Goal: Task Accomplishment & Management: Complete application form

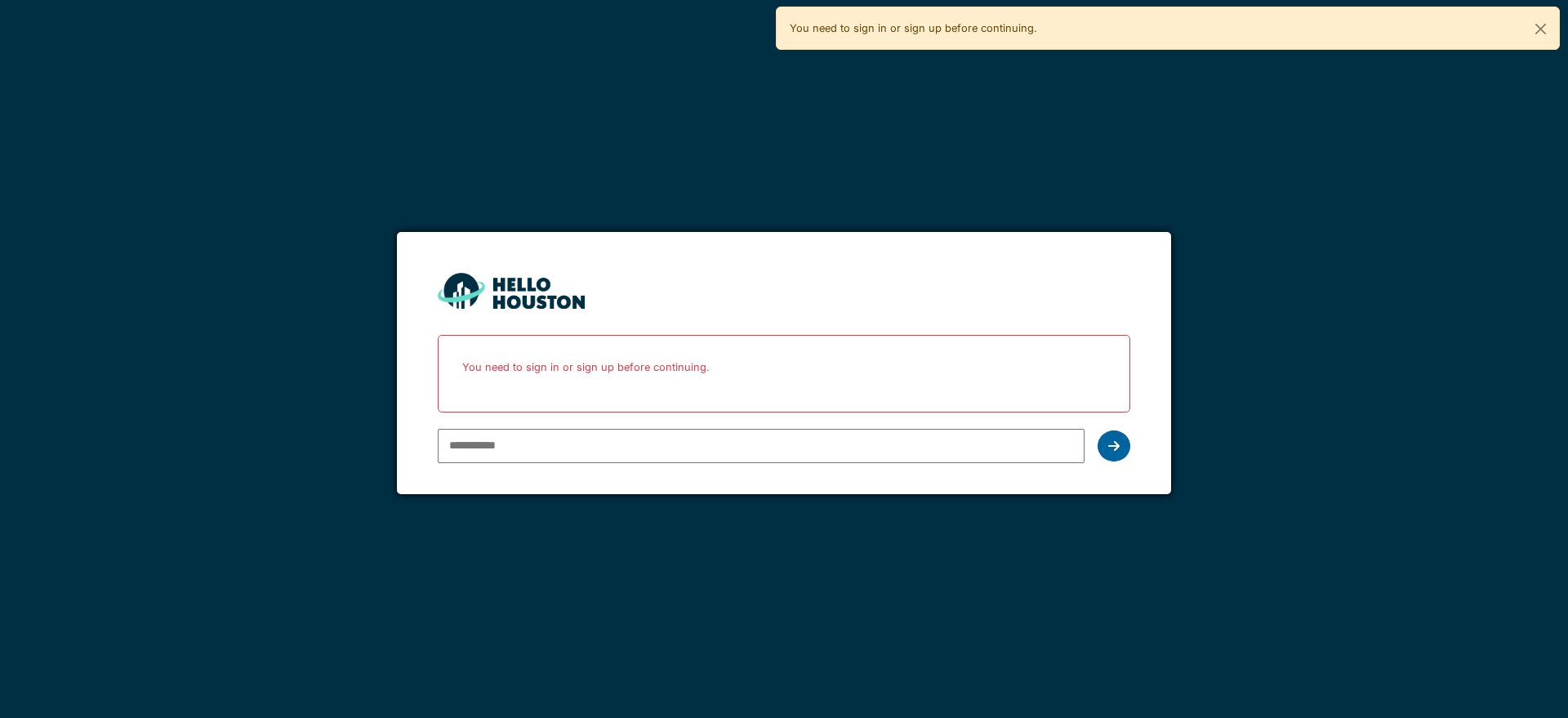
type input "**********"
click at [1122, 444] on div at bounding box center [1115, 446] width 33 height 31
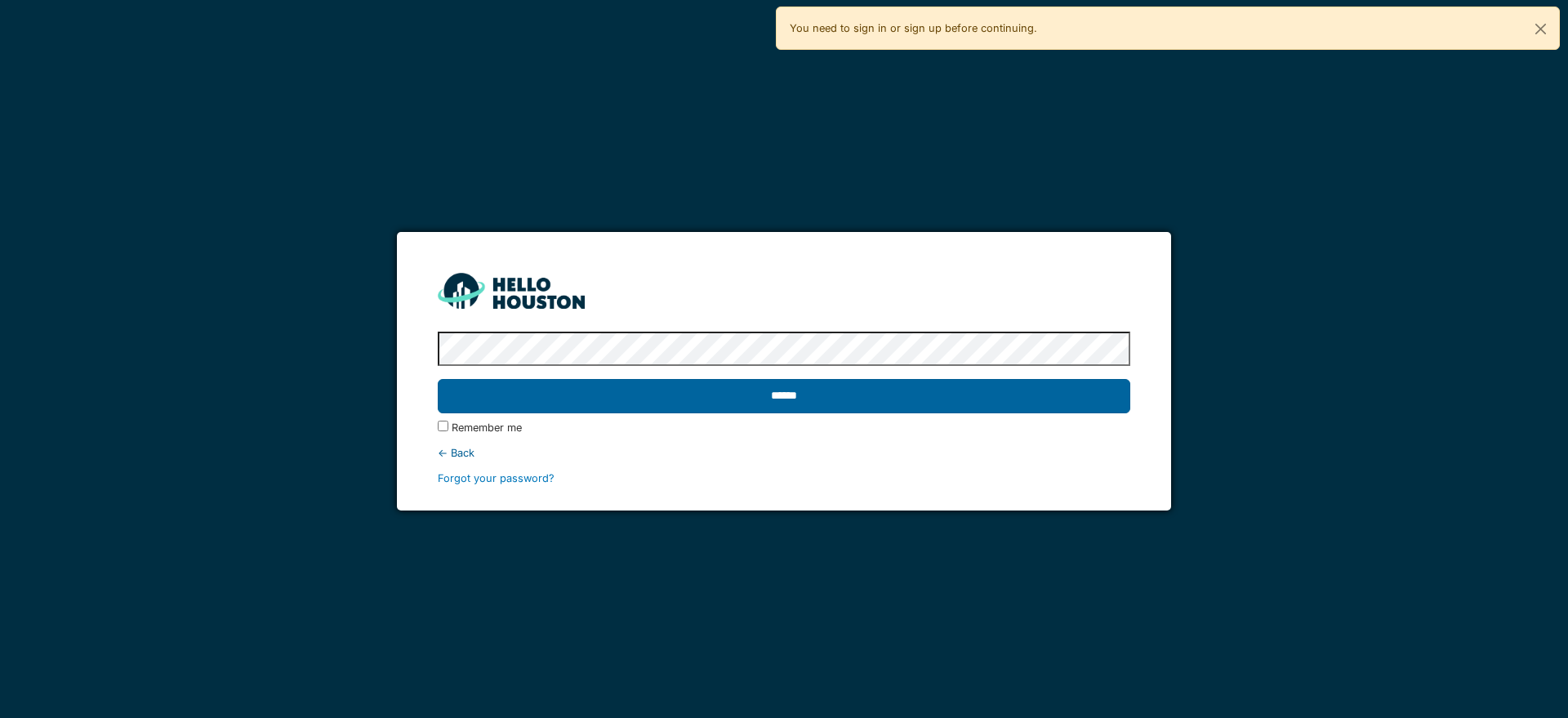
click at [848, 400] on input "******" at bounding box center [784, 396] width 692 height 34
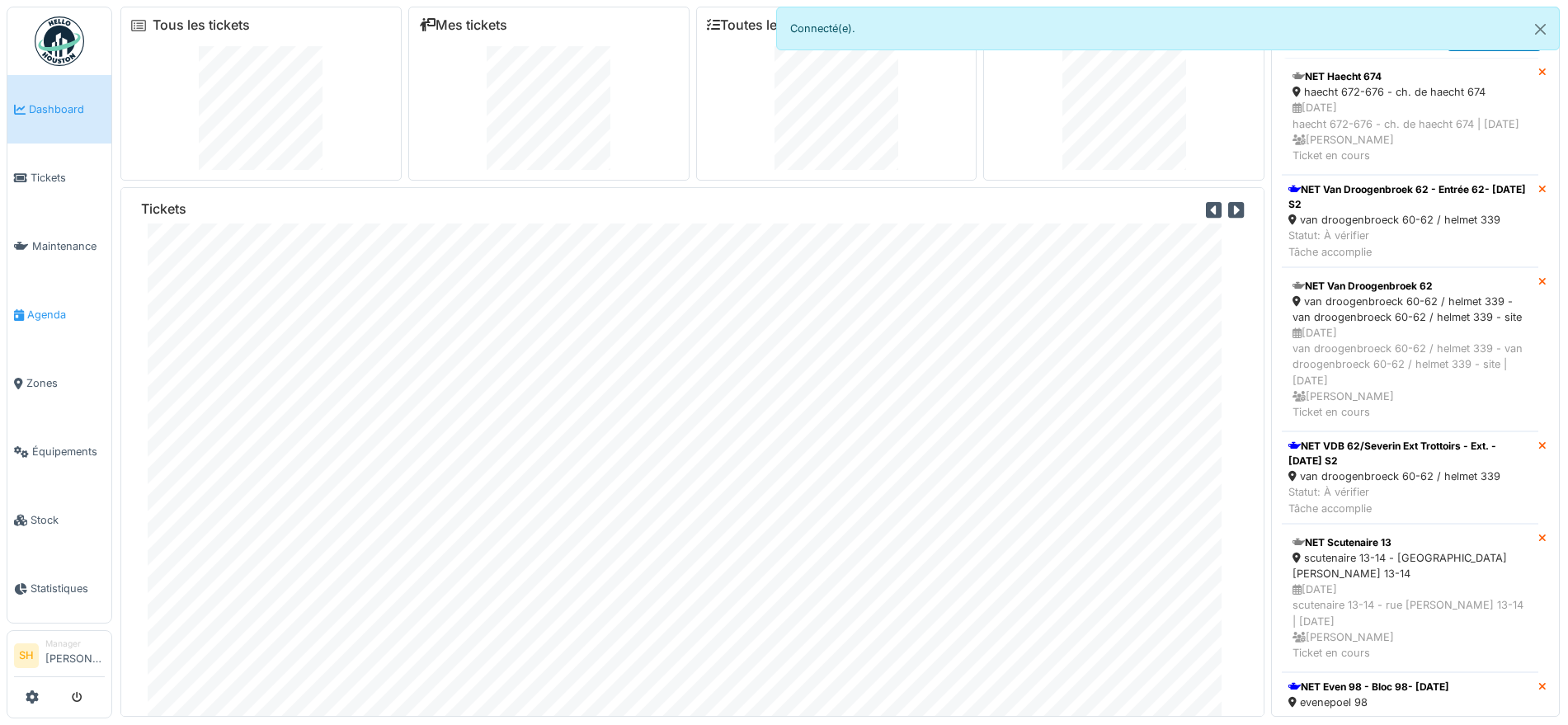
click at [70, 312] on span "Agenda" at bounding box center [65, 315] width 77 height 16
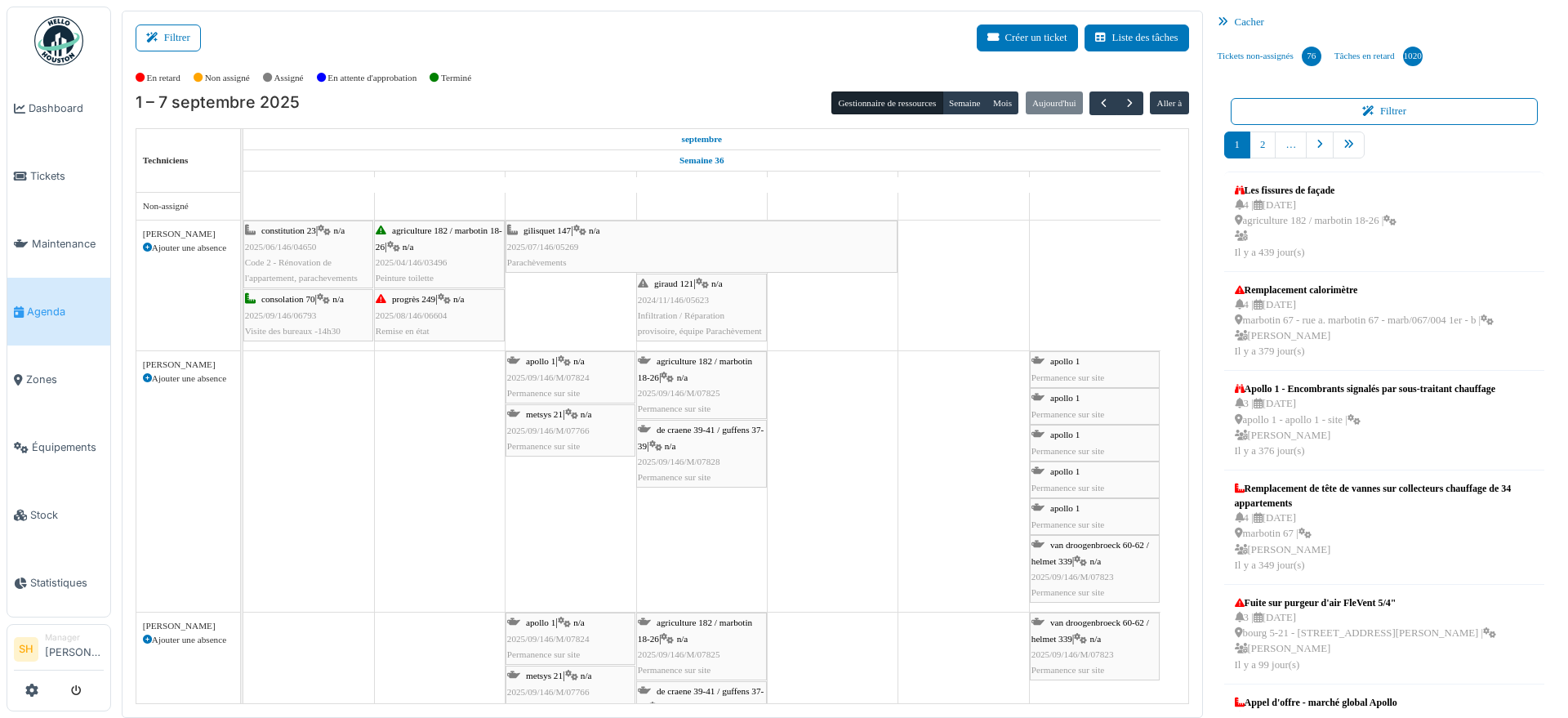
drag, startPoint x: 168, startPoint y: 27, endPoint x: 301, endPoint y: 45, distance: 134.2
click at [166, 28] on button "Filtrer" at bounding box center [168, 37] width 66 height 27
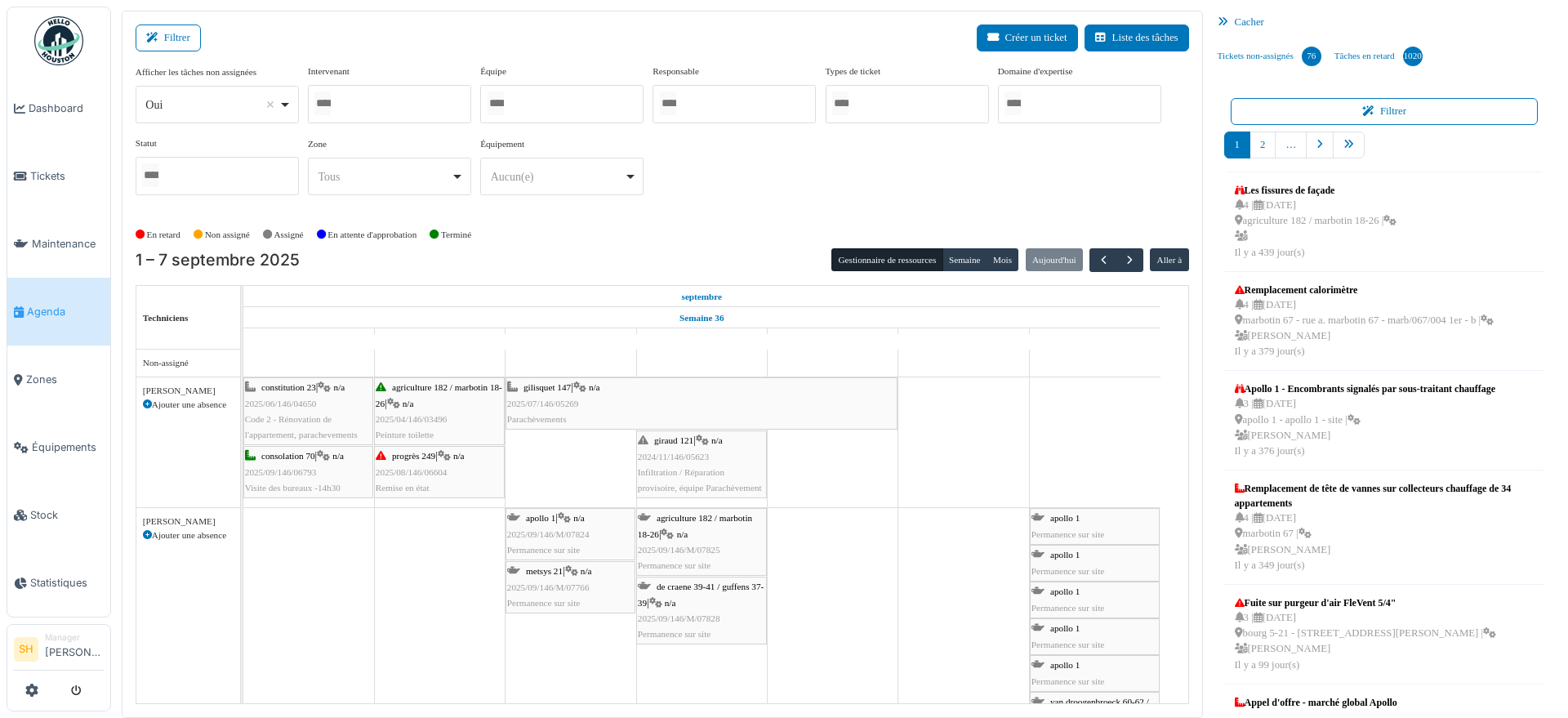
drag, startPoint x: 542, startPoint y: 85, endPoint x: 543, endPoint y: 101, distance: 16.0
click at [543, 86] on div at bounding box center [562, 104] width 164 height 39
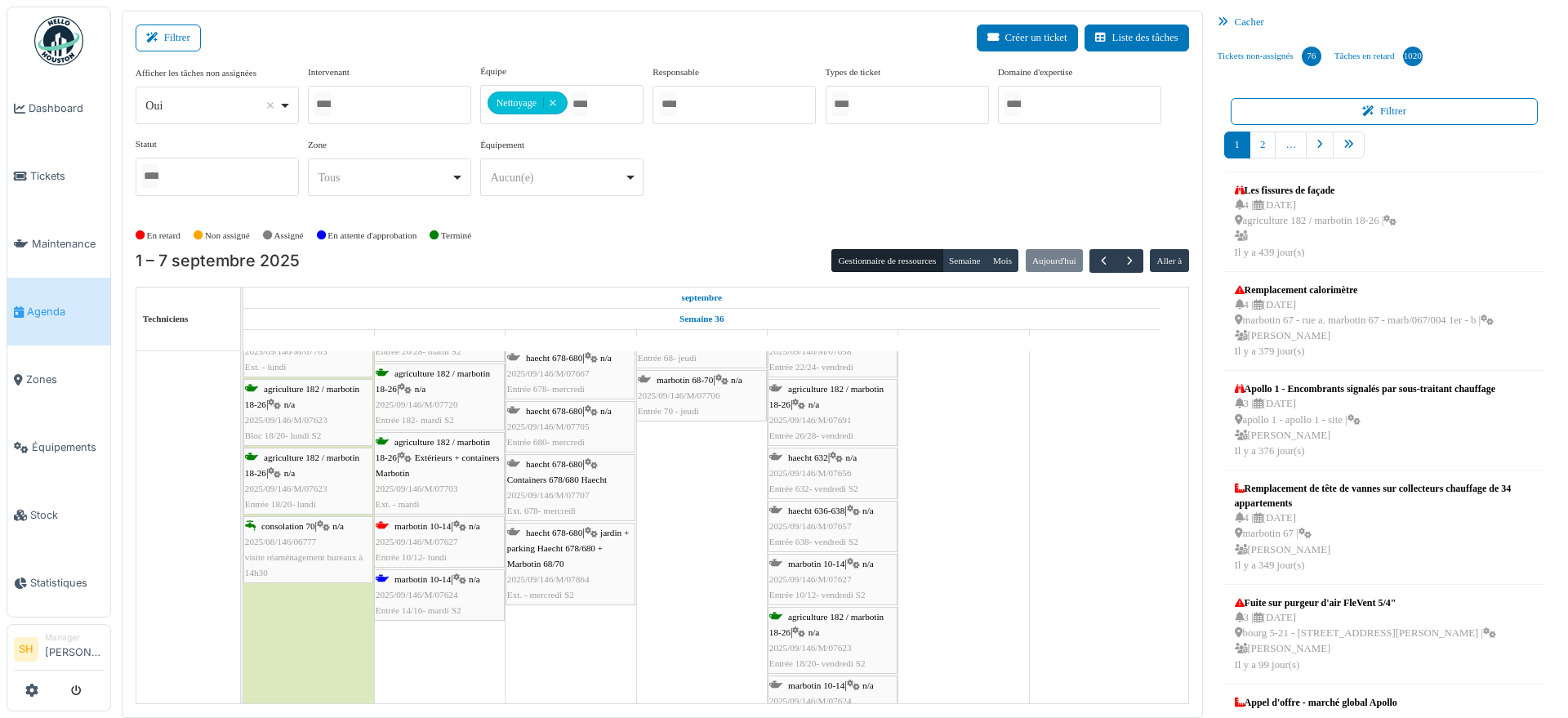
scroll to position [306, 0]
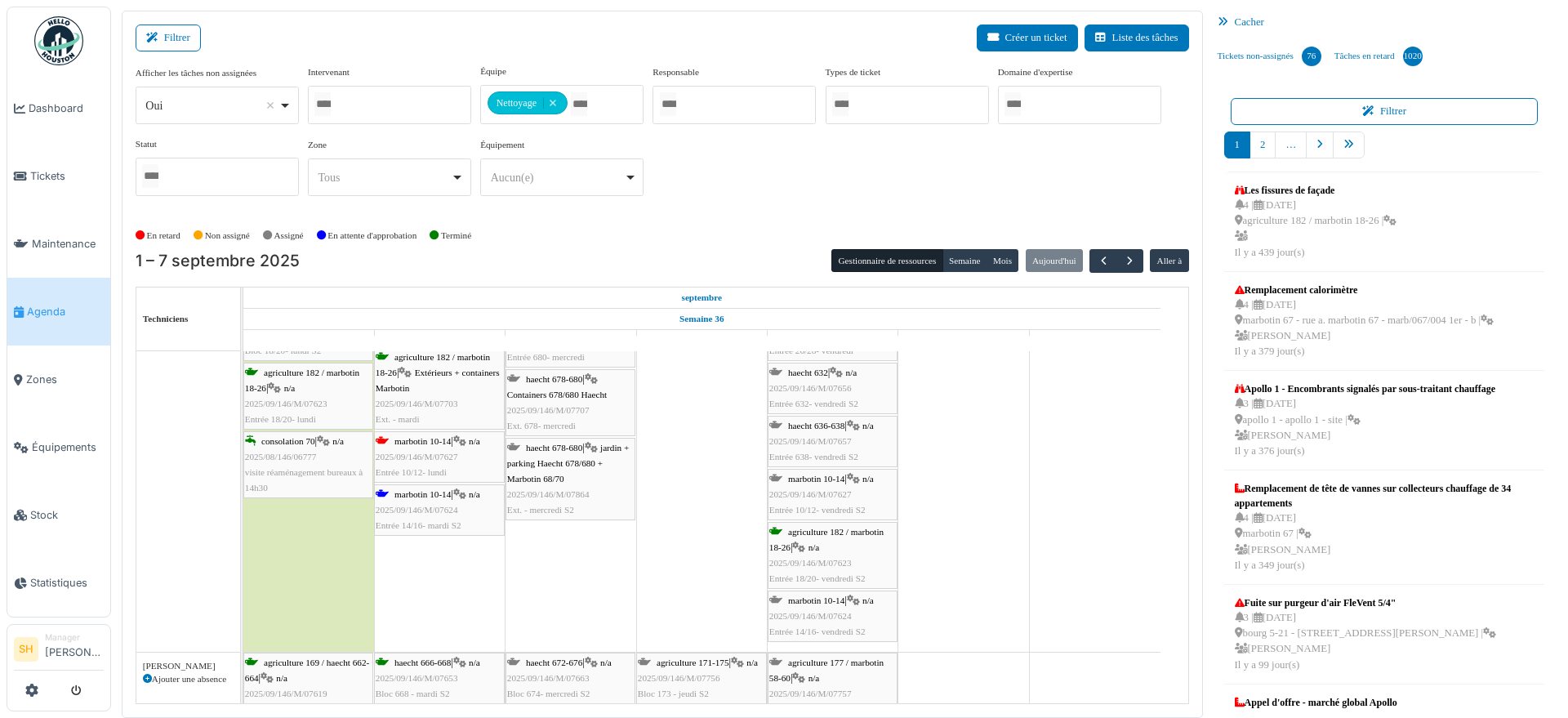
click at [425, 496] on span "marbotin 10-14" at bounding box center [422, 494] width 56 height 9
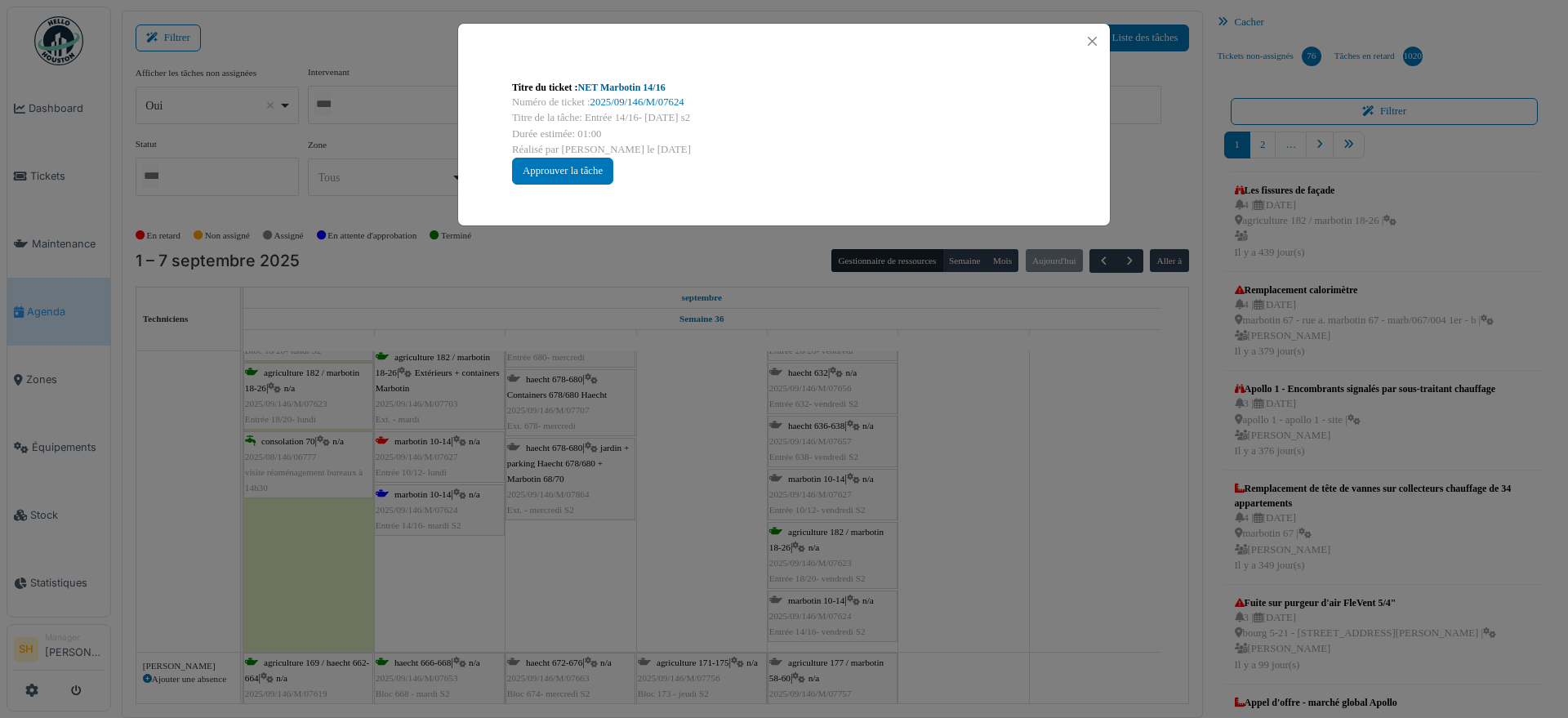
click at [629, 83] on link "NET Marbotin 14/16" at bounding box center [622, 87] width 87 height 11
click at [940, 453] on div "Titre du ticket : NET Marbotin 14/16 Numéro de ticket : 2025/09/146/M/07624 Tit…" at bounding box center [784, 359] width 1568 height 718
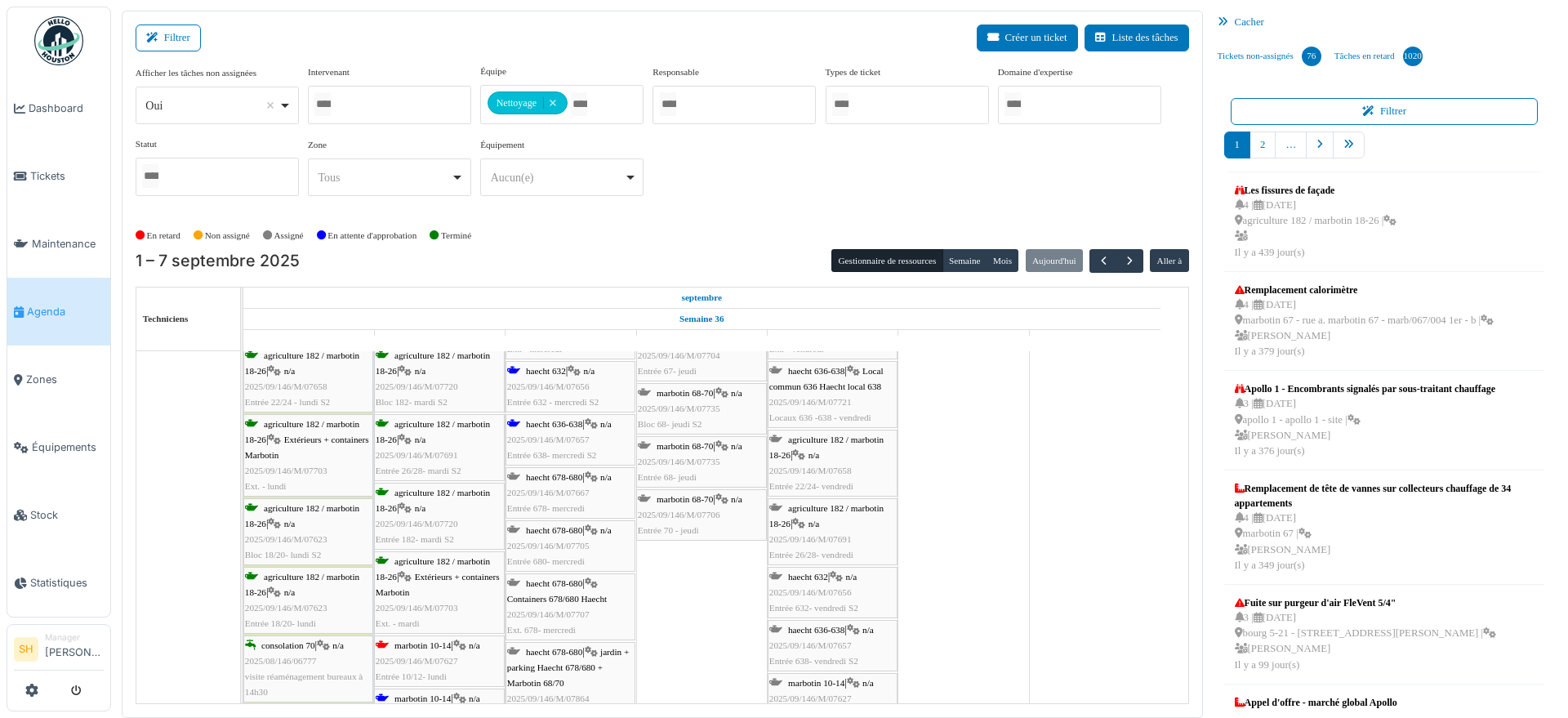
scroll to position [0, 0]
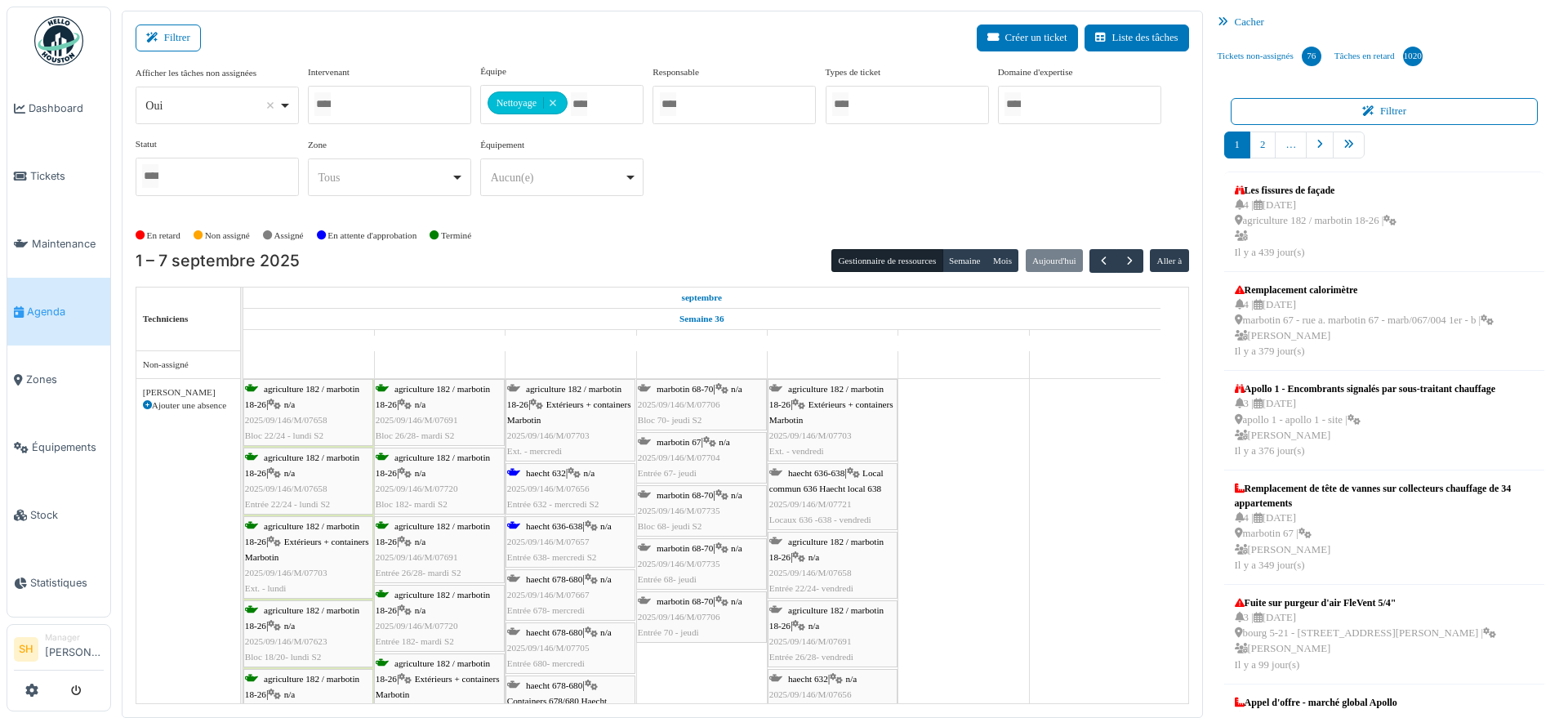
click at [553, 469] on span "haecht 632" at bounding box center [546, 472] width 40 height 9
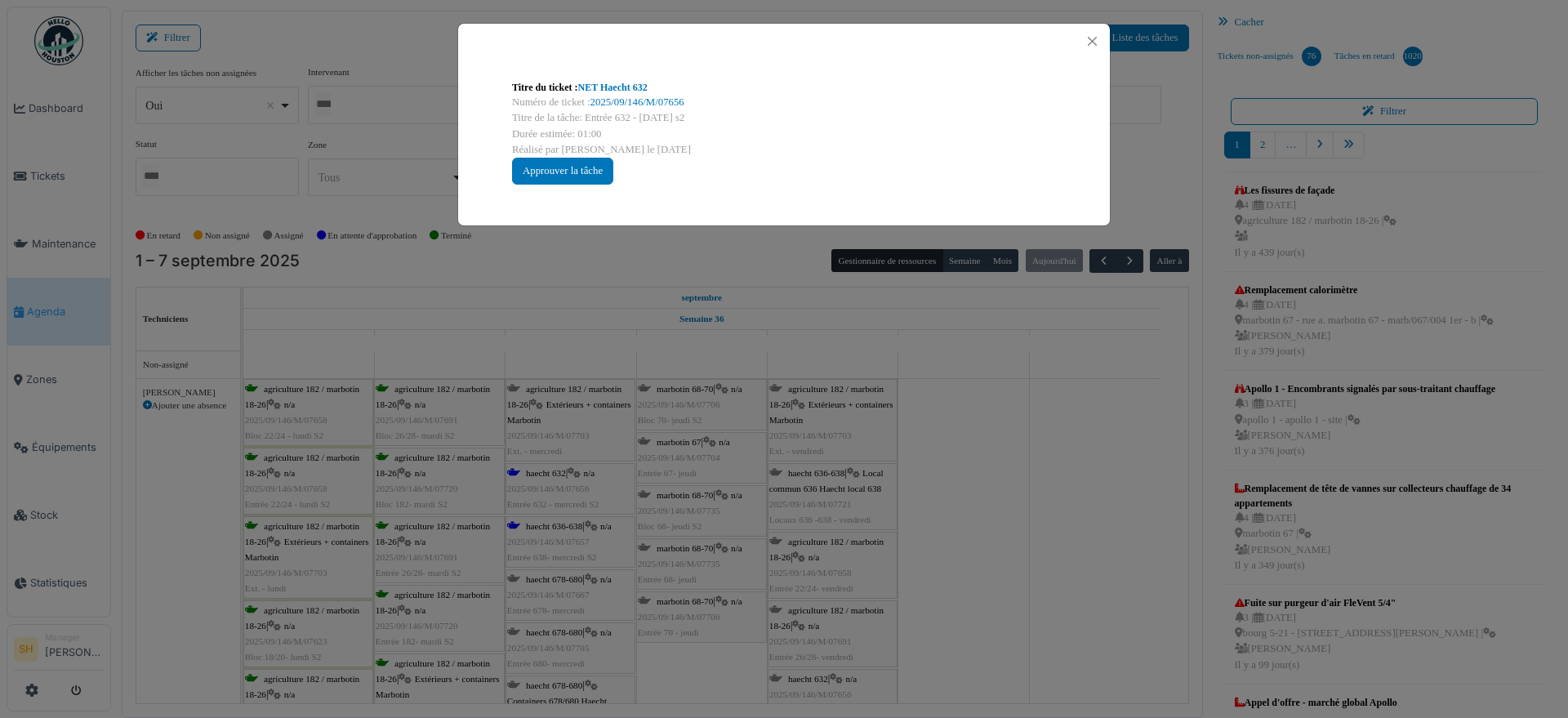
click at [588, 78] on div "Titre du ticket : NET Haecht 632 Numéro de ticket : 2025/09/146/M/07656 Titre d…" at bounding box center [784, 133] width 570 height 131
click at [593, 85] on link "NET Haecht 632" at bounding box center [613, 87] width 70 height 11
drag, startPoint x: 995, startPoint y: 526, endPoint x: 680, endPoint y: 569, distance: 317.9
click at [988, 530] on div "Titre du ticket : NET Haecht 632 Numéro de ticket : 2025/09/146/M/07656 Titre d…" at bounding box center [784, 359] width 1568 height 718
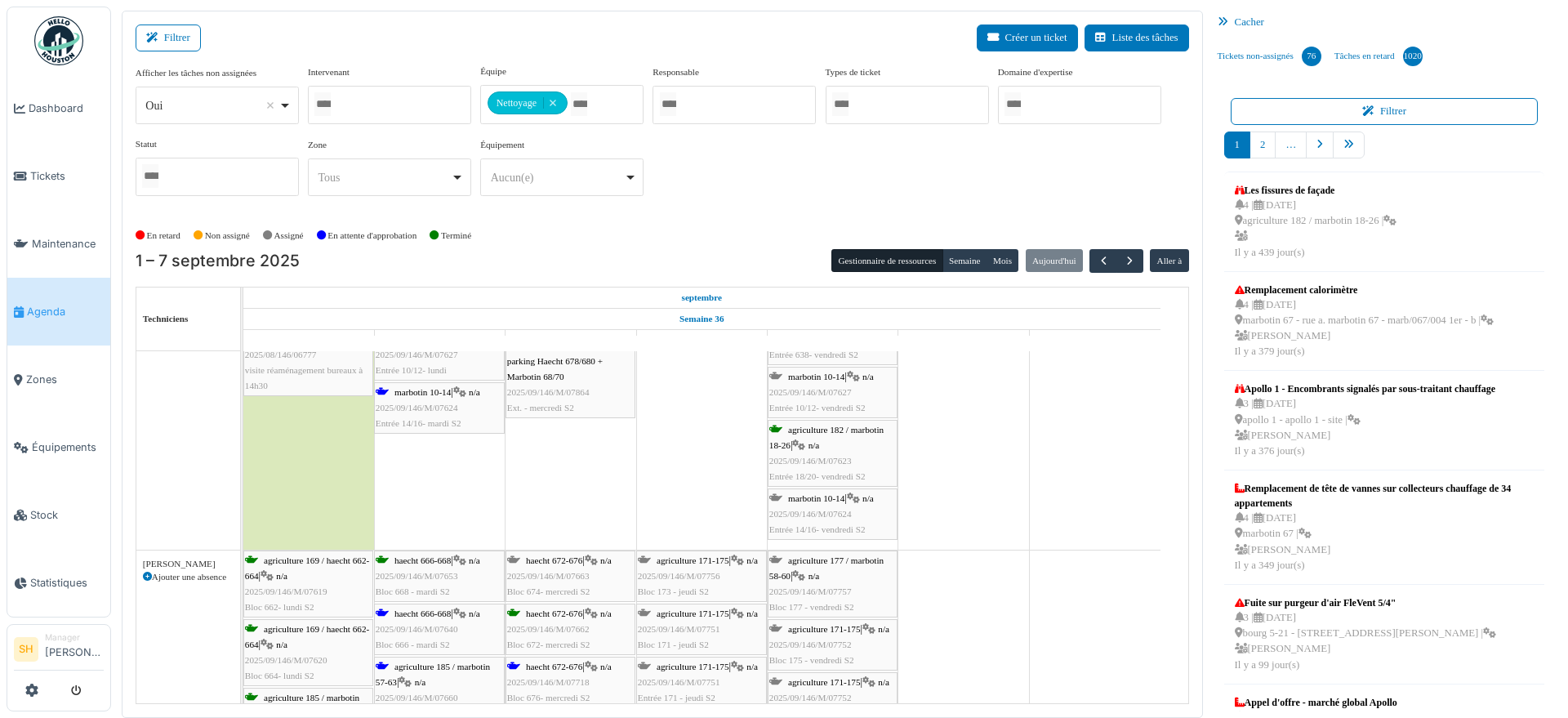
scroll to position [510, 0]
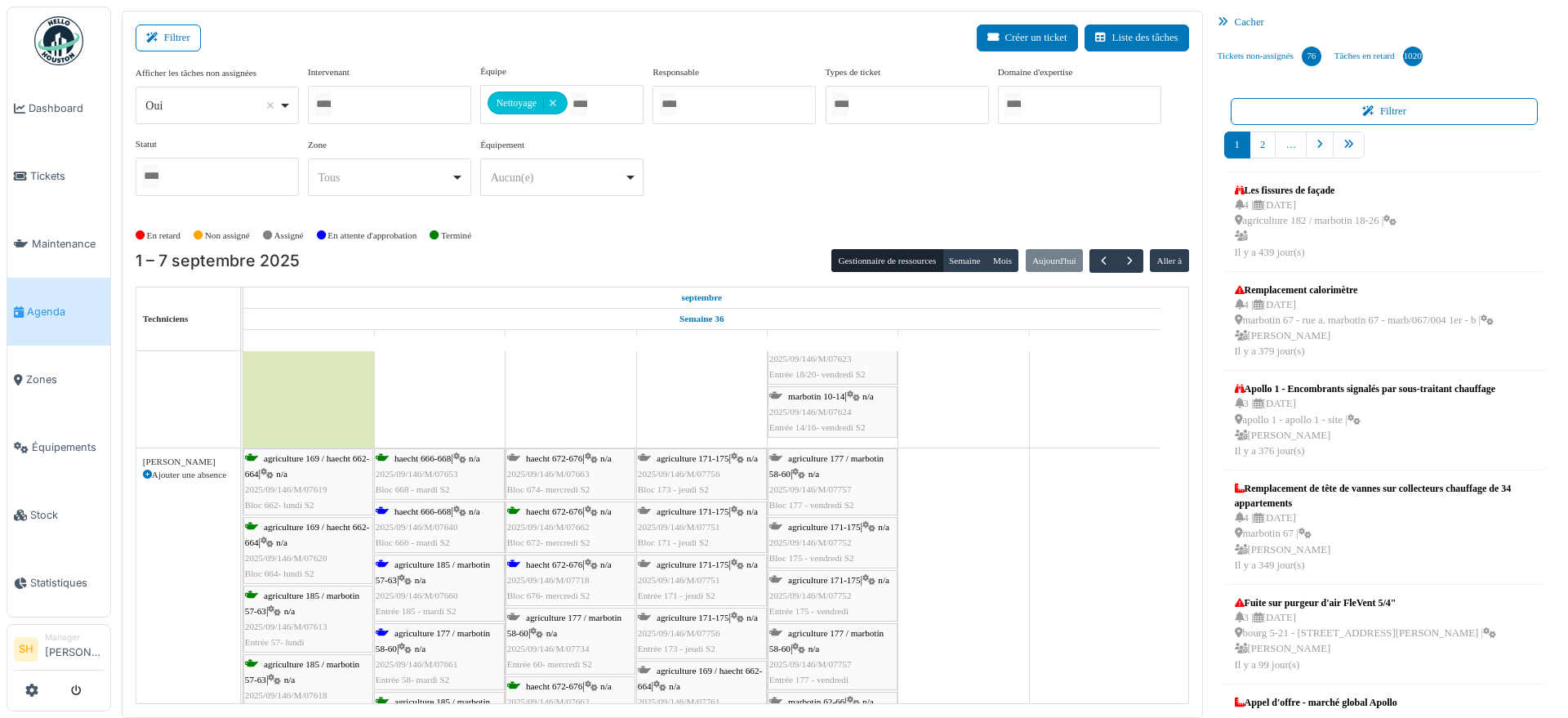
click at [432, 509] on span "haecht 666-668" at bounding box center [422, 511] width 56 height 9
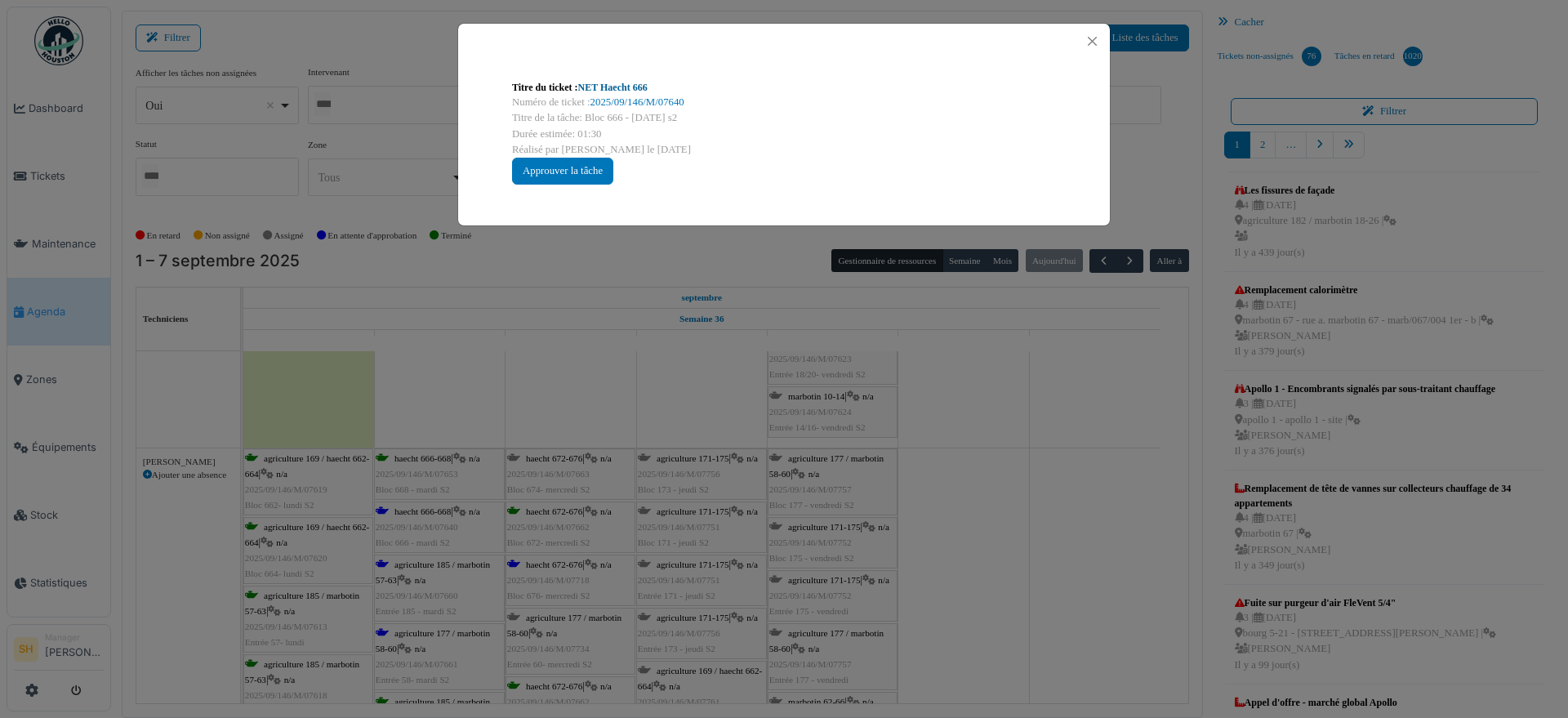
click at [633, 86] on link "NET Haecht 666" at bounding box center [613, 87] width 70 height 11
click at [696, 380] on div "Titre du ticket : NET Haecht 666 Numéro de ticket : 2025/09/146/M/07640 Titre d…" at bounding box center [784, 359] width 1568 height 718
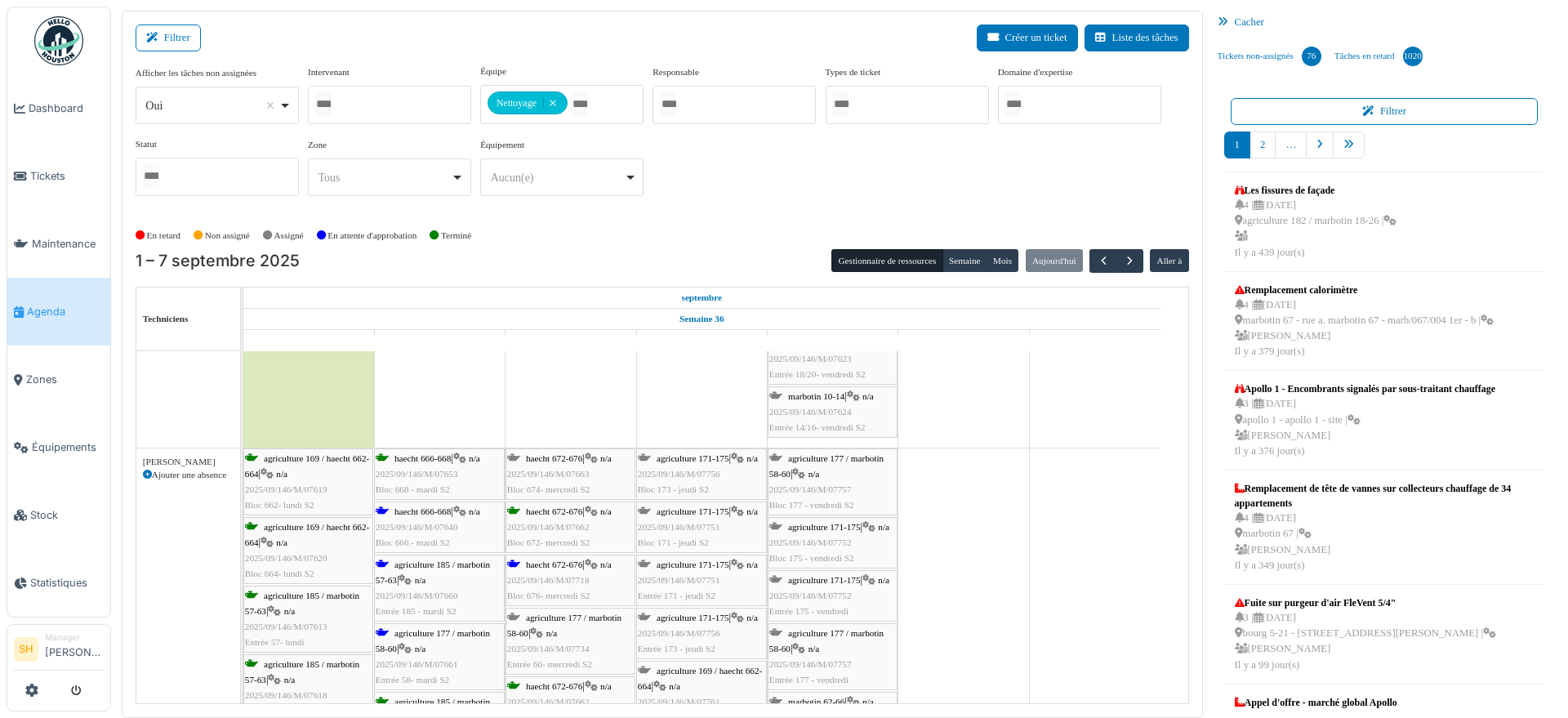
scroll to position [613, 0]
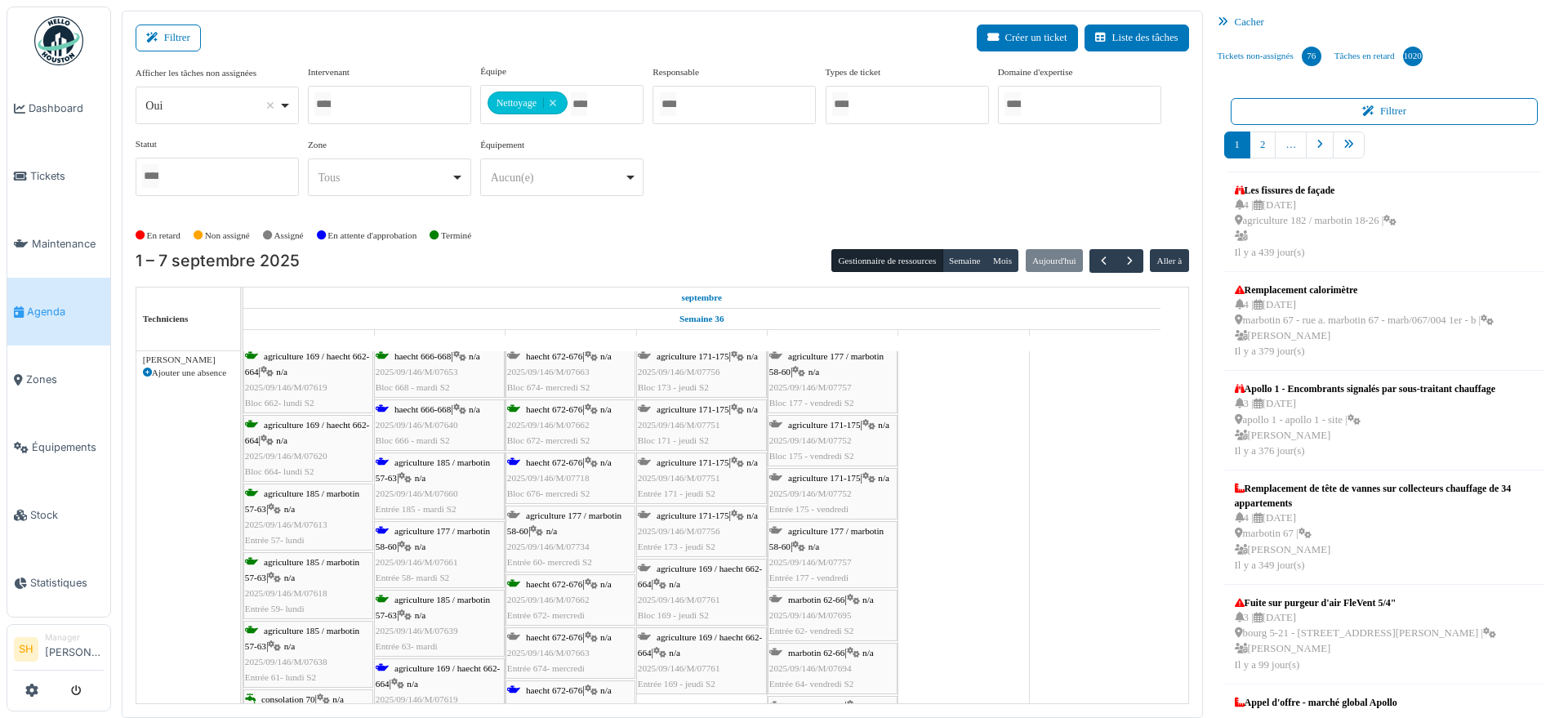
click at [428, 534] on span "agriculture 177 / marbotin 58-60" at bounding box center [433, 538] width 115 height 25
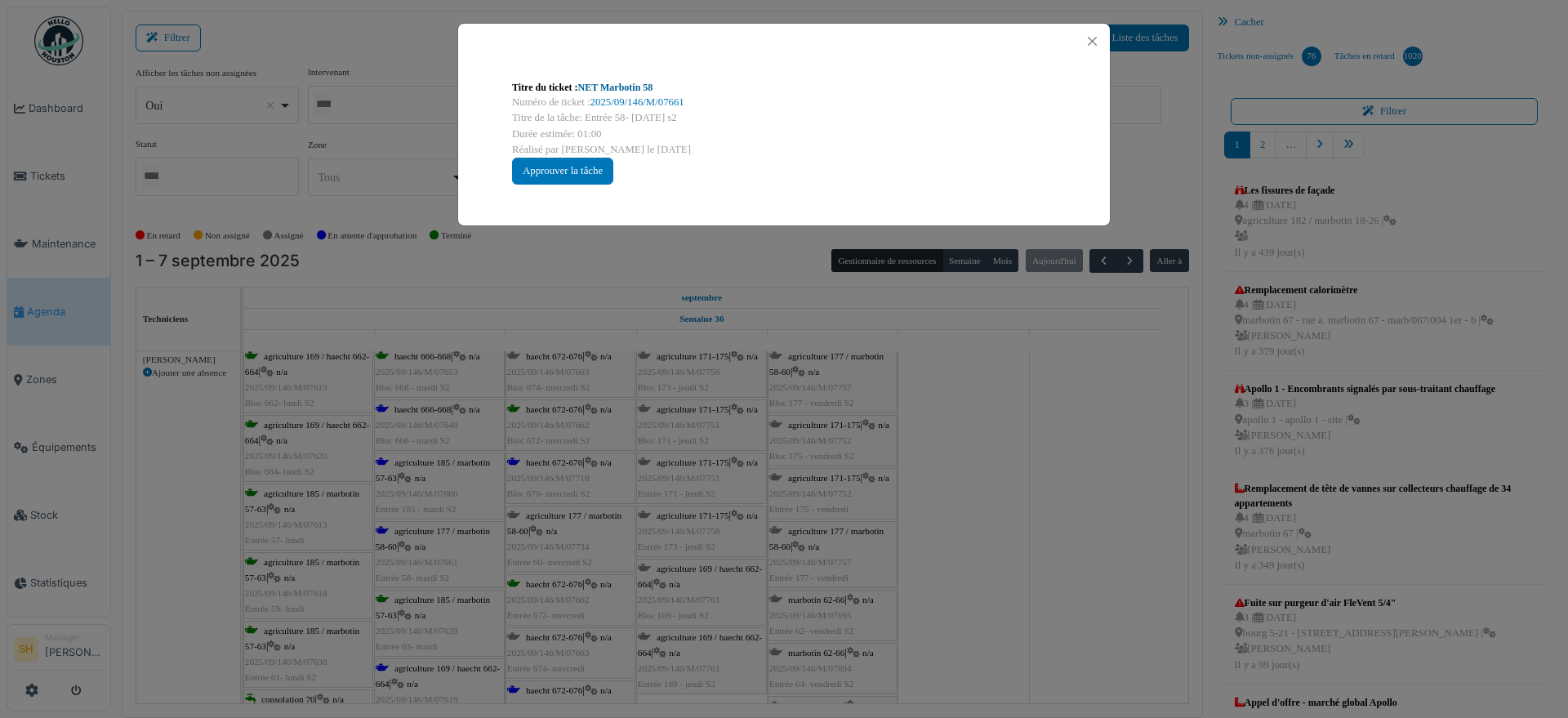
click at [614, 85] on link "NET Marbotin 58" at bounding box center [615, 87] width 75 height 11
drag, startPoint x: 931, startPoint y: 592, endPoint x: 479, endPoint y: 439, distance: 477.2
click at [931, 590] on div "Titre du ticket : NET Marbotin 58 Numéro de ticket : 2025/09/146/M/07661 Titre …" at bounding box center [784, 359] width 1568 height 718
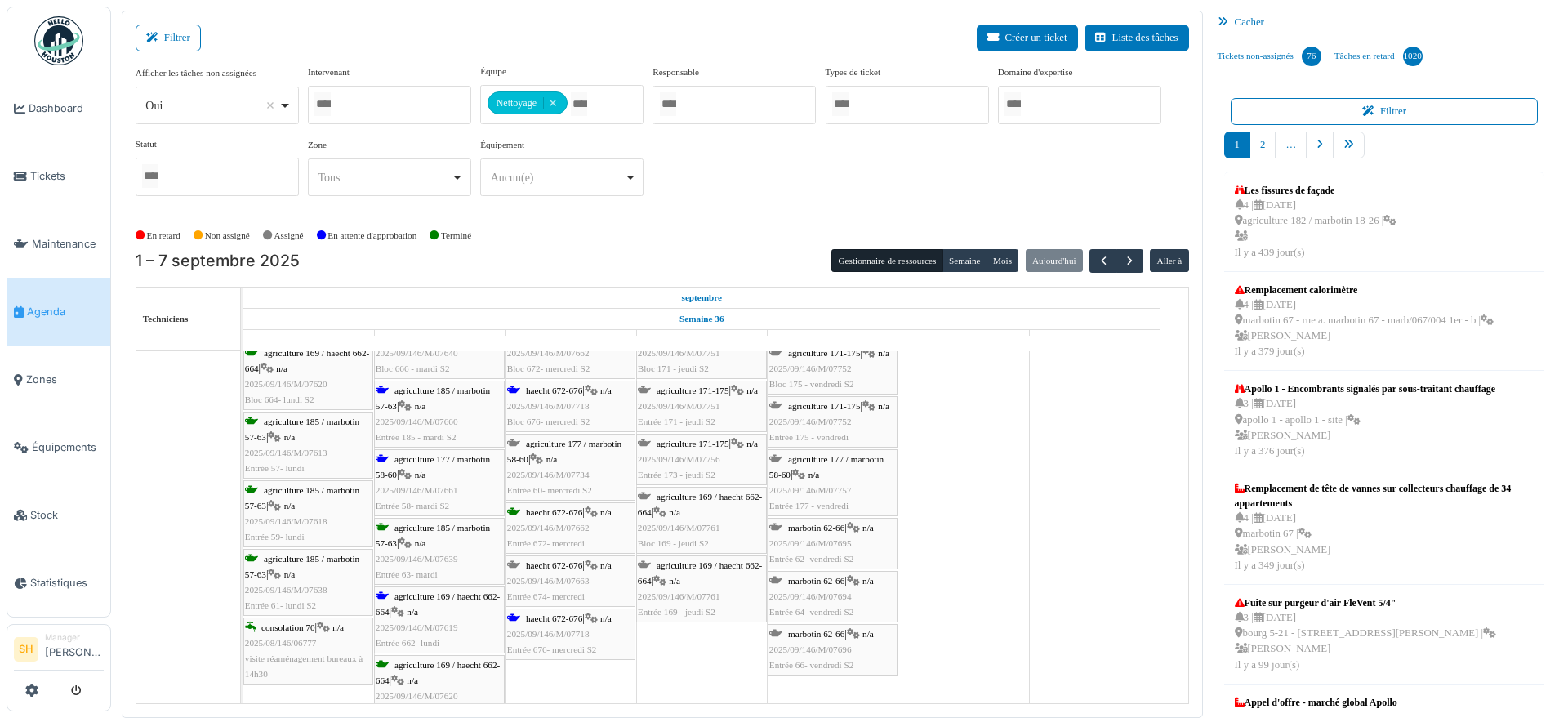
scroll to position [715, 0]
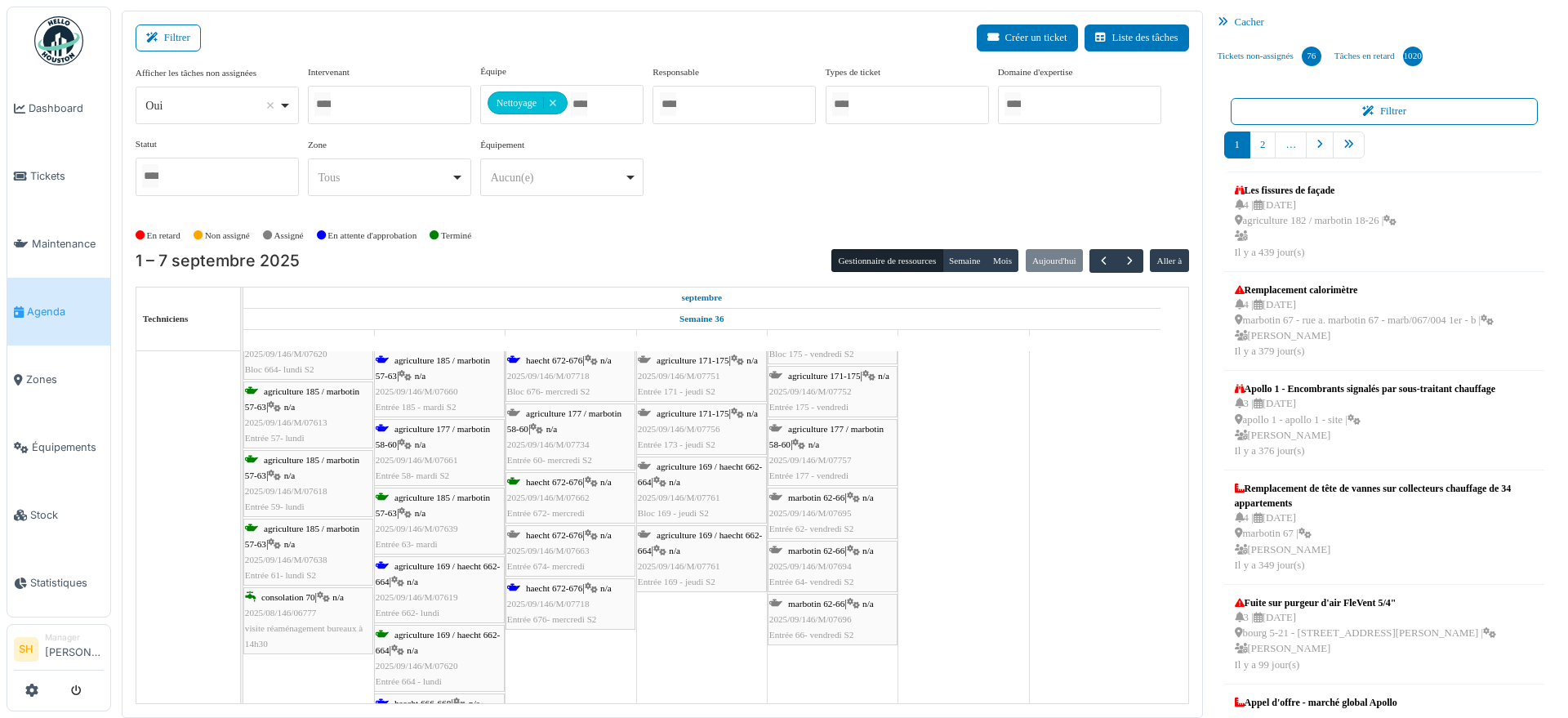
click at [447, 566] on span "agriculture 169 / haecht 662-664" at bounding box center [438, 573] width 124 height 25
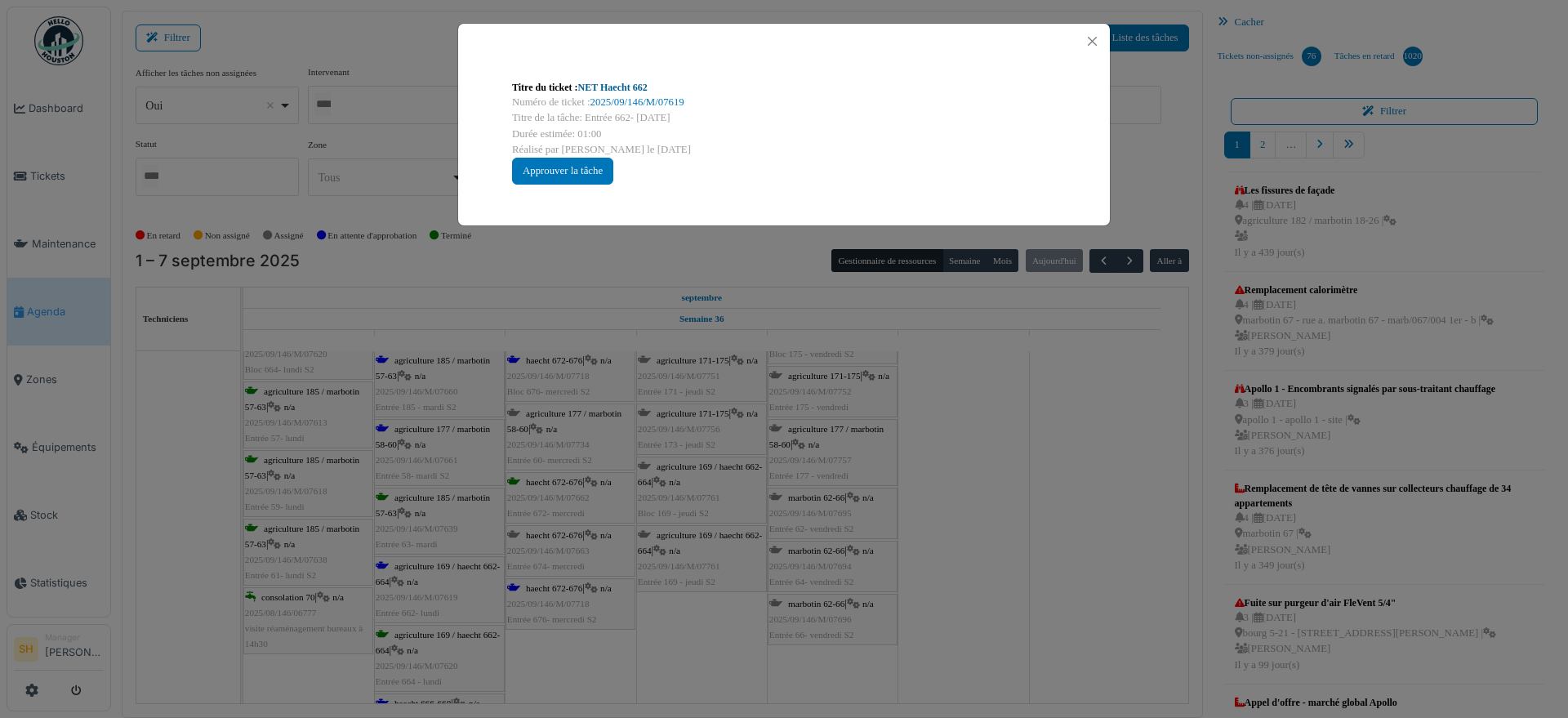
click at [632, 87] on link "NET Haecht 662" at bounding box center [613, 87] width 70 height 11
click at [1038, 439] on div "Titre du ticket : NET Haecht 662 Numéro de ticket : 2025/09/146/M/07619 Titre d…" at bounding box center [784, 359] width 1568 height 718
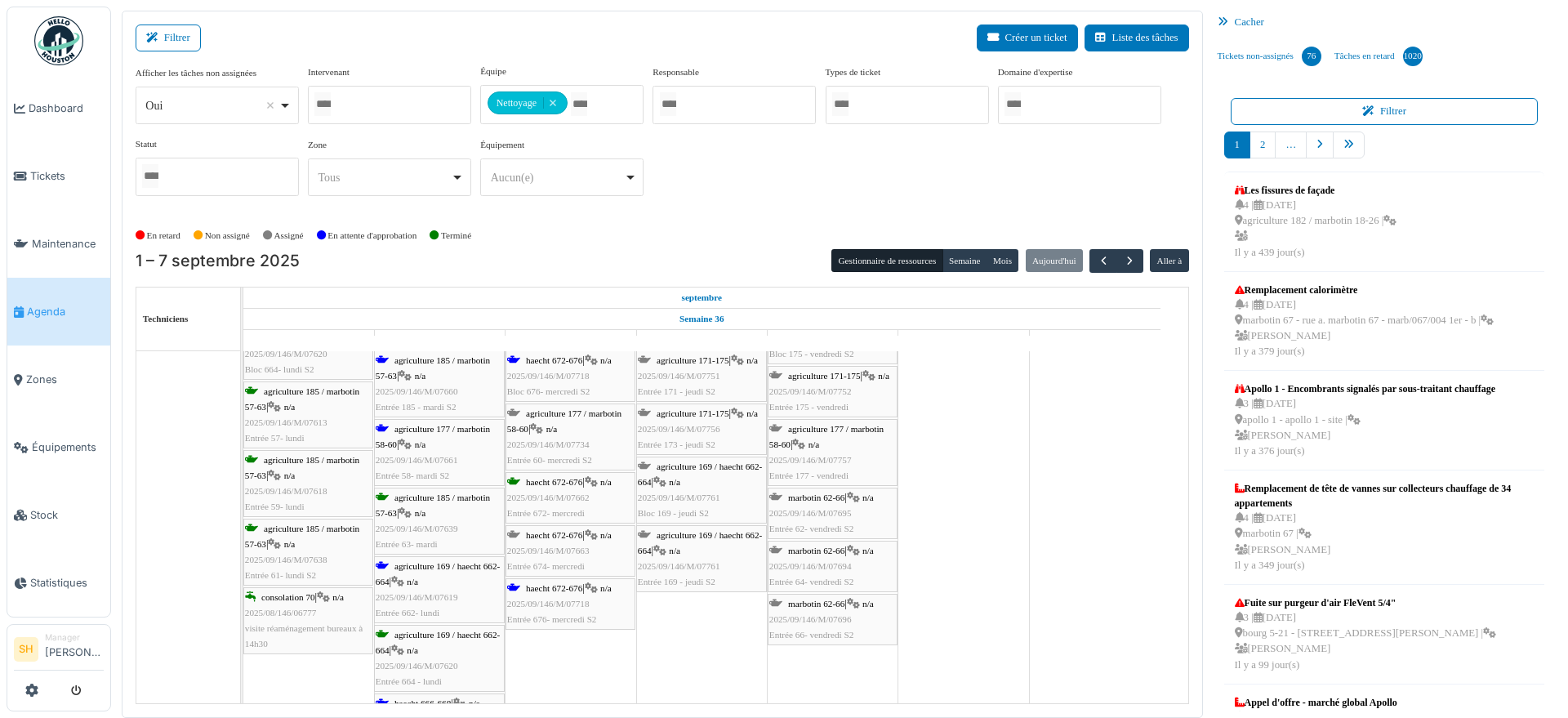
scroll to position [817, 0]
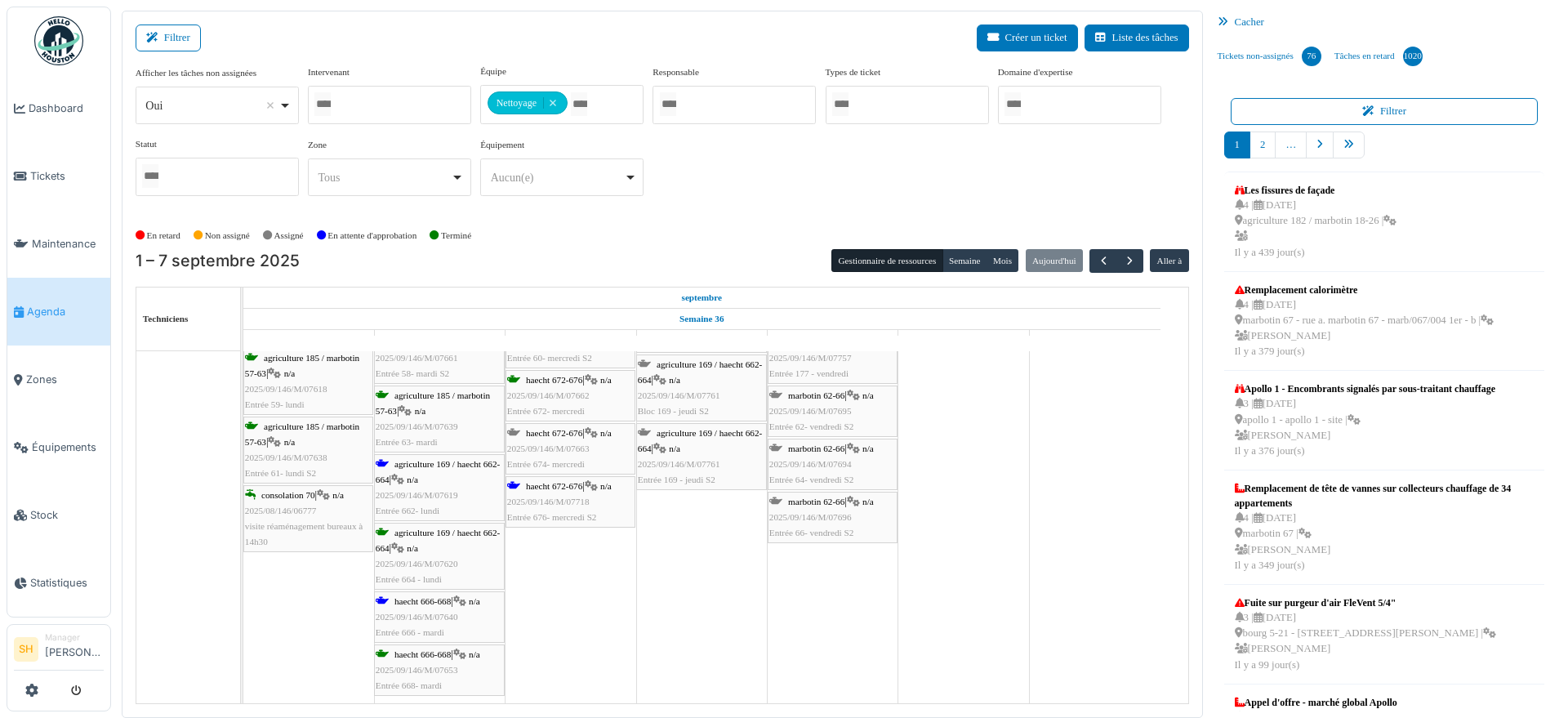
click at [437, 602] on span "haecht 666-668" at bounding box center [422, 601] width 56 height 9
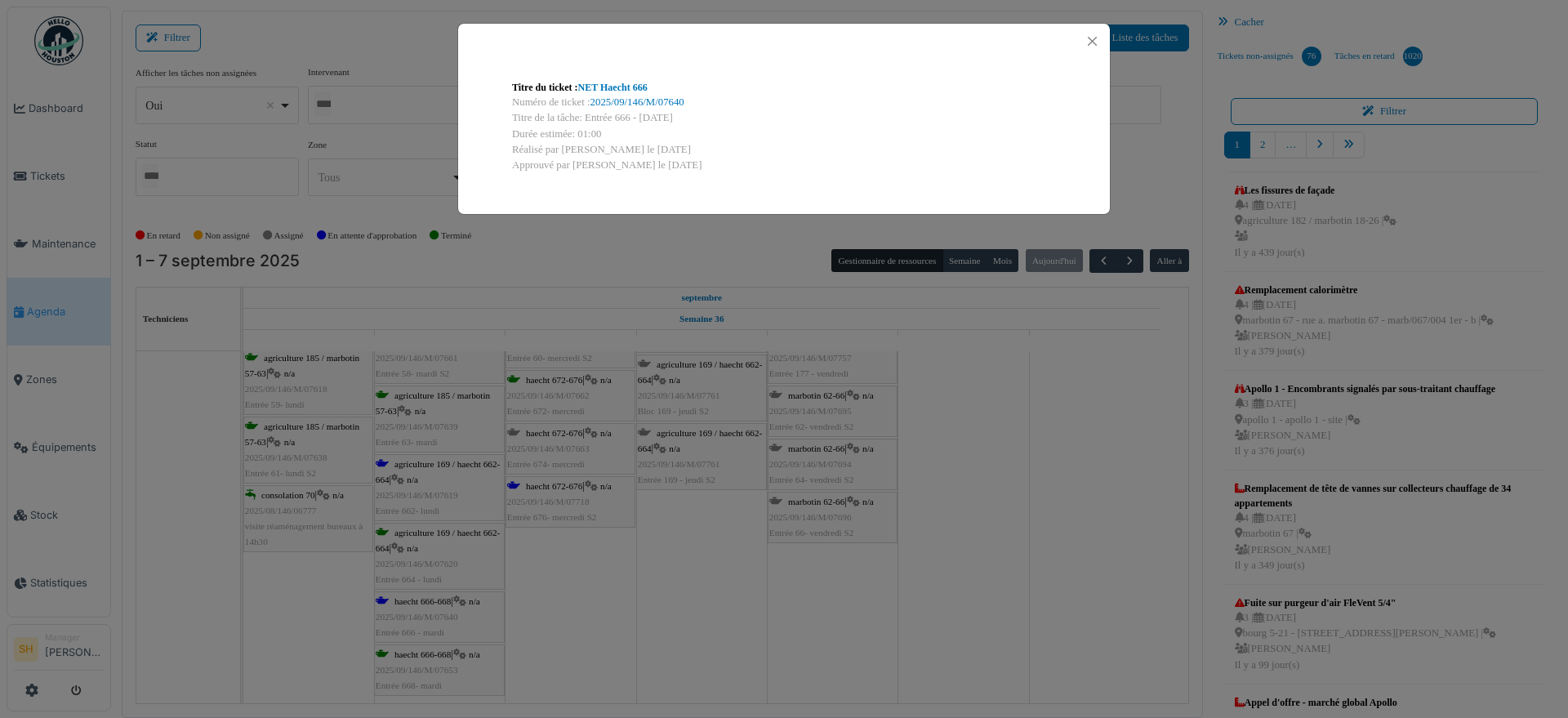
click at [647, 80] on div "Titre du ticket : NET Haecht 666" at bounding box center [784, 87] width 544 height 15
click at [598, 90] on link "NET Haecht 666" at bounding box center [613, 87] width 70 height 11
click at [996, 424] on div "Titre du ticket : NET Haecht 666 Numéro de ticket : 2025/09/146/M/07640 Titre d…" at bounding box center [784, 359] width 1568 height 718
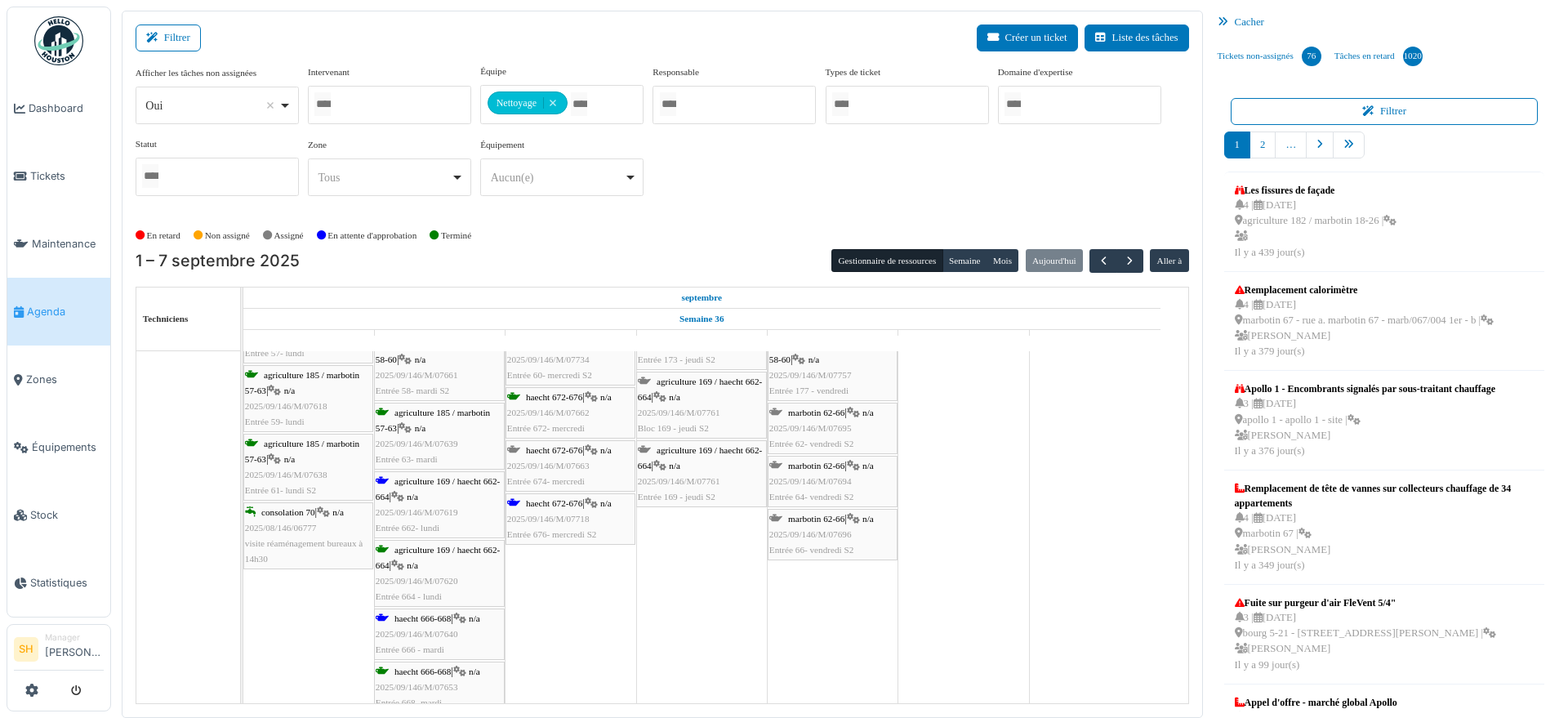
scroll to position [919, 0]
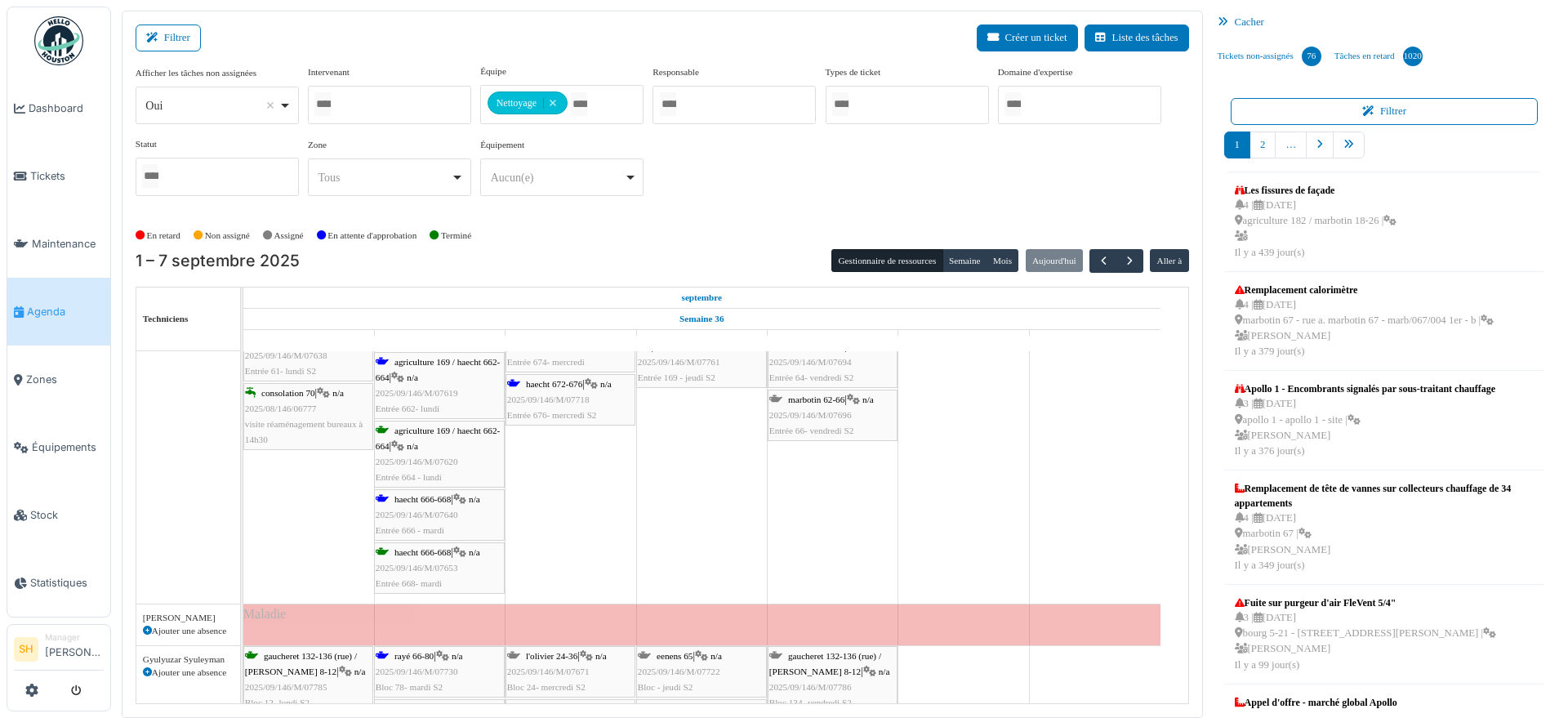
click at [559, 387] on span "haecht 672-676" at bounding box center [553, 384] width 56 height 9
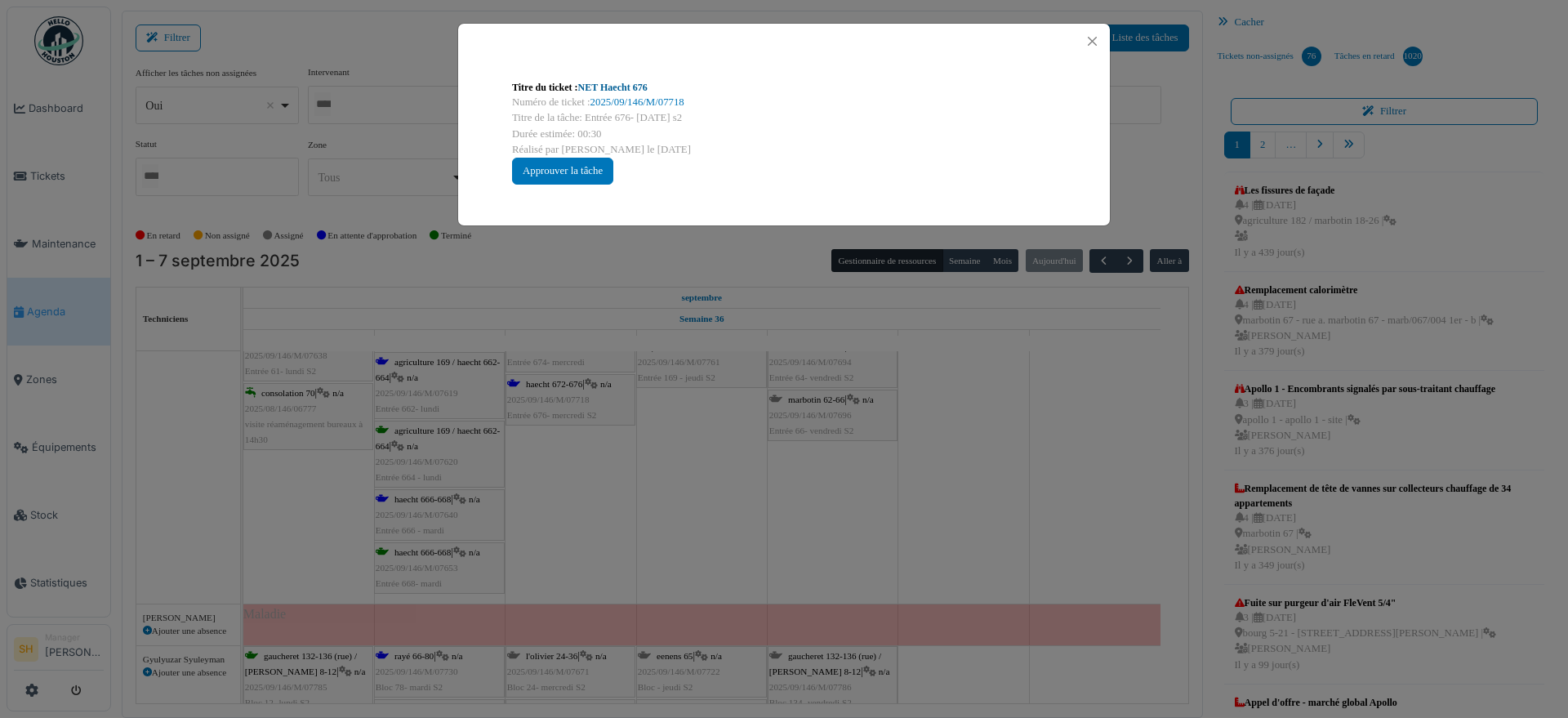
click at [592, 84] on link "NET Haecht 676" at bounding box center [613, 87] width 70 height 11
click at [721, 507] on div "Titre du ticket : NET Haecht 676 Numéro de ticket : 2025/09/146/M/07718 Titre d…" at bounding box center [784, 359] width 1568 height 718
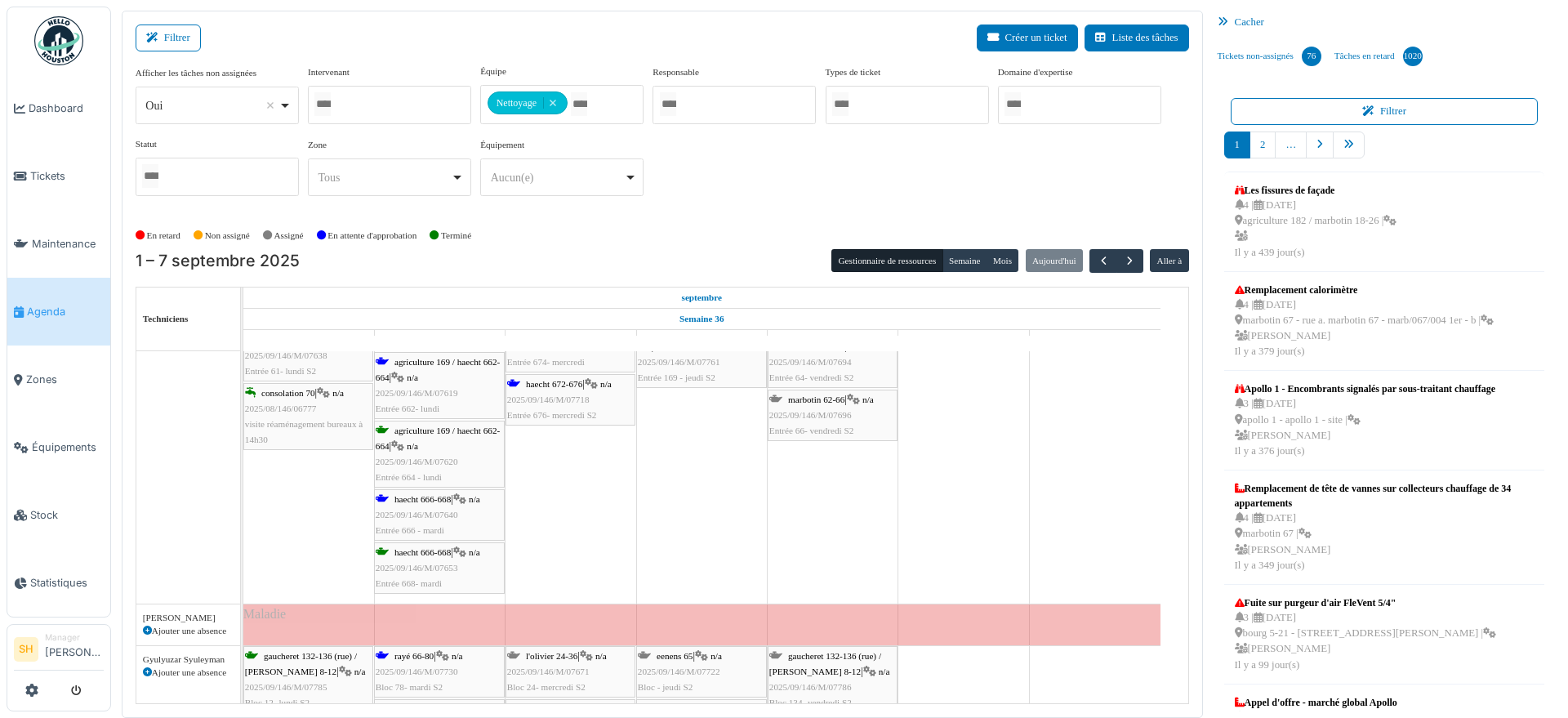
scroll to position [1123, 0]
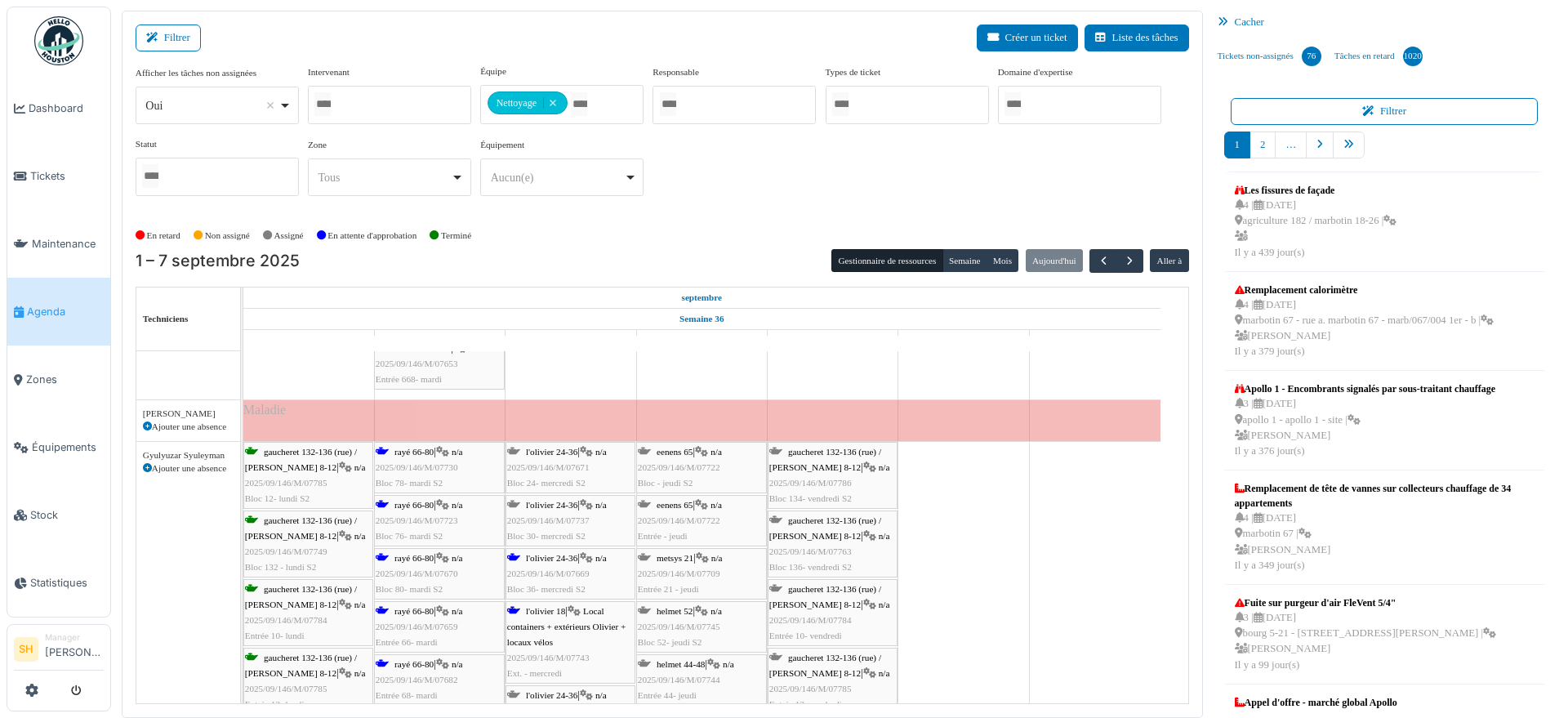
click at [433, 449] on span "rayé 66-80" at bounding box center [414, 451] width 39 height 9
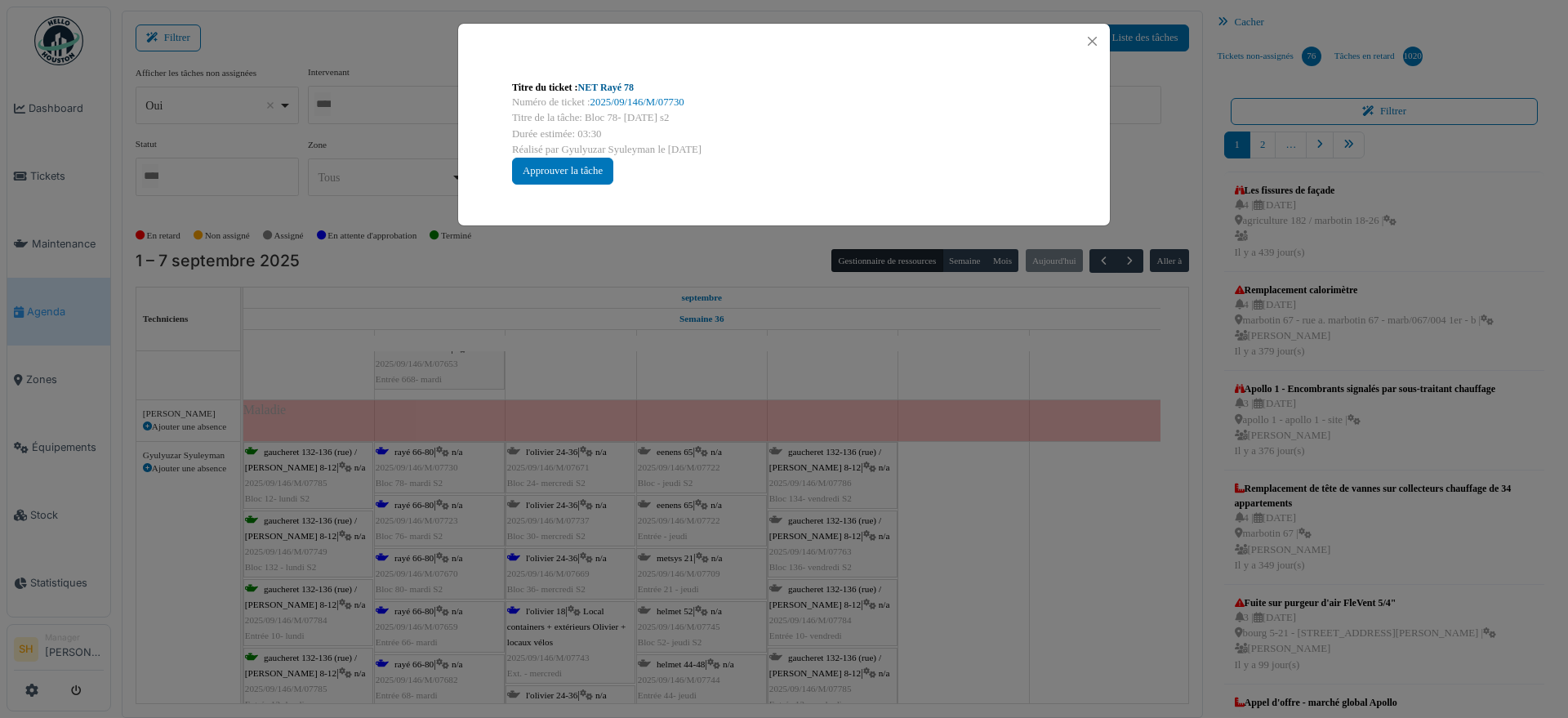
click at [590, 90] on link "NET Rayé 78" at bounding box center [606, 87] width 55 height 11
click at [1003, 518] on div "Titre du ticket : NET Rayé 78 Numéro de ticket : 2025/09/146/M/07730 Titre de l…" at bounding box center [784, 359] width 1568 height 718
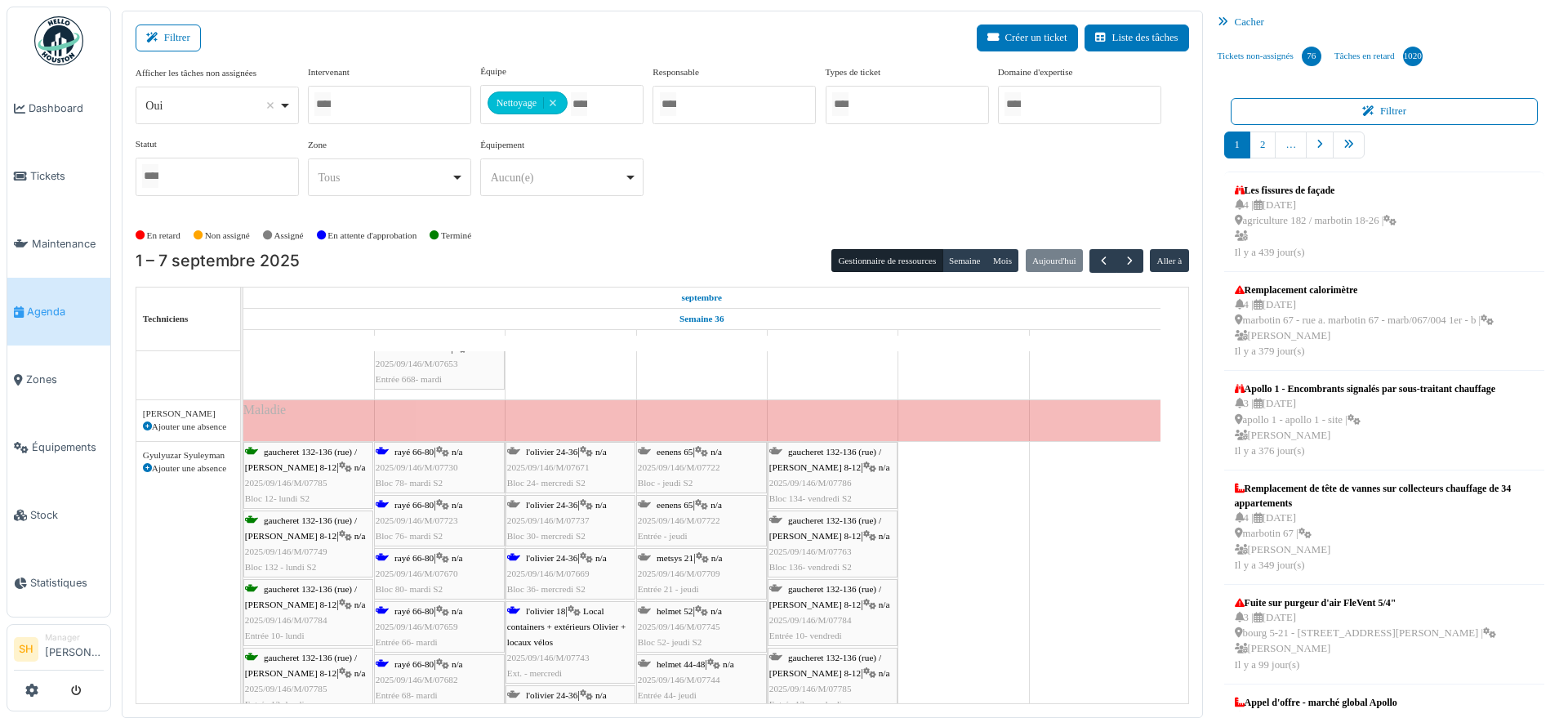
click at [419, 501] on span "rayé 66-80" at bounding box center [414, 504] width 39 height 9
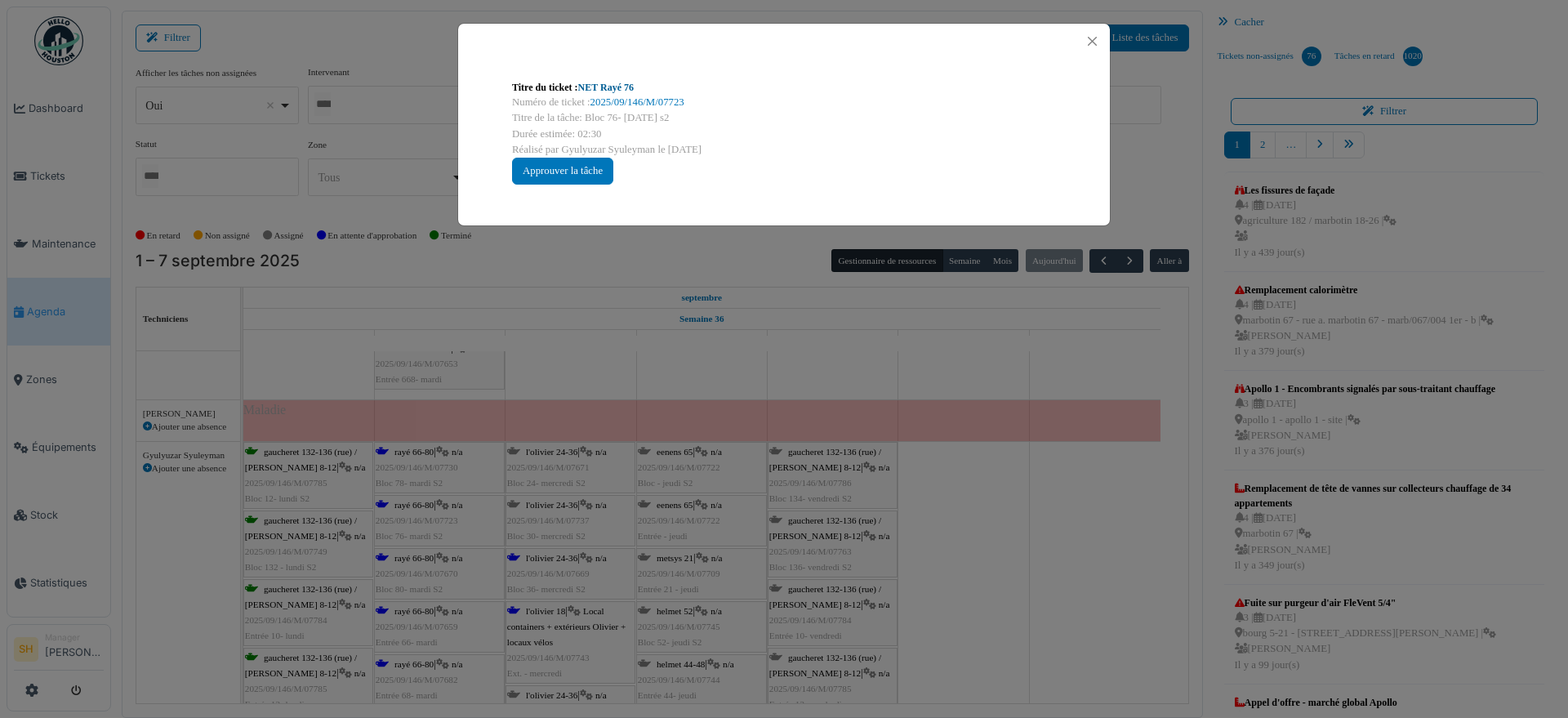
click at [598, 84] on link "NET Rayé 76" at bounding box center [606, 87] width 55 height 11
click at [620, 85] on link "NET Rayé 76" at bounding box center [606, 87] width 55 height 11
drag, startPoint x: 1038, startPoint y: 578, endPoint x: 491, endPoint y: 548, distance: 547.8
click at [1020, 581] on div "Titre du ticket : NET Rayé 76 Numéro de ticket : 2025/09/146/M/07723 Titre de l…" at bounding box center [784, 359] width 1568 height 718
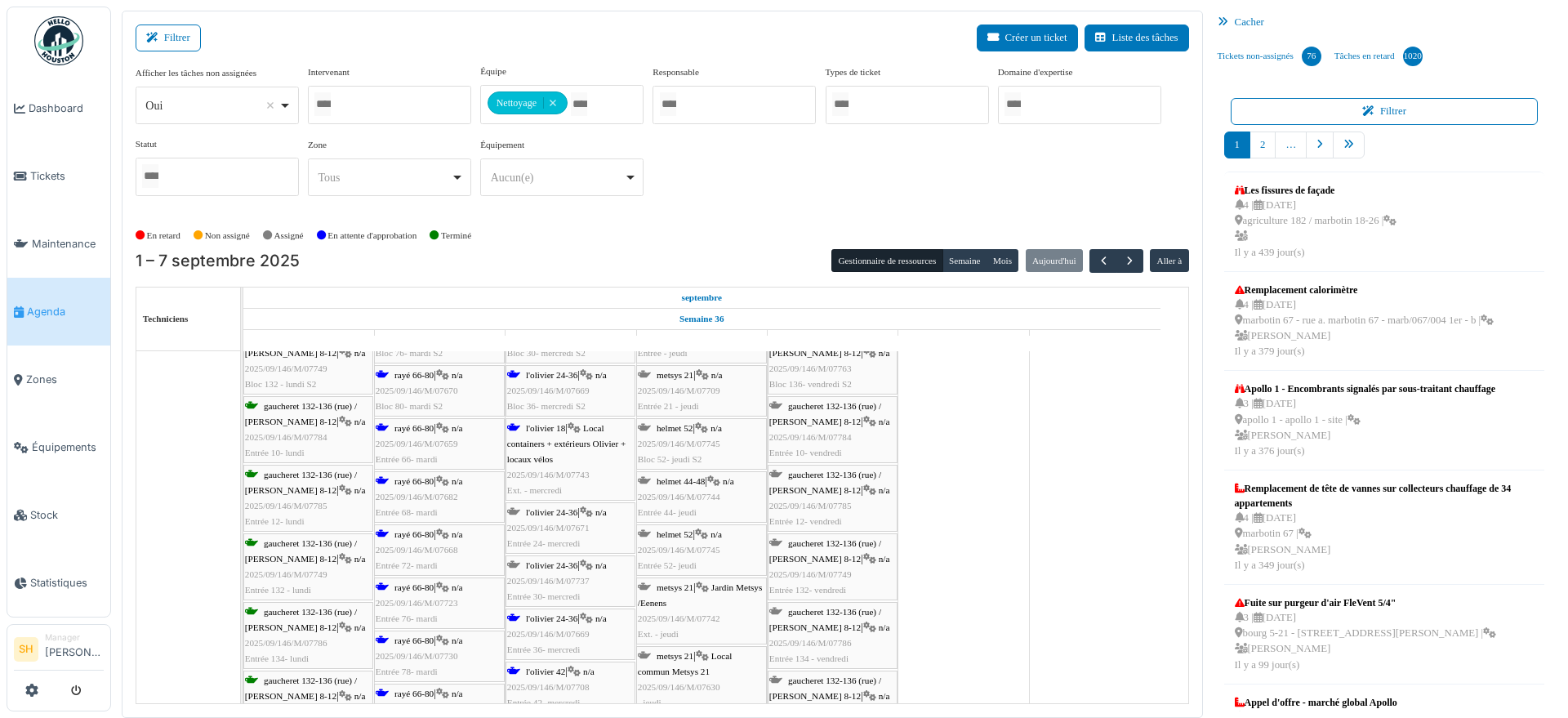
scroll to position [1327, 0]
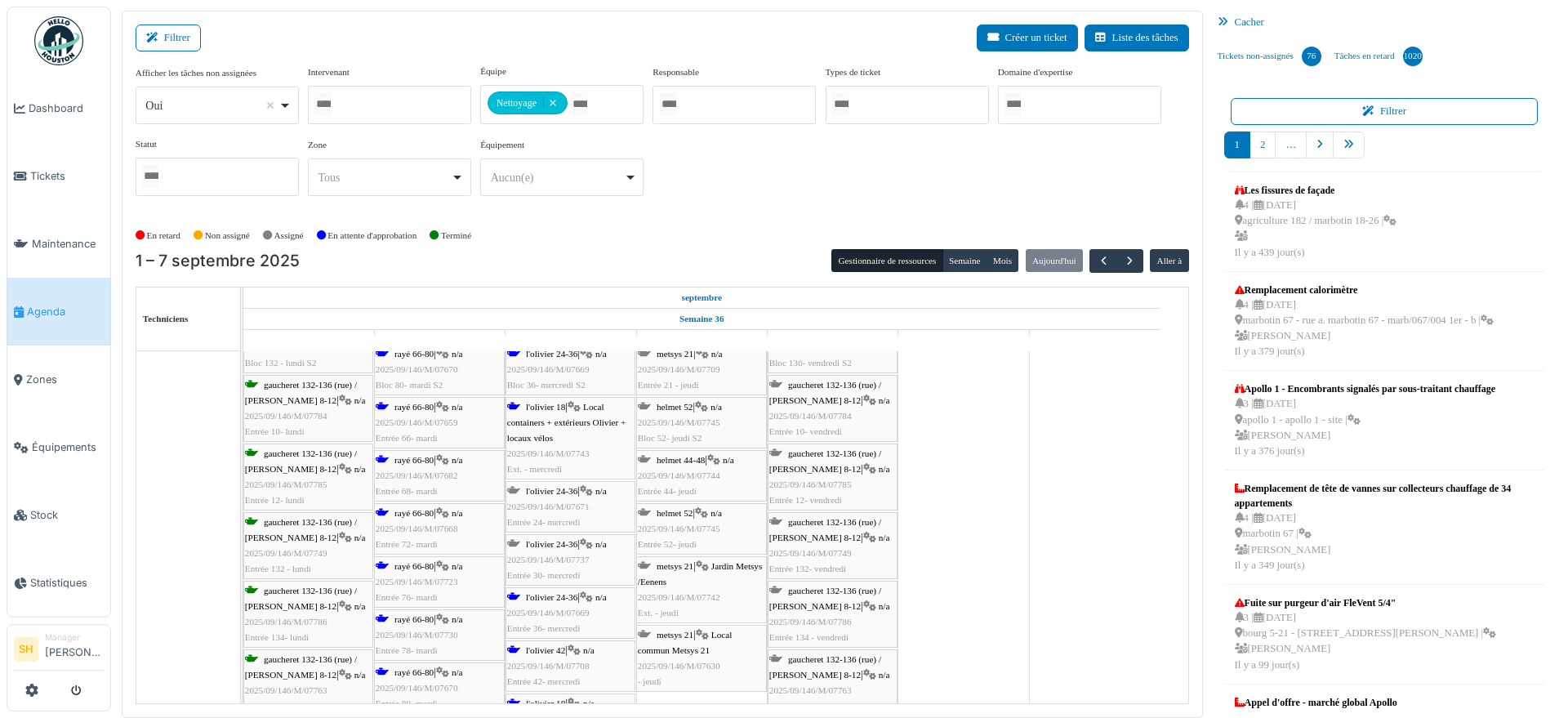
click at [545, 408] on span "l'olivier 18" at bounding box center [545, 406] width 39 height 9
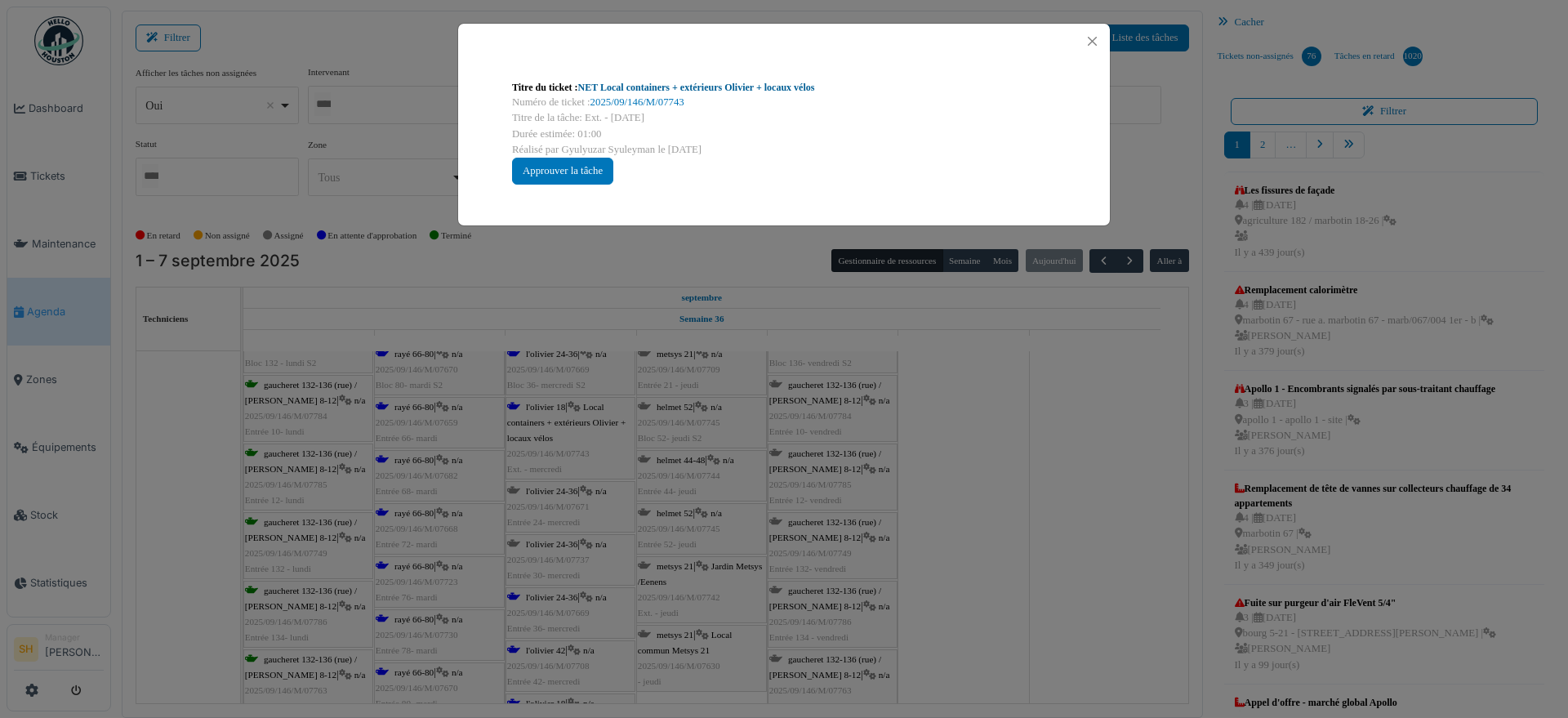
click at [688, 84] on link "NET Local containers + extérieurs Olivier + locaux vélos" at bounding box center [697, 87] width 237 height 11
drag, startPoint x: 1046, startPoint y: 598, endPoint x: 864, endPoint y: 597, distance: 182.0
click at [997, 597] on div "Titre du ticket : NET Local containers + extérieurs Olivier + locaux vélos Numé…" at bounding box center [784, 359] width 1568 height 718
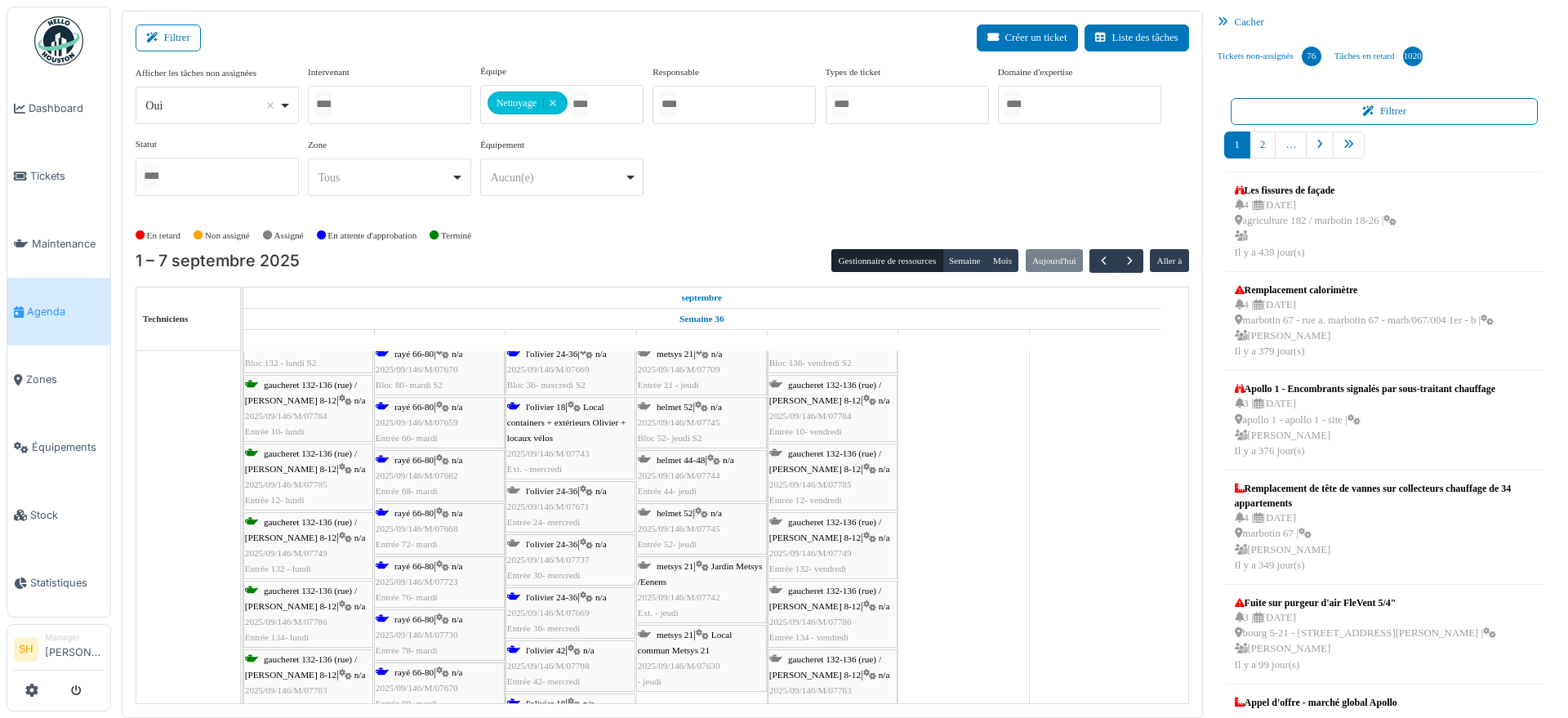
click at [392, 625] on div "rayé 66-80 | n/a 2025/09/146/M/07730 Entrée 78- mardi" at bounding box center [440, 635] width 128 height 47
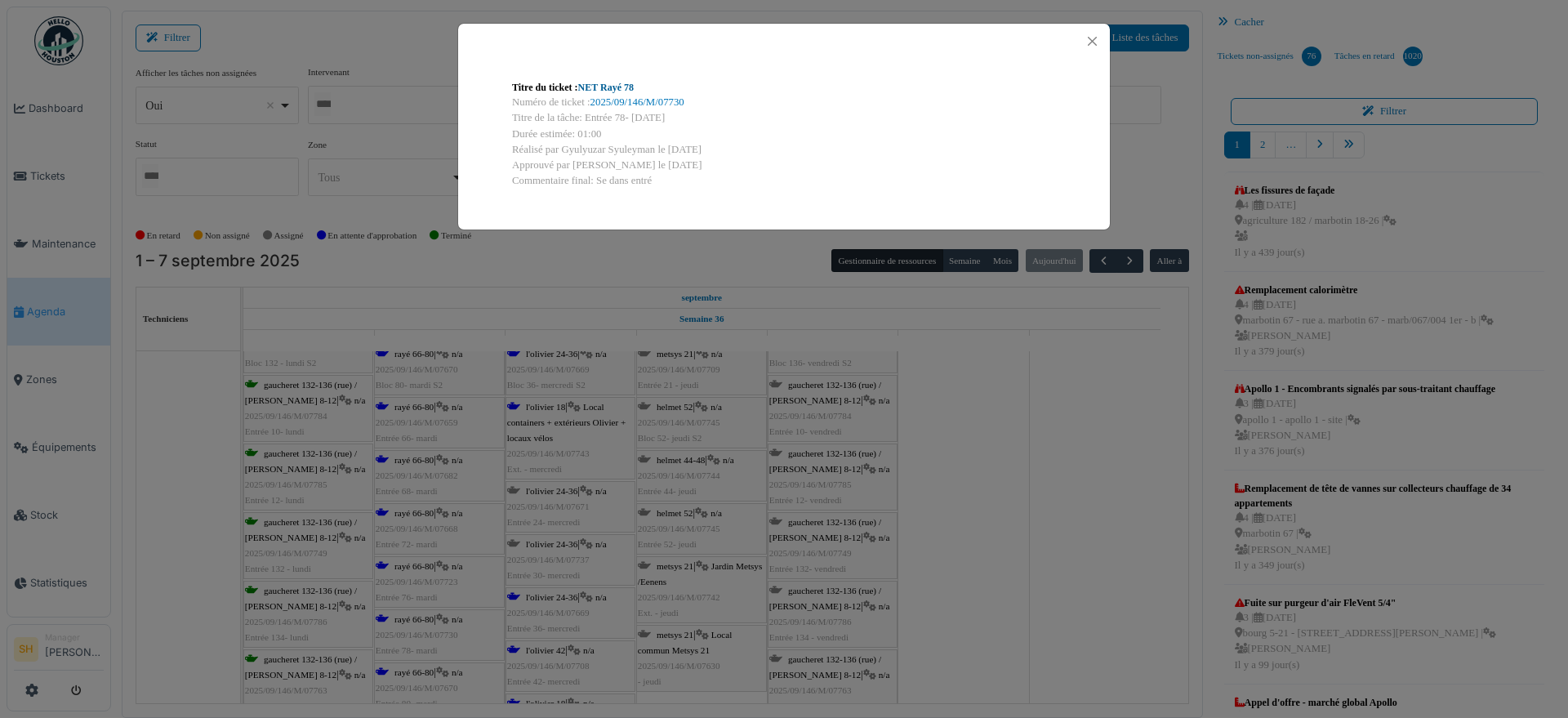
click at [612, 84] on link "NET Rayé 78" at bounding box center [606, 87] width 55 height 11
click at [950, 488] on div "Titre du ticket : NET Rayé 78 Numéro de ticket : 2025/09/146/M/07730 Titre de l…" at bounding box center [784, 359] width 1568 height 718
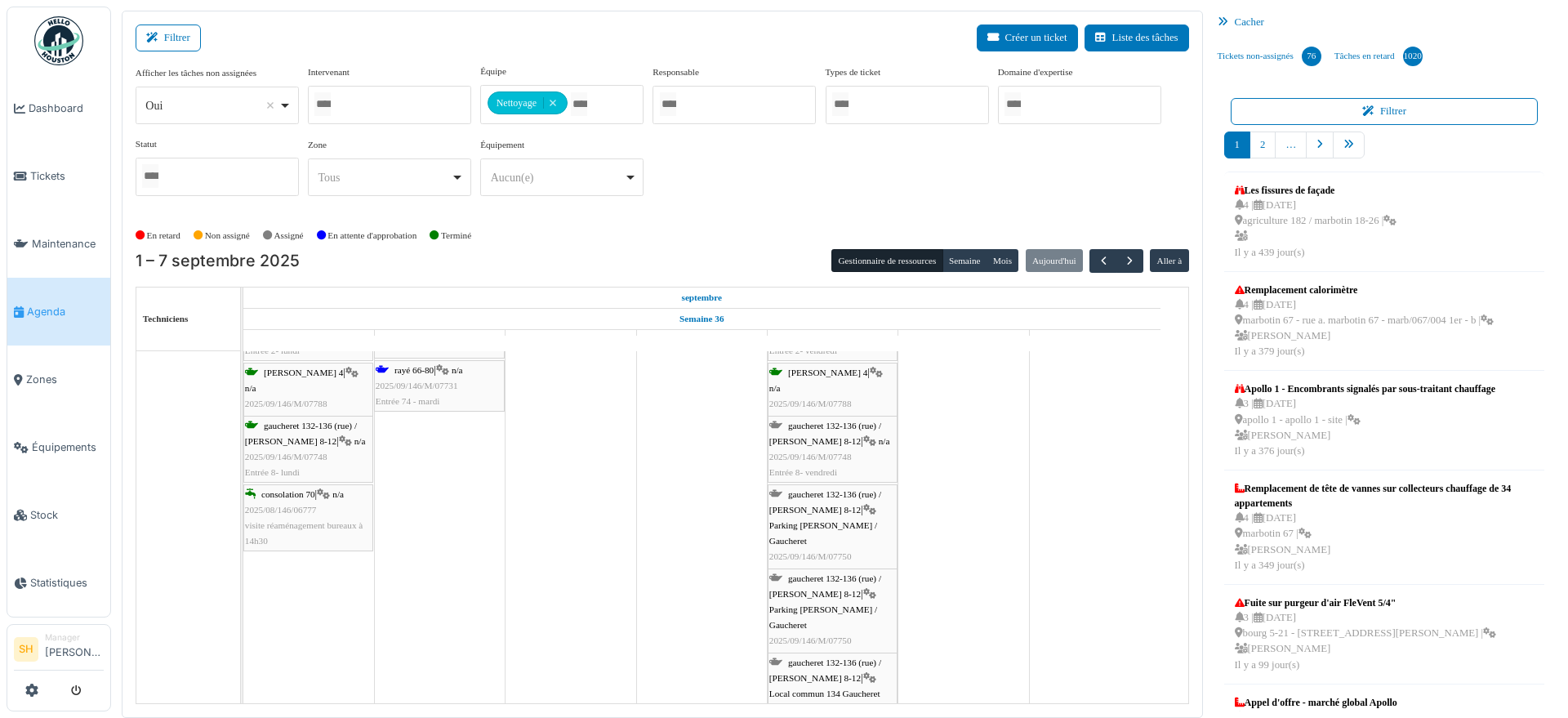
scroll to position [0, 0]
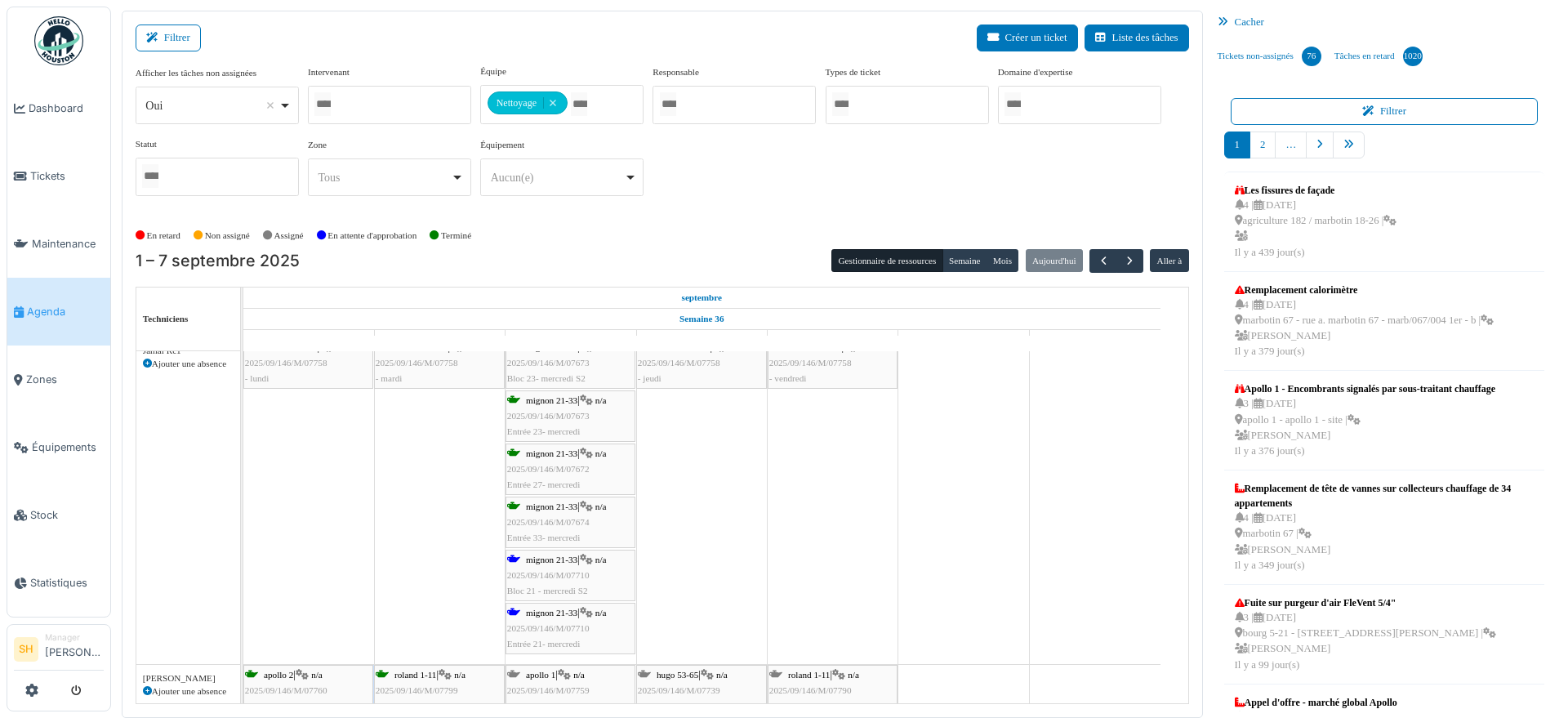
click at [571, 556] on span "mignon 21-33" at bounding box center [552, 559] width 52 height 9
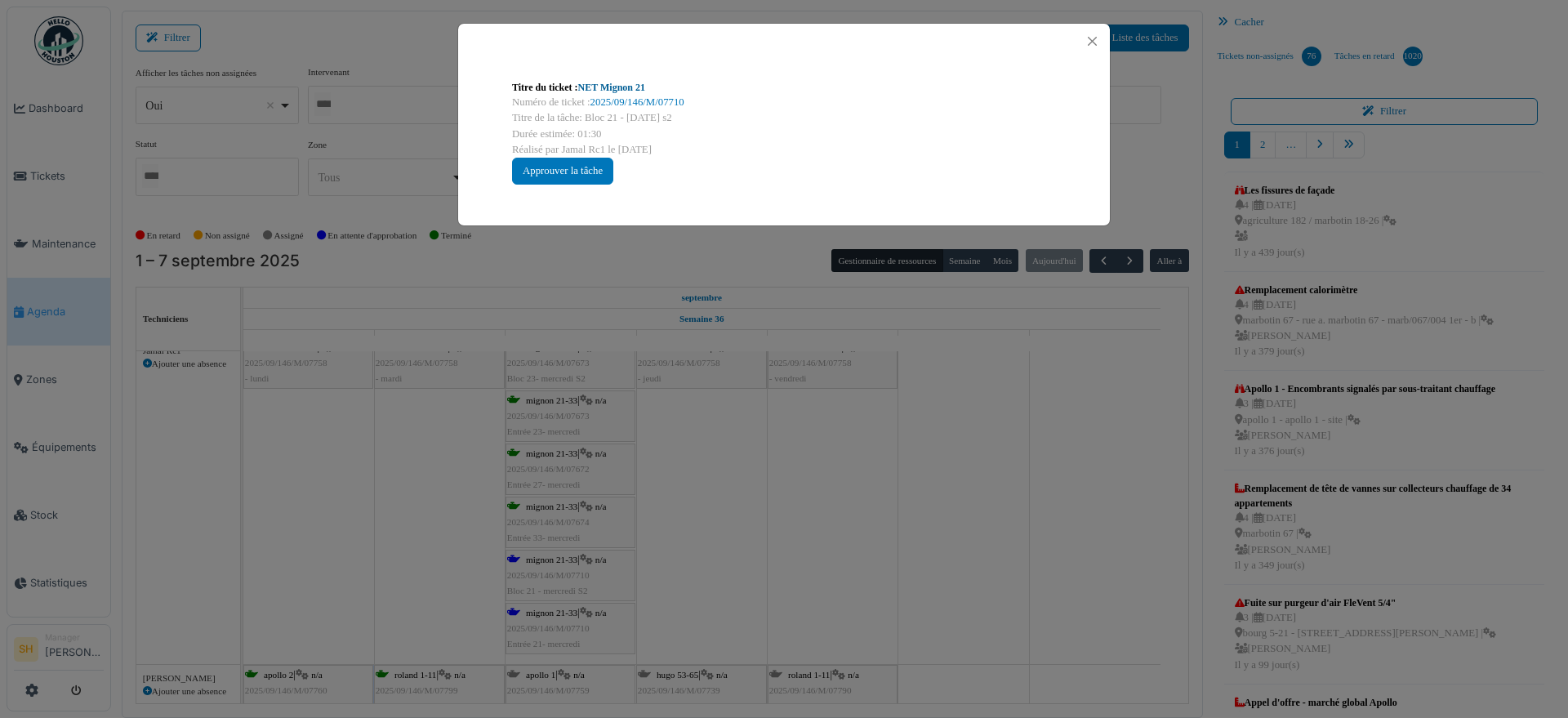
click at [600, 90] on link "NET Mignon 21" at bounding box center [612, 87] width 67 height 11
drag, startPoint x: 865, startPoint y: 454, endPoint x: 754, endPoint y: 484, distance: 115.0
click at [846, 457] on div "Titre du ticket : NET Mignon 21 Numéro de ticket : 2025/09/146/M/07710 Titre de…" at bounding box center [784, 359] width 1568 height 718
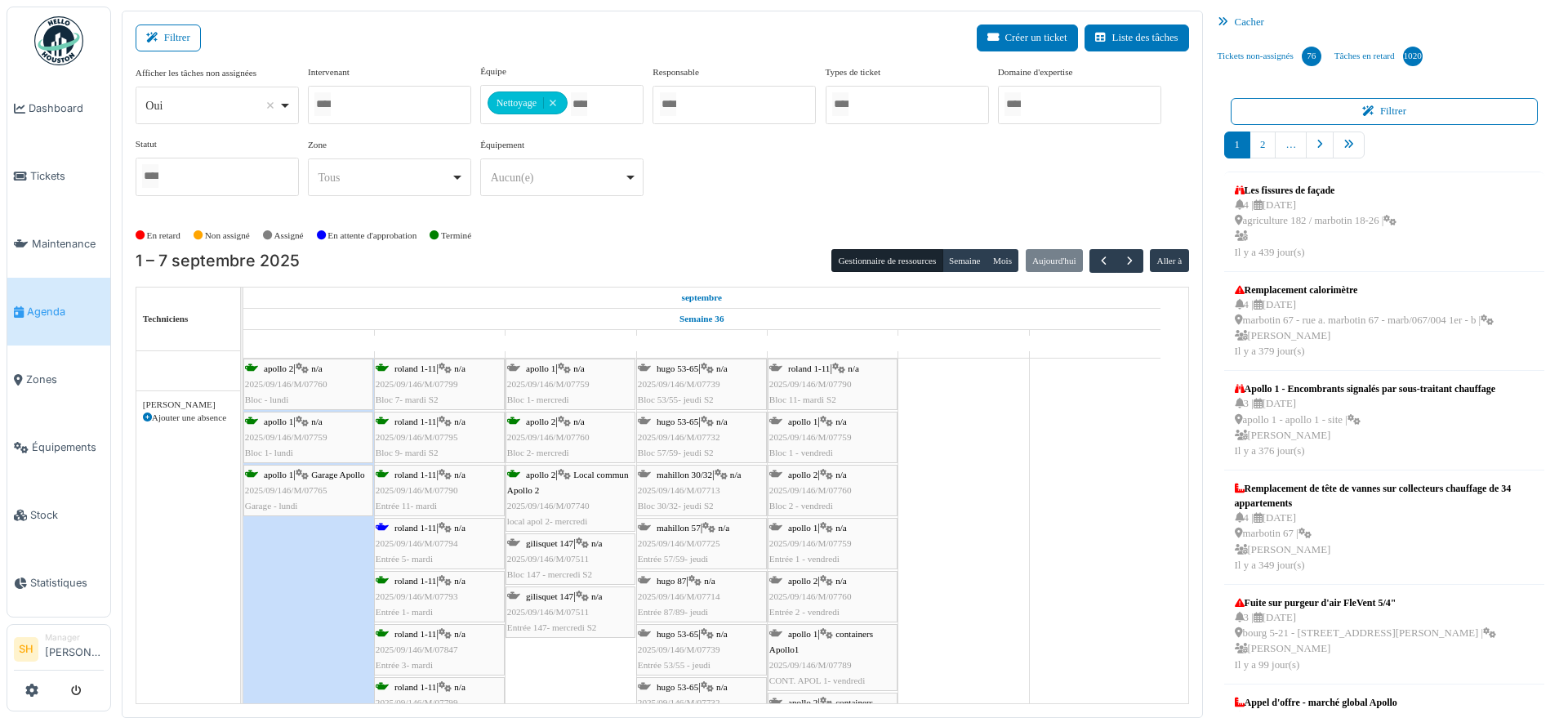
scroll to position [2451, 0]
click at [399, 527] on span "roland 1-11" at bounding box center [415, 527] width 41 height 9
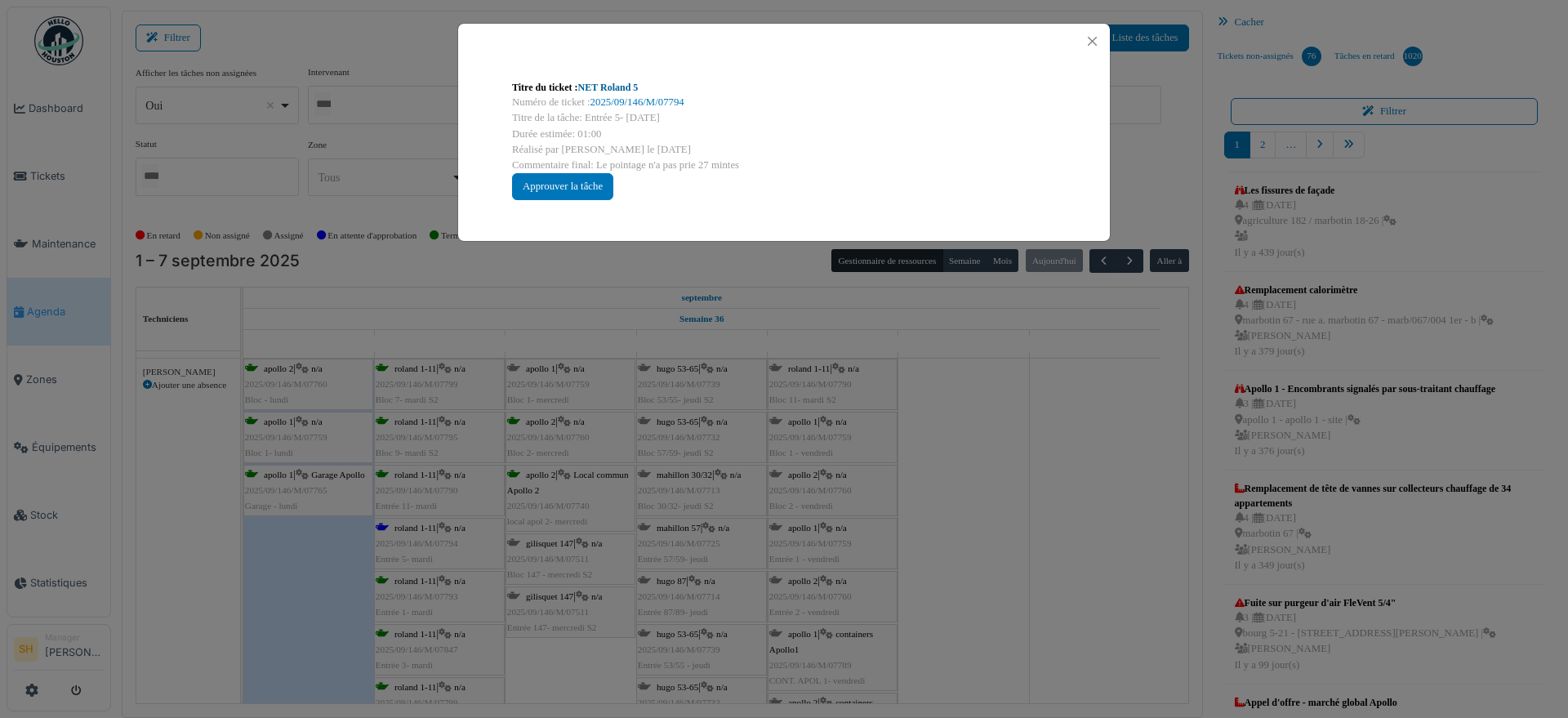
click at [590, 88] on link "NET Roland 5" at bounding box center [609, 87] width 60 height 11
drag, startPoint x: 987, startPoint y: 412, endPoint x: 947, endPoint y: 428, distance: 43.1
click at [984, 414] on div "Titre du ticket : NET Roland 5 Numéro de ticket : 2025/09/146/M/07794 Titre de …" at bounding box center [784, 359] width 1568 height 718
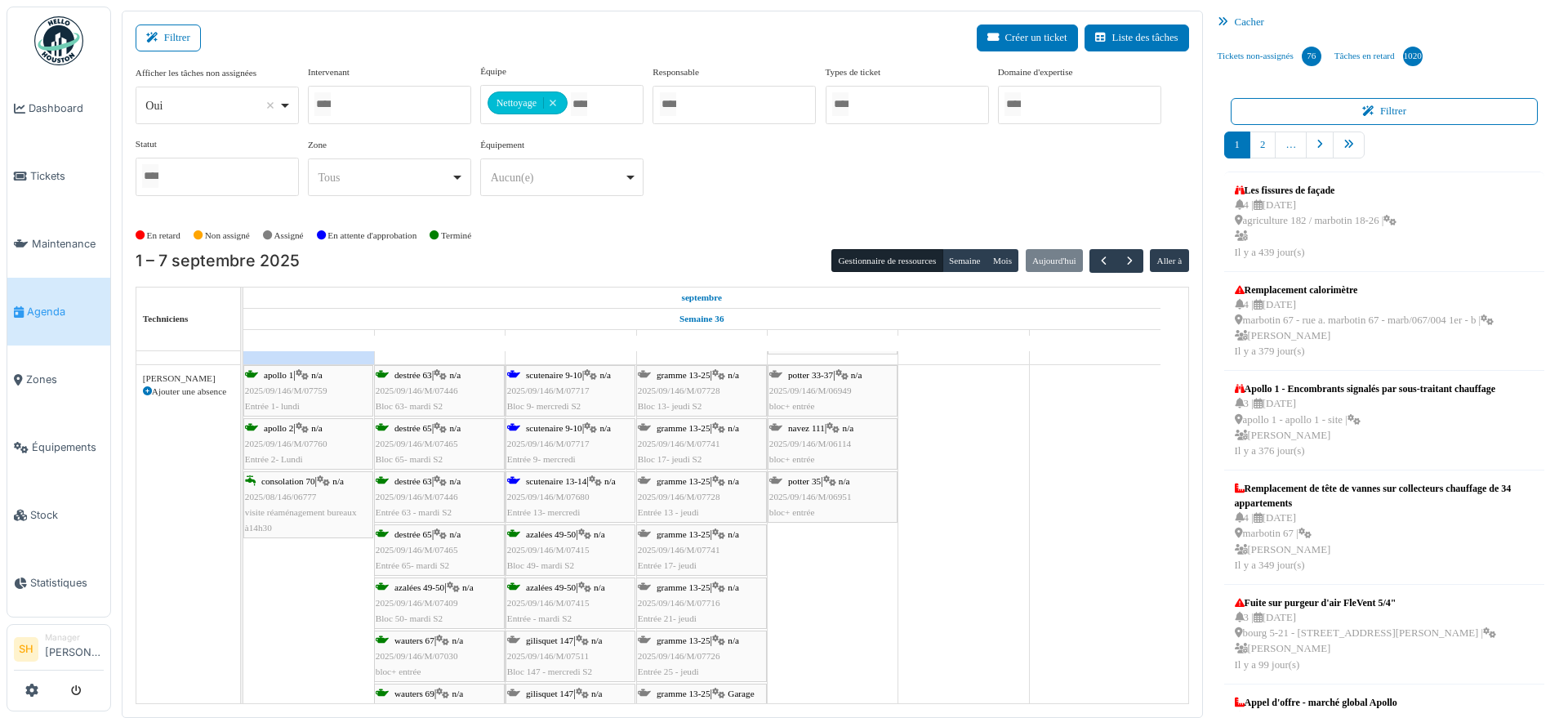
scroll to position [3267, 0]
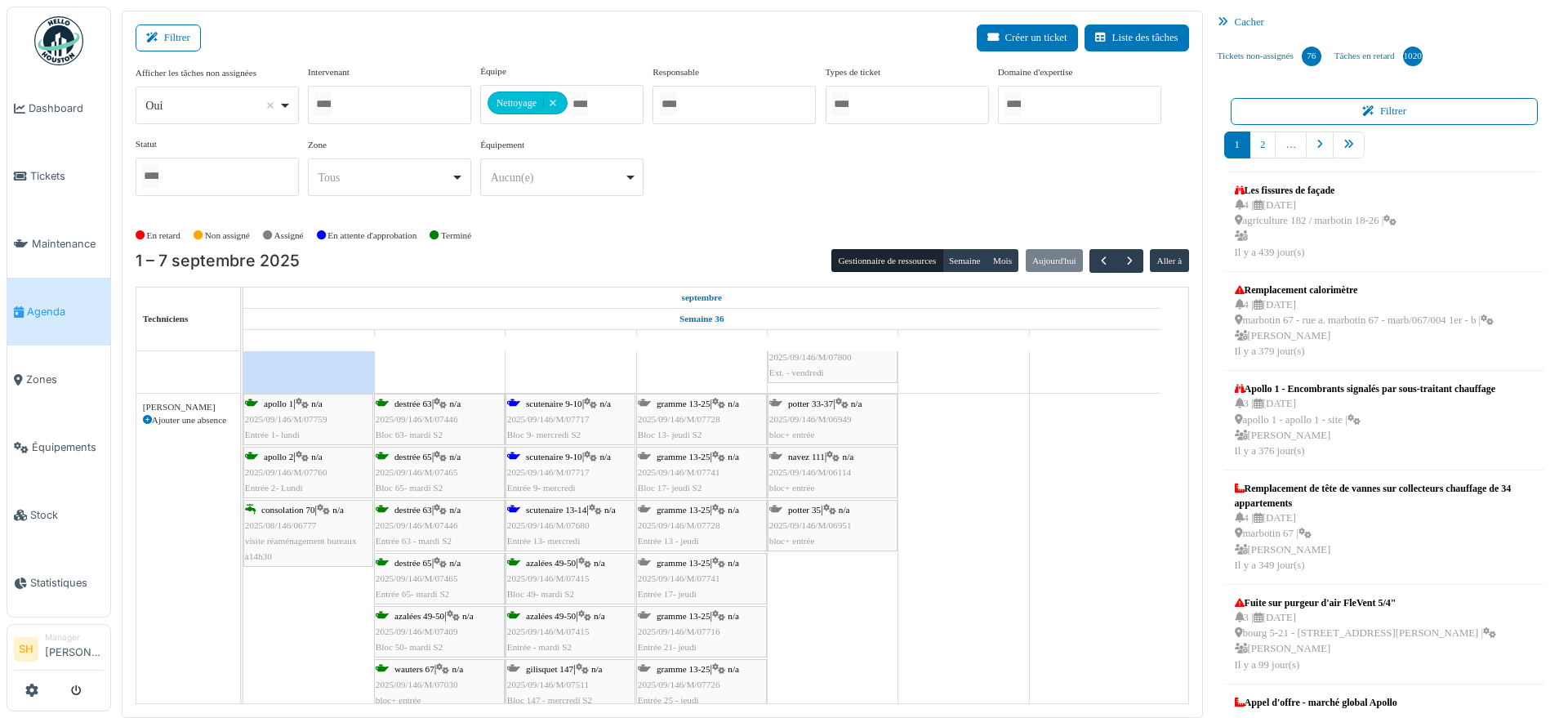
click at [560, 457] on span "scutenaire 9-10" at bounding box center [553, 456] width 56 height 9
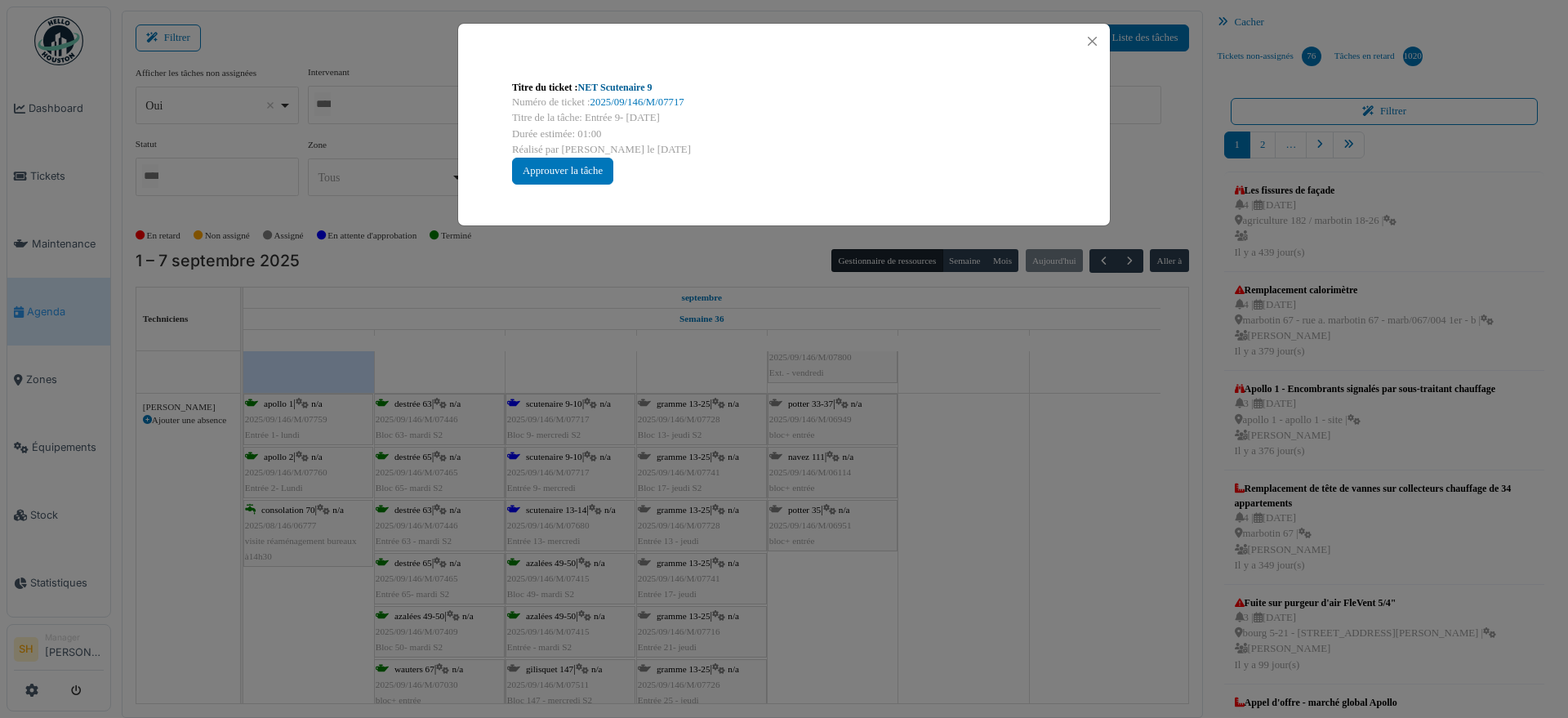
click at [609, 89] on link "NET Scutenaire 9" at bounding box center [615, 87] width 74 height 11
click at [986, 496] on div "Titre du ticket : NET Scutenaire 9 Numéro de ticket : 2025/09/146/M/07717 Titre…" at bounding box center [784, 359] width 1568 height 718
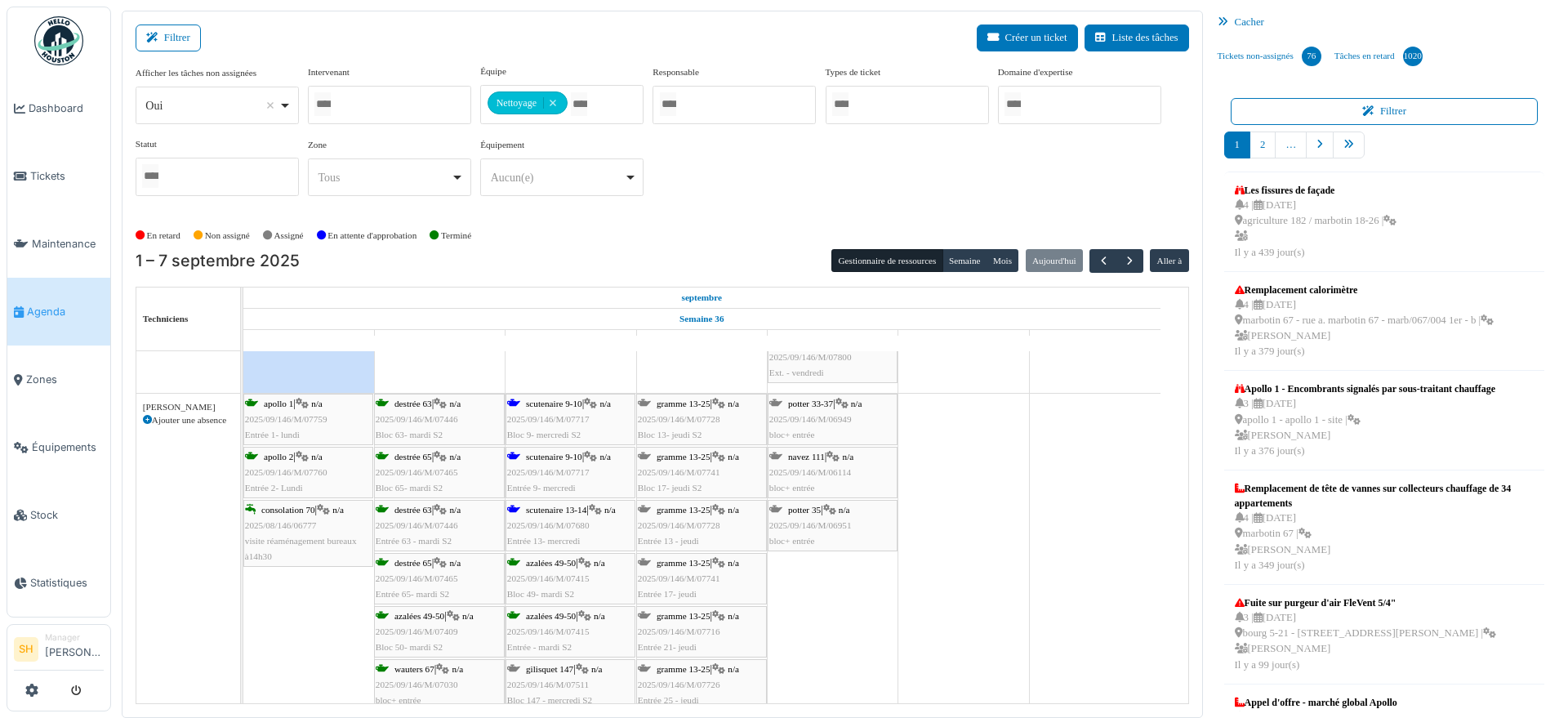
click at [549, 507] on span "scutenaire 13-14" at bounding box center [556, 509] width 60 height 9
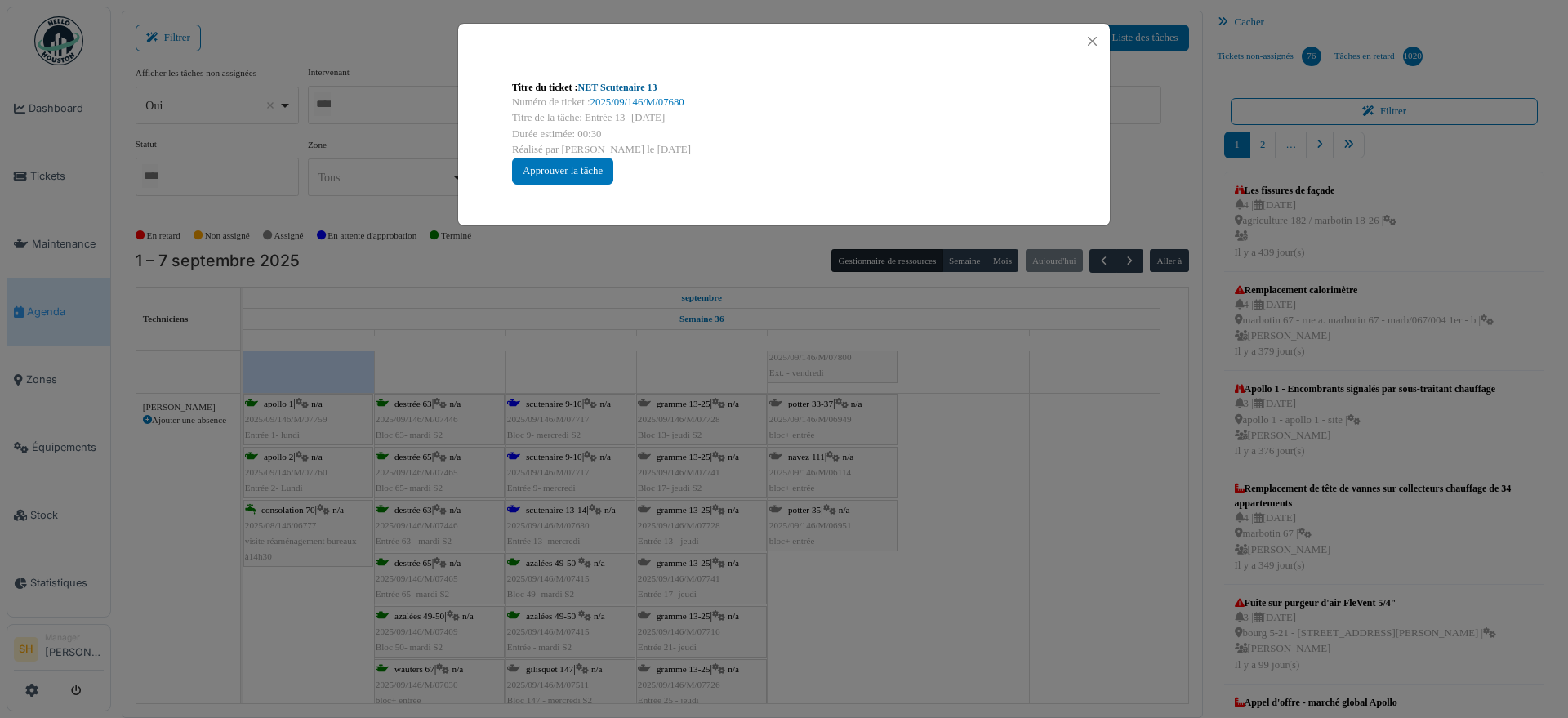
click at [628, 88] on link "NET Scutenaire 13" at bounding box center [618, 87] width 79 height 11
drag, startPoint x: 991, startPoint y: 515, endPoint x: 789, endPoint y: 515, distance: 202.0
click at [986, 515] on div "Titre du ticket : NET Scutenaire 13 Numéro de ticket : 2025/09/146/M/07680 Titr…" at bounding box center [784, 359] width 1568 height 718
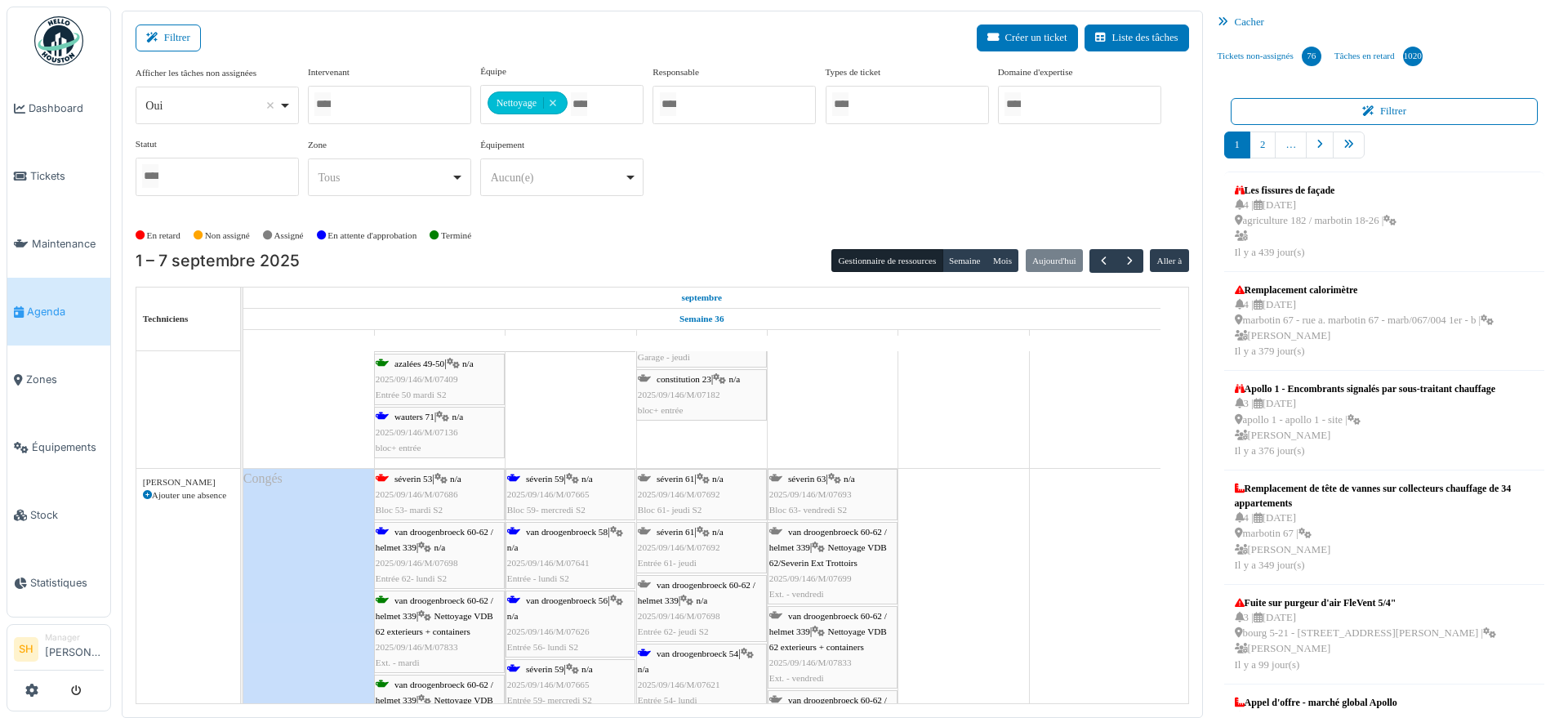
scroll to position [3778, 0]
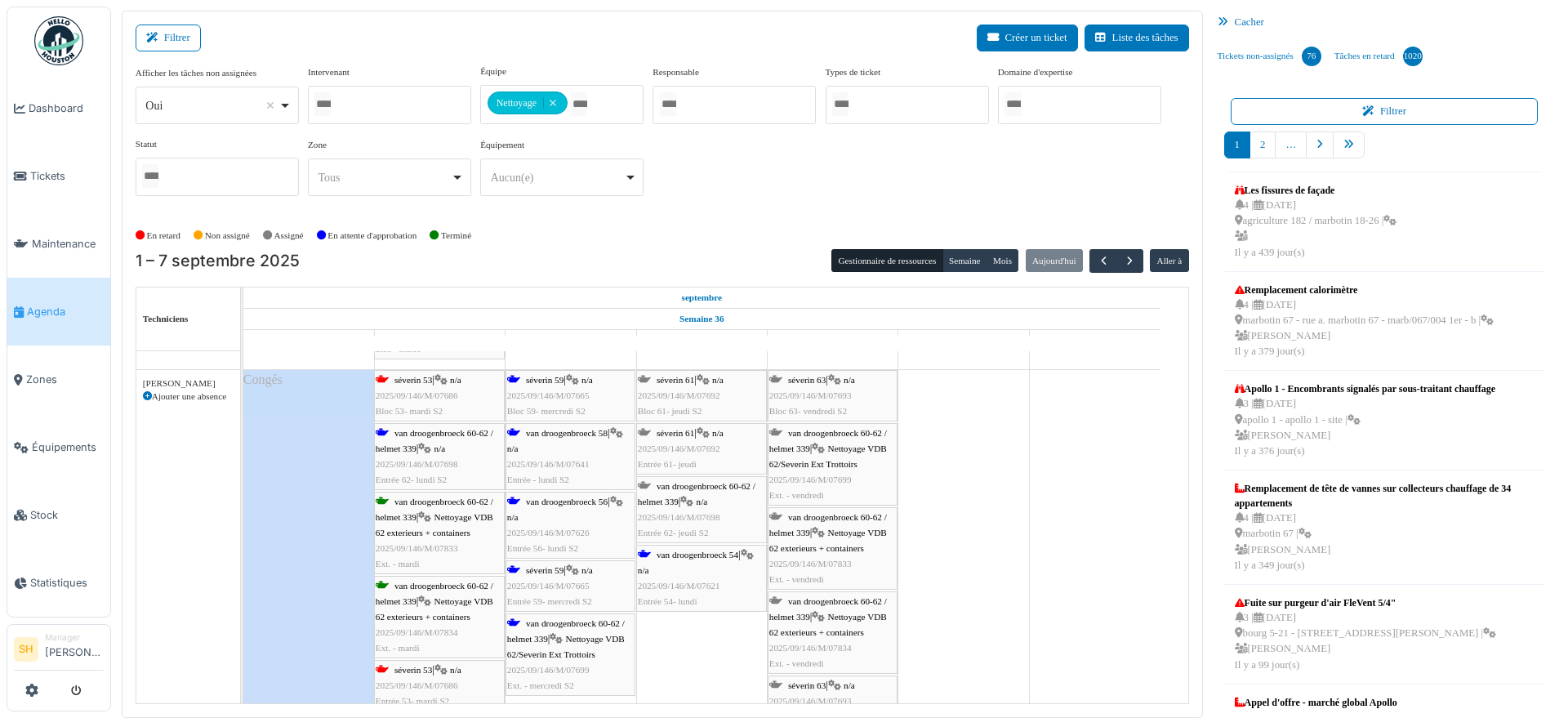
click at [464, 434] on span "van droogenbroeck 60-62 / helmet 339" at bounding box center [434, 440] width 117 height 25
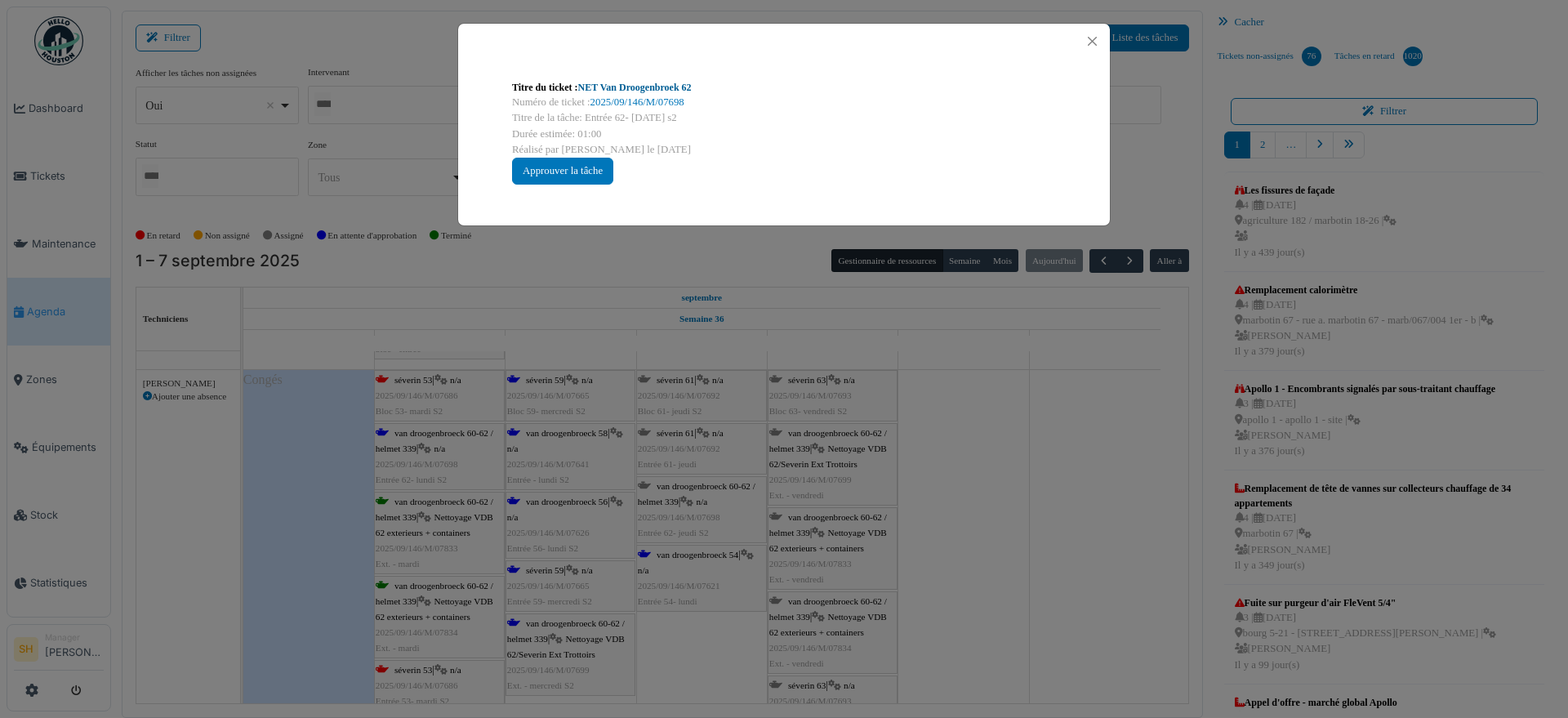
click at [619, 84] on link "NET Van Droogenbroek 62" at bounding box center [635, 87] width 114 height 11
click at [1013, 493] on div "Titre du ticket : NET Van Droogenbroek 62 Numéro de ticket : 2025/09/146/M/0769…" at bounding box center [784, 359] width 1568 height 718
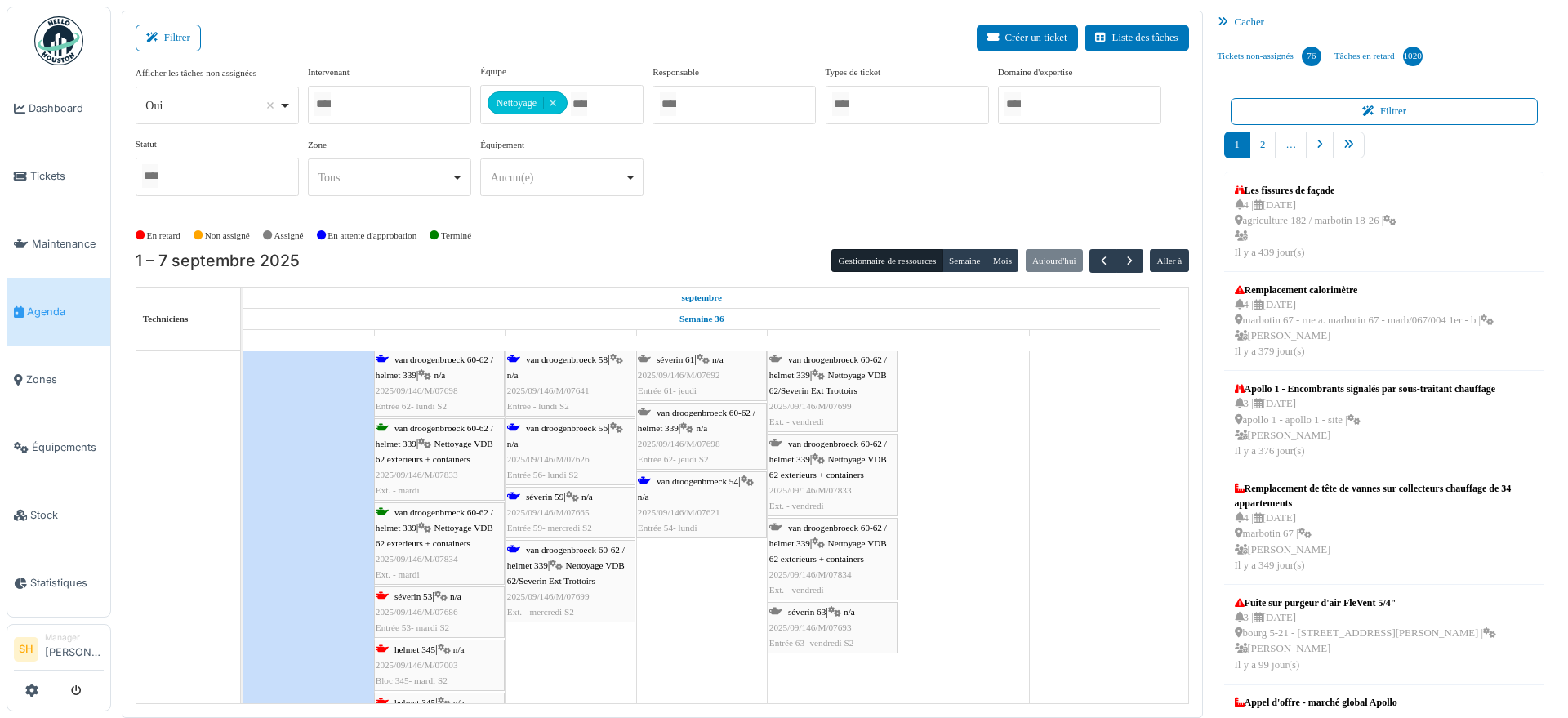
scroll to position [3880, 0]
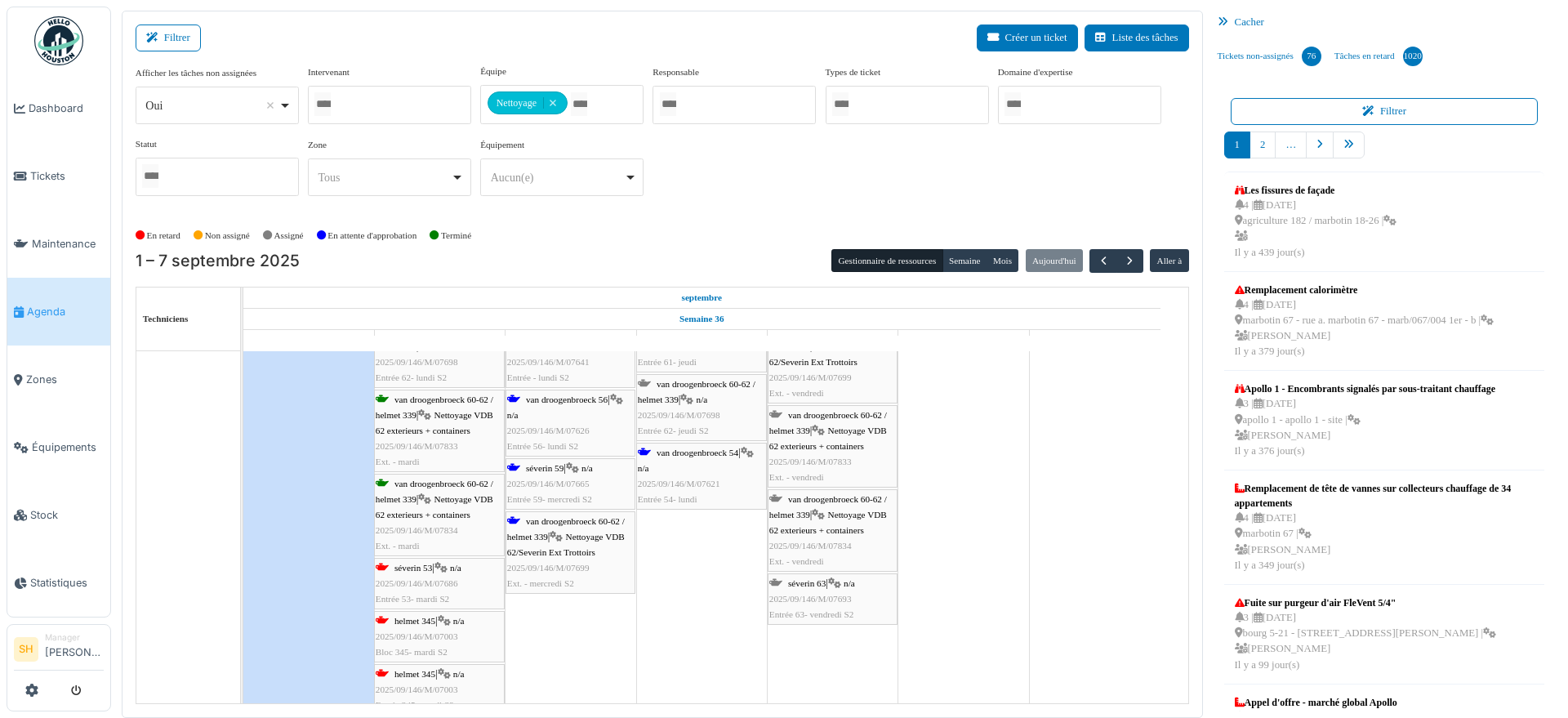
click at [686, 459] on div "van droogenbroeck 54 | n/a 2025/09/146/M/07621 Entrée 54- lundi" at bounding box center [702, 476] width 128 height 63
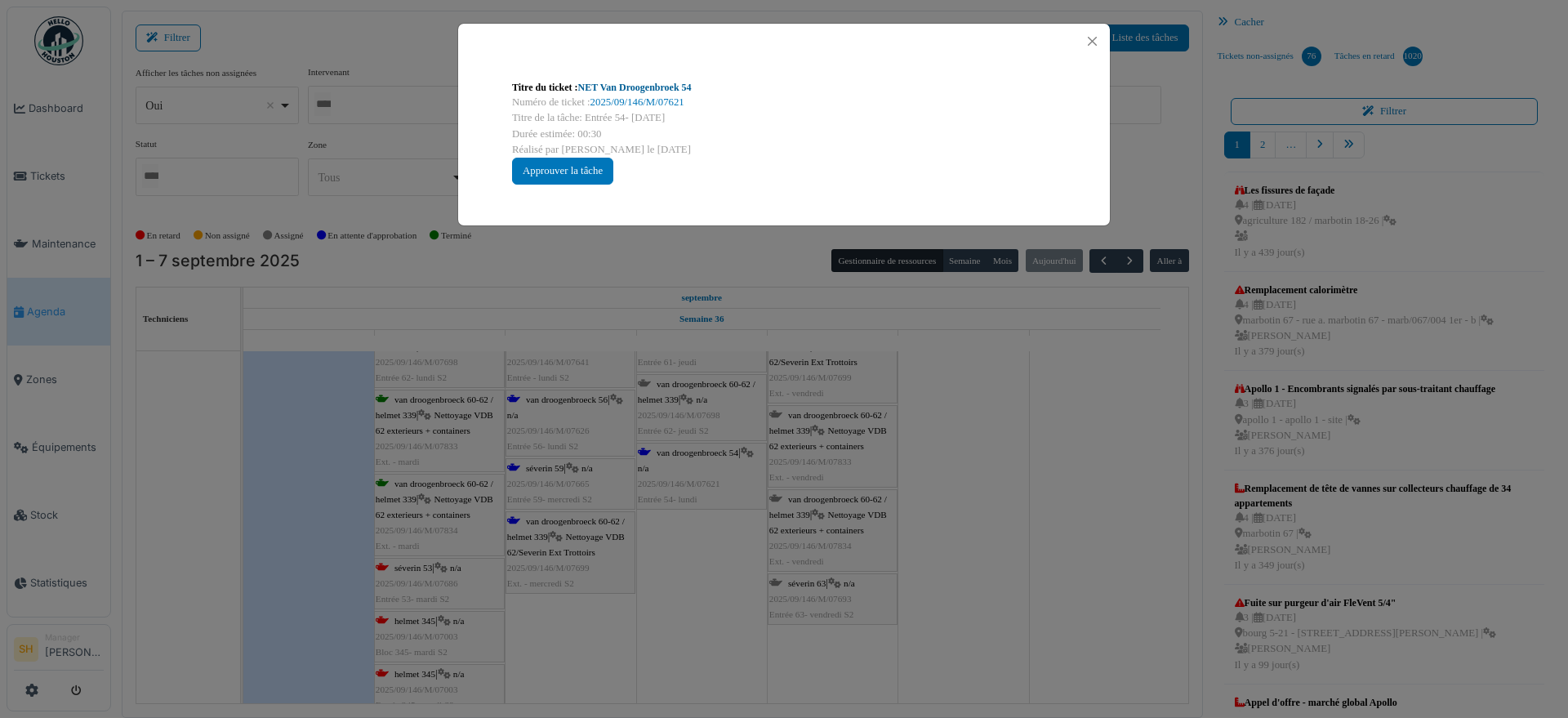
click at [670, 86] on link "NET Van Droogenbroek 54" at bounding box center [635, 87] width 114 height 11
drag, startPoint x: 1053, startPoint y: 423, endPoint x: 879, endPoint y: 449, distance: 175.9
click at [1049, 425] on div "Titre du ticket : NET Van Droogenbroek 54 Numéro de ticket : 2025/09/146/M/0762…" at bounding box center [784, 359] width 1568 height 718
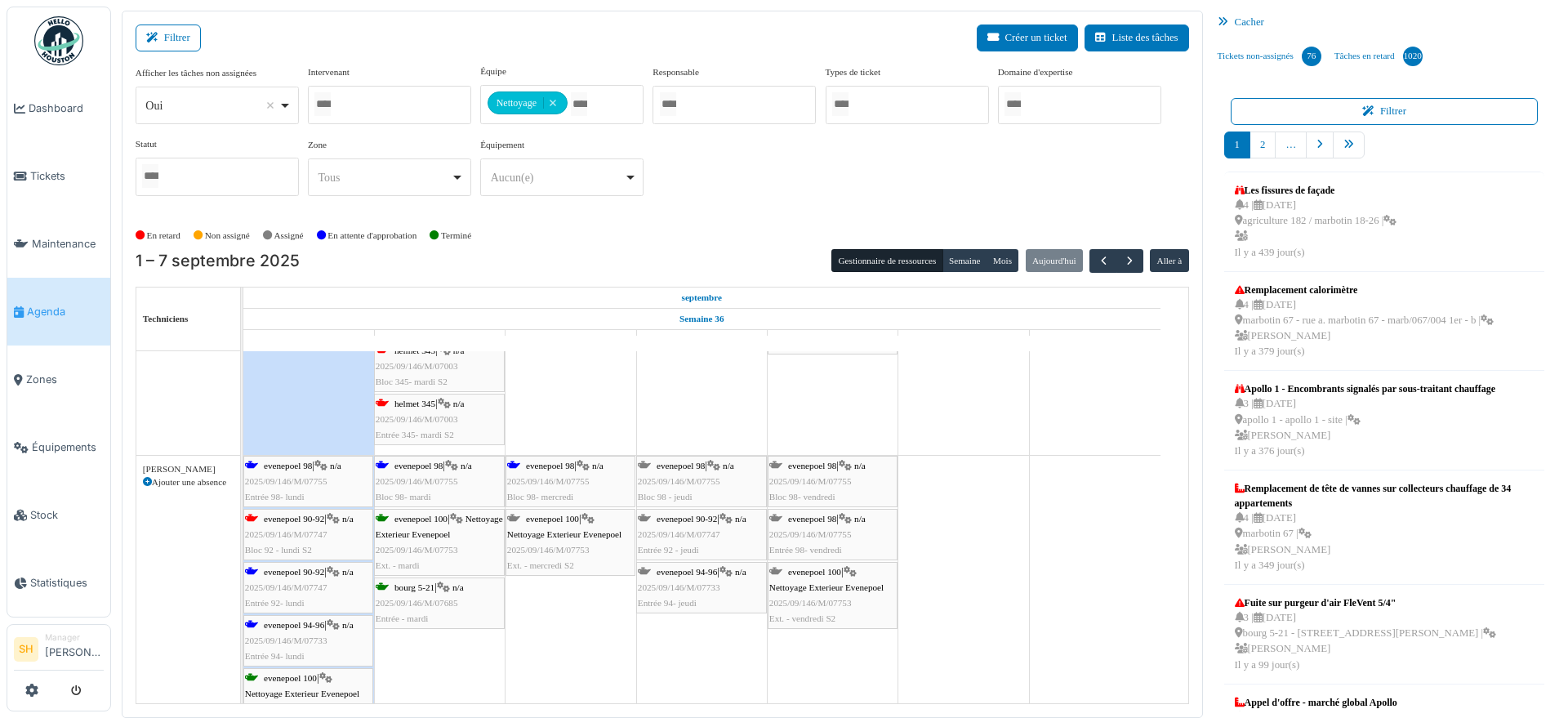
scroll to position [4186, 0]
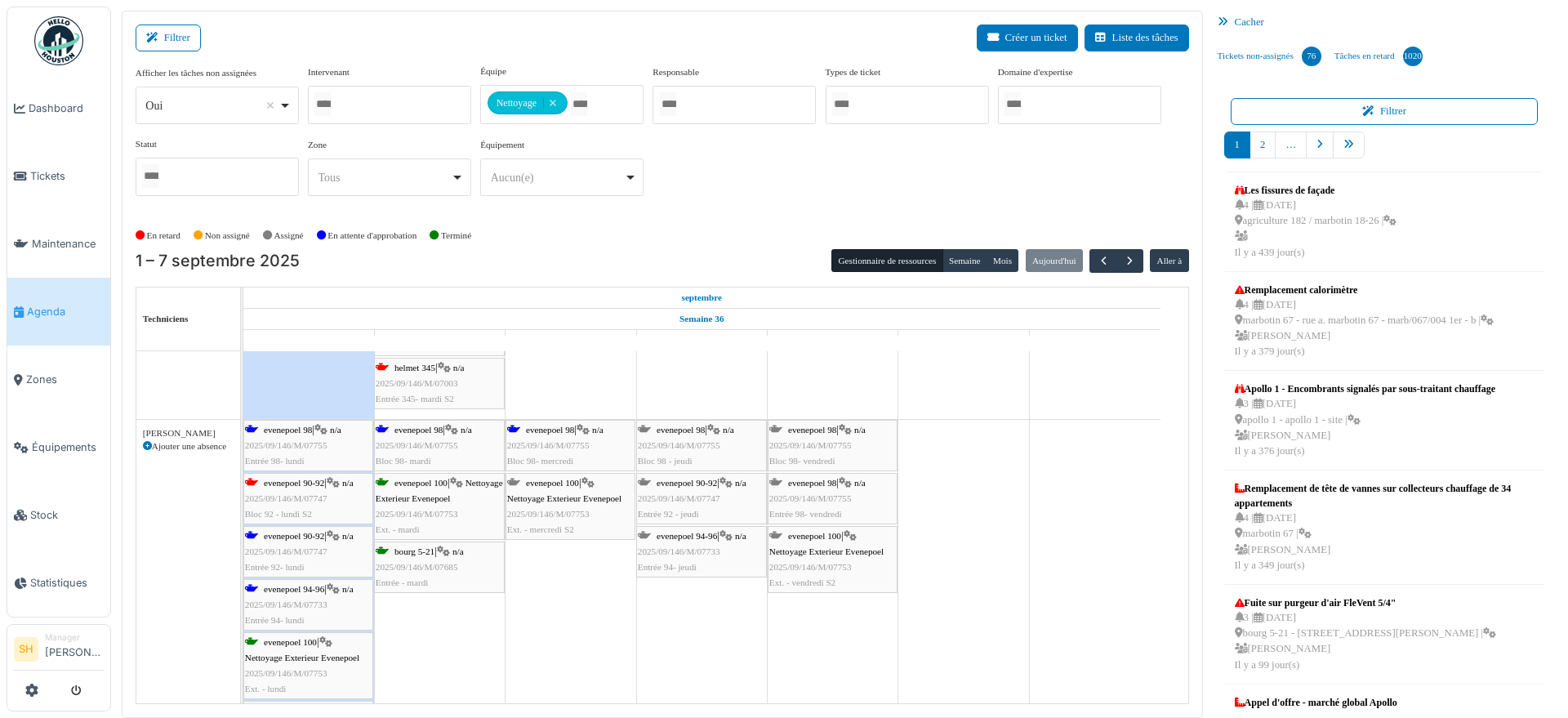
click at [534, 427] on span "evenepoel 98" at bounding box center [550, 429] width 48 height 9
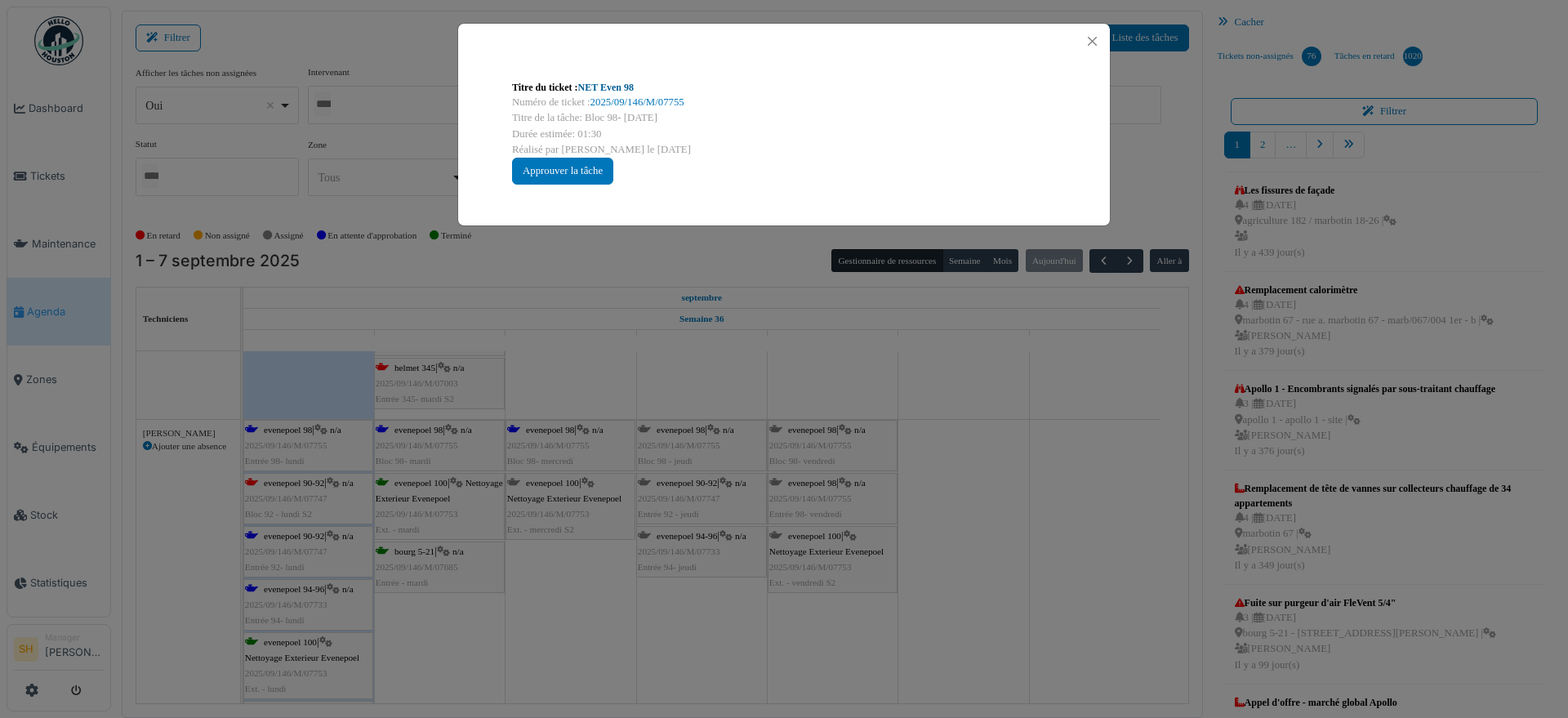
click at [619, 83] on link "NET Even 98" at bounding box center [606, 87] width 55 height 11
click at [278, 428] on div "Titre du ticket : NET Even 98 Numéro de ticket : 2025/09/146/M/07755 Titre de l…" at bounding box center [784, 359] width 1568 height 718
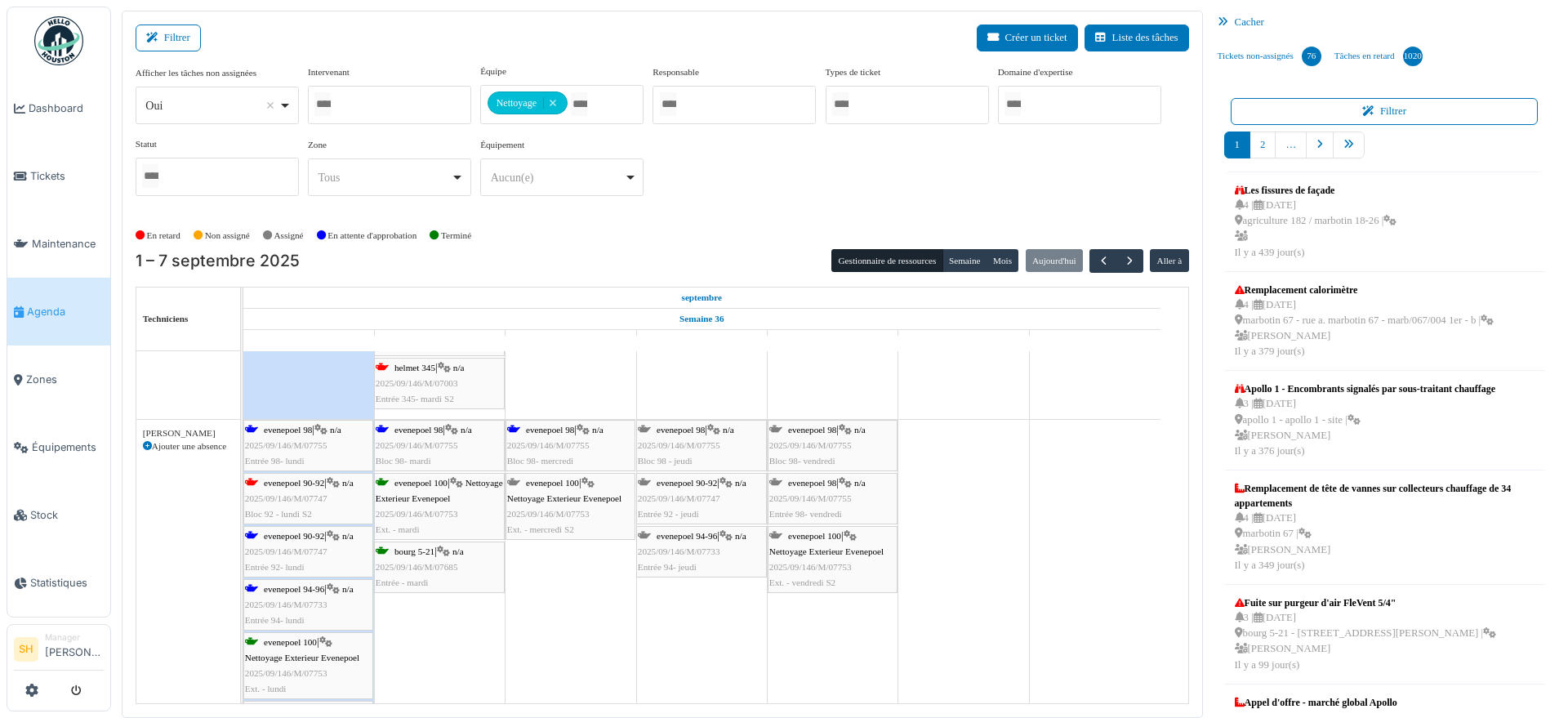
click at [307, 535] on span "evenepoel 90-92" at bounding box center [294, 535] width 60 height 9
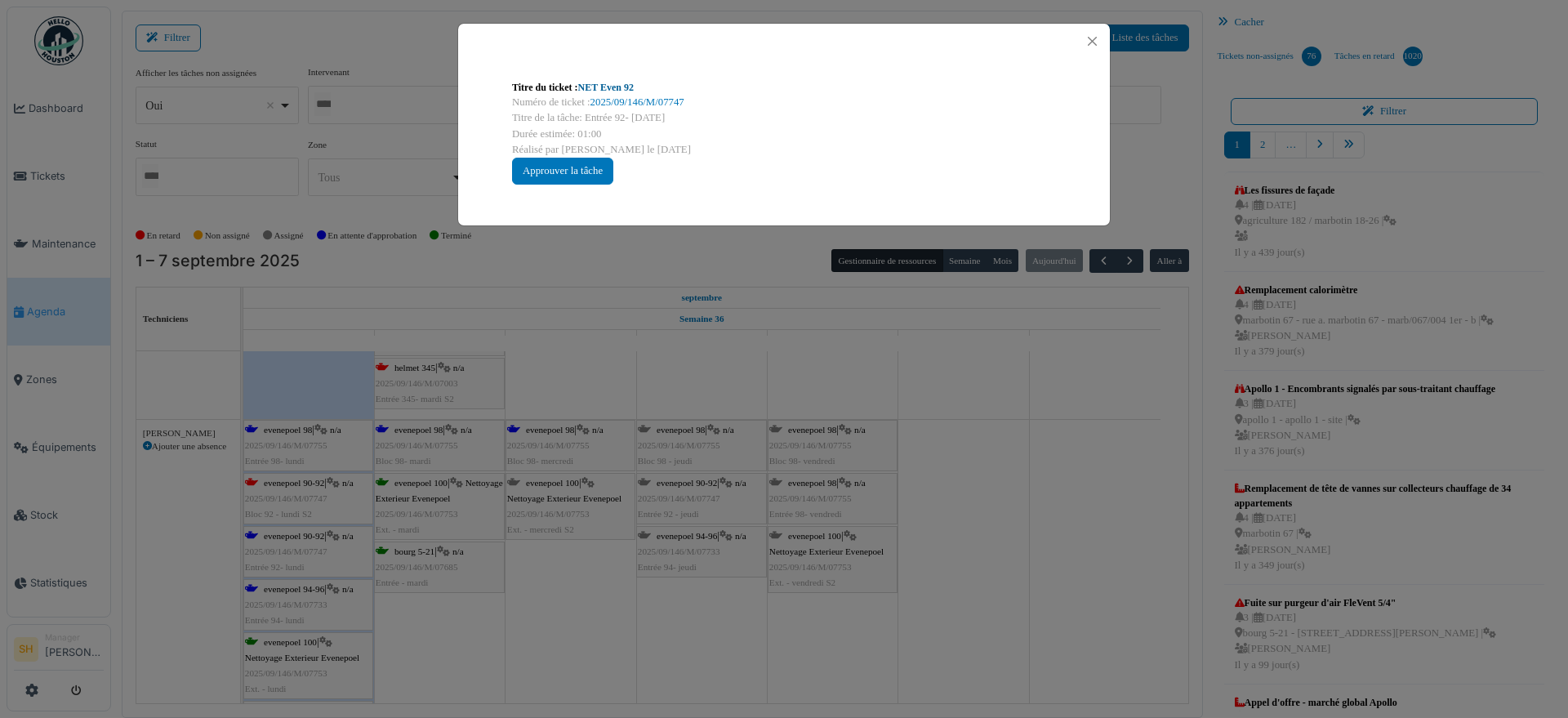
click at [593, 87] on link "NET Even 92" at bounding box center [606, 87] width 55 height 11
drag, startPoint x: 953, startPoint y: 471, endPoint x: 891, endPoint y: 527, distance: 83.5
click at [946, 478] on div "Titre du ticket : NET Even 92 Numéro de ticket : 2025/09/146/M/07747 Titre de l…" at bounding box center [784, 359] width 1568 height 718
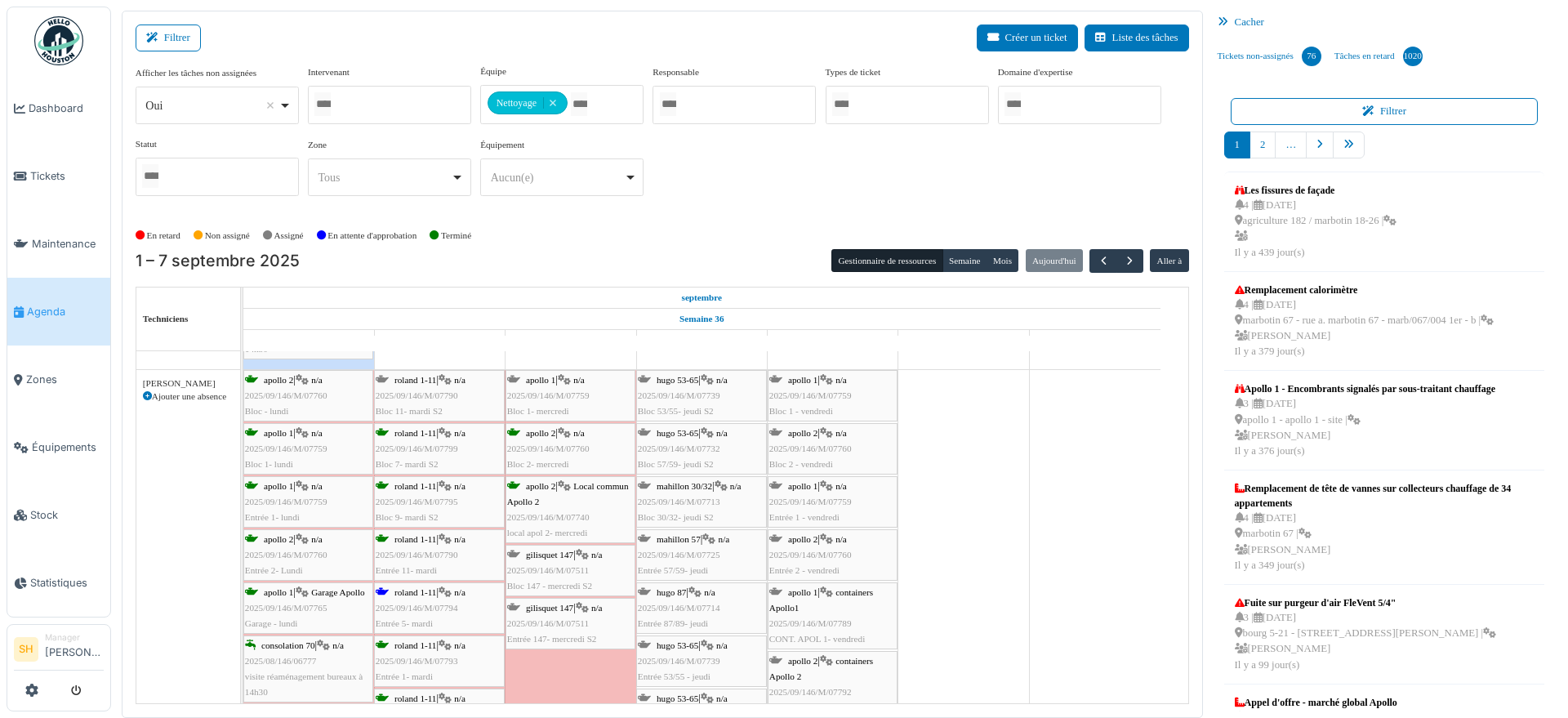
scroll to position [4697, 0]
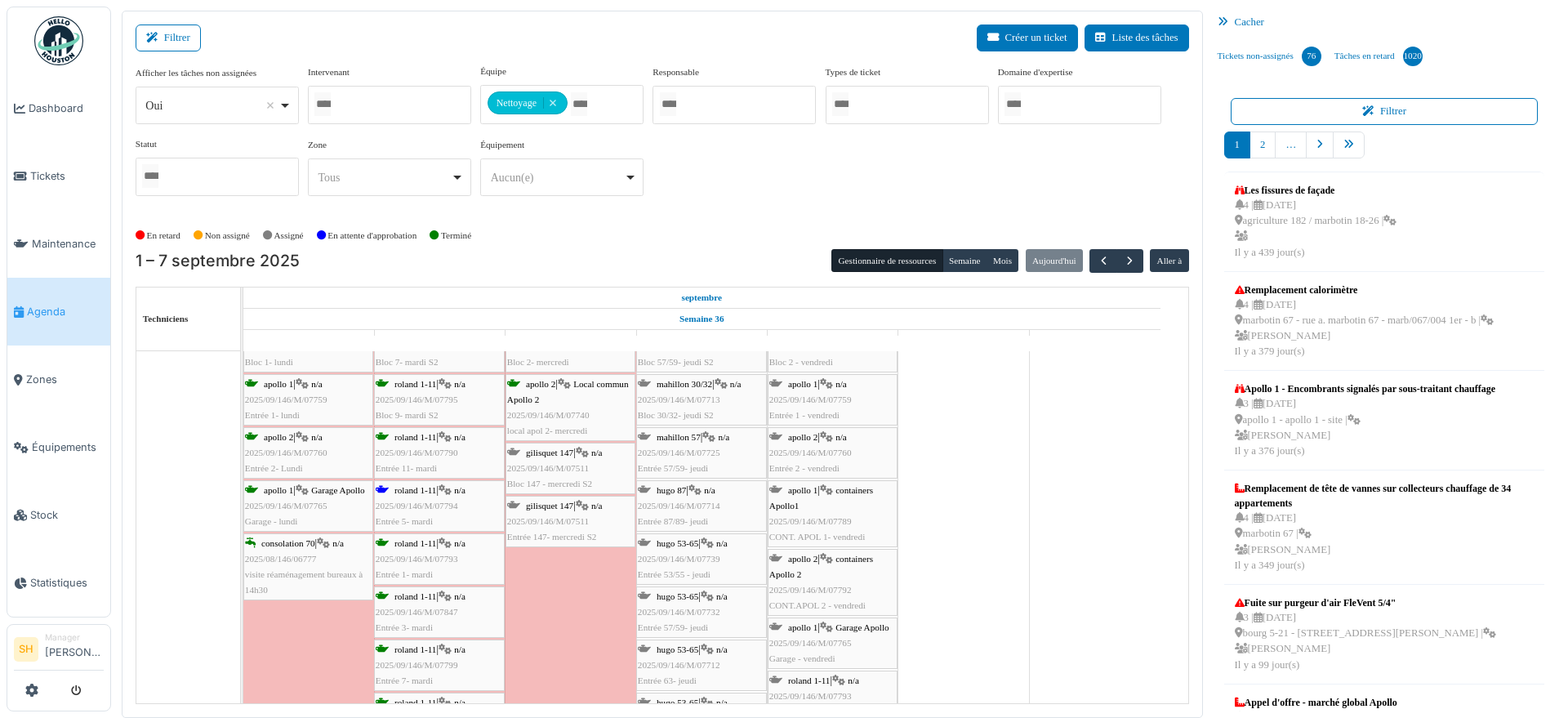
click at [410, 486] on span "roland 1-11" at bounding box center [415, 490] width 41 height 9
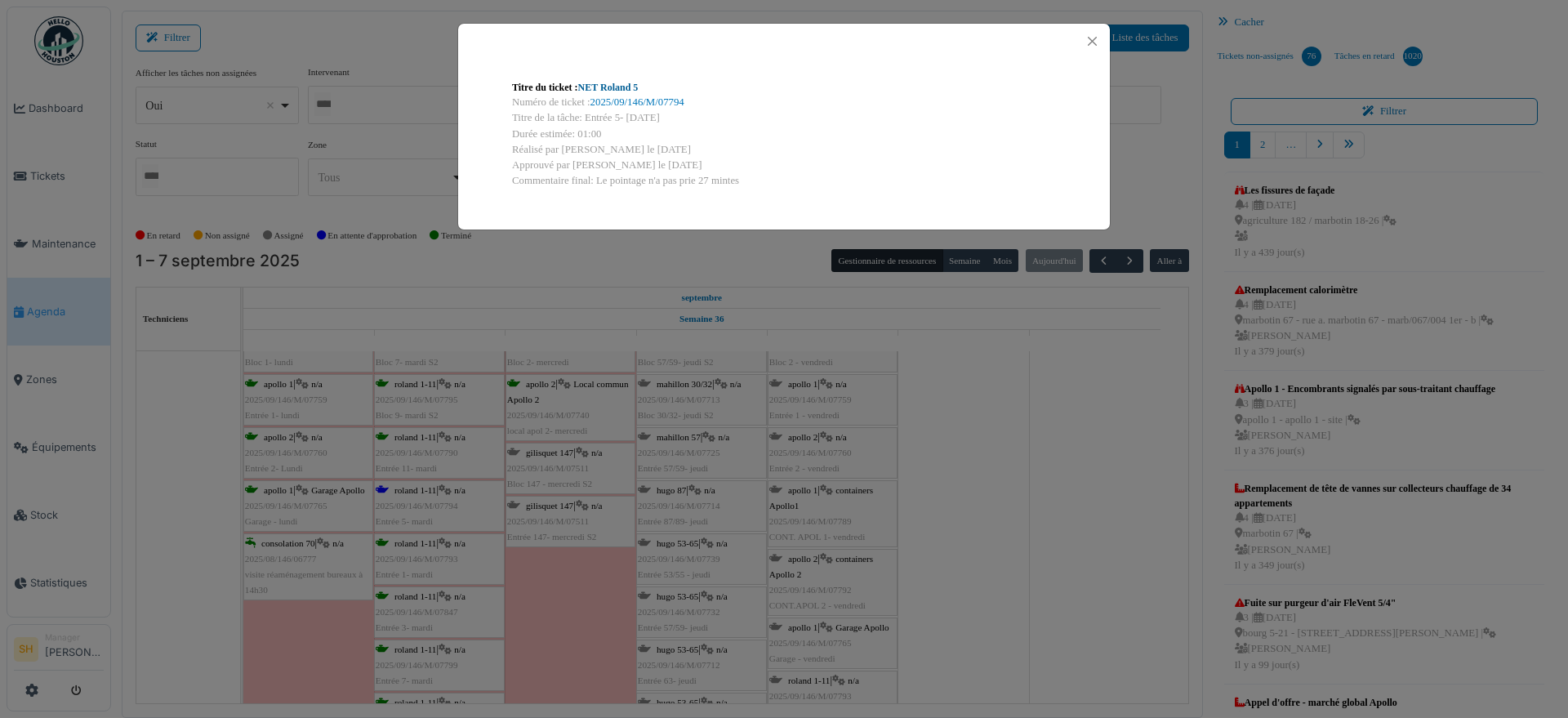
click at [622, 86] on link "NET Roland 5" at bounding box center [609, 87] width 60 height 11
click at [944, 575] on div "Titre du ticket : NET Roland 5 Numéro de ticket : 2025/09/146/M/07794 Titre de …" at bounding box center [784, 359] width 1568 height 718
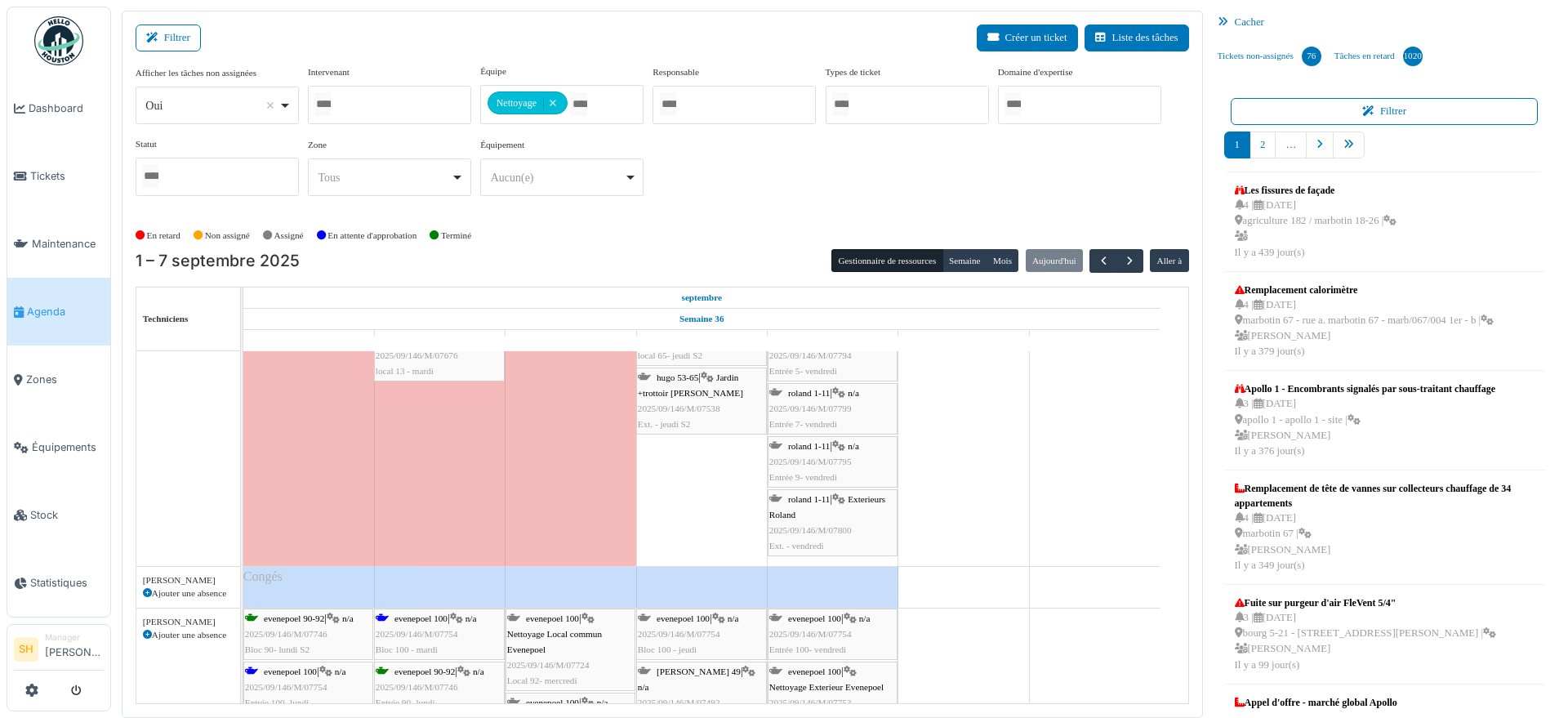
scroll to position [5207, 0]
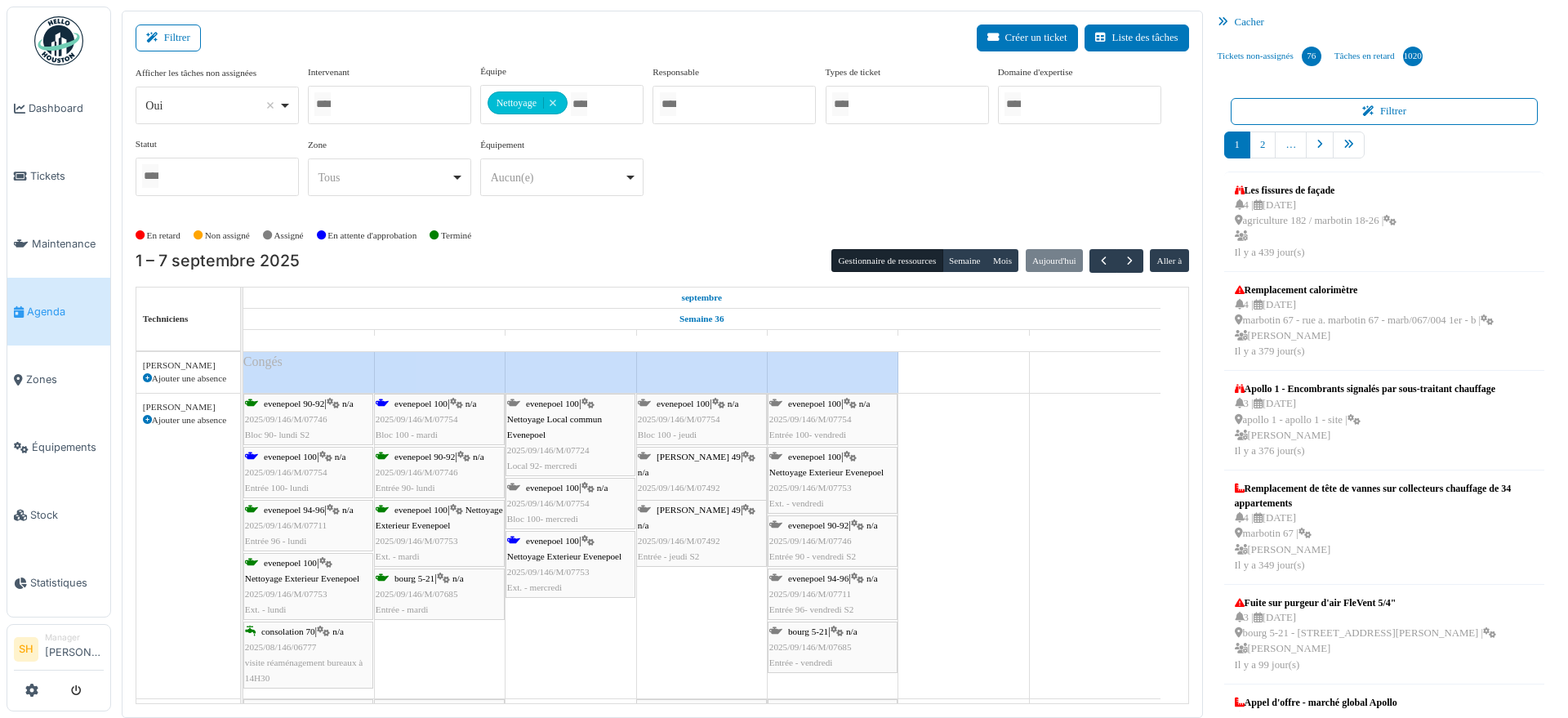
click at [312, 455] on span "evenepoel 100" at bounding box center [290, 456] width 53 height 9
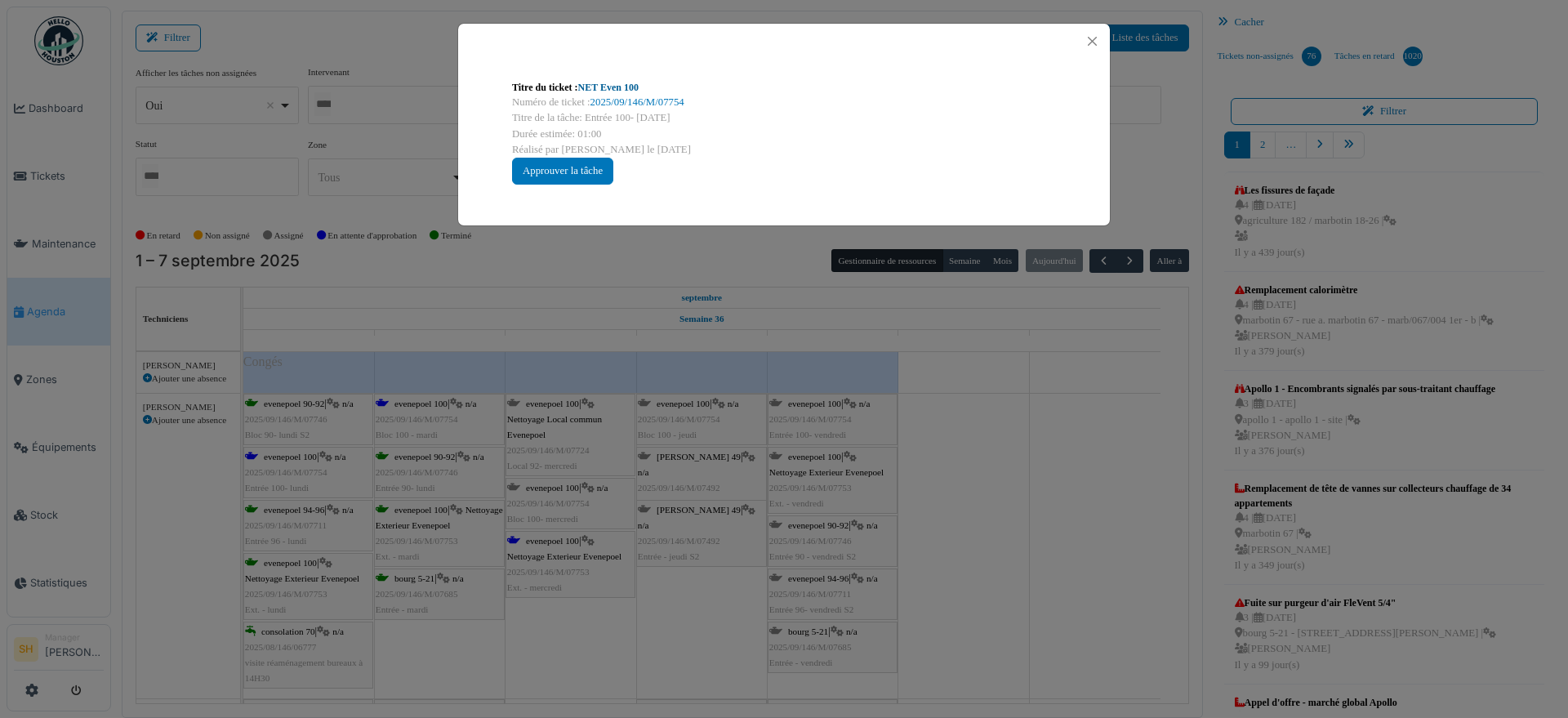
click at [619, 87] on link "NET Even 100" at bounding box center [609, 87] width 60 height 11
click at [623, 85] on link "NET Even 100" at bounding box center [609, 87] width 60 height 11
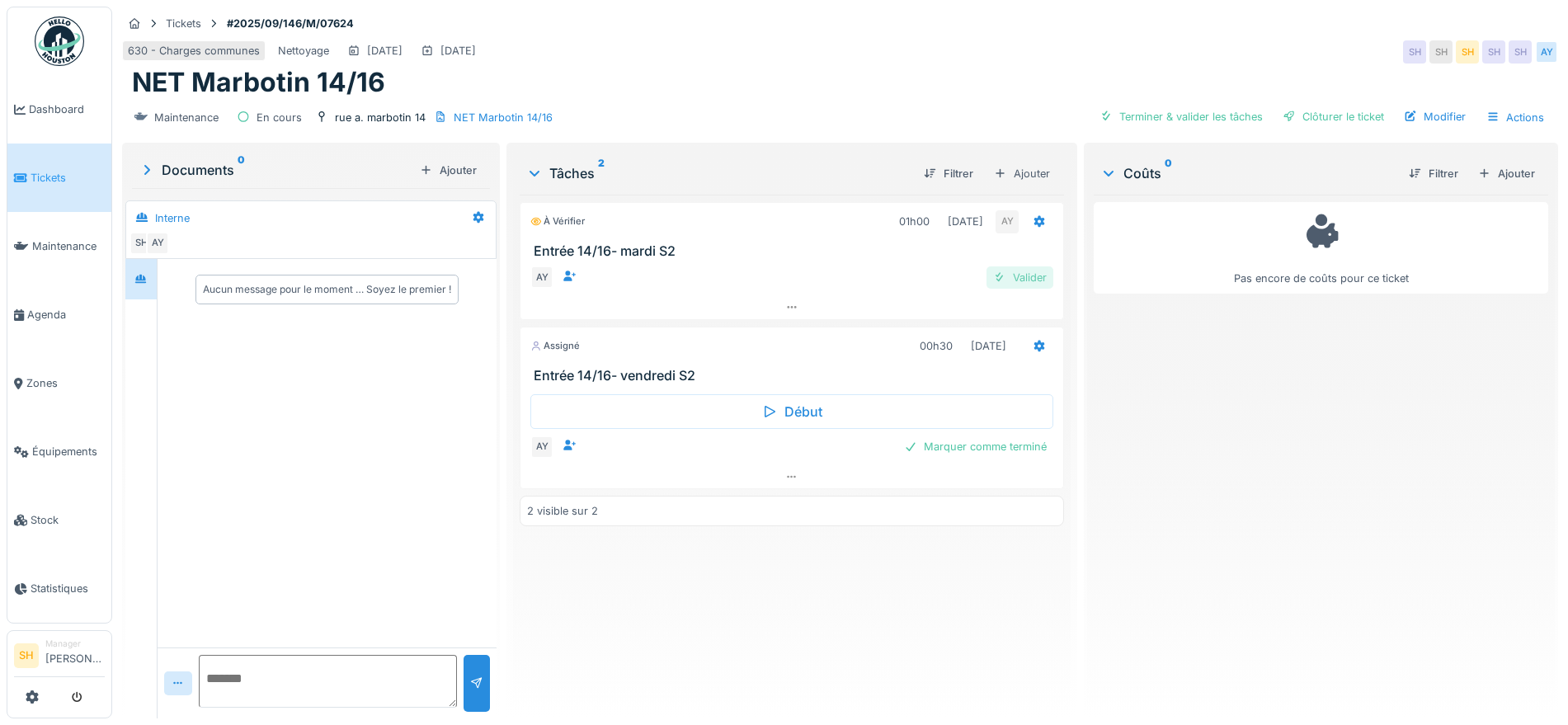
click at [1035, 279] on div "Valider" at bounding box center [1020, 278] width 67 height 23
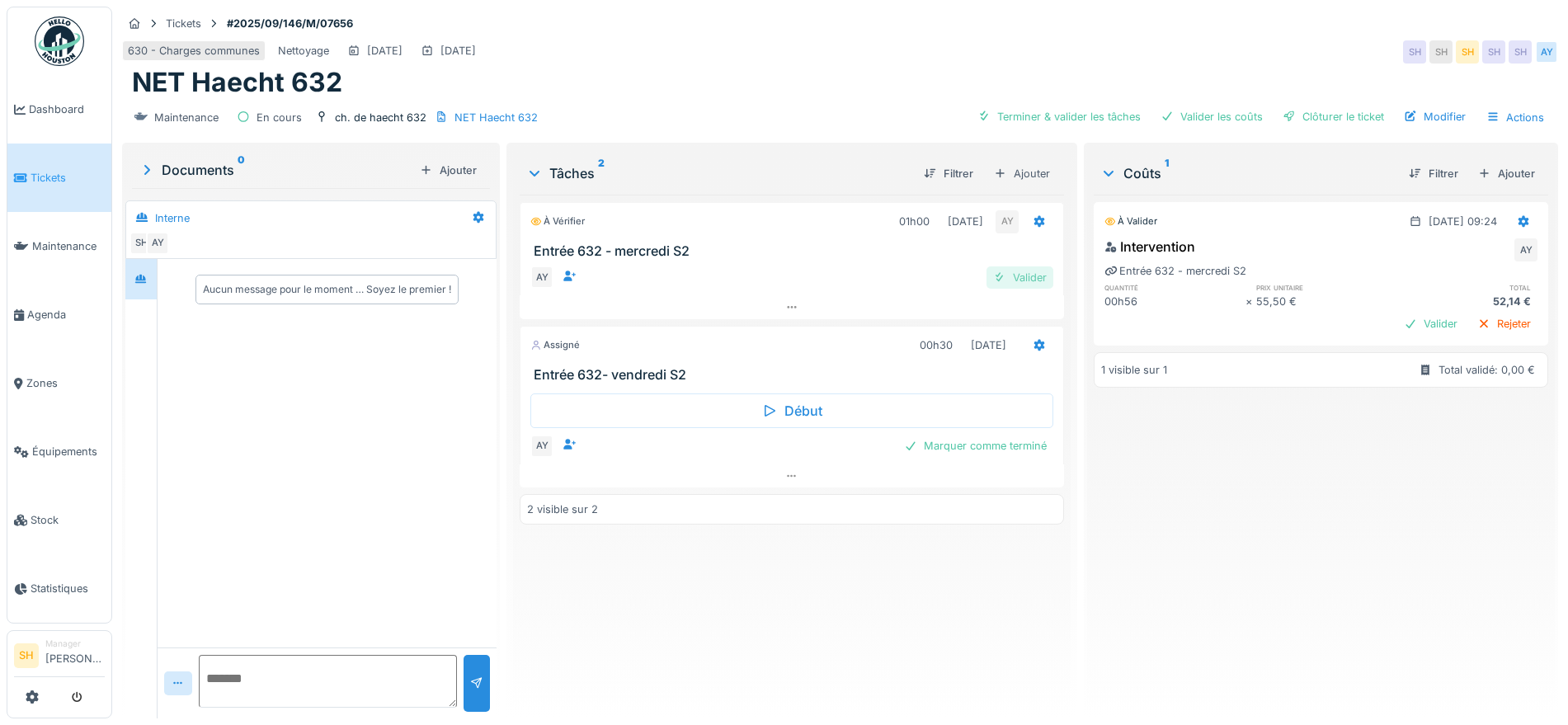
click at [1026, 279] on div "Valider" at bounding box center [1020, 278] width 67 height 23
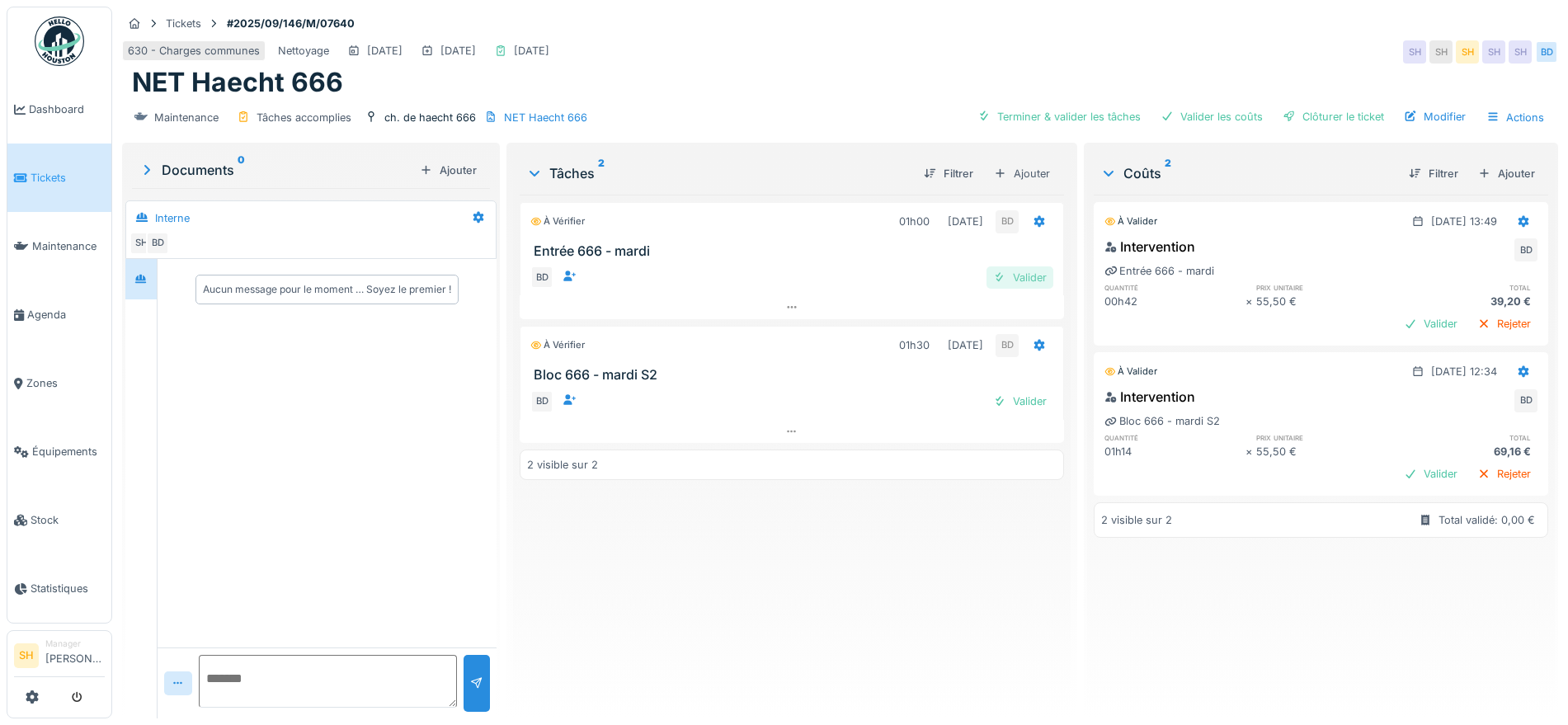
click at [997, 269] on div "Valider" at bounding box center [1020, 278] width 67 height 23
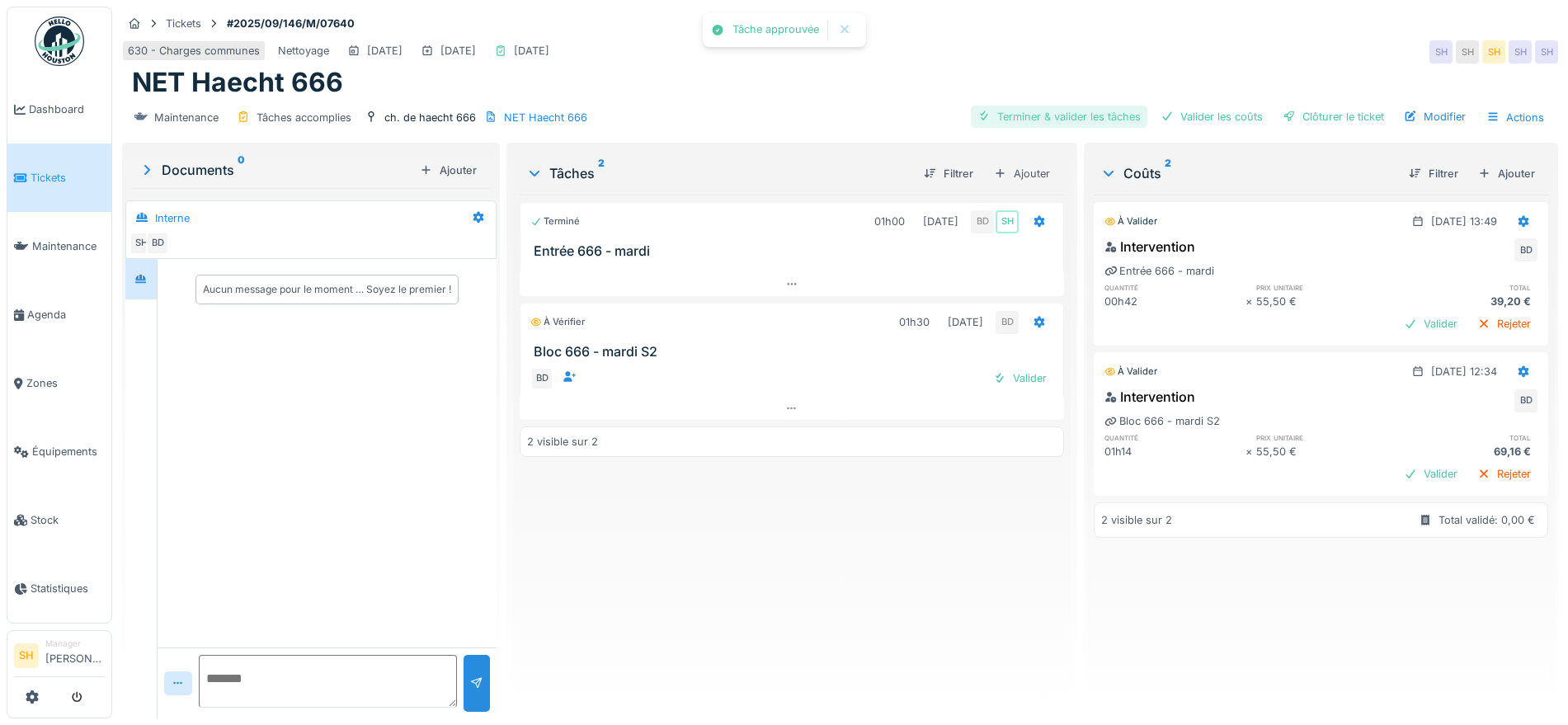
click at [1088, 115] on div "Terminer & valider les tâches" at bounding box center [1059, 117] width 177 height 23
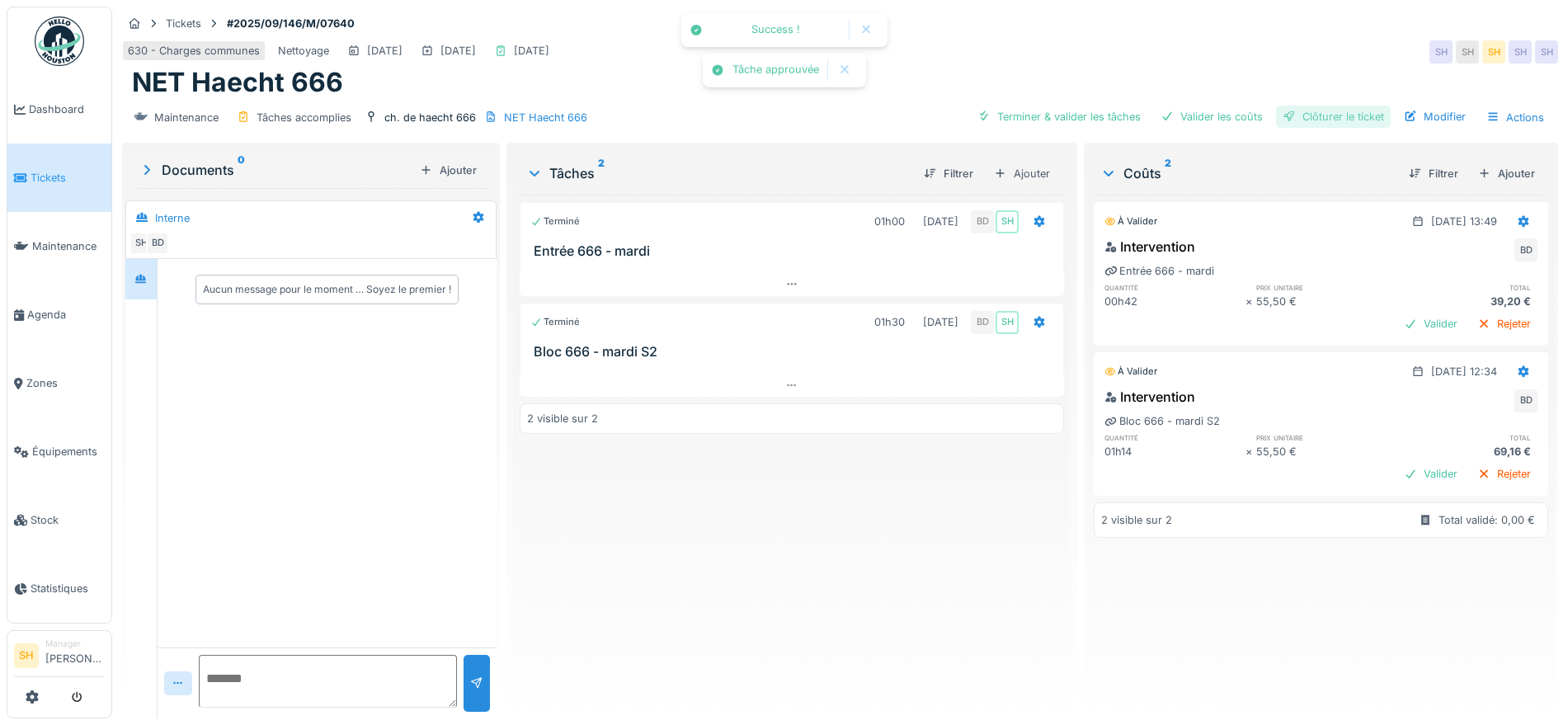
drag, startPoint x: 1181, startPoint y: 115, endPoint x: 1315, endPoint y: 111, distance: 134.1
click at [1194, 115] on div "Valider les coûts" at bounding box center [1212, 117] width 116 height 23
click at [1329, 109] on div "Clôturer le ticket" at bounding box center [1334, 117] width 115 height 23
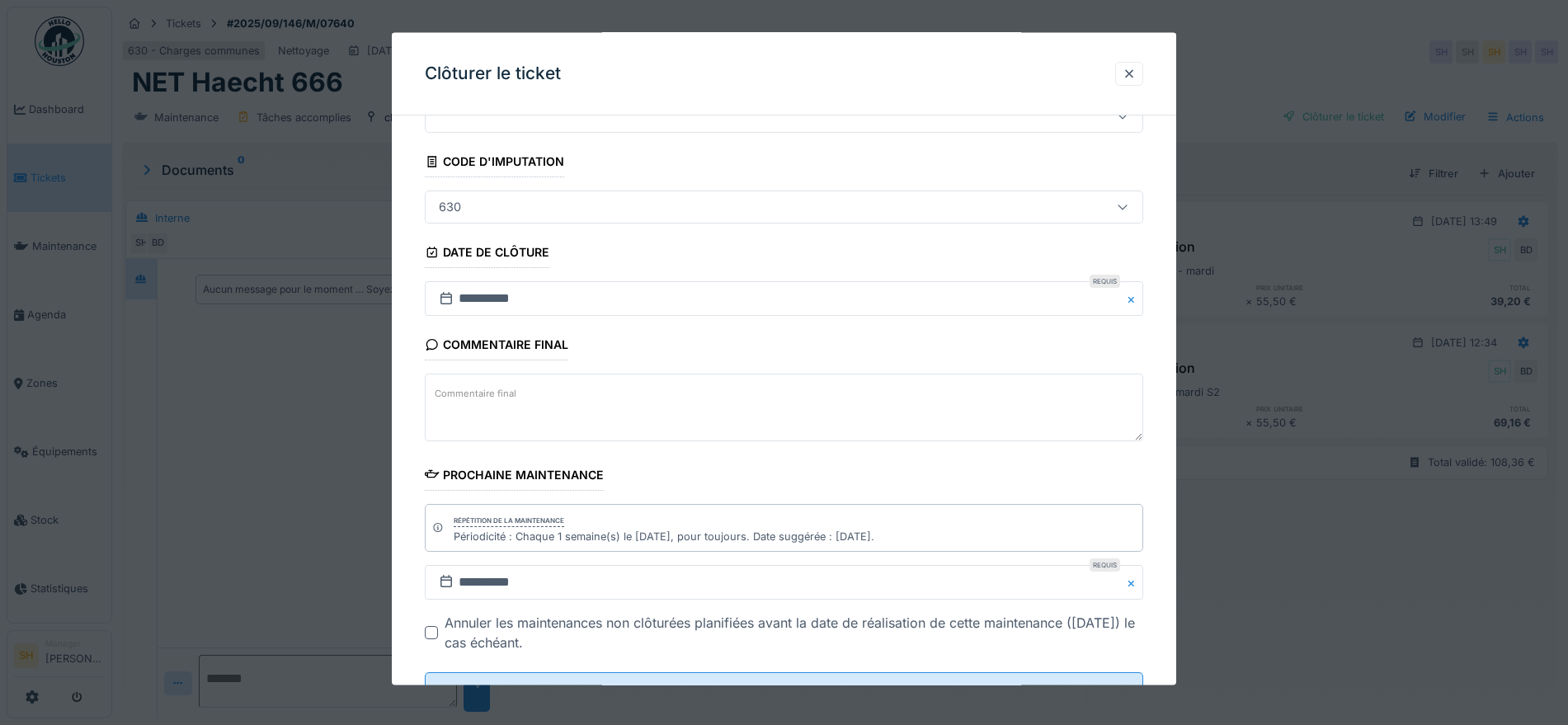
scroll to position [141, 0]
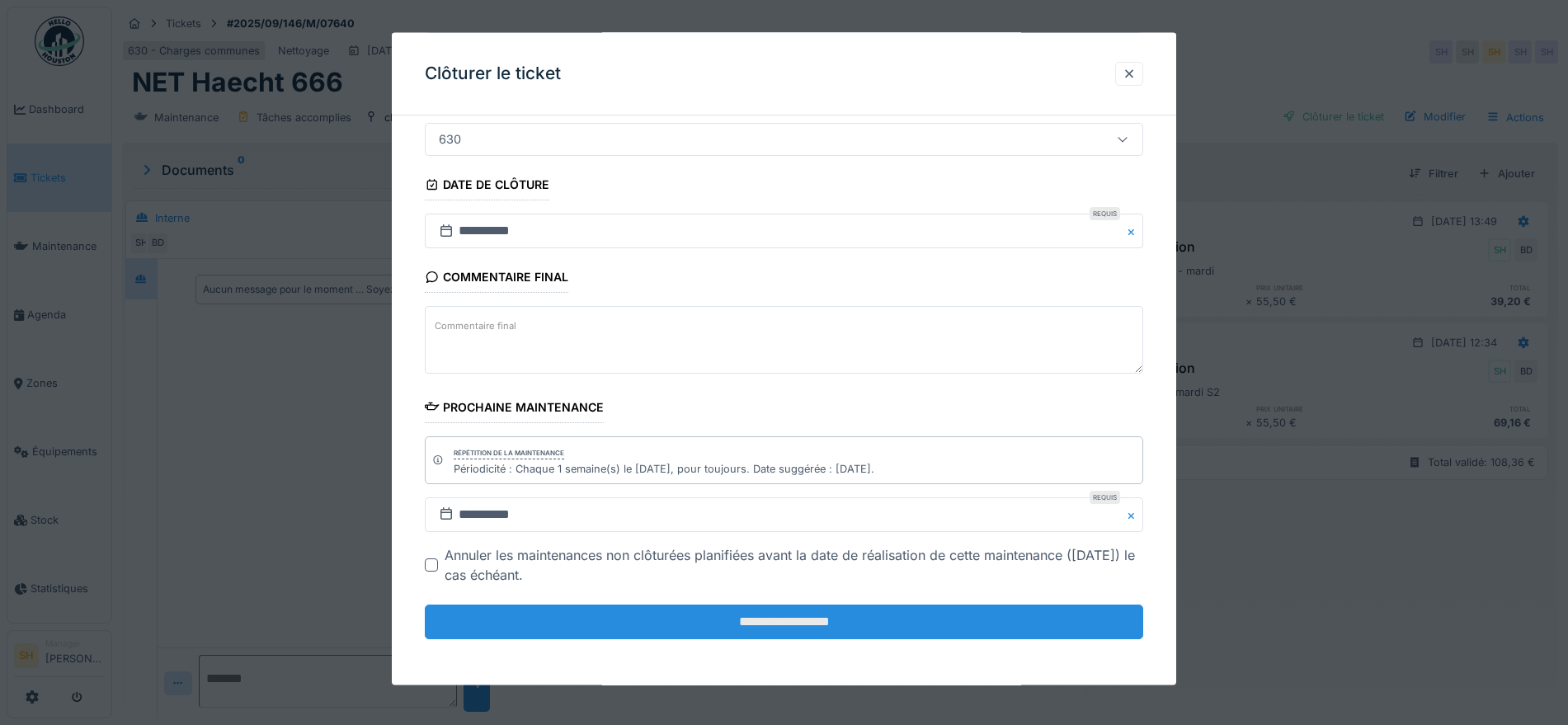
click at [796, 621] on input "**********" at bounding box center [784, 622] width 718 height 35
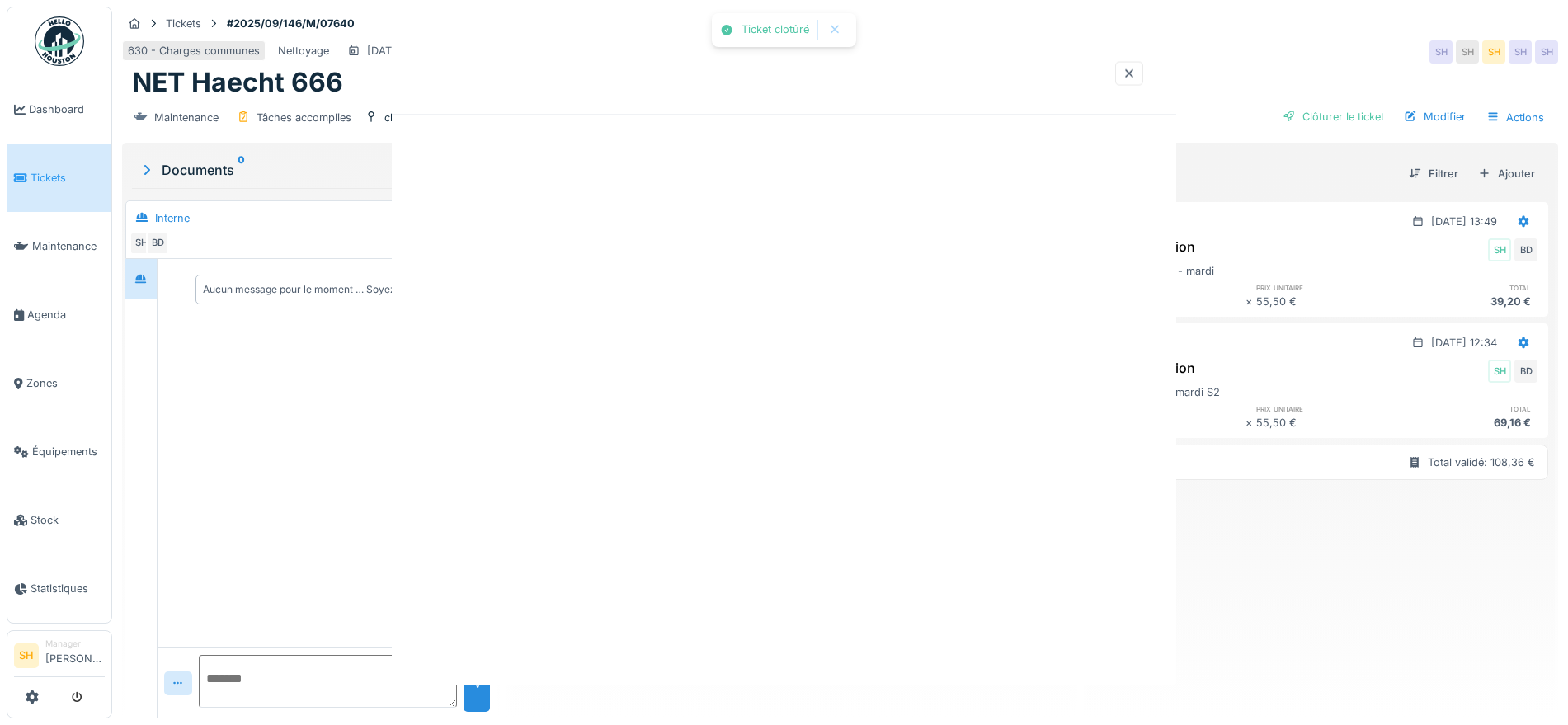
scroll to position [0, 0]
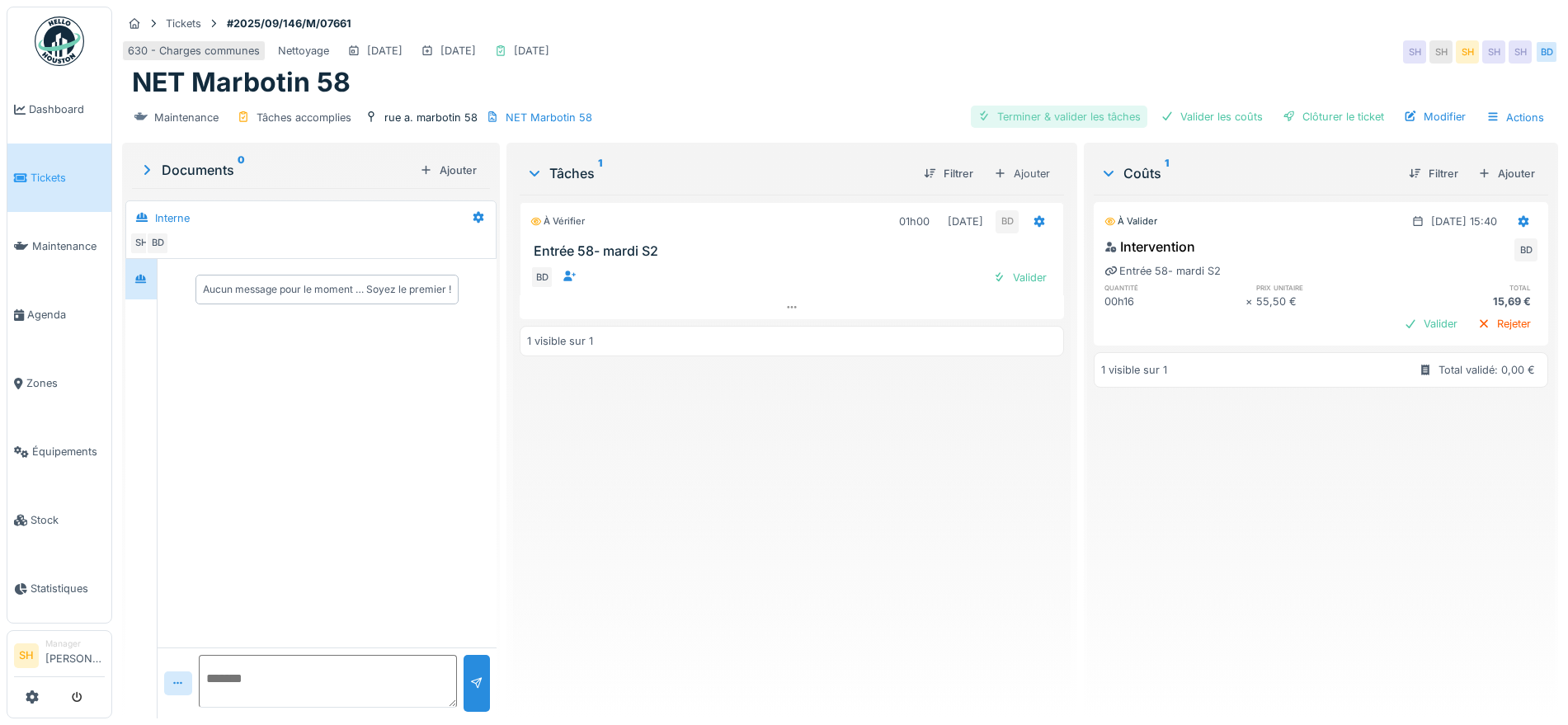
click at [1030, 114] on div "Terminer & valider les tâches" at bounding box center [1059, 117] width 177 height 23
click at [1181, 112] on div "Valider les coûts" at bounding box center [1212, 117] width 116 height 23
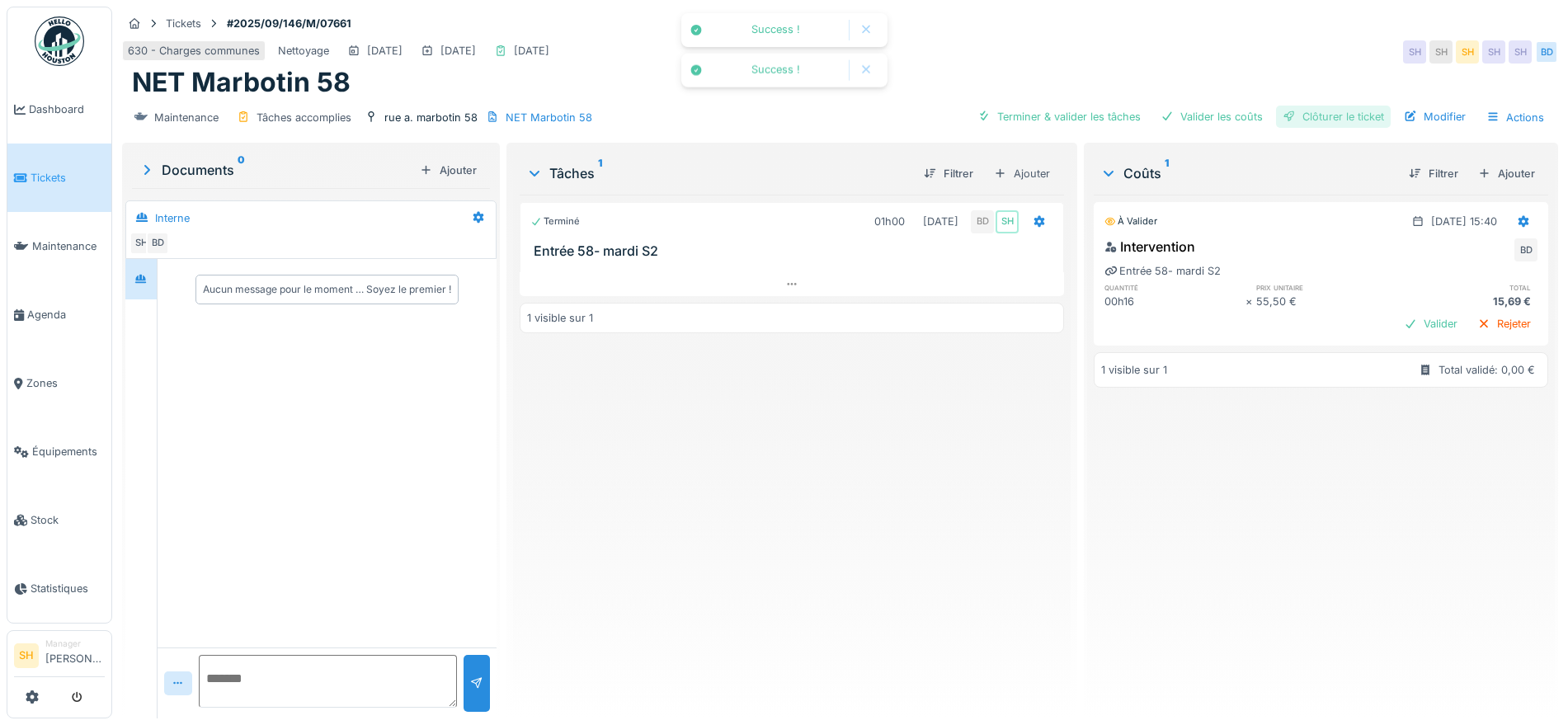
click at [1322, 105] on div "Clôturer le ticket" at bounding box center [1334, 117] width 115 height 23
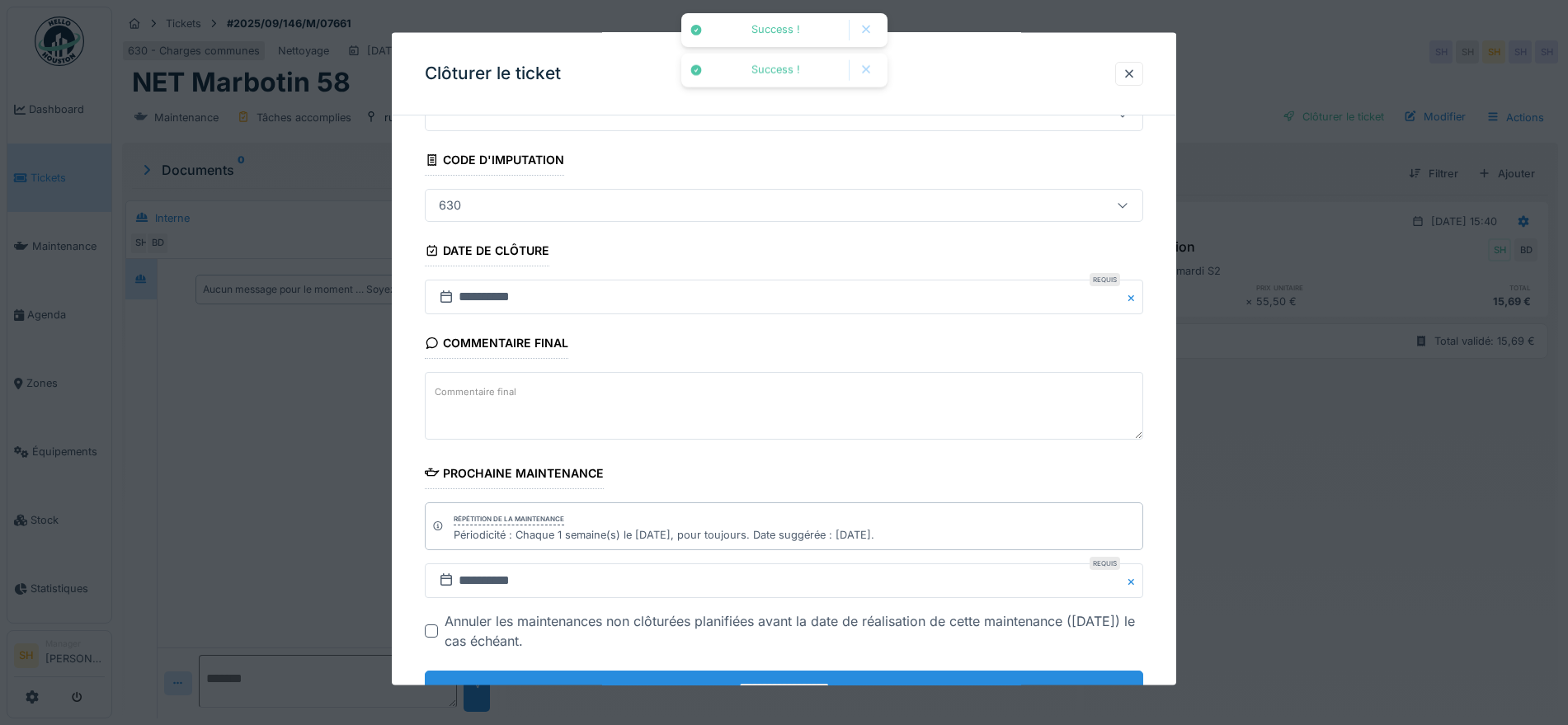
scroll to position [141, 0]
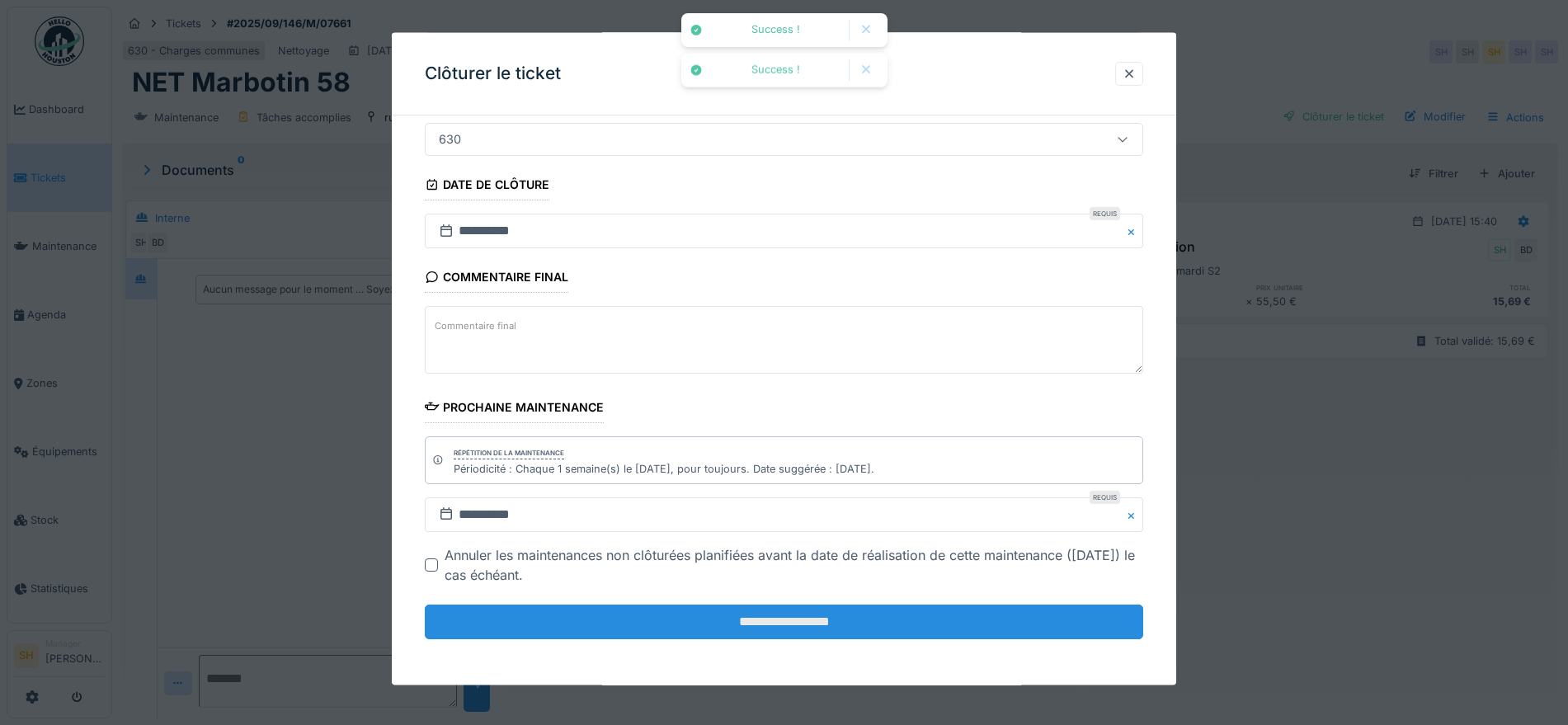
click at [768, 618] on input "**********" at bounding box center [784, 622] width 718 height 35
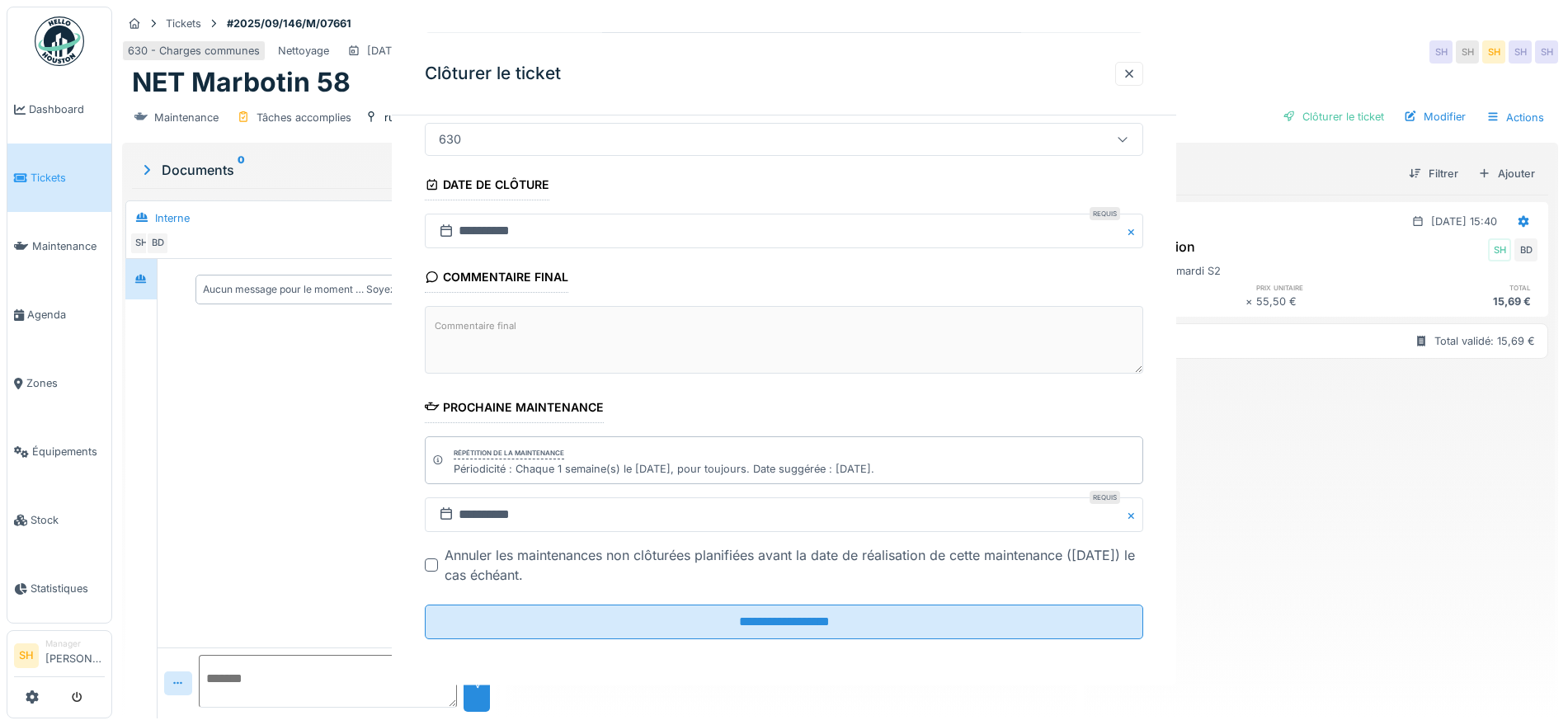
scroll to position [0, 0]
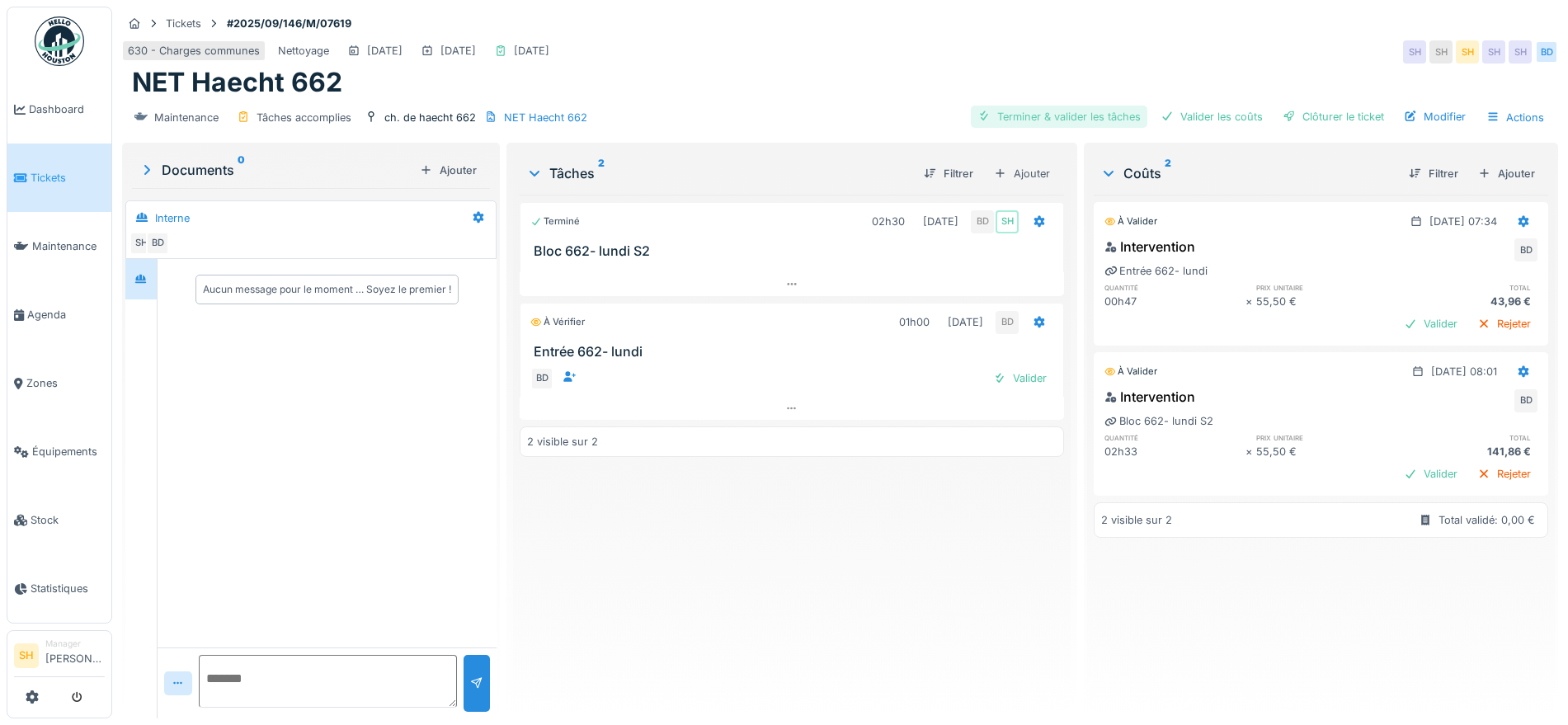
click at [1078, 115] on div "Terminer & valider les tâches" at bounding box center [1059, 117] width 177 height 23
drag, startPoint x: 1188, startPoint y: 114, endPoint x: 1304, endPoint y: 117, distance: 116.0
click at [1189, 115] on div "Valider les coûts" at bounding box center [1212, 117] width 116 height 23
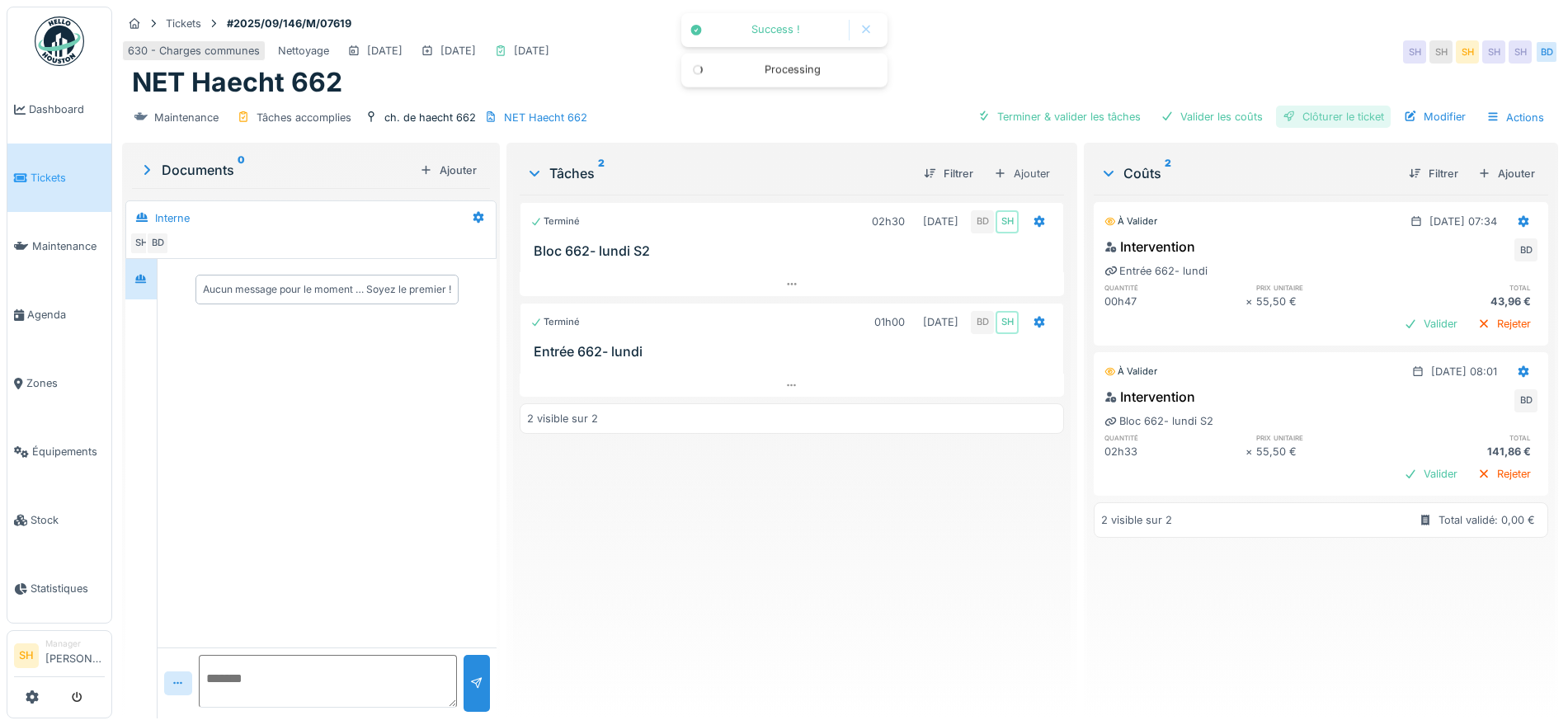
click at [1312, 117] on div "Clôturer le ticket" at bounding box center [1334, 117] width 115 height 23
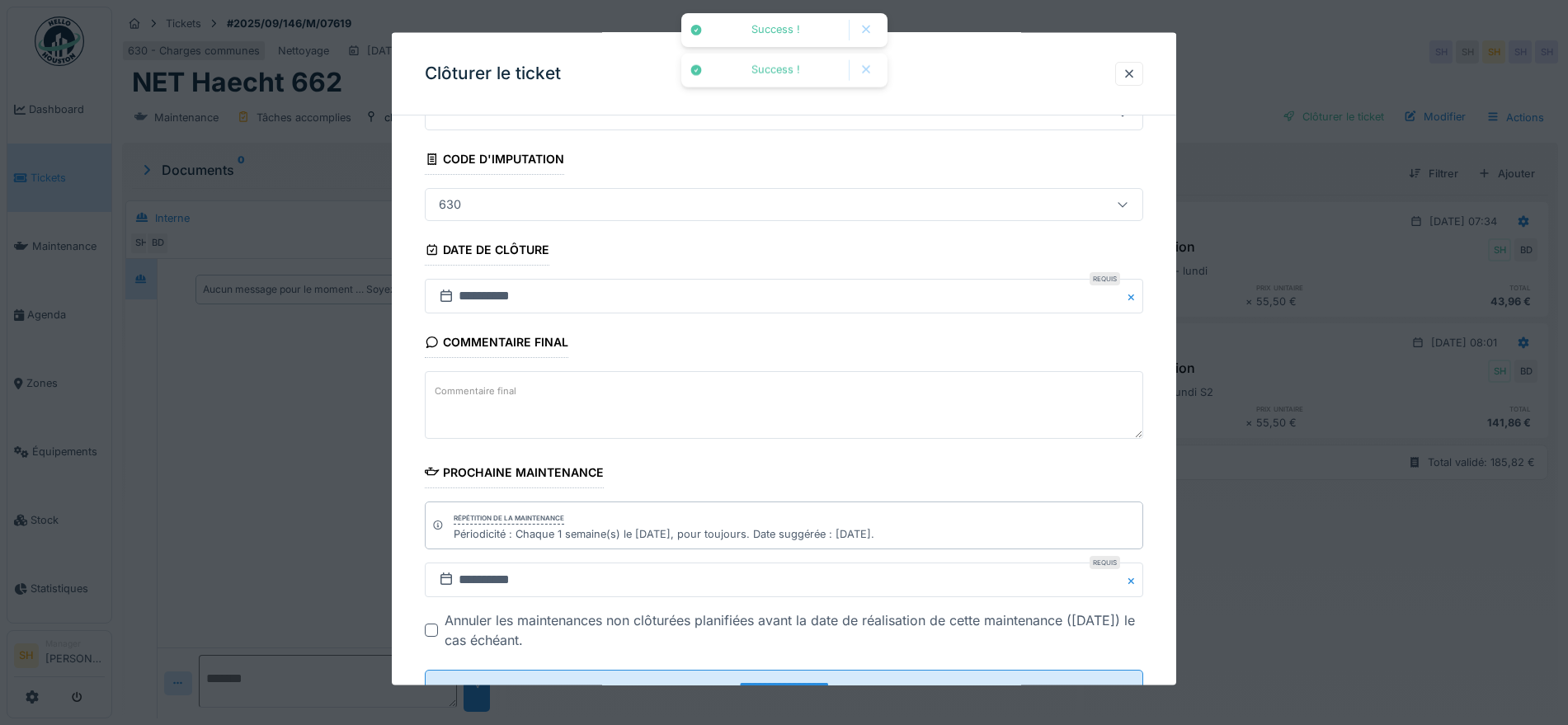
scroll to position [141, 0]
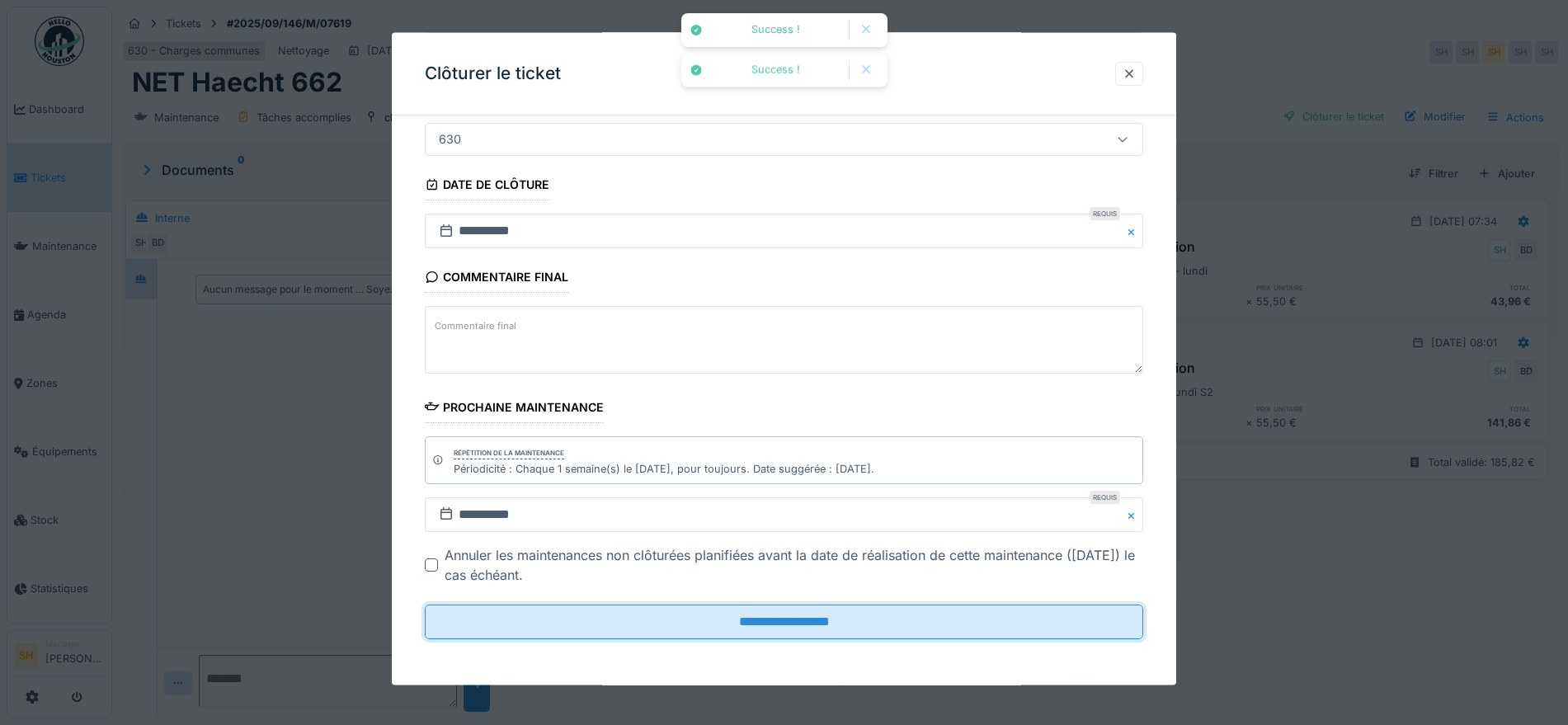
drag, startPoint x: 730, startPoint y: 633, endPoint x: 726, endPoint y: 590, distance: 43.2
click at [731, 633] on input "**********" at bounding box center [784, 622] width 718 height 35
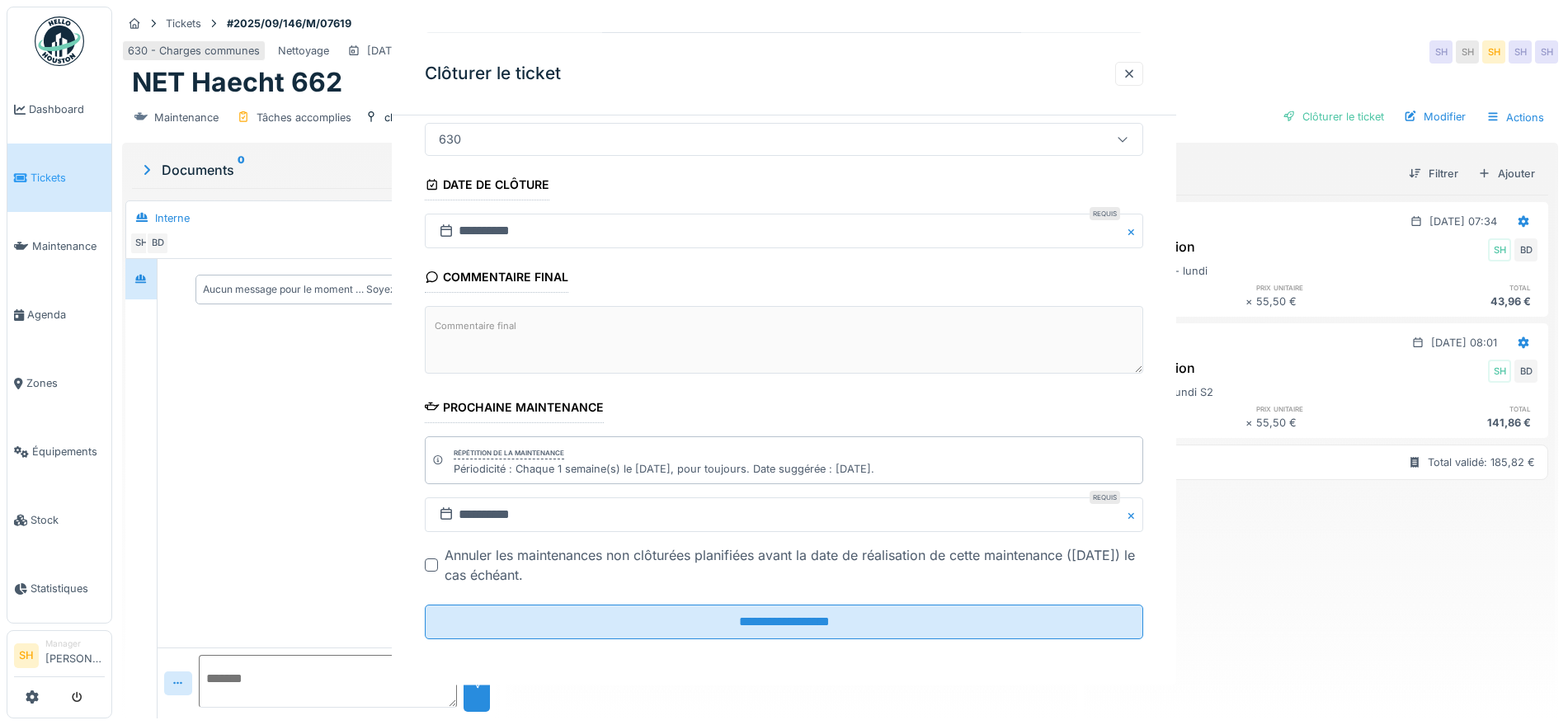
scroll to position [0, 0]
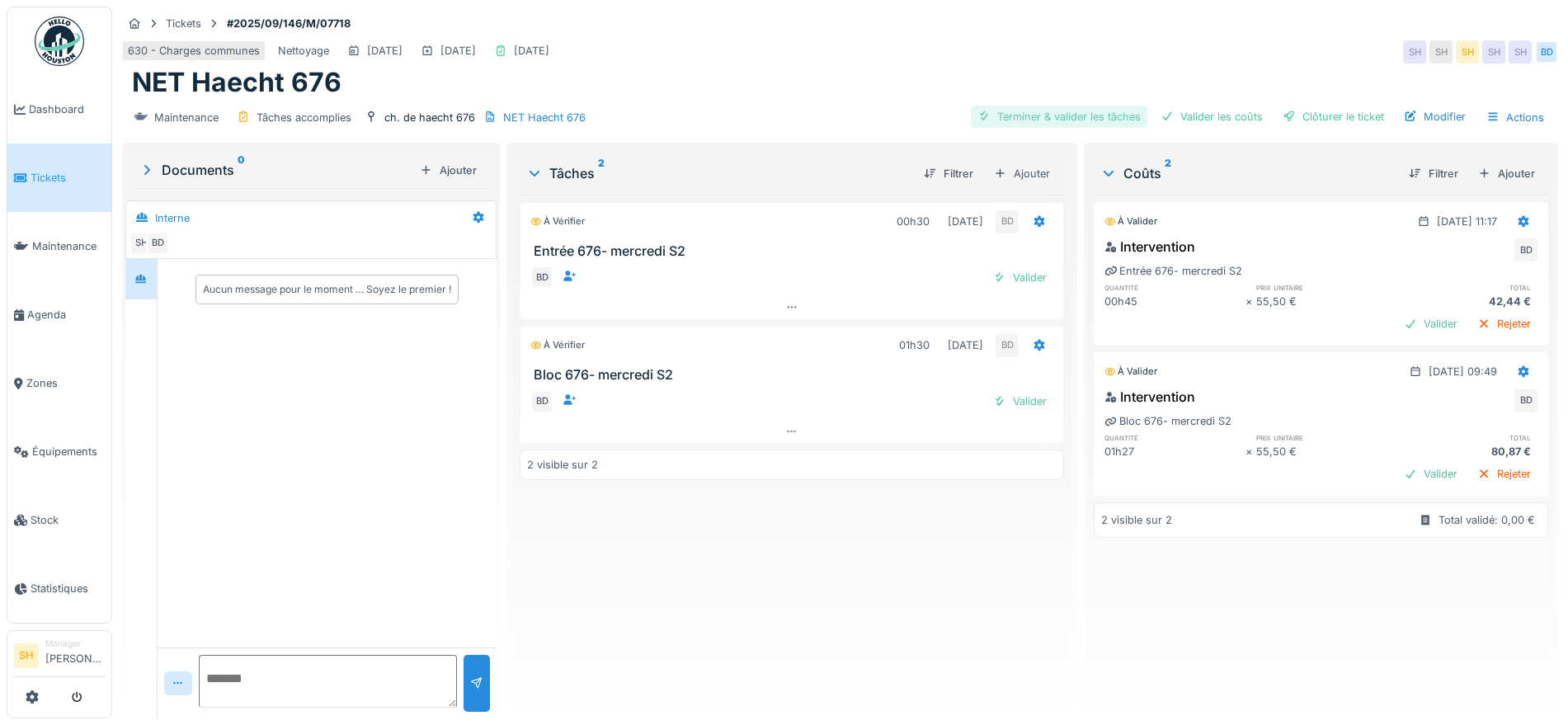
click at [1029, 116] on div "Terminer & valider les tâches" at bounding box center [1059, 117] width 177 height 23
click at [1195, 116] on div "Valider les coûts" at bounding box center [1212, 117] width 116 height 23
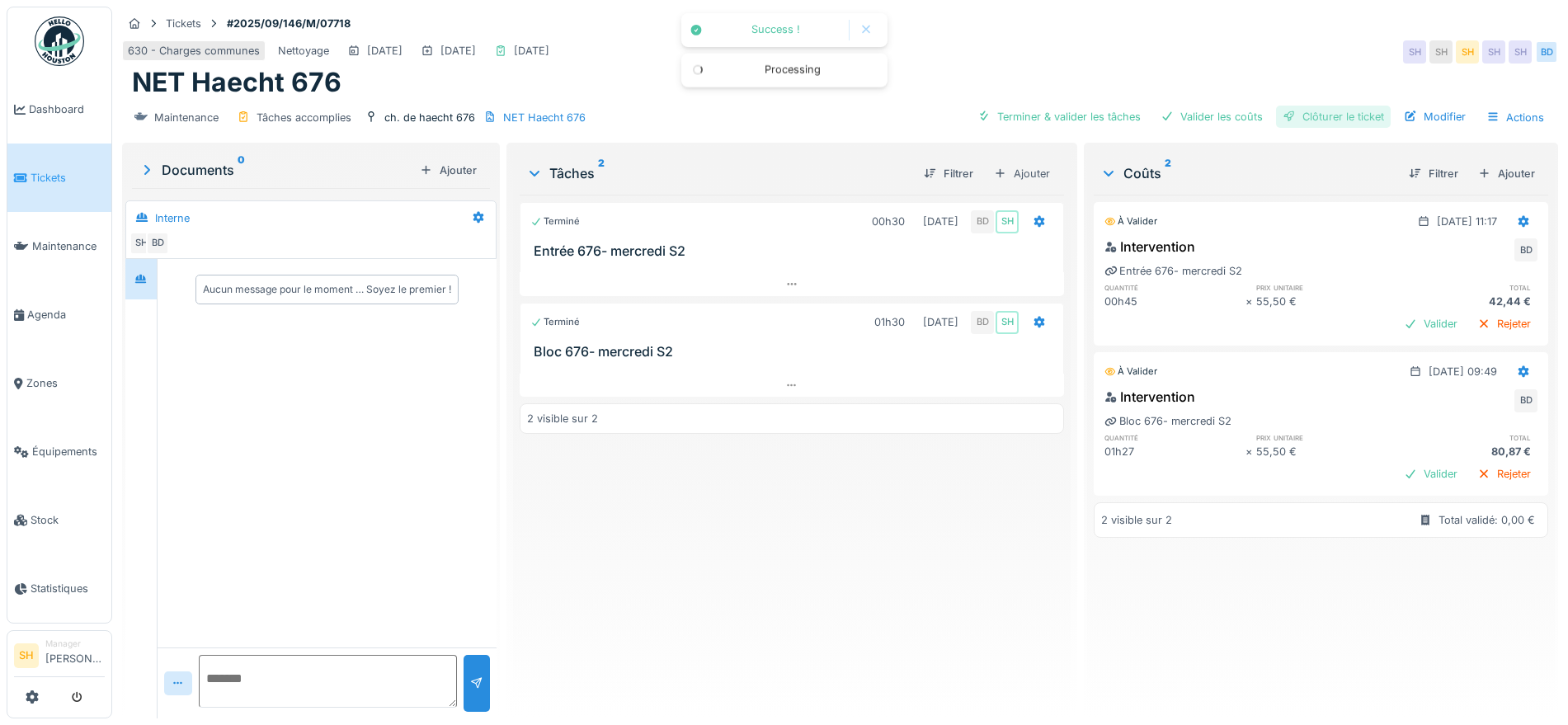
click at [1303, 116] on div "Clôturer le ticket" at bounding box center [1334, 117] width 115 height 23
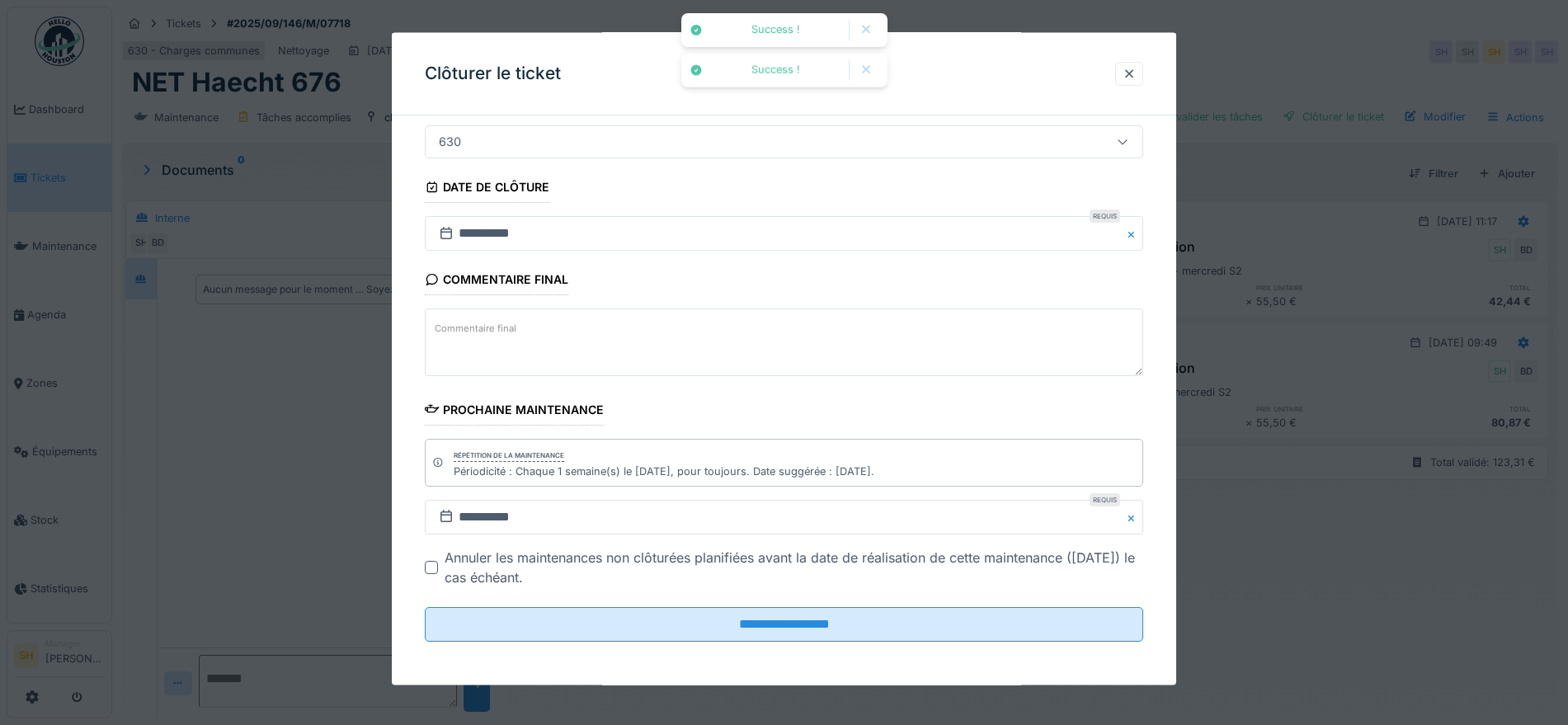
scroll to position [141, 0]
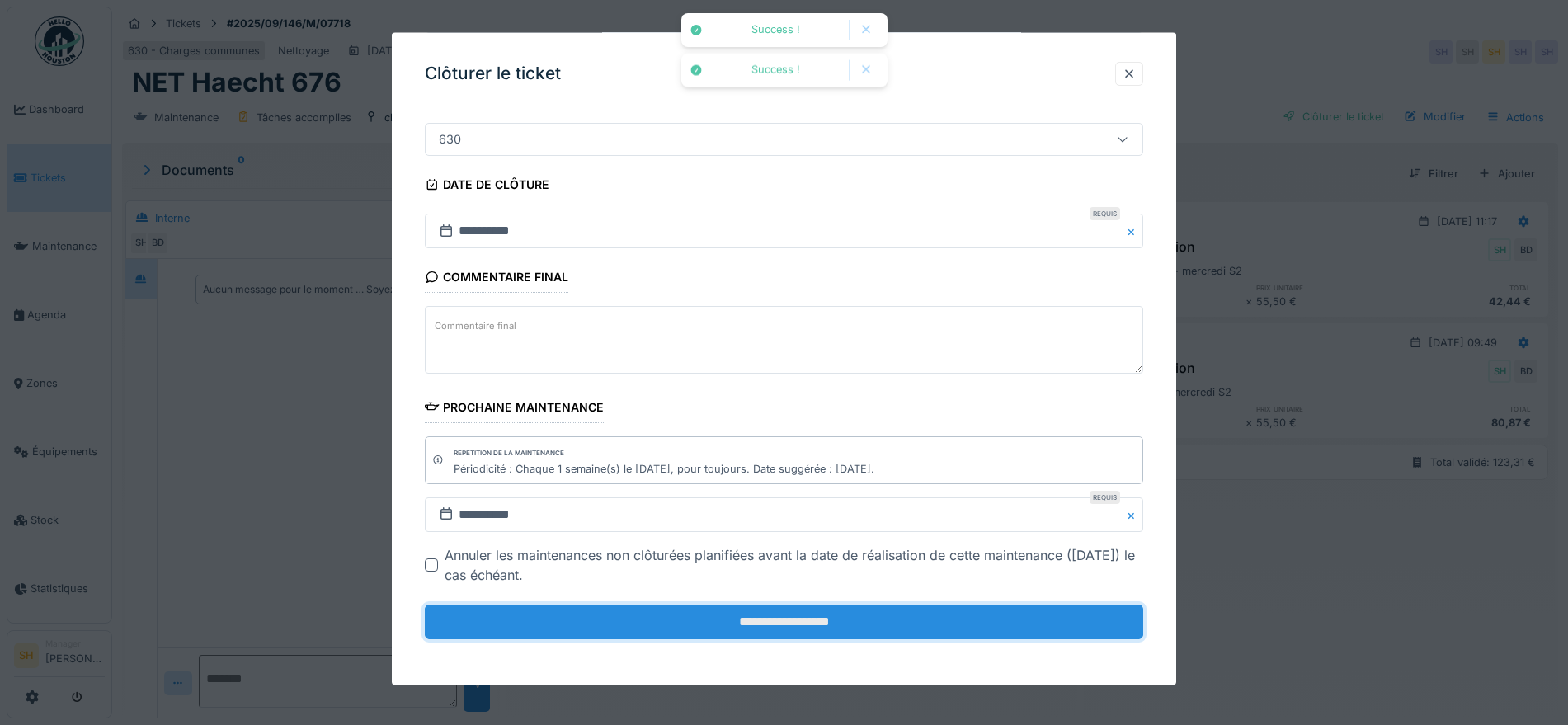
click at [624, 633] on input "**********" at bounding box center [784, 622] width 718 height 35
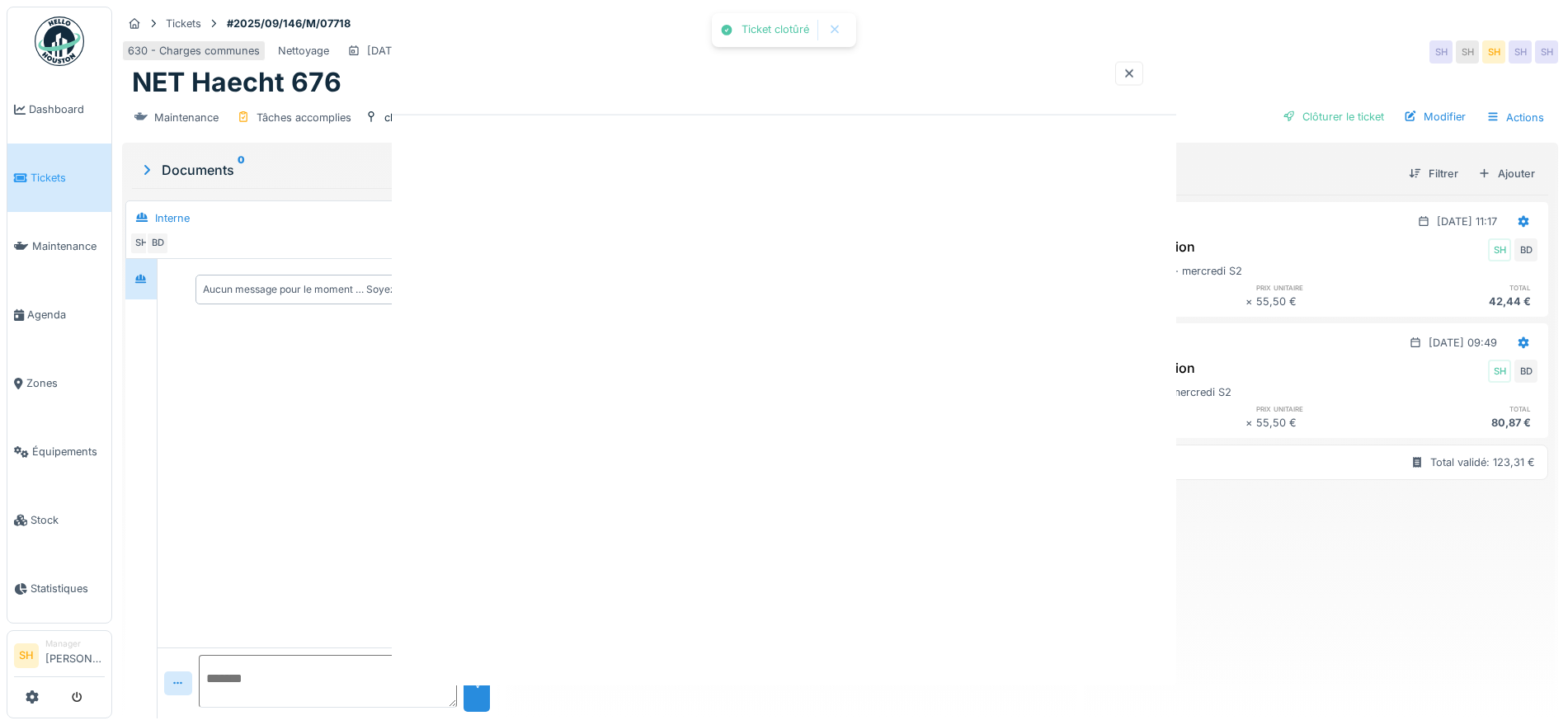
scroll to position [0, 0]
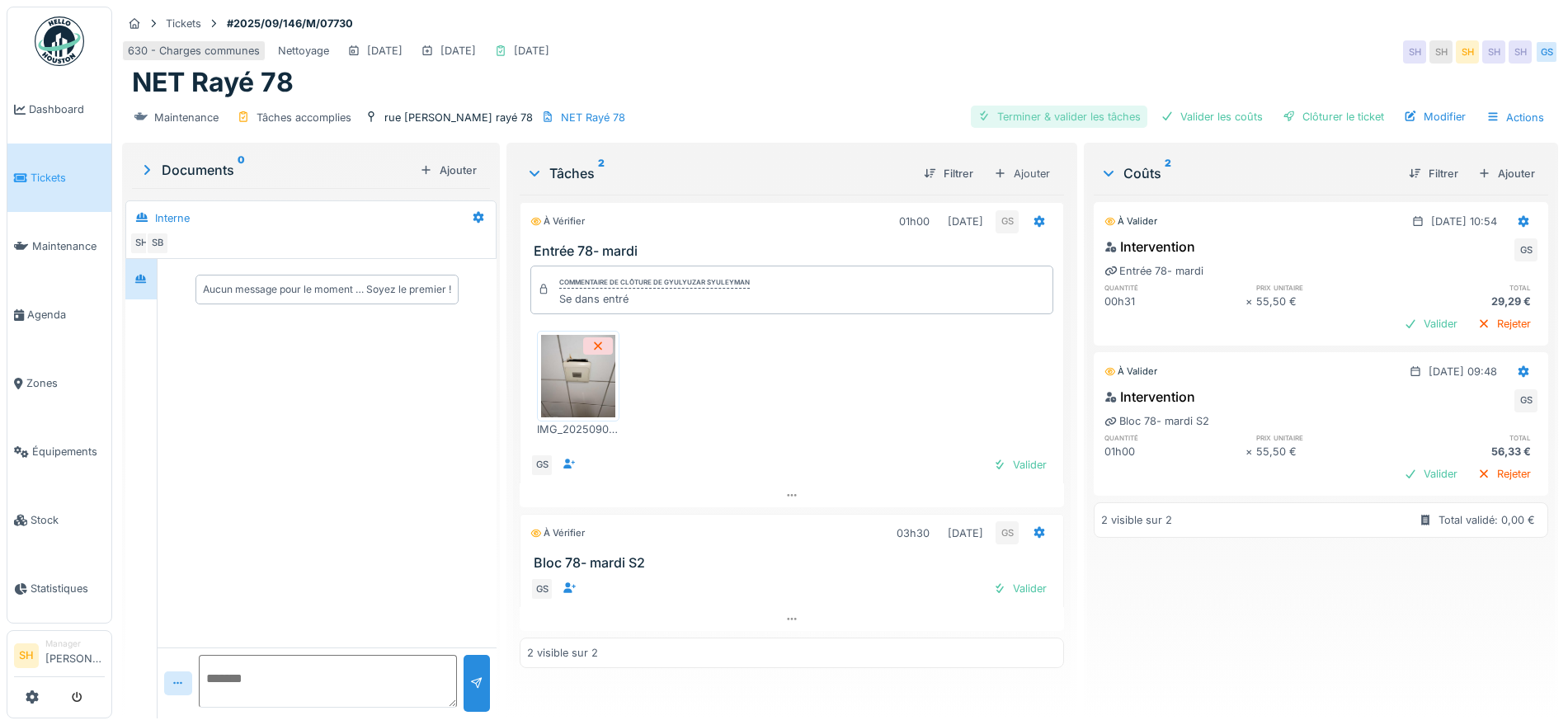
click at [1067, 112] on div "Terminer & valider les tâches" at bounding box center [1059, 117] width 177 height 23
drag, startPoint x: 1189, startPoint y: 114, endPoint x: 1297, endPoint y: 117, distance: 108.0
click at [1195, 116] on div "Valider les coûts" at bounding box center [1212, 117] width 116 height 23
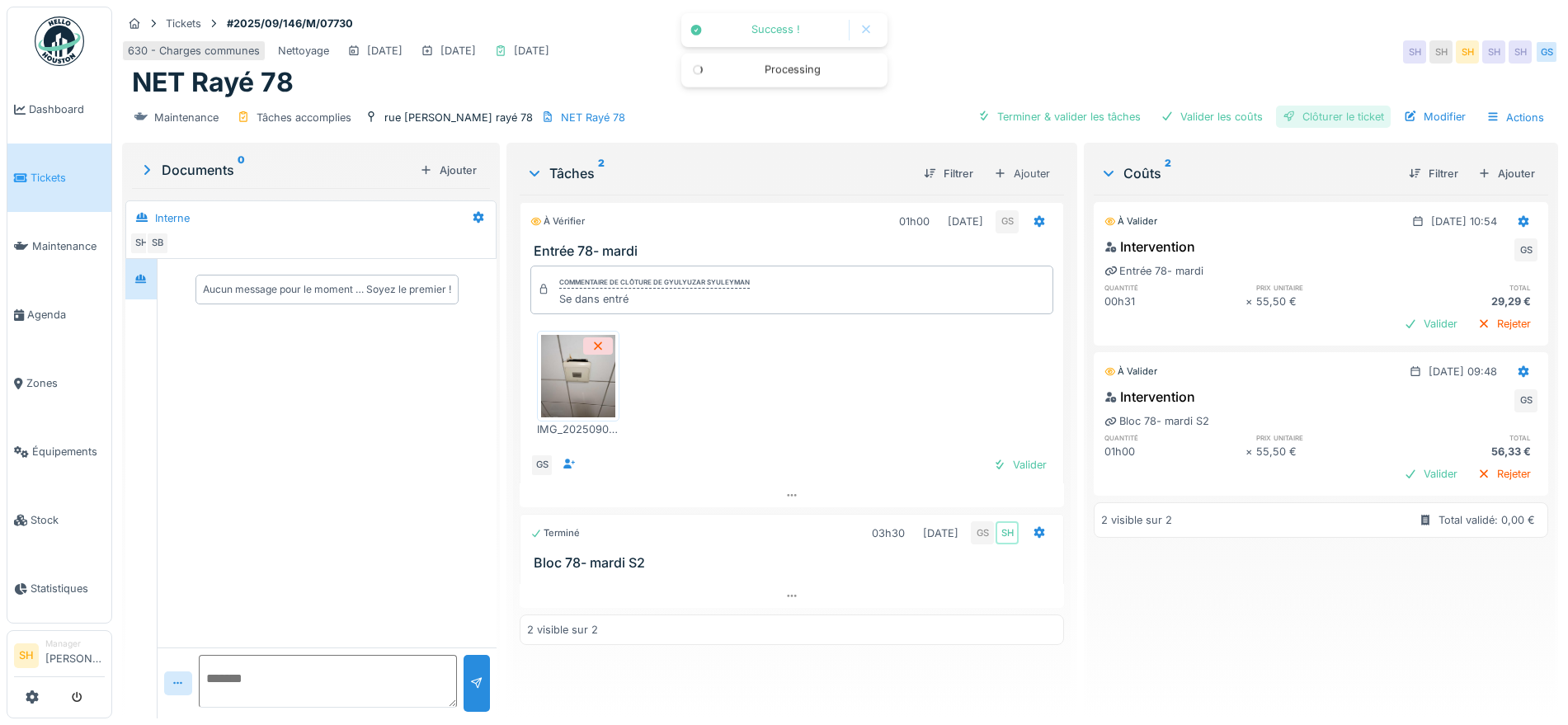
click at [1297, 117] on div "Clôturer le ticket" at bounding box center [1334, 117] width 115 height 23
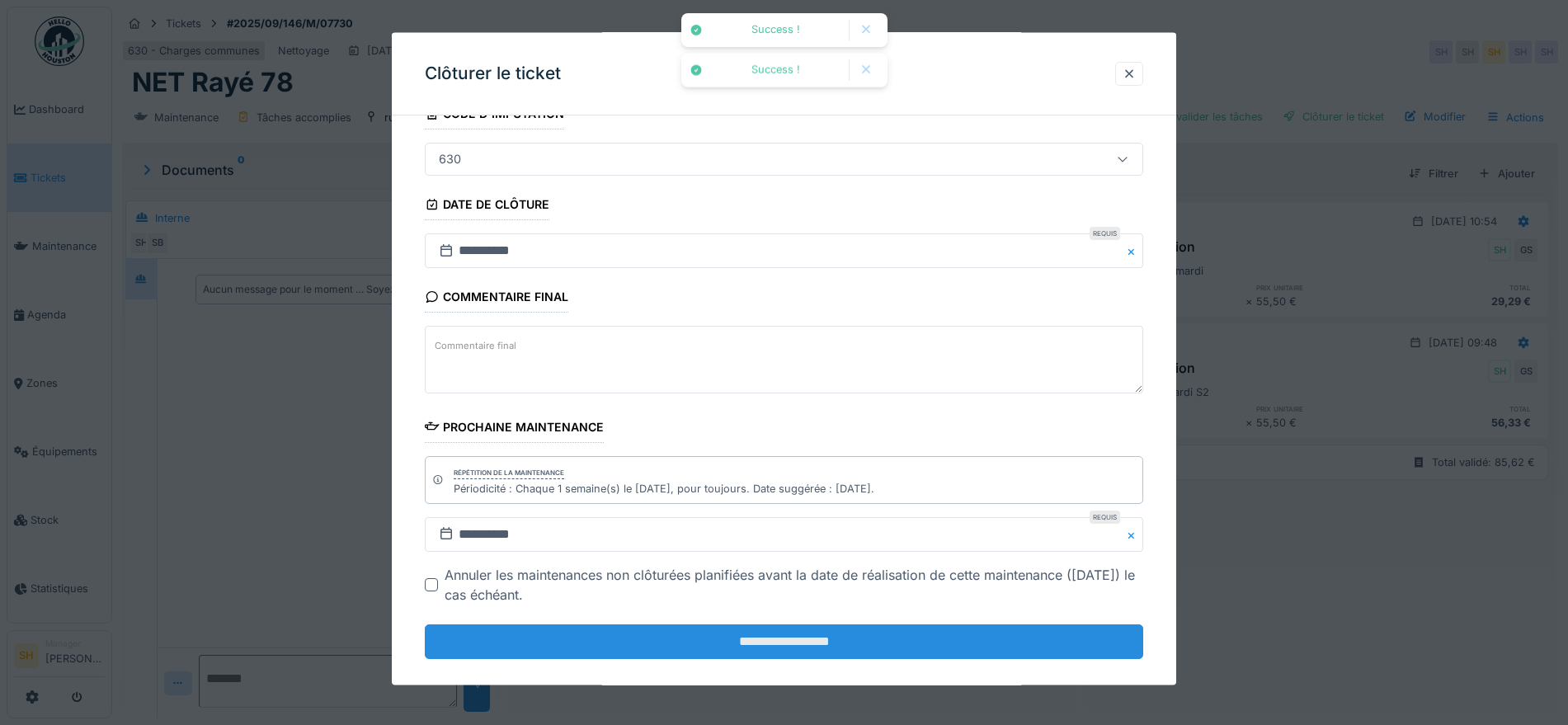
scroll to position [141, 0]
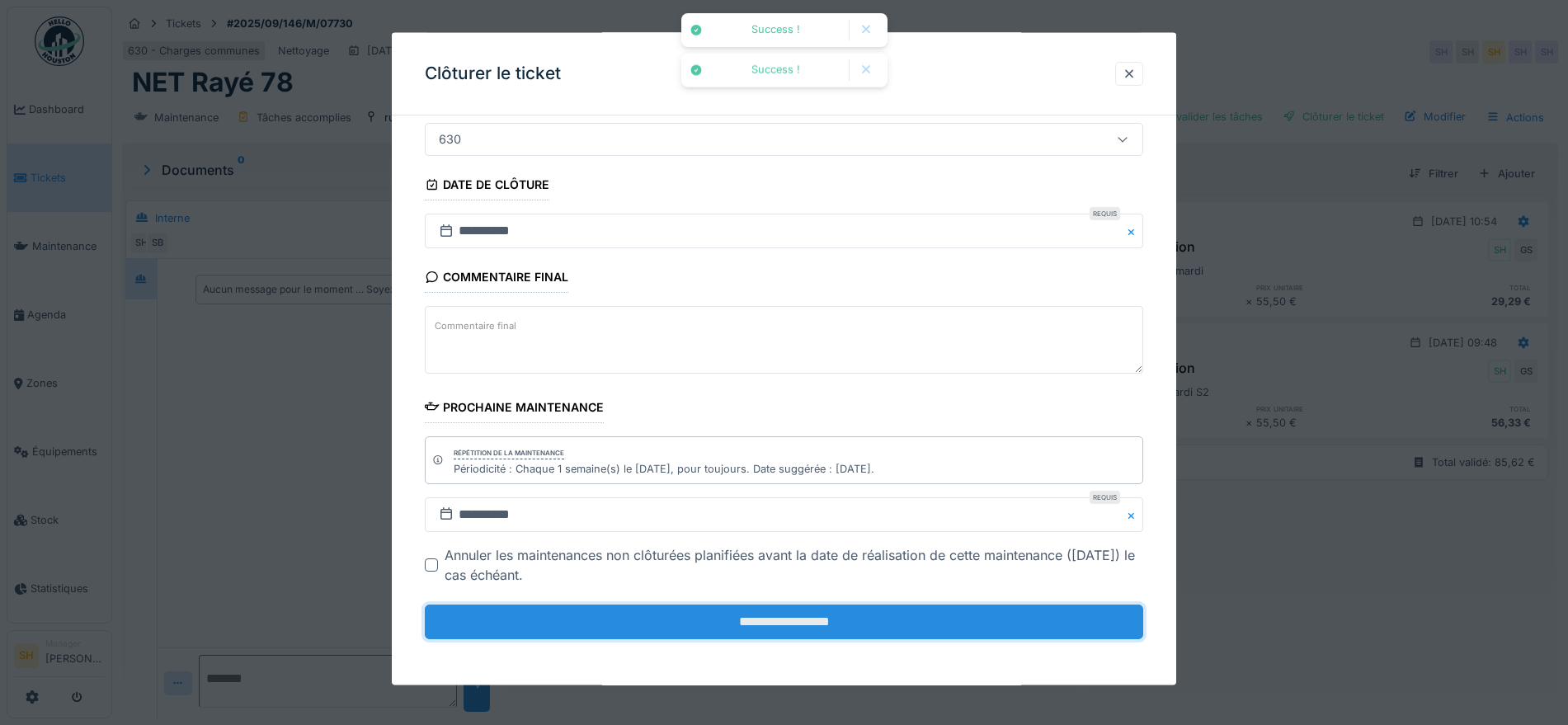
click at [791, 611] on input "**********" at bounding box center [784, 622] width 718 height 35
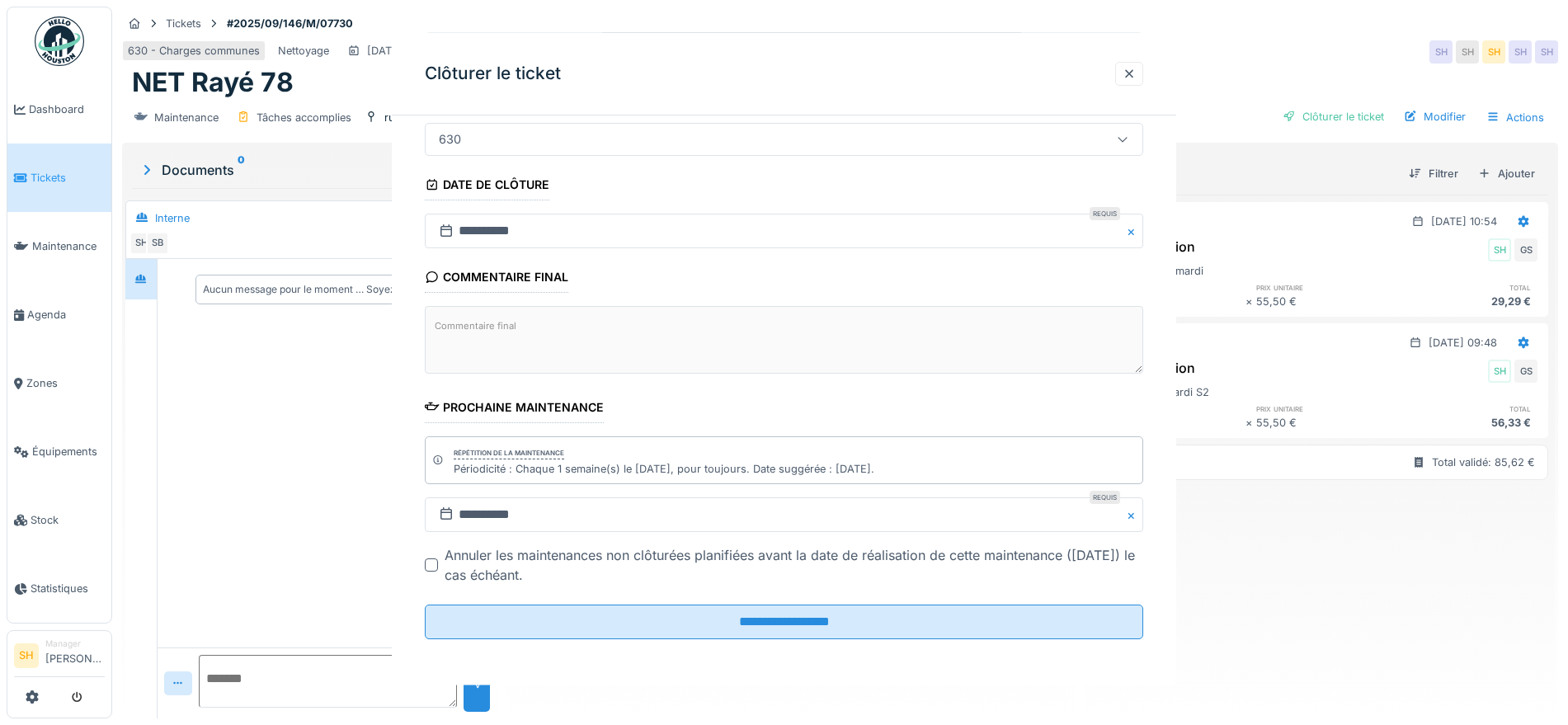
scroll to position [0, 0]
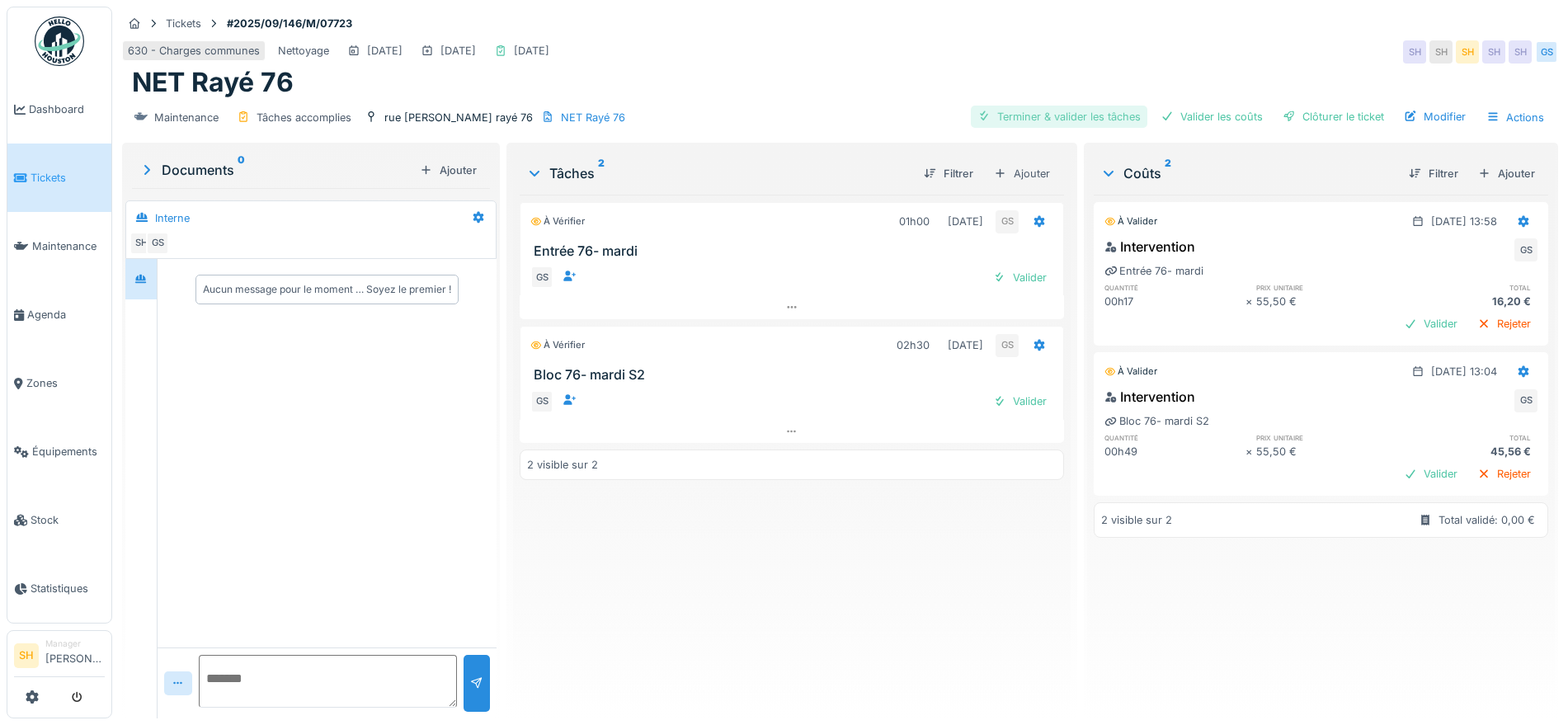
click at [1058, 114] on div "Terminer & valider les tâches" at bounding box center [1059, 117] width 177 height 23
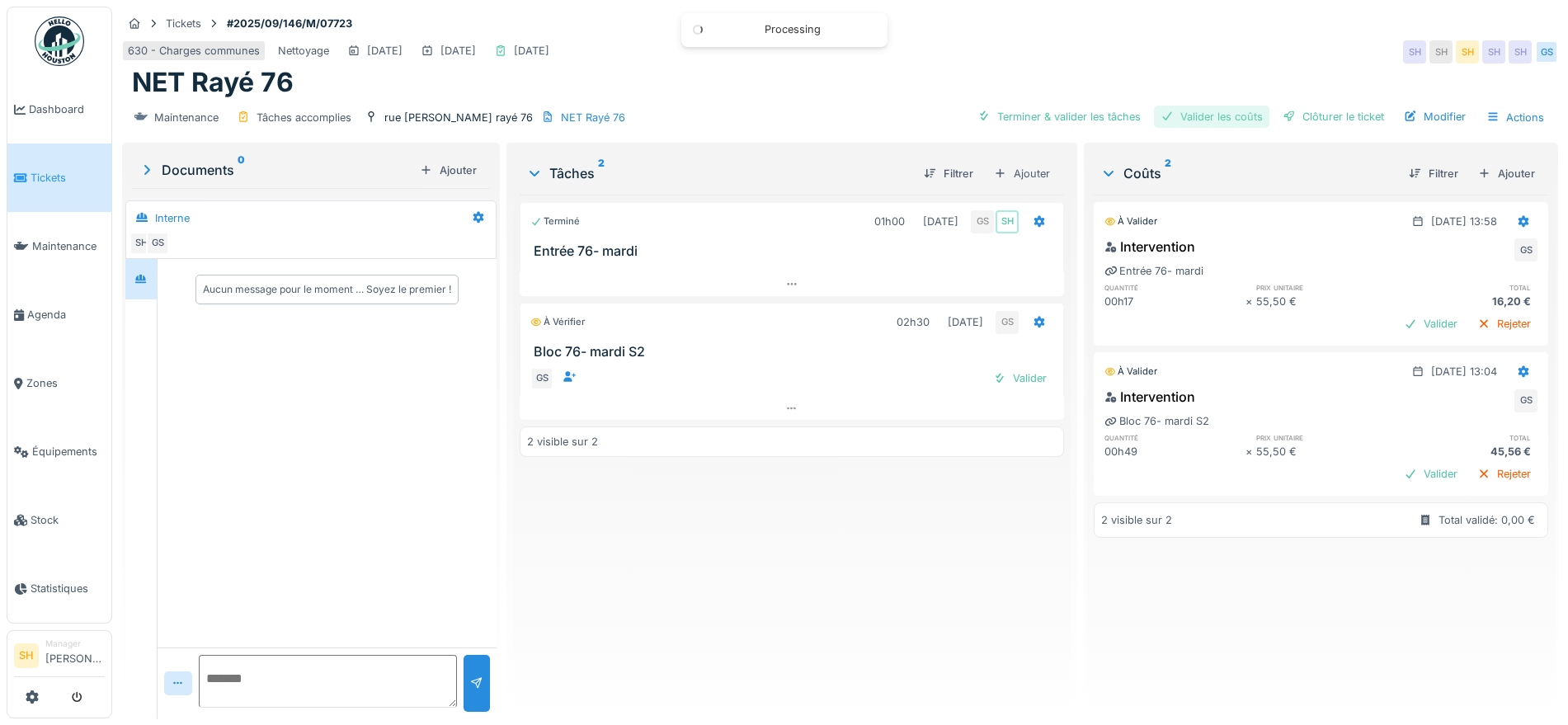
click at [1187, 123] on div "Valider les coûts" at bounding box center [1212, 117] width 116 height 23
click at [1291, 123] on div "Clôturer le ticket" at bounding box center [1334, 117] width 115 height 23
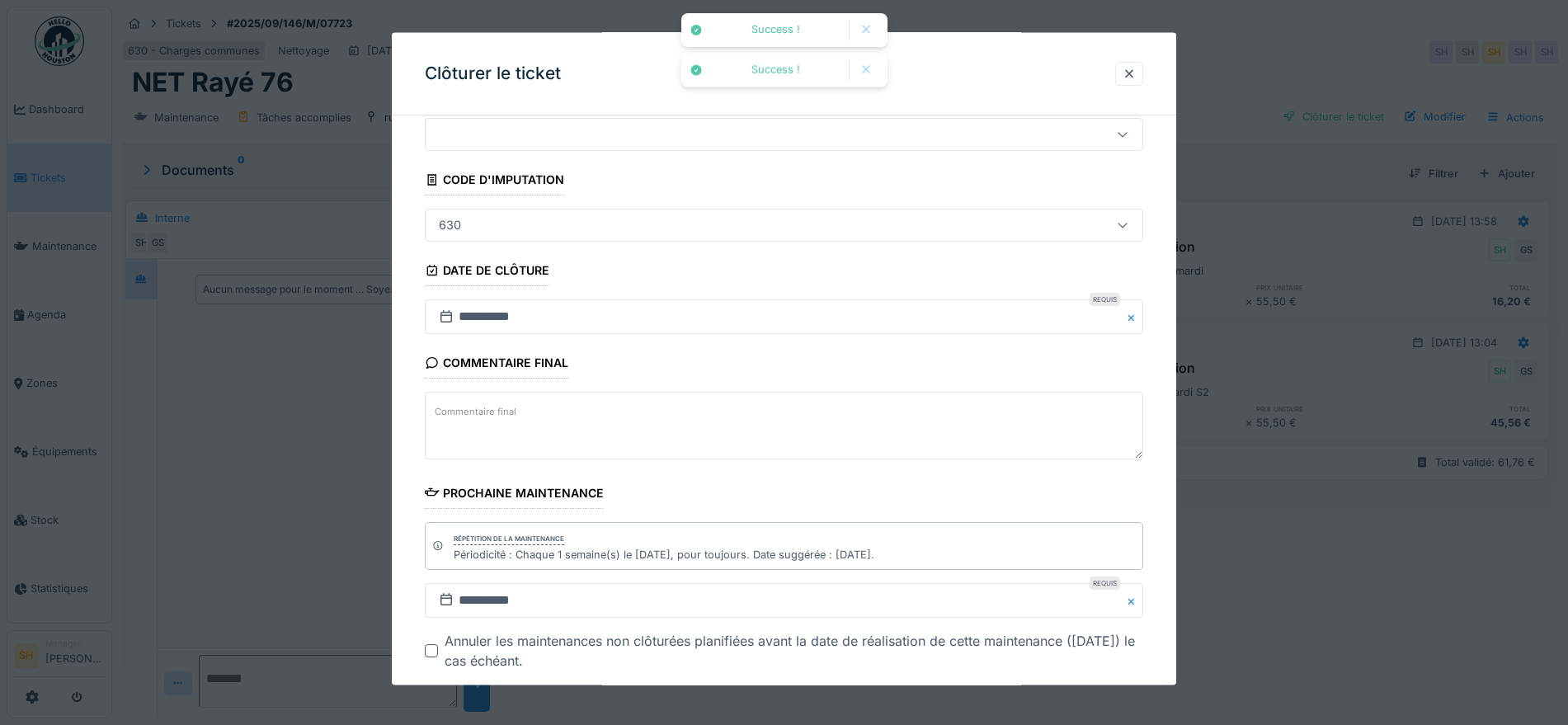
scroll to position [141, 0]
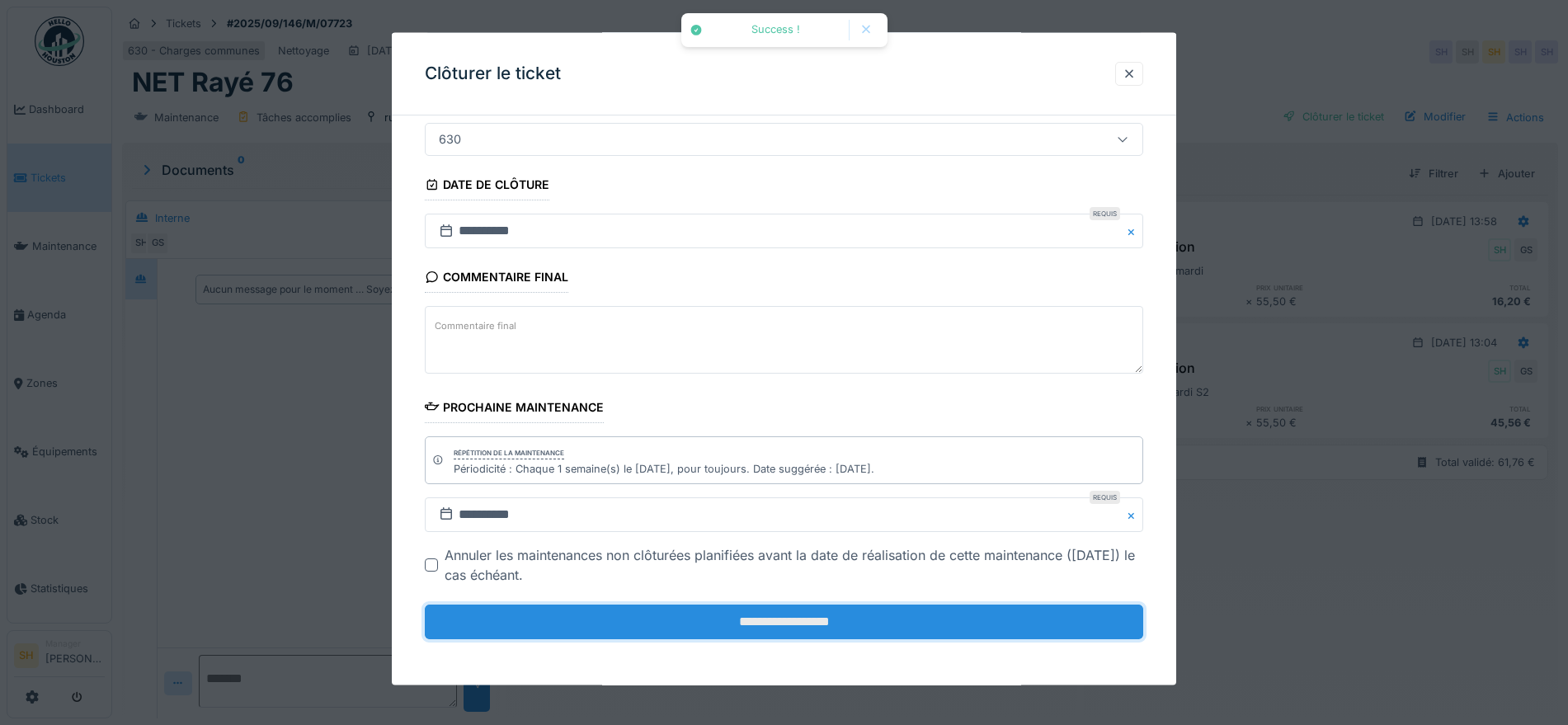
click at [725, 623] on input "**********" at bounding box center [784, 622] width 718 height 35
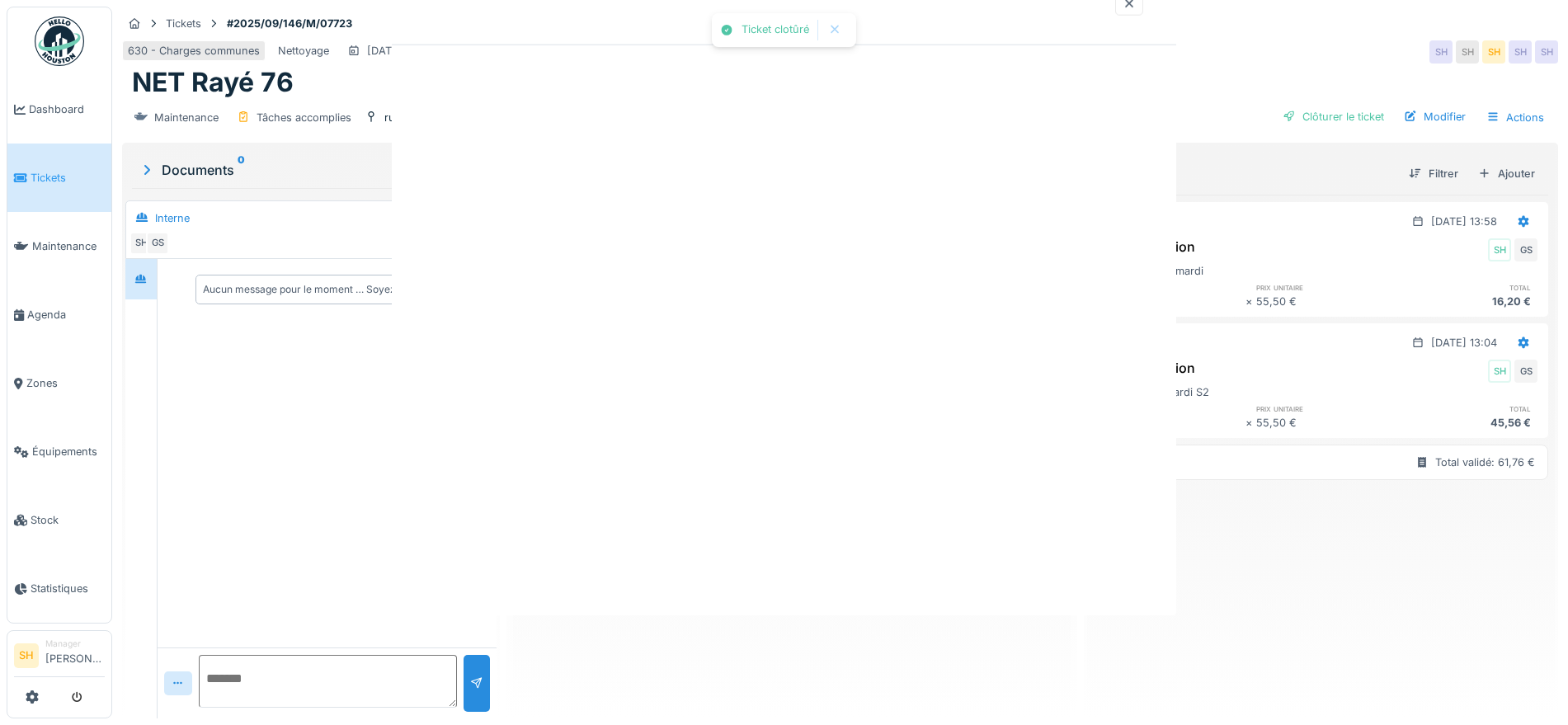
scroll to position [0, 0]
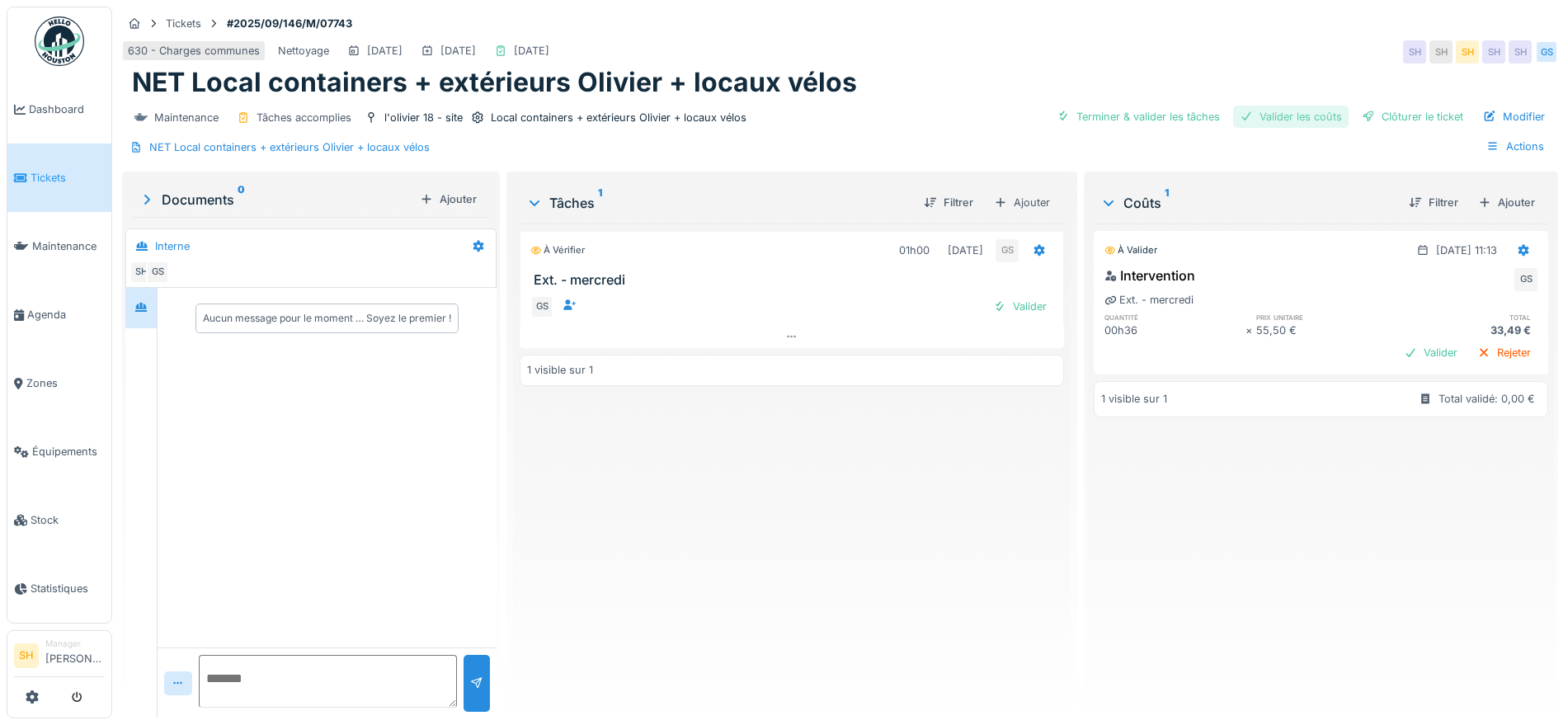
drag, startPoint x: 1167, startPoint y: 115, endPoint x: 1268, endPoint y: 118, distance: 101.0
click at [1167, 114] on div "Terminer & valider les tâches" at bounding box center [1138, 117] width 177 height 23
click at [1284, 114] on div "Valider les coûts" at bounding box center [1291, 117] width 116 height 23
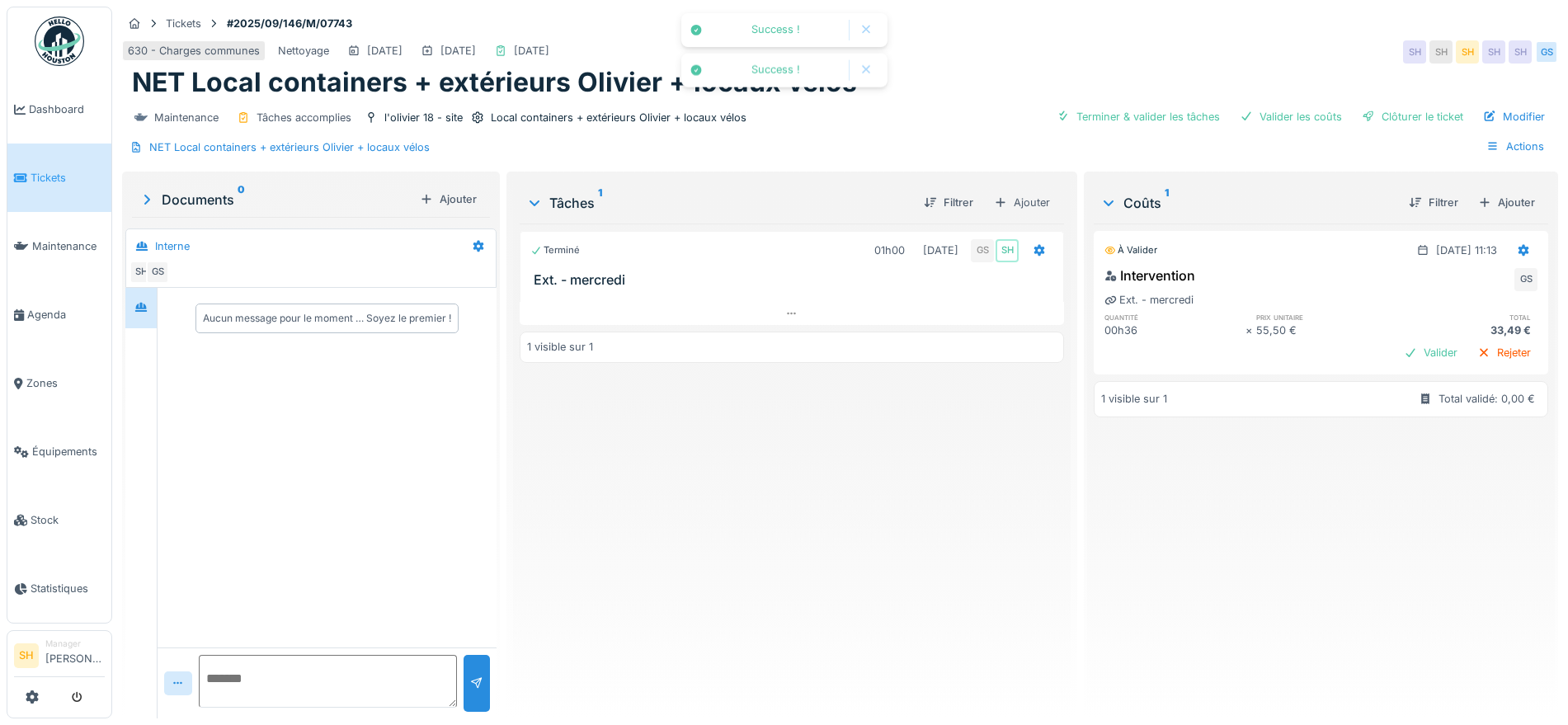
drag, startPoint x: 1369, startPoint y: 116, endPoint x: 770, endPoint y: 129, distance: 599.1
click at [1365, 118] on div "Clôturer le ticket" at bounding box center [1413, 117] width 115 height 23
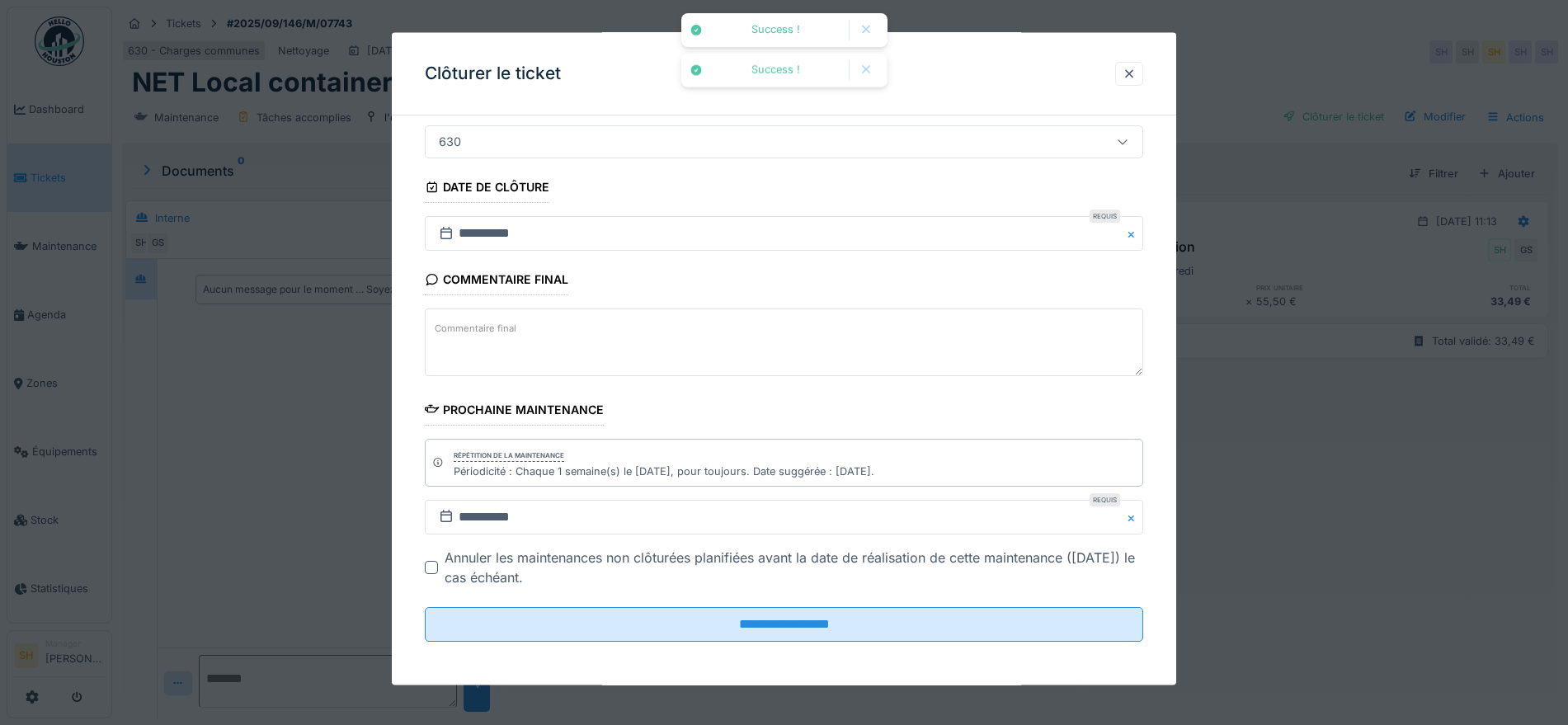
scroll to position [141, 0]
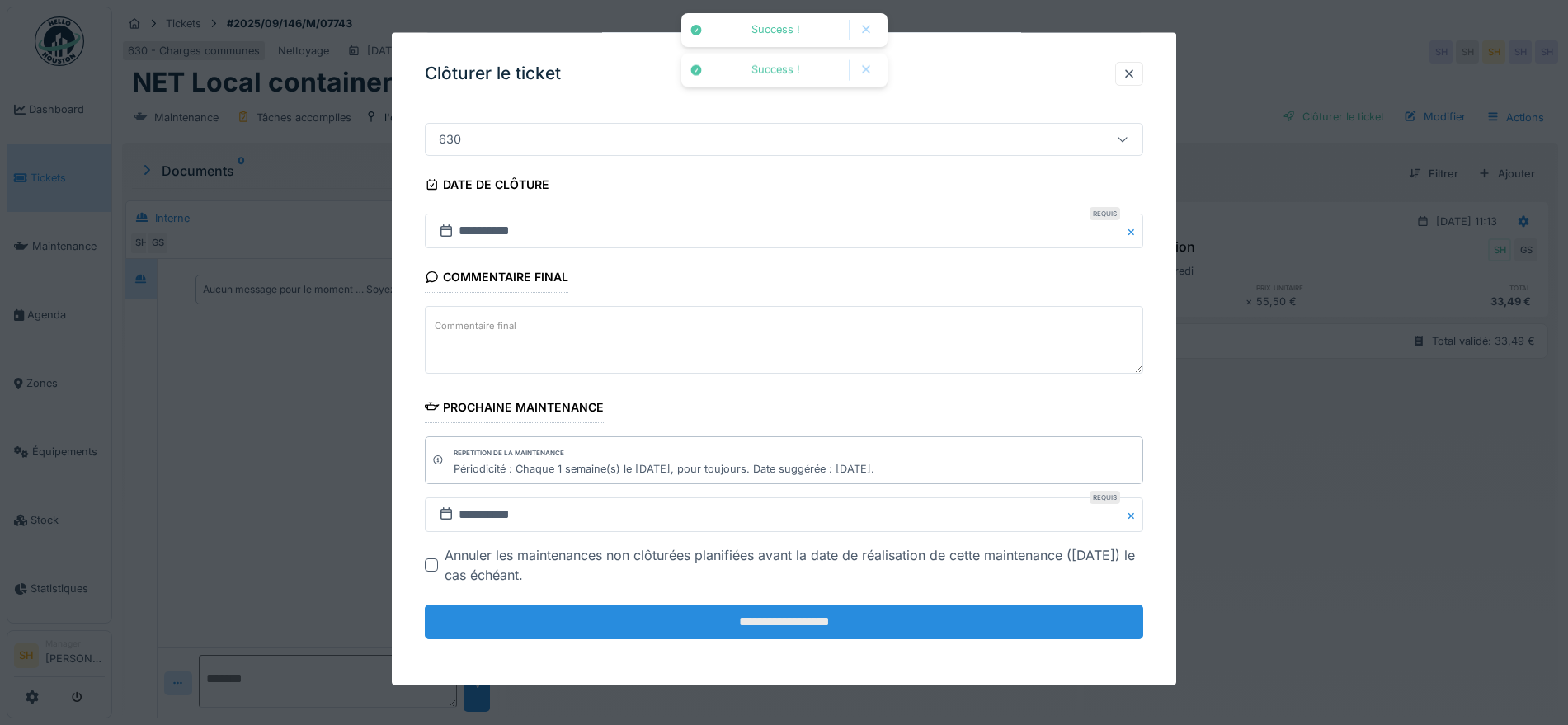
click at [676, 634] on input "**********" at bounding box center [784, 622] width 718 height 35
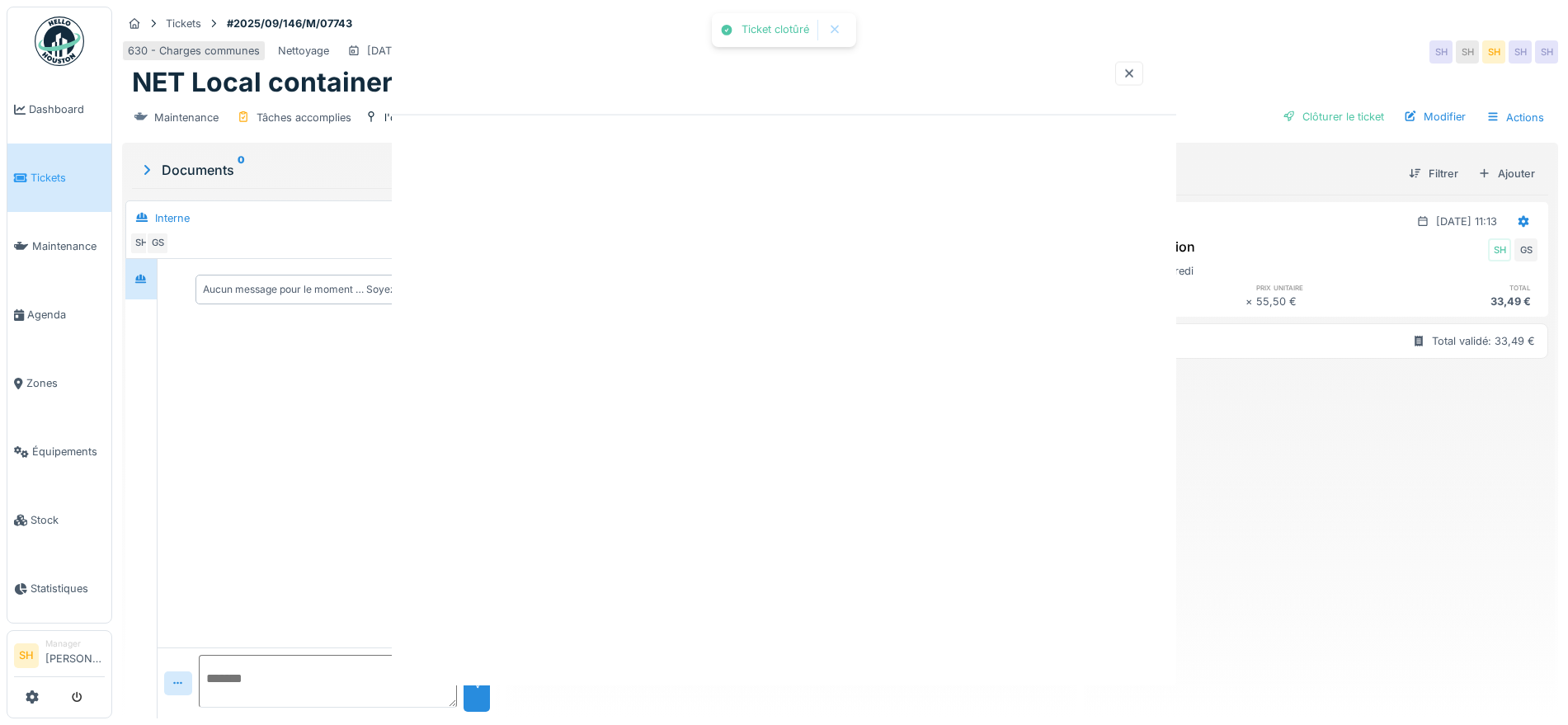
scroll to position [0, 0]
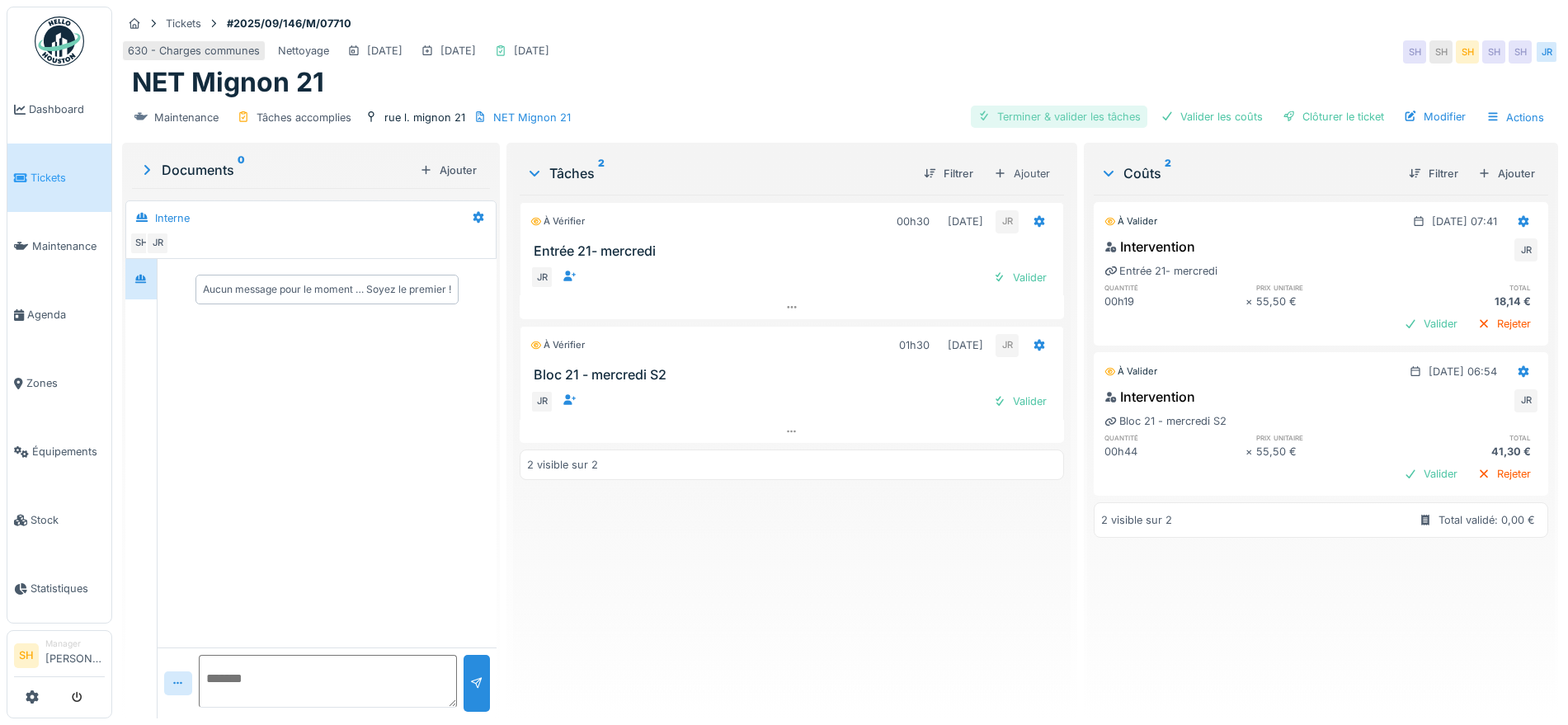
click at [1083, 116] on div "Terminer & valider les tâches" at bounding box center [1059, 117] width 177 height 23
click at [1187, 117] on div "Valider les coûts" at bounding box center [1212, 117] width 116 height 23
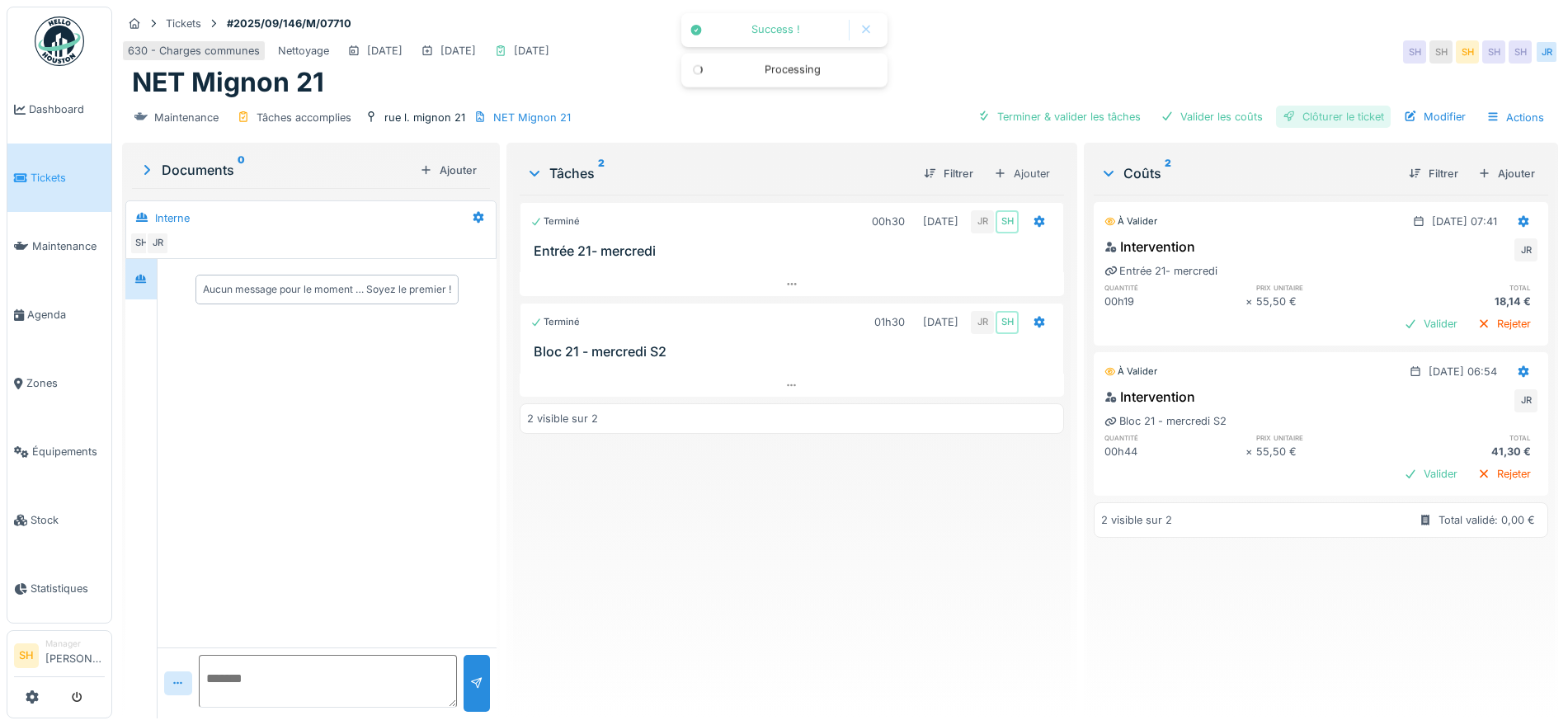
click at [1333, 118] on div "Clôturer le ticket" at bounding box center [1334, 117] width 115 height 23
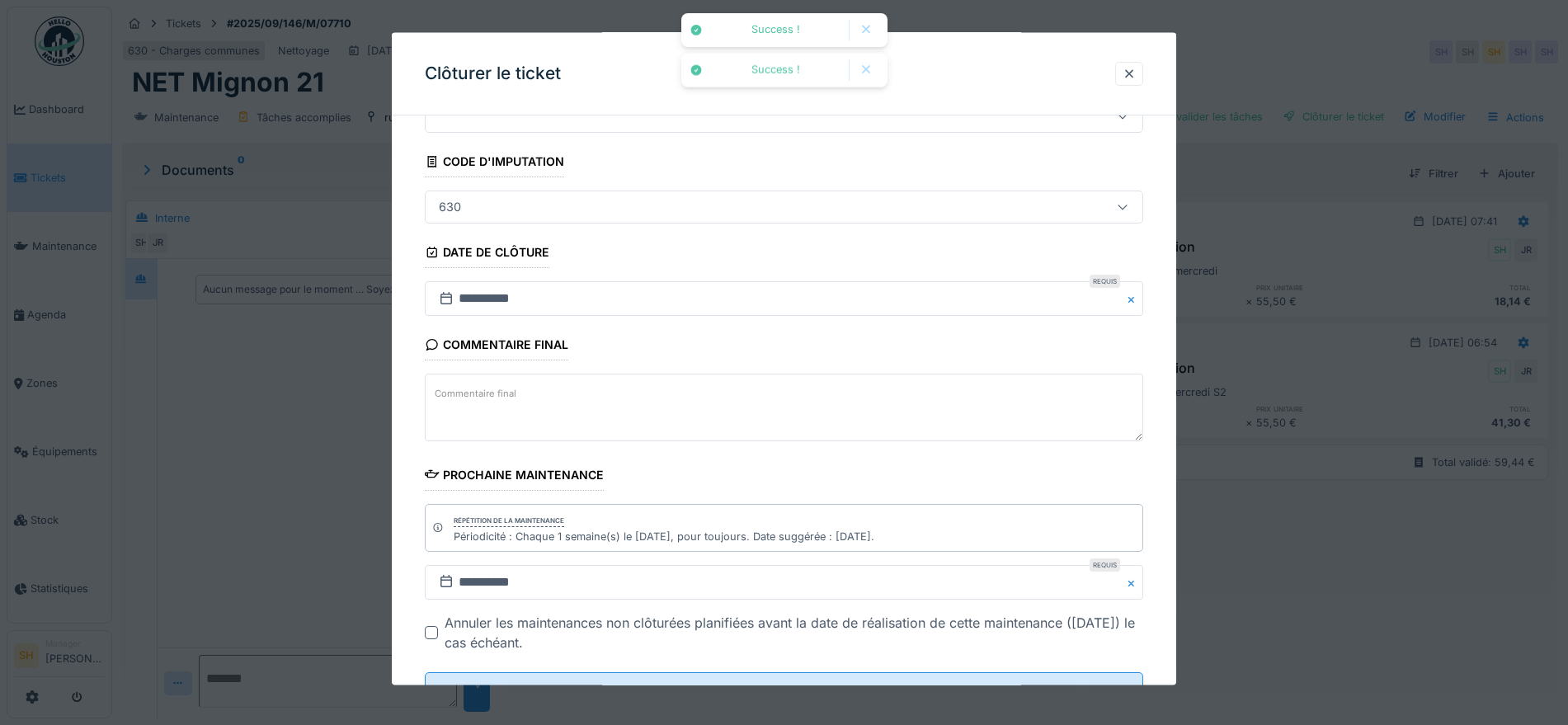
scroll to position [141, 0]
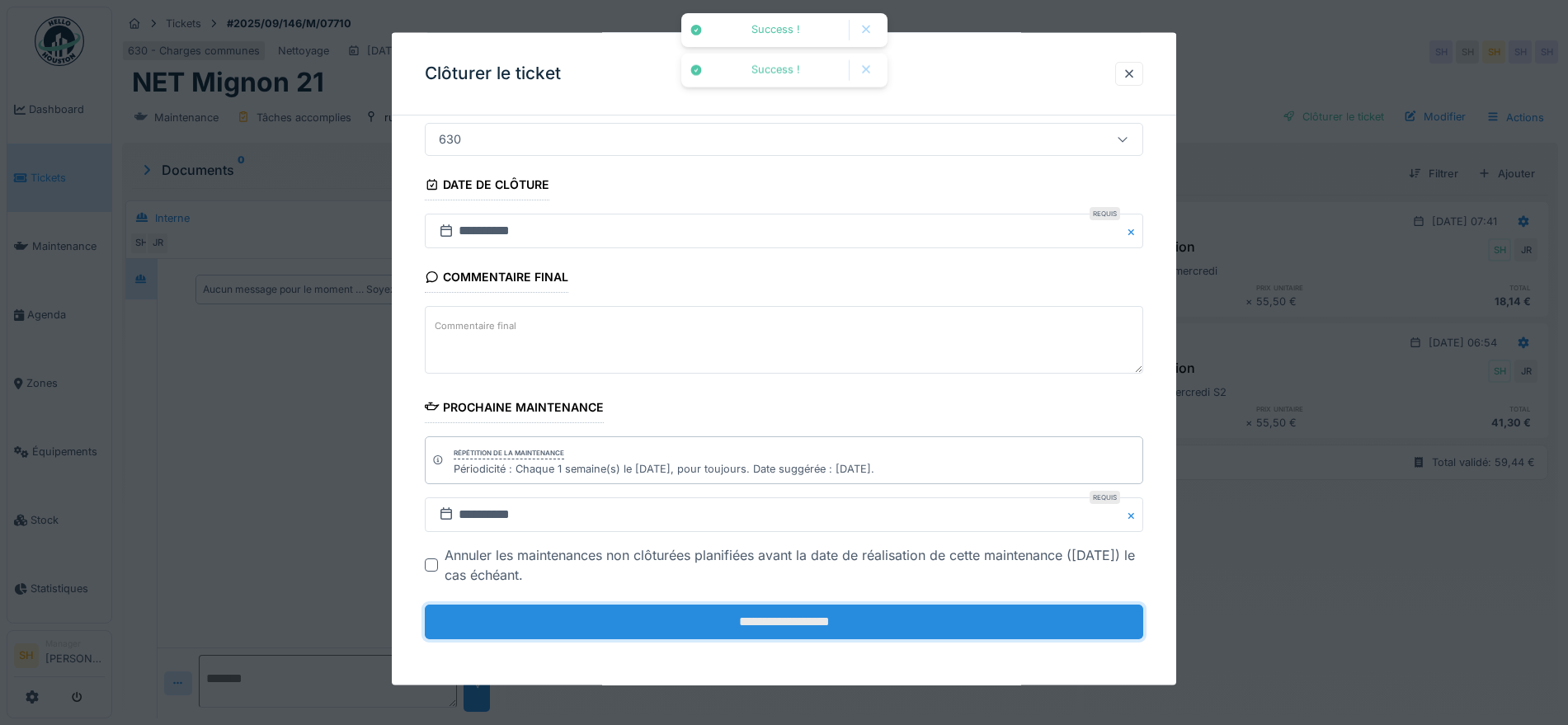
click at [680, 615] on input "**********" at bounding box center [784, 622] width 718 height 35
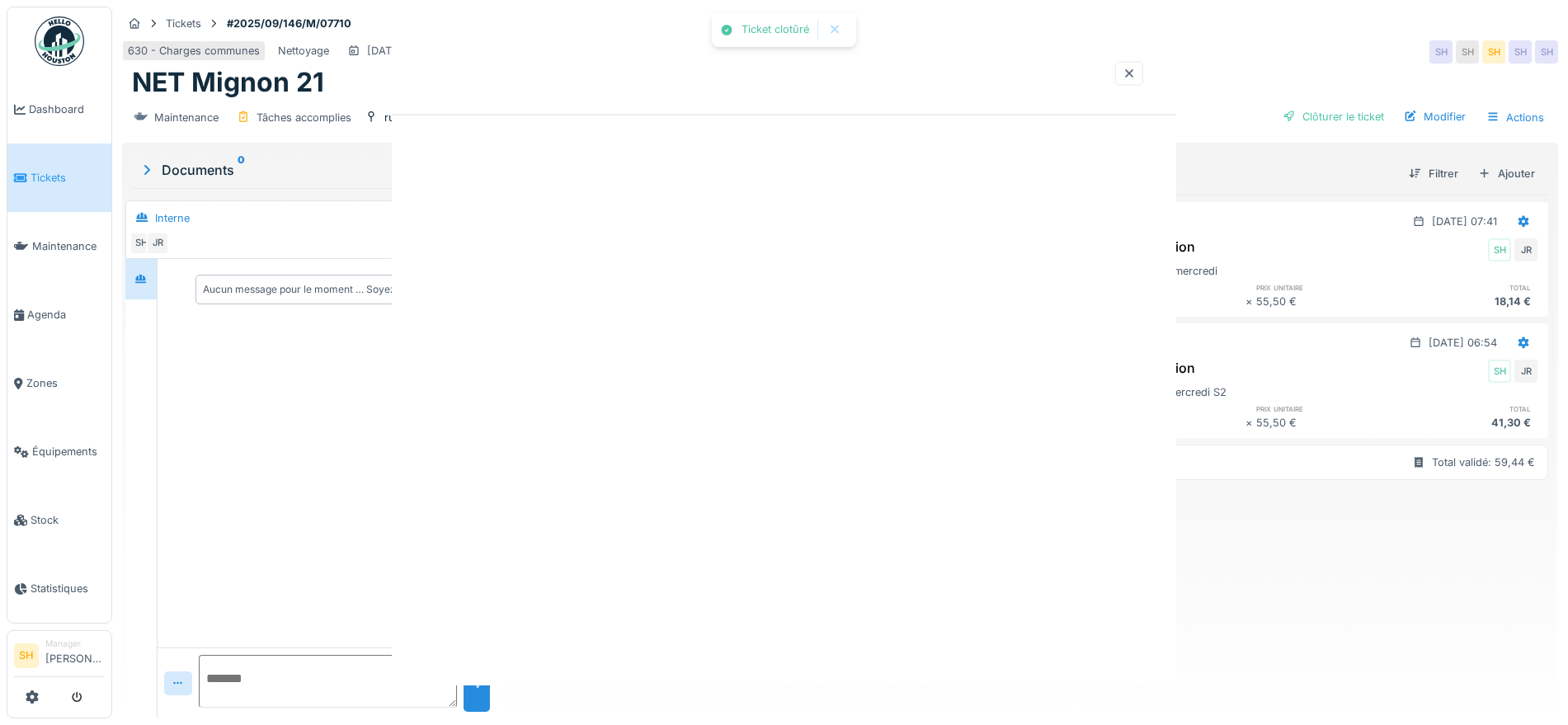
scroll to position [0, 0]
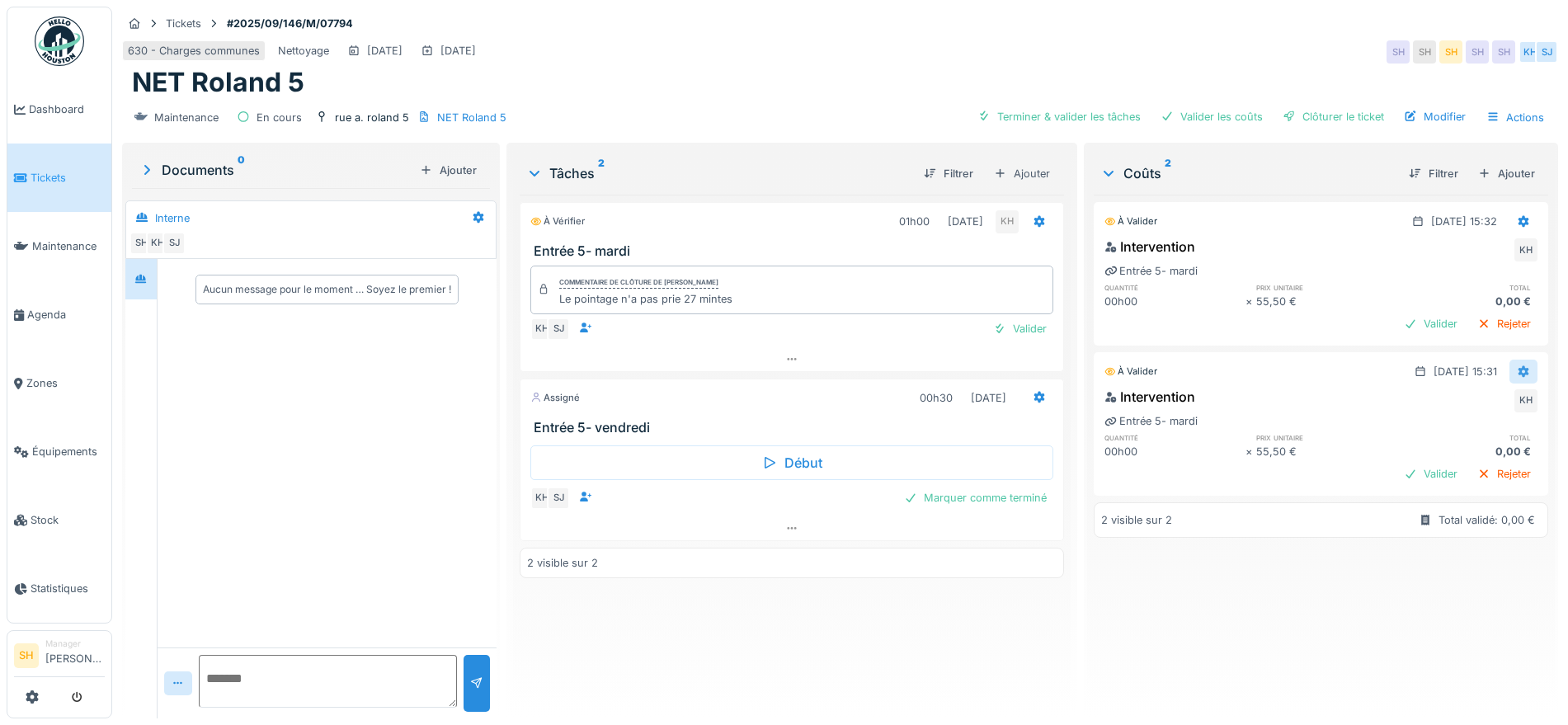
click at [1518, 371] on icon at bounding box center [1524, 372] width 13 height 10
click at [1493, 400] on div "Modifier" at bounding box center [1507, 408] width 80 height 24
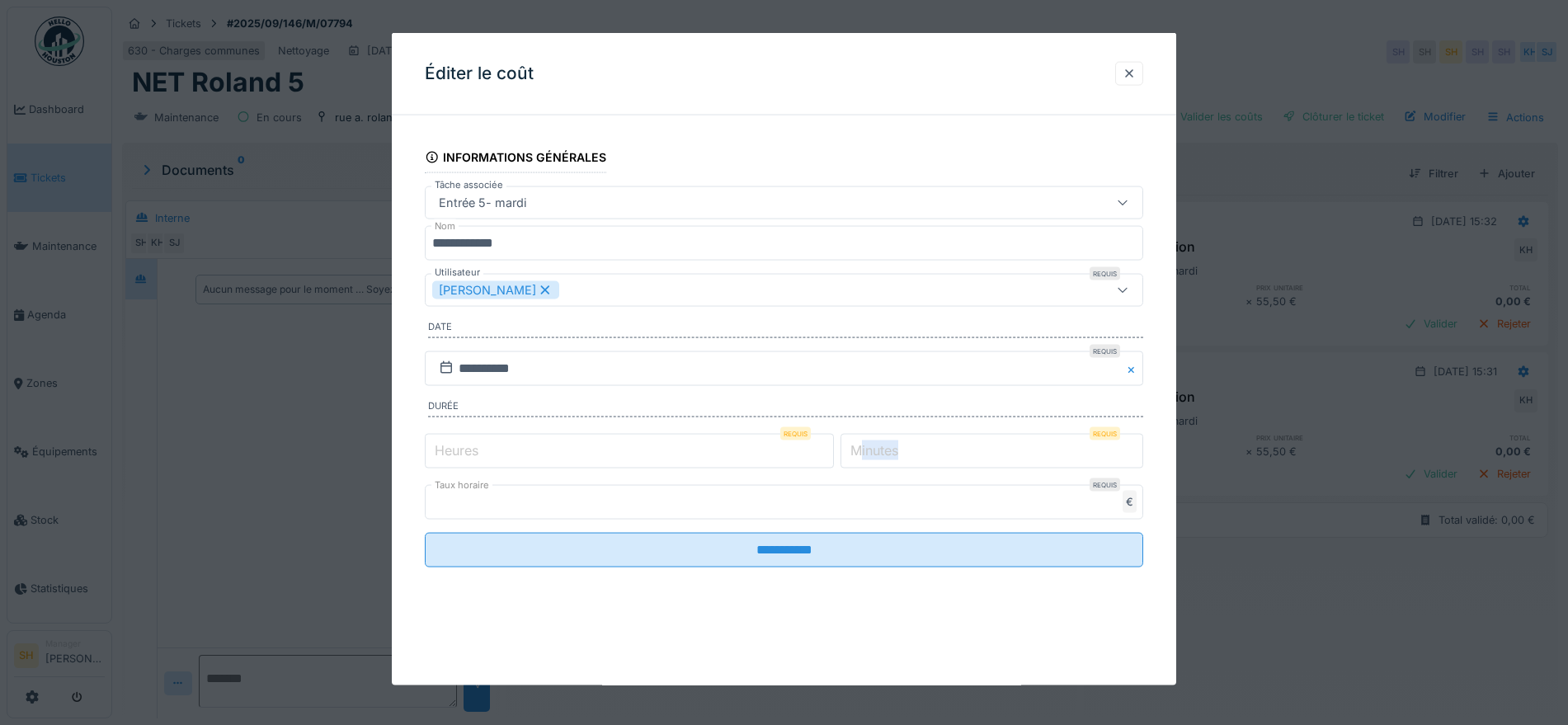
drag, startPoint x: 875, startPoint y: 452, endPoint x: 857, endPoint y: 454, distance: 18.1
click at [857, 454] on div "Minutes Requis *" at bounding box center [993, 450] width 303 height 35
click at [887, 452] on label "Minutes" at bounding box center [874, 449] width 55 height 20
click at [887, 452] on input "*" at bounding box center [993, 450] width 303 height 35
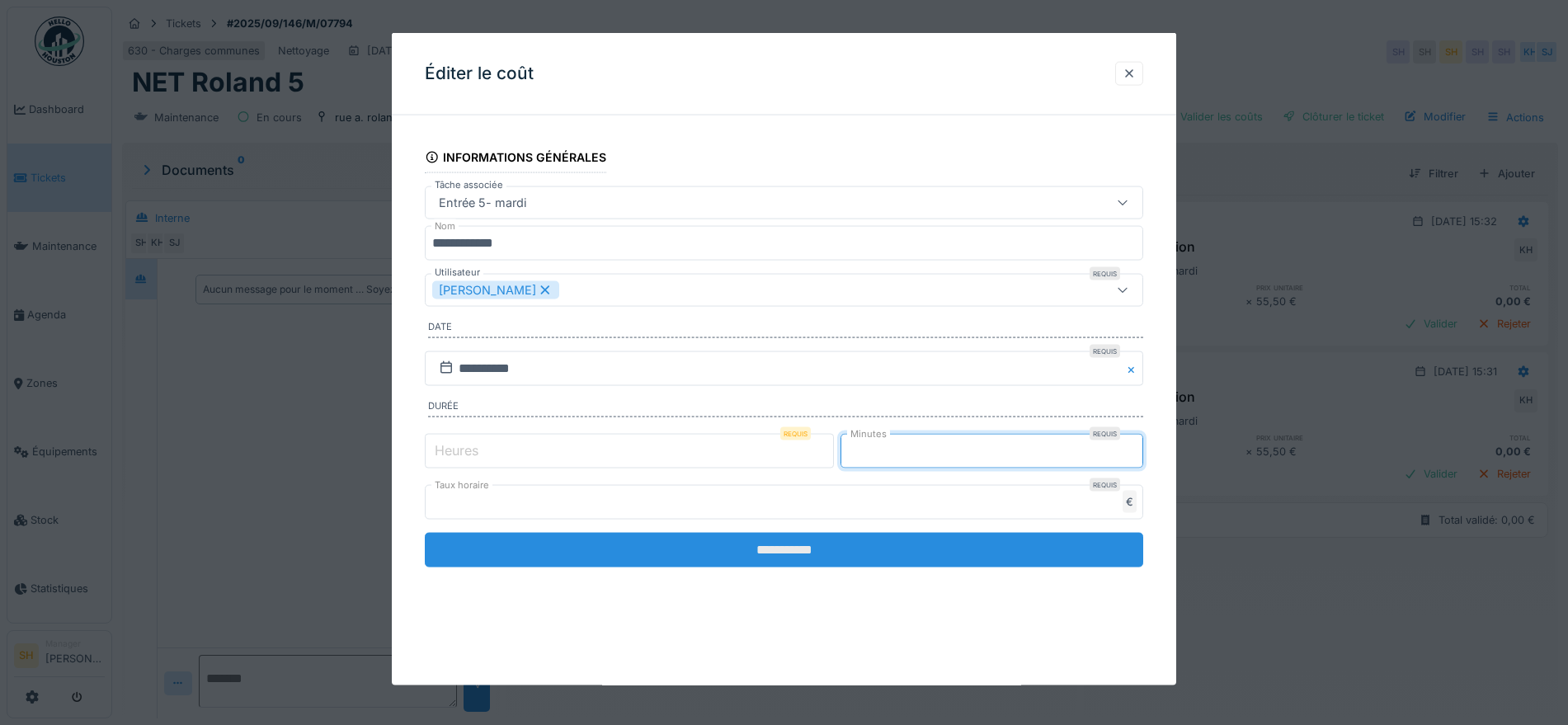
type input "**"
click at [788, 556] on input "**********" at bounding box center [784, 549] width 718 height 35
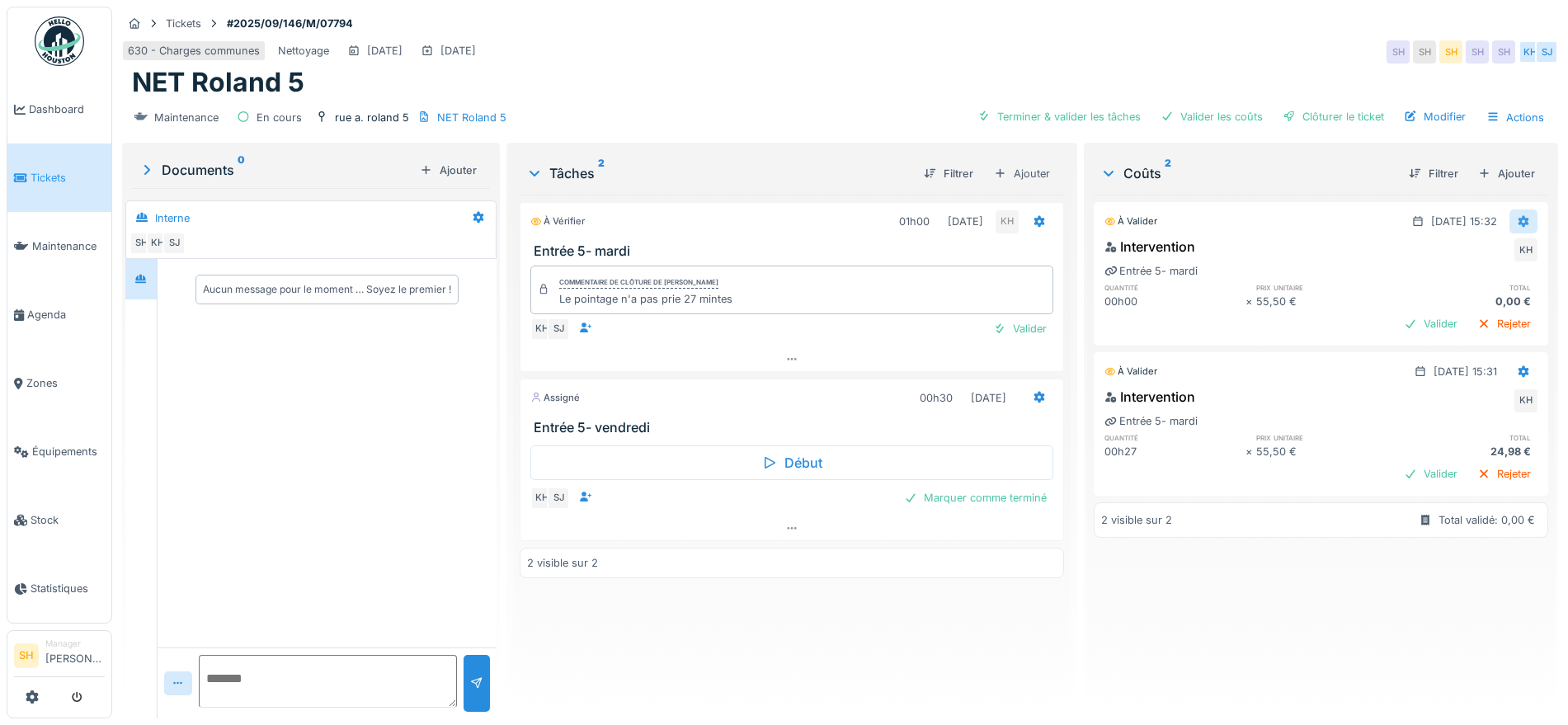
click at [1510, 212] on div at bounding box center [1524, 221] width 28 height 23
click at [1499, 283] on div "Supprimer" at bounding box center [1507, 283] width 80 height 24
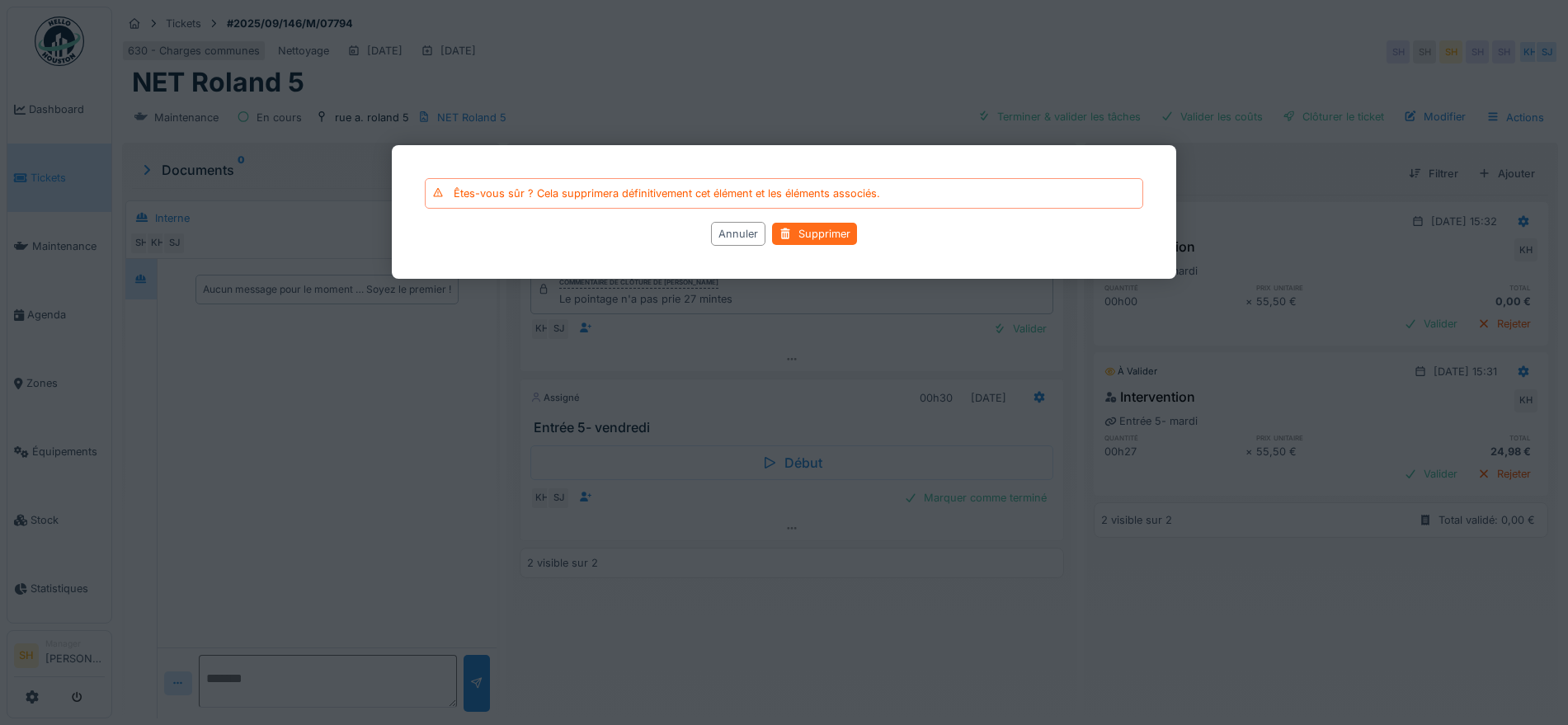
click at [837, 230] on div "Supprimer" at bounding box center [815, 234] width 85 height 23
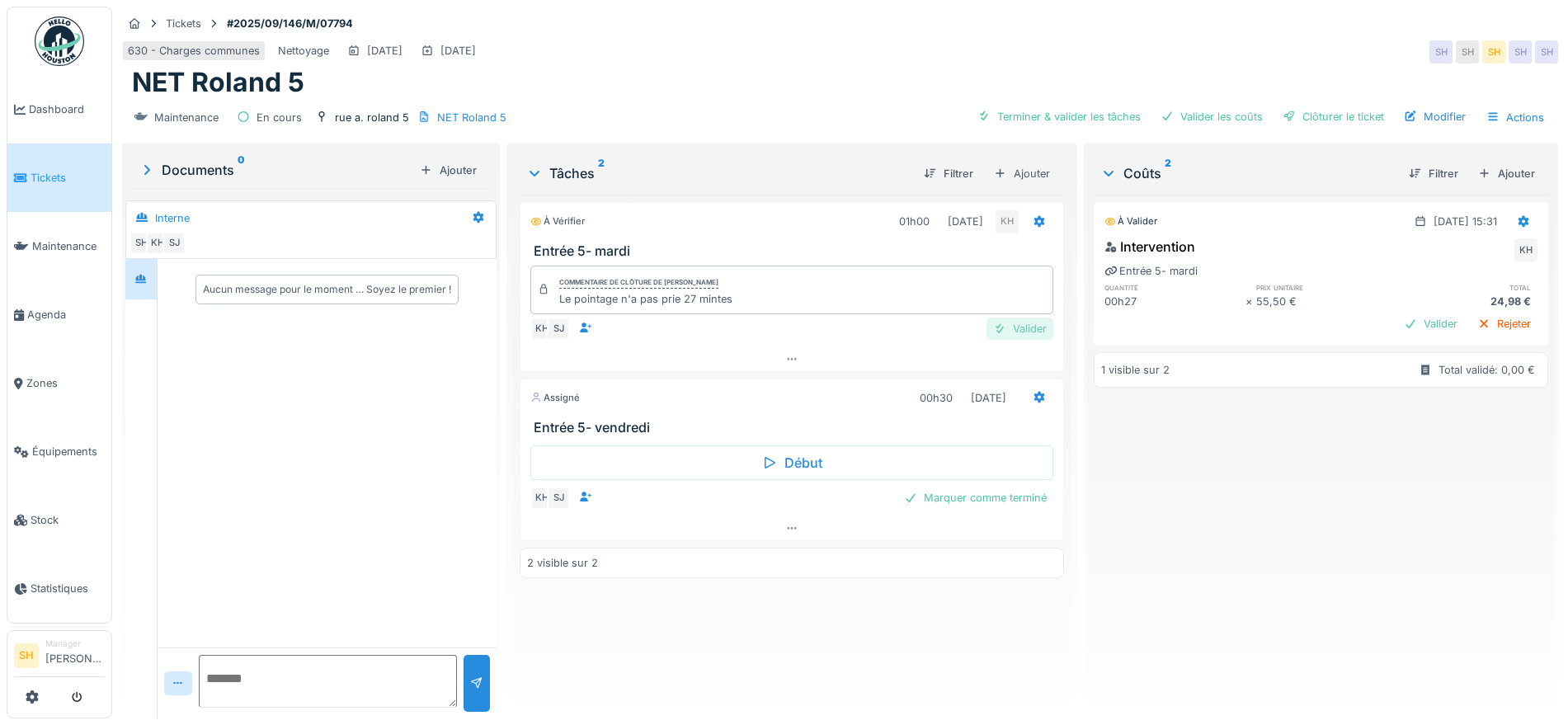
click at [1012, 326] on div "Valider" at bounding box center [1020, 329] width 67 height 23
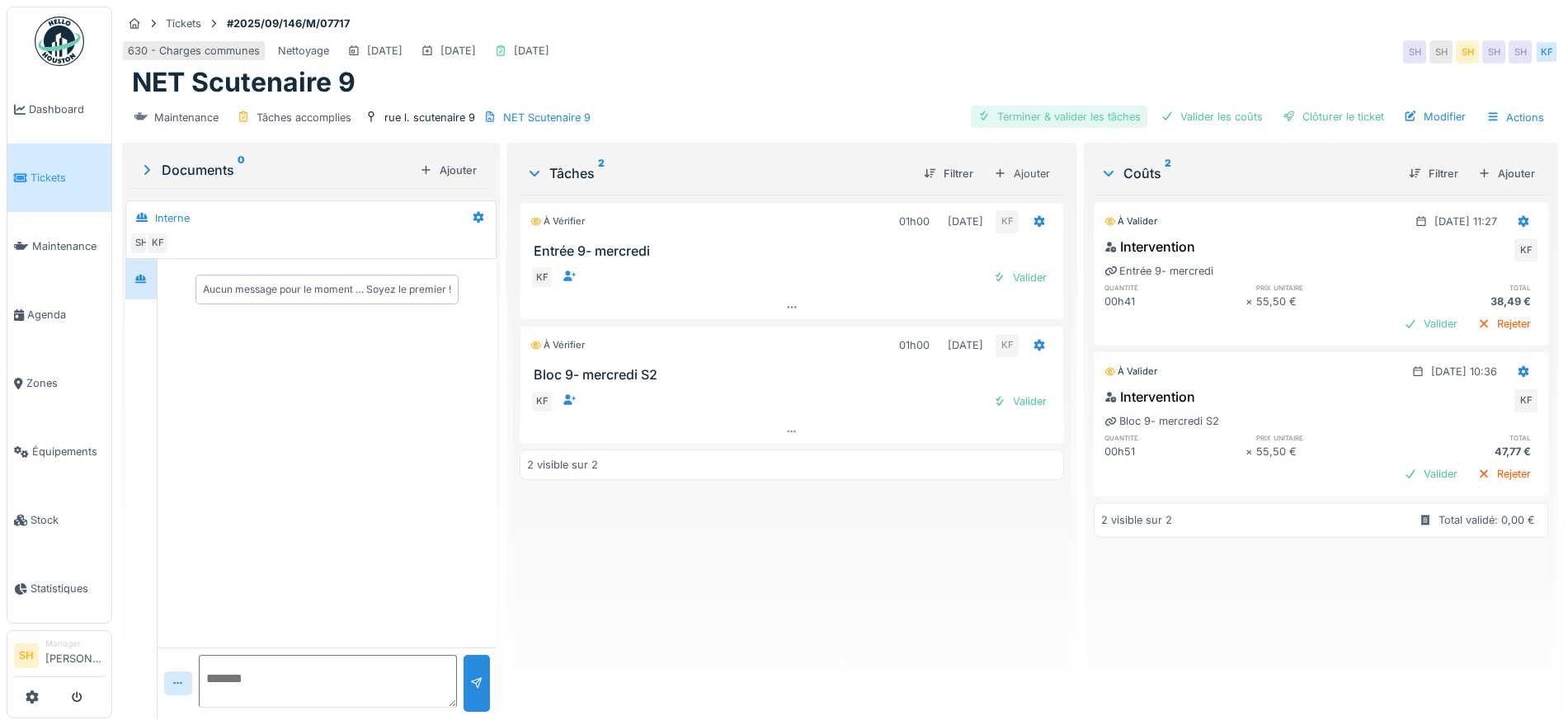
click at [1060, 117] on div "Terminer & valider les tâches" at bounding box center [1059, 117] width 177 height 23
click at [1192, 118] on div "Valider les coûts" at bounding box center [1212, 117] width 116 height 23
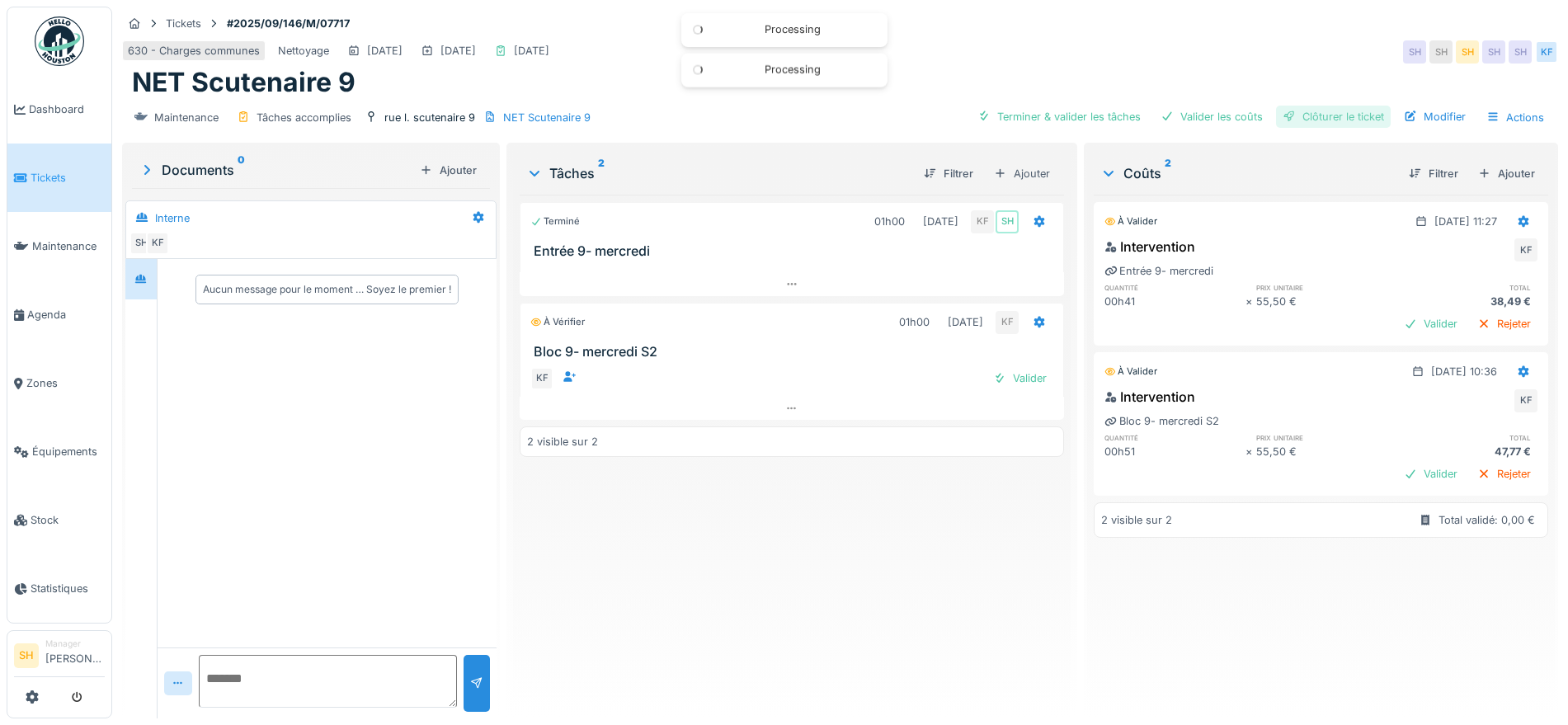
click at [1283, 118] on div "Clôturer le ticket" at bounding box center [1334, 117] width 115 height 23
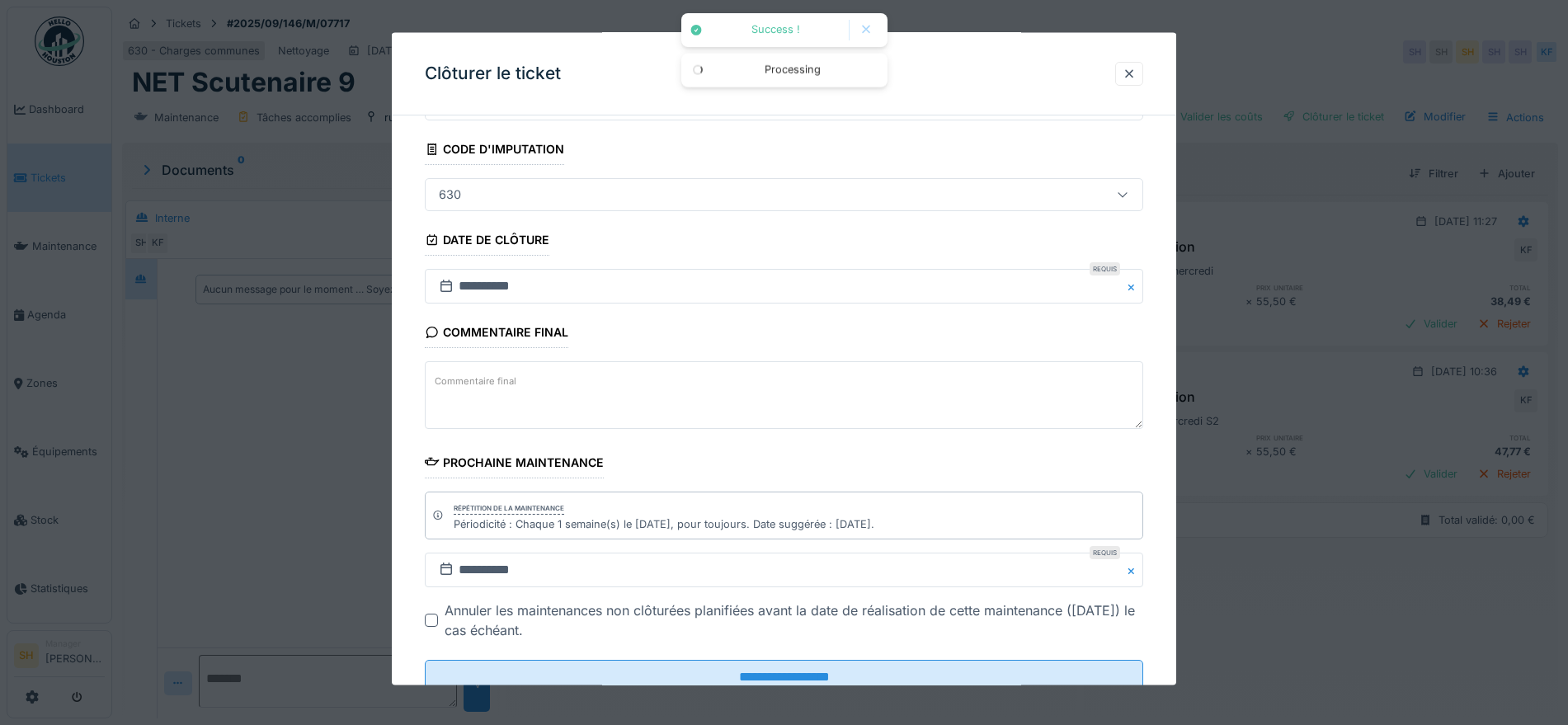
scroll to position [141, 0]
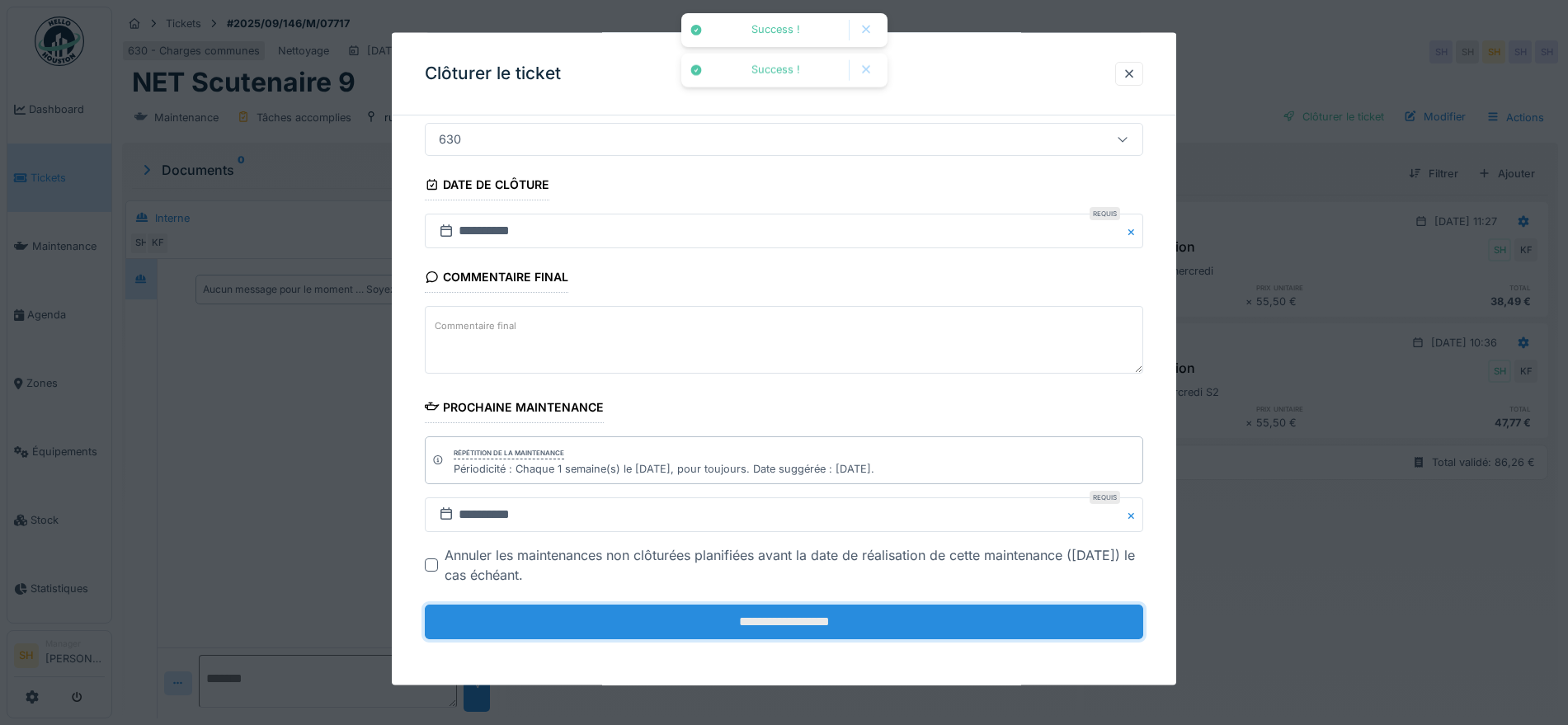
click at [789, 617] on input "**********" at bounding box center [784, 622] width 718 height 35
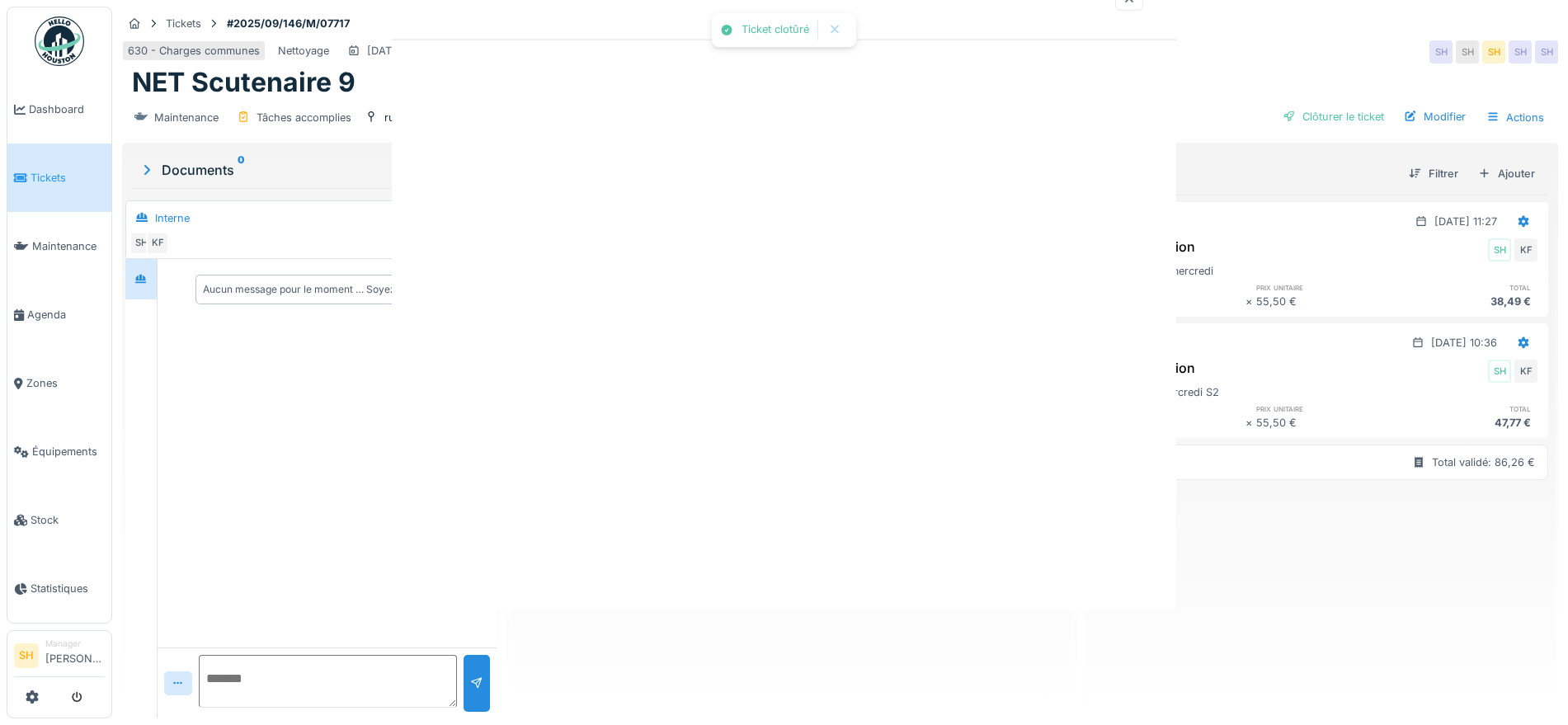
scroll to position [0, 0]
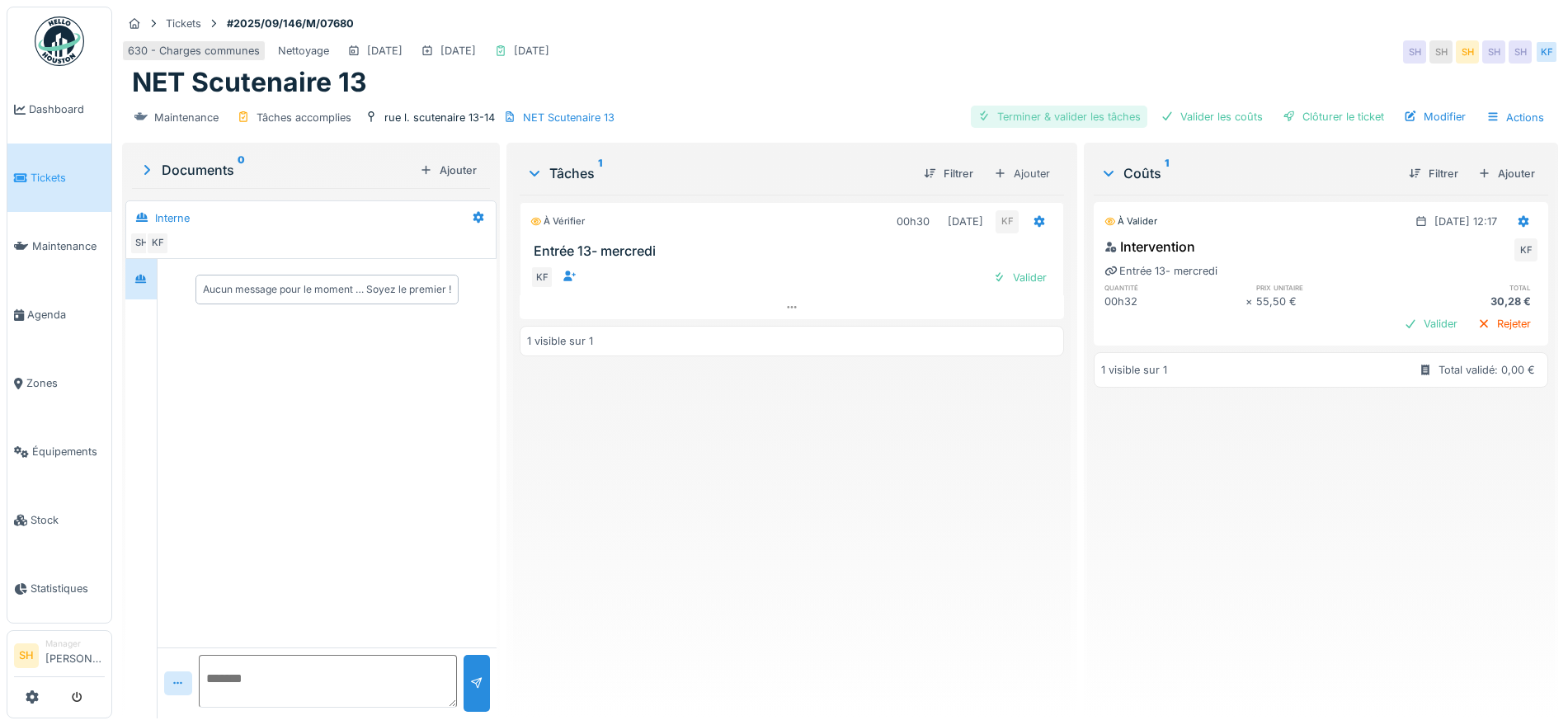
click at [1043, 112] on div "Terminer & valider les tâches" at bounding box center [1059, 117] width 177 height 23
drag, startPoint x: 1188, startPoint y: 116, endPoint x: 1303, endPoint y: 118, distance: 115.0
click at [1199, 117] on div "Valider les coûts" at bounding box center [1212, 117] width 116 height 23
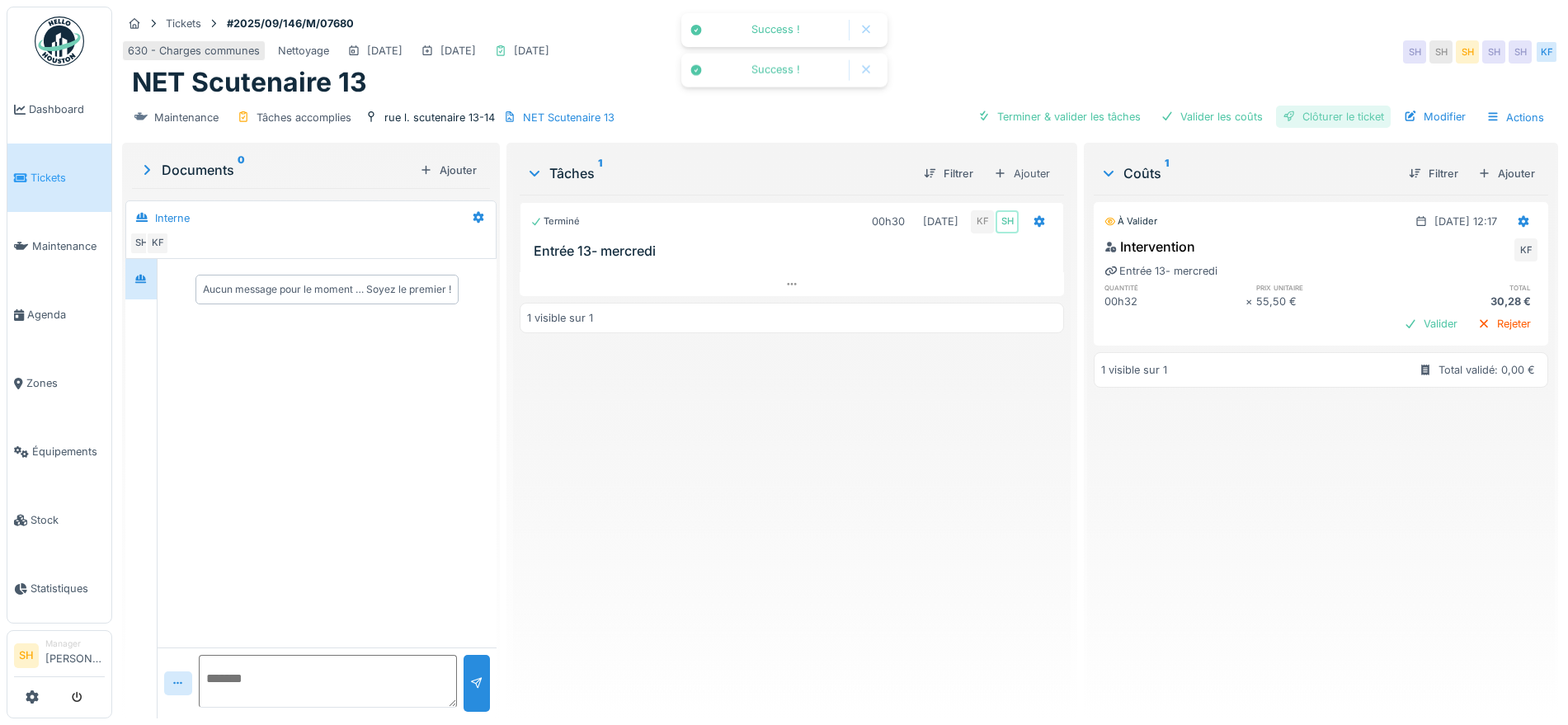
click at [1311, 118] on div "Clôturer le ticket" at bounding box center [1334, 117] width 115 height 23
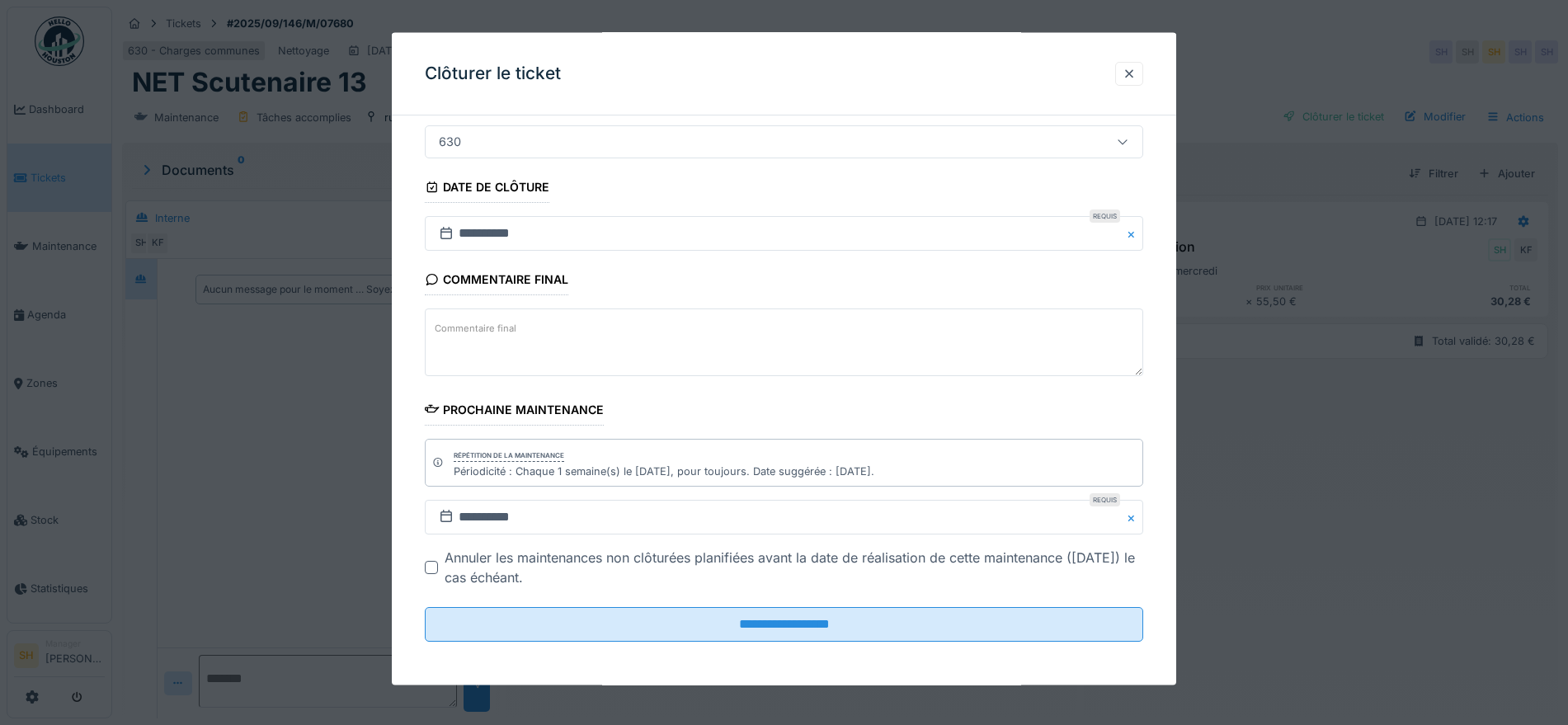
scroll to position [141, 0]
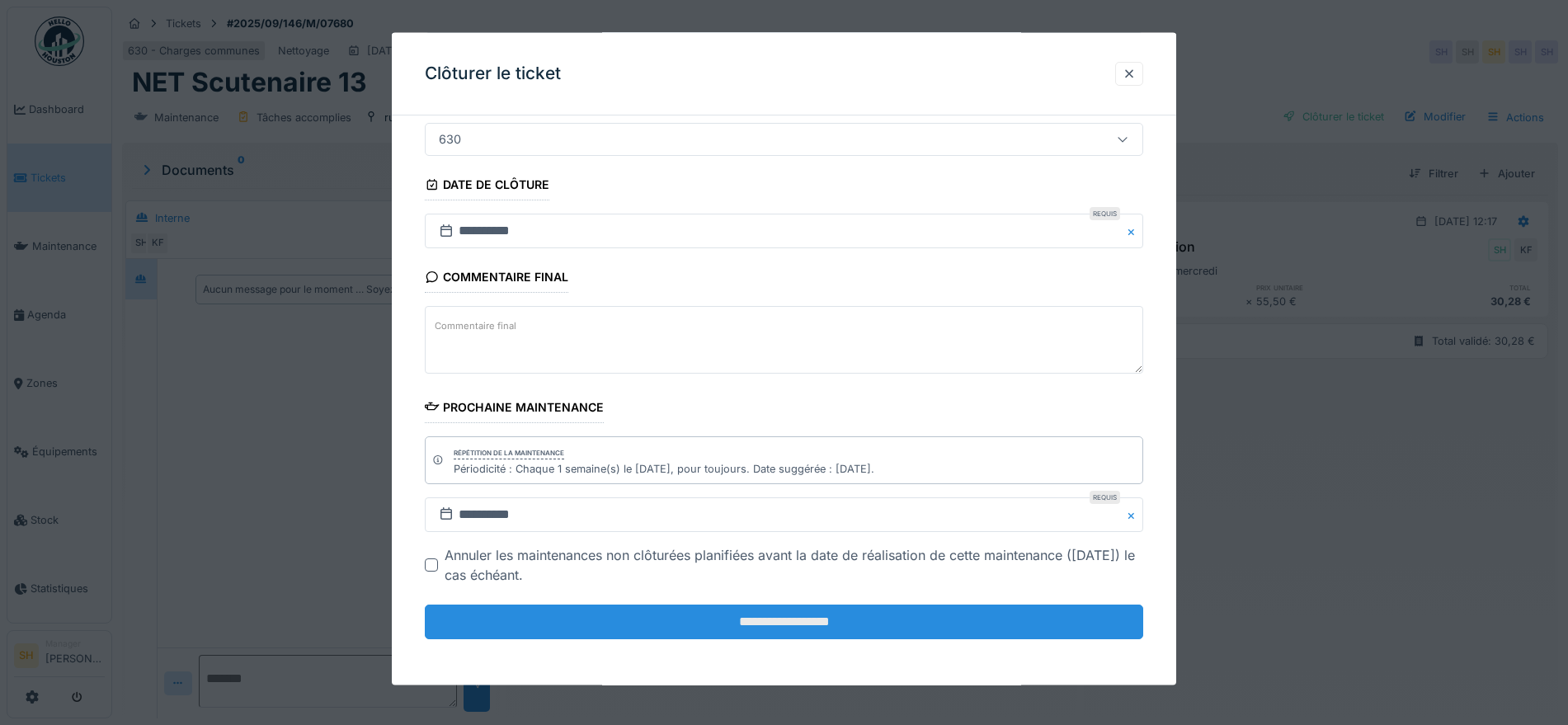
click at [841, 615] on input "**********" at bounding box center [784, 622] width 718 height 35
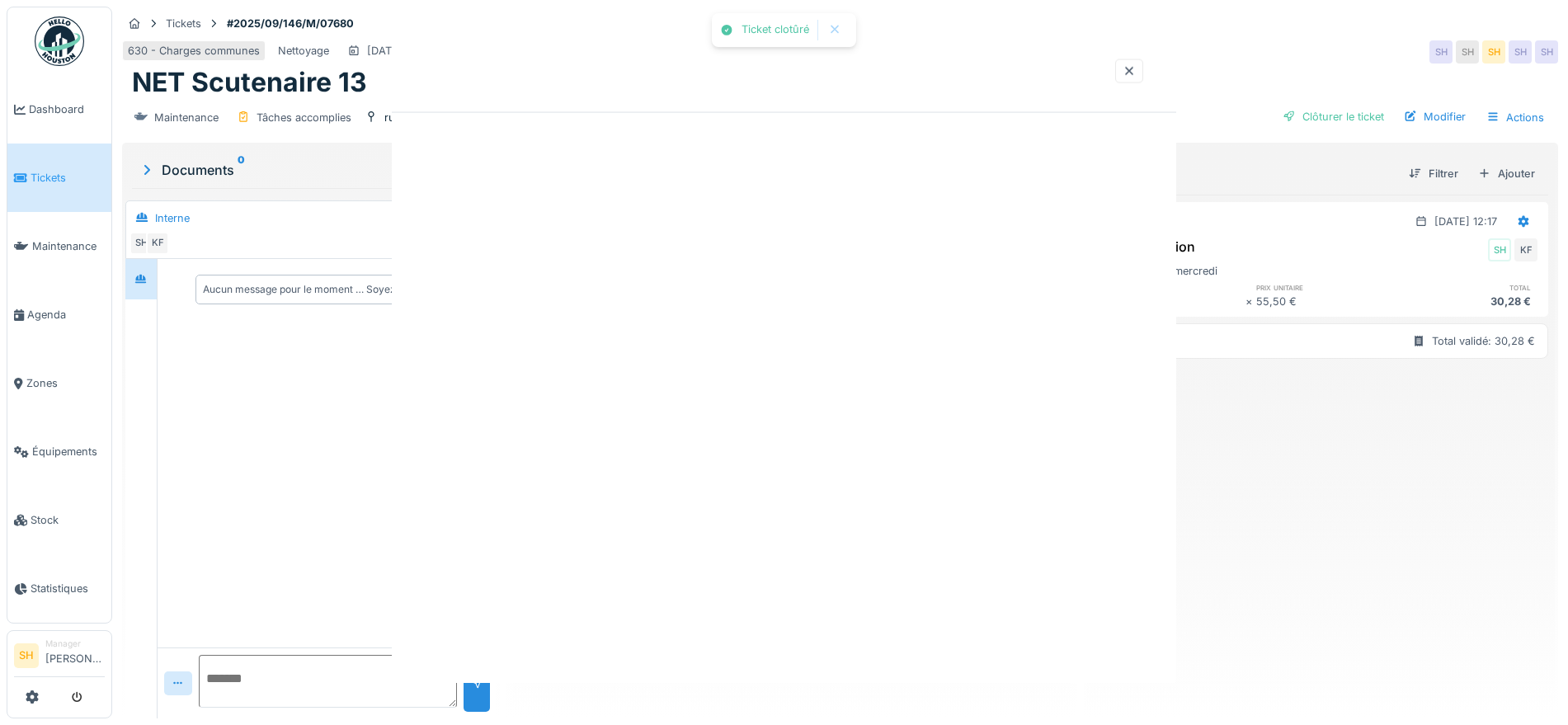
scroll to position [0, 0]
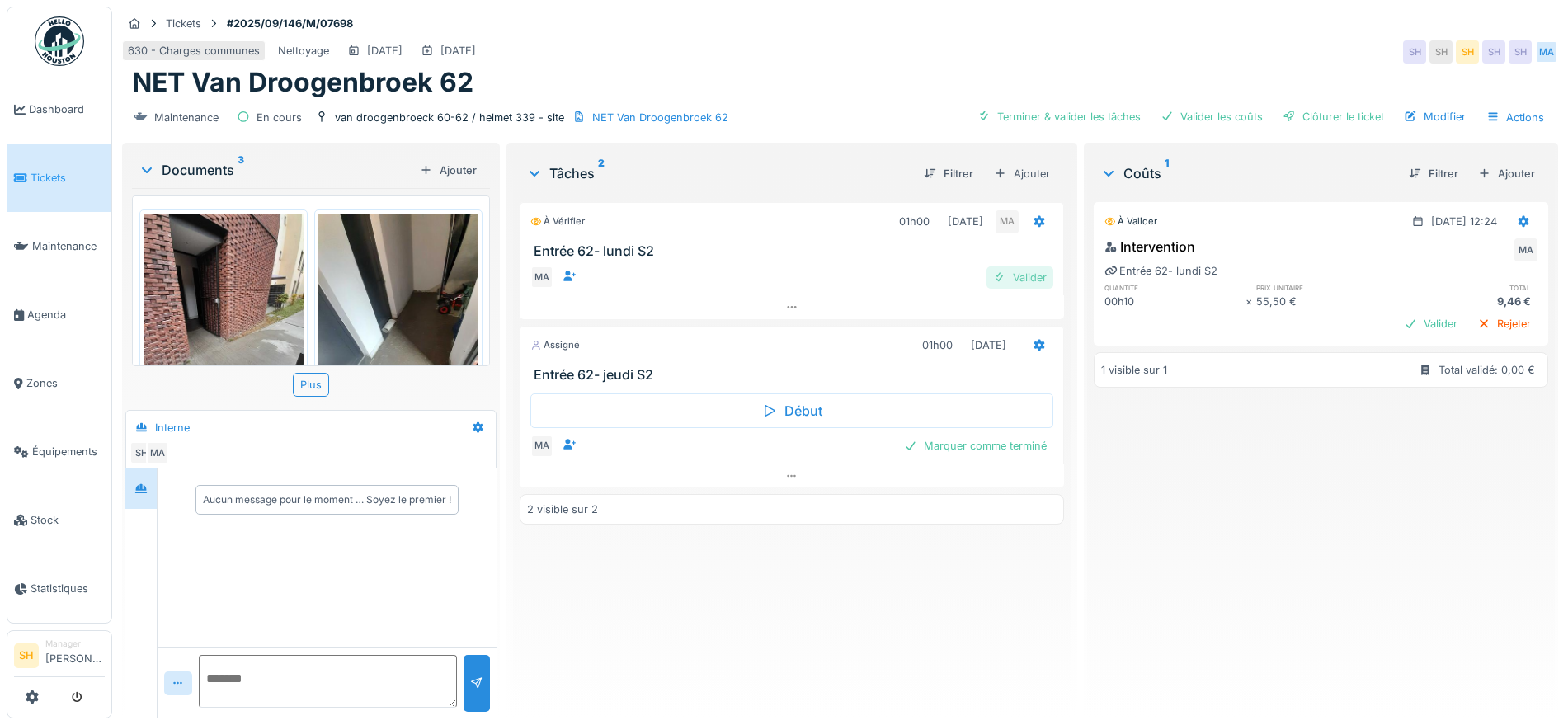
click at [1022, 279] on div "Valider" at bounding box center [1020, 278] width 67 height 23
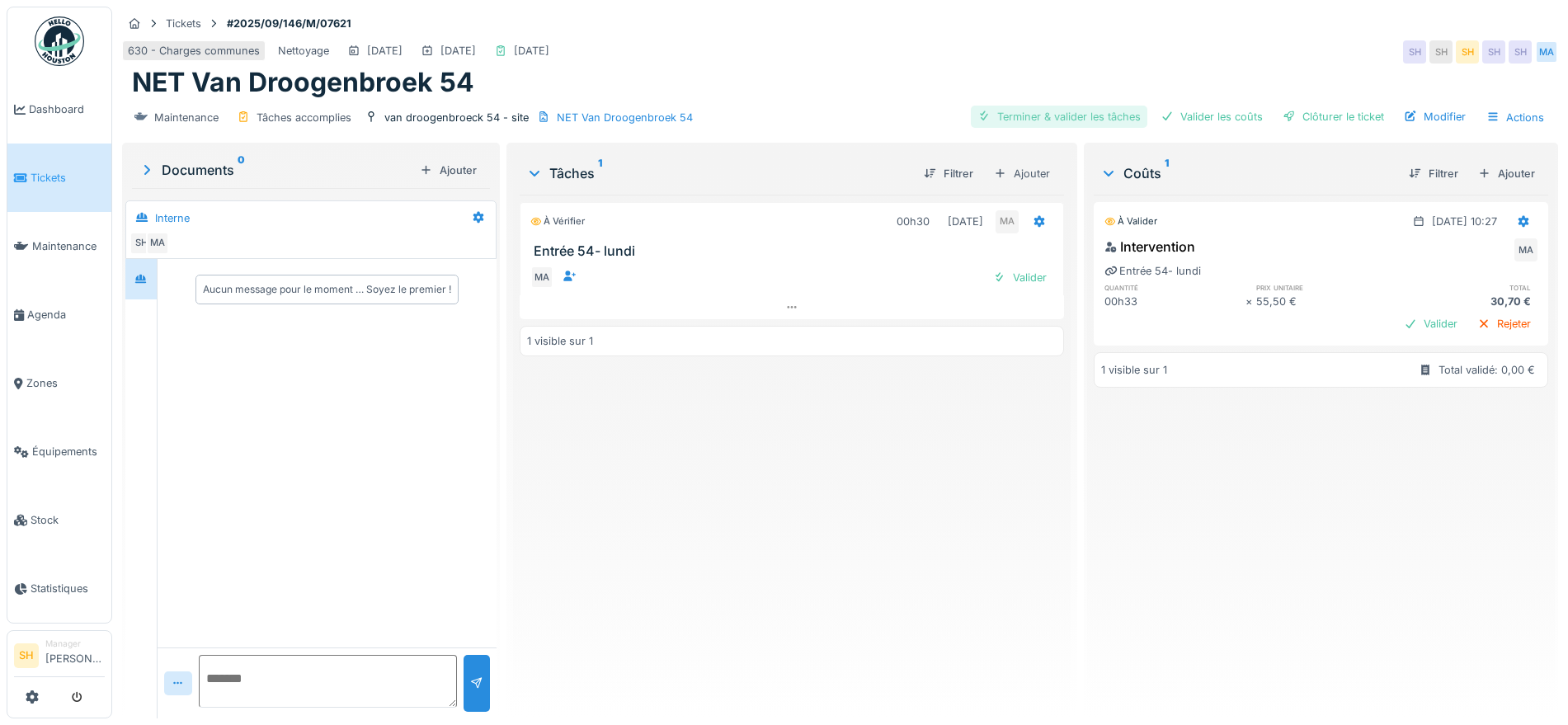
click at [1068, 113] on div "Terminer & valider les tâches" at bounding box center [1059, 117] width 177 height 23
click at [1202, 117] on div "Valider les coûts" at bounding box center [1212, 117] width 116 height 23
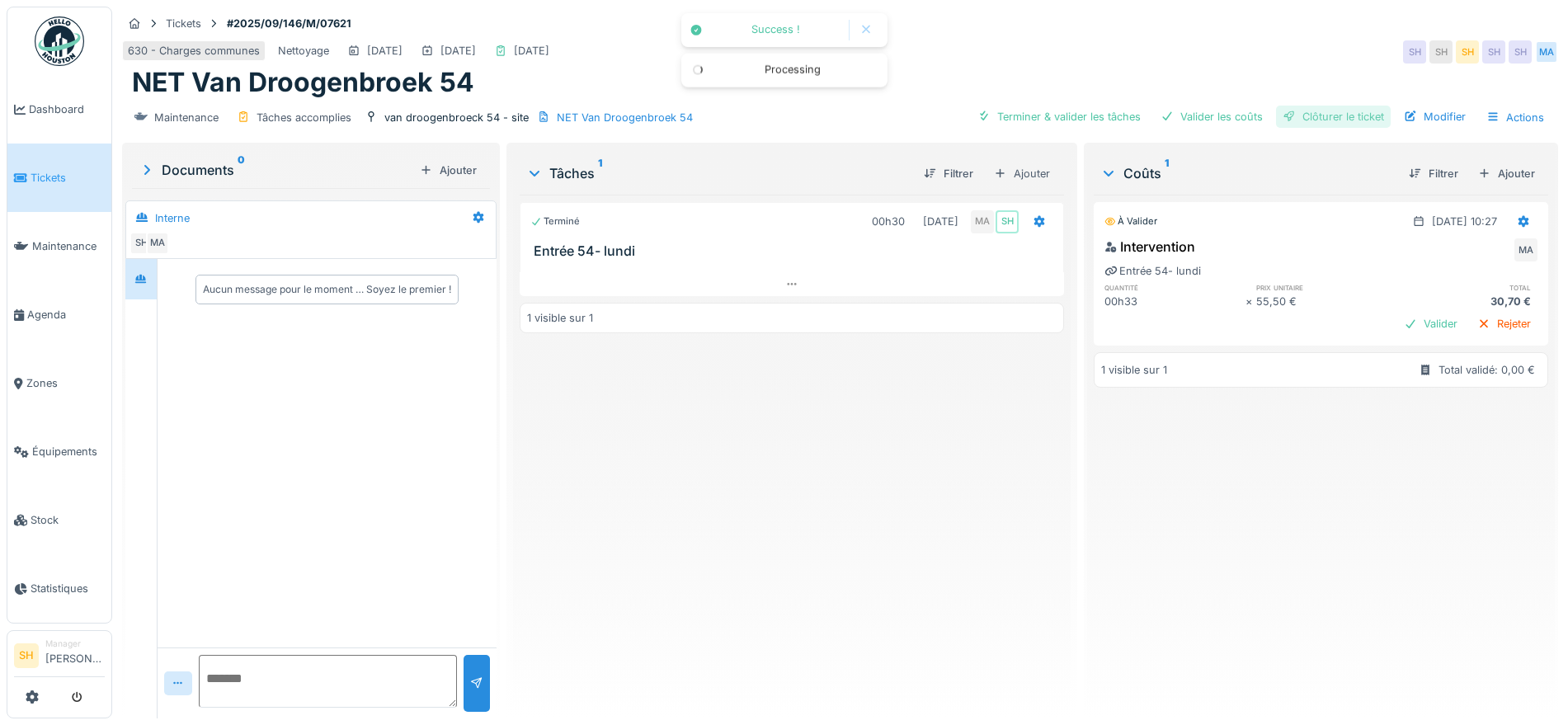
click at [1294, 118] on div "Clôturer le ticket" at bounding box center [1334, 117] width 115 height 23
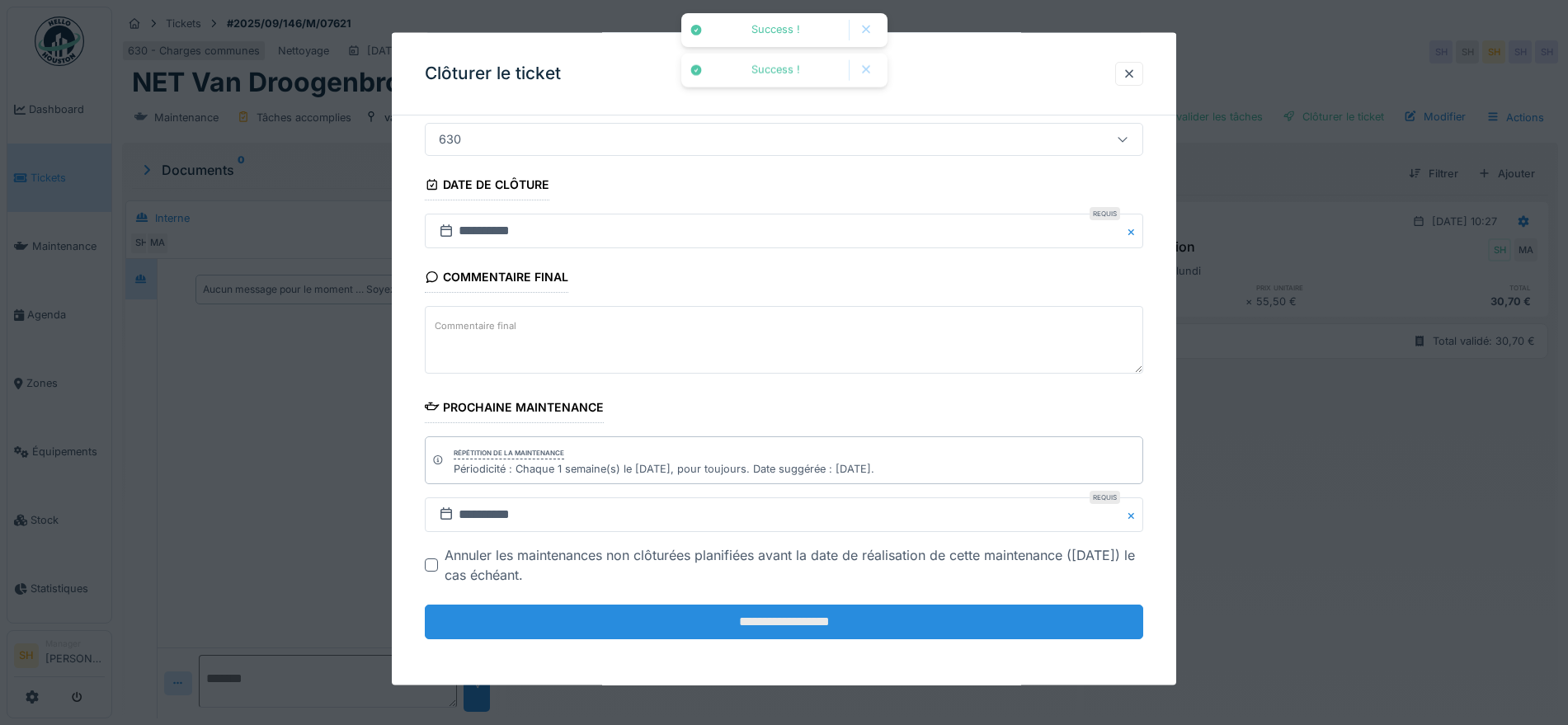
scroll to position [16, 0]
click at [657, 630] on input "**********" at bounding box center [784, 622] width 718 height 35
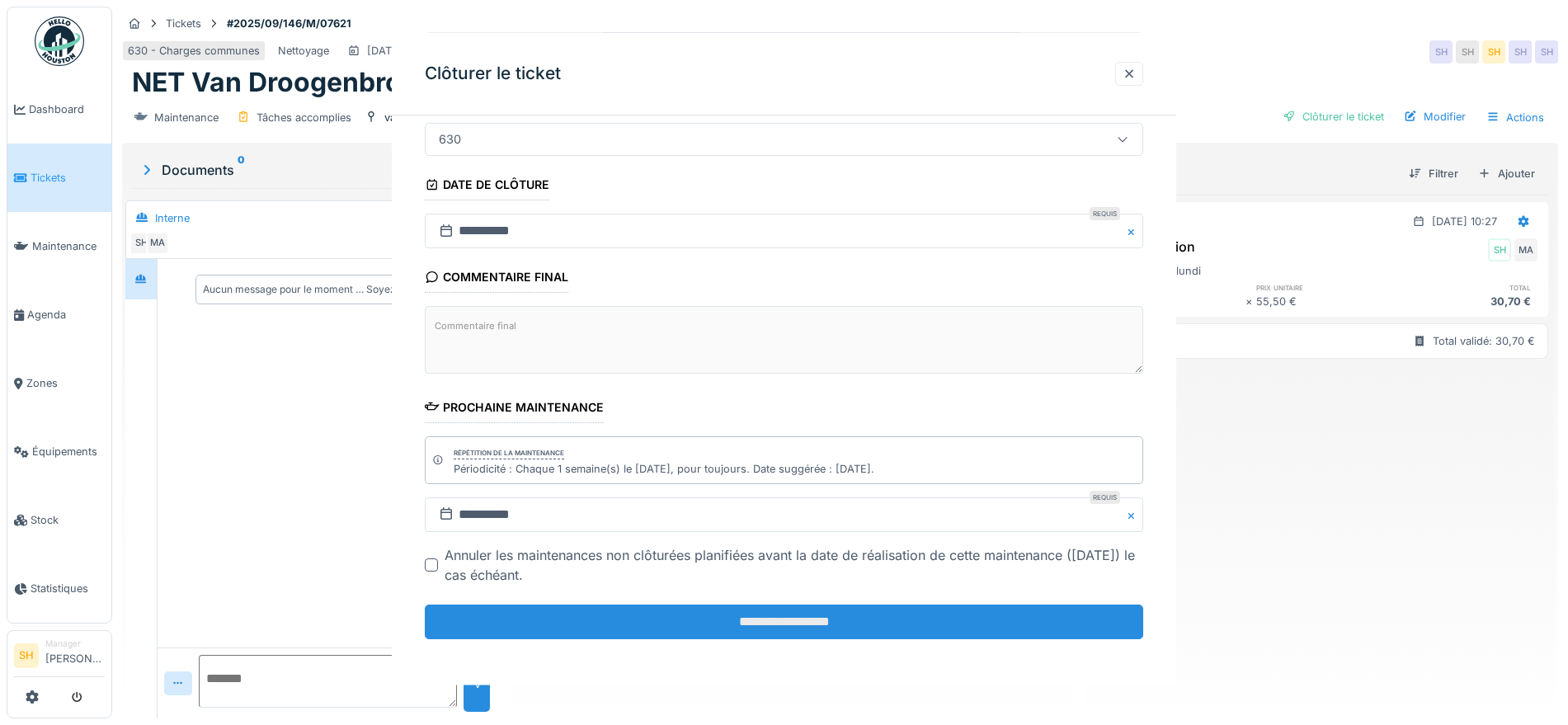
scroll to position [0, 0]
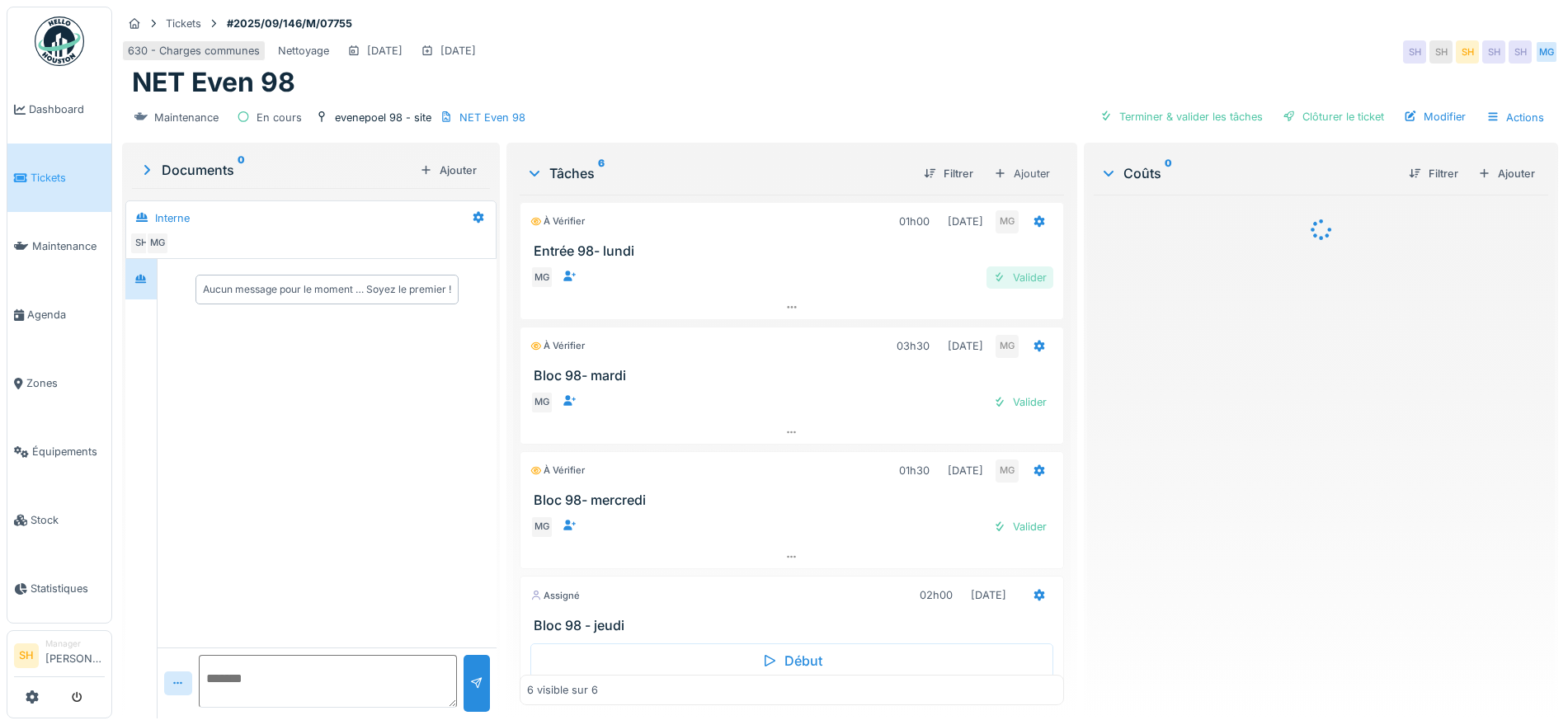
click at [1004, 276] on div "Valider" at bounding box center [1020, 278] width 67 height 23
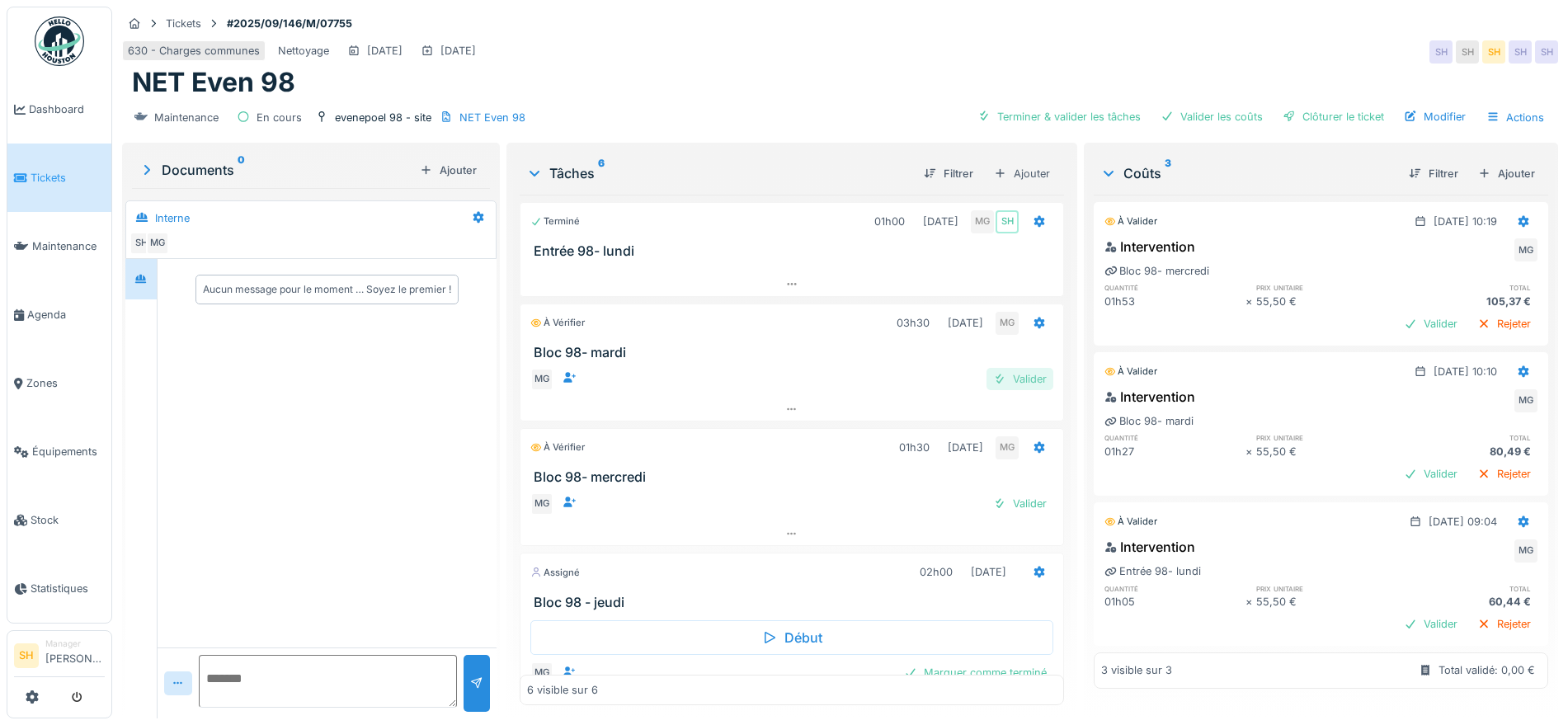
click at [1008, 372] on div "Valider" at bounding box center [1020, 379] width 67 height 23
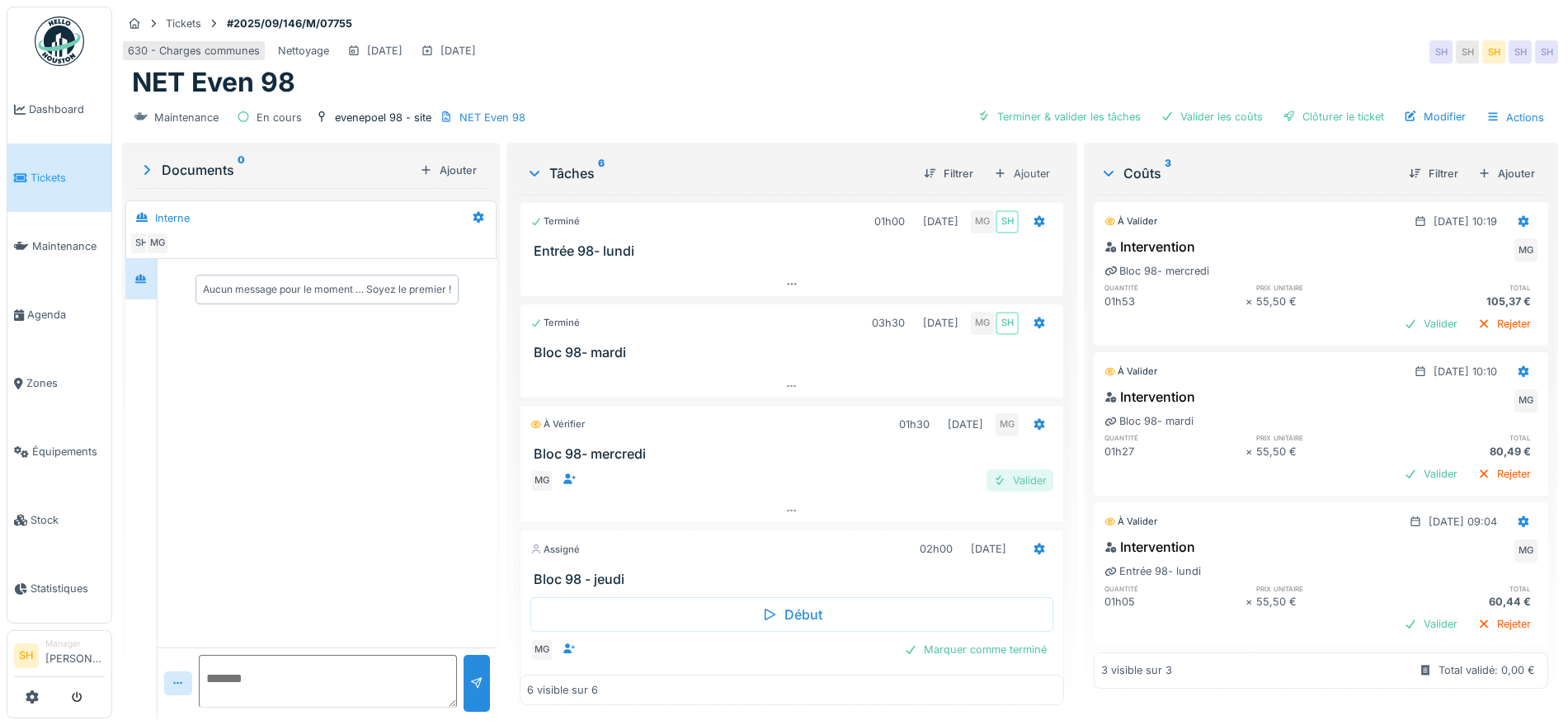
click at [1002, 480] on div "Valider" at bounding box center [1020, 480] width 67 height 23
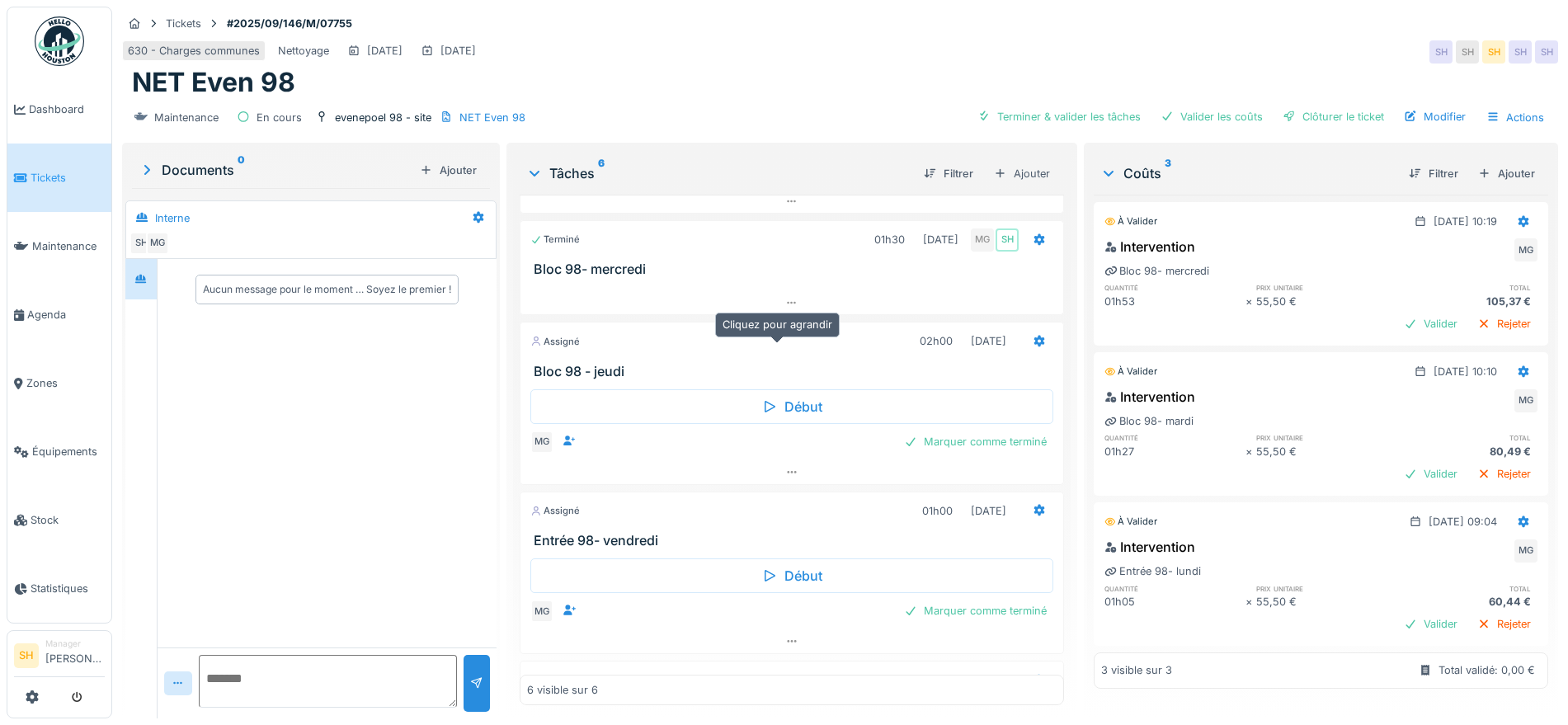
scroll to position [134, 0]
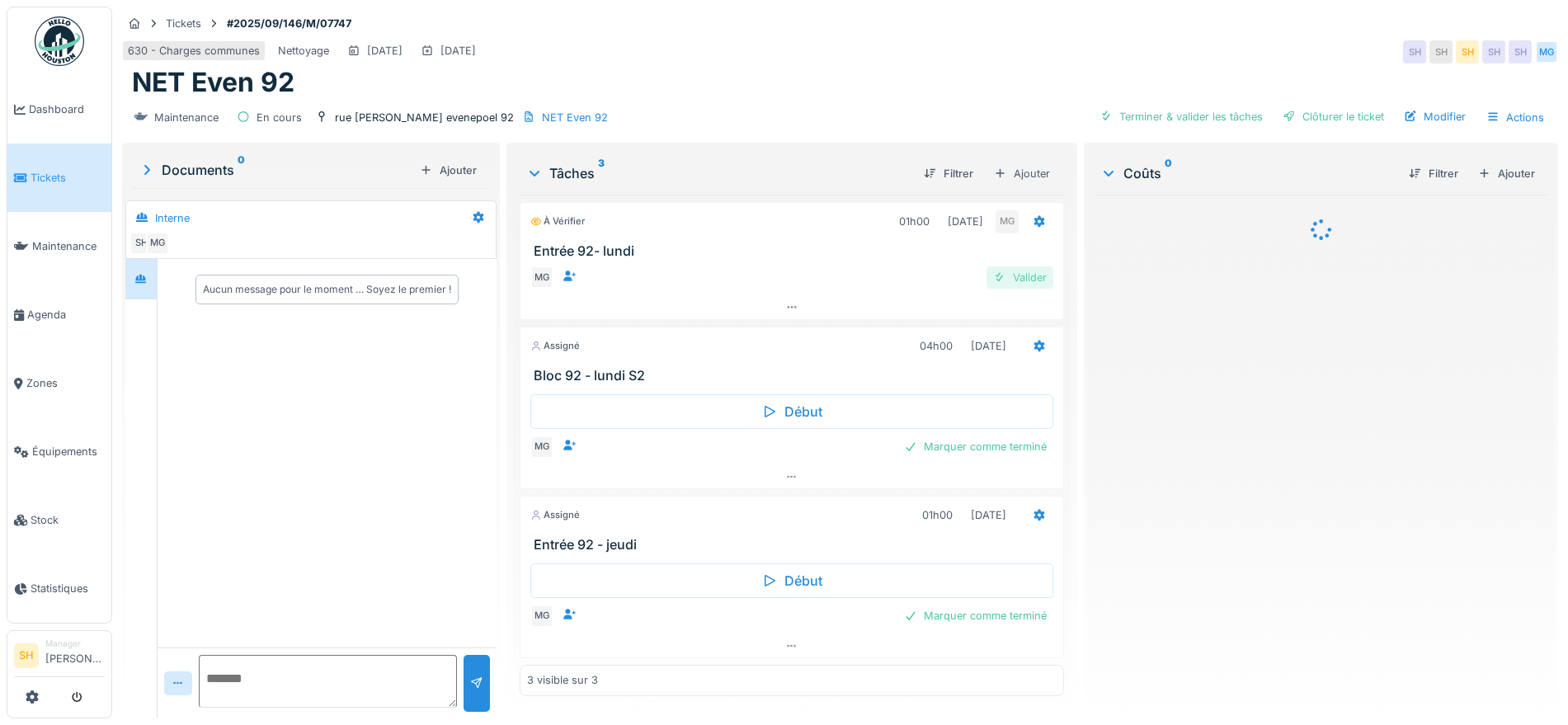
click at [1022, 274] on div "Valider" at bounding box center [1020, 278] width 67 height 23
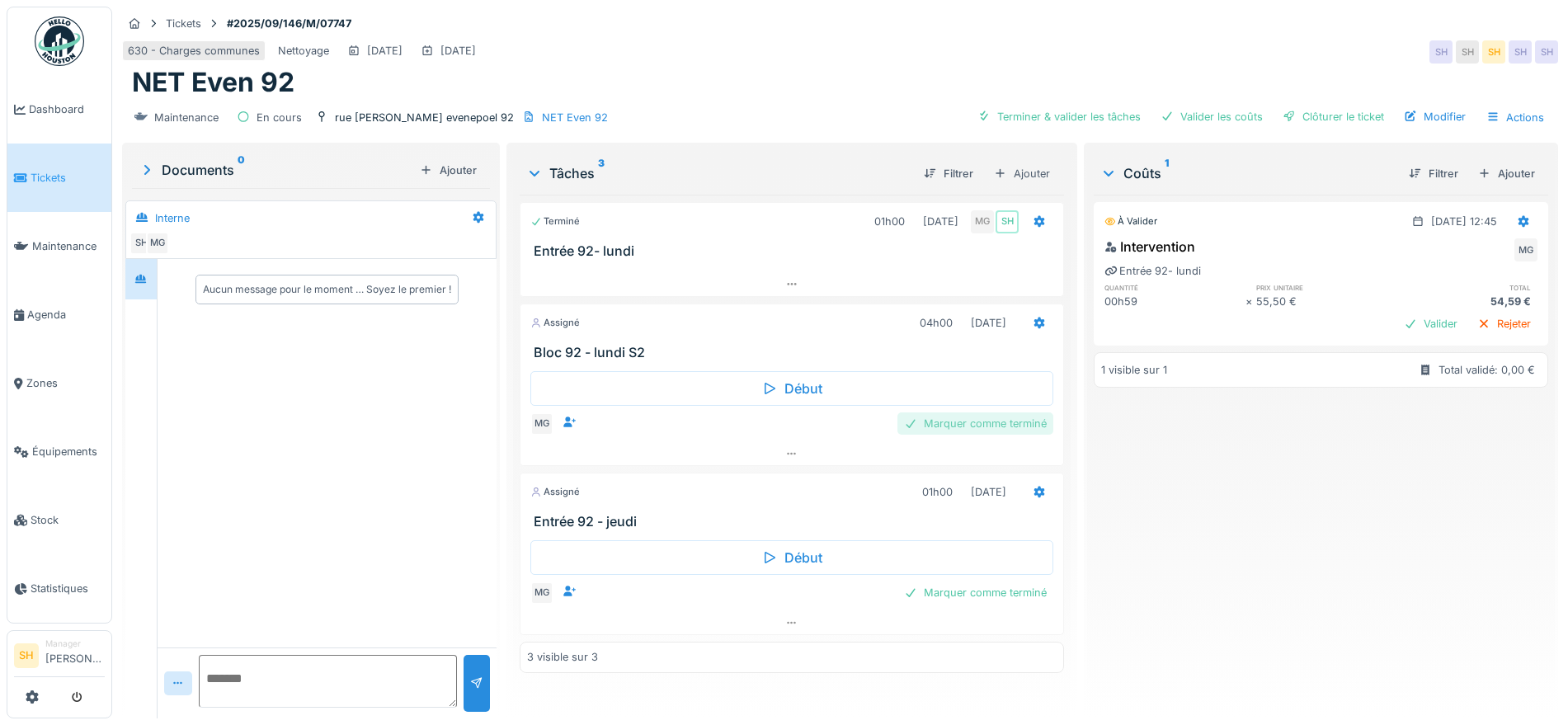
click at [1011, 427] on div "Marquer comme terminé" at bounding box center [975, 424] width 156 height 23
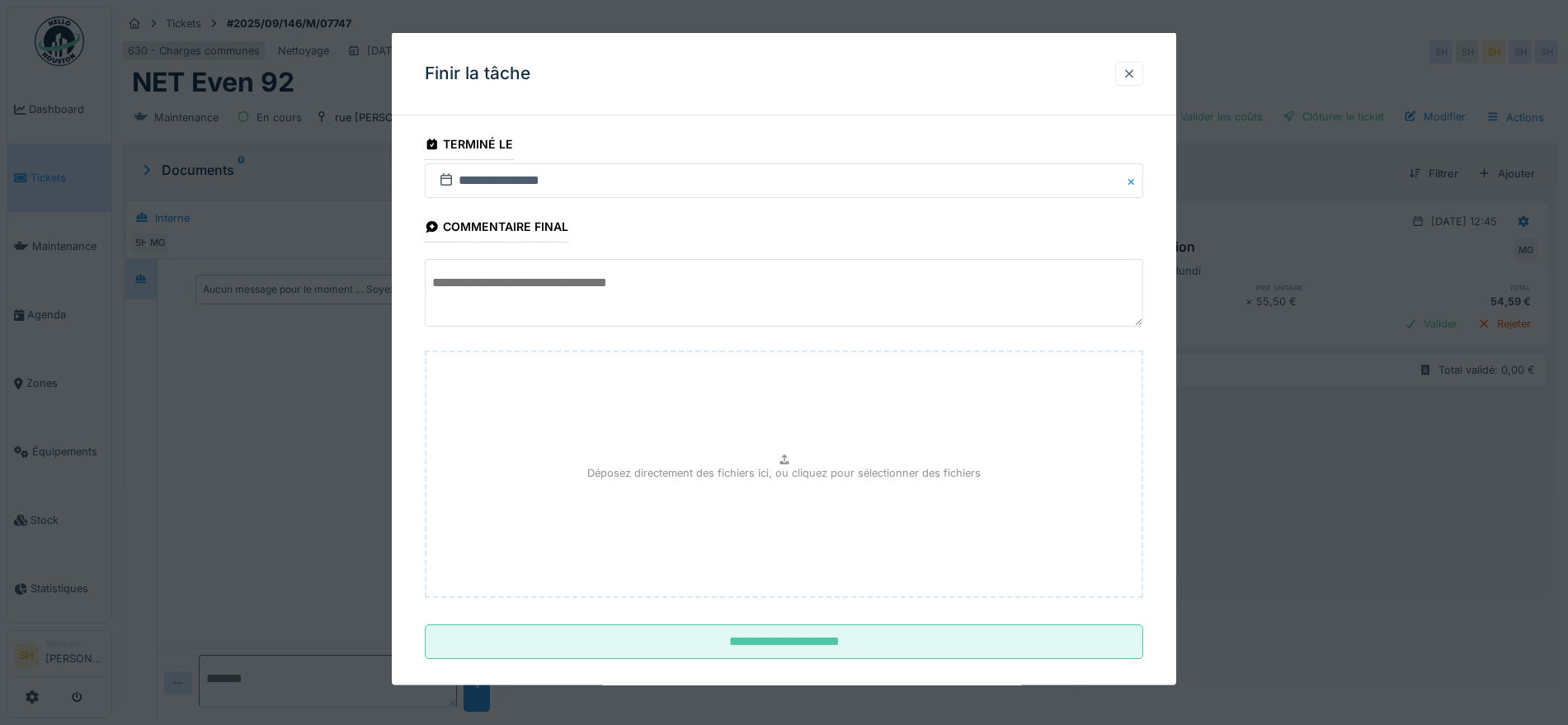
click at [1136, 71] on div at bounding box center [1129, 73] width 13 height 16
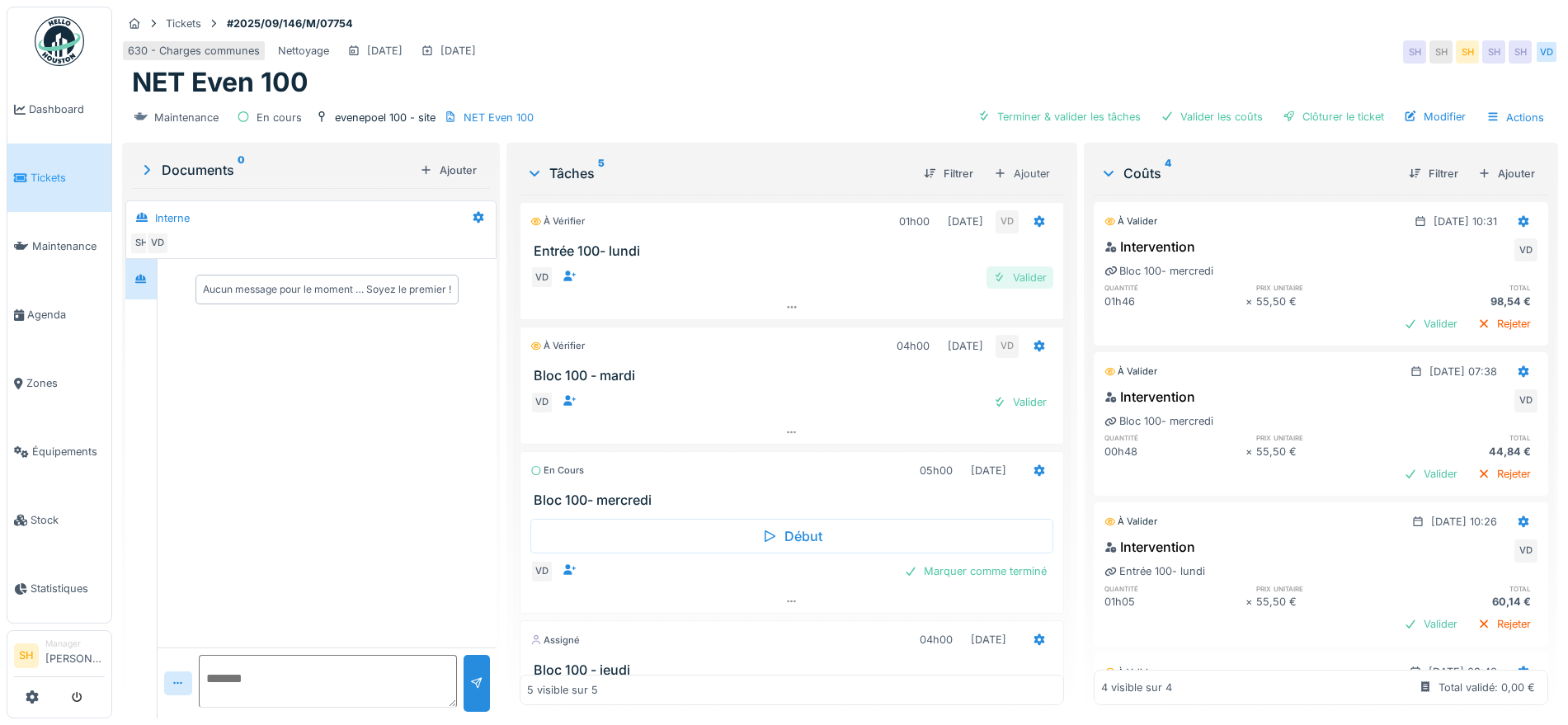
click at [994, 276] on div "Valider" at bounding box center [1020, 278] width 67 height 23
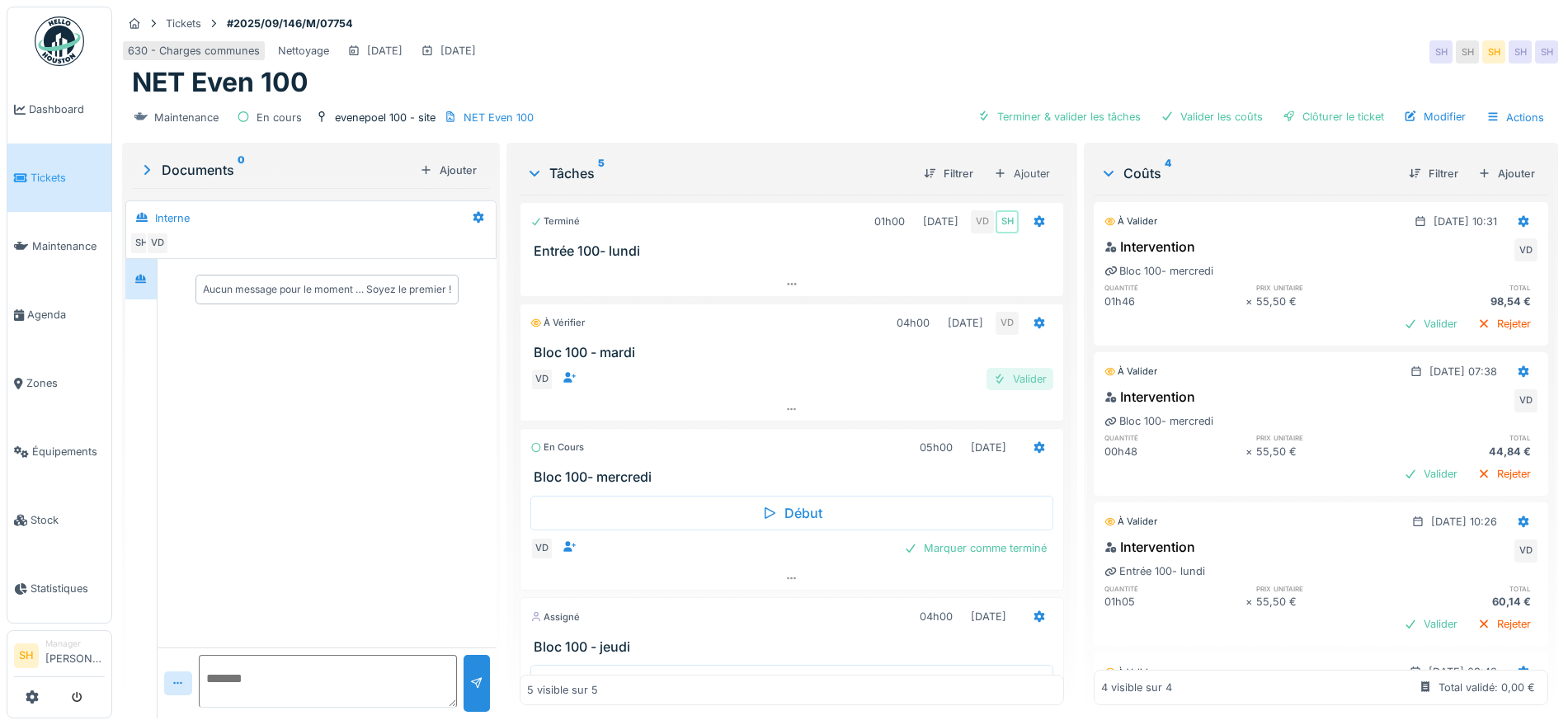
click at [1010, 371] on div "Valider" at bounding box center [1020, 379] width 67 height 23
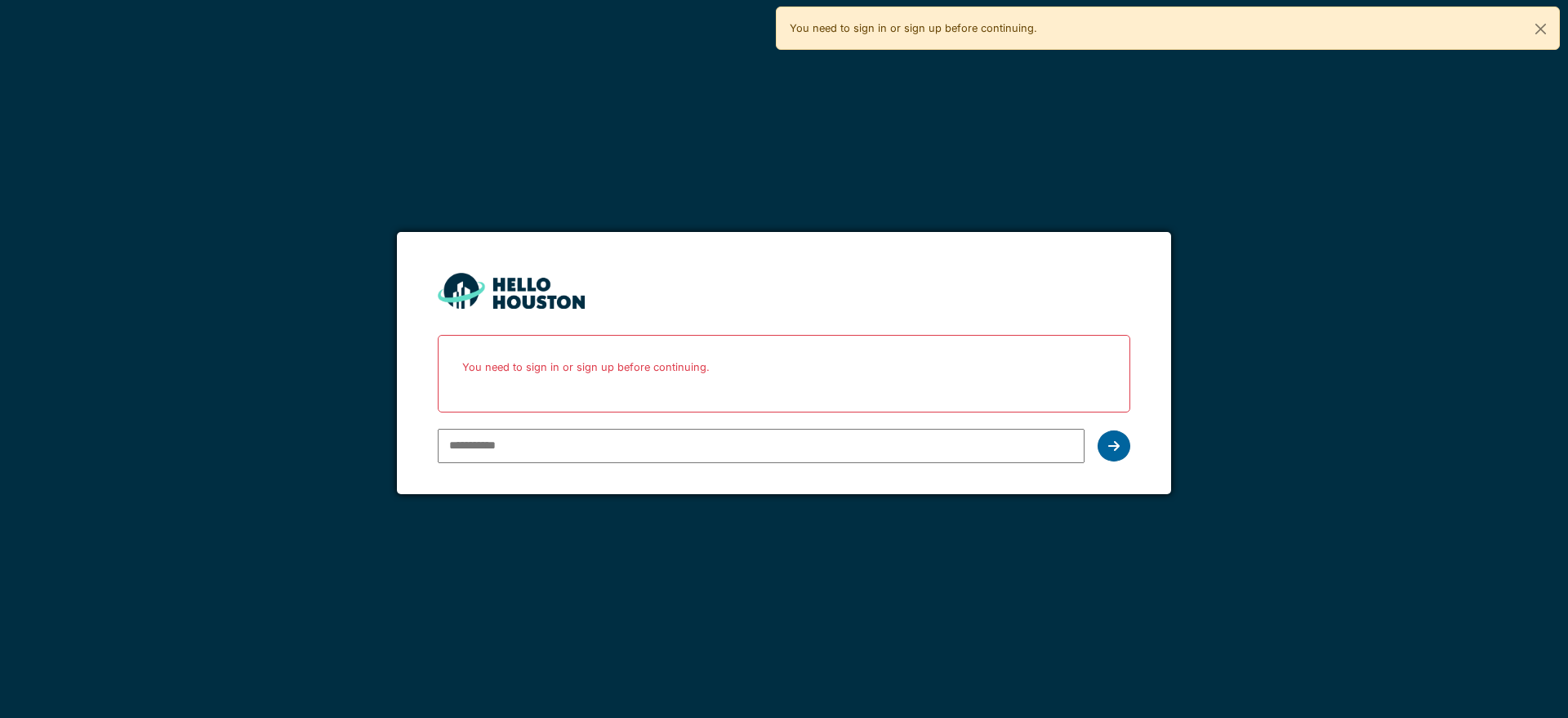
type input "**********"
click at [1113, 449] on icon at bounding box center [1114, 446] width 11 height 13
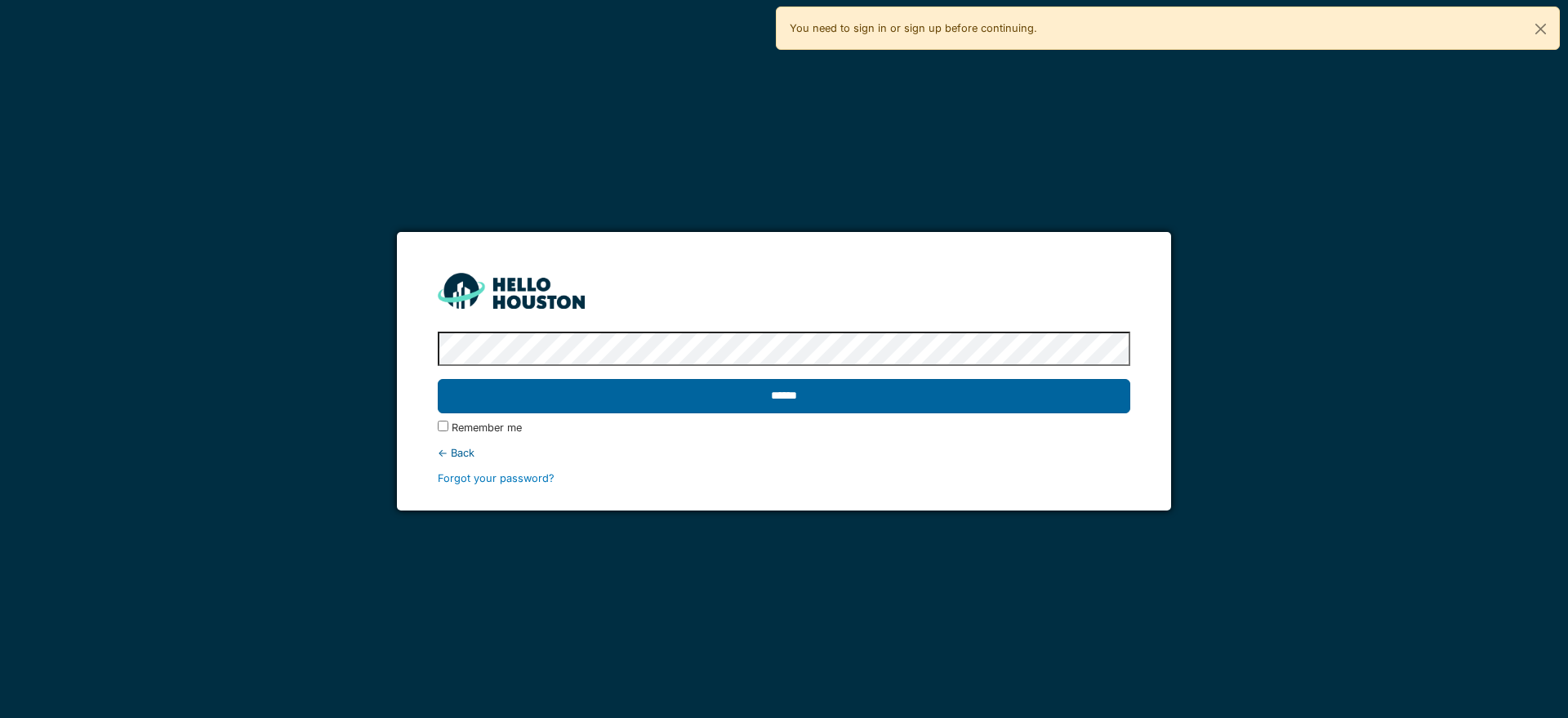
click at [753, 388] on input "******" at bounding box center [784, 396] width 692 height 34
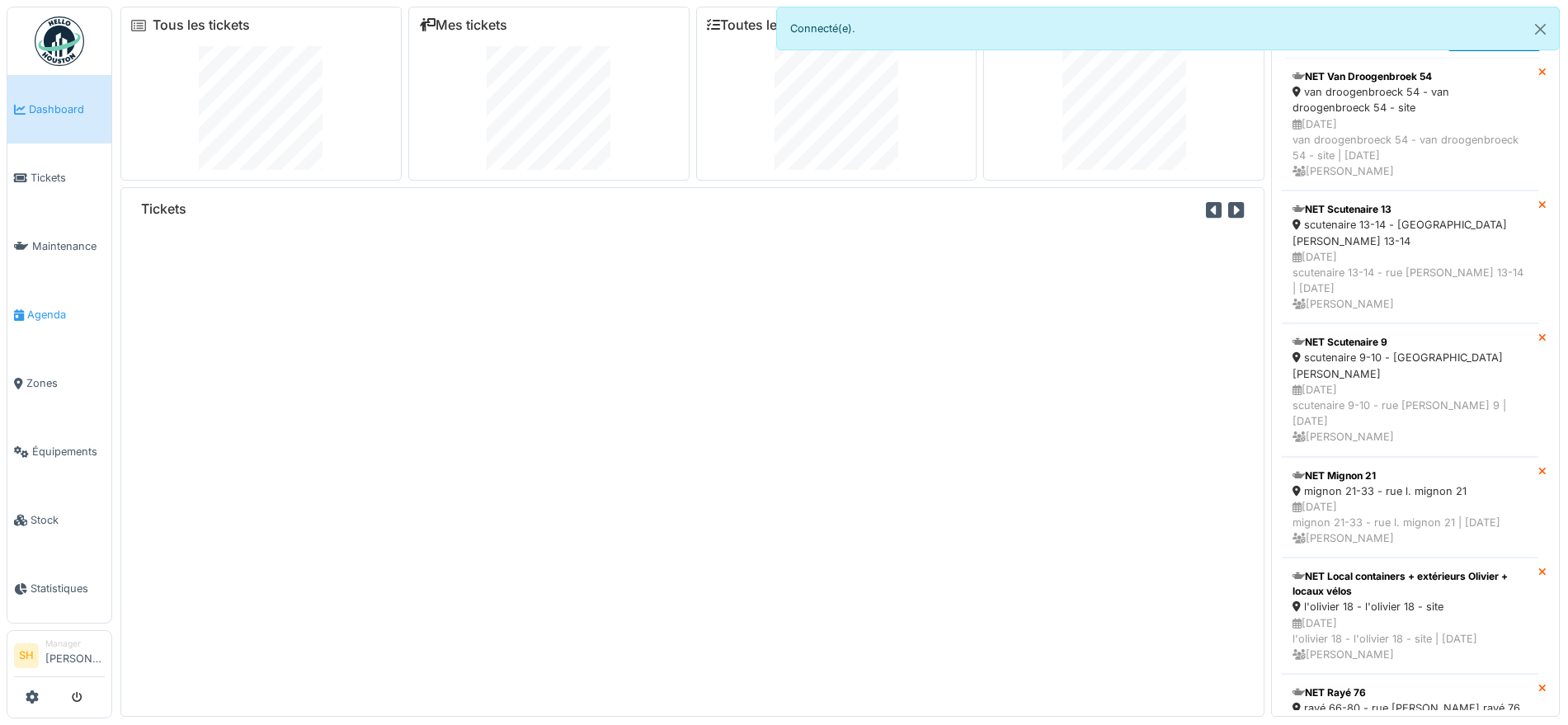
click at [45, 307] on span "Agenda" at bounding box center [65, 315] width 77 height 16
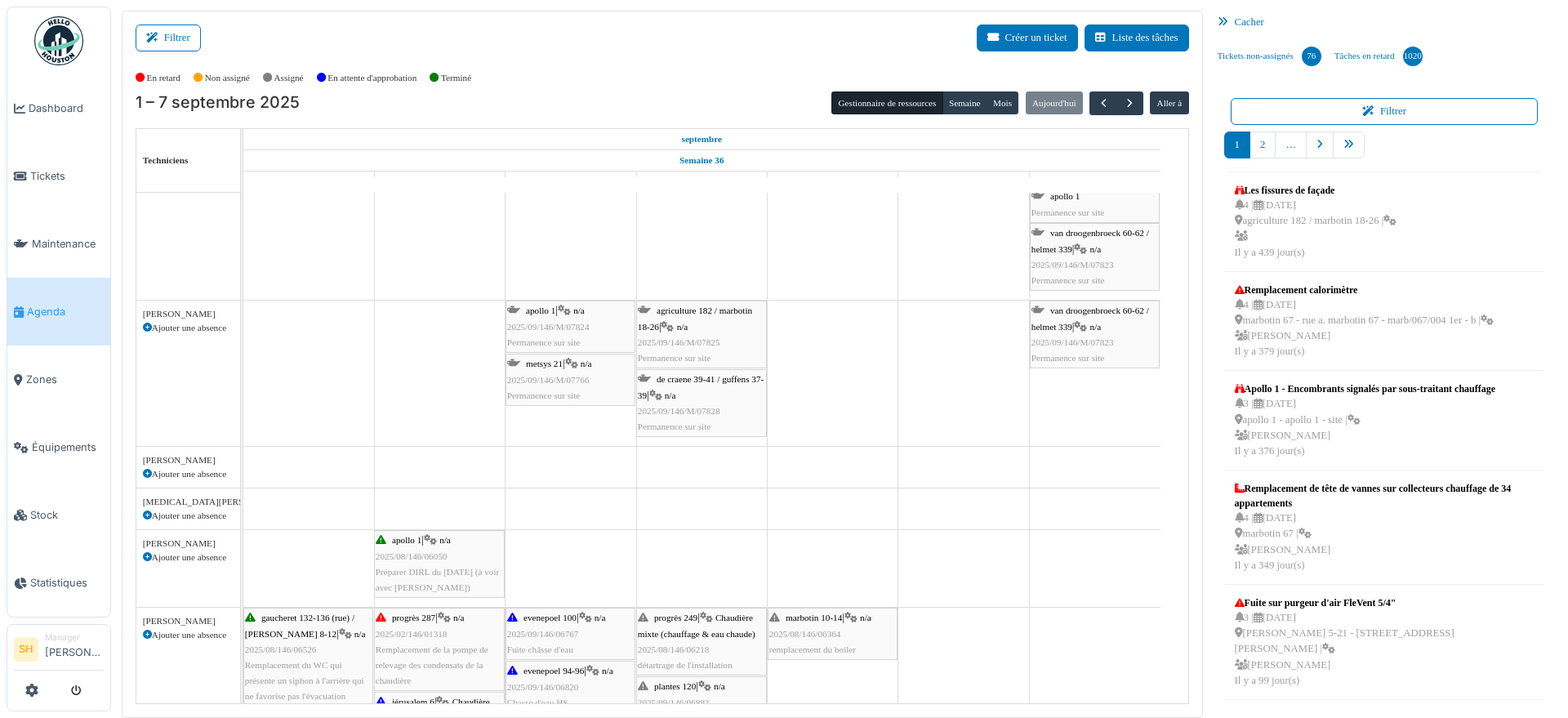
scroll to position [409, 0]
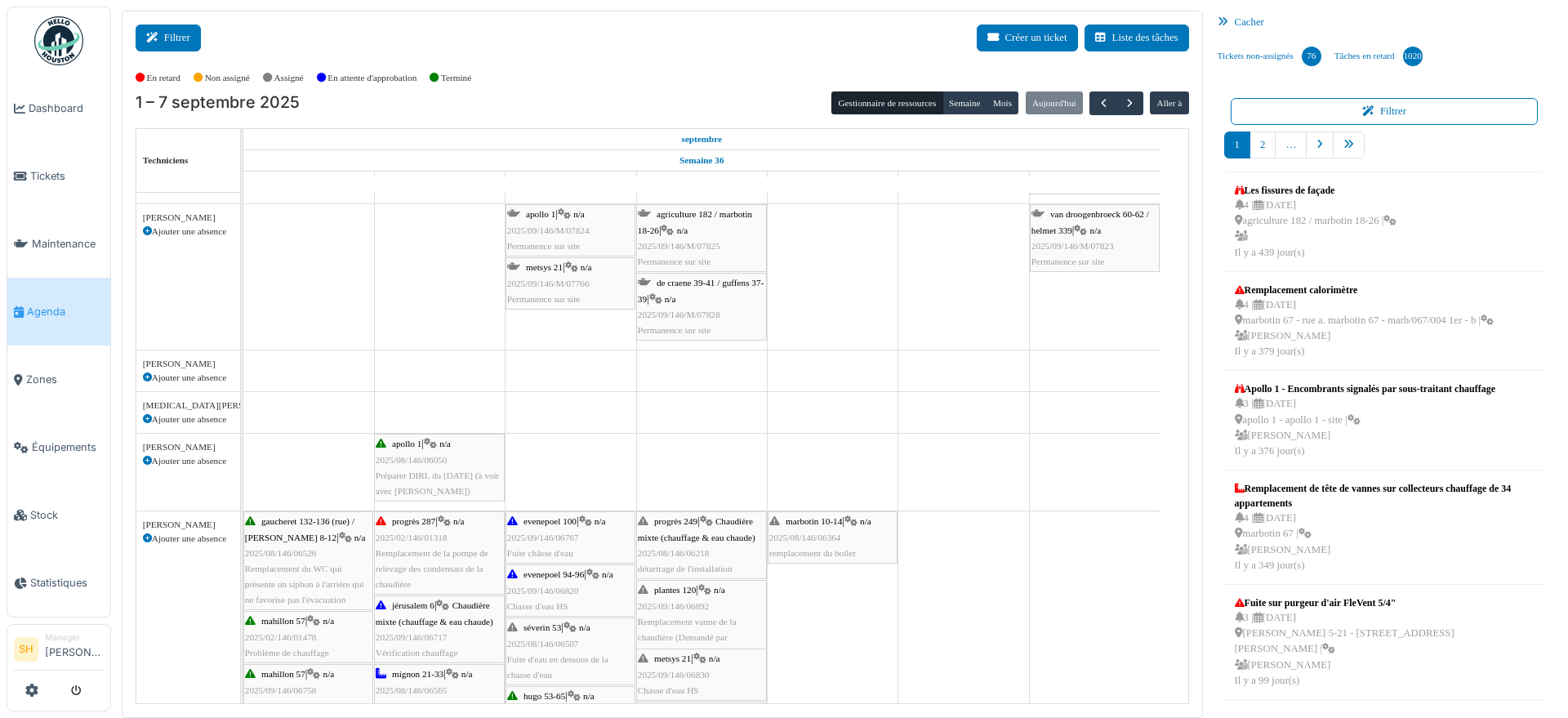
click at [180, 41] on button "Filtrer" at bounding box center [168, 37] width 66 height 27
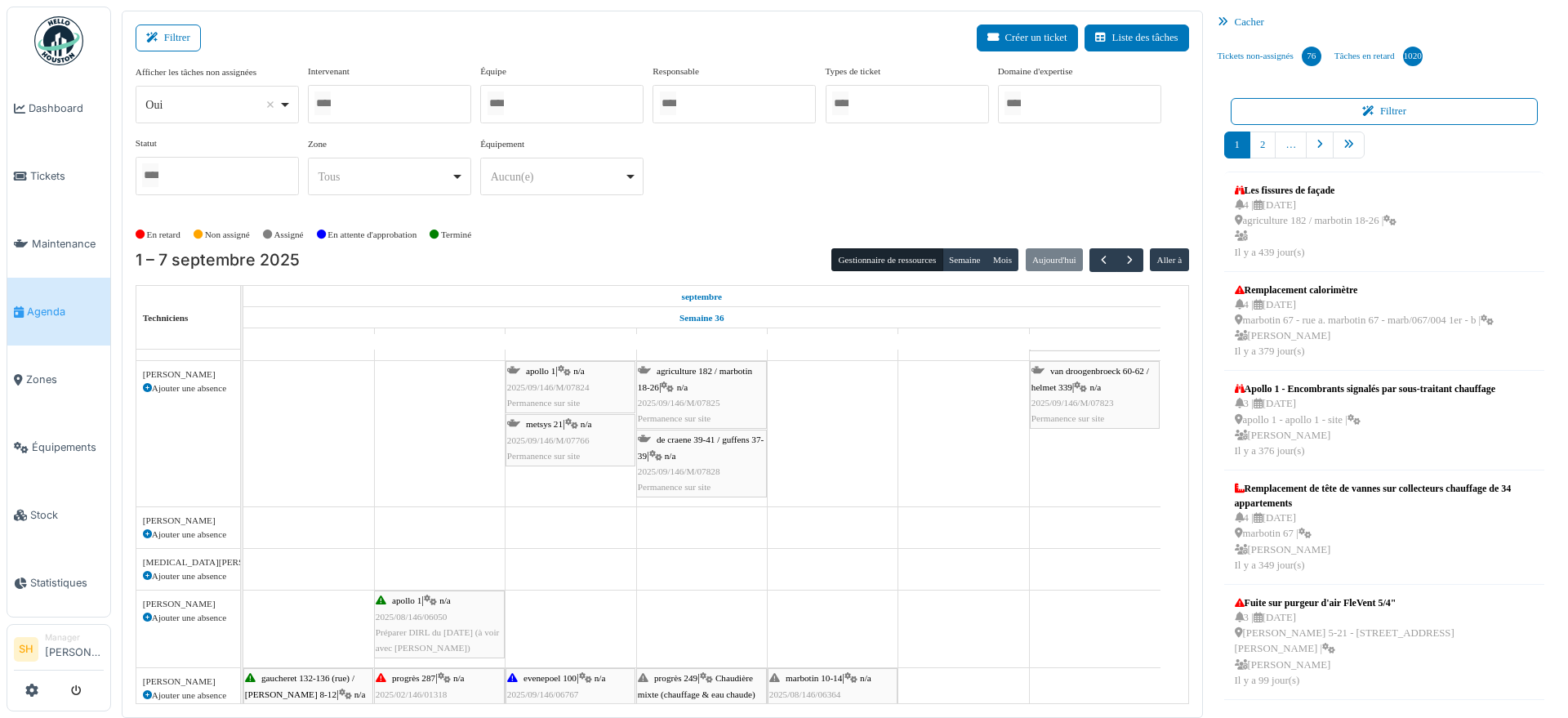
click at [529, 98] on div at bounding box center [562, 104] width 164 height 39
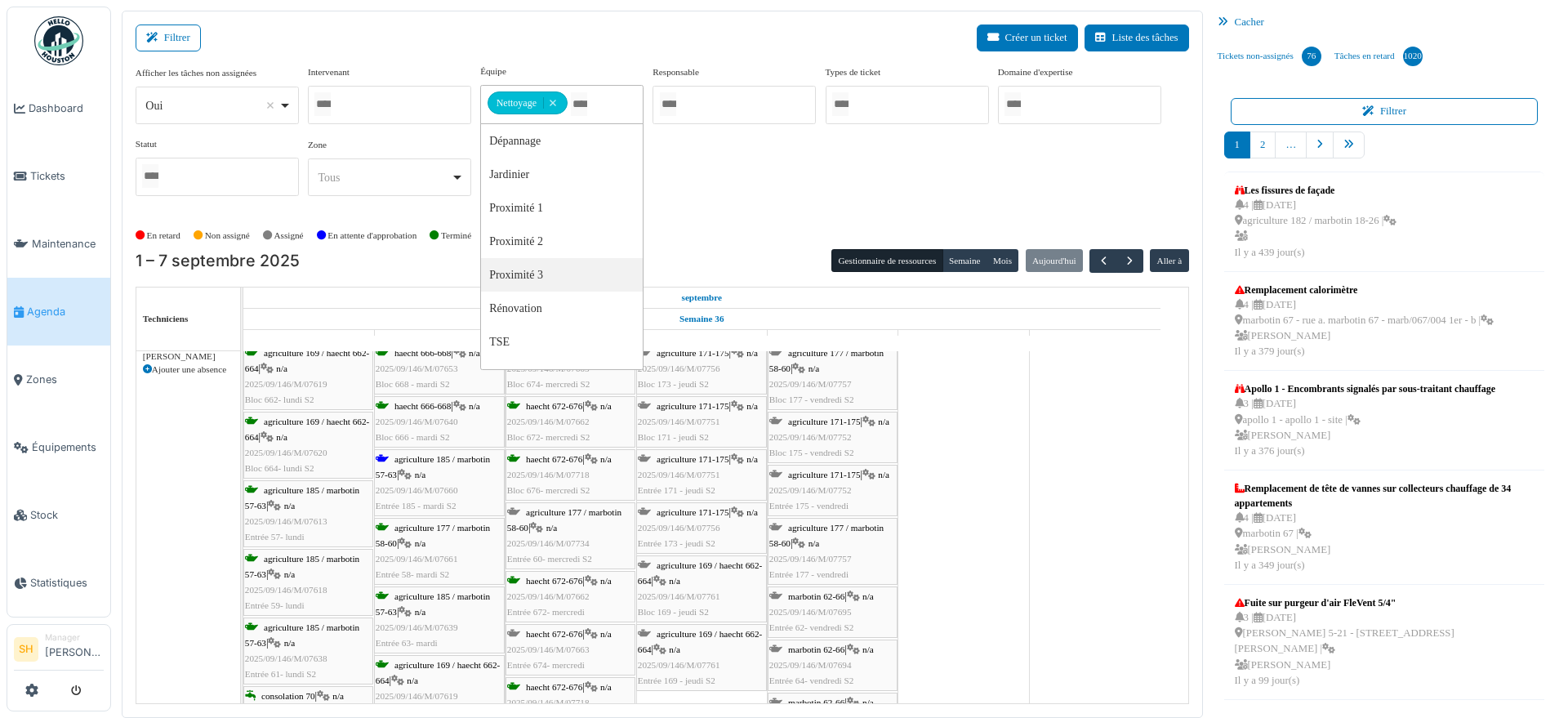
scroll to position [0, 0]
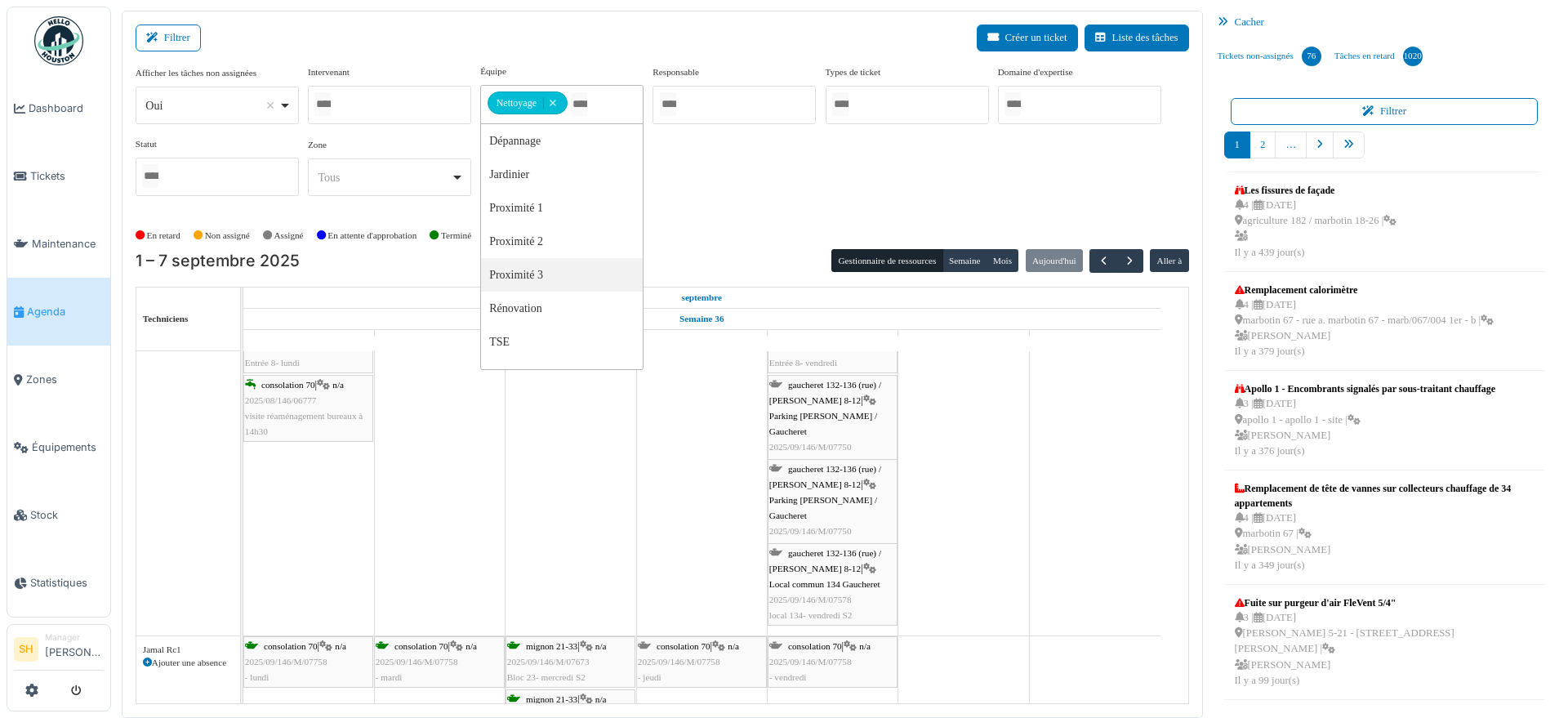
click at [784, 197] on div "Afficher les tâches non assignées *** Oui Remove item Oui Non Intervenant Abdel…" at bounding box center [662, 137] width 1053 height 145
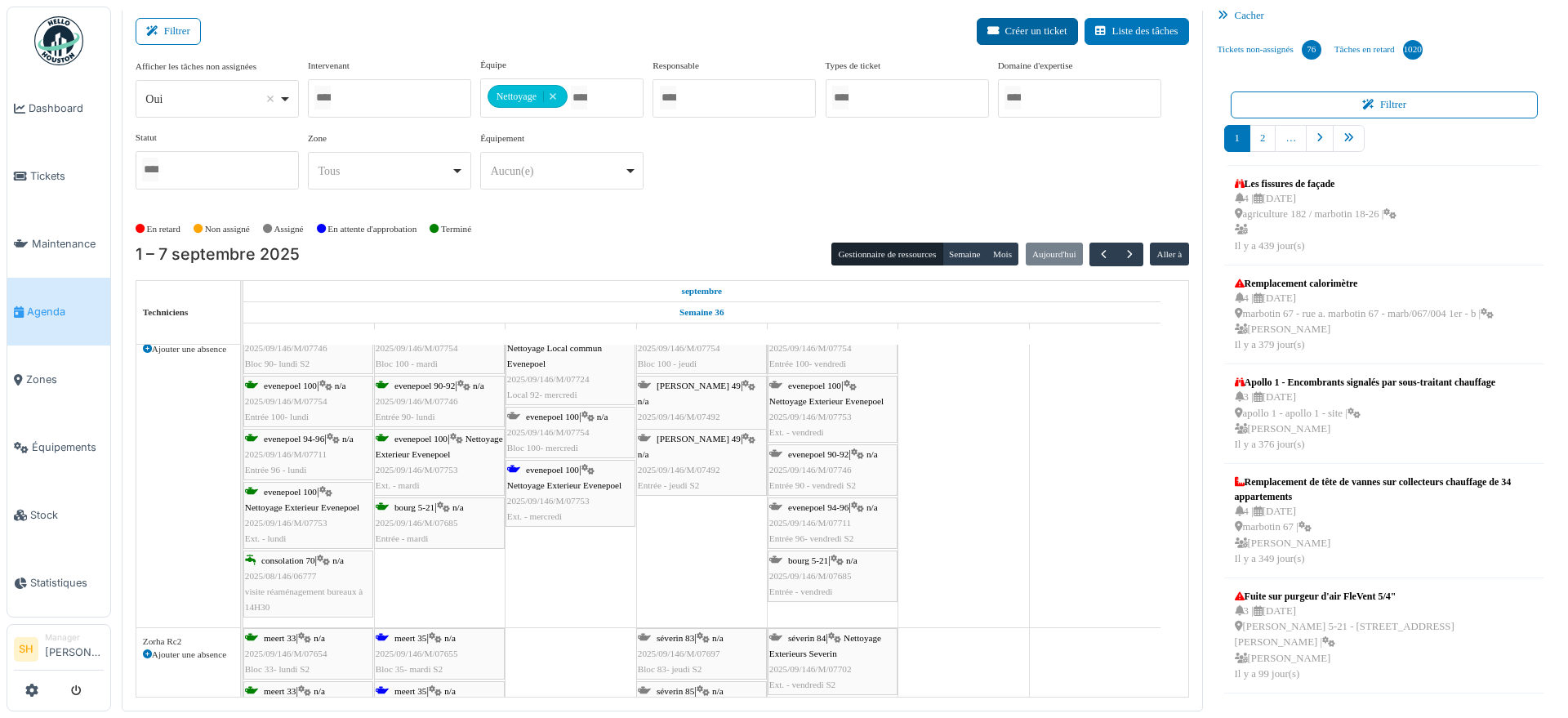
click at [1042, 25] on button "Créer un ticket" at bounding box center [1028, 31] width 102 height 27
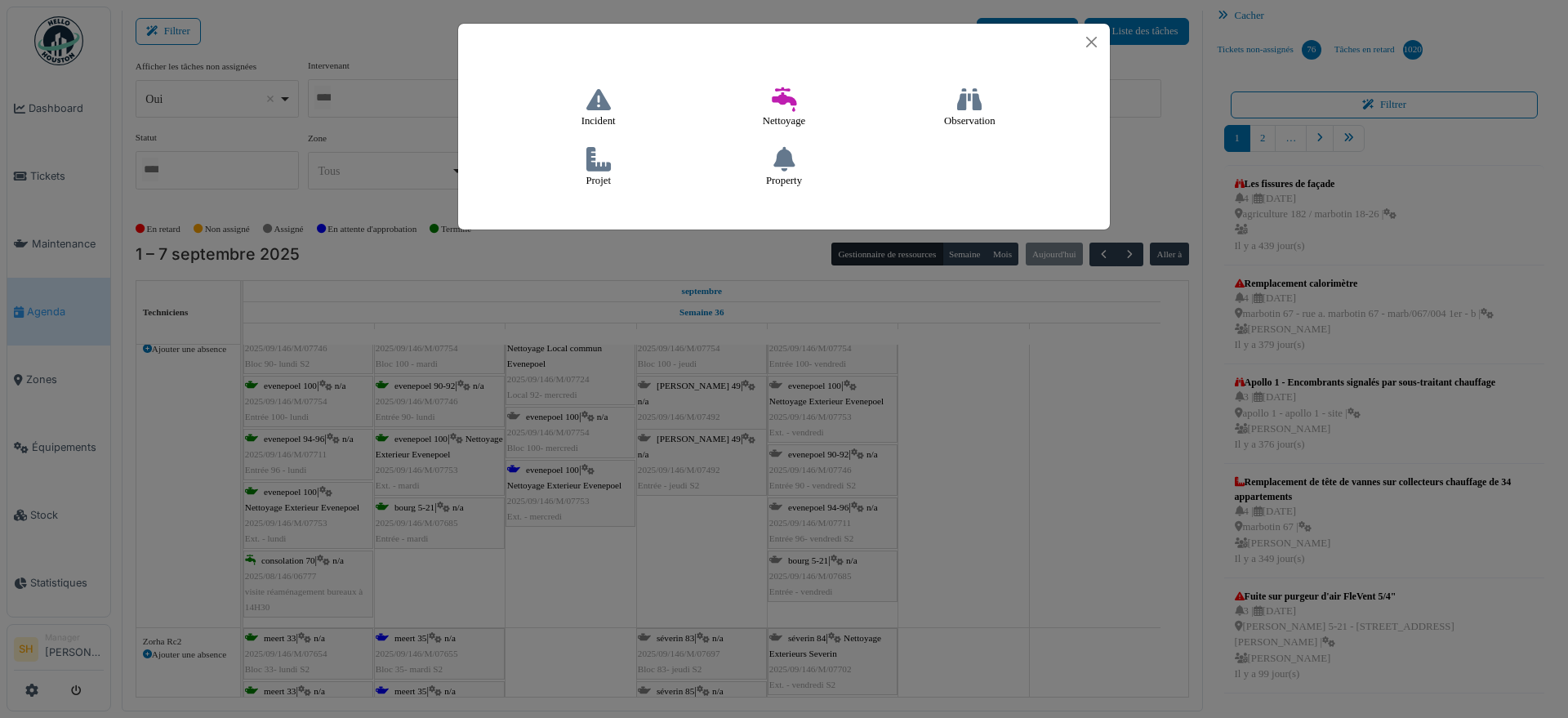
click at [794, 98] on icon at bounding box center [784, 99] width 24 height 24
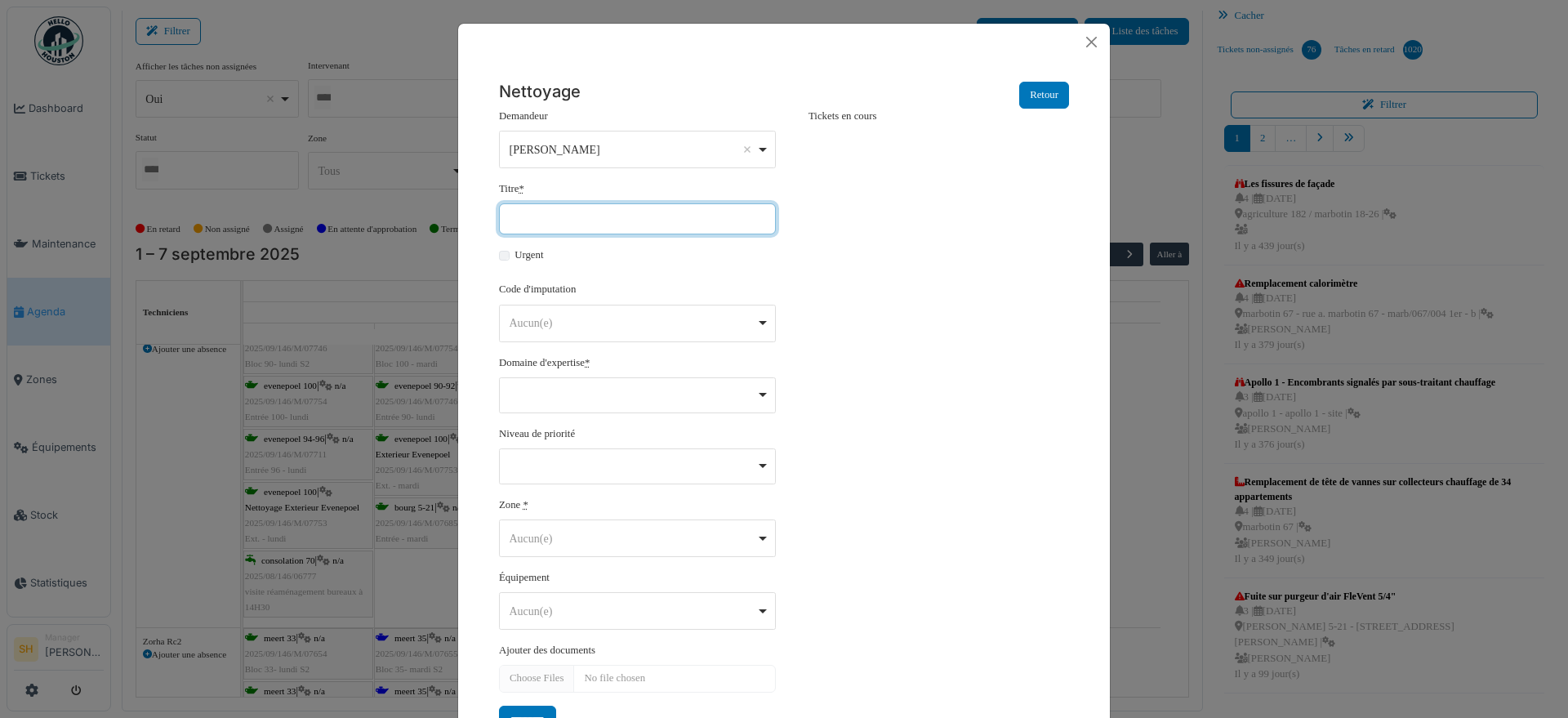
click at [544, 211] on input "Titre *" at bounding box center [637, 219] width 277 height 31
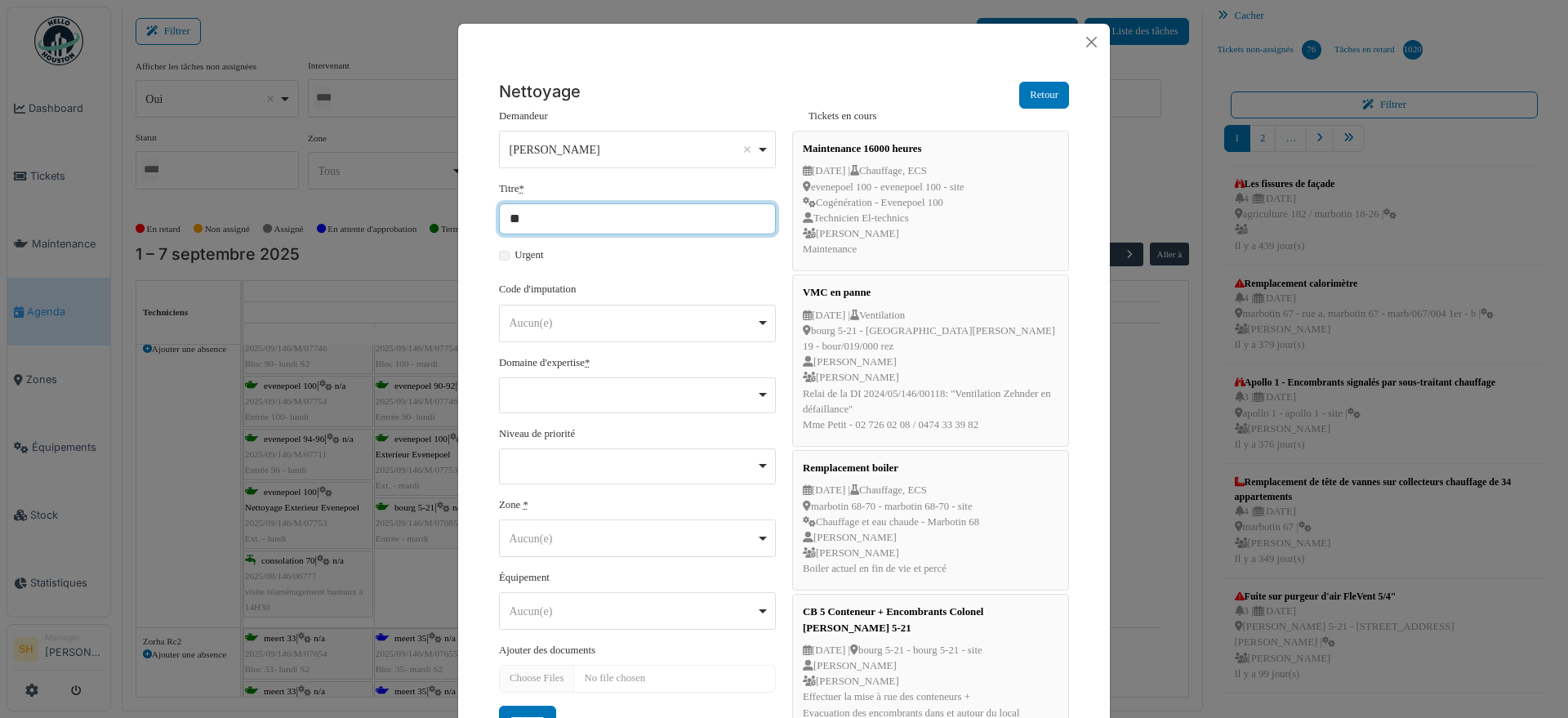
type input "*"
click at [650, 220] on input "**********" at bounding box center [637, 219] width 277 height 31
click at [640, 318] on div "Aucun(e) Remove item" at bounding box center [633, 323] width 247 height 17
type input "**********"
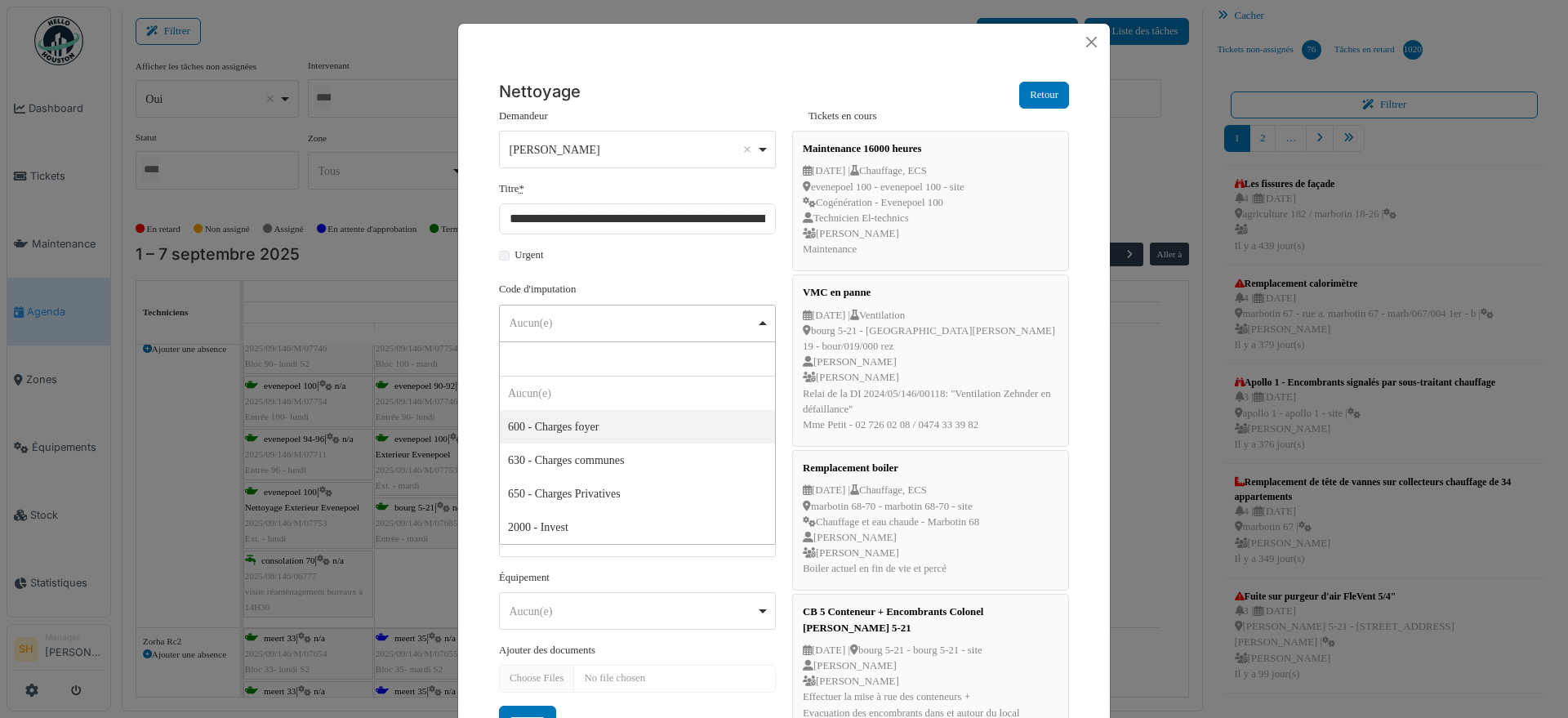
select select "***"
click at [753, 395] on div "Remove item" at bounding box center [638, 393] width 263 height 7
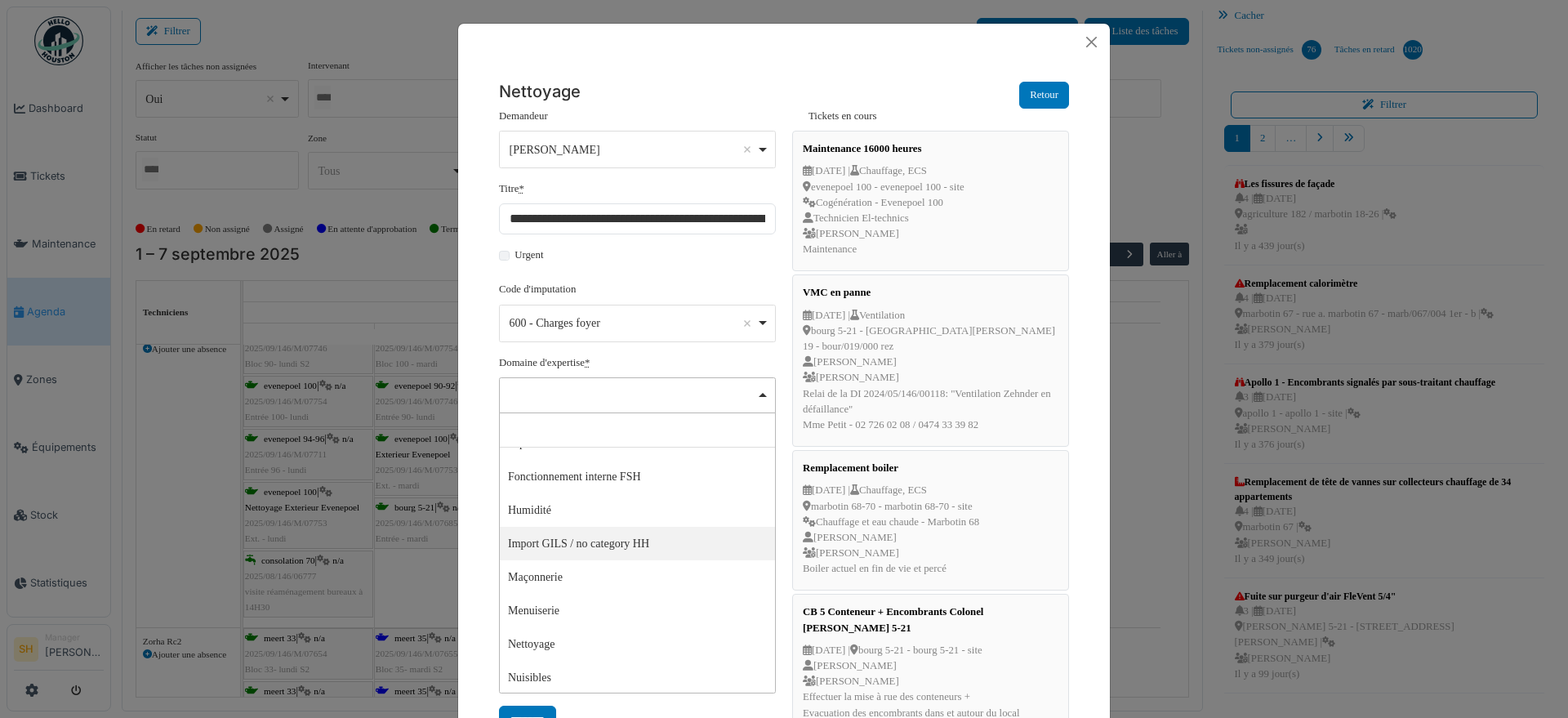
scroll to position [306, 0]
select select "****"
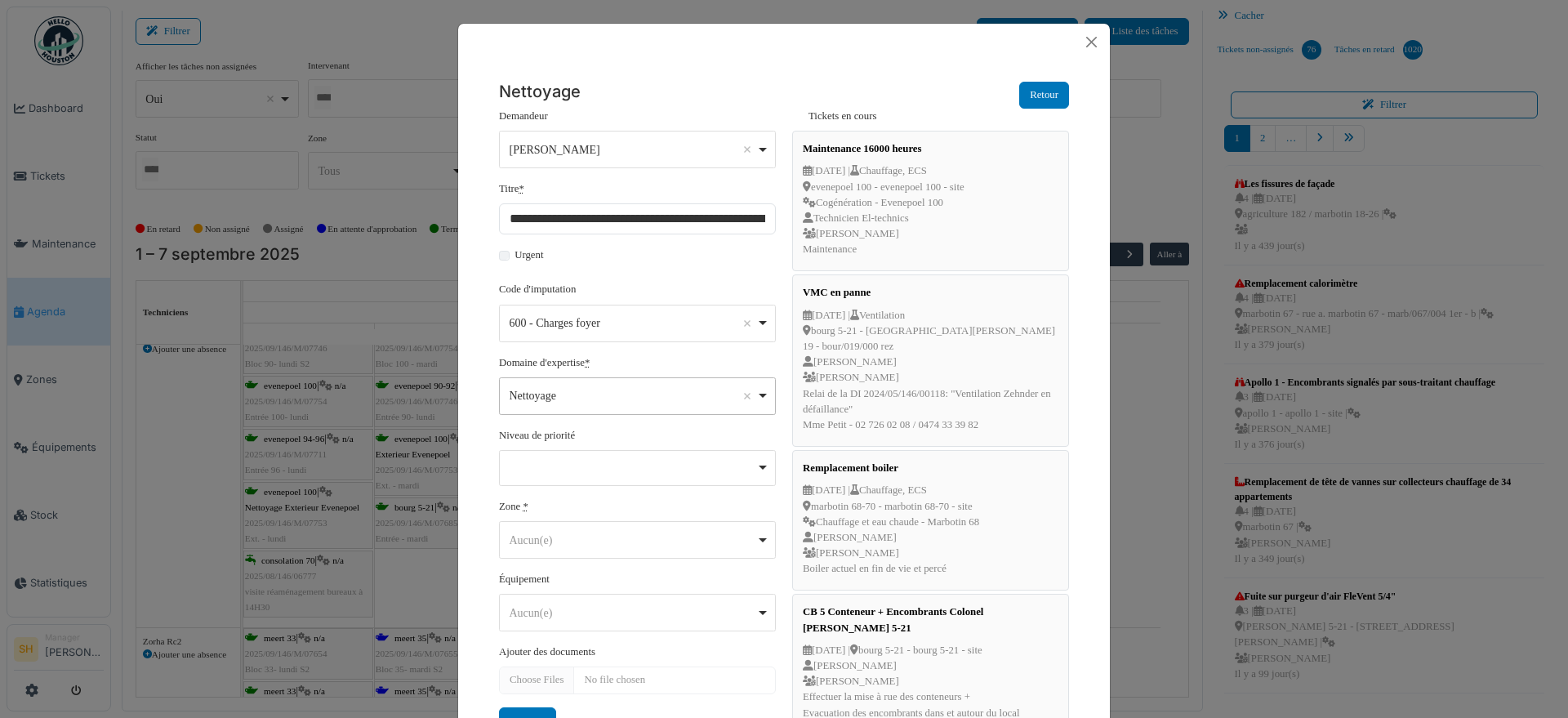
click at [619, 467] on div "Remove item" at bounding box center [638, 465] width 263 height 7
select select "***"
click at [546, 545] on div "Aucun(e) Remove item" at bounding box center [633, 542] width 247 height 17
type input "******"
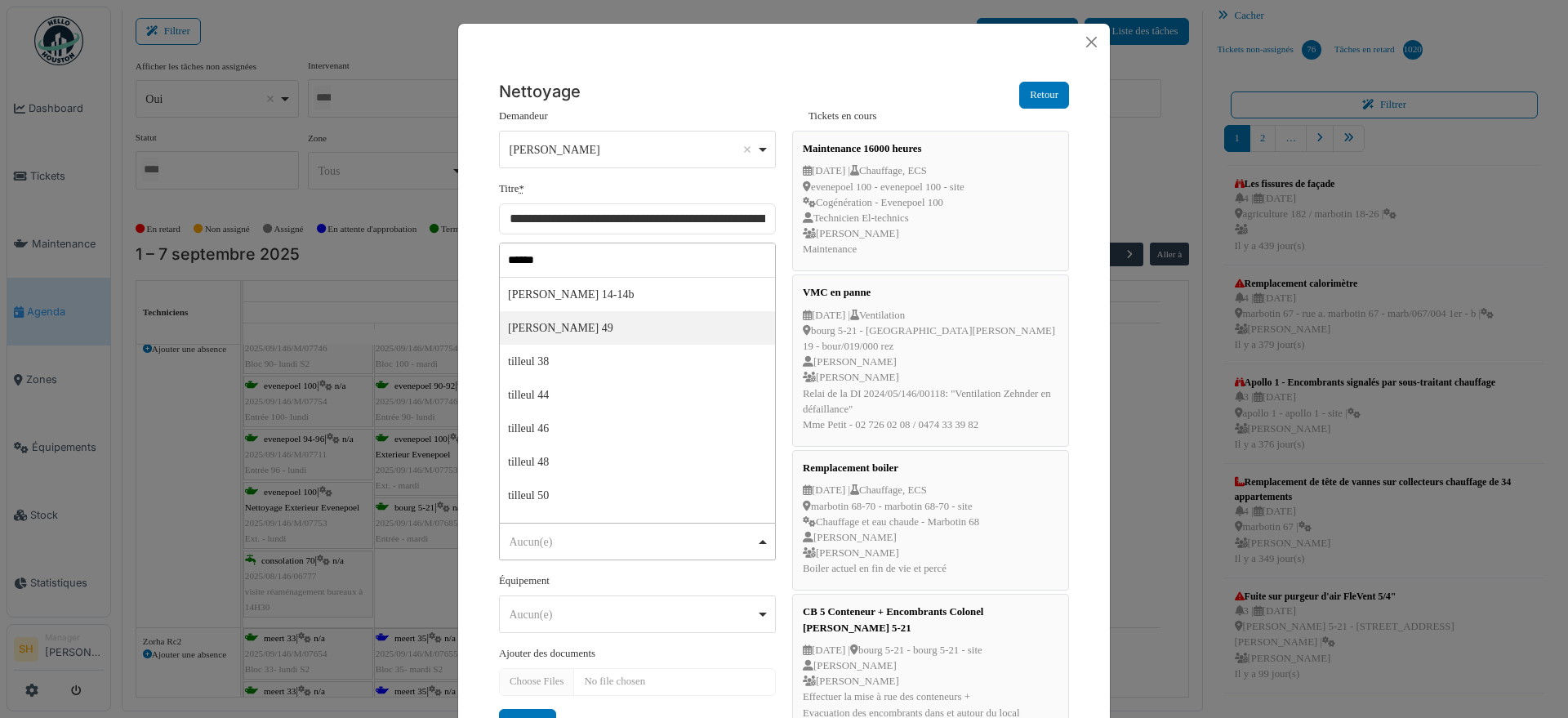
select select "*****"
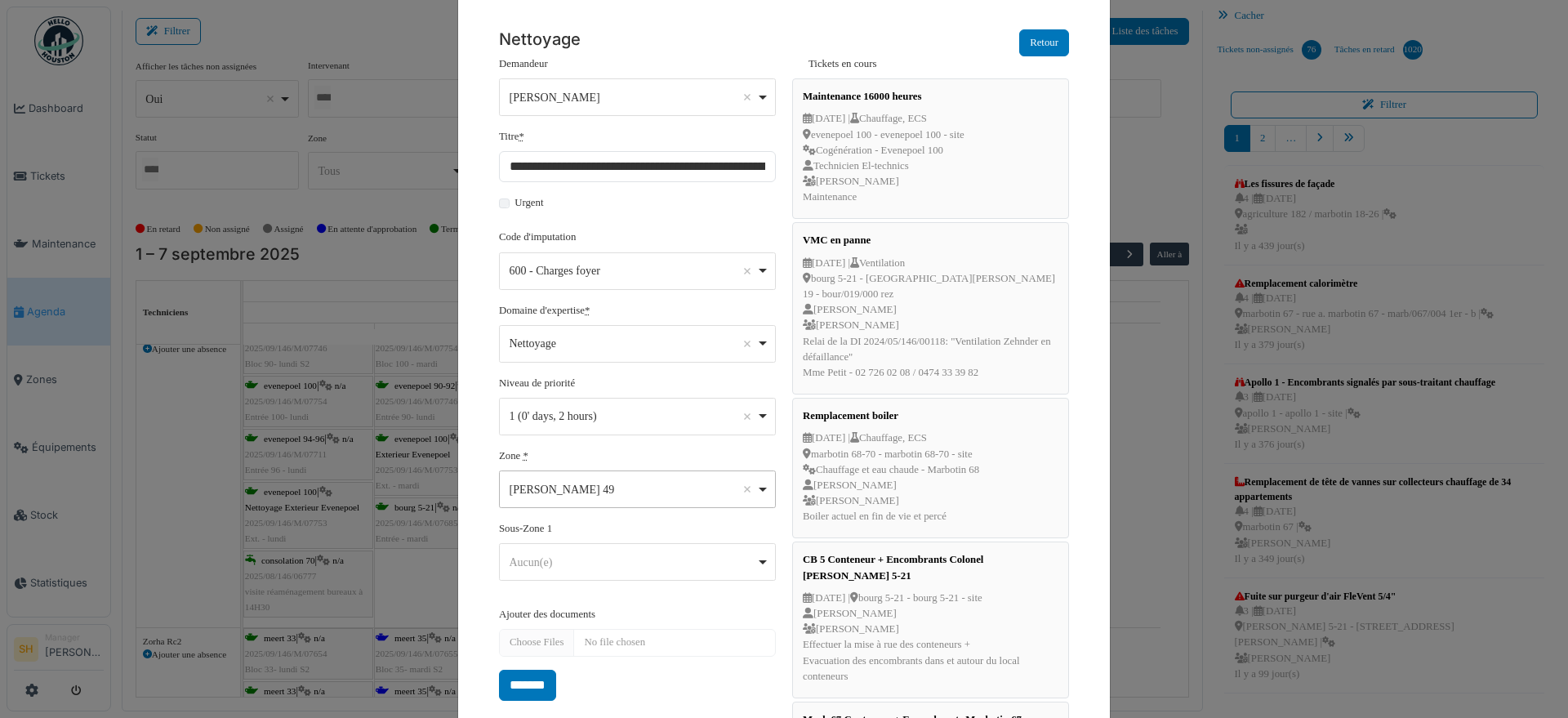
scroll to position [102, 0]
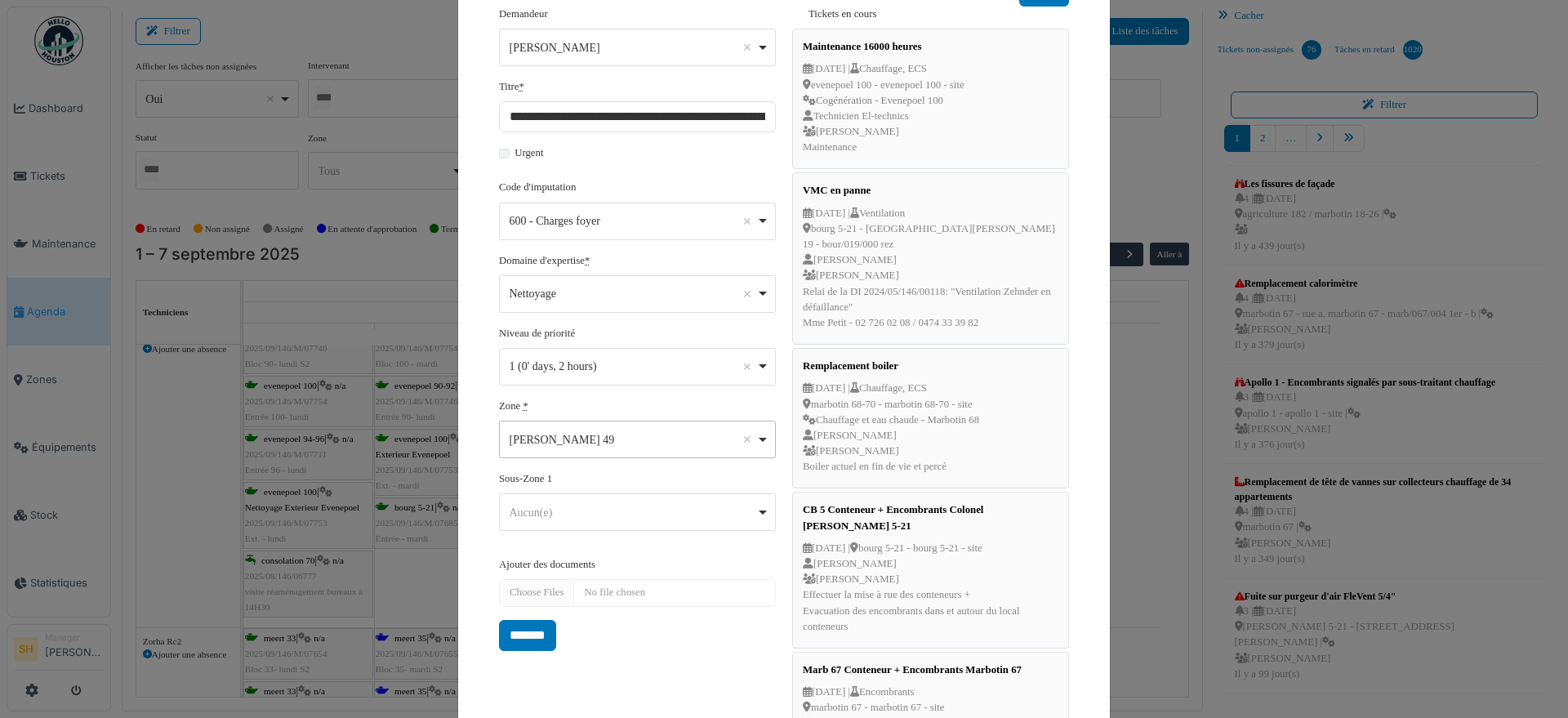
click at [629, 527] on div "******** Aucun(e) Remove item" at bounding box center [637, 512] width 277 height 38
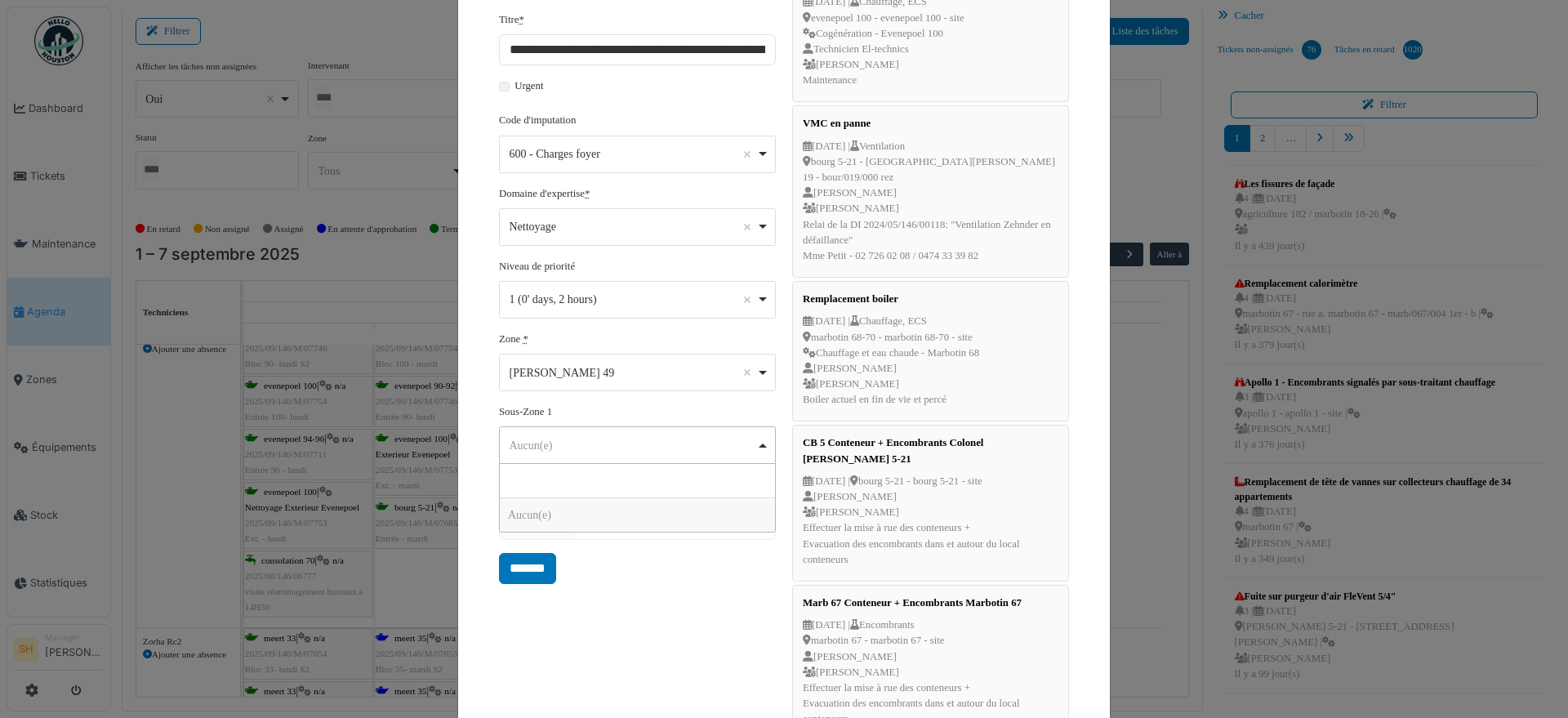
scroll to position [204, 0]
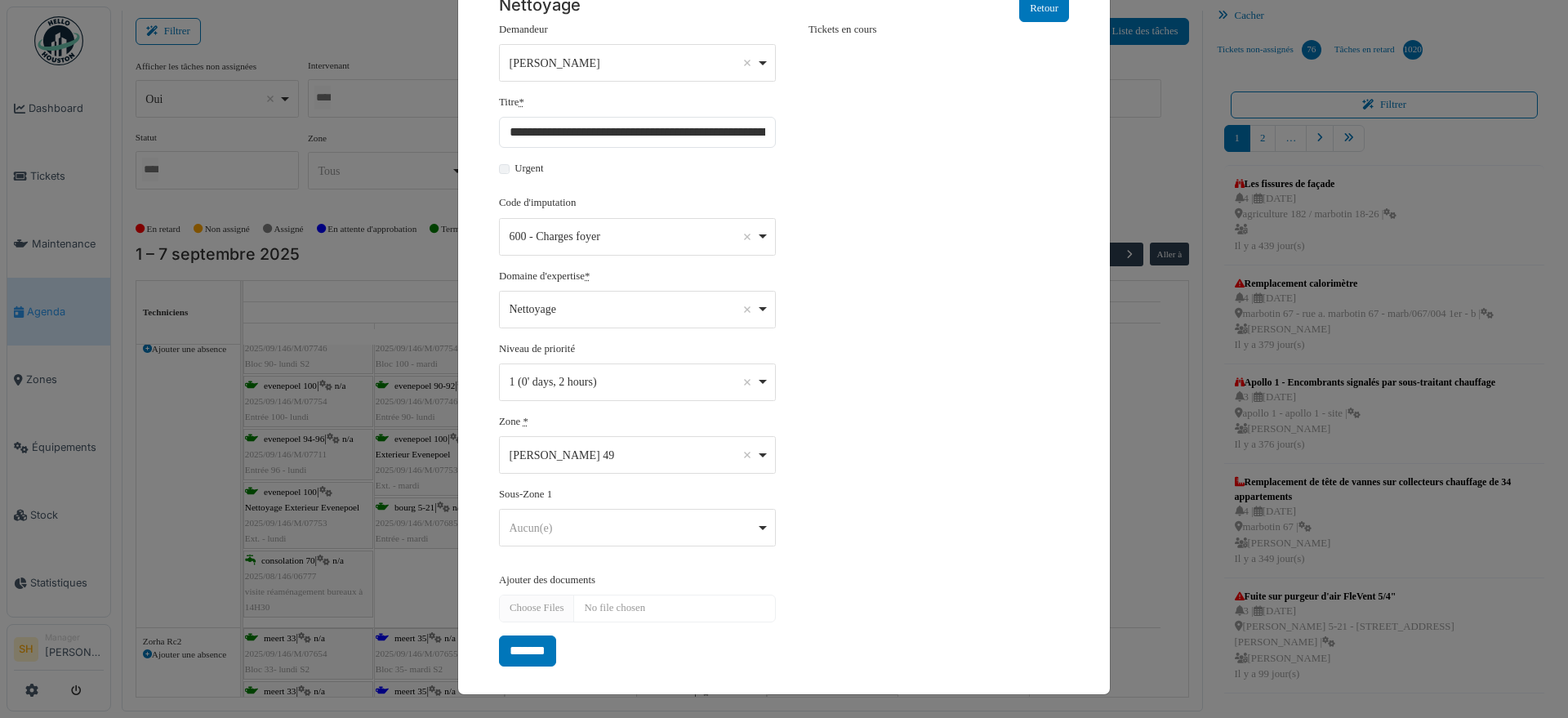
scroll to position [147, 0]
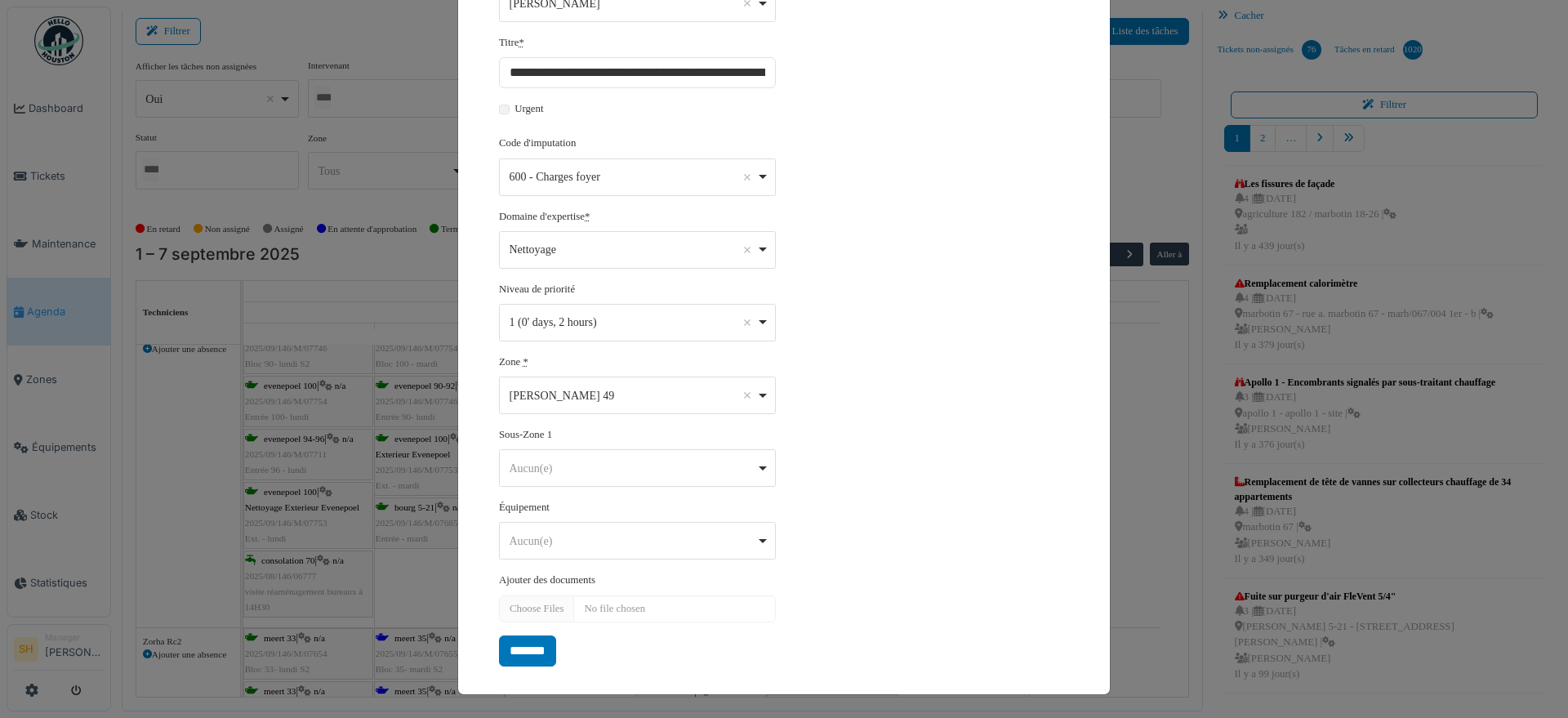
click at [747, 535] on div "Aucun(e) Remove item" at bounding box center [633, 541] width 247 height 17
click at [763, 538] on div "******** Aucun(e) Remove item" at bounding box center [637, 541] width 277 height 38
click at [803, 538] on div "**********" at bounding box center [784, 314] width 586 height 704
click at [538, 655] on input "*******" at bounding box center [528, 651] width 57 height 31
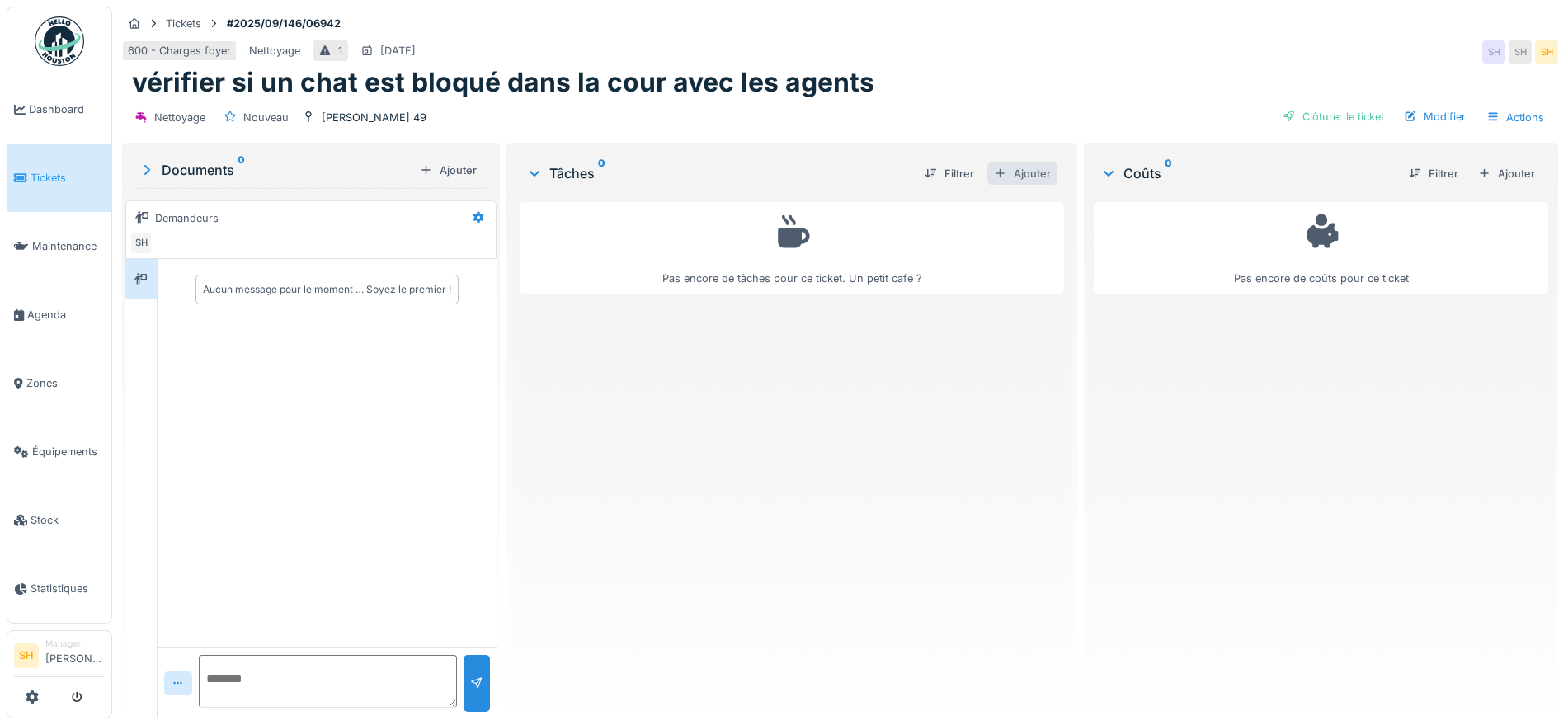
click at [1016, 171] on div "Ajouter" at bounding box center [1022, 174] width 71 height 23
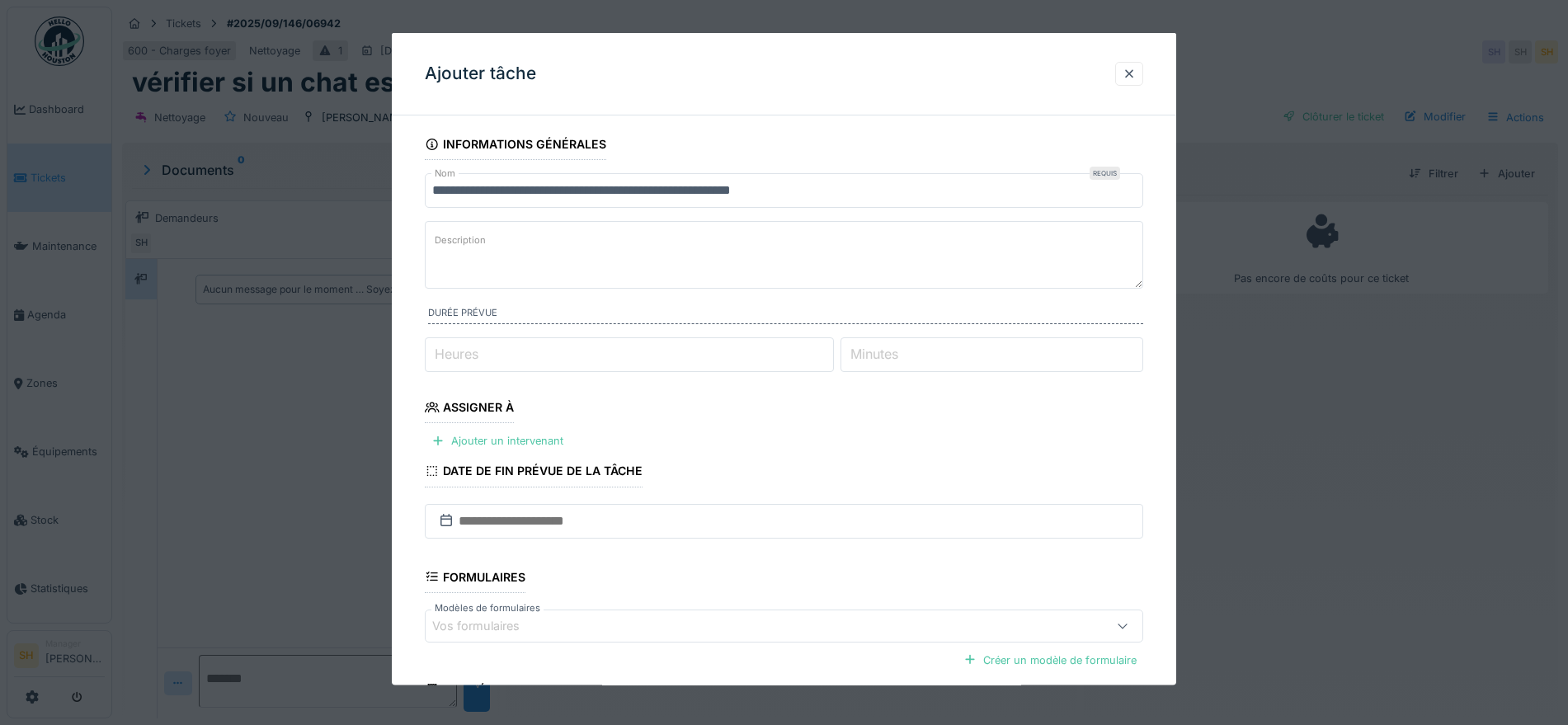
click at [961, 366] on input "Minutes" at bounding box center [993, 355] width 303 height 35
type input "**"
click at [830, 483] on fieldset "**********" at bounding box center [784, 473] width 718 height 688
click at [555, 433] on div "Ajouter un intervenant" at bounding box center [497, 441] width 145 height 23
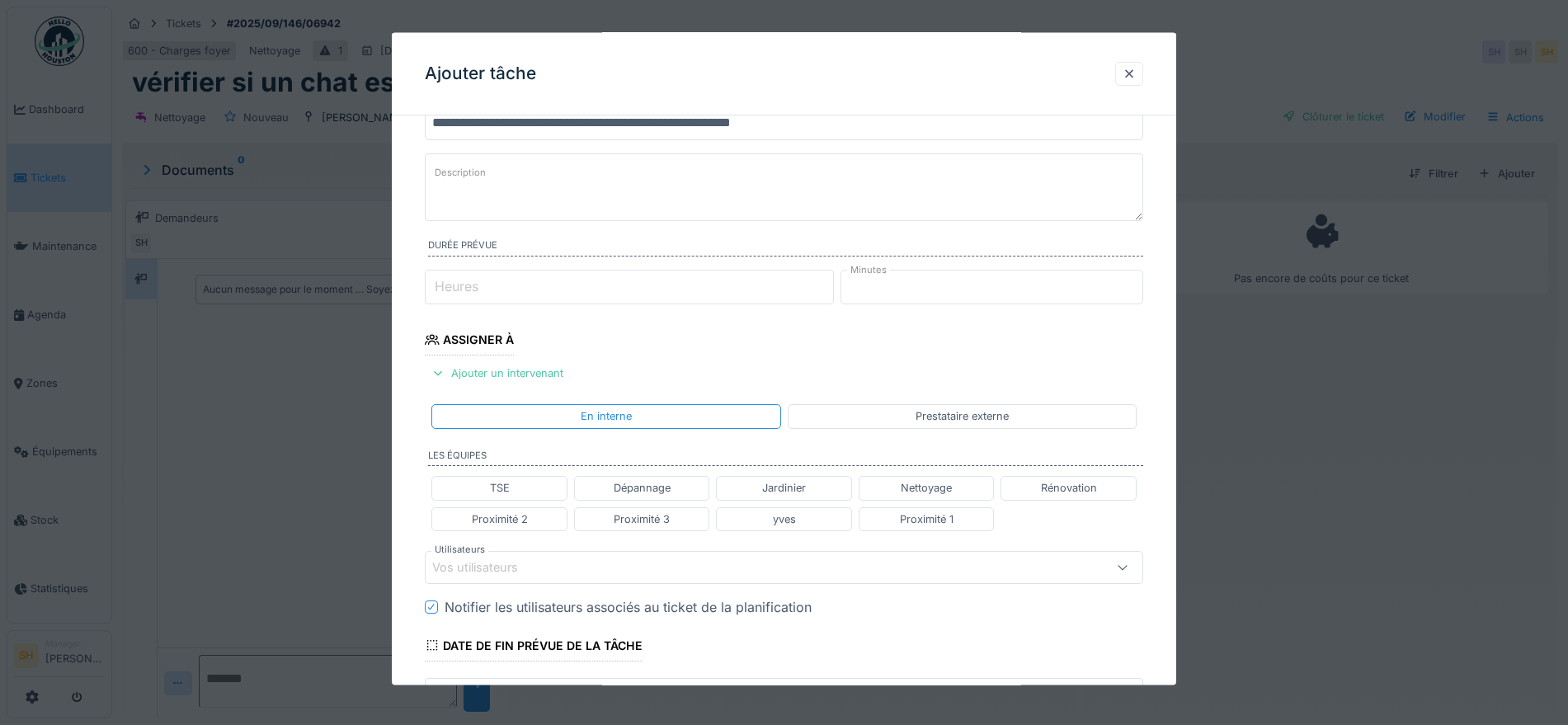
scroll to position [103, 0]
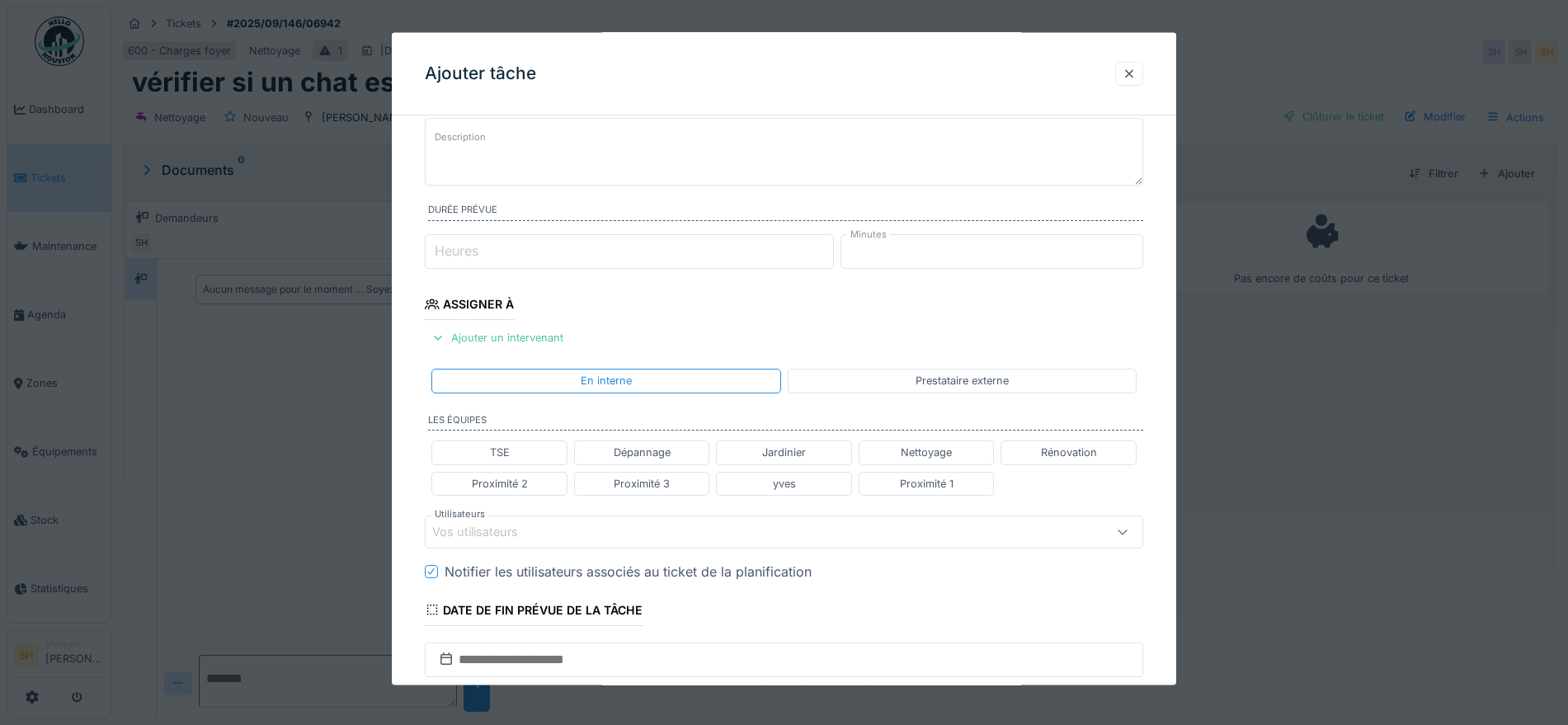
click at [523, 530] on div "Vos utilisateurs" at bounding box center [487, 531] width 109 height 18
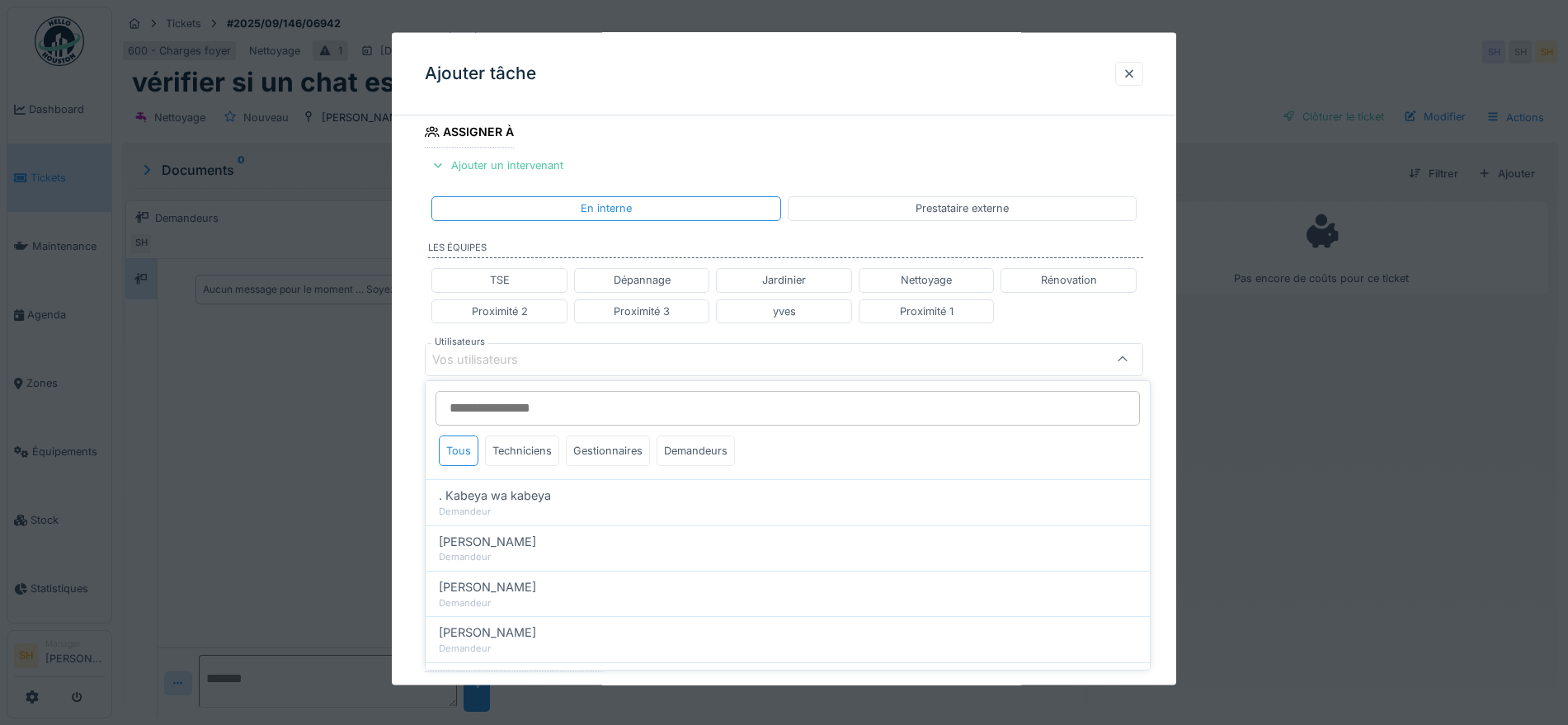
click at [528, 415] on input "Utilisateurs" at bounding box center [787, 408] width 704 height 35
click at [527, 457] on div "Techniciens" at bounding box center [522, 450] width 74 height 30
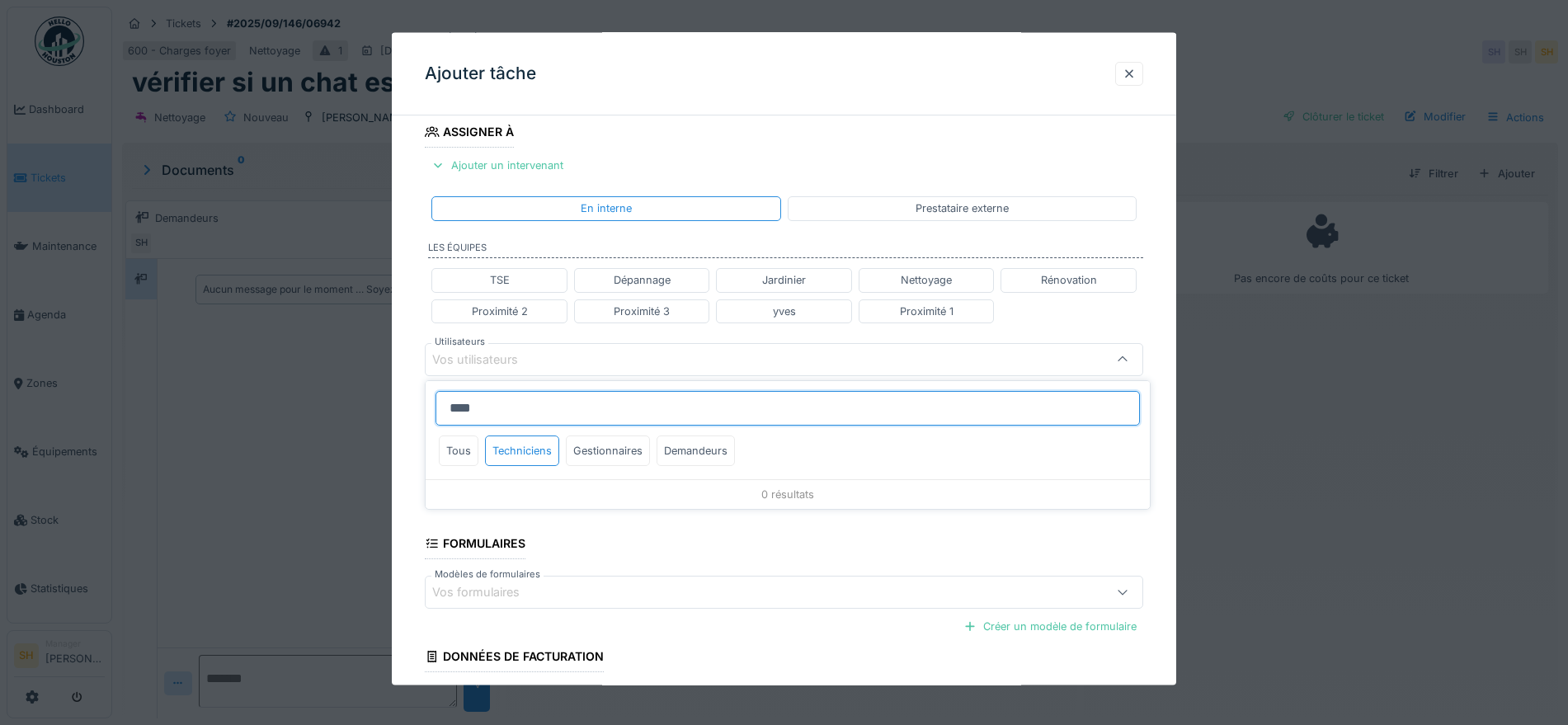
drag, startPoint x: 521, startPoint y: 412, endPoint x: 432, endPoint y: 412, distance: 89.0
click at [432, 412] on div "**** Tous Techniciens Gestionnaires Demandeurs" at bounding box center [788, 430] width 724 height 98
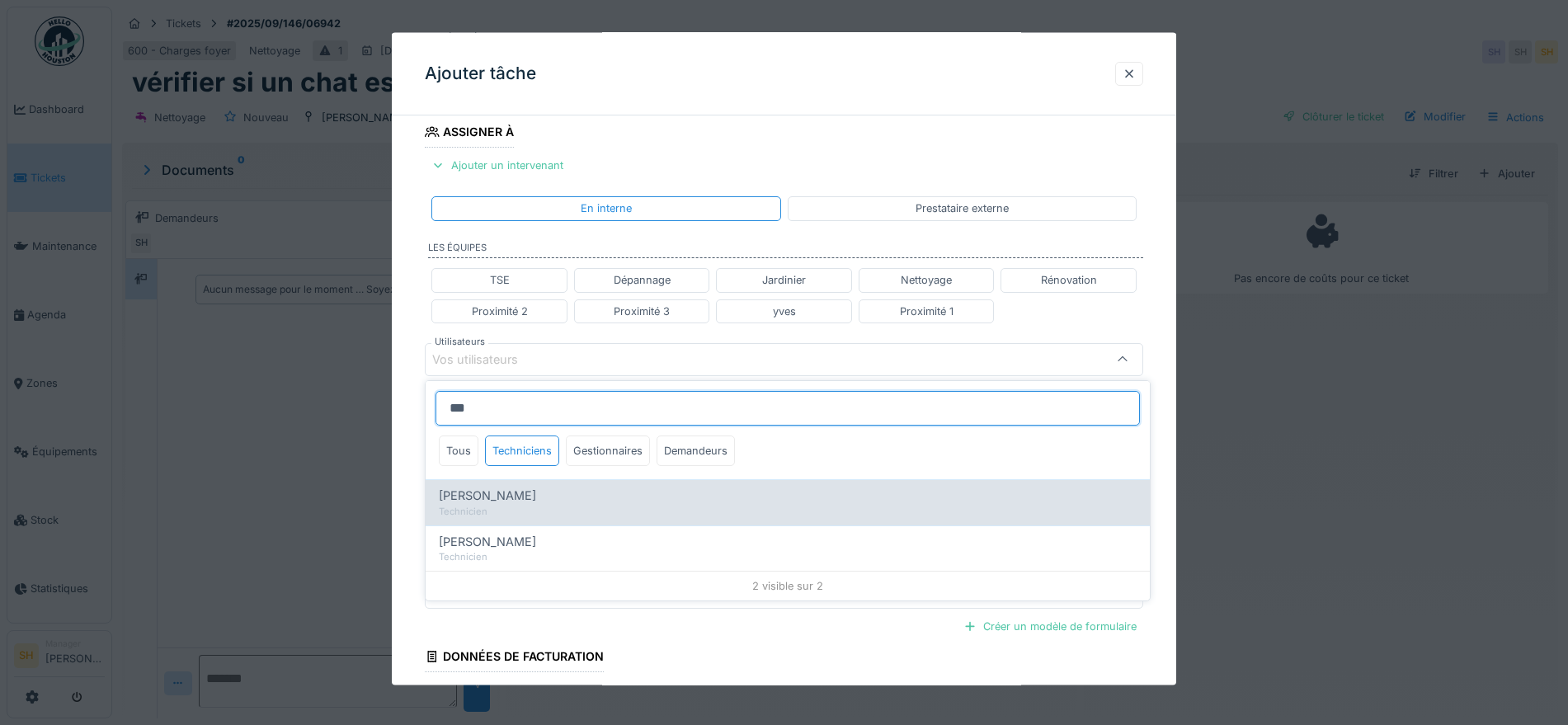
type input "***"
click at [458, 500] on span "[PERSON_NAME]" at bounding box center [488, 495] width 98 height 18
type input "*****"
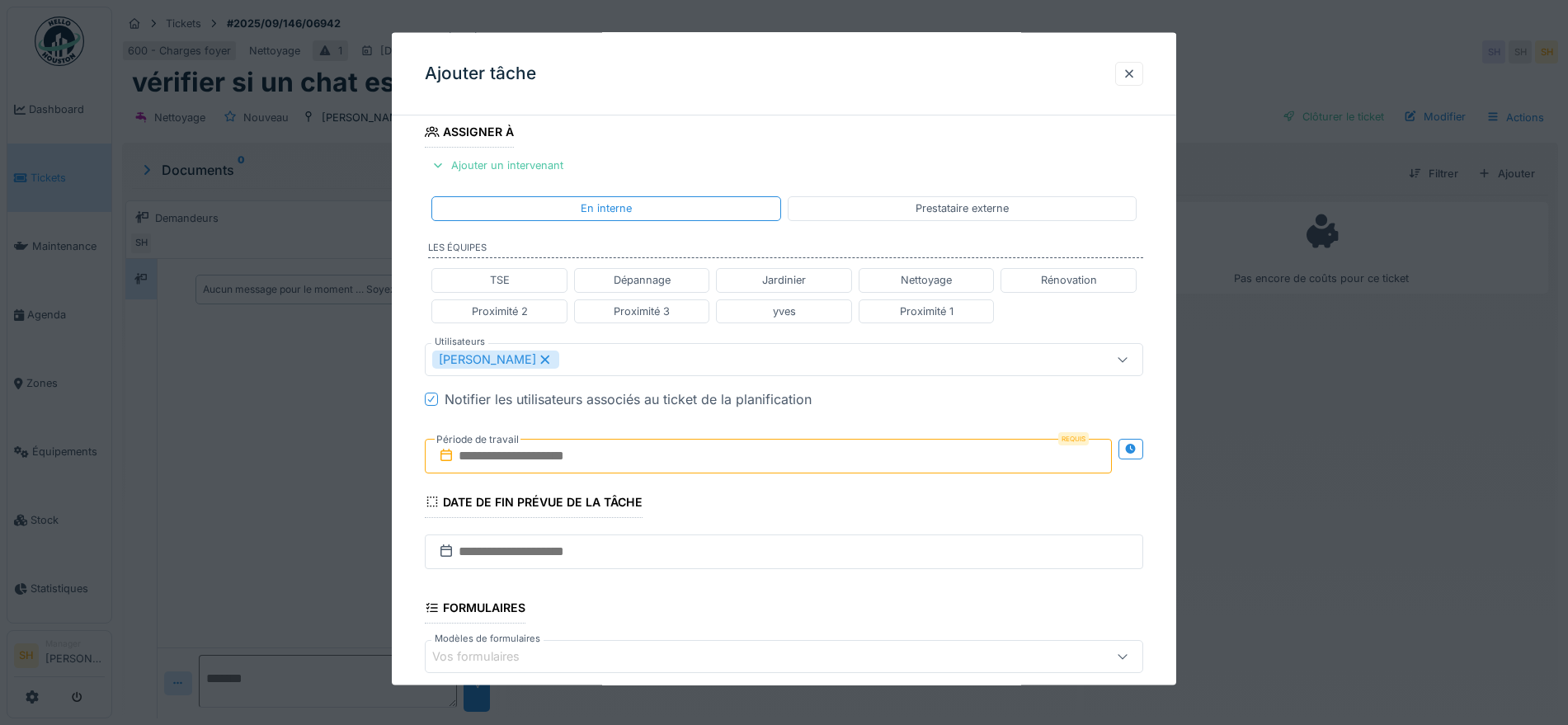
click at [1162, 467] on div "**********" at bounding box center [784, 366] width 784 height 1027
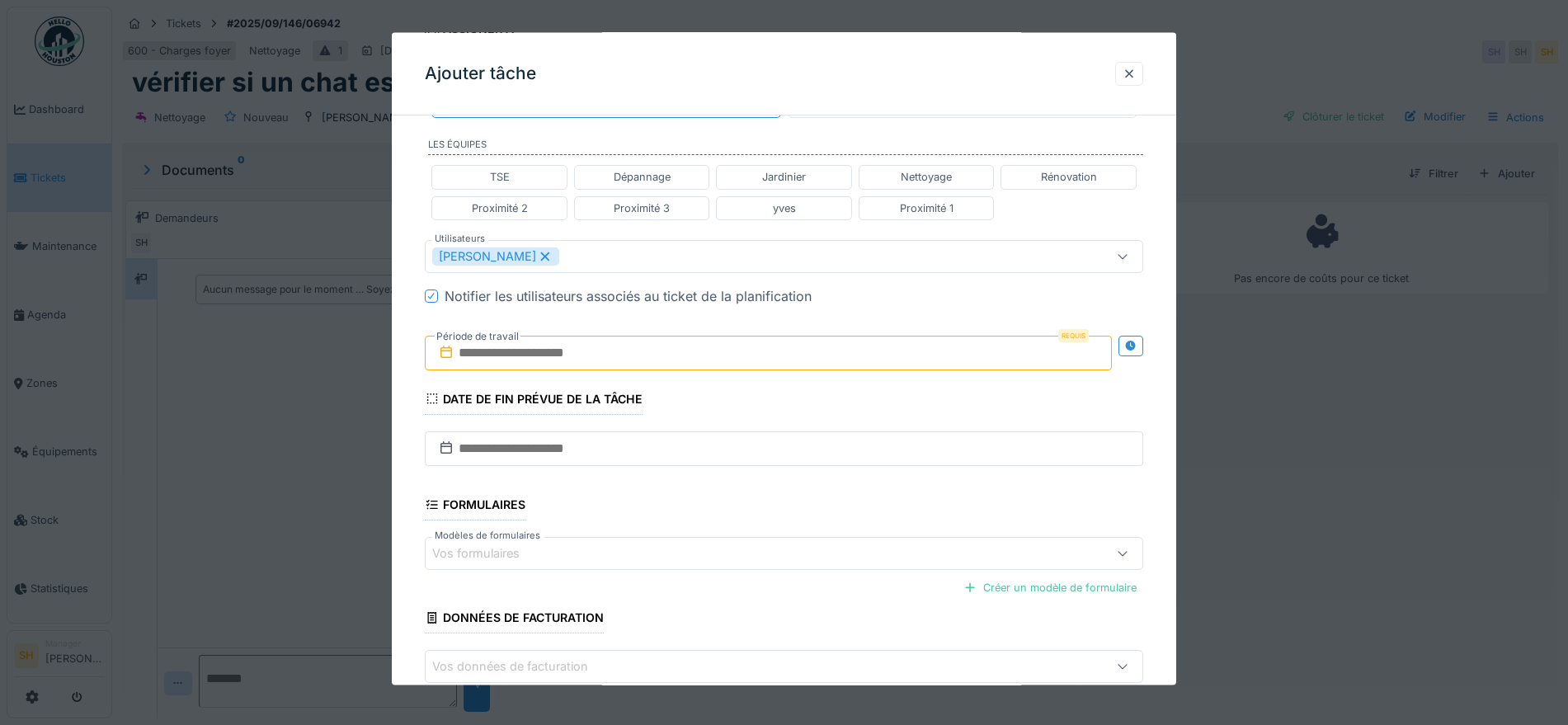
click at [782, 352] on input "text" at bounding box center [768, 352] width 687 height 35
click at [750, 461] on div "3" at bounding box center [745, 460] width 23 height 23
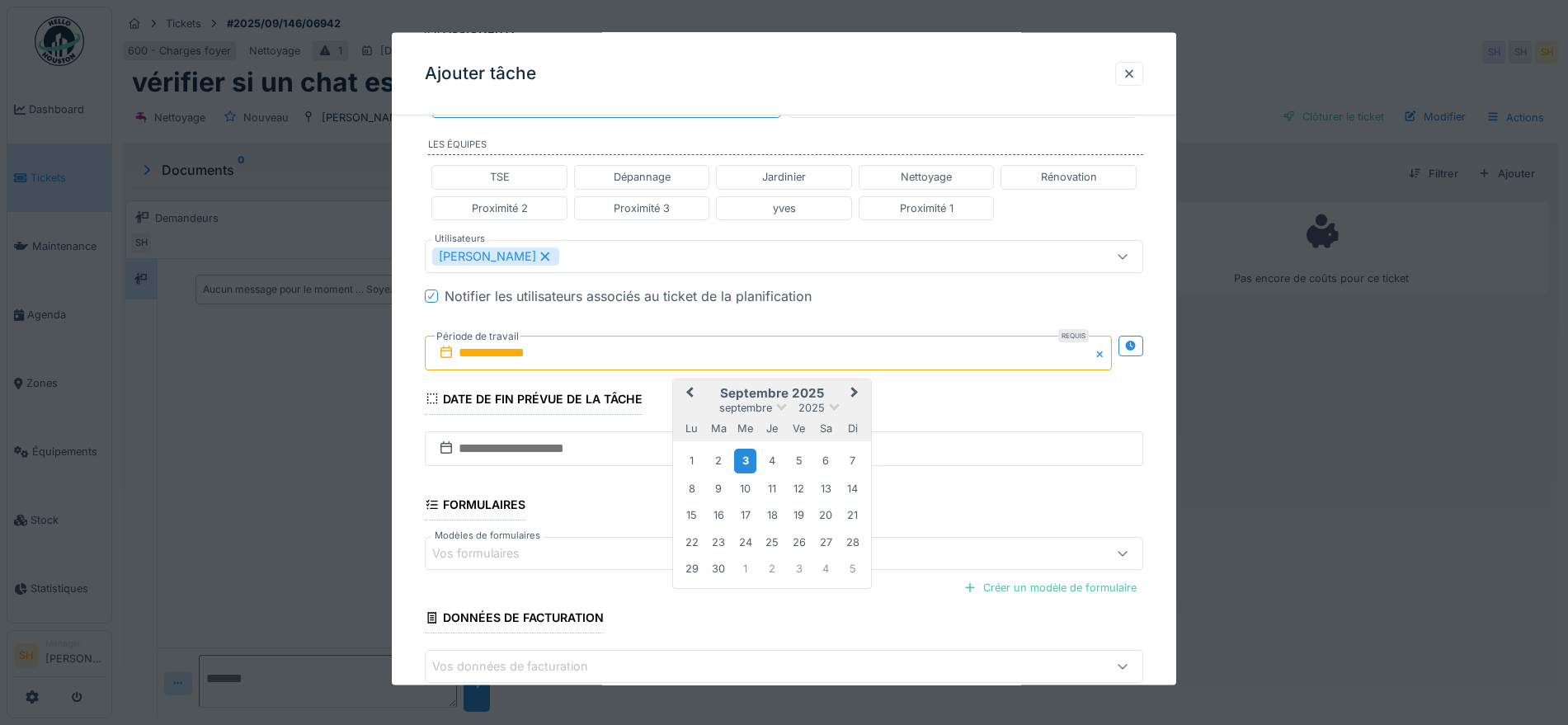
click at [750, 461] on div "3" at bounding box center [745, 460] width 23 height 23
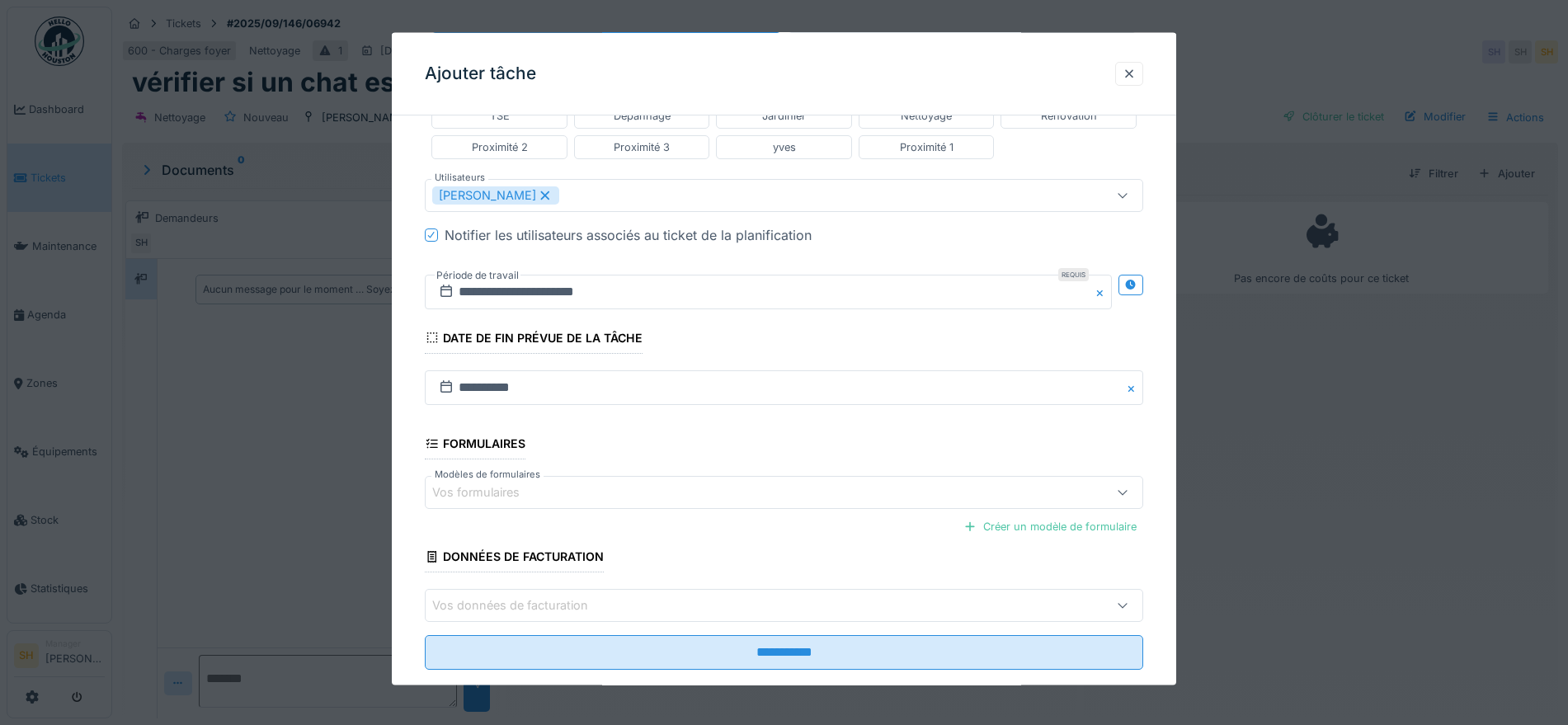
scroll to position [470, 0]
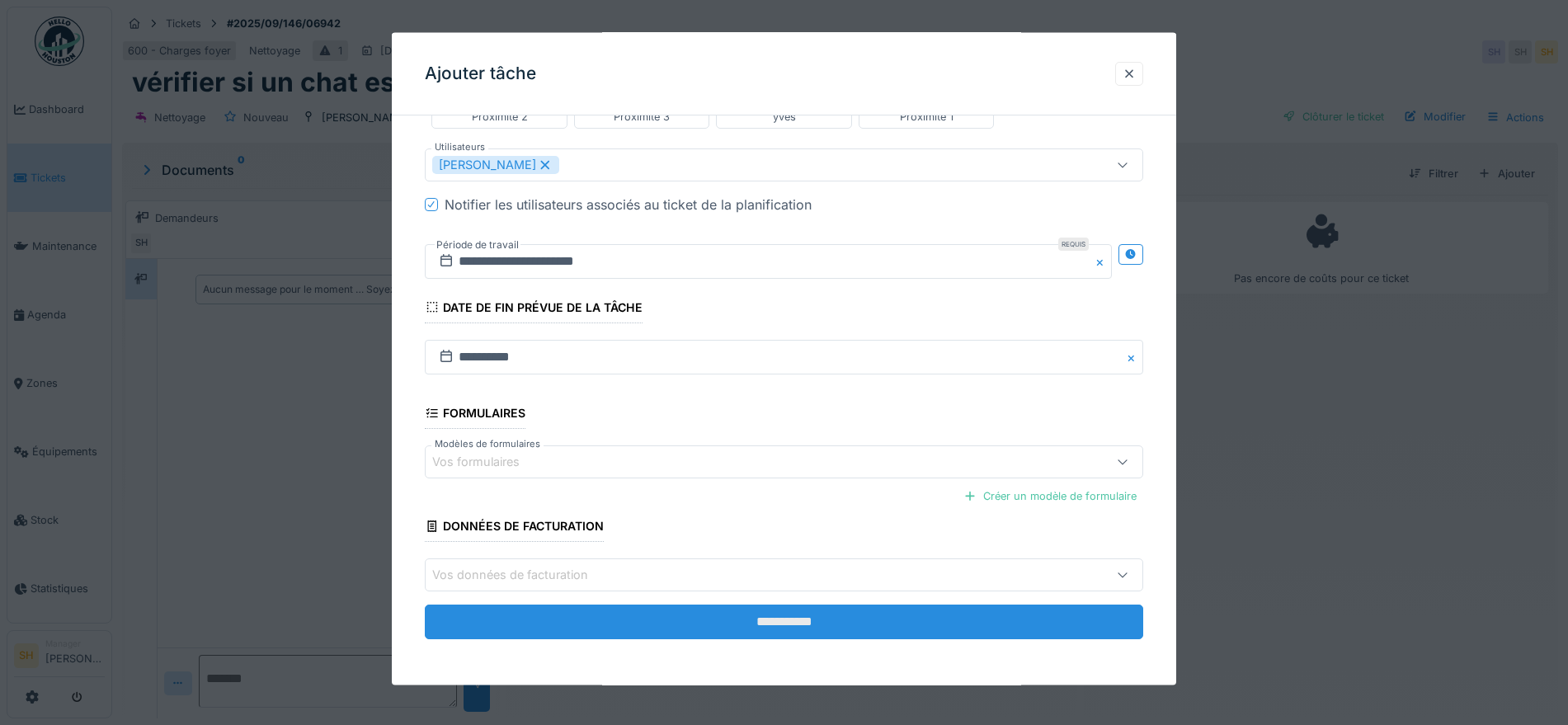
click at [649, 613] on input "**********" at bounding box center [784, 622] width 718 height 35
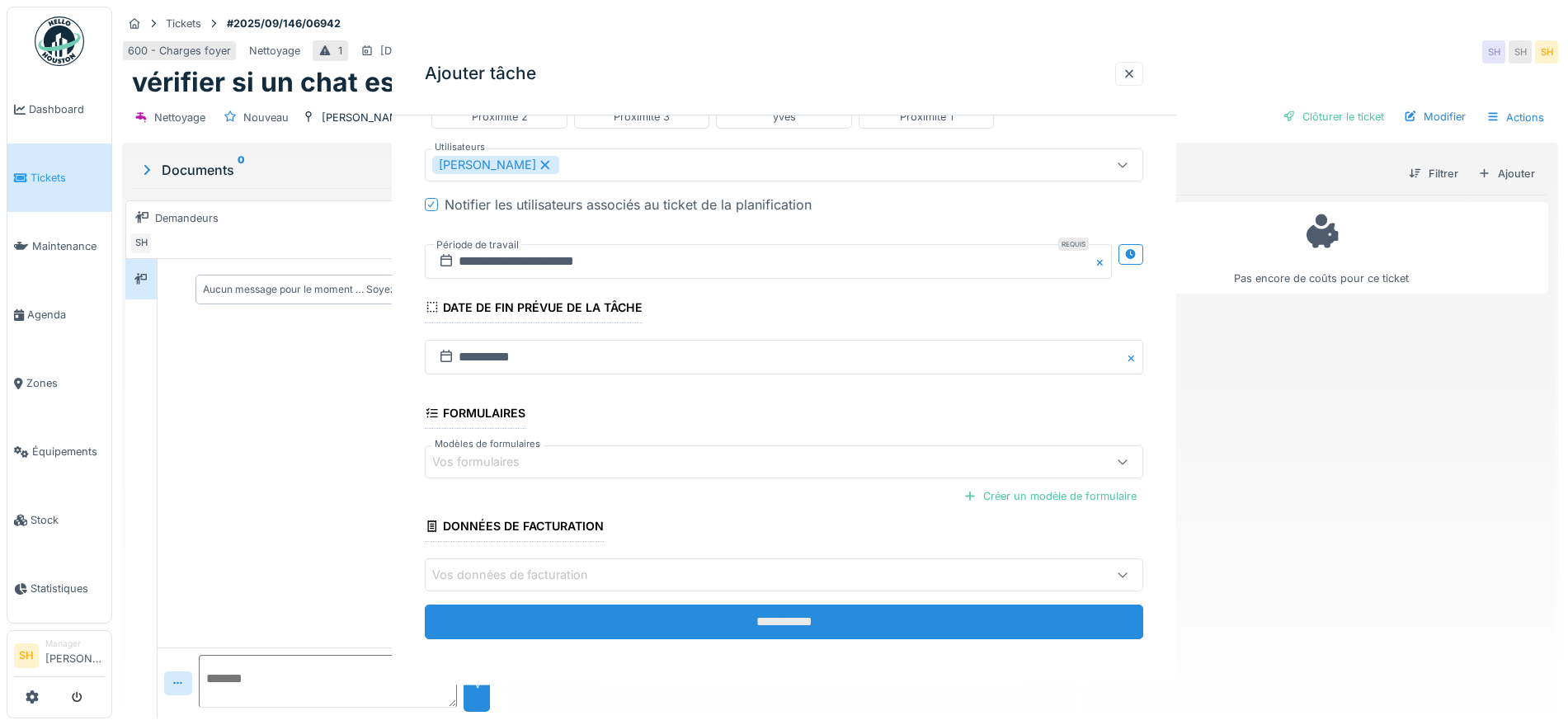
scroll to position [0, 0]
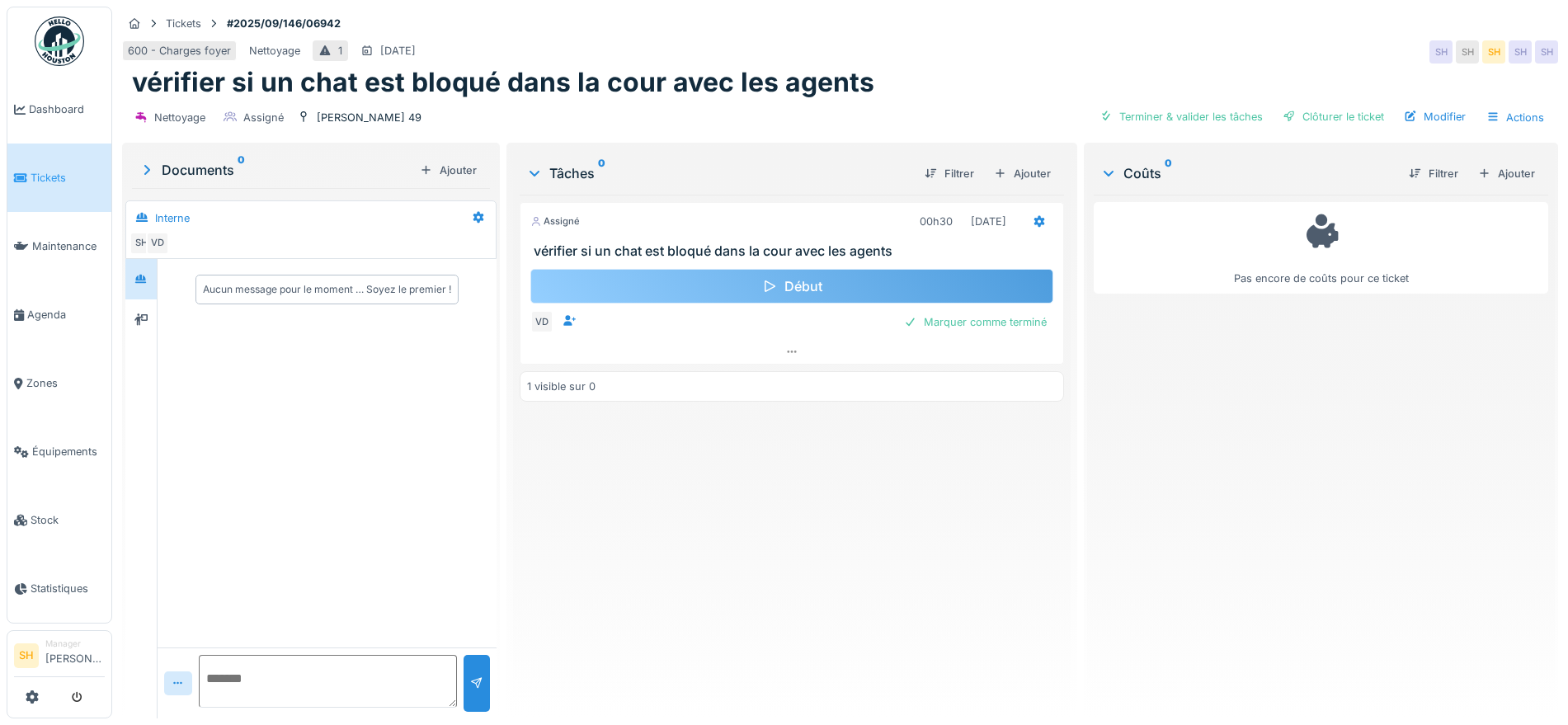
click at [897, 280] on div "Début" at bounding box center [791, 286] width 523 height 35
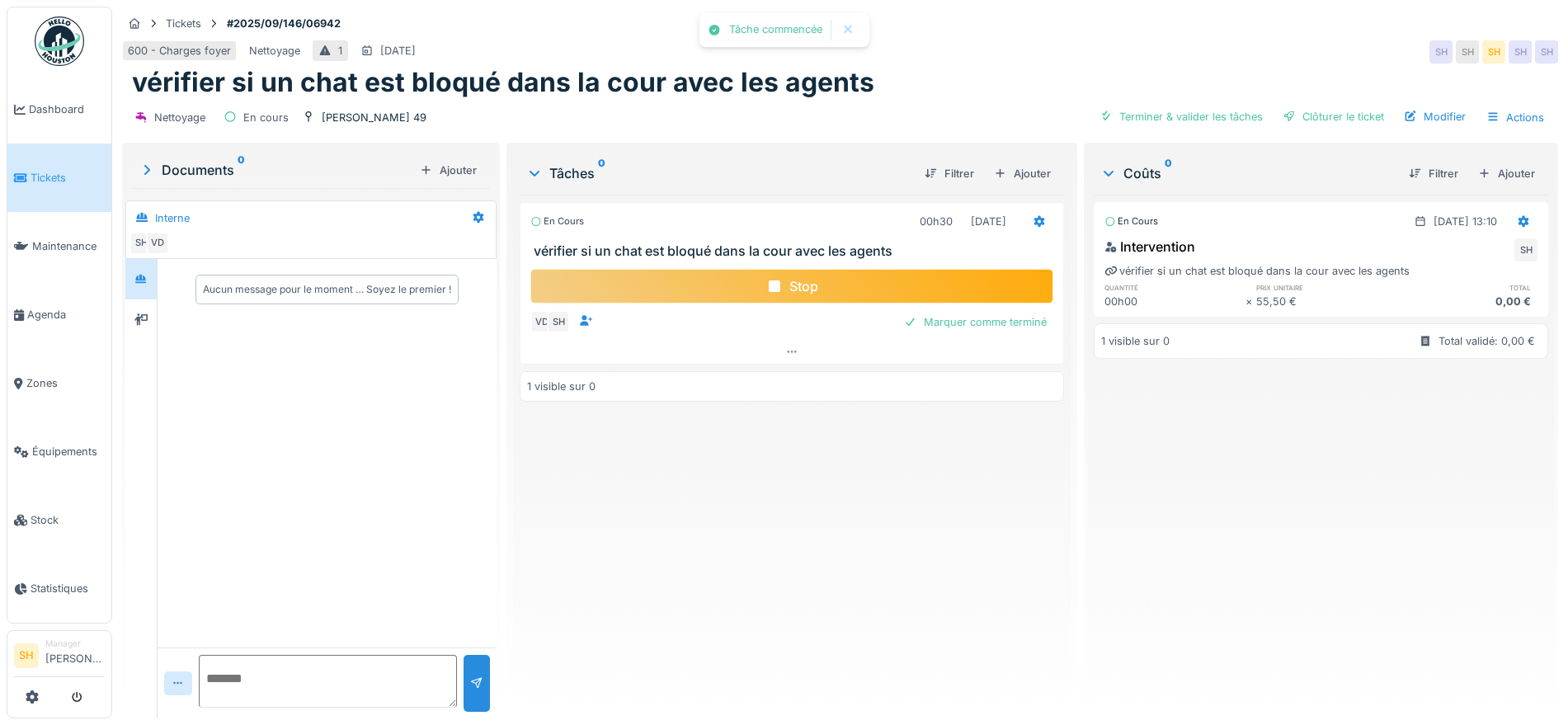
click at [875, 285] on div "Stop" at bounding box center [791, 286] width 523 height 35
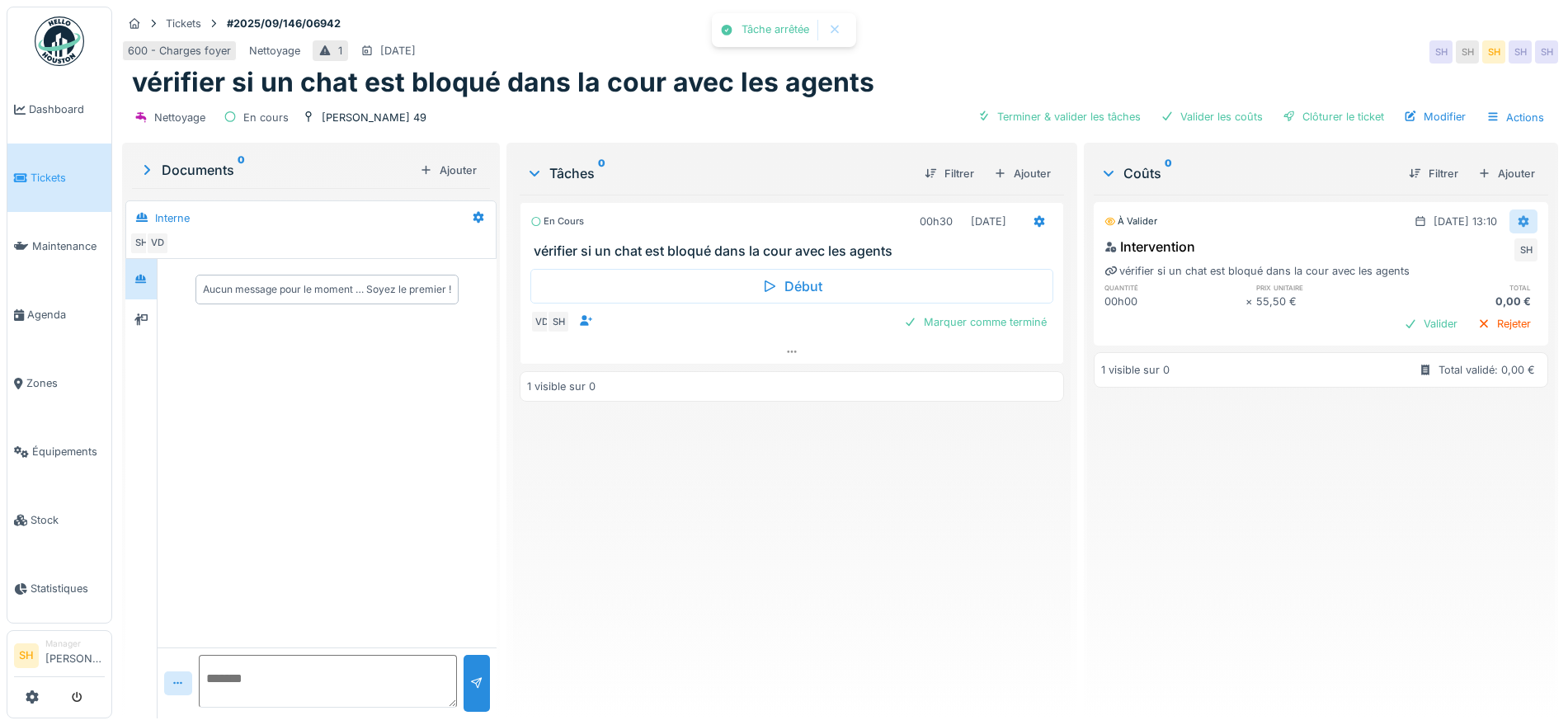
click at [1518, 214] on div at bounding box center [1524, 221] width 13 height 16
click at [1527, 258] on div "Modifier" at bounding box center [1507, 258] width 80 height 24
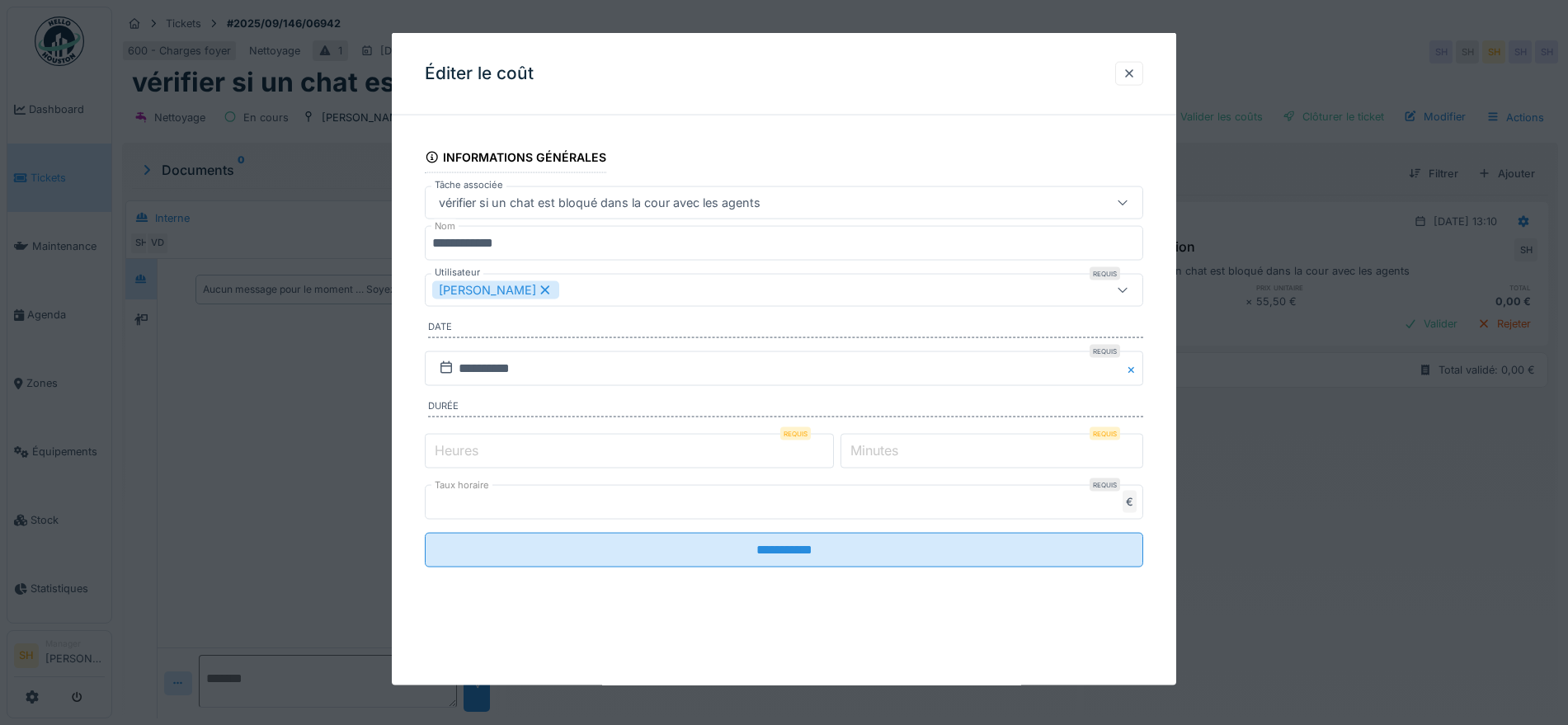
click at [882, 451] on label "Minutes" at bounding box center [874, 449] width 55 height 20
click at [882, 451] on input "*" at bounding box center [993, 450] width 303 height 35
type input "*"
type input "**"
click at [538, 286] on icon at bounding box center [545, 289] width 15 height 11
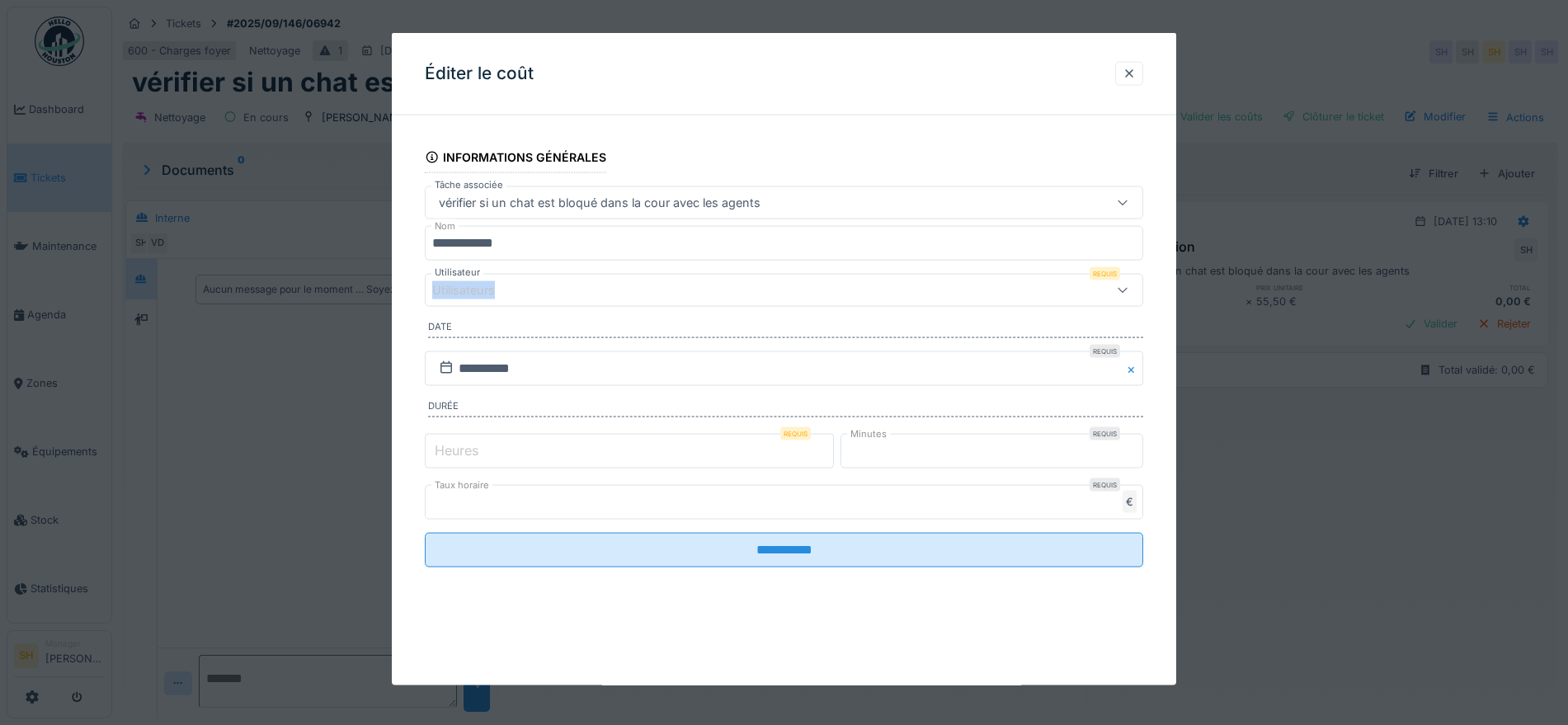
click at [528, 286] on div "Utilisateurs" at bounding box center [743, 290] width 620 height 18
click at [534, 377] on div "Techniciens" at bounding box center [522, 382] width 74 height 30
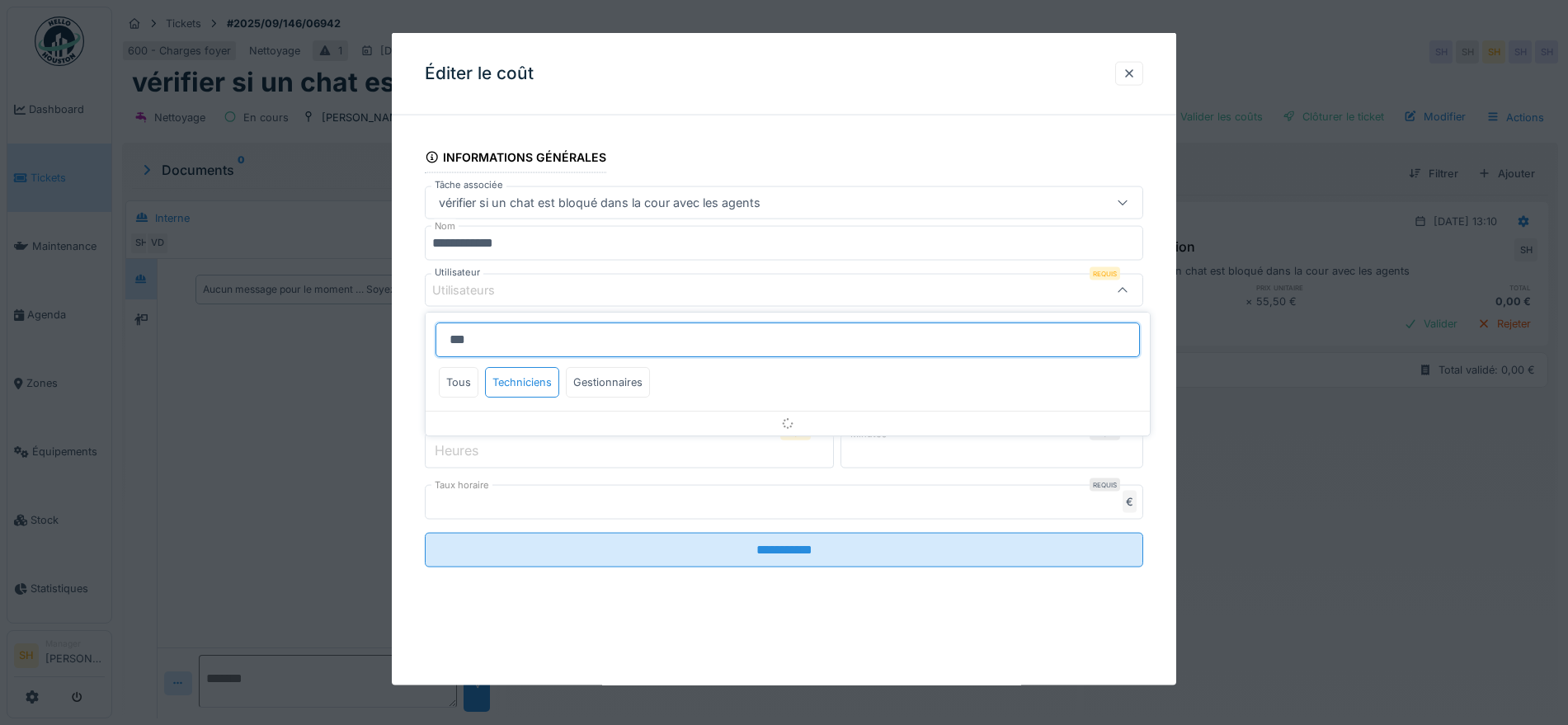
drag, startPoint x: 527, startPoint y: 333, endPoint x: 389, endPoint y: 322, distance: 138.4
click at [389, 322] on body "Dashboard Tickets Maintenance Agenda Zones Équipements Stock Statistiques SH Ma…" at bounding box center [784, 362] width 1568 height 725
type input "*"
type input "***"
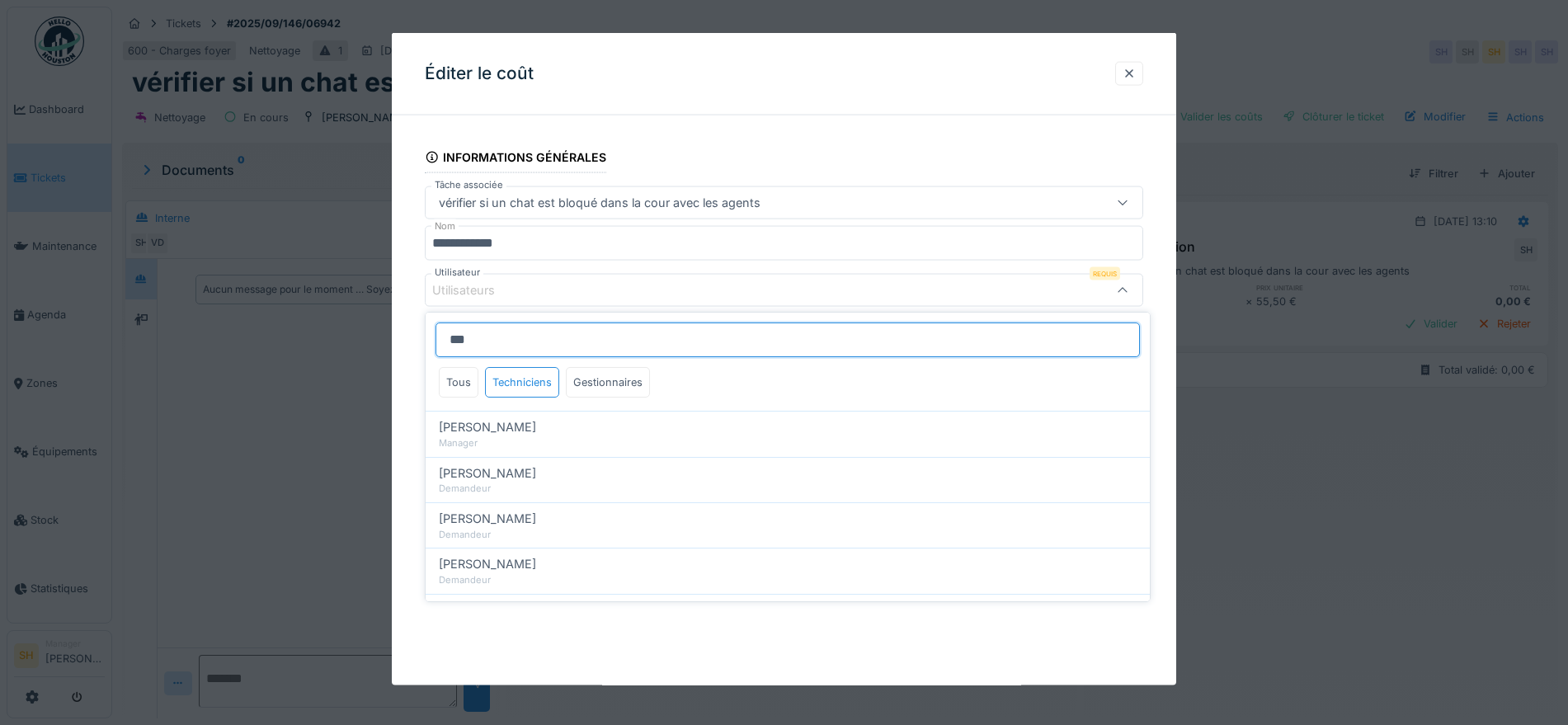
drag, startPoint x: 502, startPoint y: 336, endPoint x: 381, endPoint y: 336, distance: 121.0
click at [381, 336] on body "Dashboard Tickets Maintenance Agenda Zones Équipements Stock Statistiques SH Ma…" at bounding box center [784, 362] width 1568 height 725
drag, startPoint x: 517, startPoint y: 340, endPoint x: 448, endPoint y: 352, distance: 70.0
click at [448, 352] on input "***" at bounding box center [787, 340] width 704 height 35
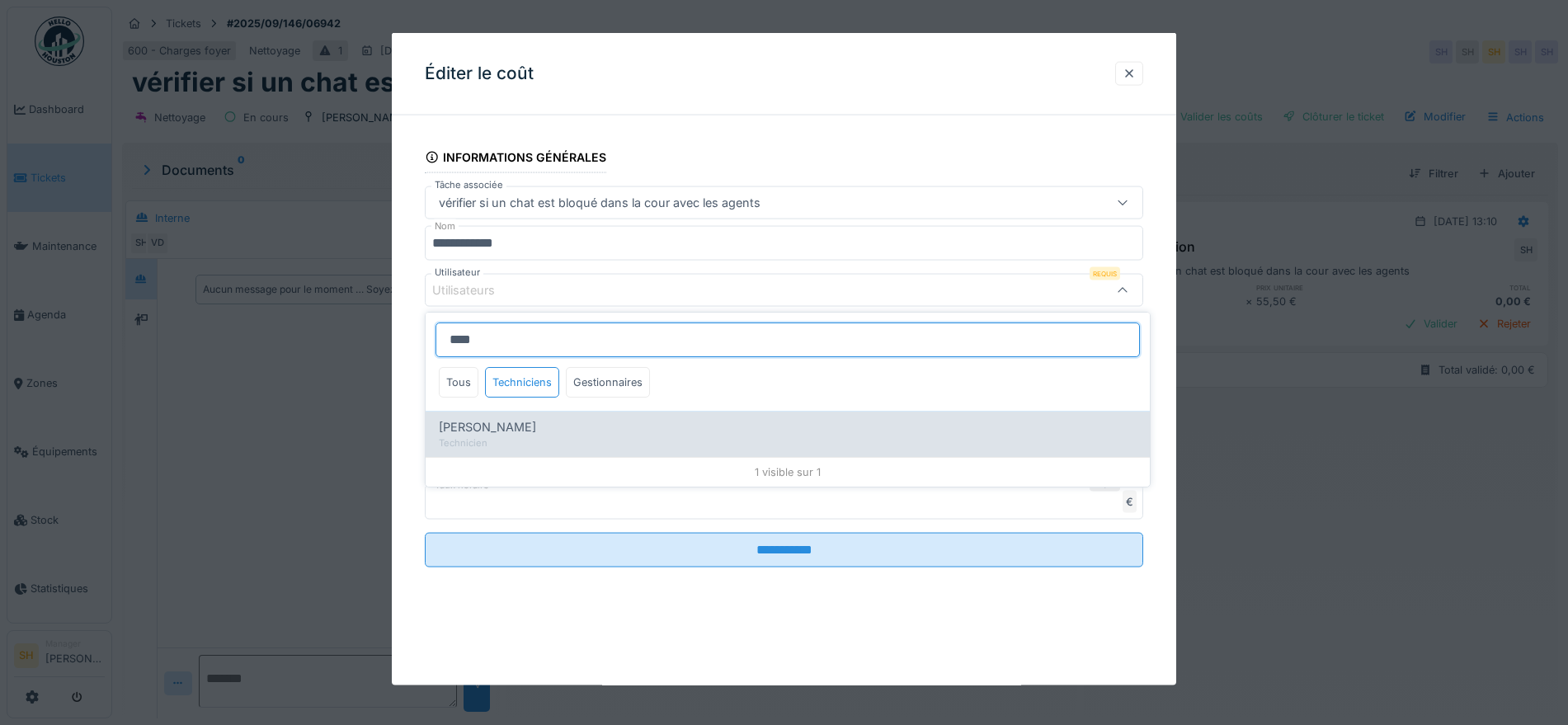
type input "****"
click at [474, 416] on div "Véronique Desprets Technicien" at bounding box center [788, 433] width 724 height 45
type input "*****"
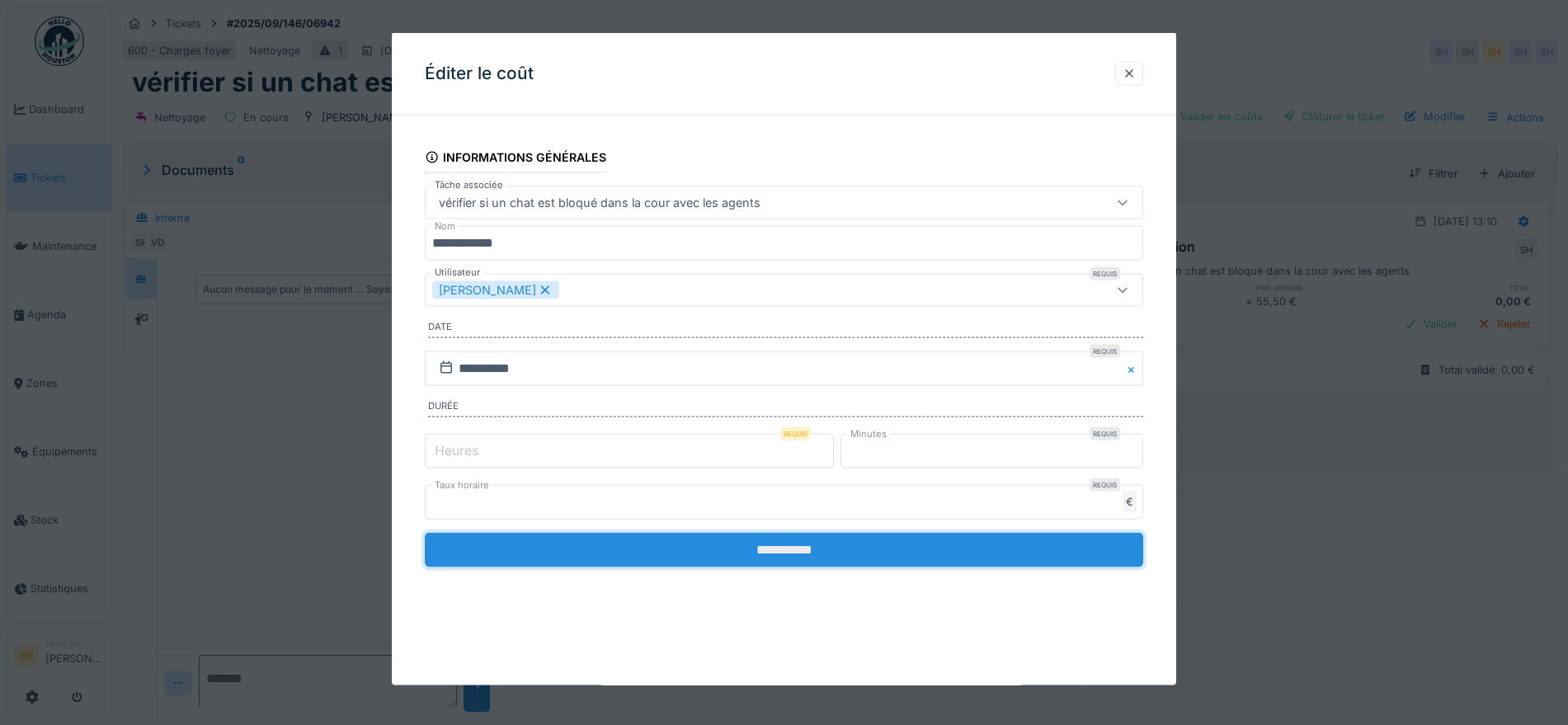
click at [925, 559] on input "**********" at bounding box center [784, 549] width 718 height 35
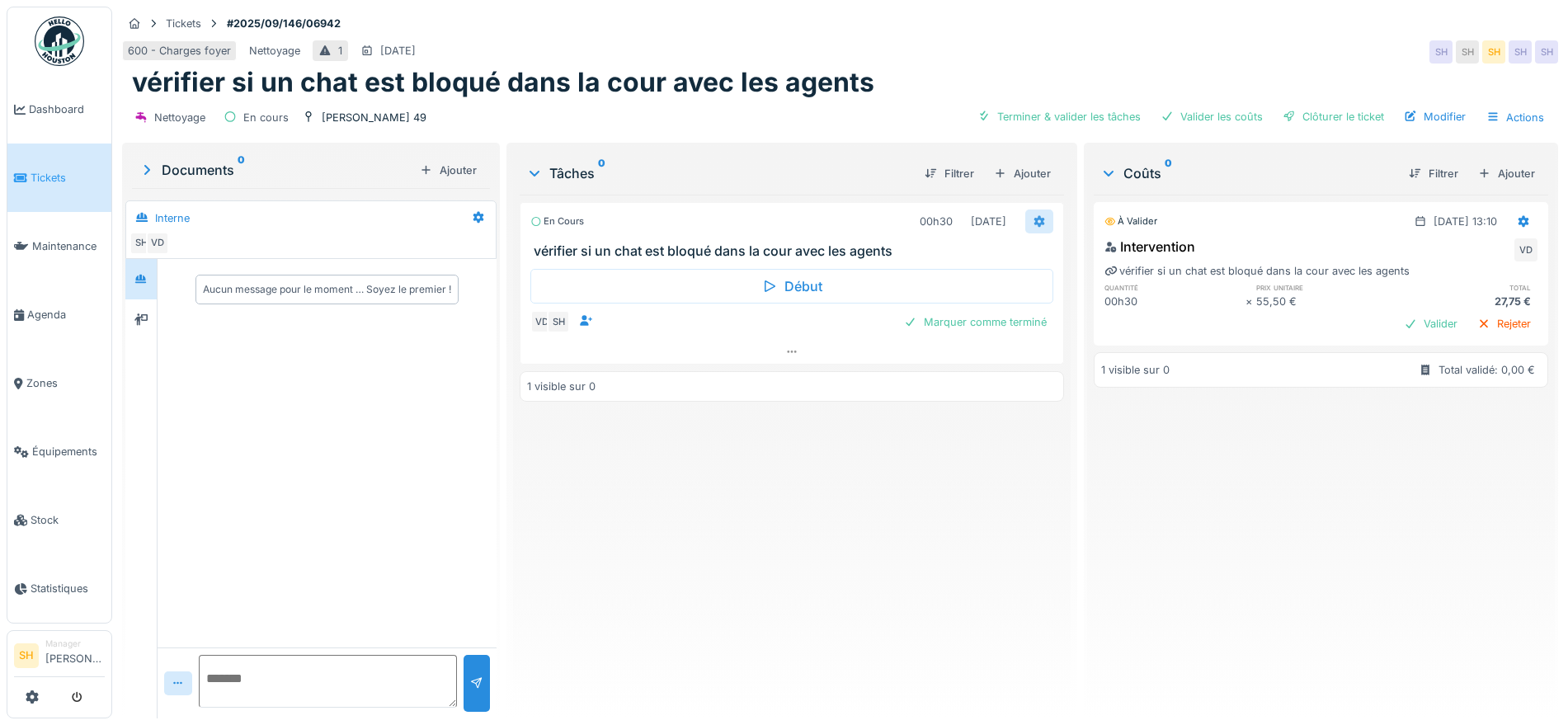
click at [1033, 217] on icon at bounding box center [1039, 221] width 13 height 10
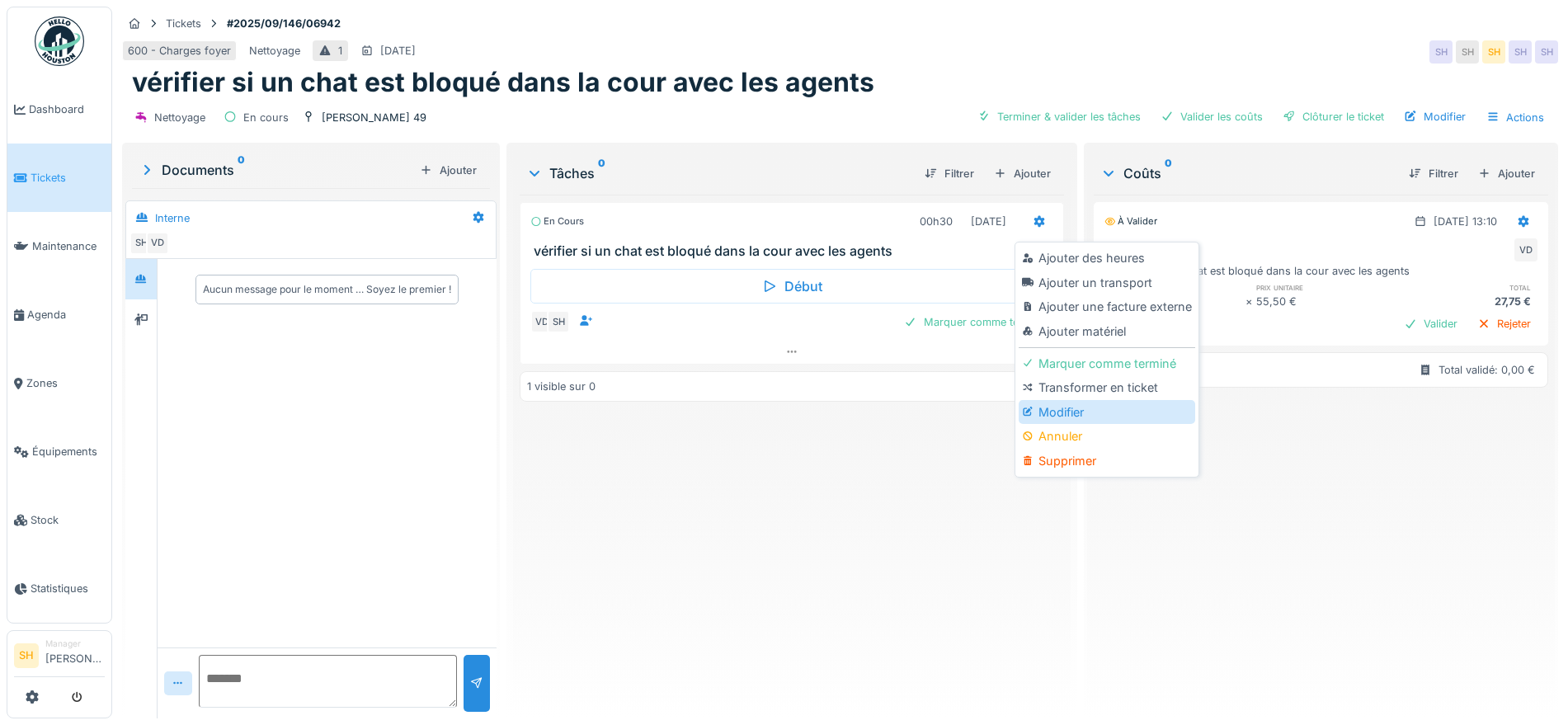
click at [1098, 417] on div "Modifier" at bounding box center [1107, 413] width 176 height 24
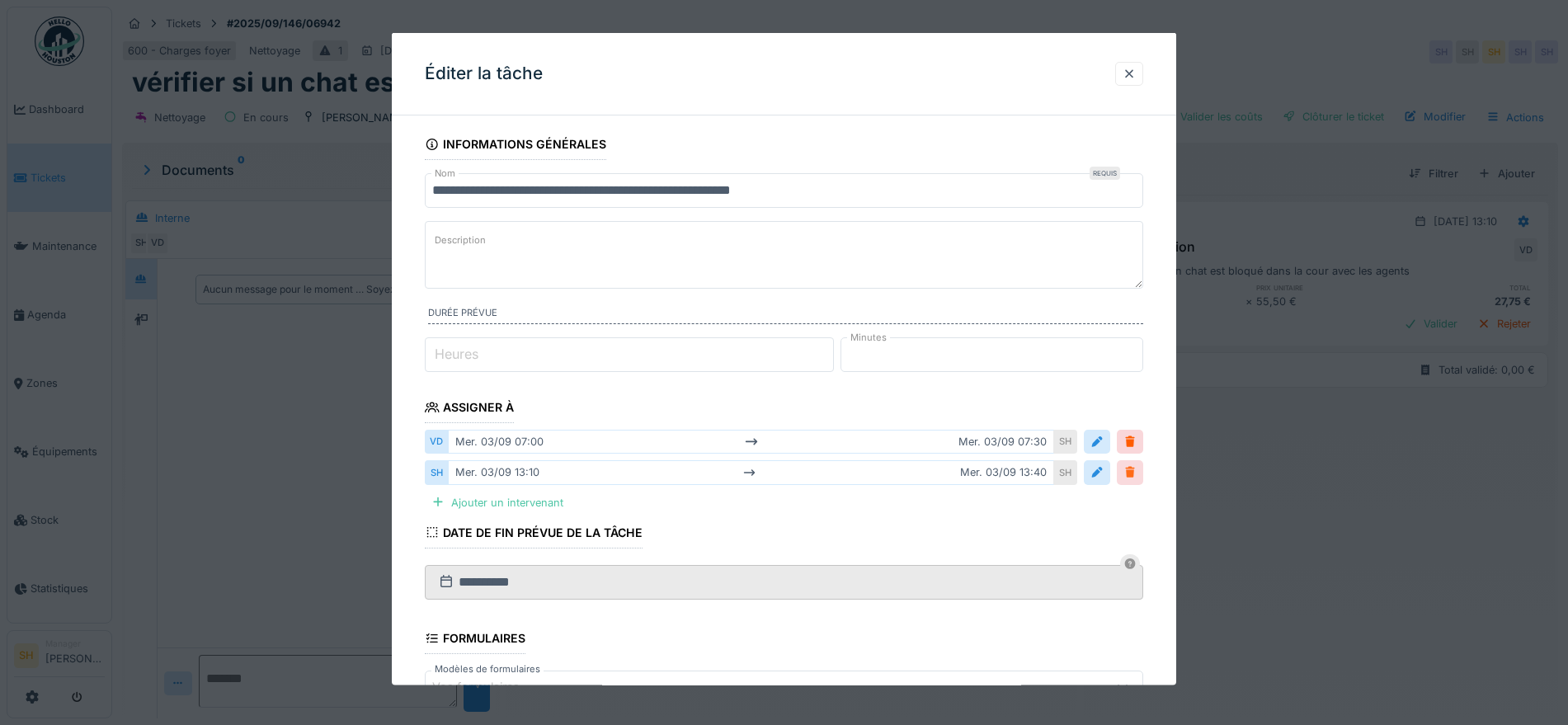
click at [1135, 470] on div at bounding box center [1130, 473] width 13 height 16
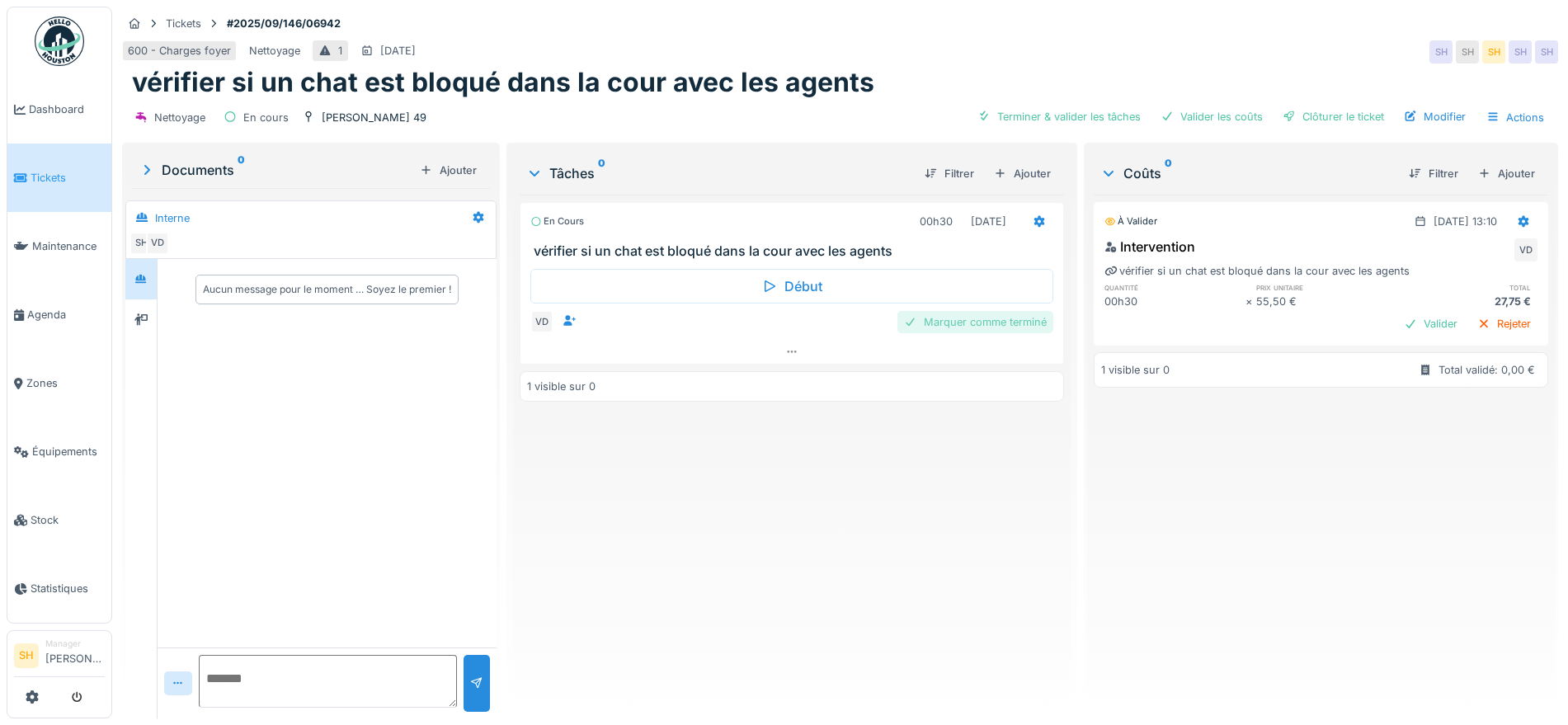
click at [969, 324] on div "Marquer comme terminé" at bounding box center [975, 322] width 156 height 23
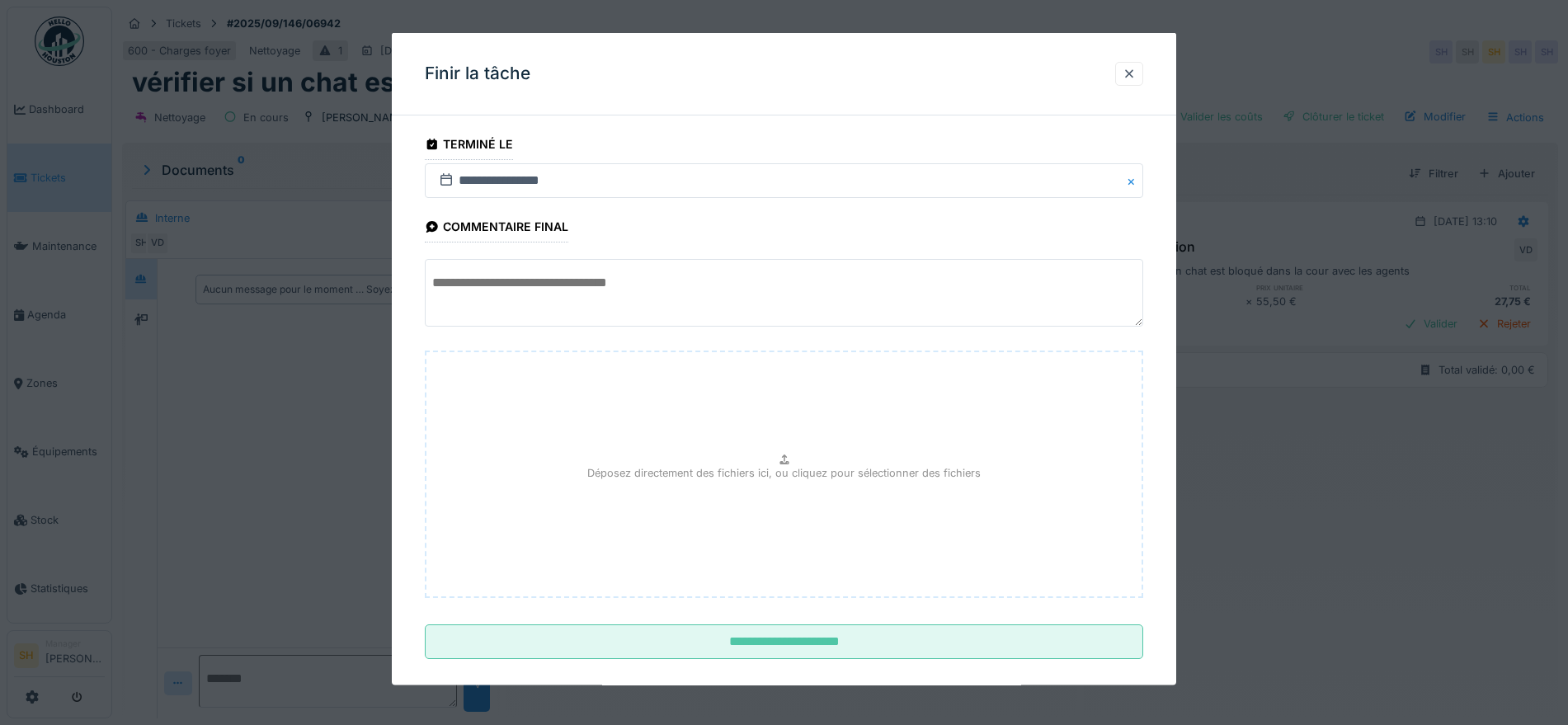
click at [614, 288] on textarea at bounding box center [784, 293] width 718 height 68
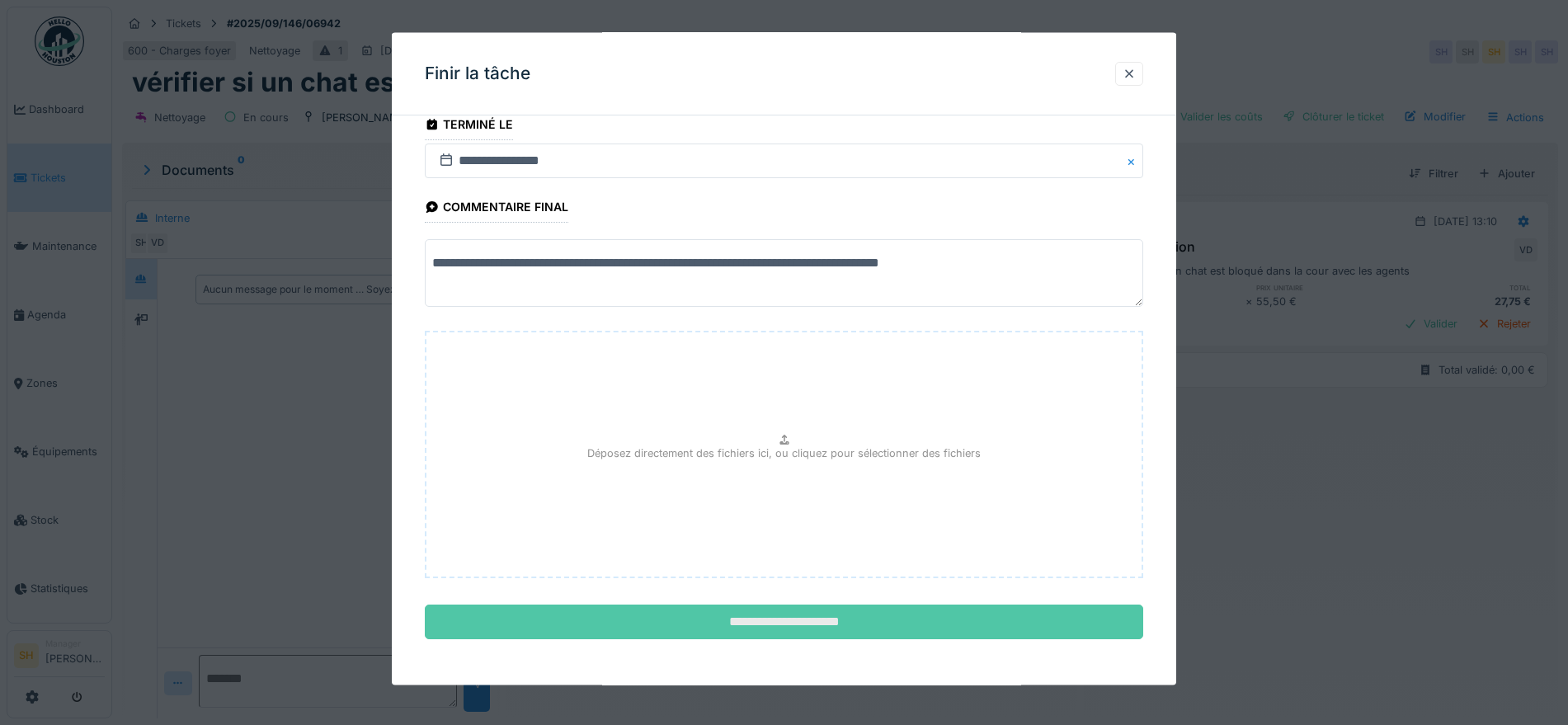
type textarea "**********"
click at [777, 618] on input "**********" at bounding box center [784, 622] width 718 height 35
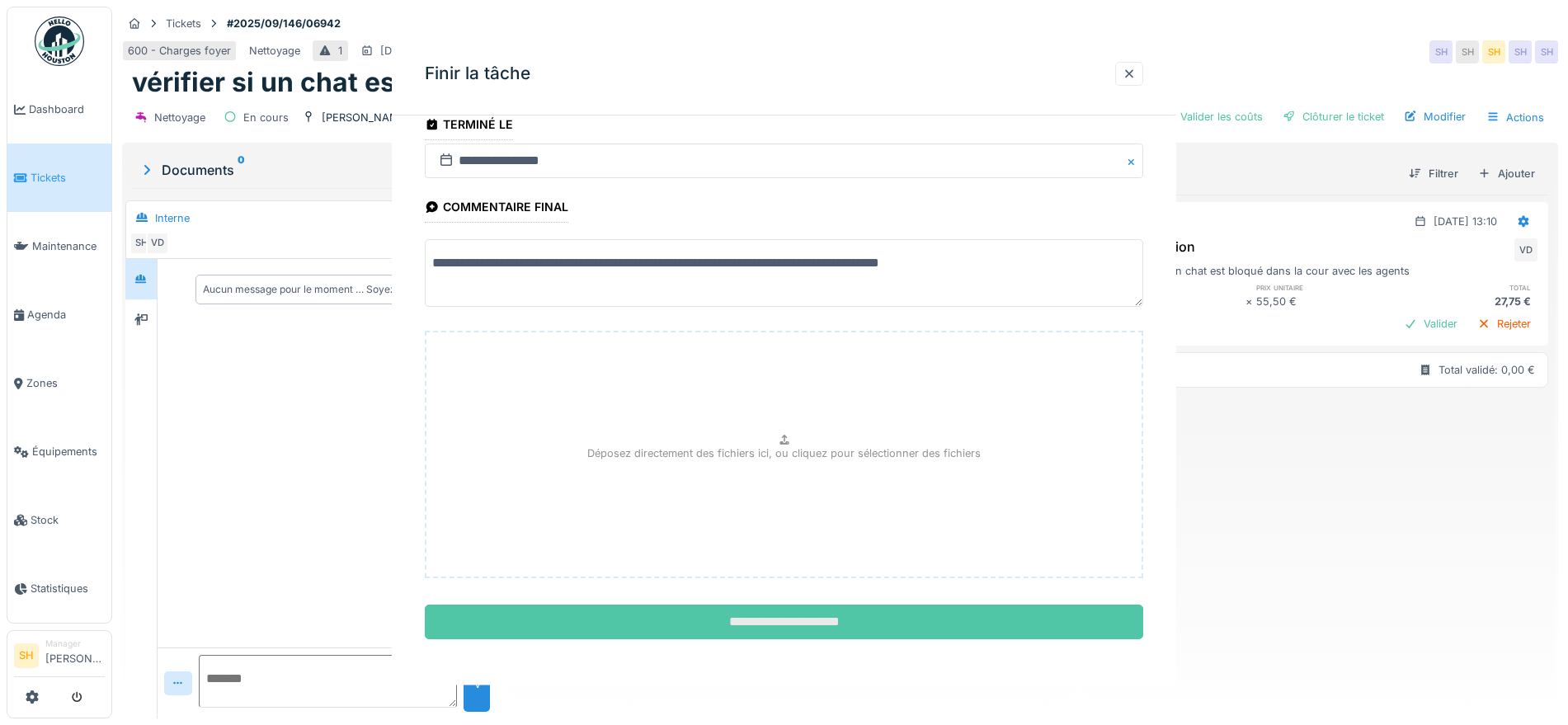
scroll to position [0, 0]
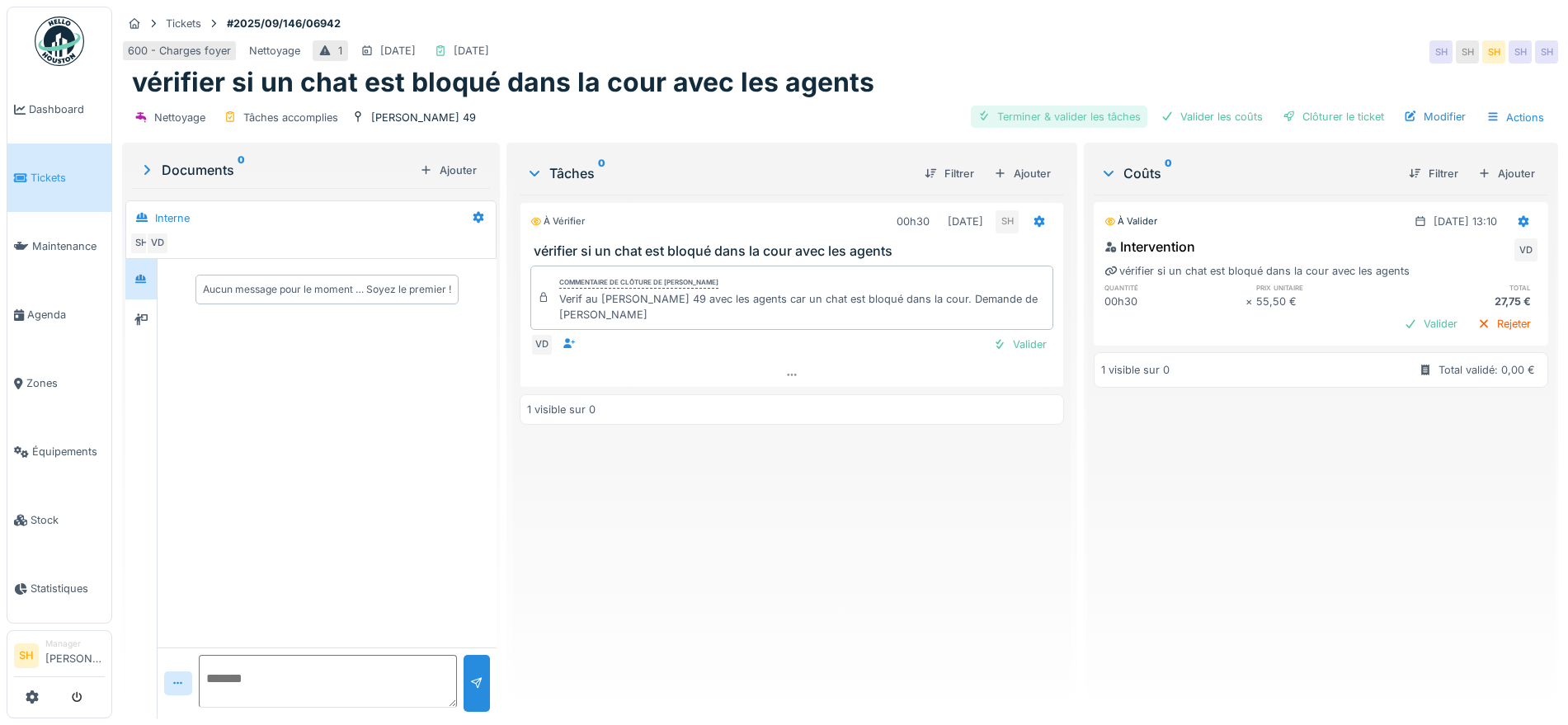
click at [1076, 108] on div "Terminer & valider les tâches" at bounding box center [1059, 117] width 177 height 23
click at [1190, 118] on div "Valider les coûts" at bounding box center [1212, 117] width 116 height 23
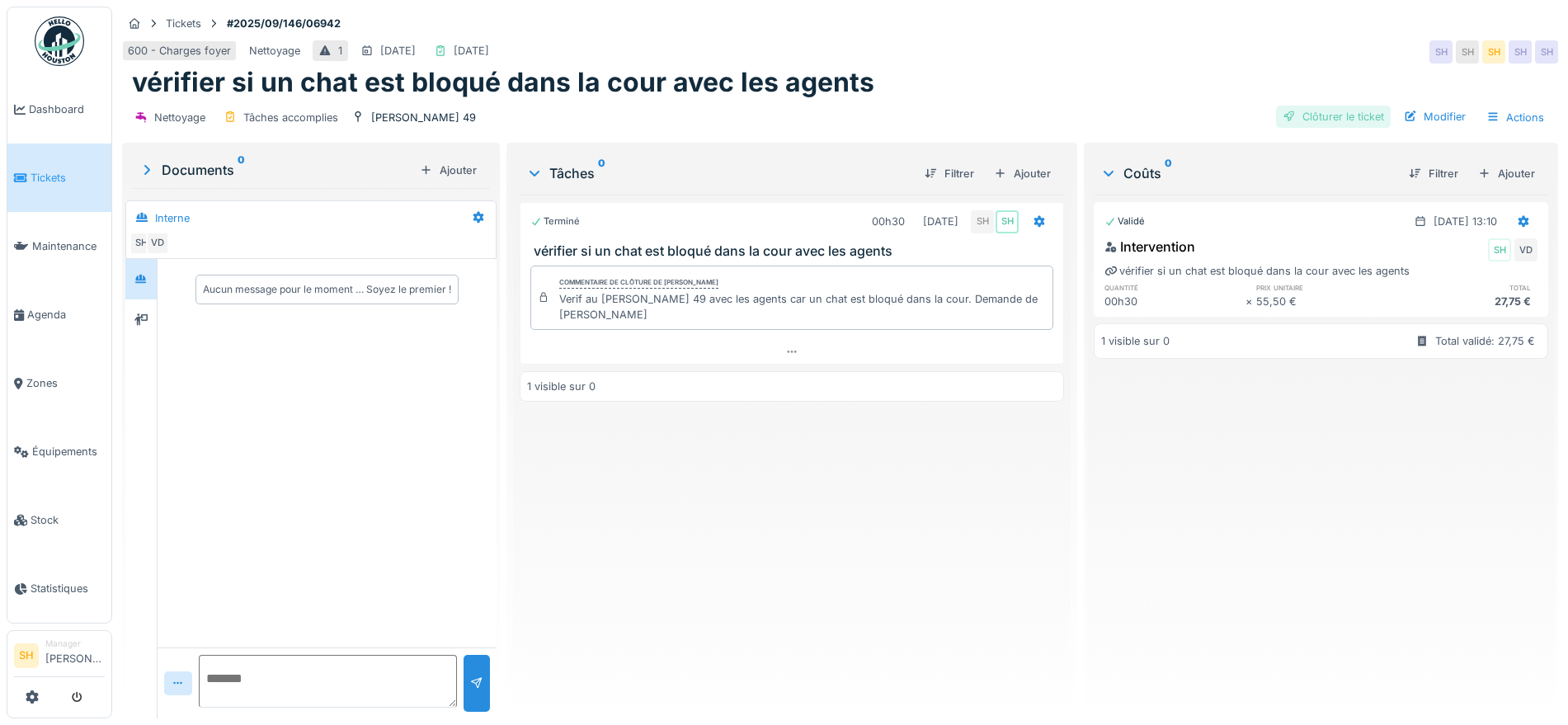
click at [1283, 114] on div "Clôturer le ticket" at bounding box center [1334, 117] width 115 height 23
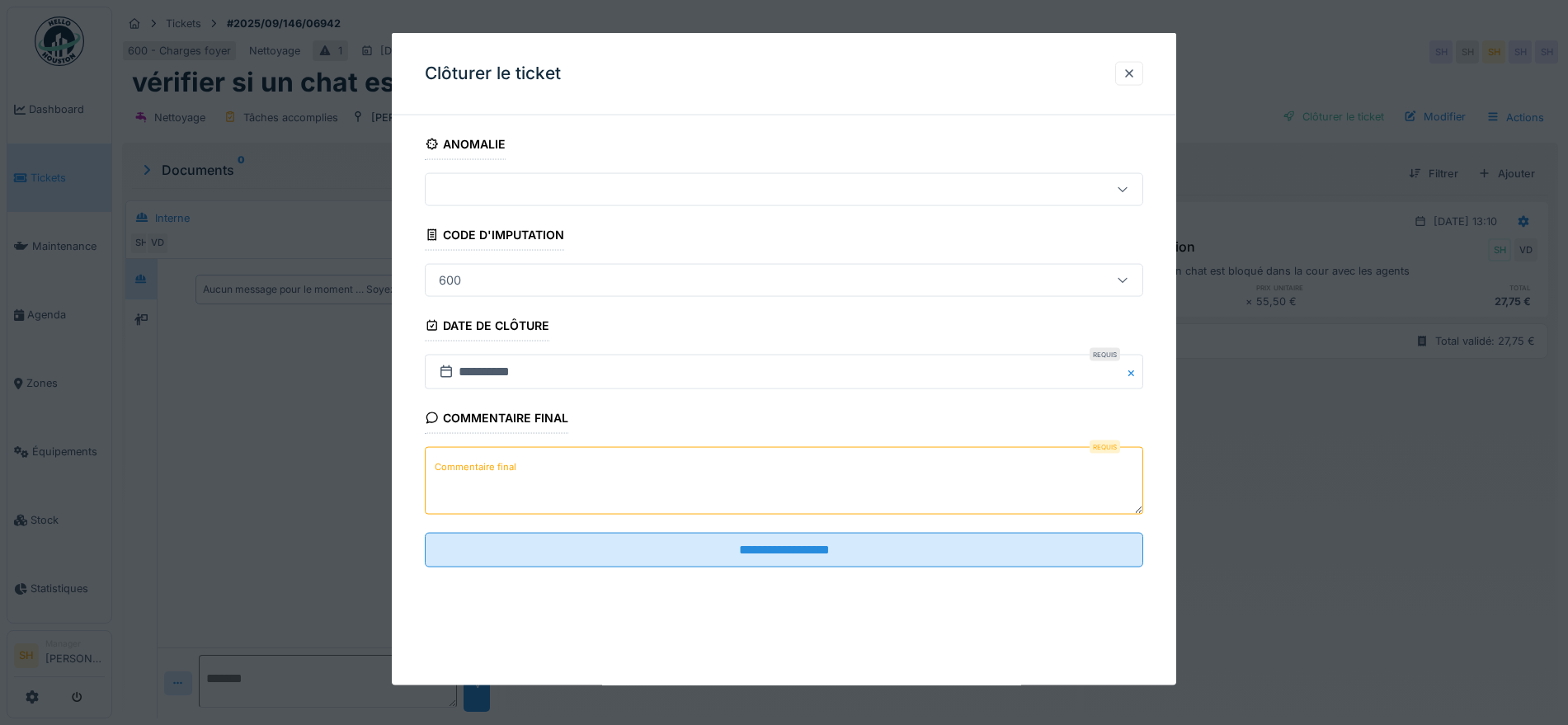
click at [558, 492] on textarea "Commentaire final" at bounding box center [784, 481] width 718 height 68
type textarea "*"
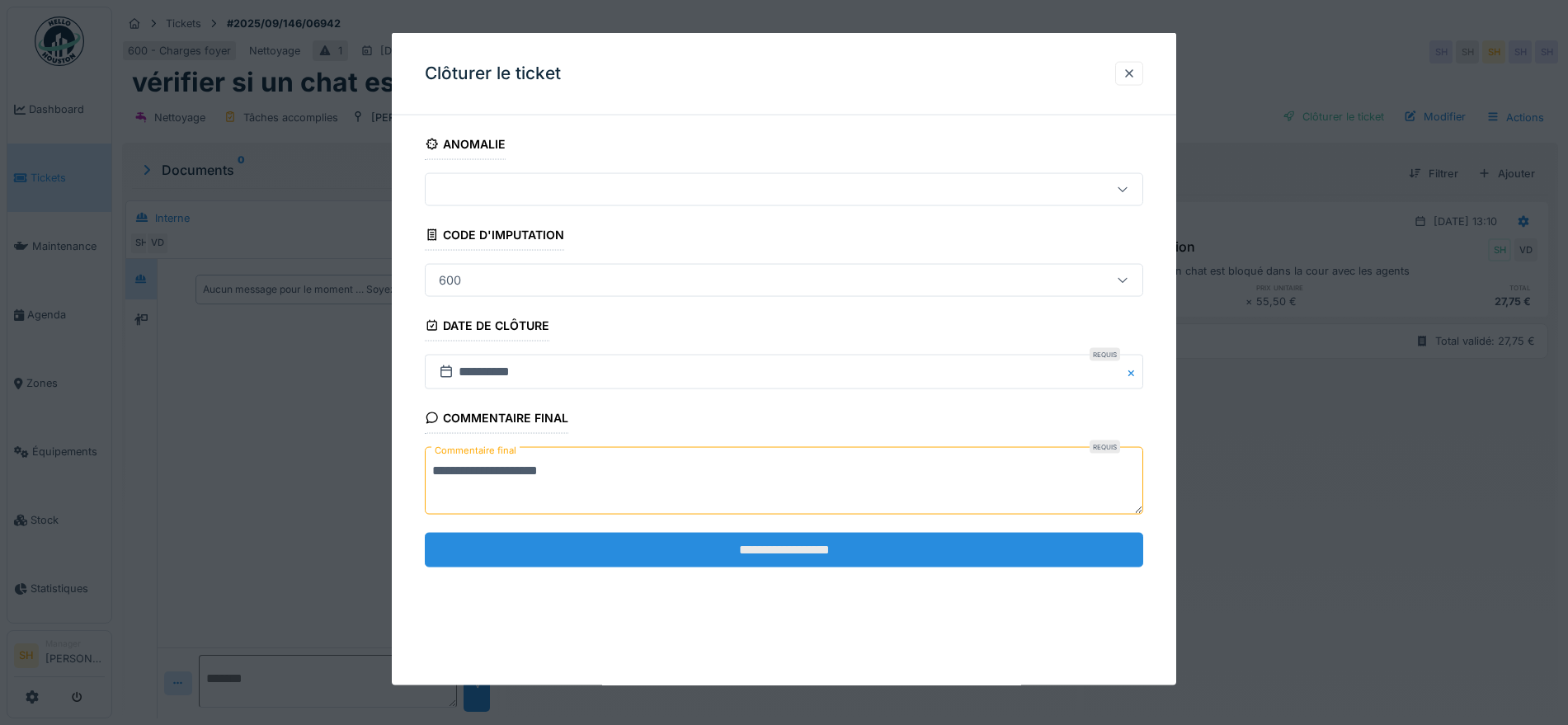
type textarea "**********"
click at [701, 553] on input "**********" at bounding box center [784, 549] width 718 height 35
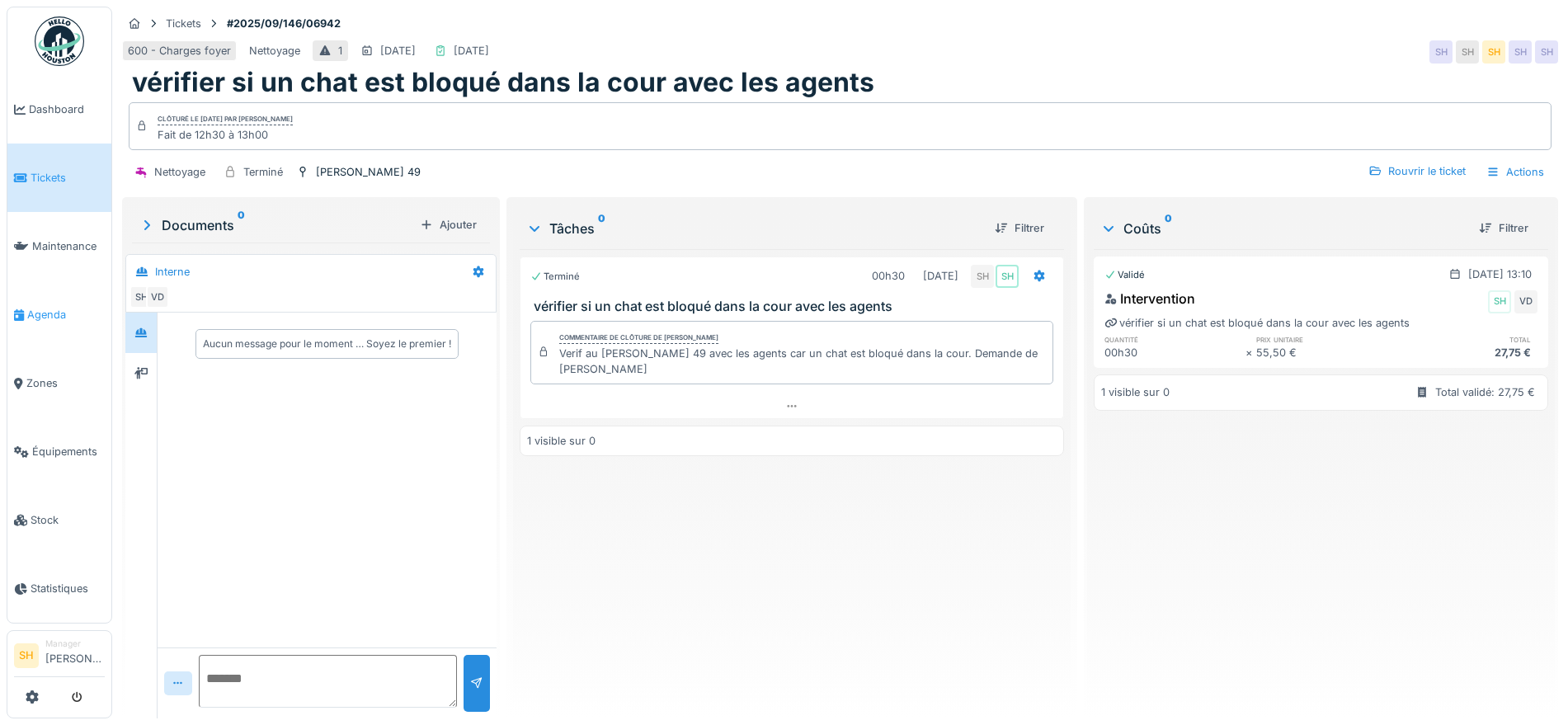
click at [71, 307] on span "Agenda" at bounding box center [65, 315] width 77 height 16
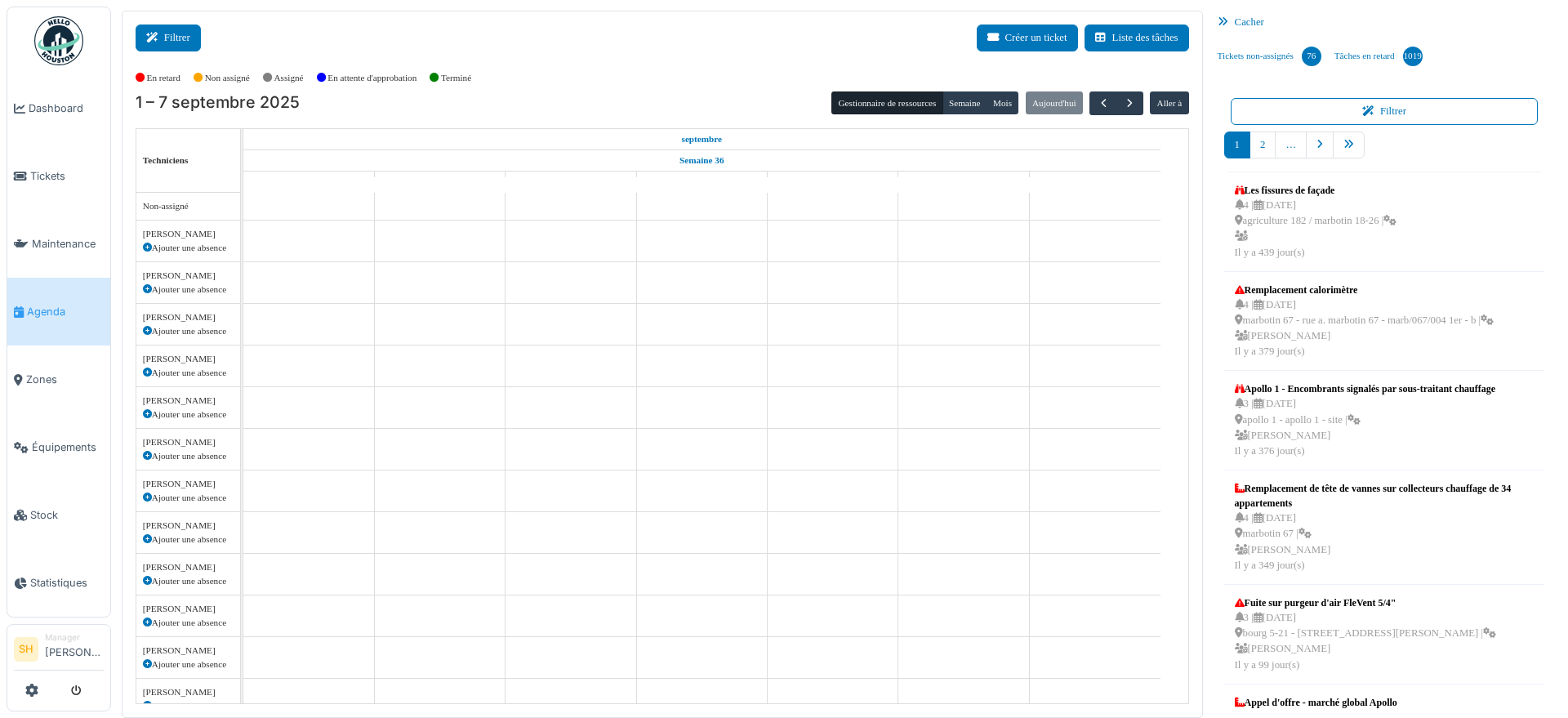
click at [166, 45] on button "Filtrer" at bounding box center [168, 37] width 66 height 27
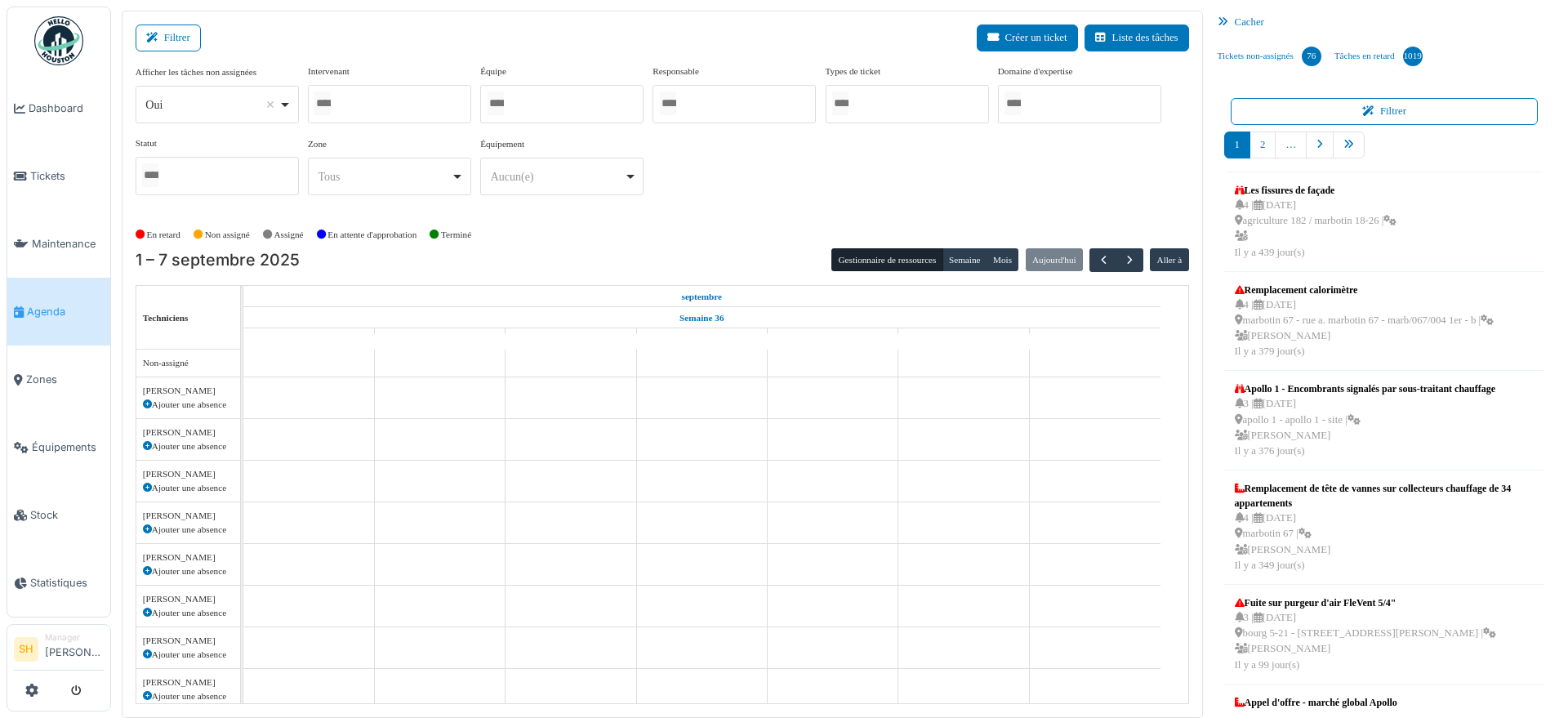
click at [576, 103] on div at bounding box center [562, 104] width 164 height 39
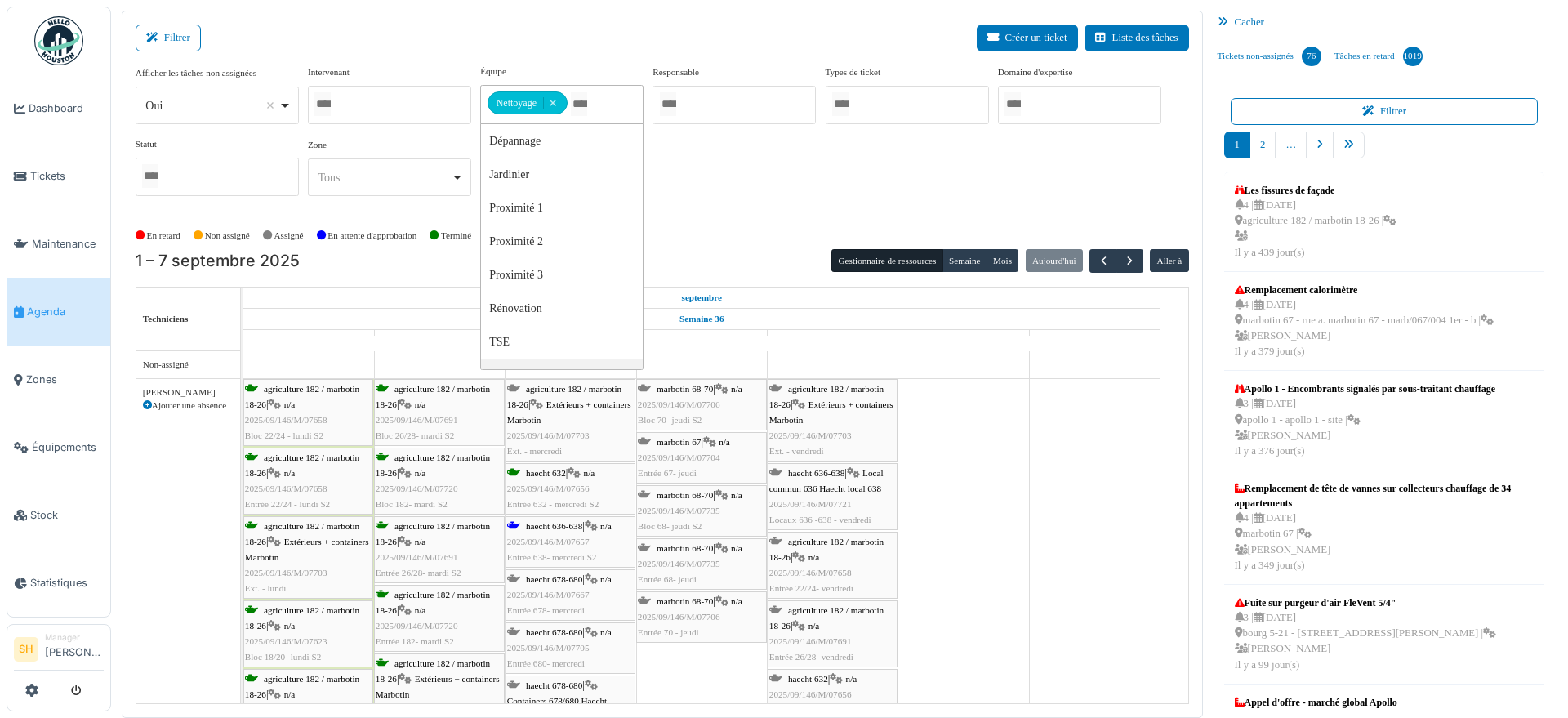
click at [553, 524] on span "haecht 636-638" at bounding box center [553, 526] width 56 height 9
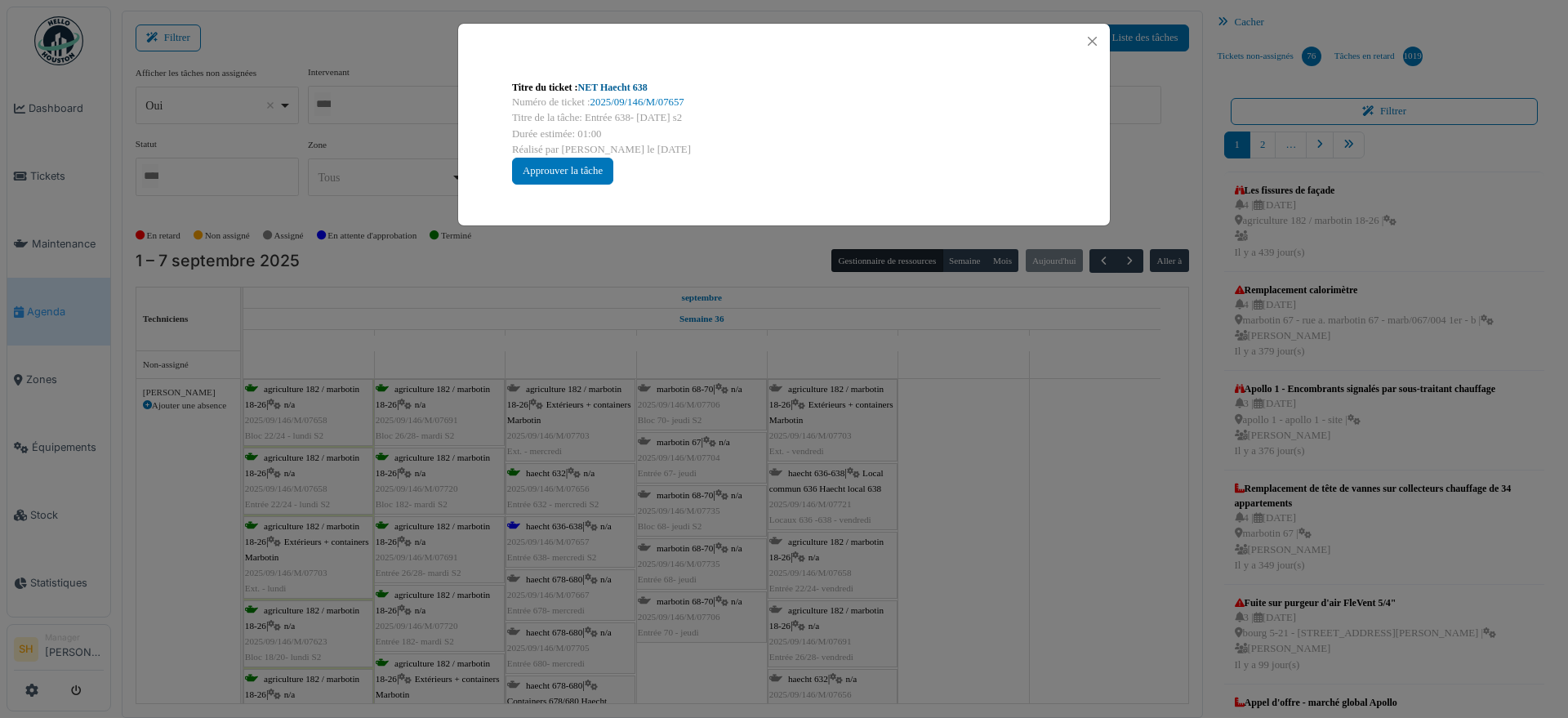
drag, startPoint x: 613, startPoint y: 77, endPoint x: 609, endPoint y: 91, distance: 14.6
click at [611, 83] on div "Titre du ticket : NET Haecht 638 Numéro de ticket : 2025/09/146/M/07657 Titre d…" at bounding box center [784, 133] width 570 height 131
click at [609, 91] on link "NET Haecht 638" at bounding box center [613, 87] width 70 height 11
drag, startPoint x: 1044, startPoint y: 540, endPoint x: 678, endPoint y: 540, distance: 366.0
click at [1040, 540] on div "Titre du ticket : NET Haecht 638 Numéro de ticket : 2025/09/146/M/07657 Titre d…" at bounding box center [784, 359] width 1568 height 718
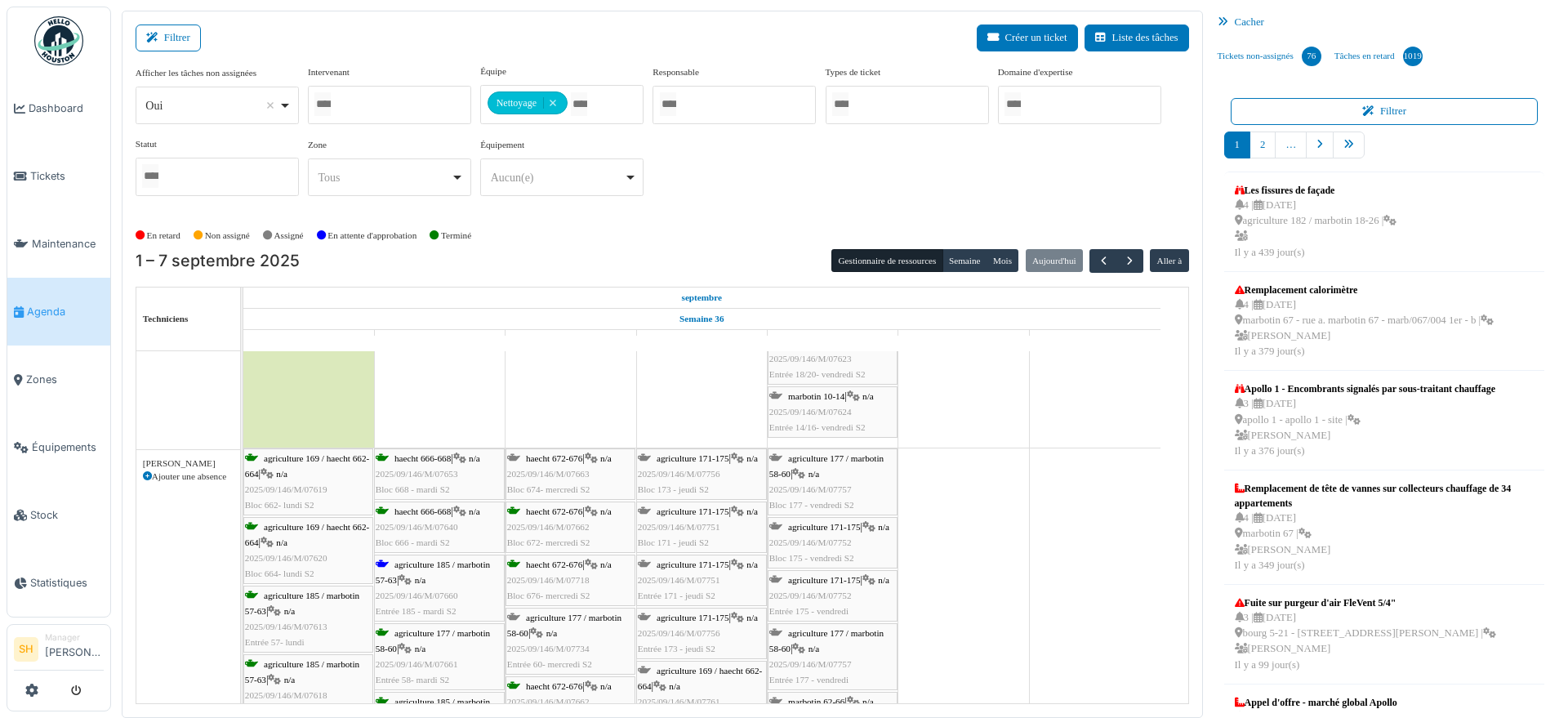
scroll to position [510, 0]
click at [422, 559] on span "agriculture 185 / marbotin 57-63" at bounding box center [433, 571] width 115 height 25
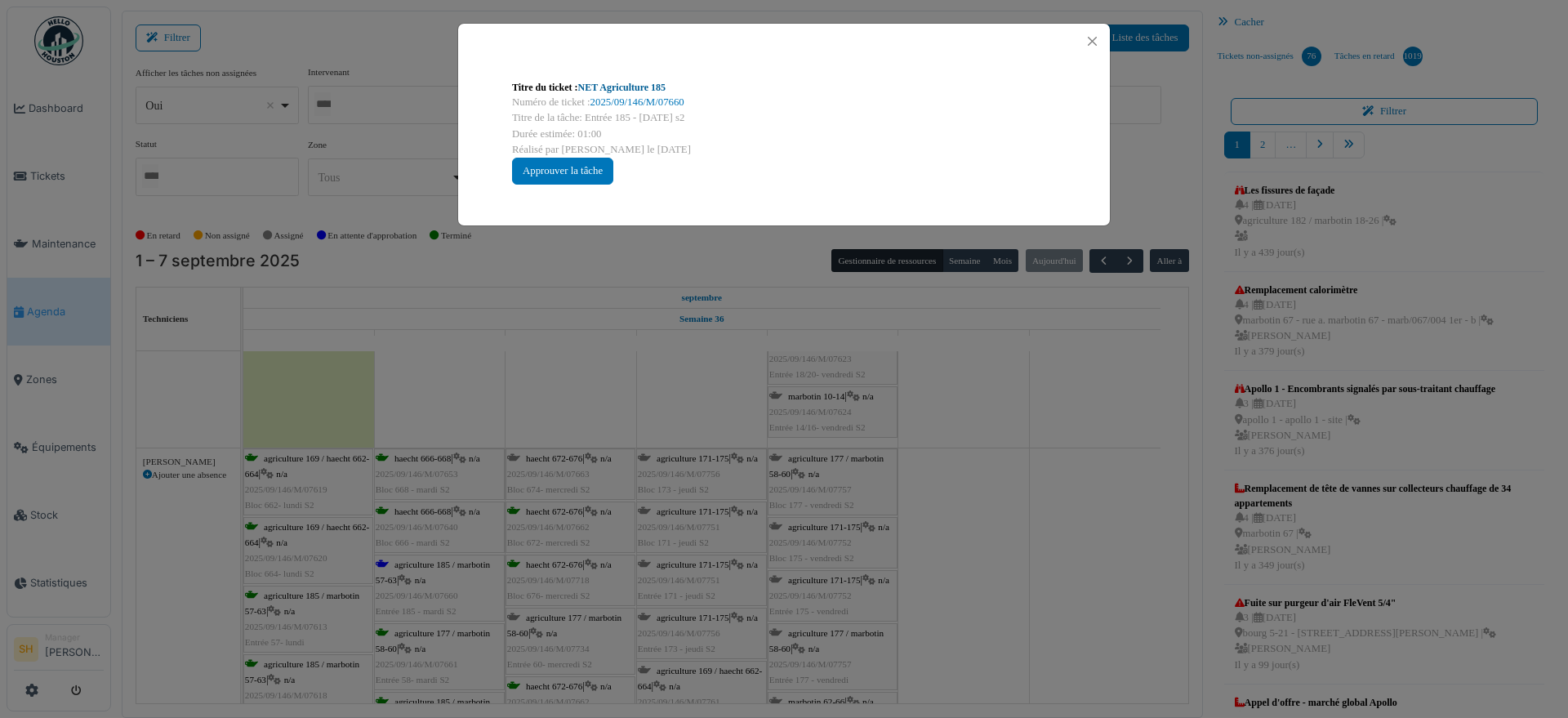
click at [611, 90] on link "NET Agriculture 185" at bounding box center [622, 87] width 88 height 11
click at [971, 494] on div "Titre du ticket : NET Agriculture 185 Numéro de ticket : 2025/09/146/M/07660 Ti…" at bounding box center [784, 359] width 1568 height 718
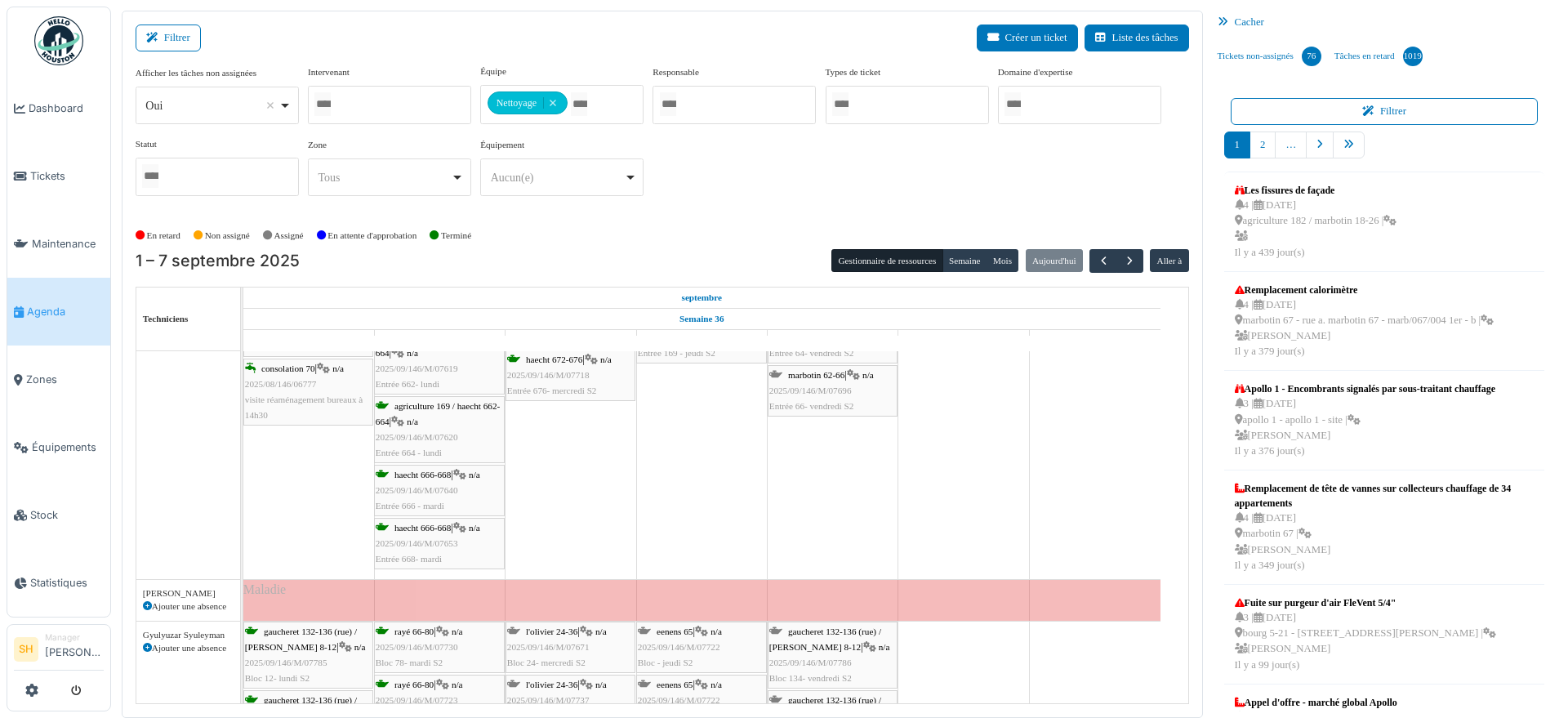
scroll to position [0, 0]
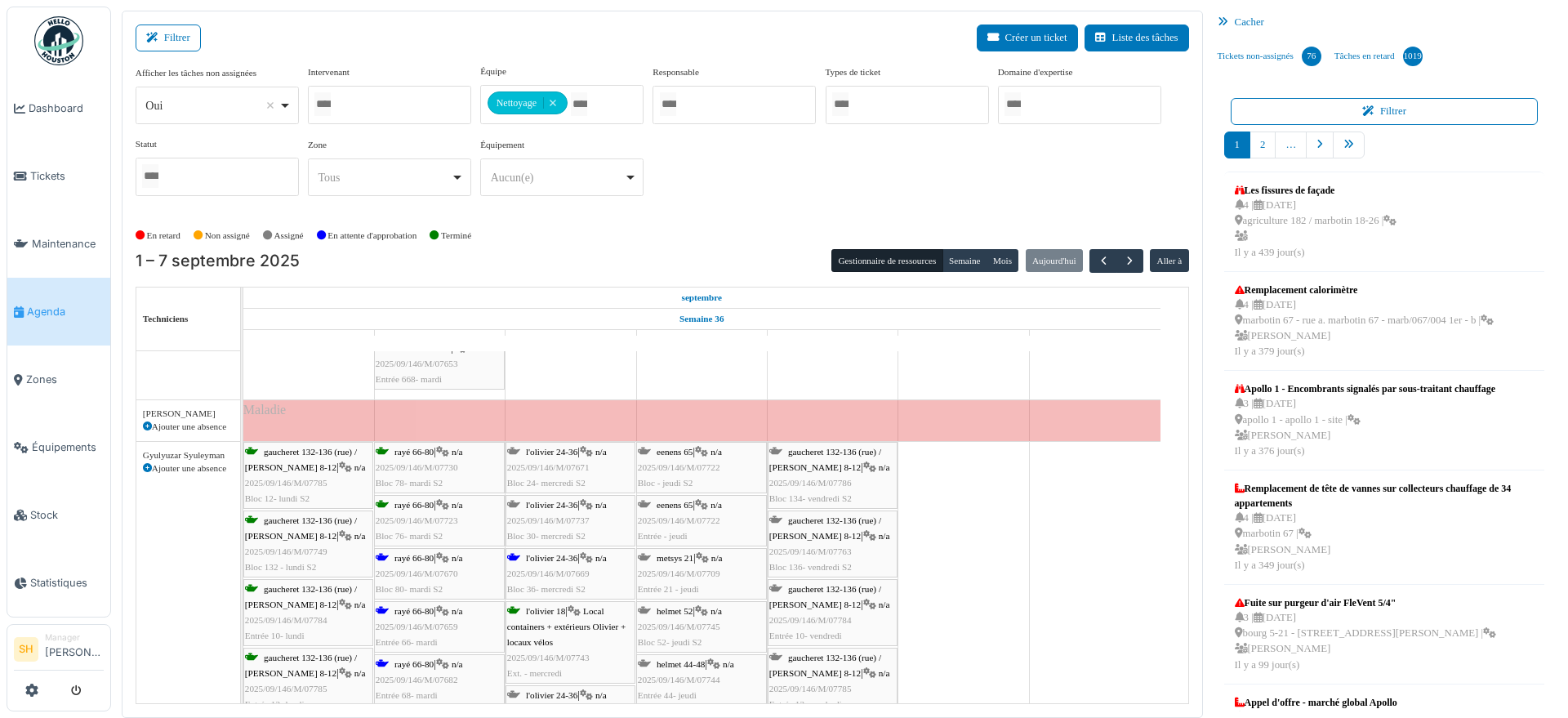
click at [426, 559] on span "rayé 66-80" at bounding box center [414, 558] width 39 height 9
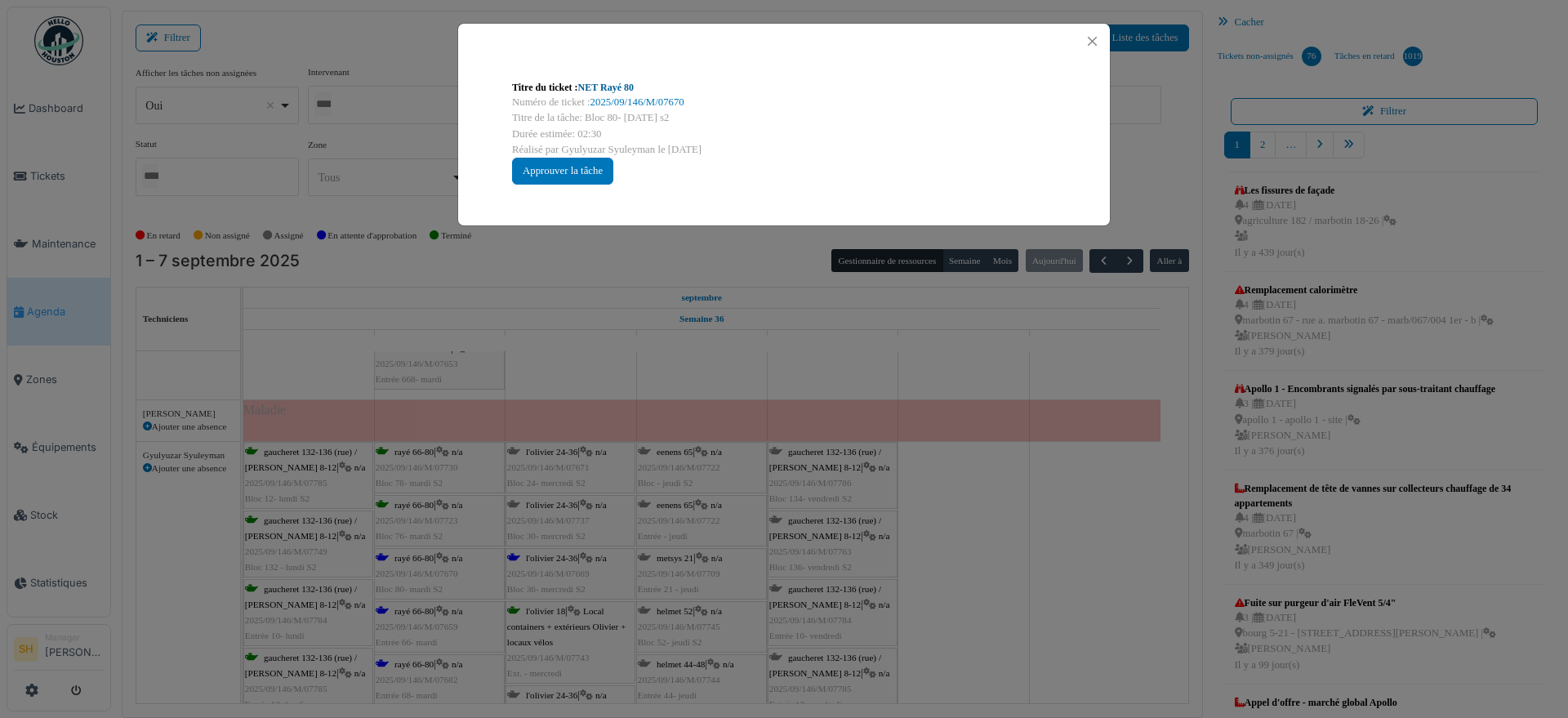
click at [586, 85] on link "NET Rayé 80" at bounding box center [606, 87] width 55 height 11
click at [931, 553] on div "Titre du ticket : NET Rayé 80 Numéro de ticket : 2025/09/146/M/07670 Titre de l…" at bounding box center [784, 359] width 1568 height 718
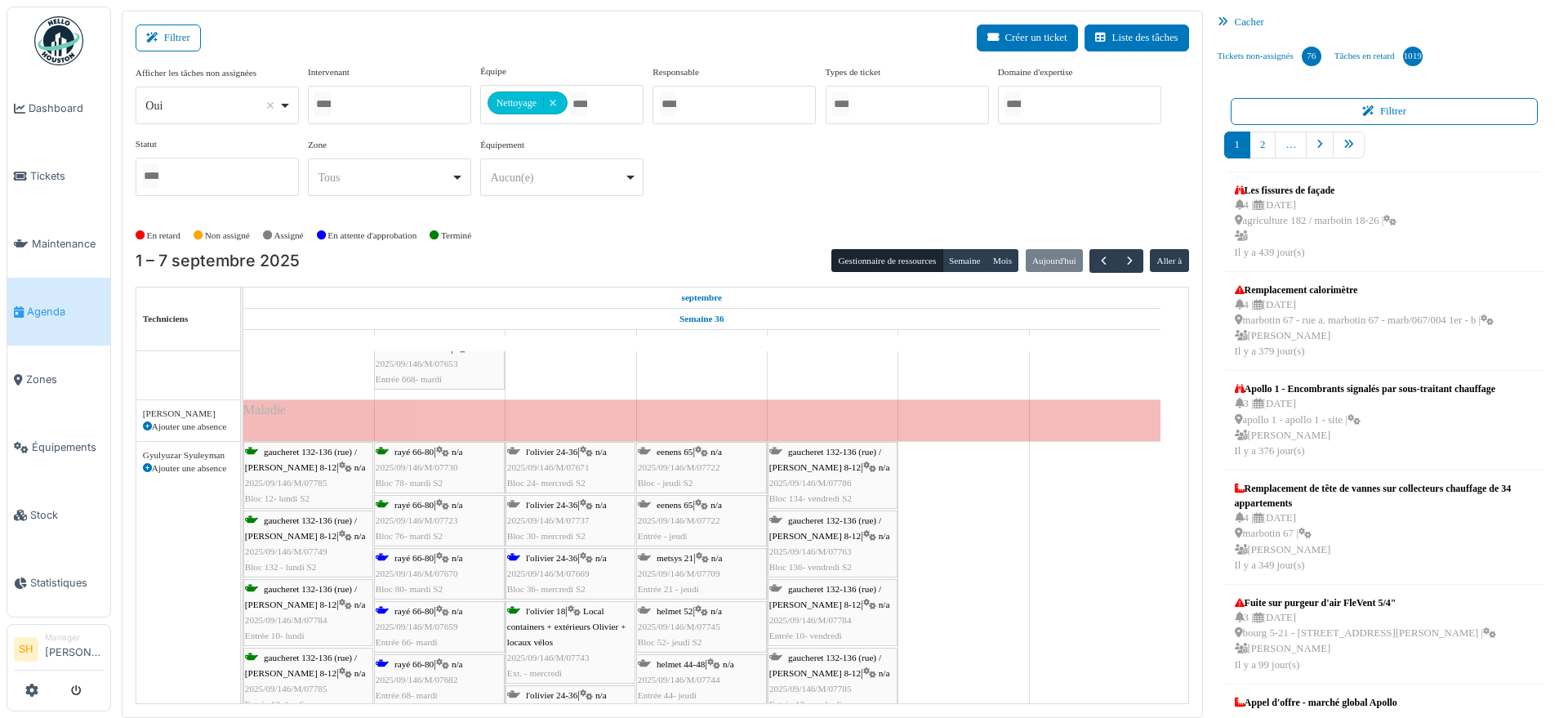
click at [422, 615] on div "rayé 66-80 | n/a 2025/09/146/M/07659 Entrée 66- mardi" at bounding box center [440, 627] width 128 height 47
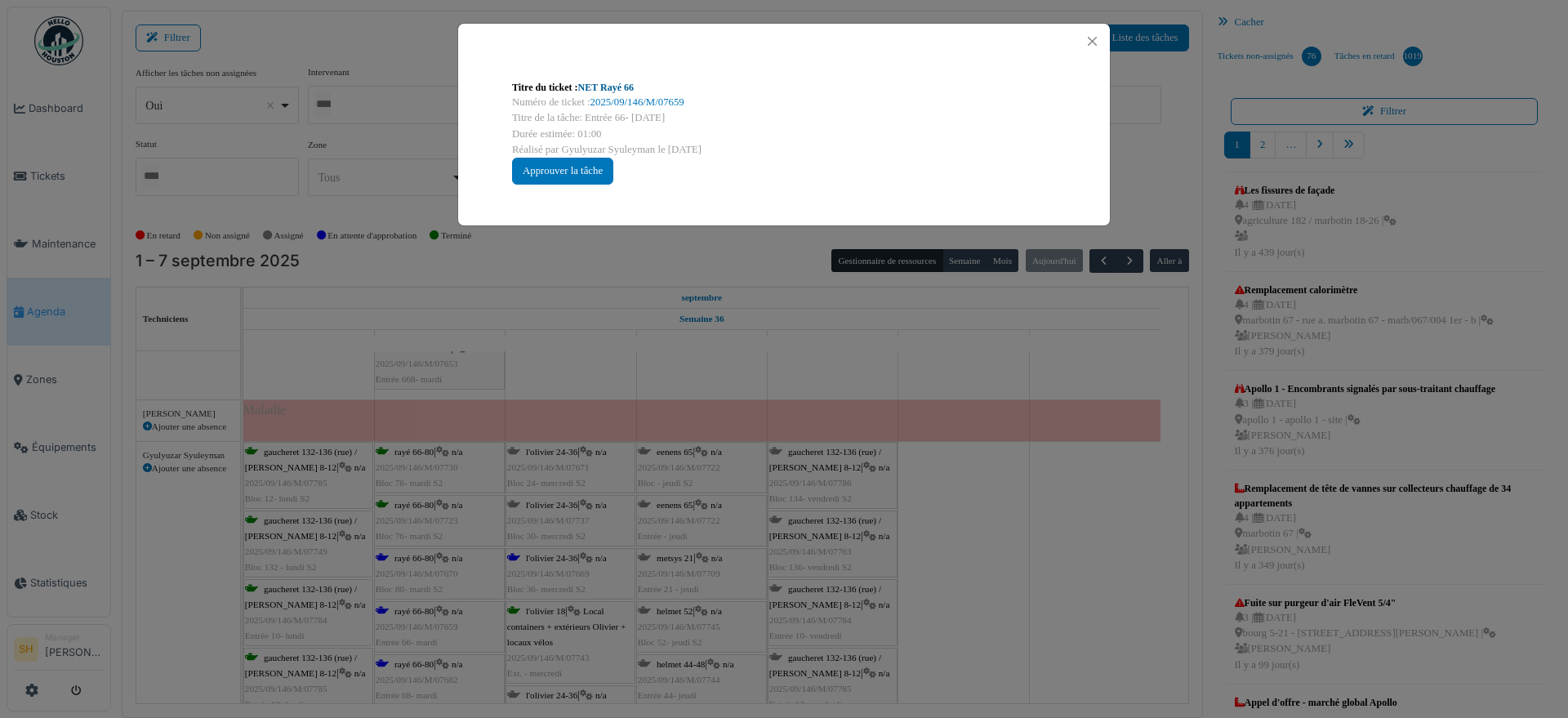
click at [622, 83] on link "NET Rayé 66" at bounding box center [606, 87] width 55 height 11
click at [417, 664] on div "Titre du ticket : NET Rayé 66 Numéro de ticket : 2025/09/146/M/07659 Titre de l…" at bounding box center [784, 359] width 1568 height 718
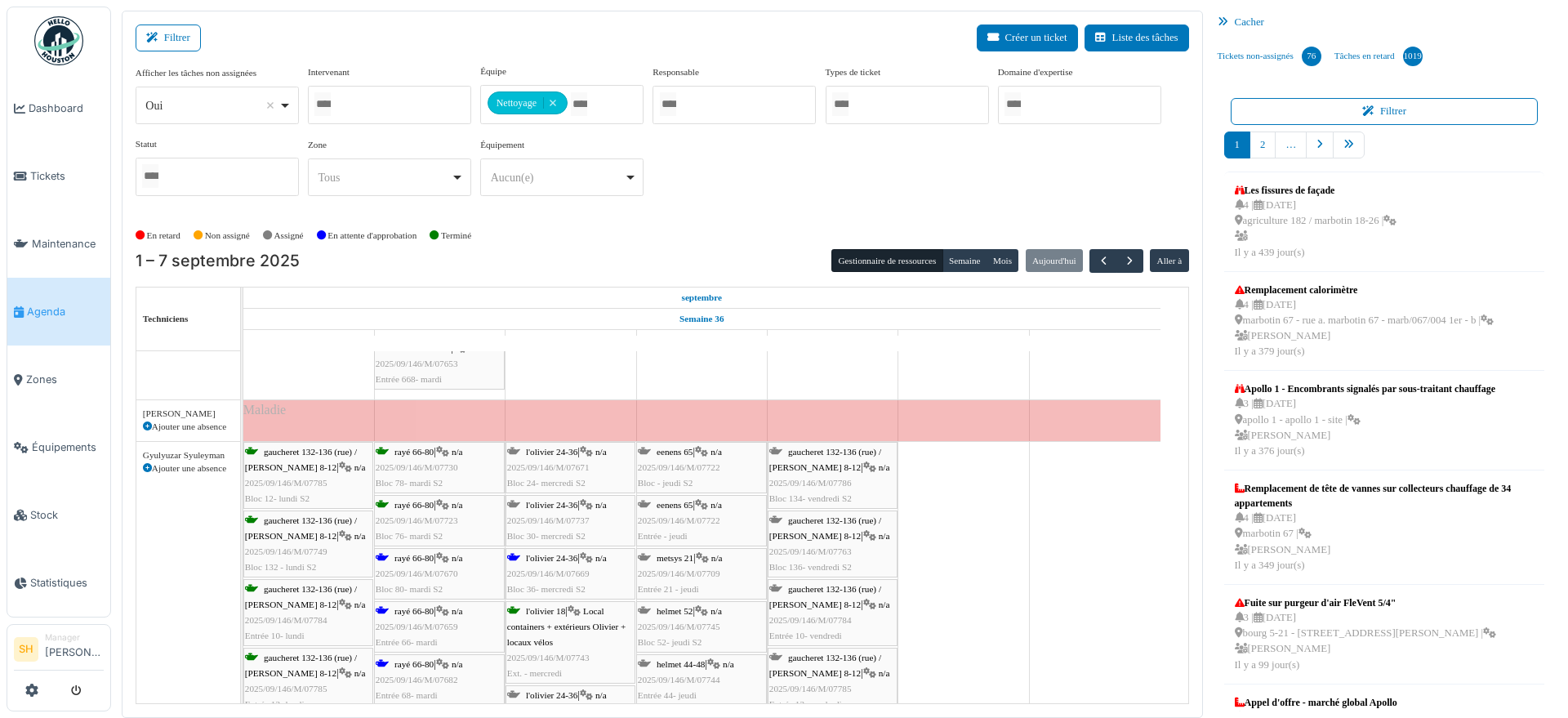
click at [417, 664] on span "rayé 66-80" at bounding box center [414, 664] width 39 height 9
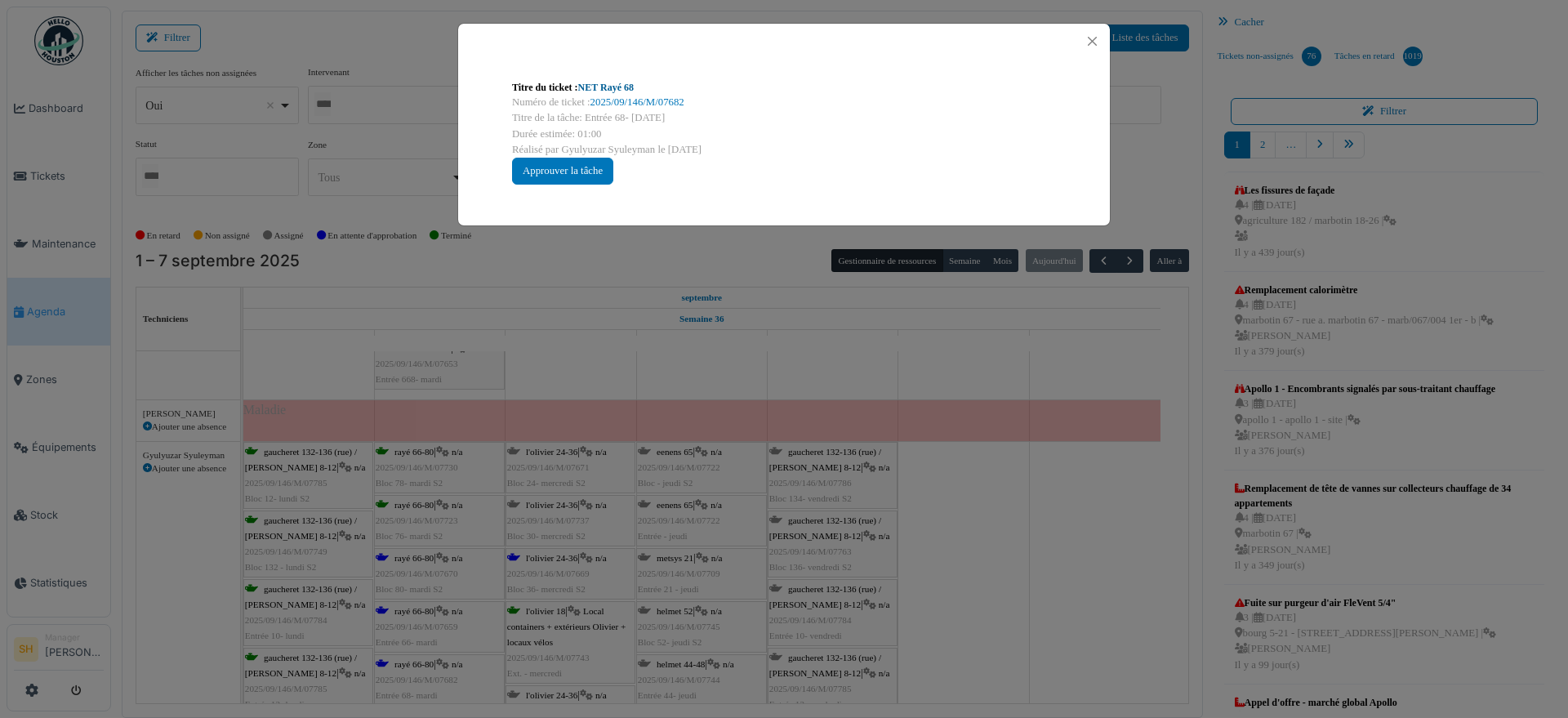
click at [587, 84] on link "NET Rayé 68" at bounding box center [606, 87] width 55 height 11
drag, startPoint x: 1022, startPoint y: 529, endPoint x: 868, endPoint y: 540, distance: 154.4
click at [992, 529] on div "Titre du ticket : NET Rayé 68 Numéro de ticket : 2025/09/146/M/07682 Titre de l…" at bounding box center [784, 359] width 1568 height 718
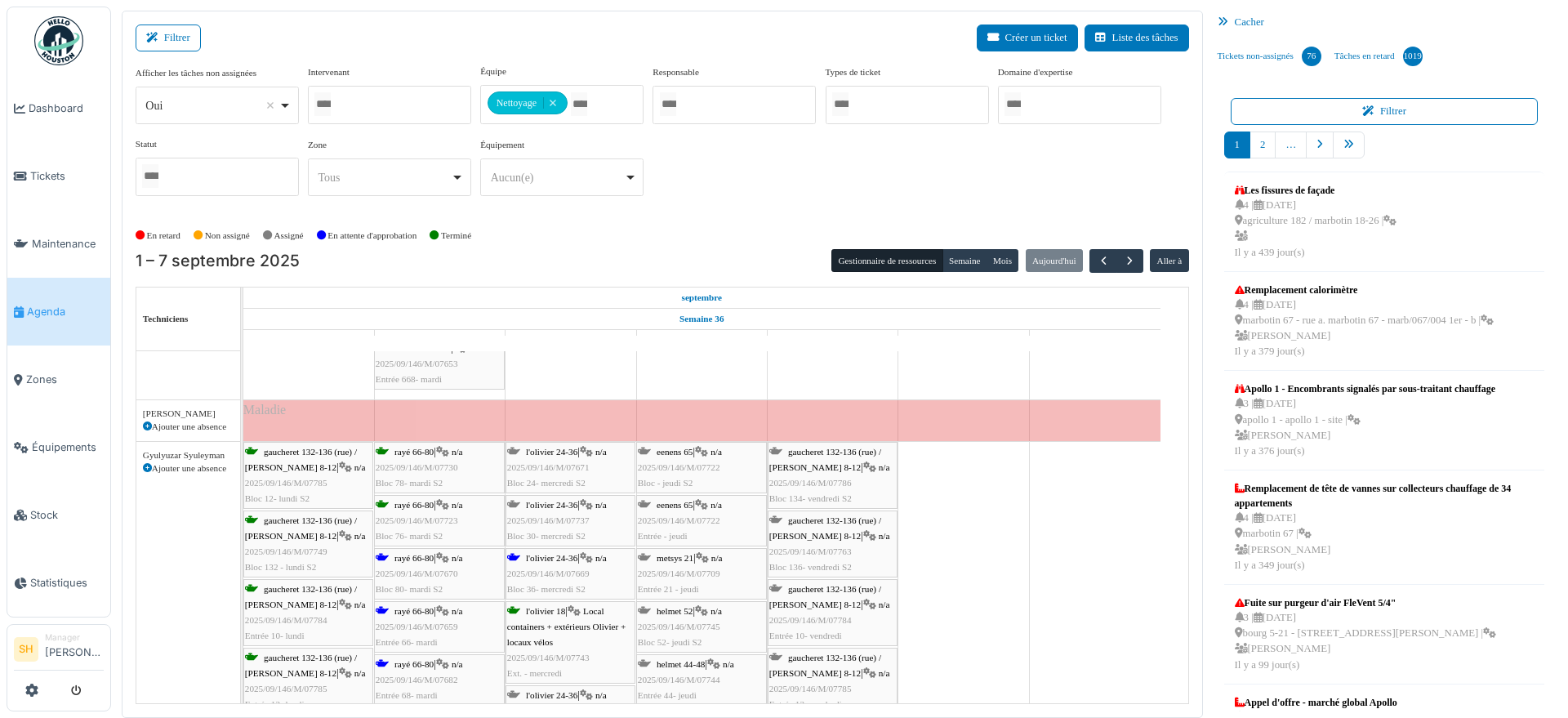
scroll to position [1225, 0]
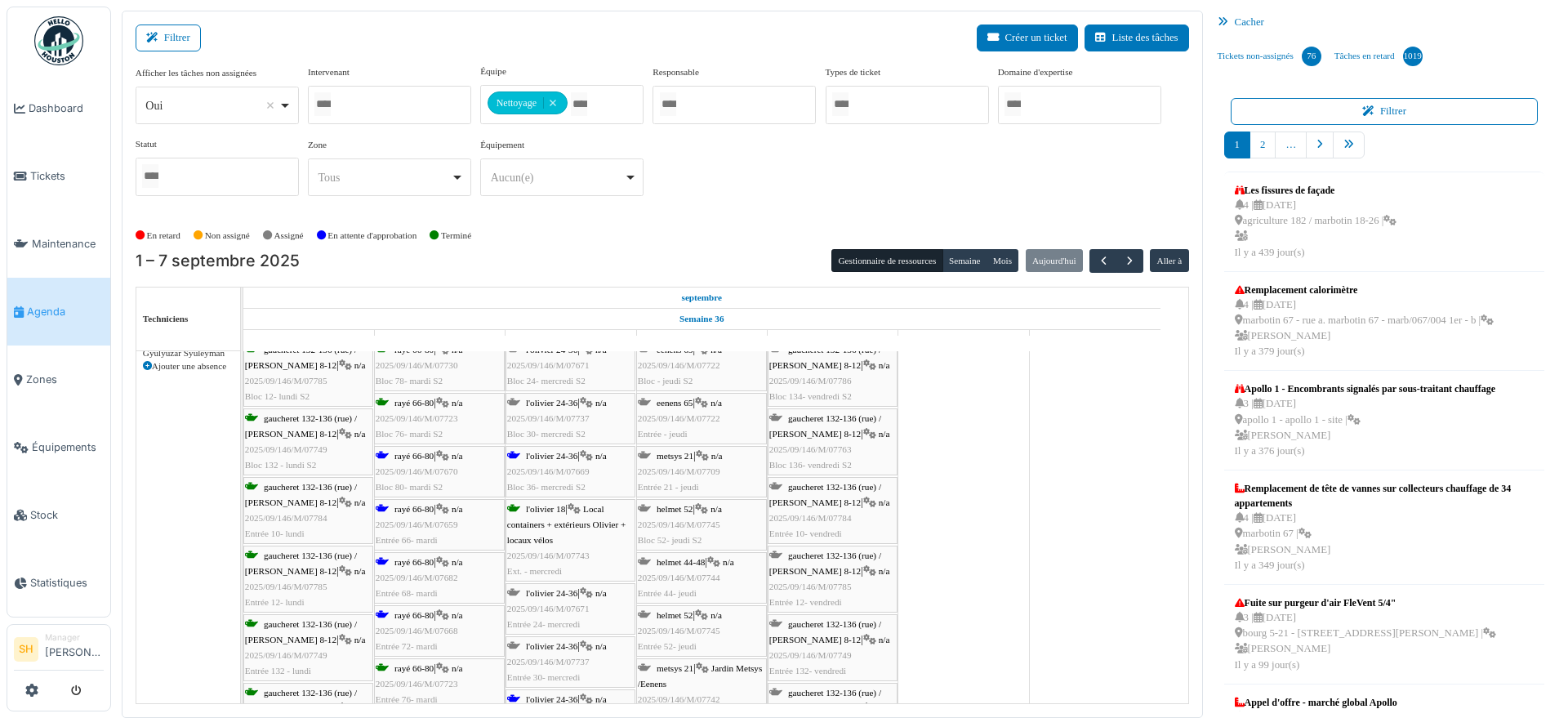
click at [558, 453] on span "l'olivier 24-36" at bounding box center [552, 455] width 52 height 9
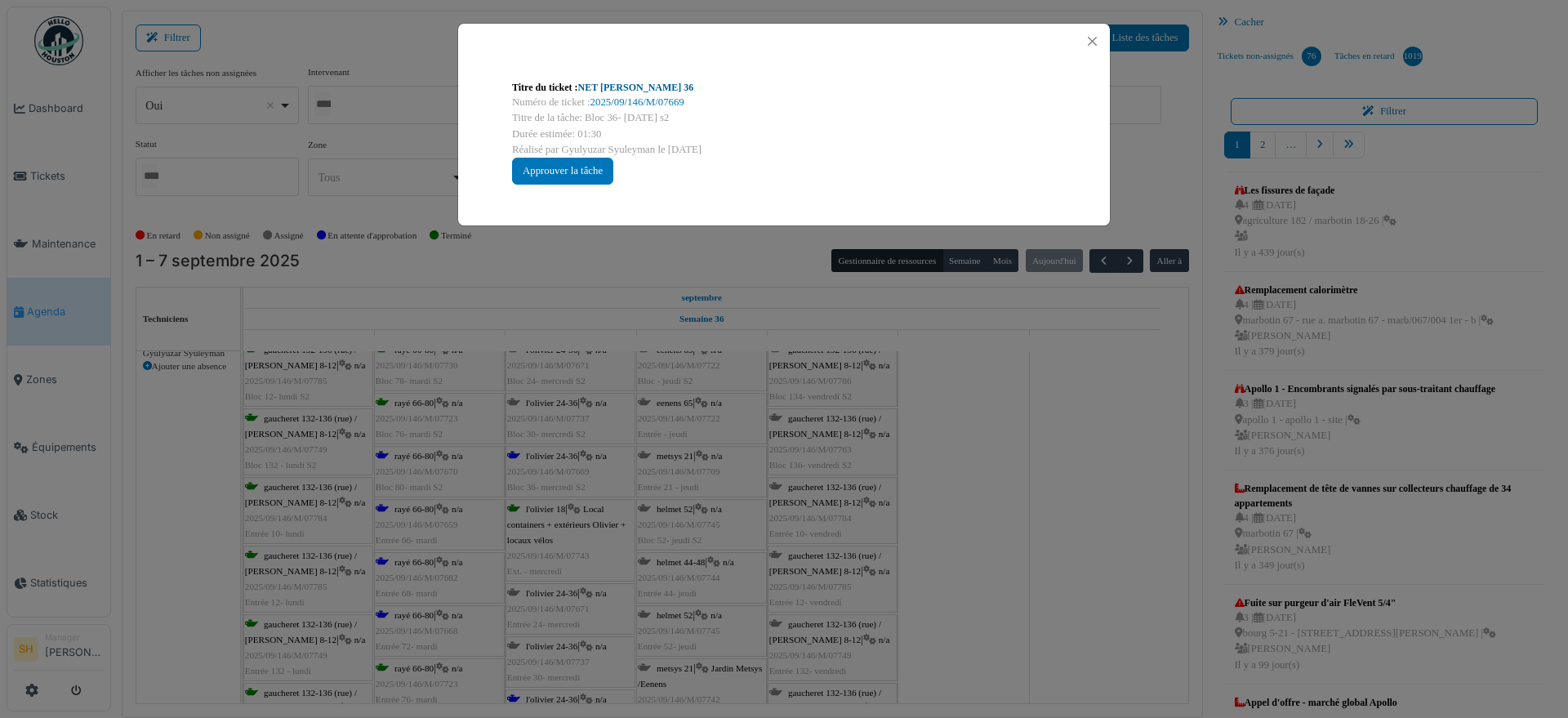
click at [626, 86] on link "NET Olivier 36" at bounding box center [636, 87] width 116 height 11
drag, startPoint x: 1039, startPoint y: 565, endPoint x: 476, endPoint y: 576, distance: 563.1
click at [1038, 565] on div "Titre du ticket : NET Olivier 36 Numéro de ticket : 2025/09/146/M/07669 Titre d…" at bounding box center [784, 359] width 1568 height 718
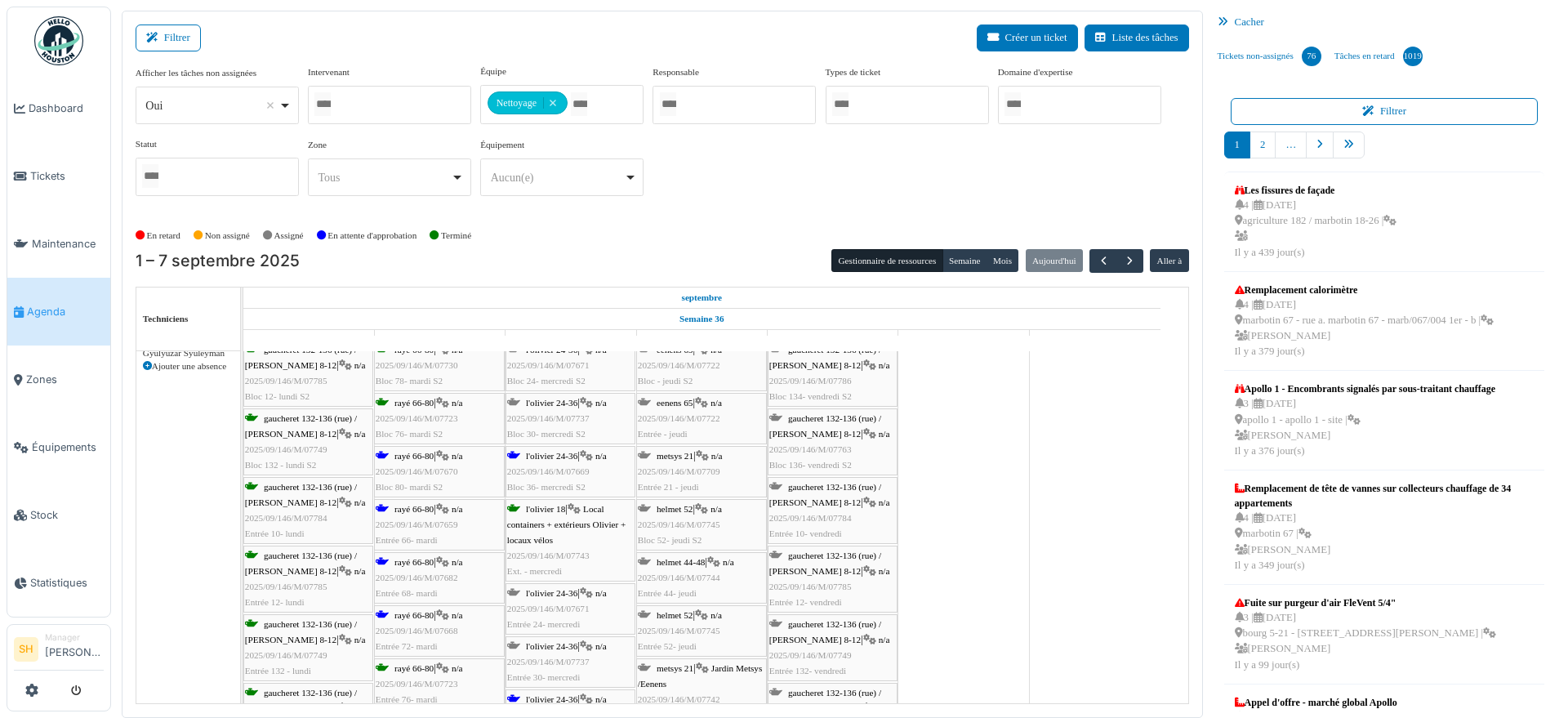
scroll to position [1327, 0]
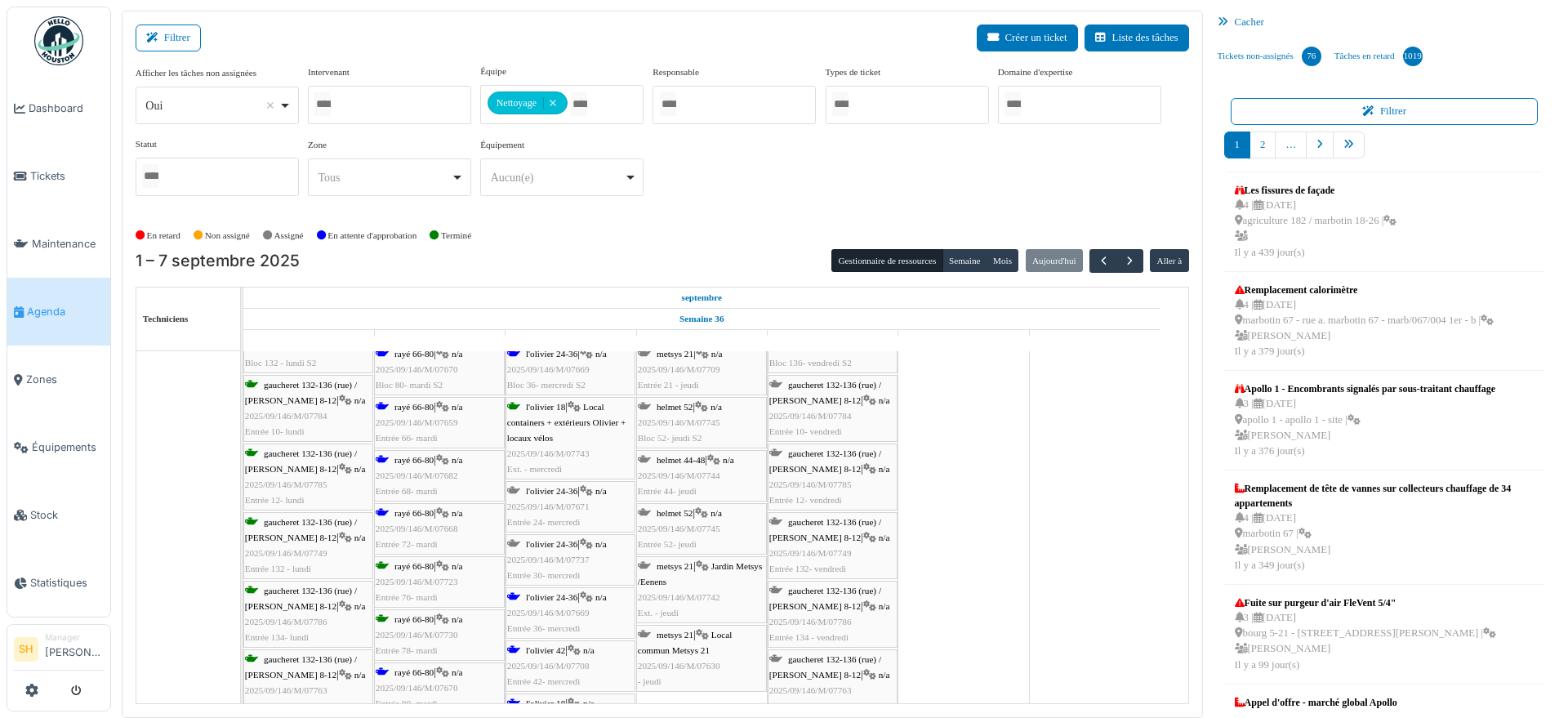
click at [419, 523] on span "2025/09/146/M/07668" at bounding box center [417, 528] width 83 height 9
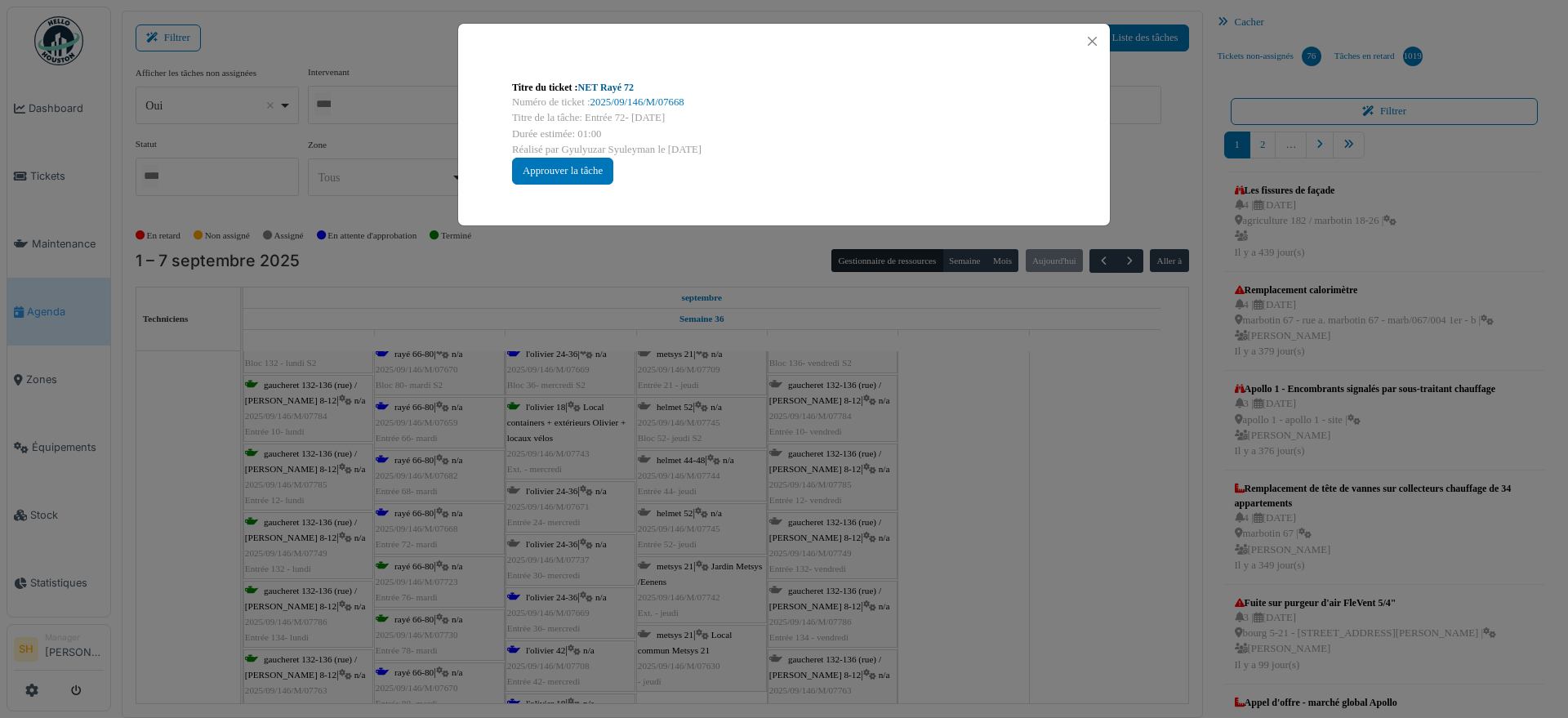
click at [617, 86] on link "NET Rayé 72" at bounding box center [606, 87] width 55 height 11
click at [991, 507] on div "Titre du ticket : NET Rayé 72 Numéro de ticket : 2025/09/146/M/07668 Titre de l…" at bounding box center [784, 359] width 1568 height 718
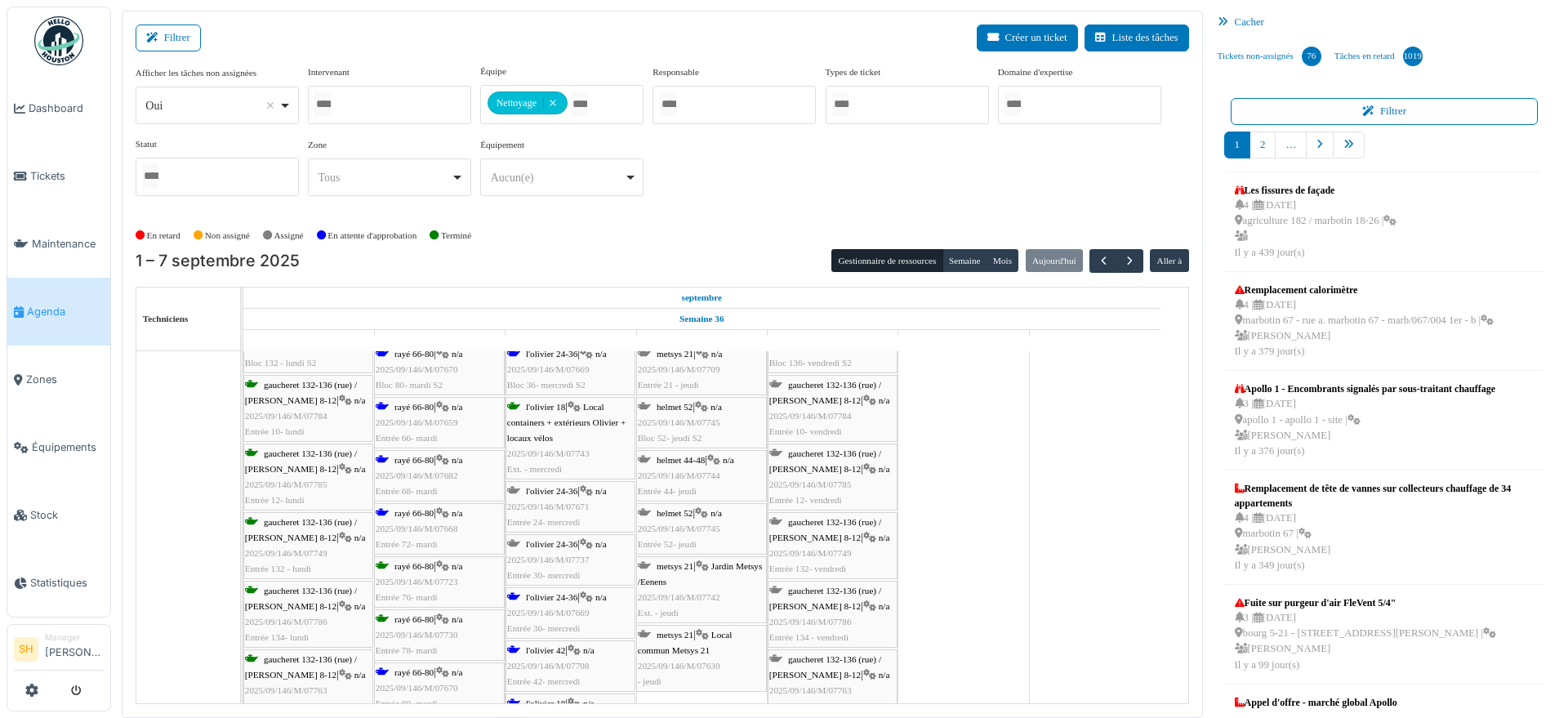
click at [409, 667] on span "rayé 66-80" at bounding box center [414, 671] width 39 height 9
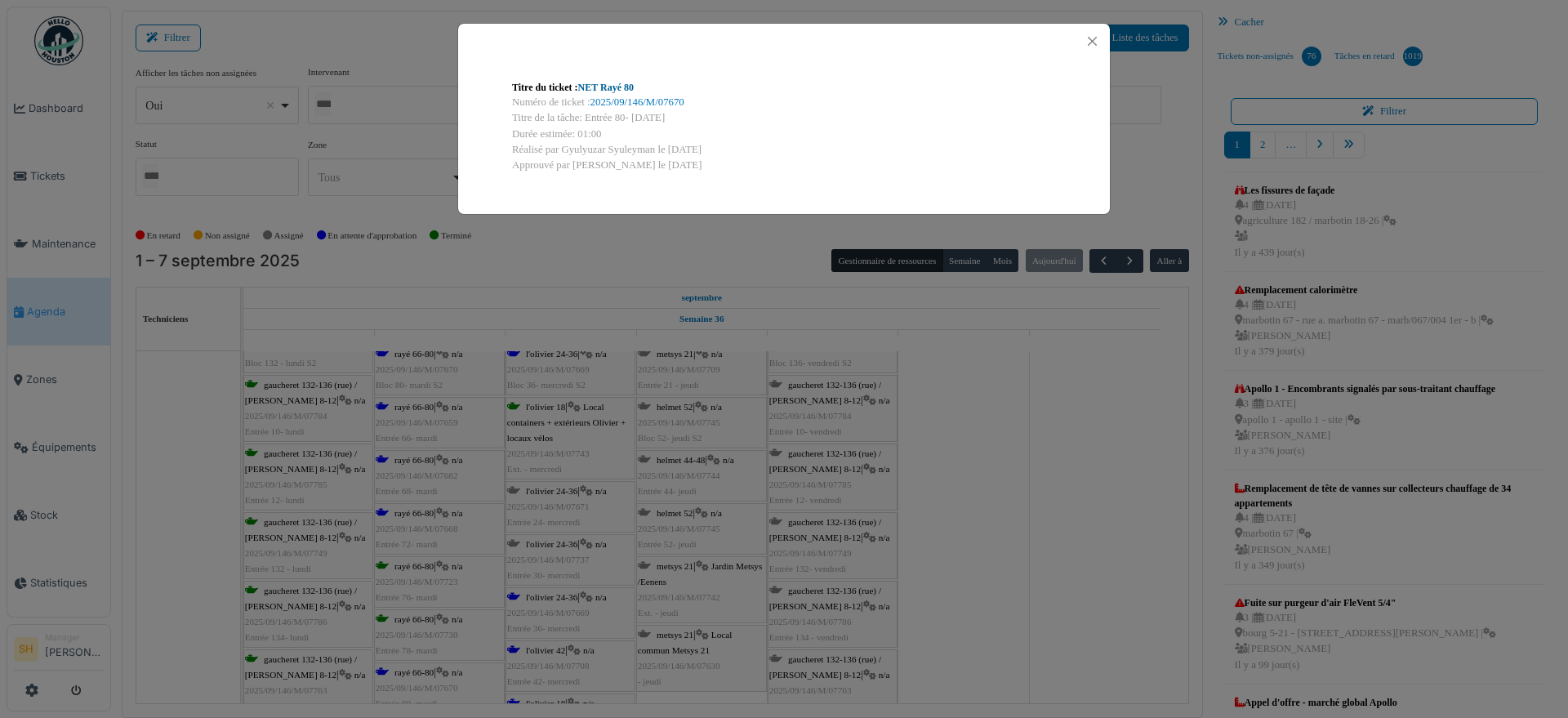
click at [592, 91] on link "NET Rayé 80" at bounding box center [606, 87] width 55 height 11
drag, startPoint x: 1046, startPoint y: 505, endPoint x: 759, endPoint y: 690, distance: 341.5
click at [1042, 509] on div "Titre du ticket : NET Rayé 80 Numéro de ticket : 2025/09/146/M/07670 Titre de l…" at bounding box center [784, 359] width 1568 height 718
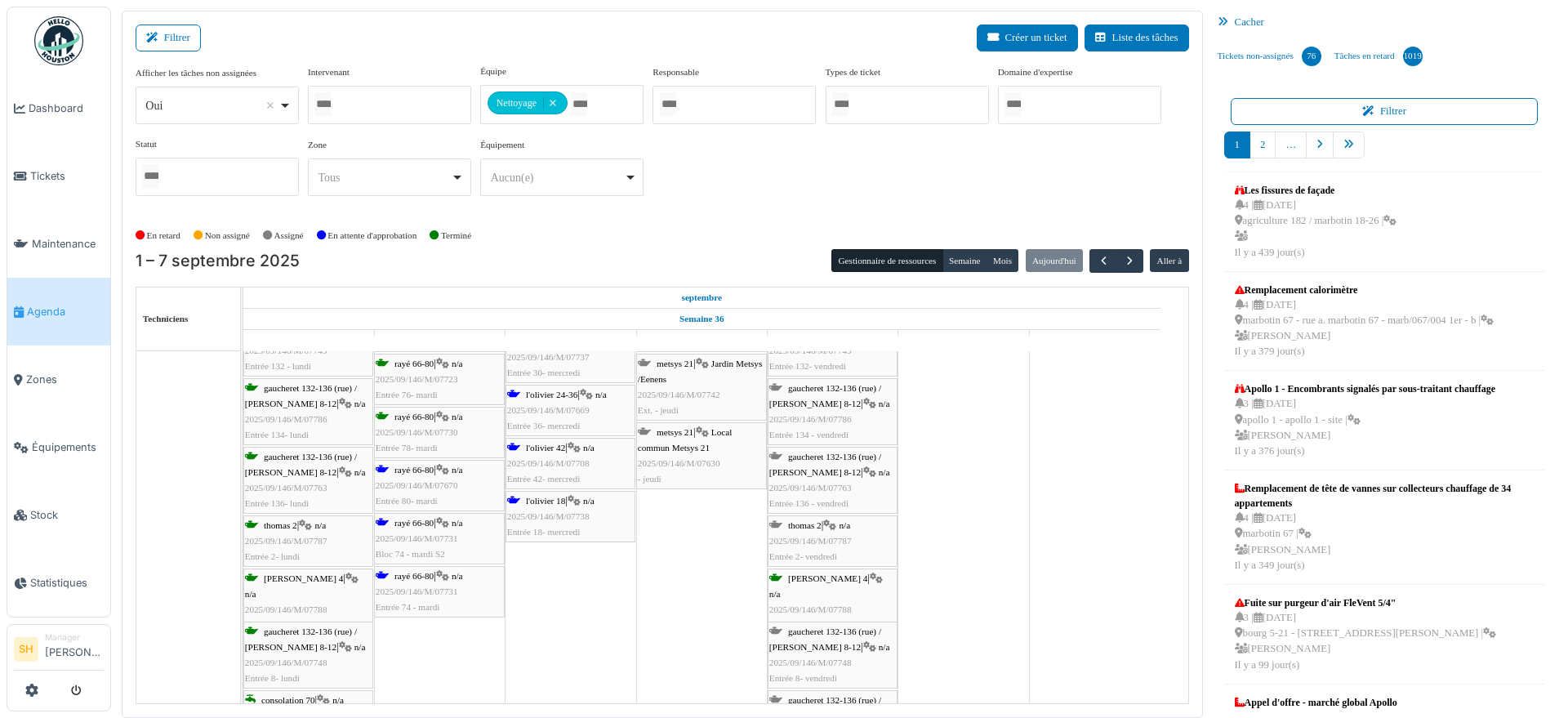
scroll to position [1532, 0]
click at [401, 578] on span "rayé 66-80" at bounding box center [414, 573] width 39 height 9
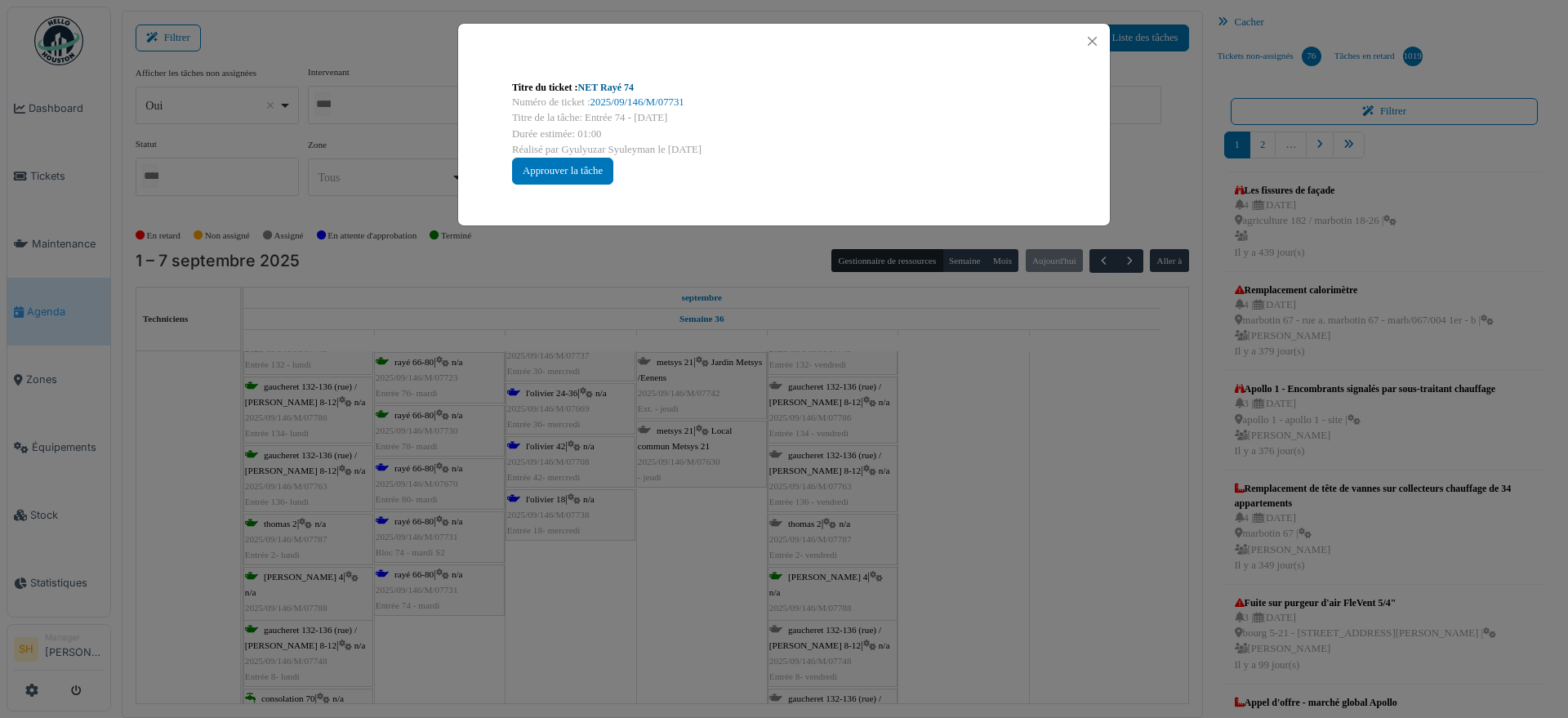
click at [599, 88] on link "NET Rayé 74" at bounding box center [606, 87] width 55 height 11
click at [956, 441] on div "Titre du ticket : NET Rayé 74 Numéro de ticket : 2025/09/146/M/07731 Titre de l…" at bounding box center [784, 359] width 1568 height 718
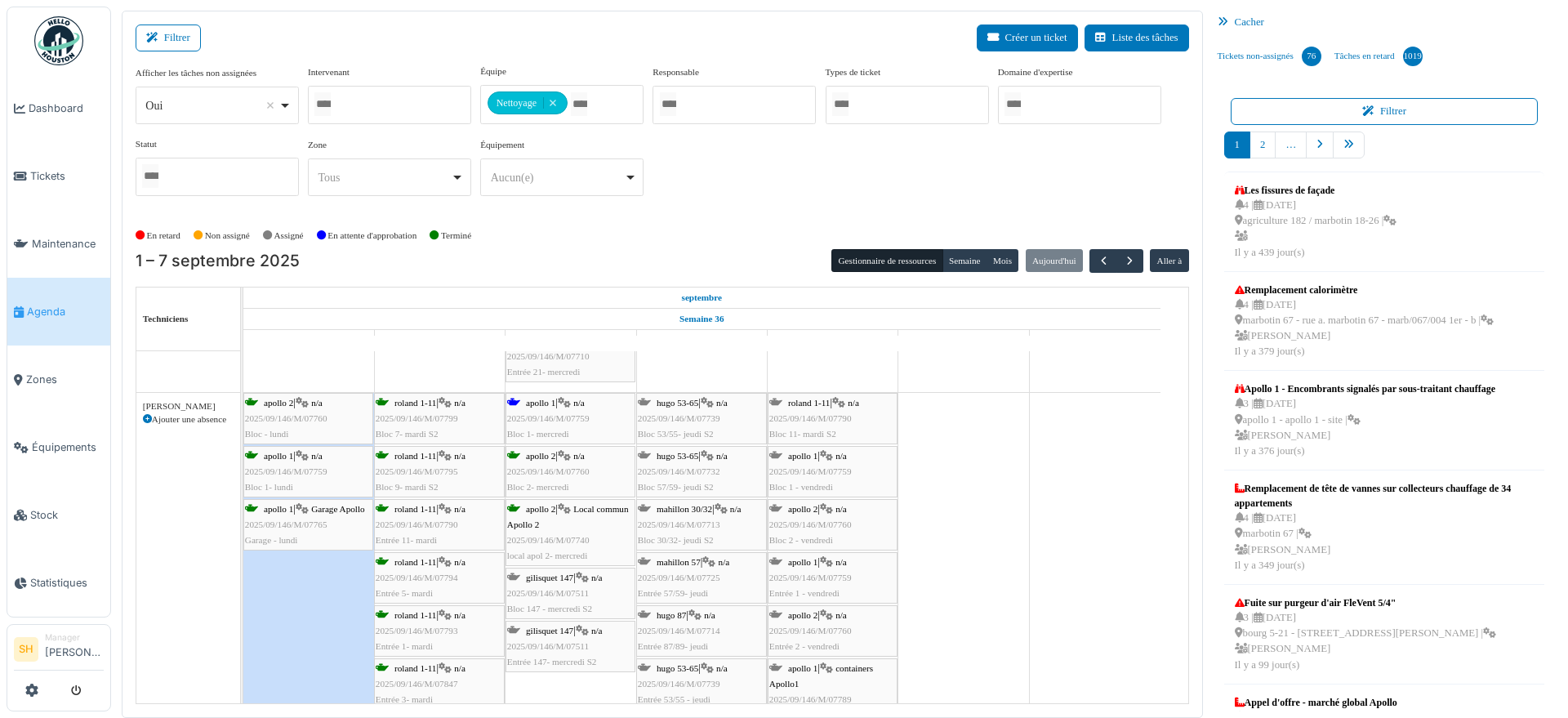
scroll to position [2451, 0]
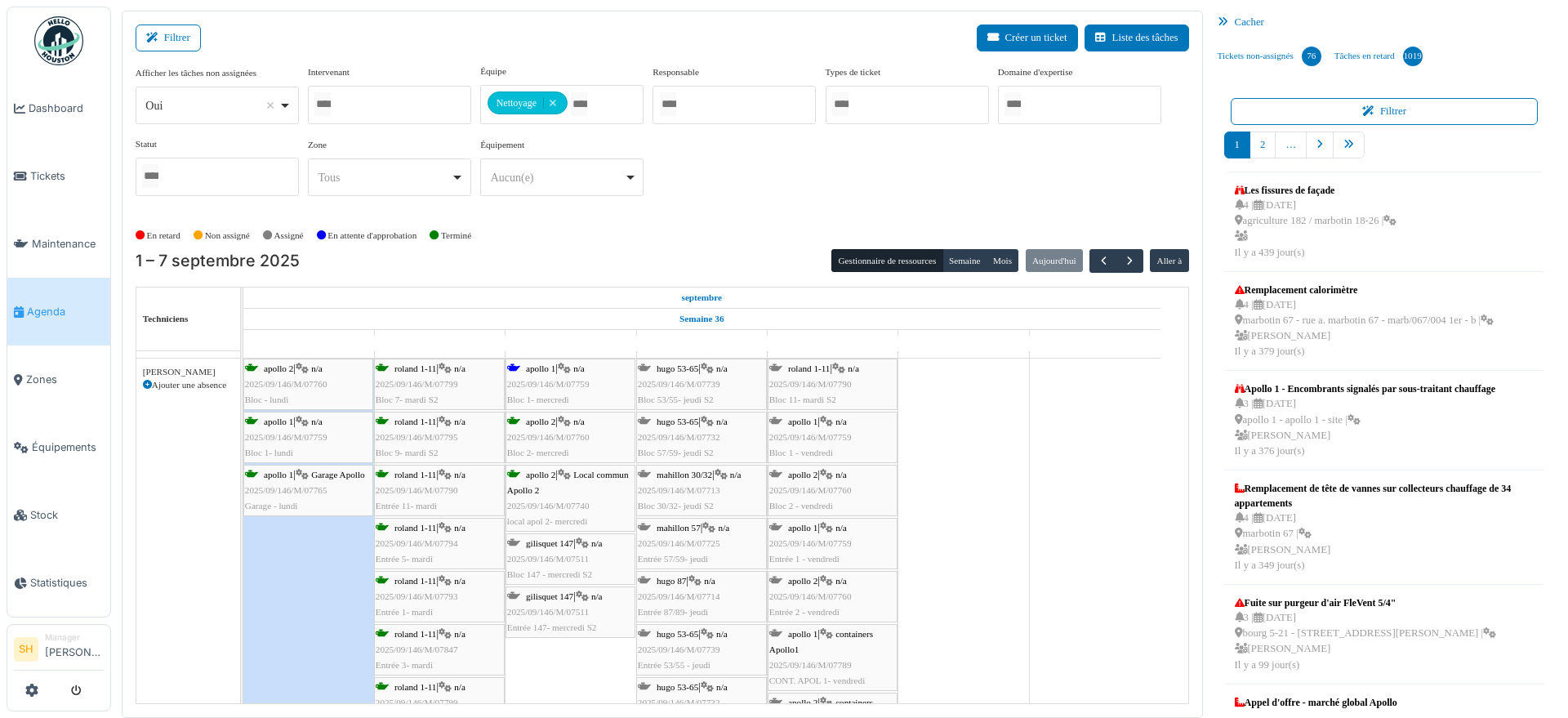
click at [534, 370] on span "apollo 1" at bounding box center [540, 368] width 29 height 9
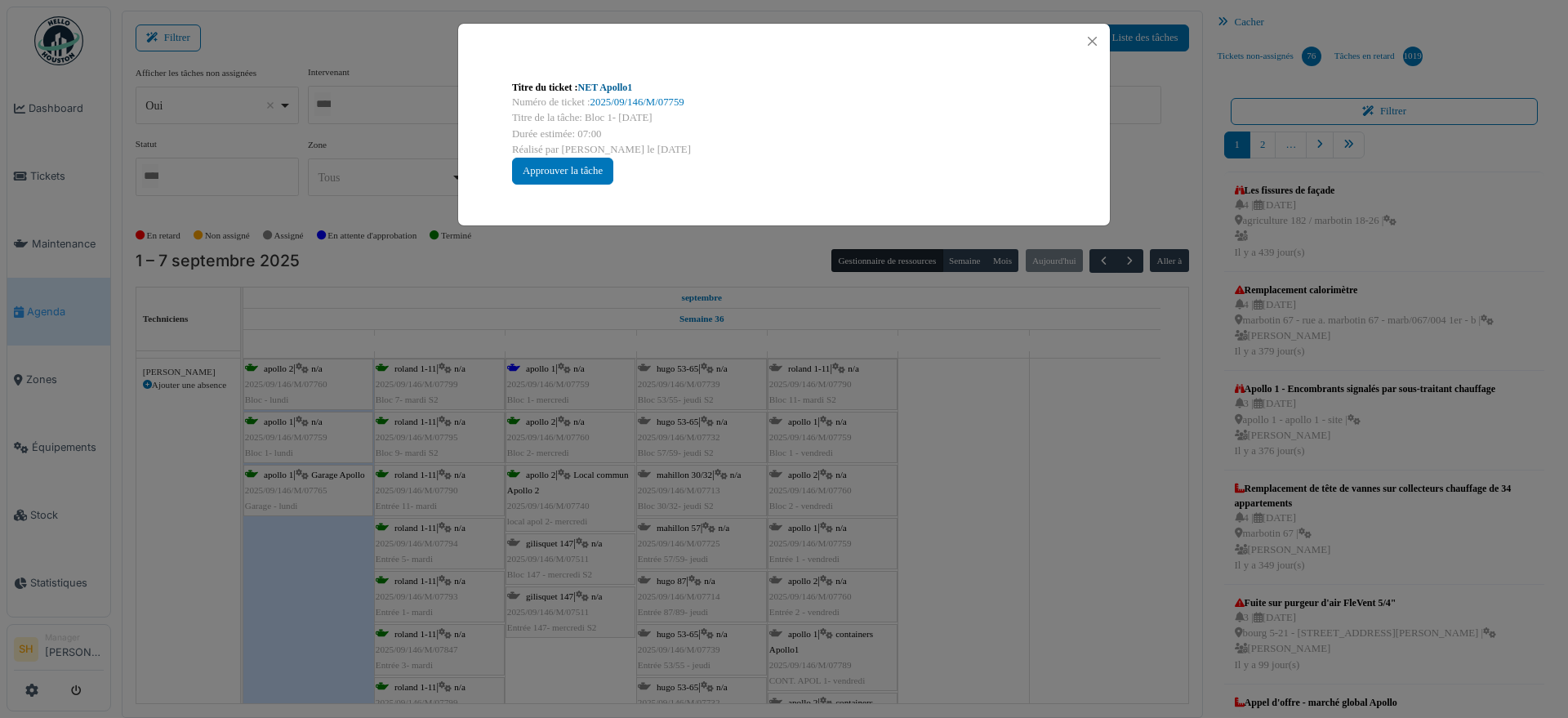
click at [622, 89] on link "NET Apollo1" at bounding box center [605, 87] width 54 height 11
click at [990, 514] on div "Titre du ticket : NET Apollo1 Numéro de ticket : 2025/09/146/M/07759 Titre de l…" at bounding box center [784, 359] width 1568 height 718
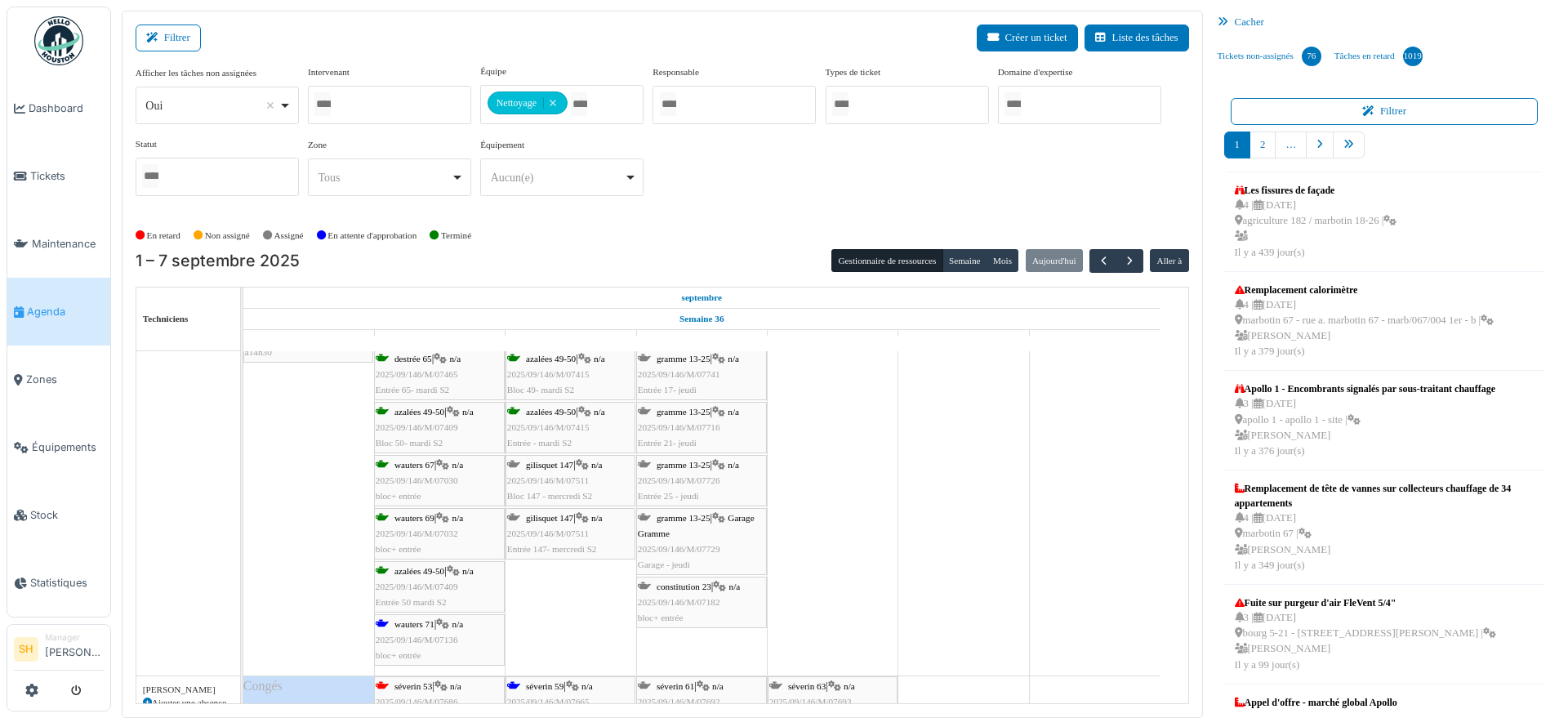
scroll to position [3574, 0]
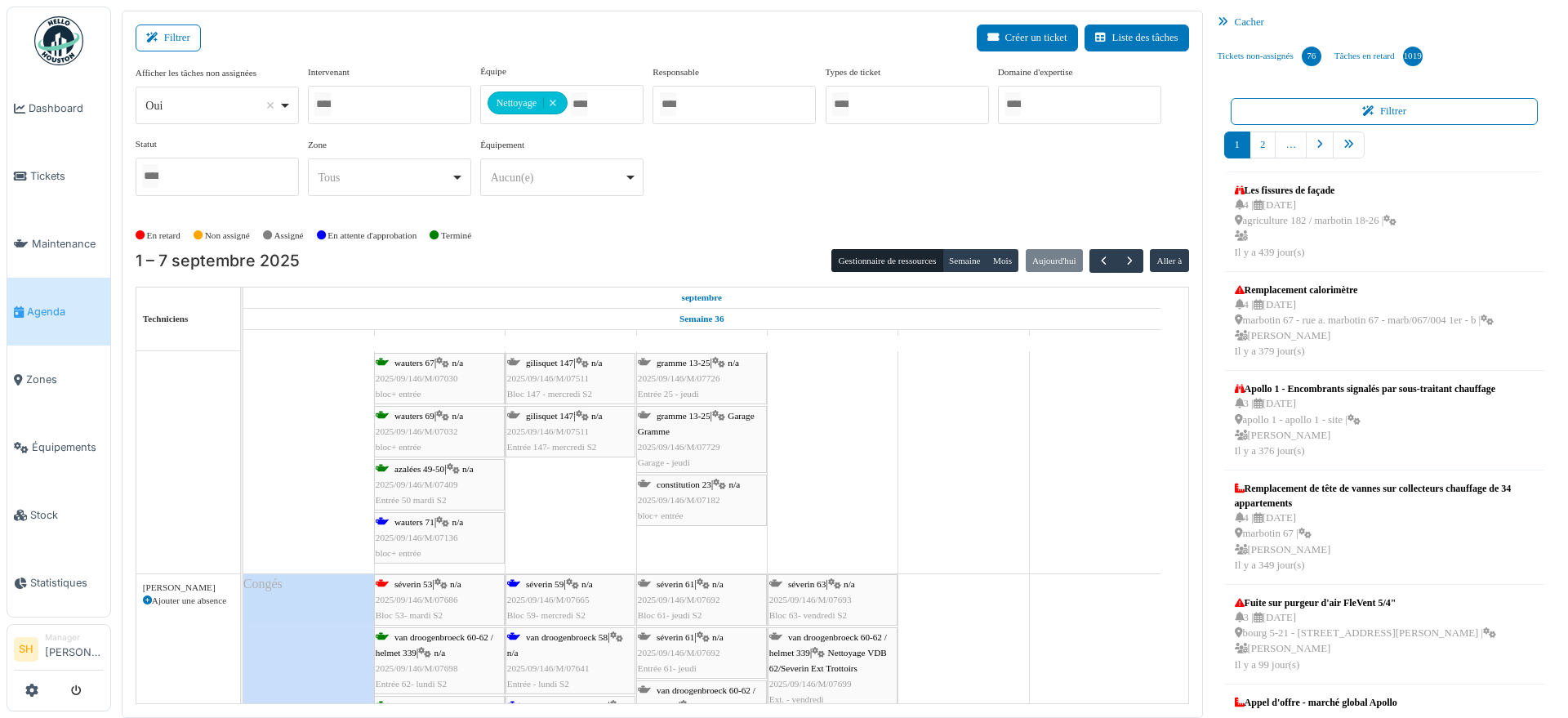
click at [443, 524] on icon at bounding box center [442, 522] width 13 height 10
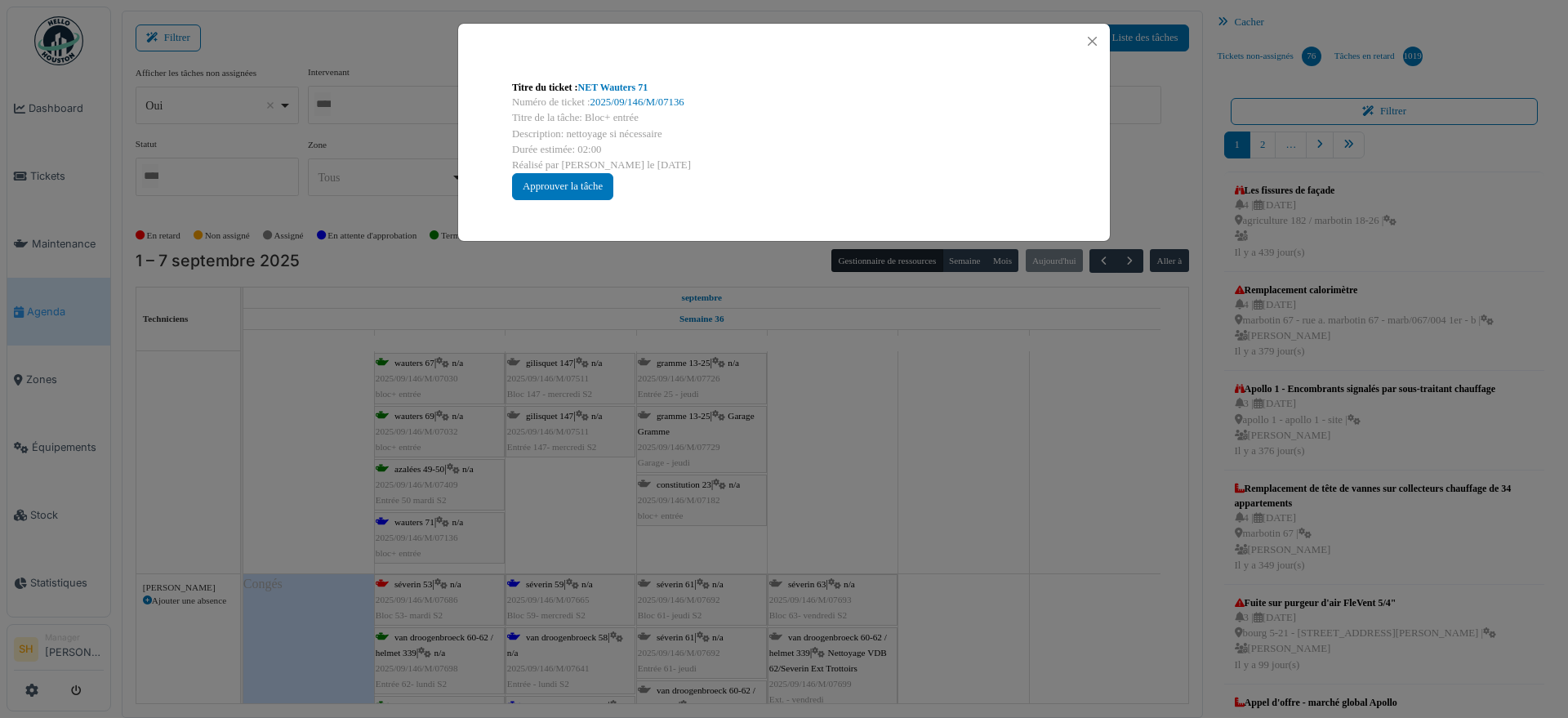
click at [599, 78] on div "Titre du ticket : NET Wauters 71 Numéro de ticket : 2025/09/146/M/07136 Titre d…" at bounding box center [784, 140] width 570 height 147
click at [599, 89] on link "NET Wauters 71" at bounding box center [613, 87] width 70 height 11
click at [887, 541] on div "Titre du ticket : NET Wauters 71 Numéro de ticket : 2025/09/146/M/07136 Titre d…" at bounding box center [784, 359] width 1568 height 718
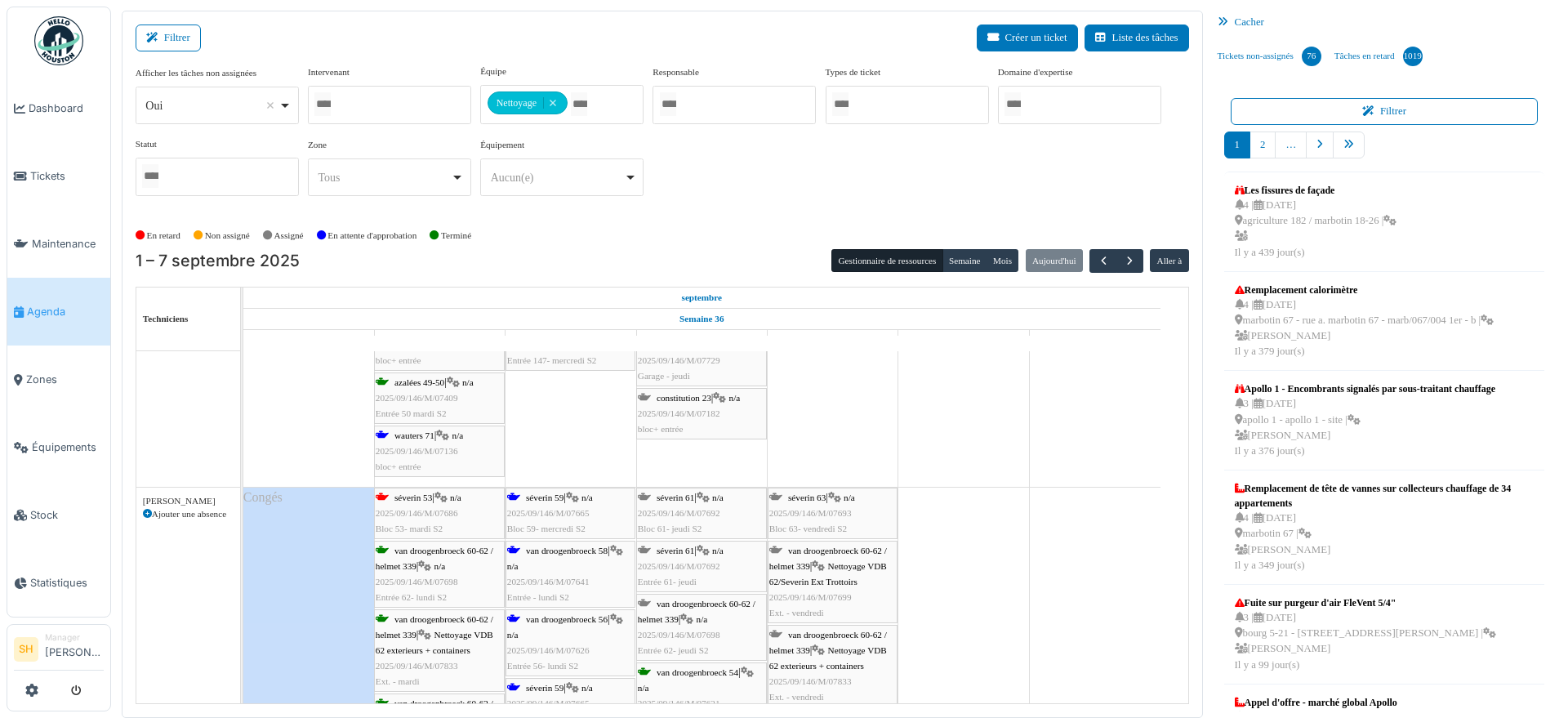
scroll to position [3778, 0]
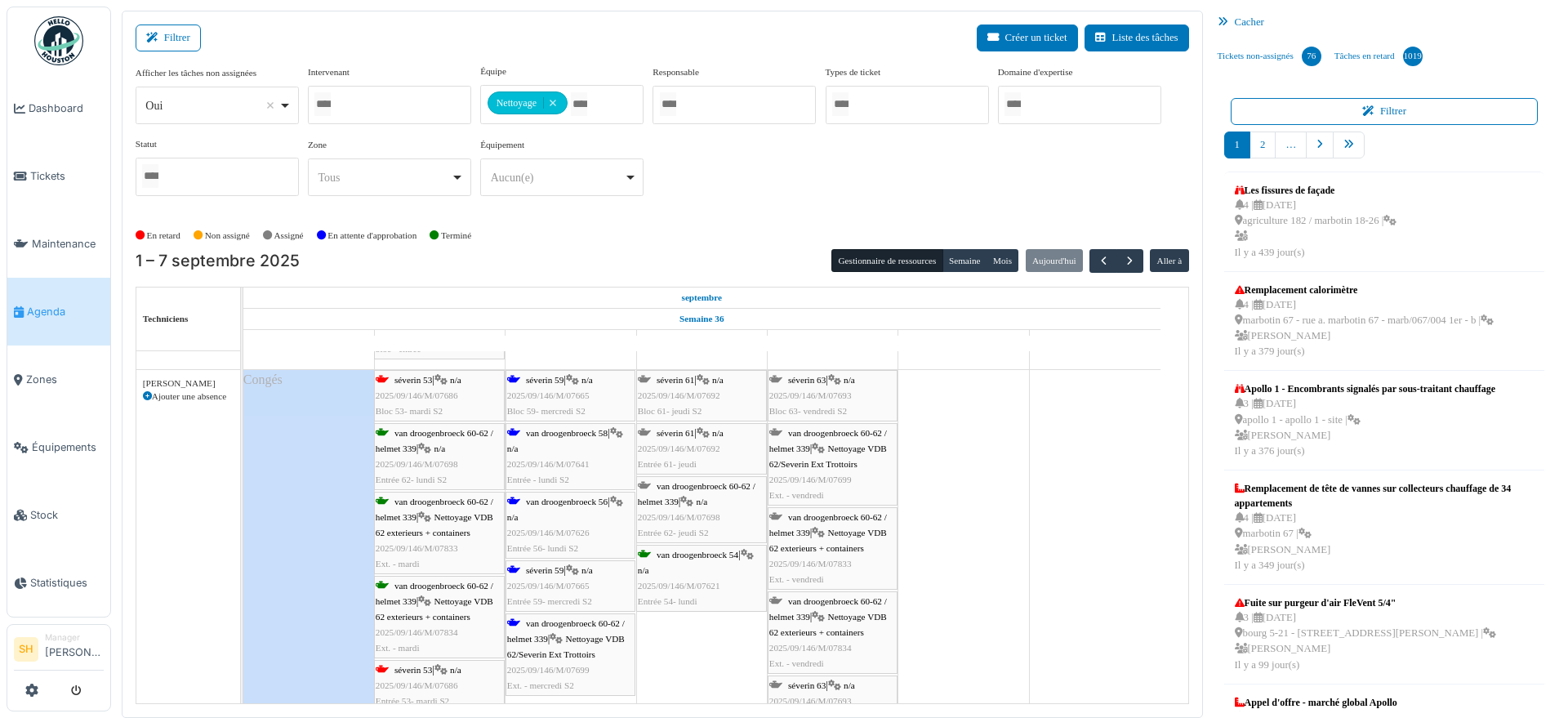
click at [535, 379] on span "séverin 59" at bounding box center [545, 379] width 38 height 9
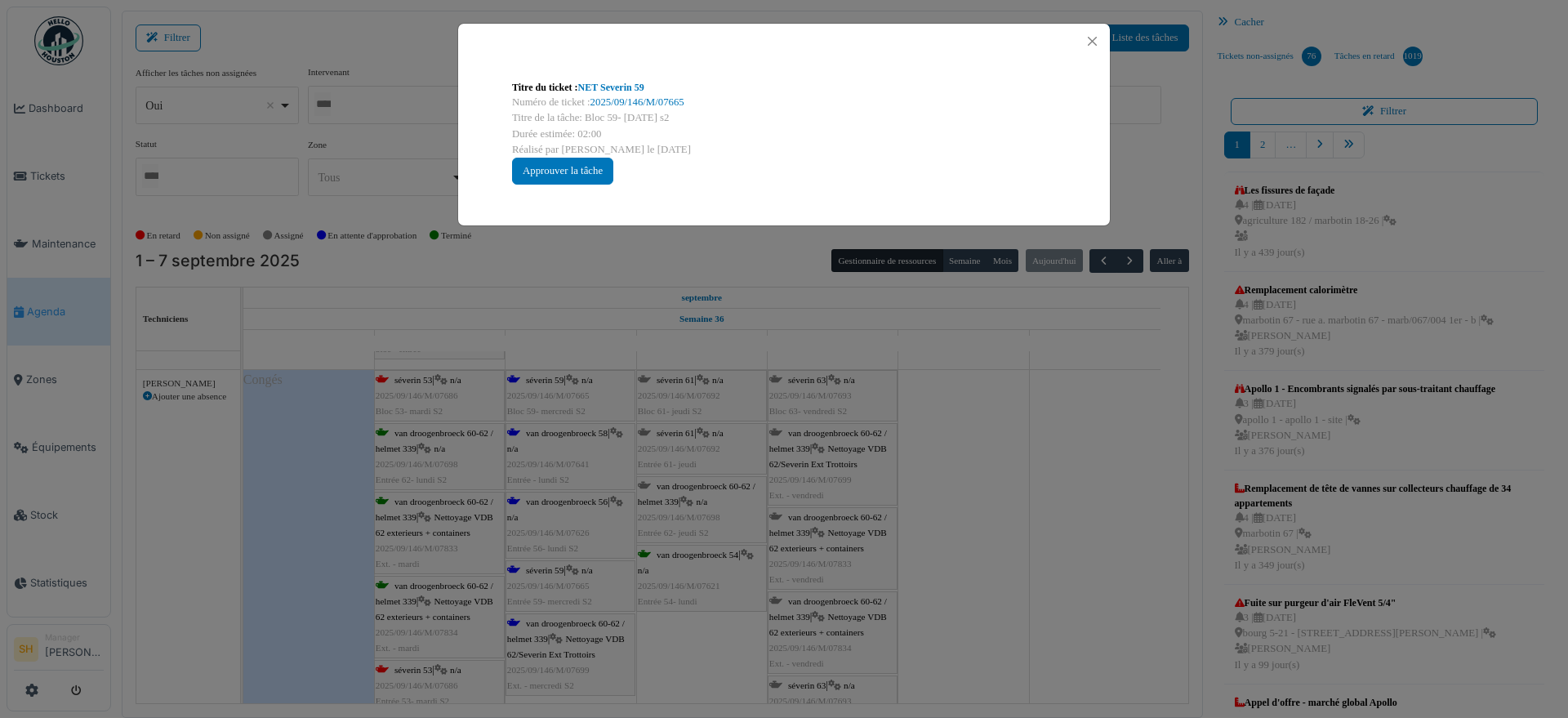
click at [618, 80] on div "Titre du ticket : NET Severin 59" at bounding box center [784, 87] width 544 height 15
click at [619, 86] on link "NET Severin 59" at bounding box center [611, 87] width 66 height 11
drag, startPoint x: 1003, startPoint y: 615, endPoint x: 990, endPoint y: 615, distance: 13.0
click at [996, 615] on div "Titre du ticket : NET Severin 59 Numéro de ticket : 2025/09/146/M/07665 Titre d…" at bounding box center [784, 359] width 1568 height 718
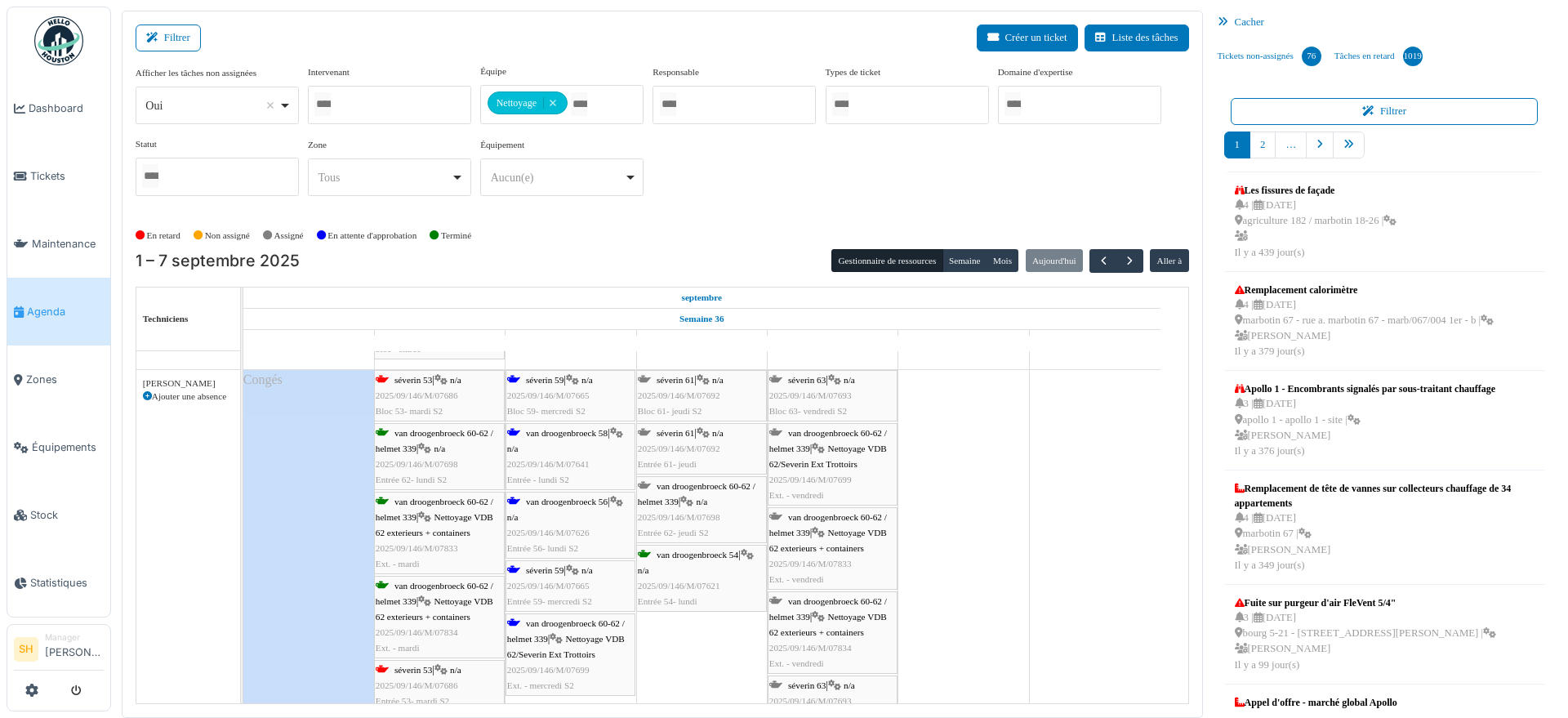
click at [547, 502] on span "van droogenbroeck 56" at bounding box center [566, 501] width 82 height 9
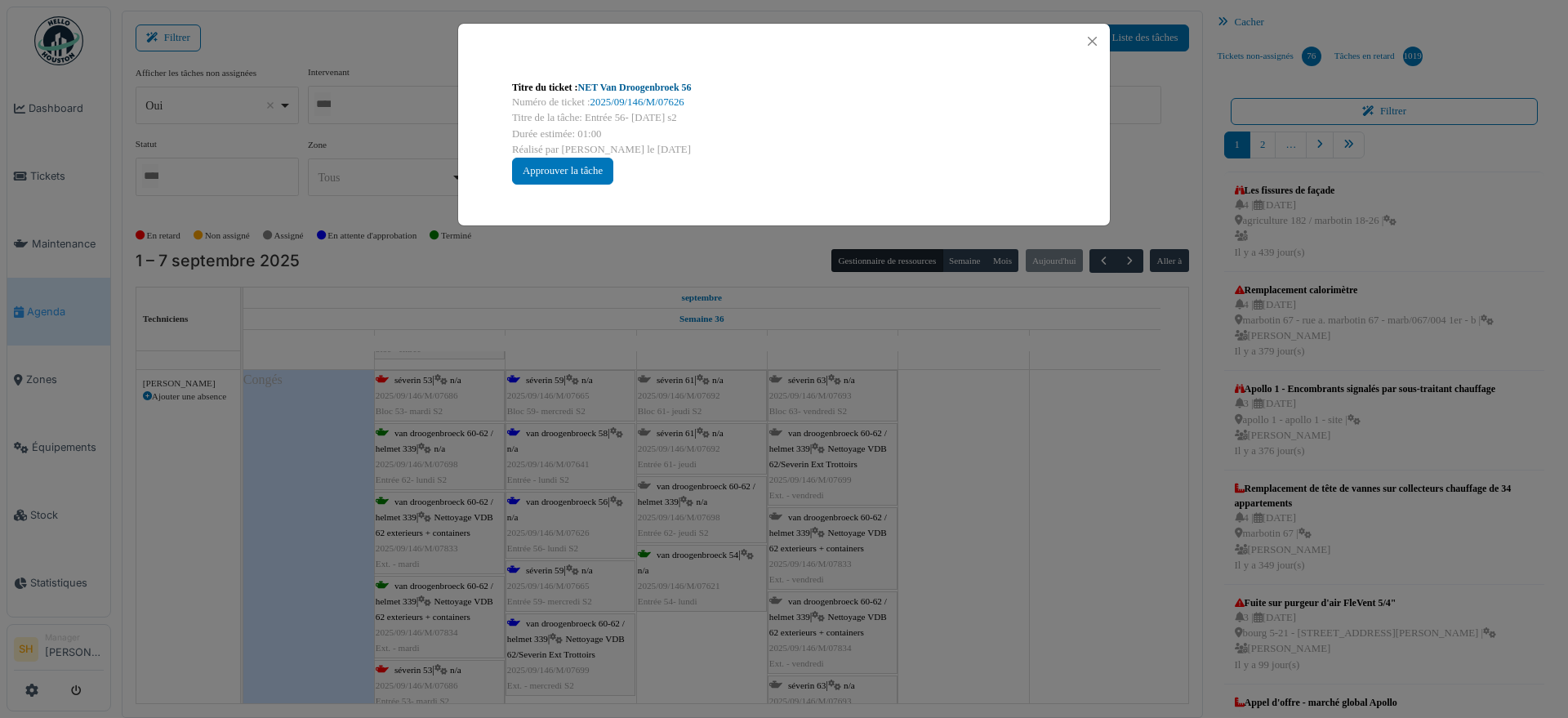
click at [597, 83] on link "NET Van Droogenbroek 56" at bounding box center [635, 87] width 114 height 11
drag, startPoint x: 1003, startPoint y: 696, endPoint x: 638, endPoint y: 588, distance: 380.6
click at [978, 684] on div "Titre du ticket : NET Van Droogenbroek 56 Numéro de ticket : 2025/09/146/M/0762…" at bounding box center [784, 359] width 1568 height 718
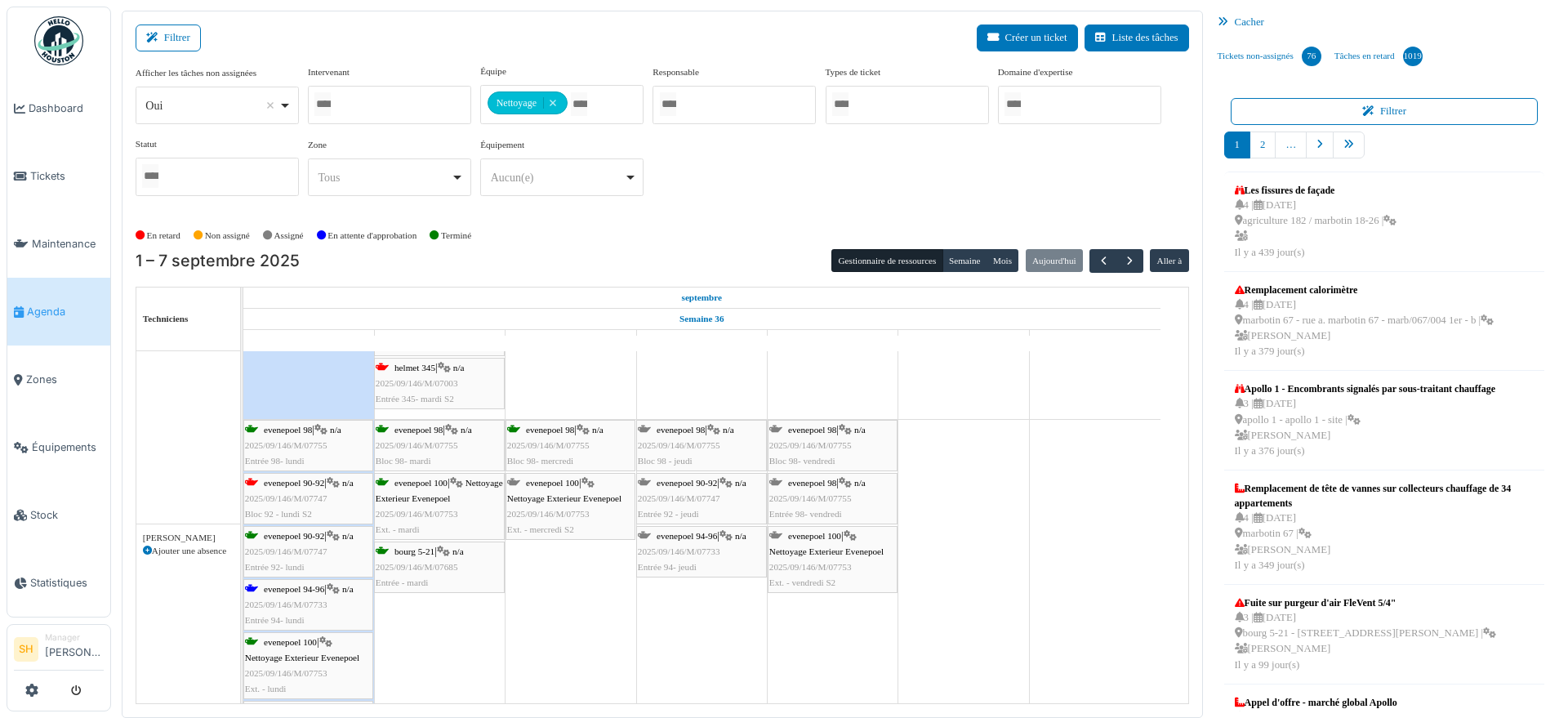
scroll to position [4186, 0]
click at [296, 585] on span "evenepoel 94-96" at bounding box center [294, 589] width 60 height 9
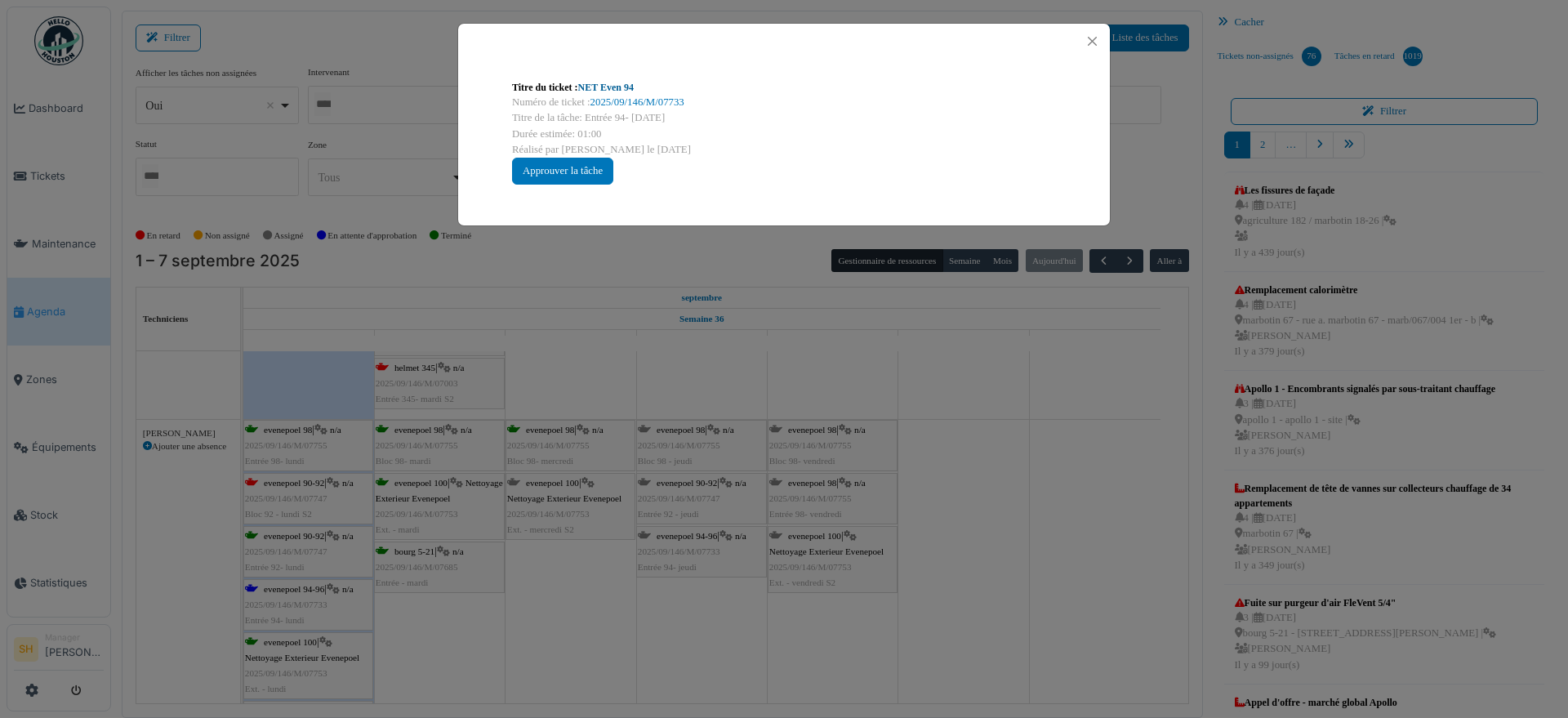
click at [606, 84] on link "NET Even 94" at bounding box center [606, 87] width 55 height 11
click at [979, 518] on div "Titre du ticket : NET Even 94 Numéro de ticket : 2025/09/146/M/07733 Titre de l…" at bounding box center [784, 359] width 1568 height 718
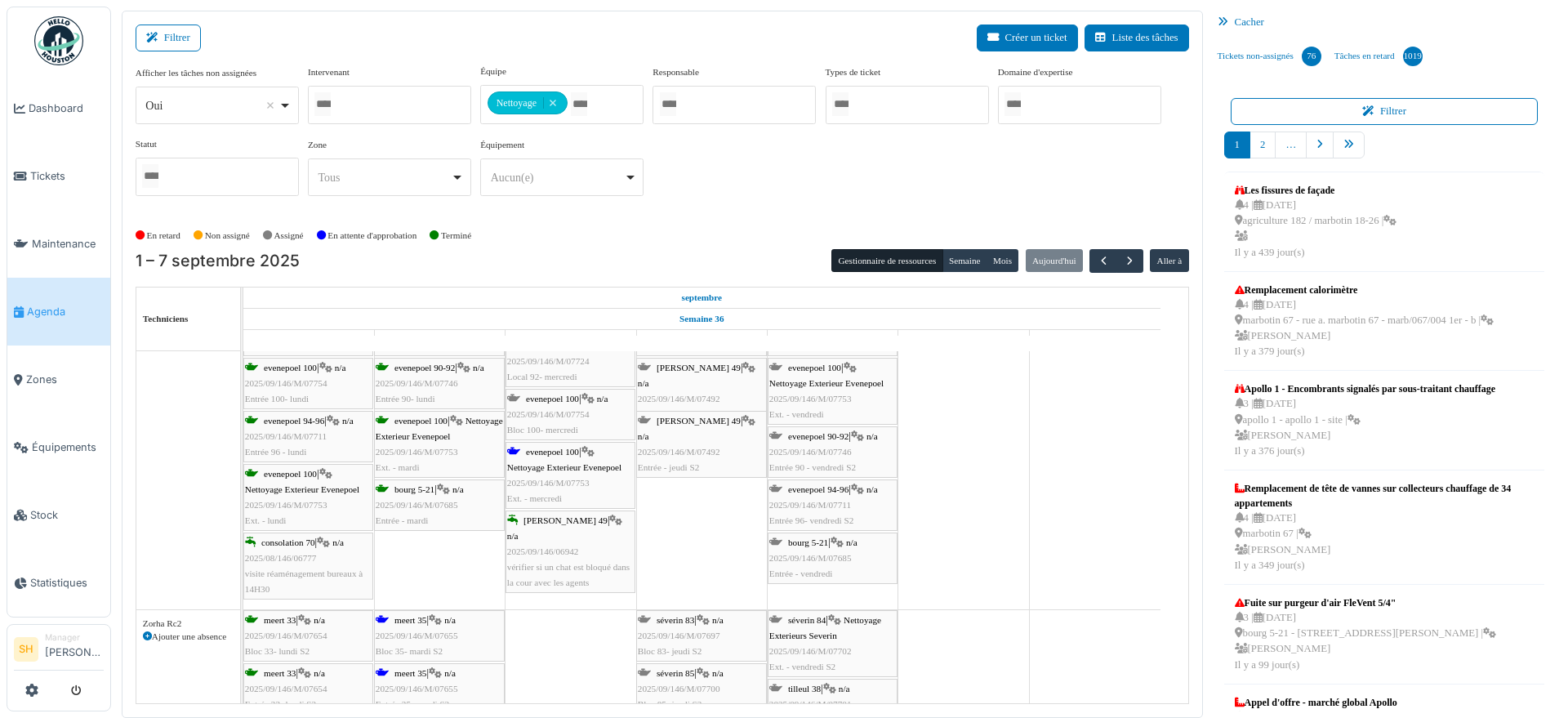
scroll to position [5513, 0]
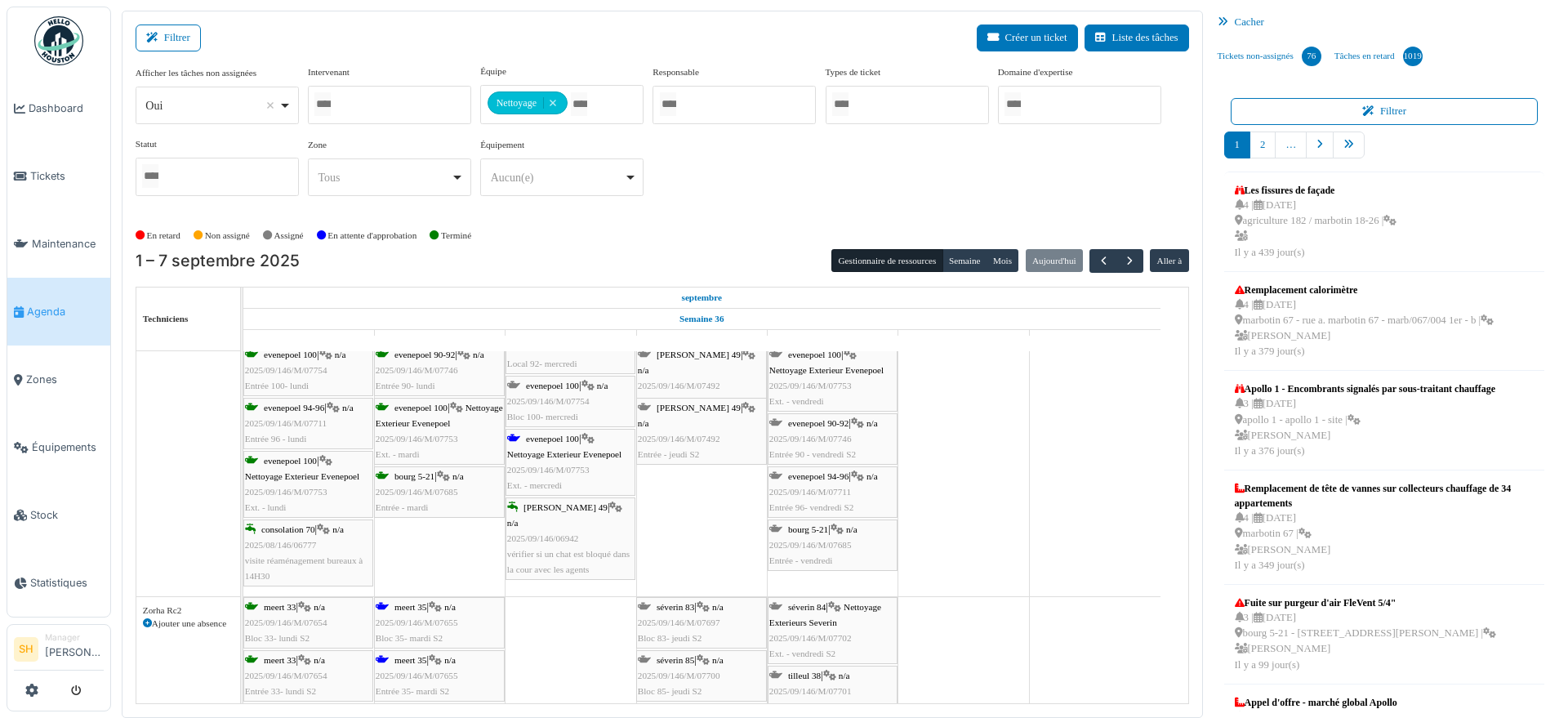
click at [553, 445] on div "evenepoel 100 | Nettoyage Exterieur Evenepoel 2025/09/146/M/07753 Ext. - mercre…" at bounding box center [570, 462] width 127 height 63
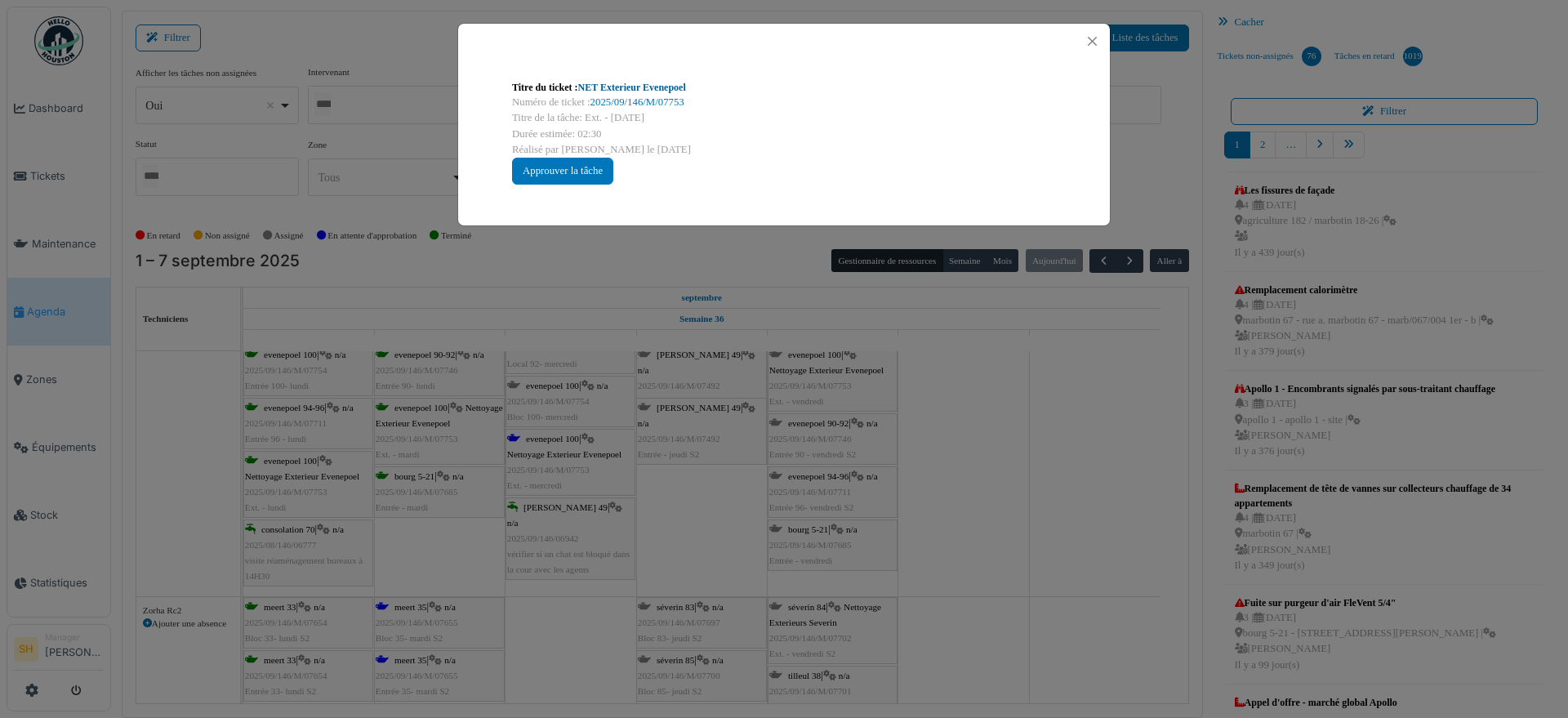
click at [602, 84] on link "NET Exterieur Evenepoel" at bounding box center [632, 87] width 108 height 11
drag, startPoint x: 1024, startPoint y: 596, endPoint x: 514, endPoint y: 596, distance: 510.0
click at [990, 596] on div "Titre du ticket : NET Exterieur Evenepoel Numéro de ticket : 2025/09/146/M/0775…" at bounding box center [784, 359] width 1568 height 718
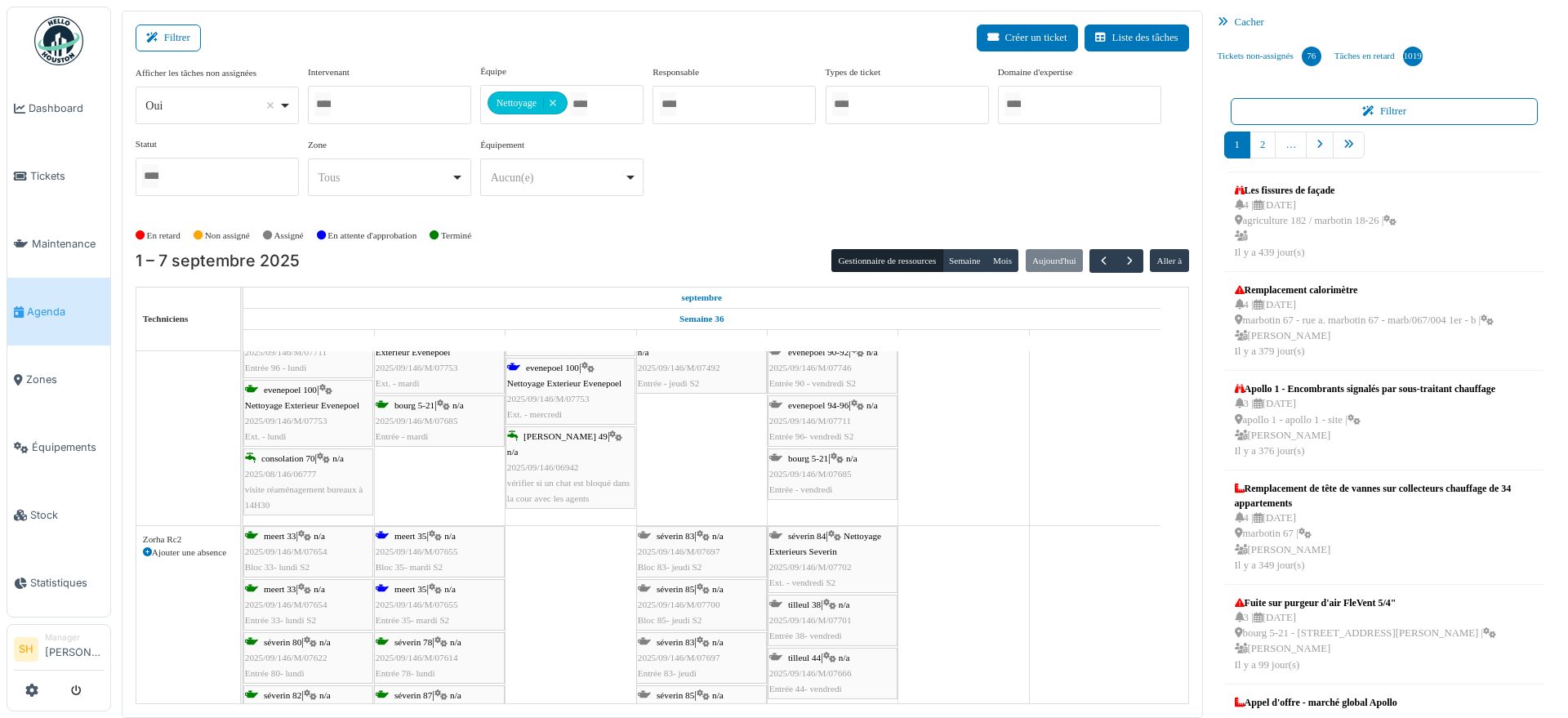
scroll to position [5616, 0]
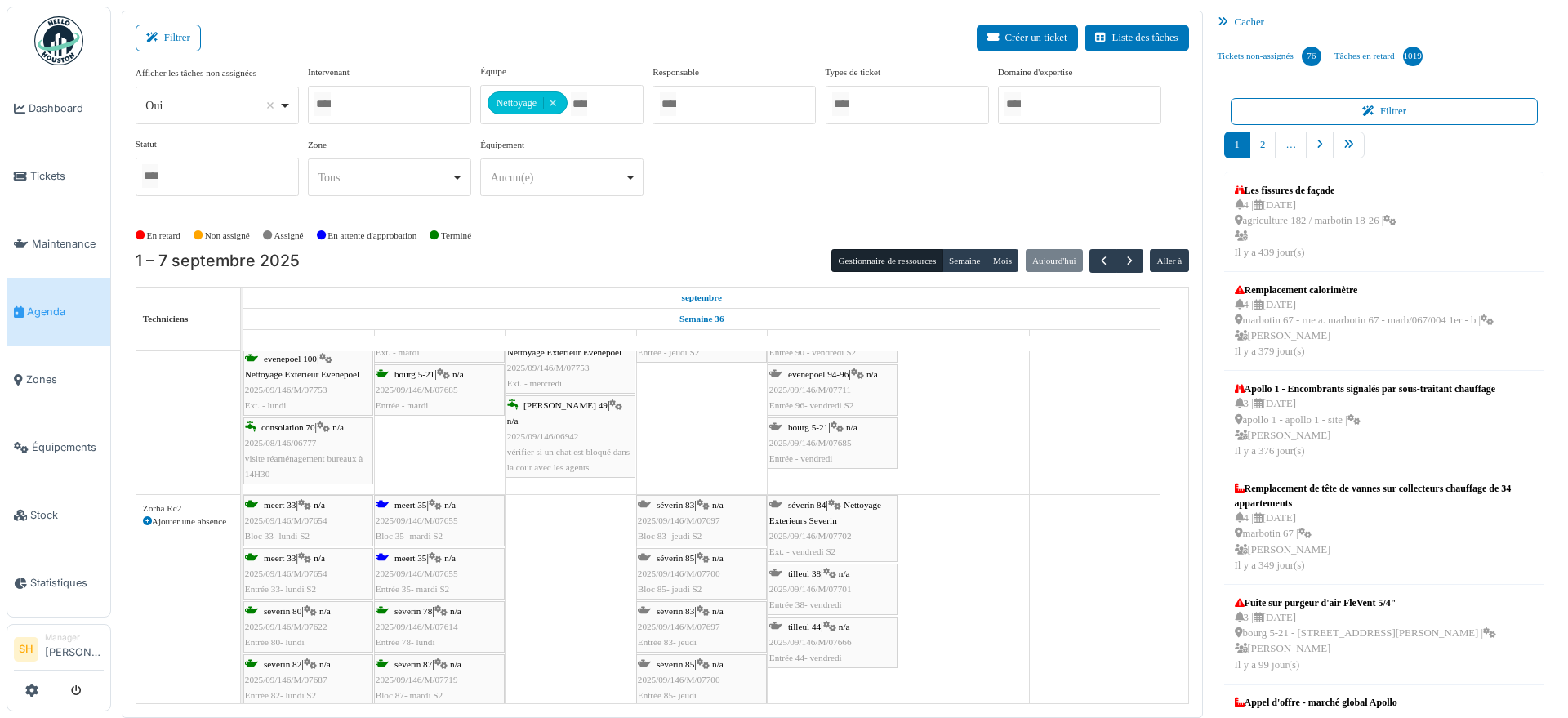
click at [409, 507] on span "meert 35" at bounding box center [410, 504] width 32 height 9
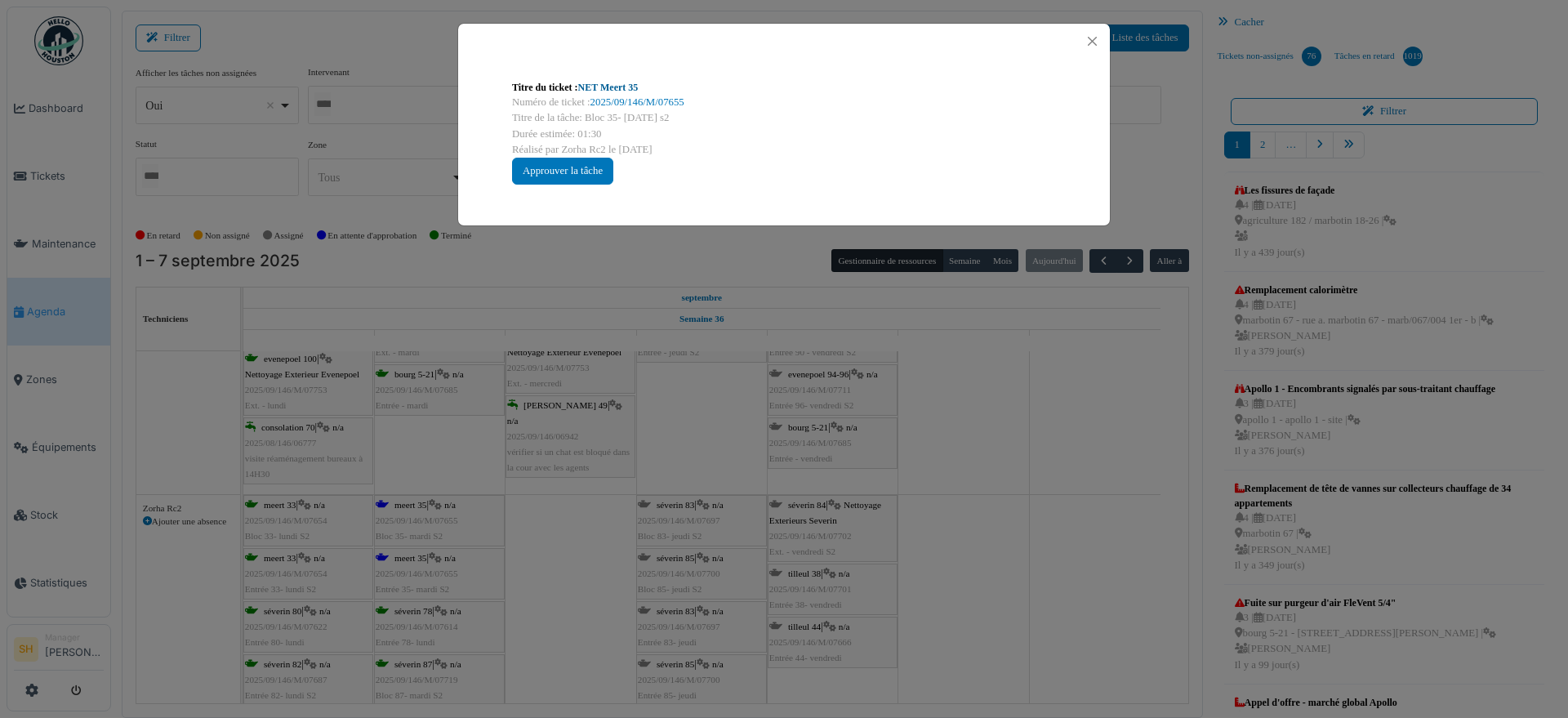
click at [609, 85] on link "NET Meert 35" at bounding box center [609, 87] width 60 height 11
click at [919, 453] on div "Titre du ticket : NET Meert 35 Numéro de ticket : 2025/09/146/M/07655 Titre de …" at bounding box center [784, 359] width 1568 height 718
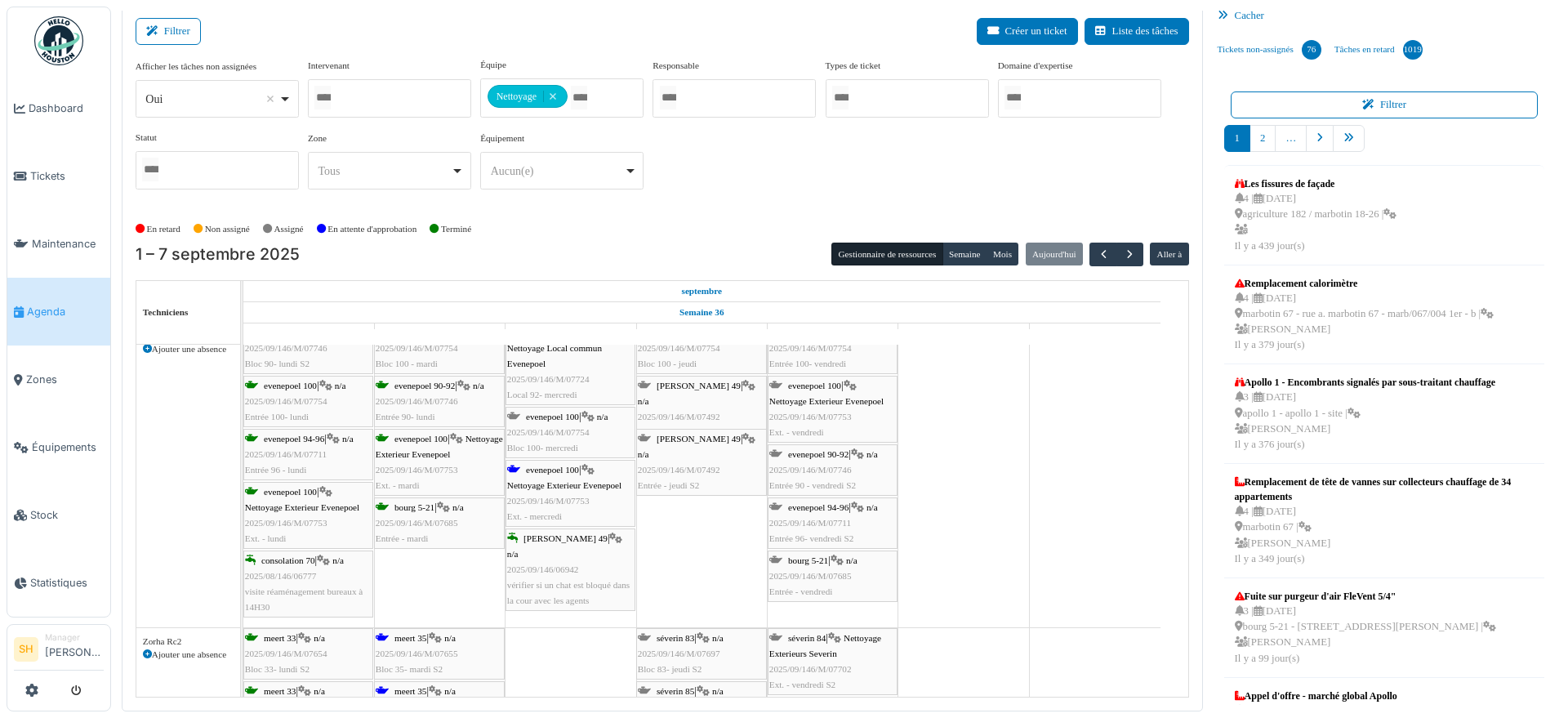
scroll to position [5367, 0]
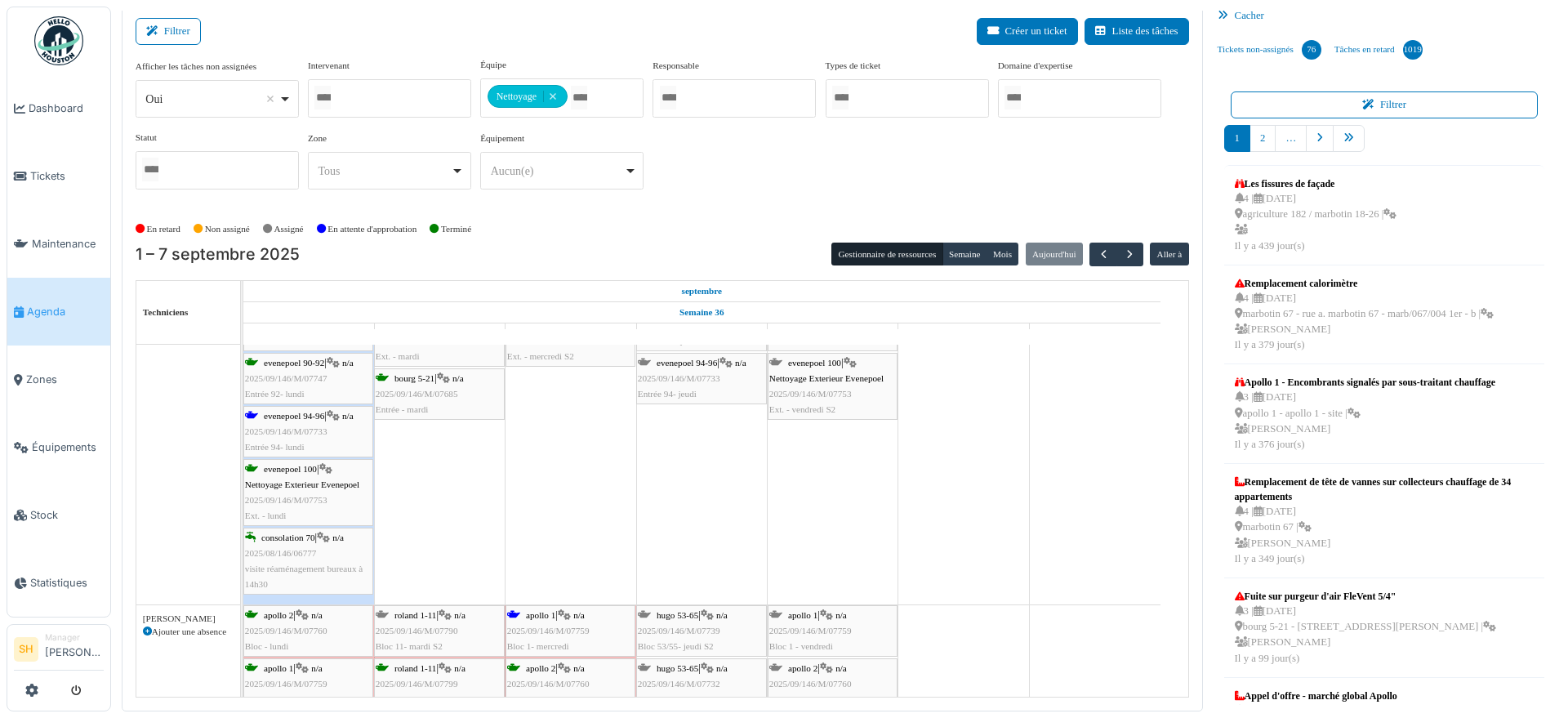
click at [545, 610] on span "apollo 1" at bounding box center [540, 615] width 29 height 9
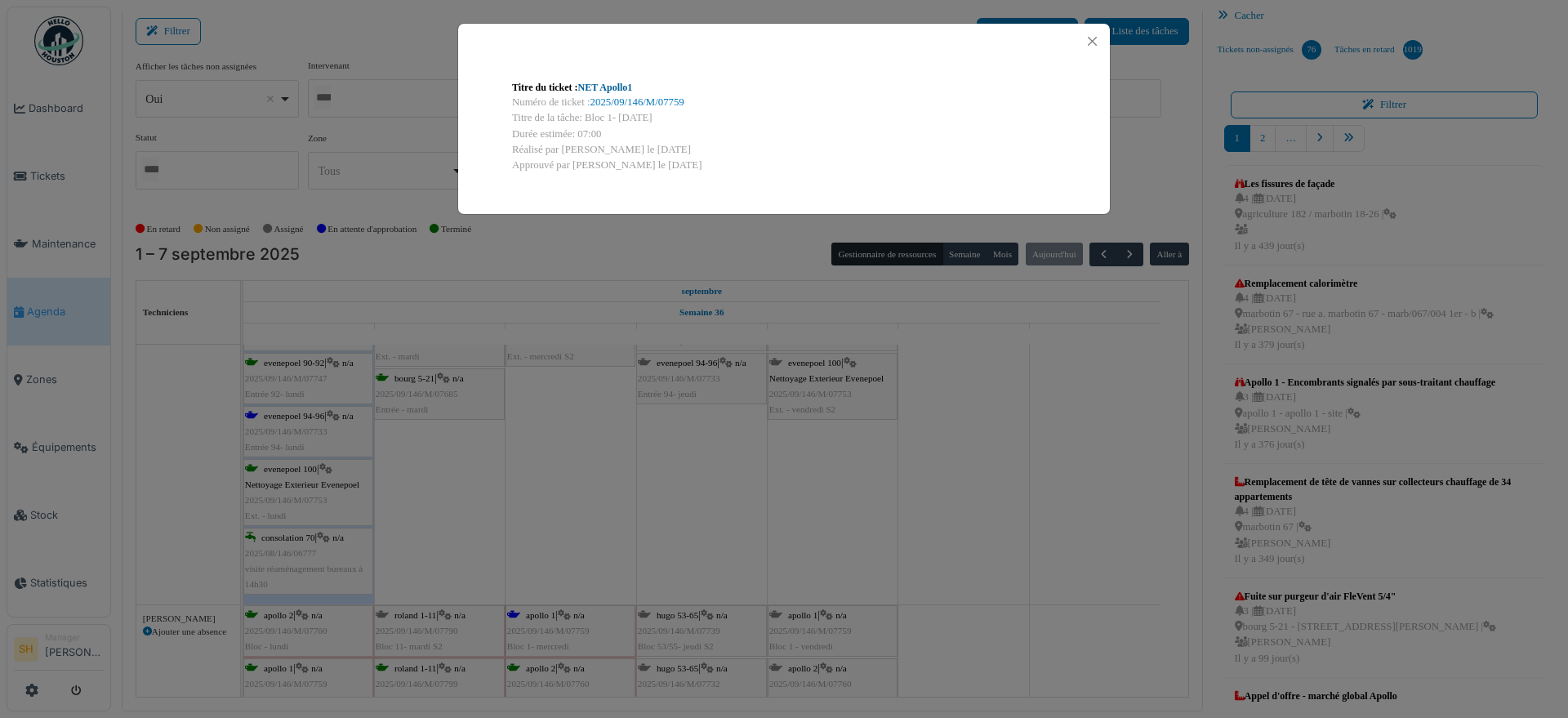
click at [622, 84] on link "NET Apollo1" at bounding box center [605, 87] width 54 height 11
click at [874, 553] on div "Titre du ticket : NET Apollo1 Numéro de ticket : 2025/09/146/M/07759 Titre de l…" at bounding box center [784, 359] width 1568 height 718
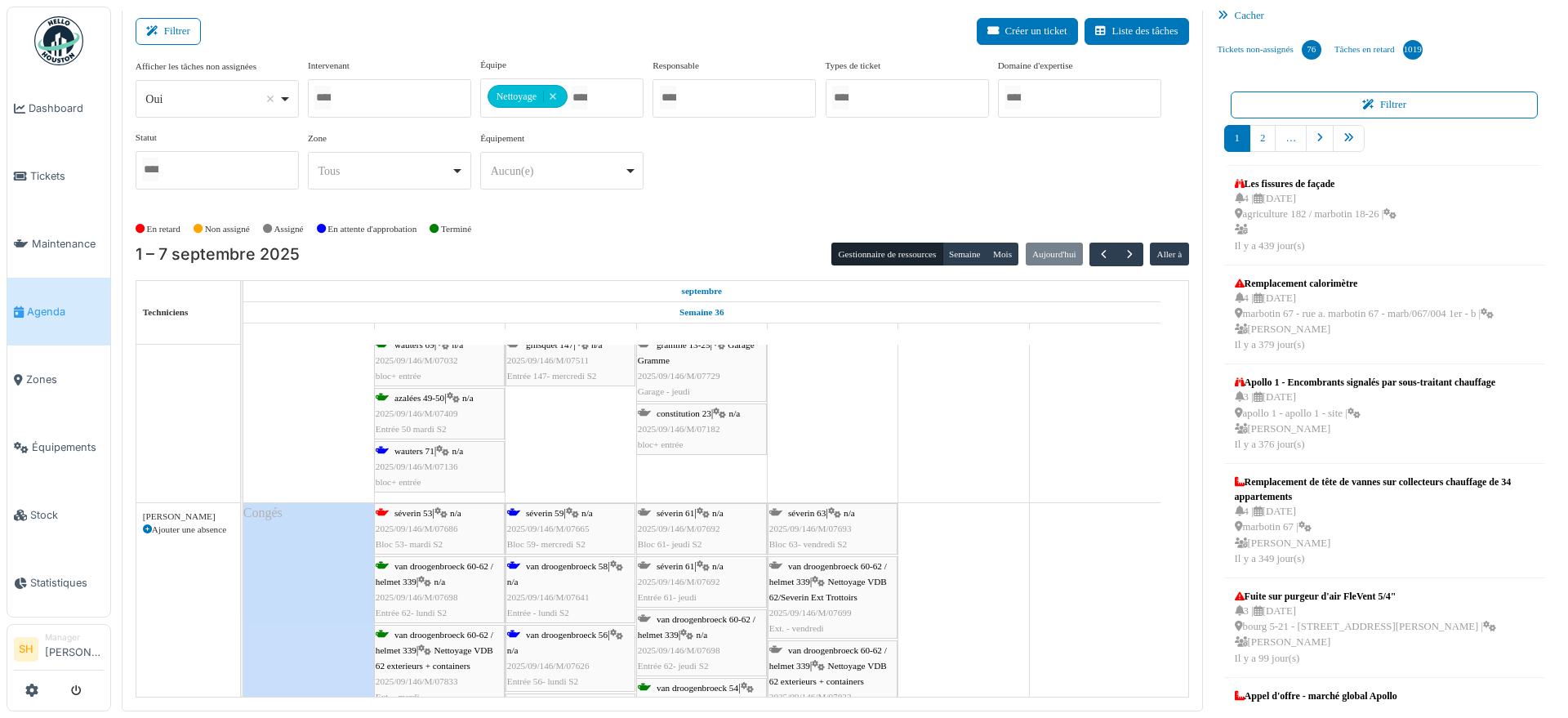
click at [527, 514] on span "séverin 59" at bounding box center [545, 512] width 38 height 9
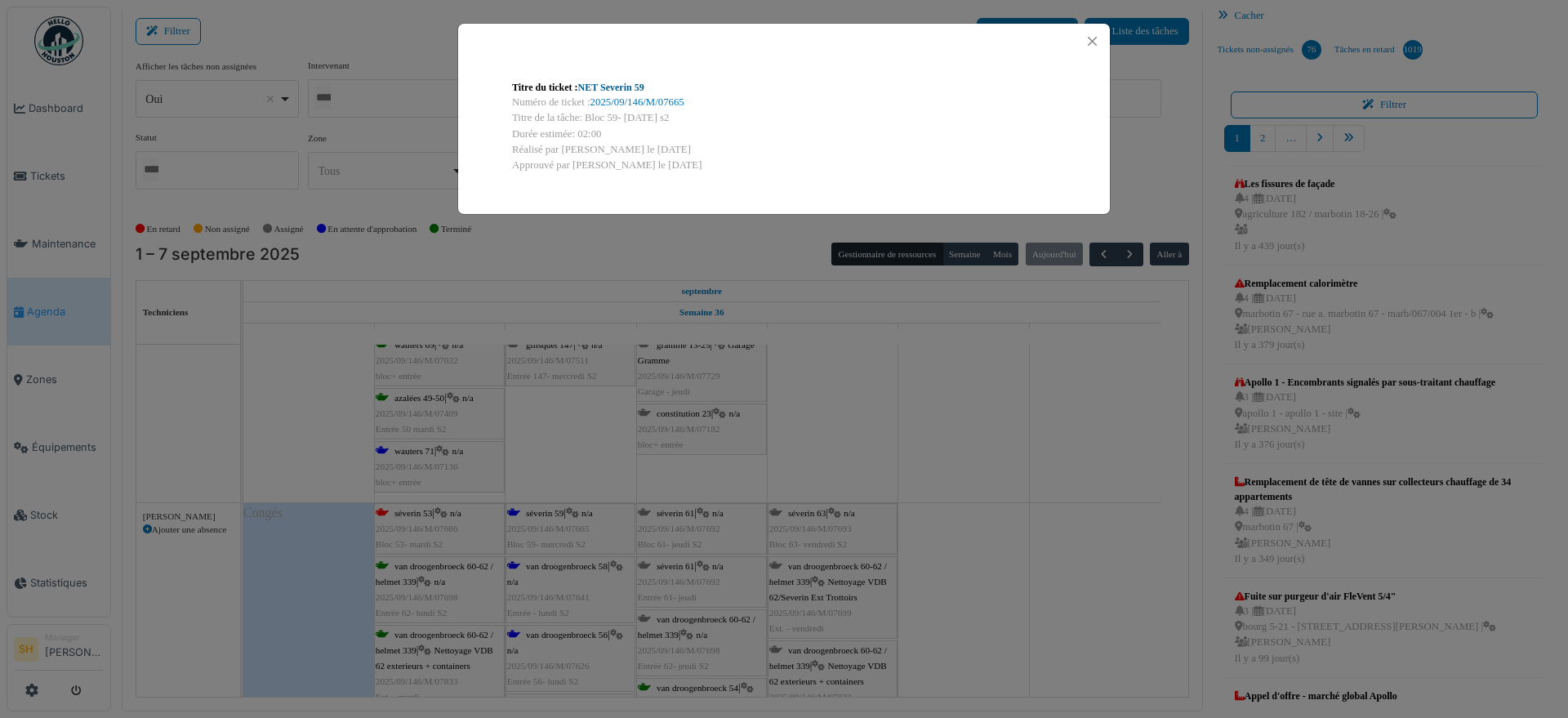
click at [588, 84] on link "NET Severin 59" at bounding box center [611, 87] width 66 height 11
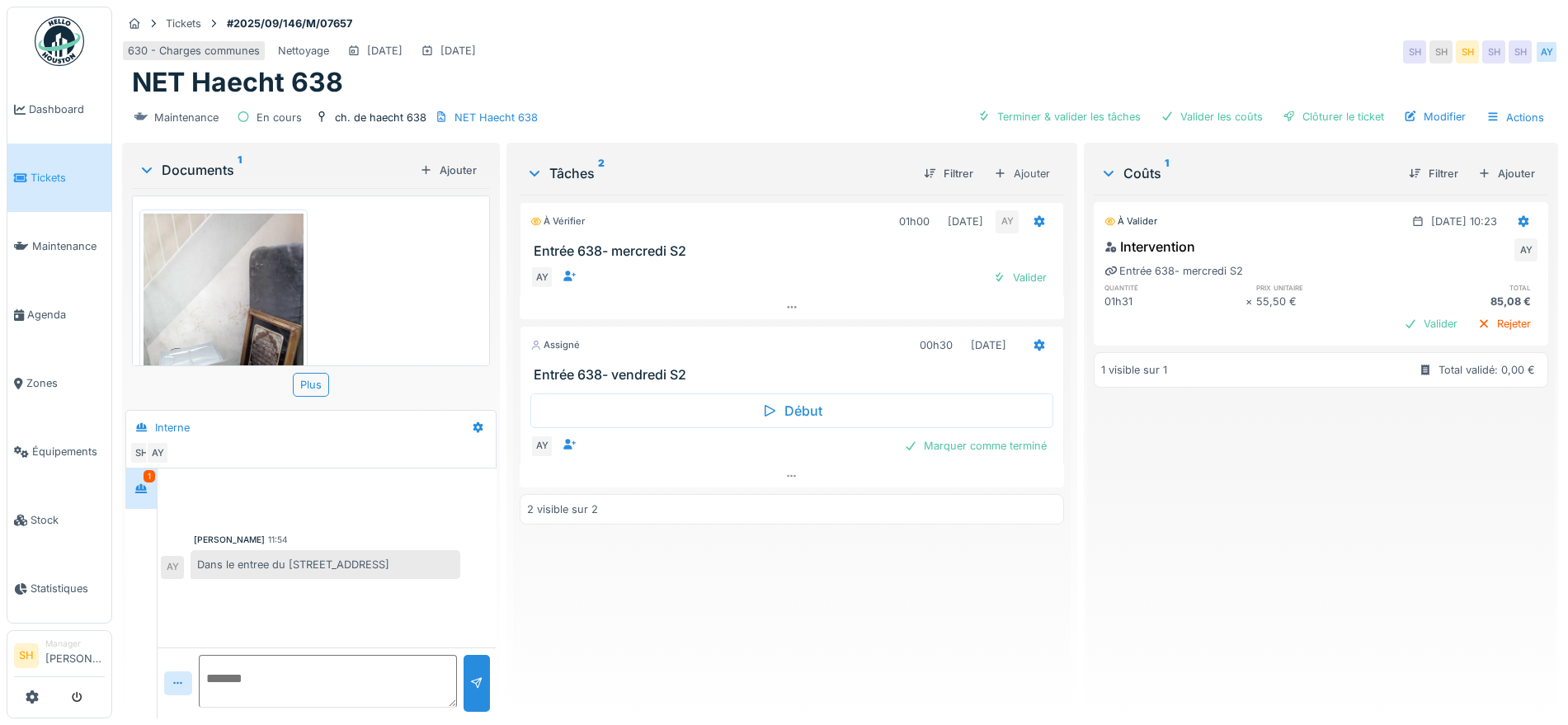
click at [363, 668] on textarea at bounding box center [327, 681] width 259 height 53
click at [1028, 276] on div "Valider" at bounding box center [1020, 278] width 67 height 23
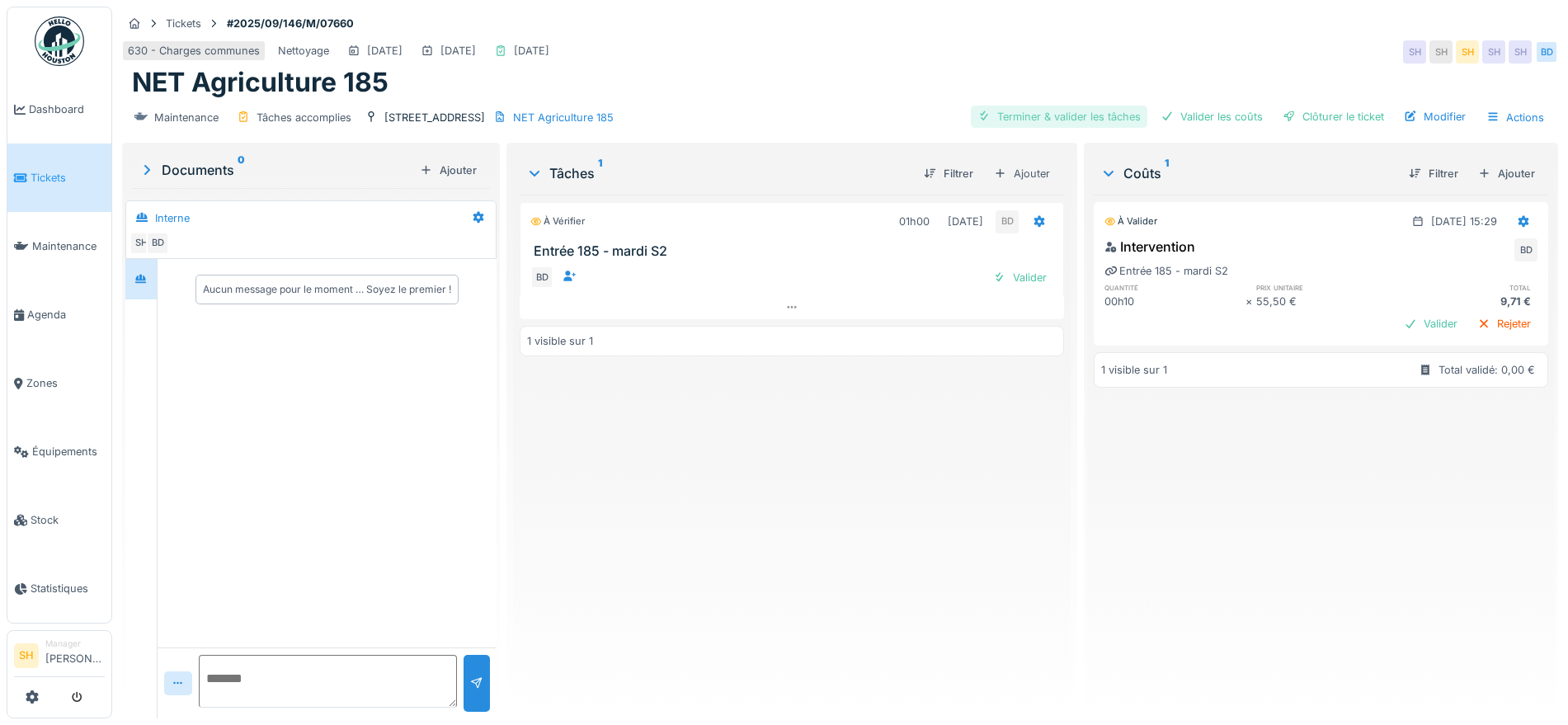
drag, startPoint x: 1027, startPoint y: 107, endPoint x: 1047, endPoint y: 118, distance: 22.8
click at [1030, 110] on div "Terminer & valider les tâches" at bounding box center [1059, 117] width 177 height 23
click at [1181, 117] on div "Valider les coûts" at bounding box center [1212, 117] width 116 height 23
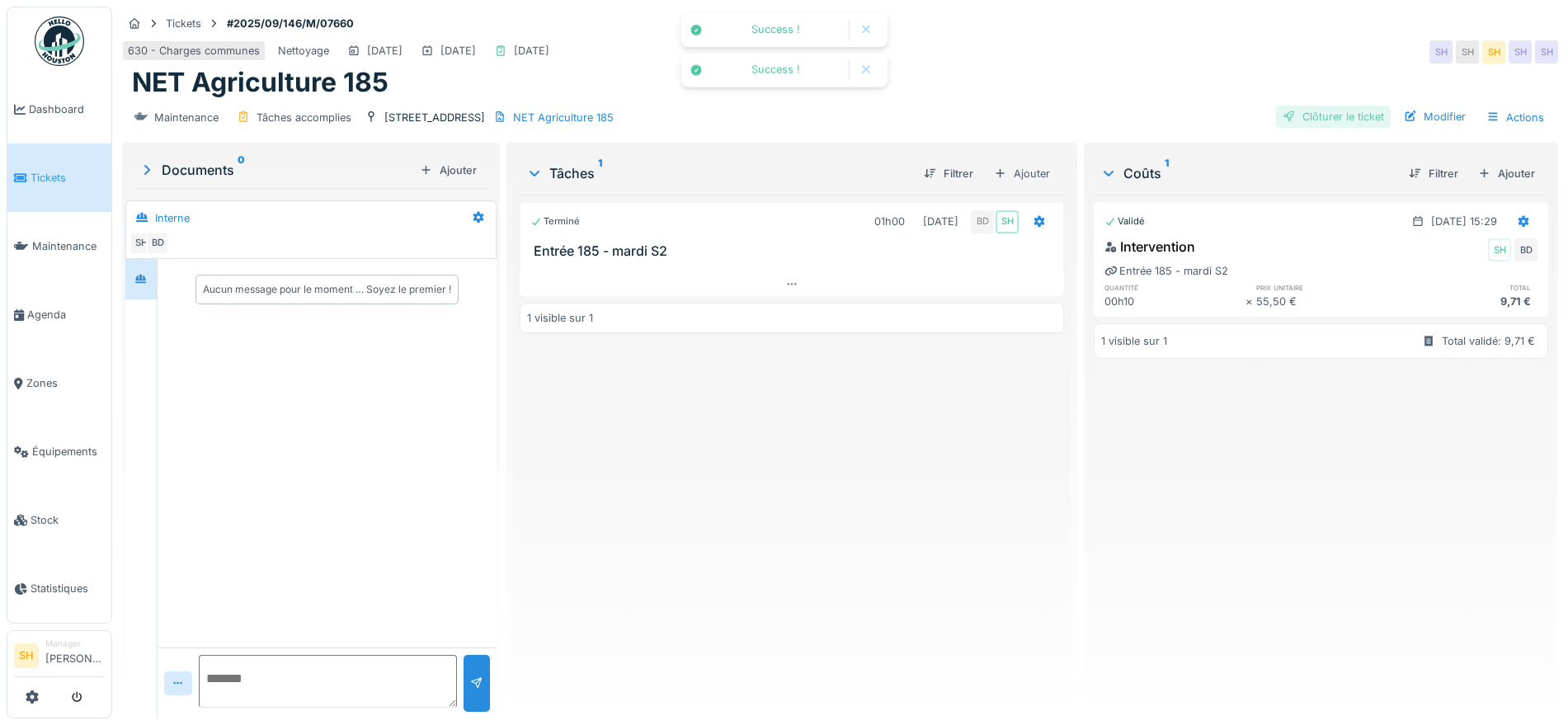
click at [1297, 120] on div "Clôturer le ticket" at bounding box center [1334, 117] width 115 height 23
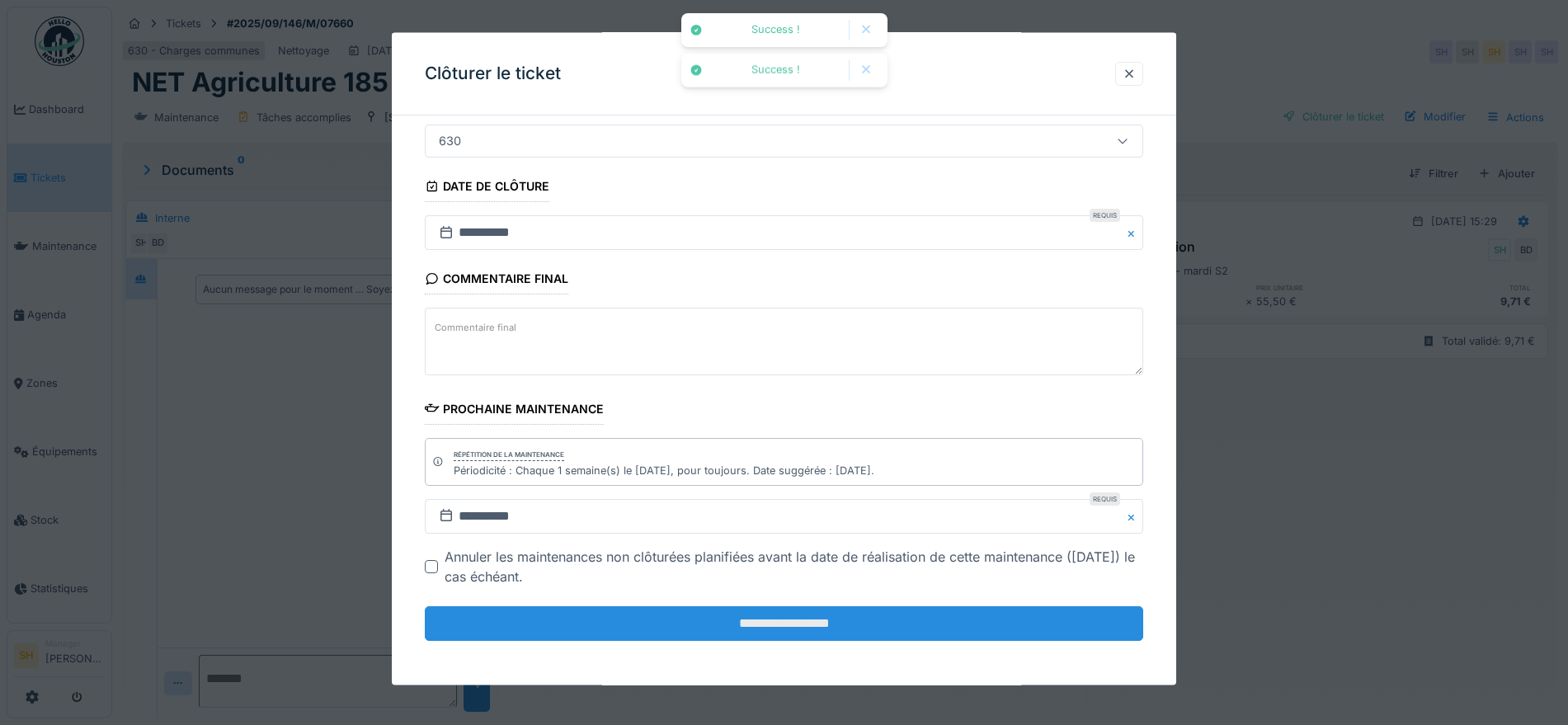
scroll to position [141, 0]
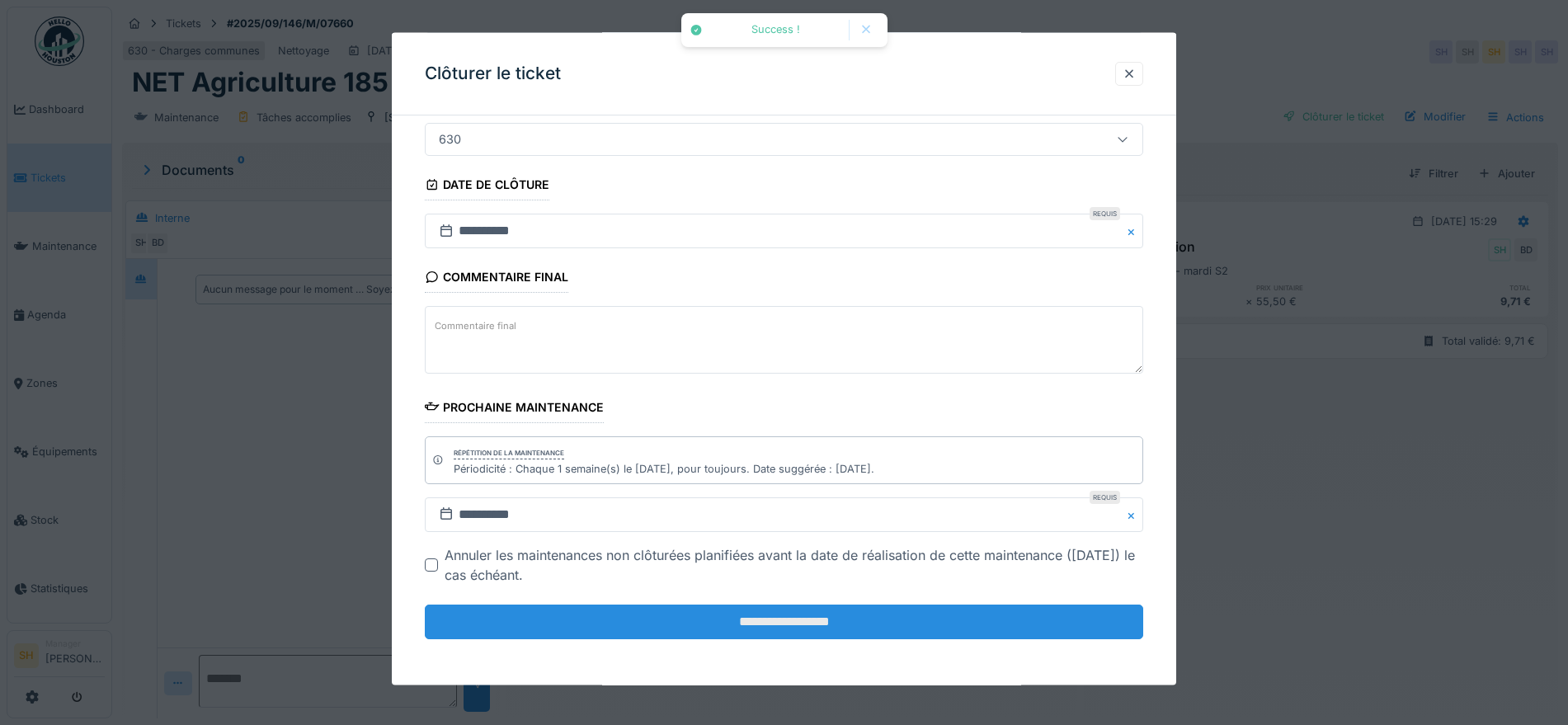
click at [797, 622] on input "**********" at bounding box center [784, 622] width 718 height 35
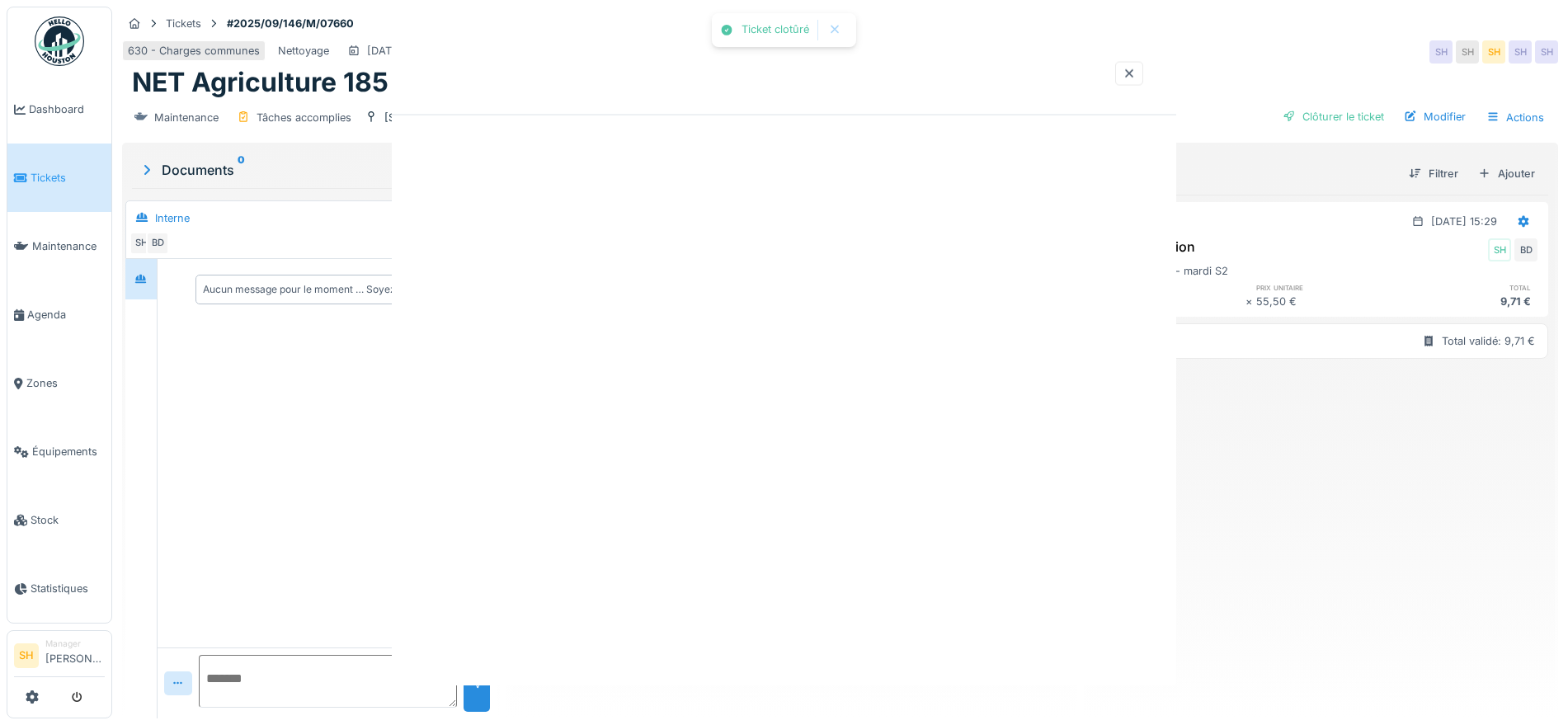
scroll to position [0, 0]
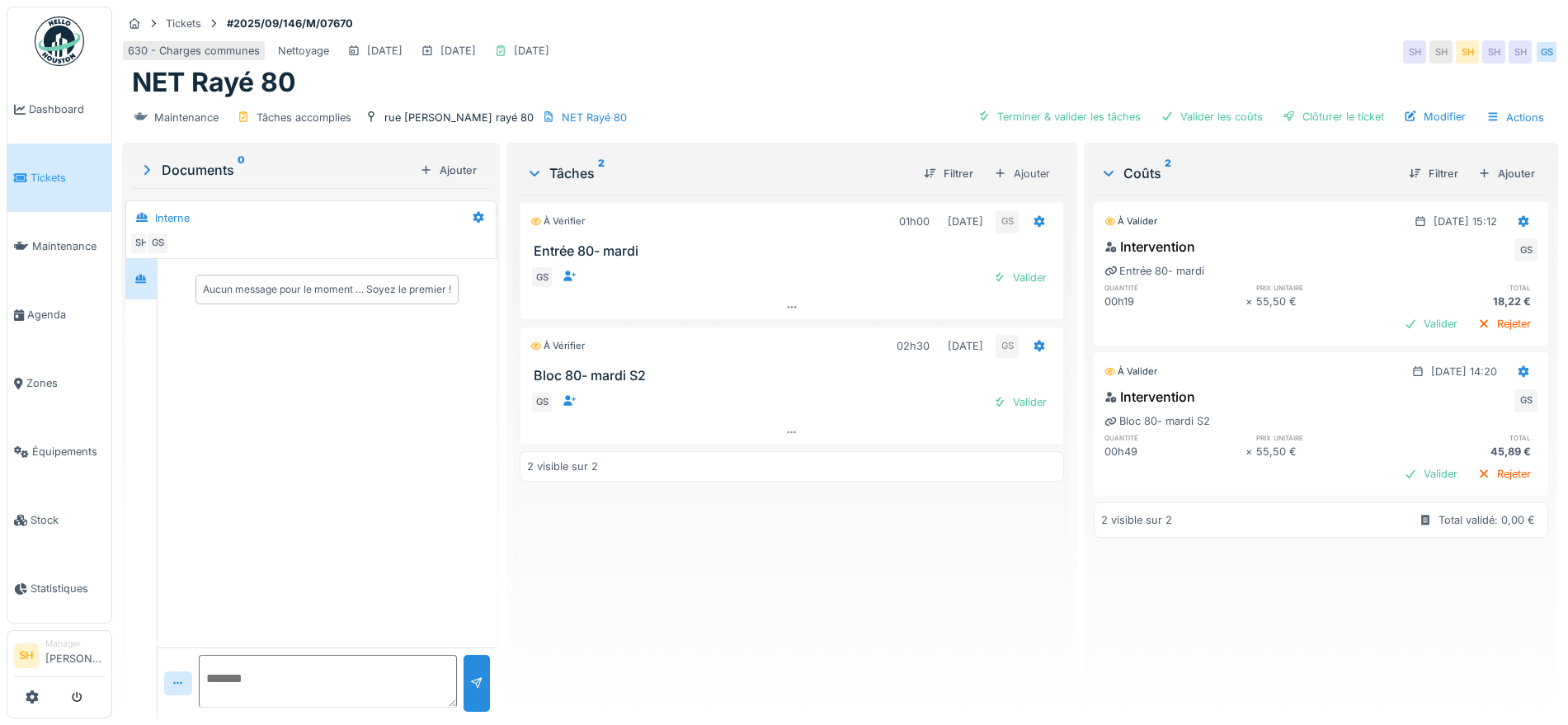
drag, startPoint x: 1053, startPoint y: 115, endPoint x: 1134, endPoint y: 115, distance: 81.0
click at [1057, 114] on div "Terminer & valider les tâches" at bounding box center [1059, 117] width 177 height 23
click at [1189, 115] on div "Valider les coûts" at bounding box center [1212, 117] width 116 height 23
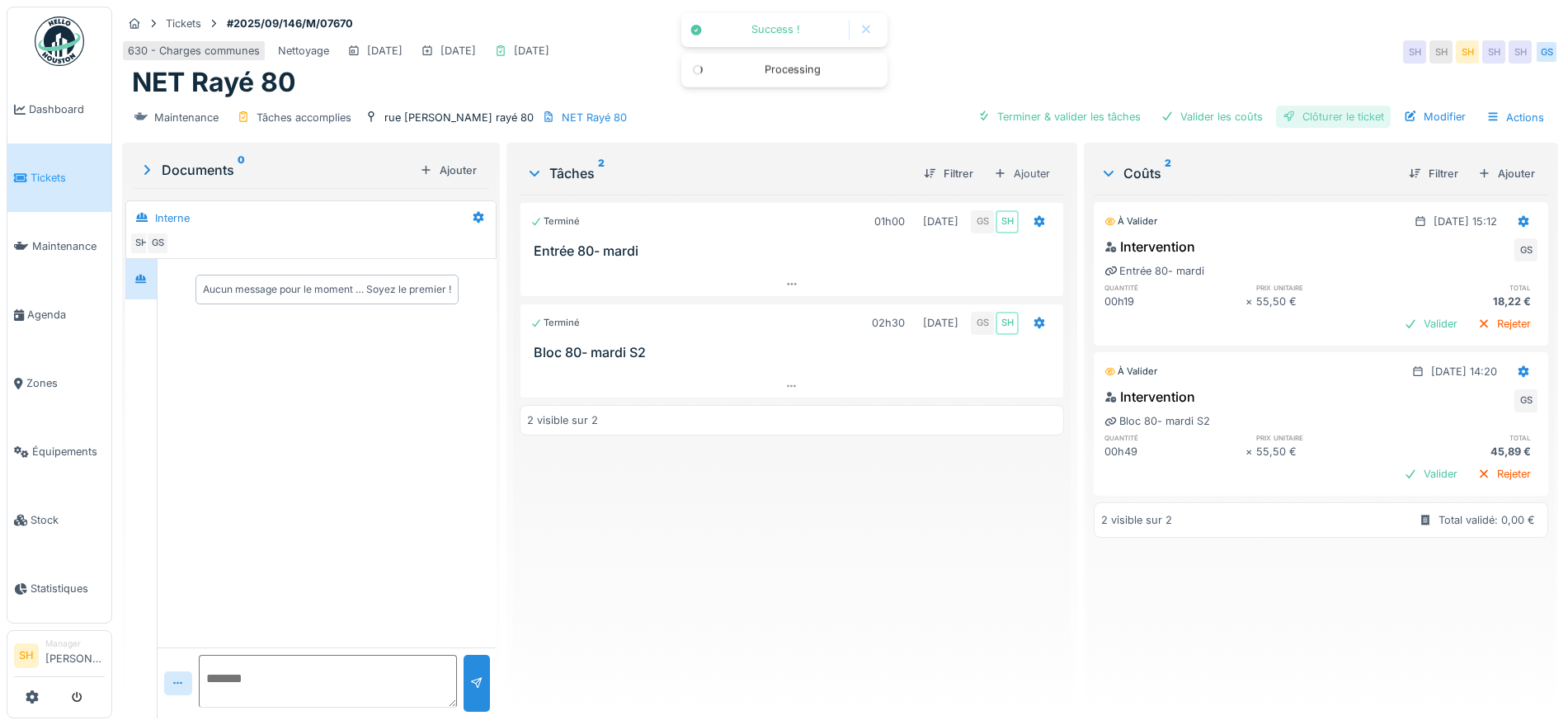
click at [1301, 120] on div "Clôturer le ticket" at bounding box center [1334, 117] width 115 height 23
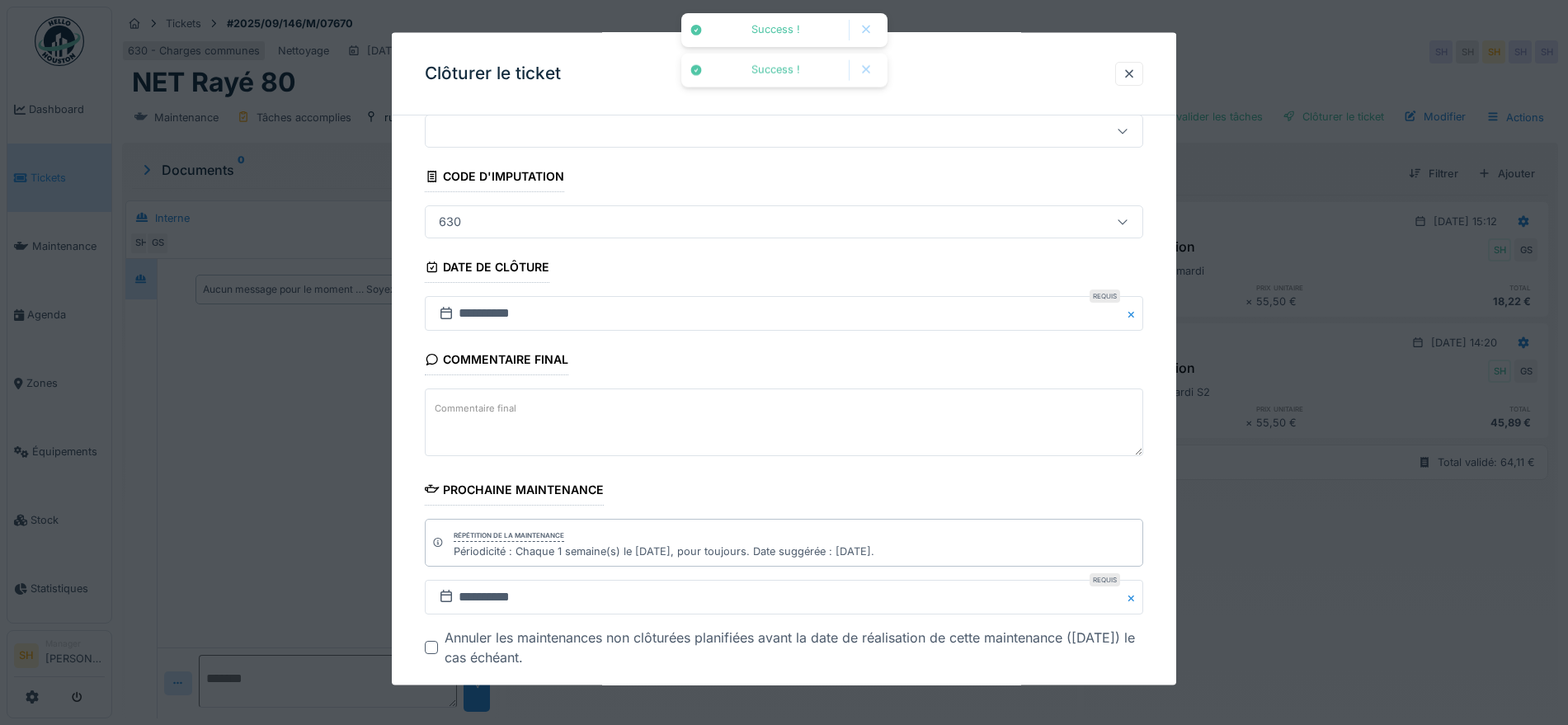
scroll to position [141, 0]
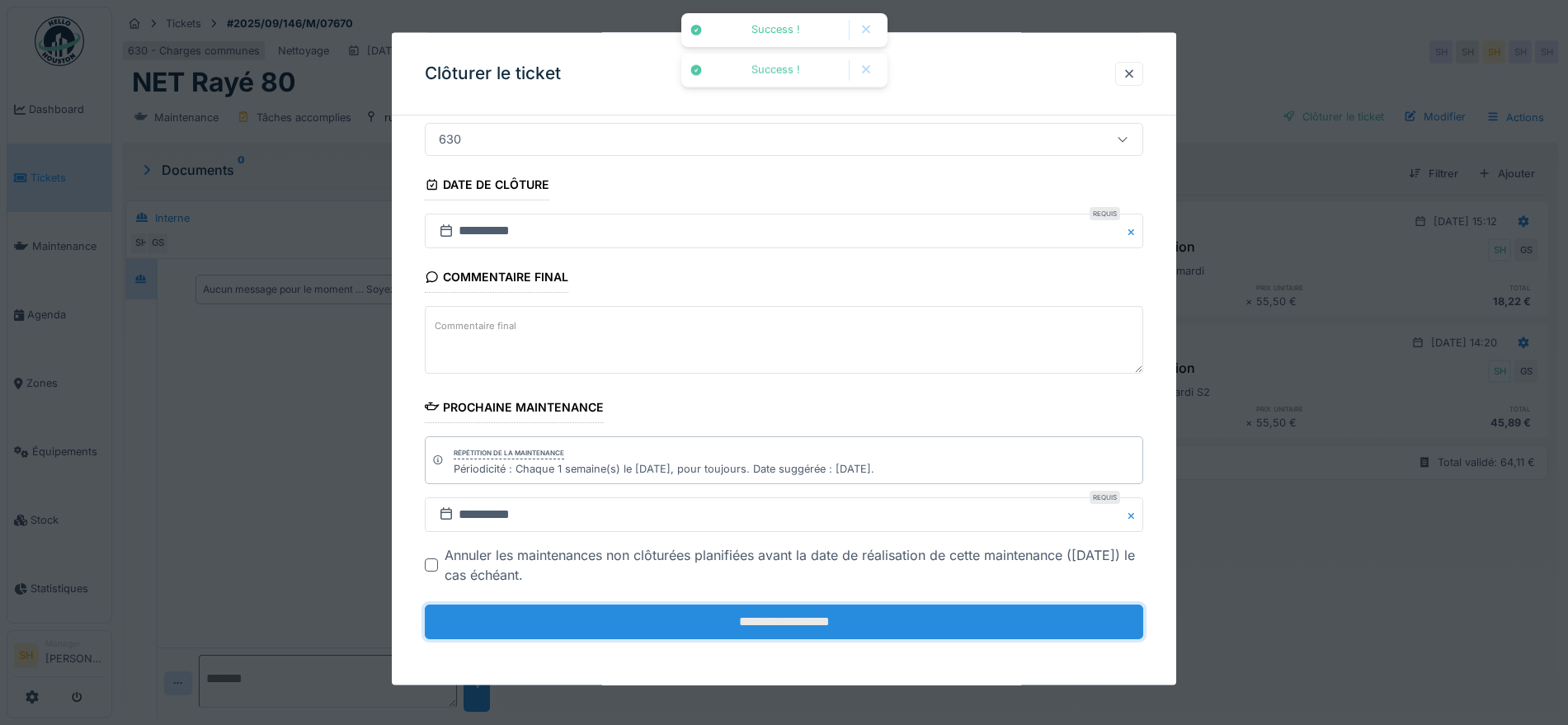
click at [896, 628] on input "**********" at bounding box center [784, 622] width 718 height 35
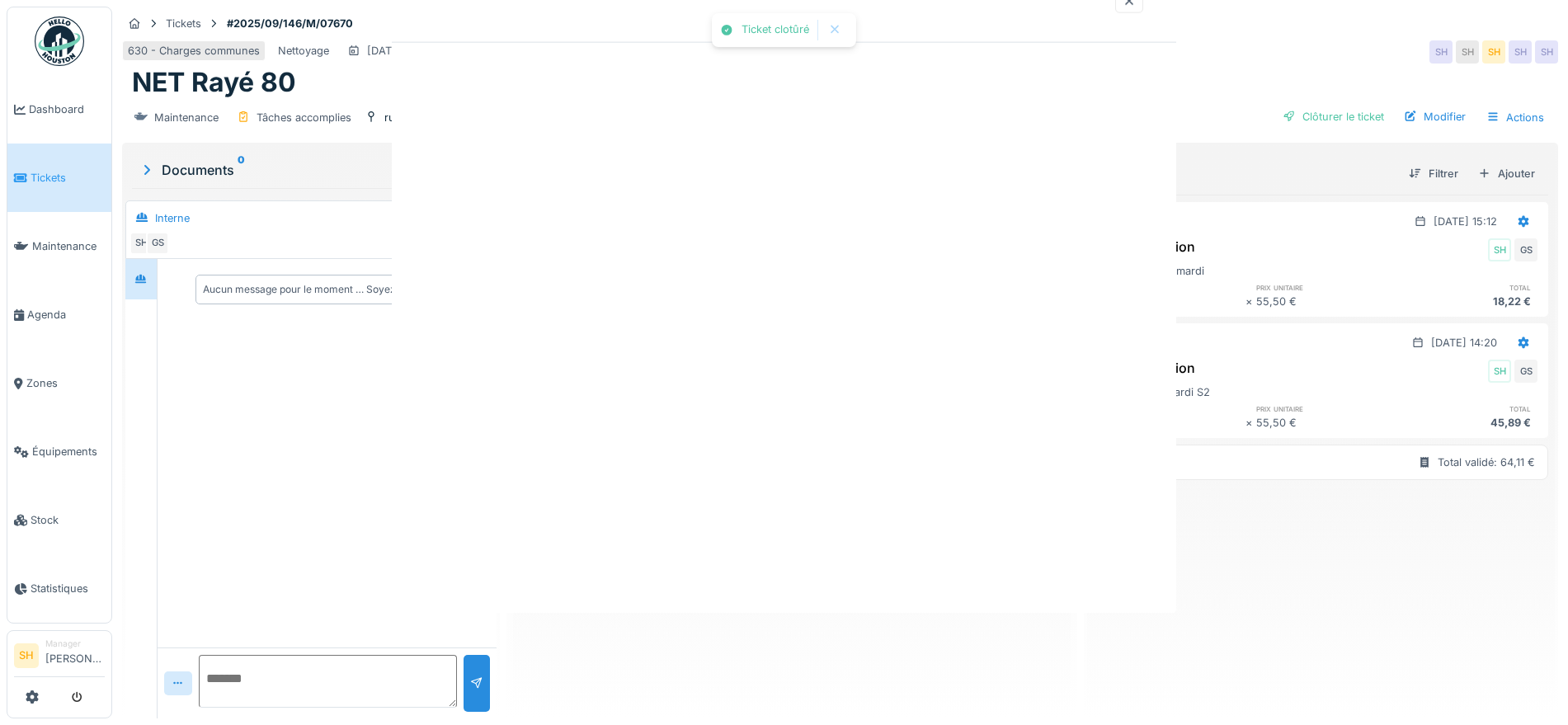
scroll to position [0, 0]
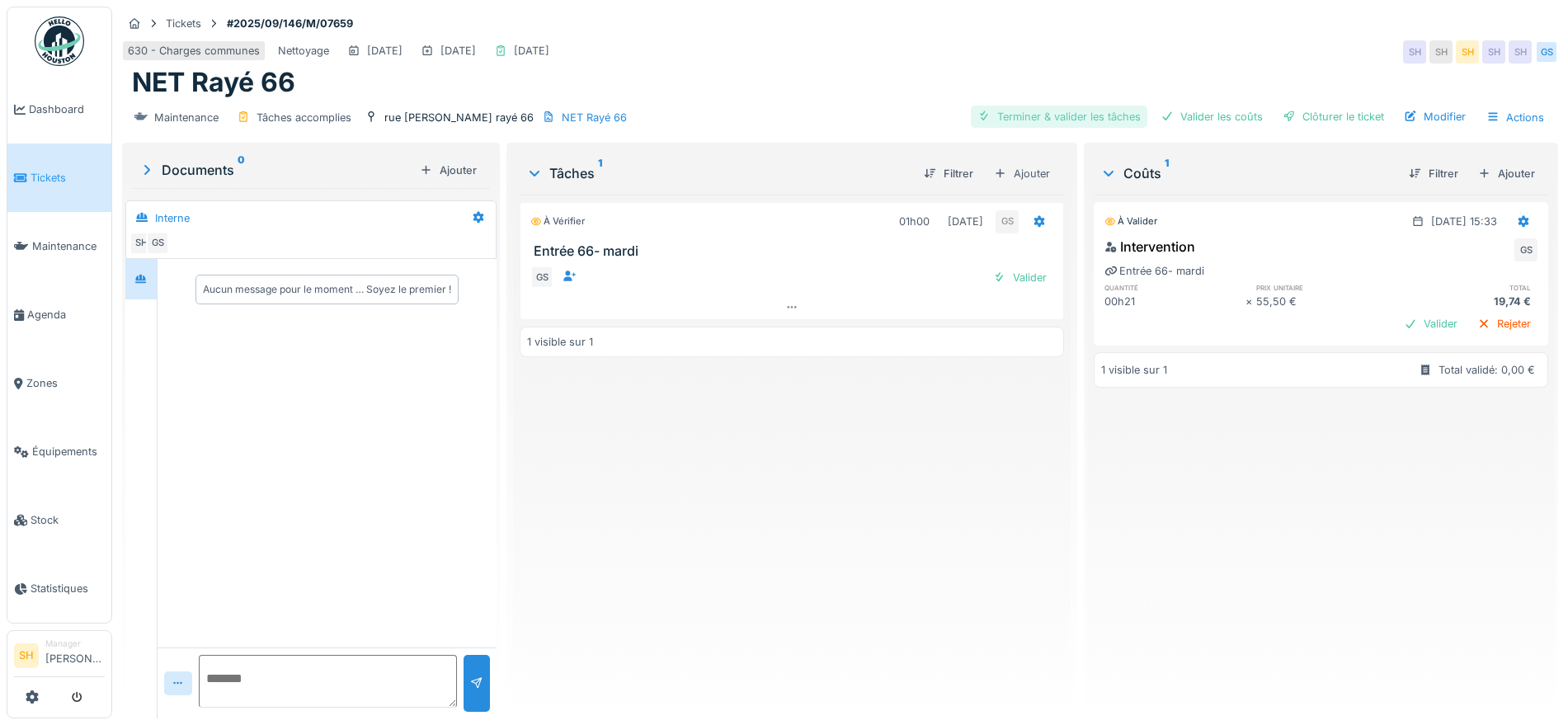
drag, startPoint x: 1046, startPoint y: 112, endPoint x: 1063, endPoint y: 117, distance: 17.7
click at [1047, 112] on div "Terminer & valider les tâches" at bounding box center [1059, 117] width 177 height 23
click at [1181, 117] on div "Valider les coûts" at bounding box center [1212, 117] width 116 height 23
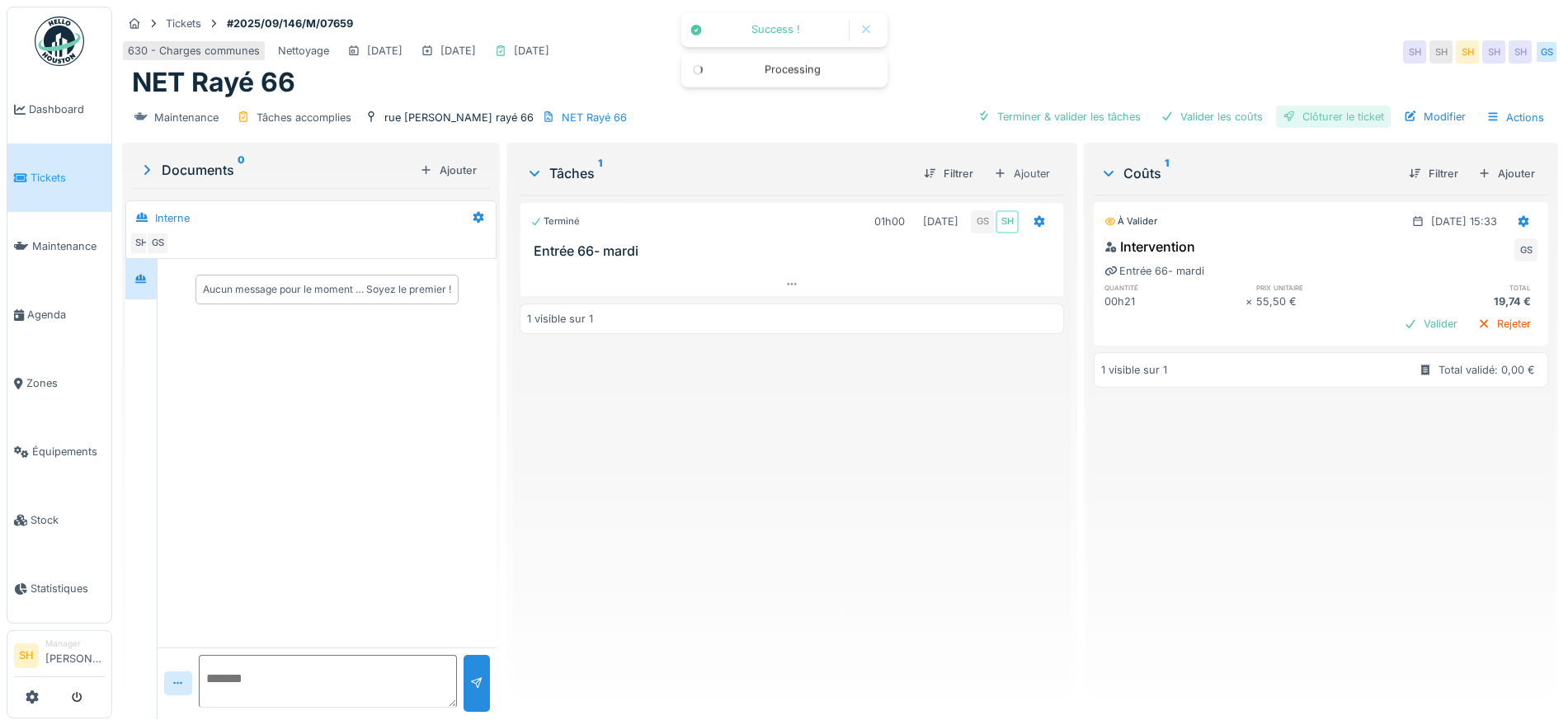
click at [1293, 117] on div "Clôturer le ticket" at bounding box center [1334, 117] width 115 height 23
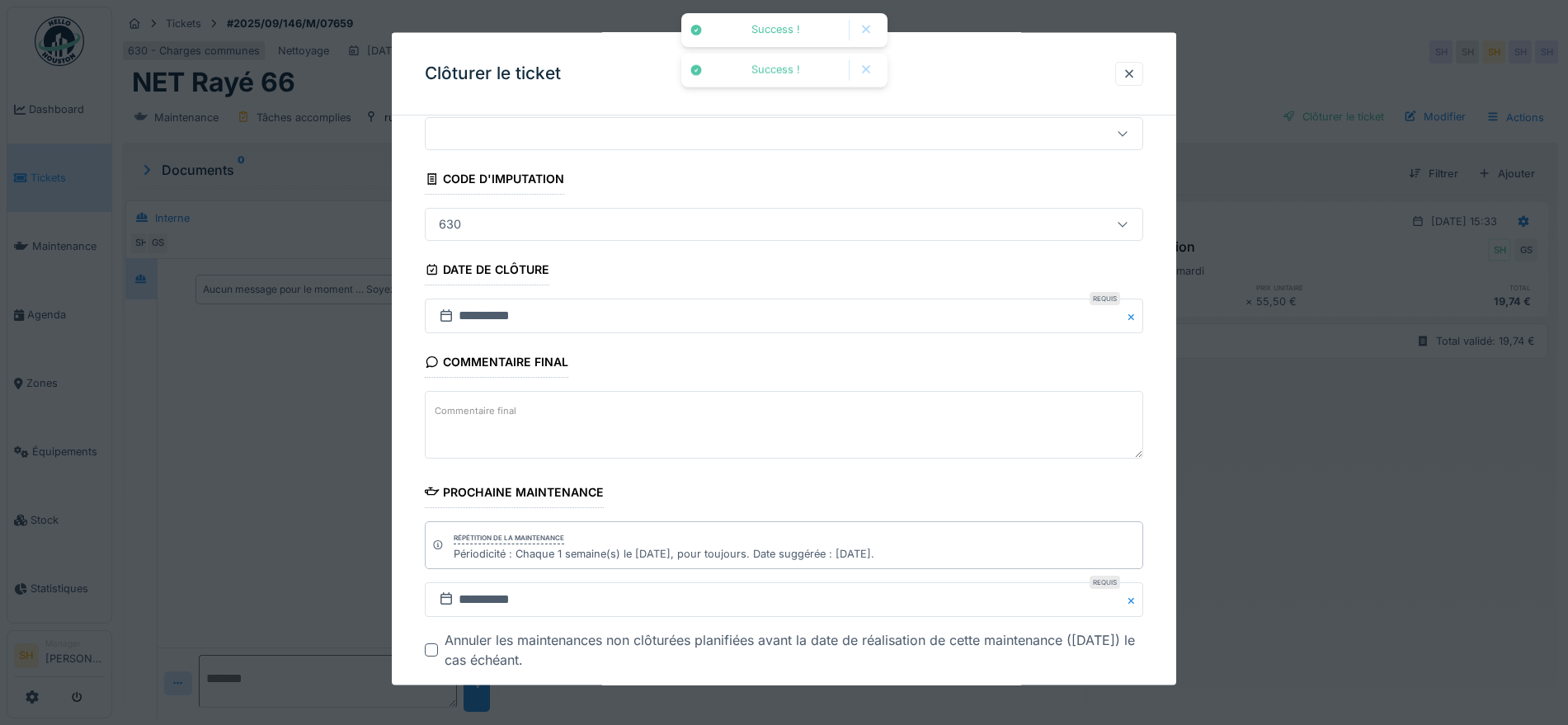
scroll to position [141, 0]
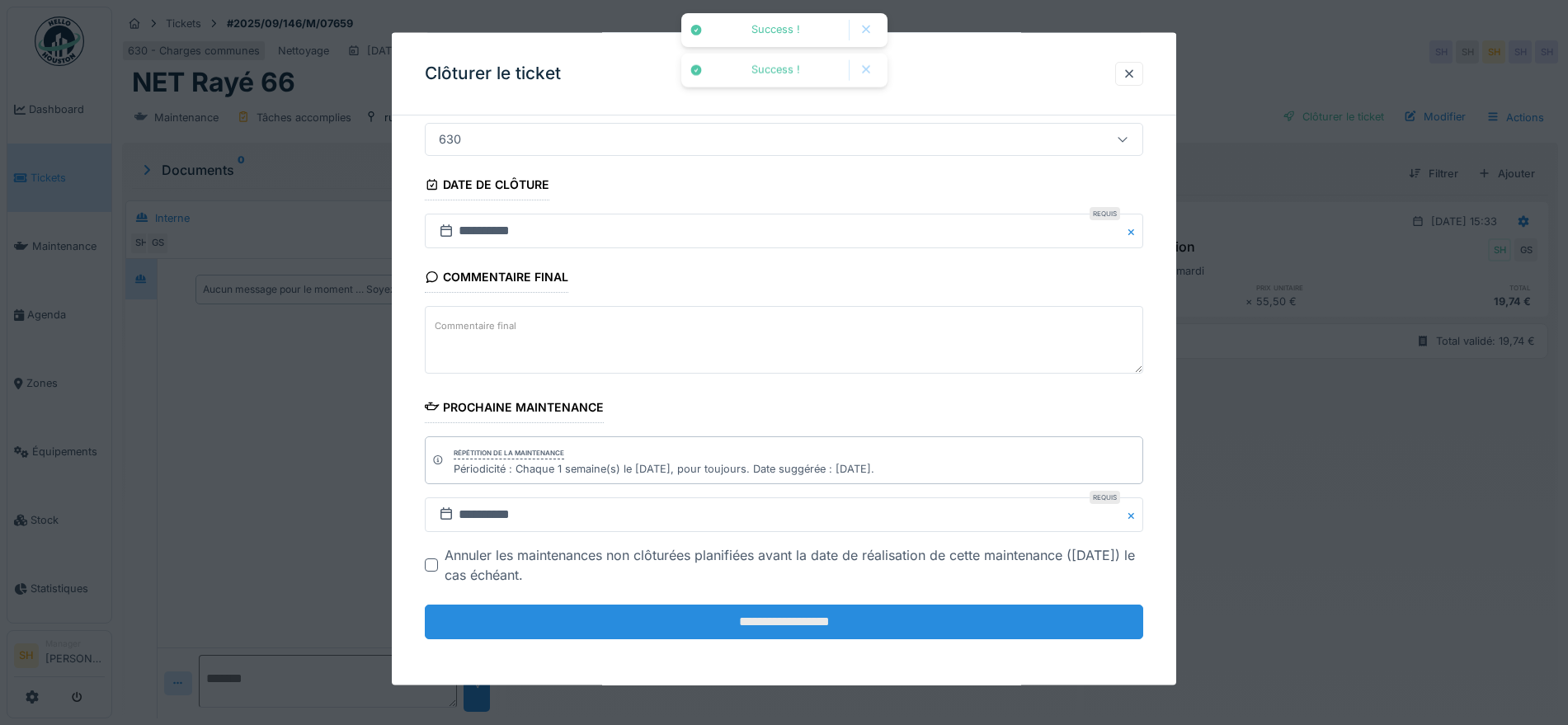
click at [828, 628] on input "**********" at bounding box center [784, 622] width 718 height 35
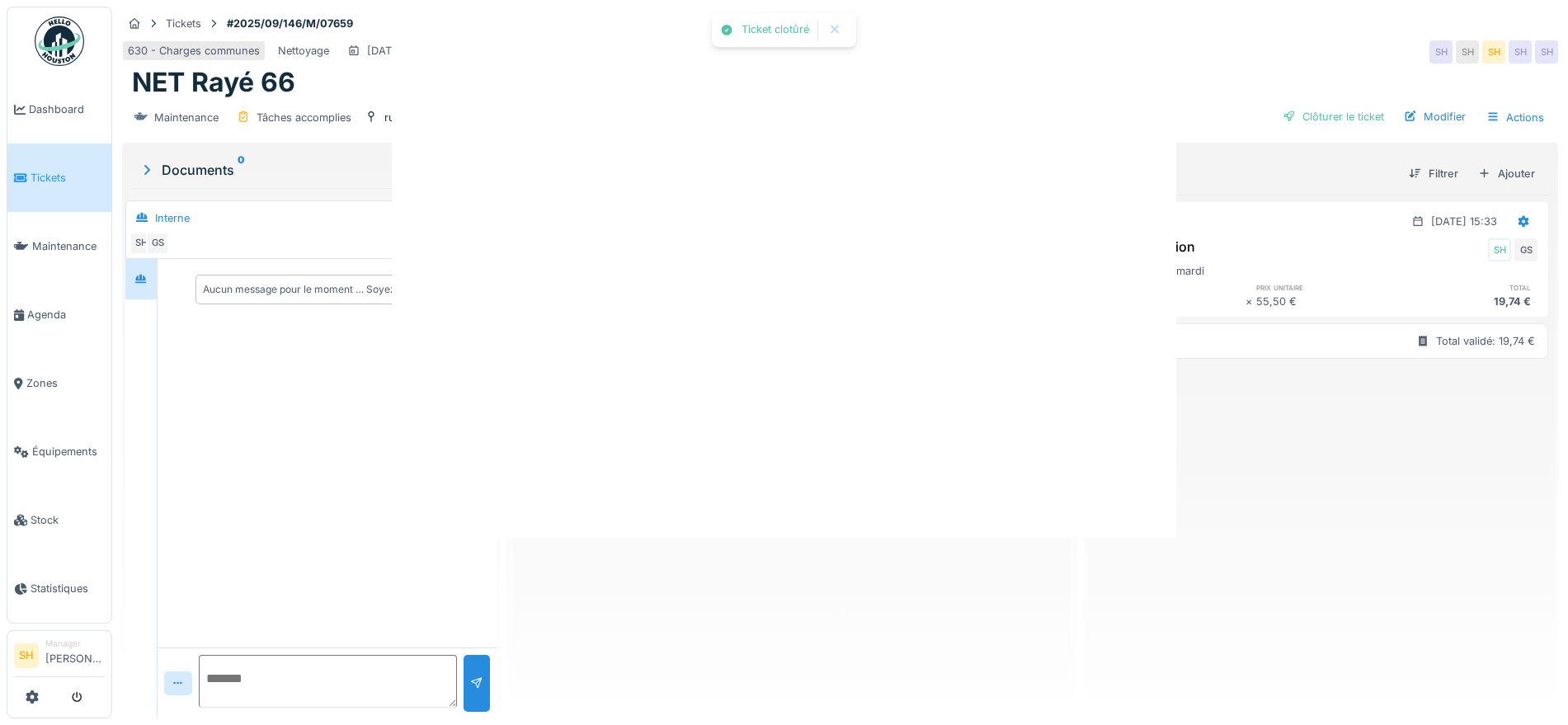
scroll to position [0, 0]
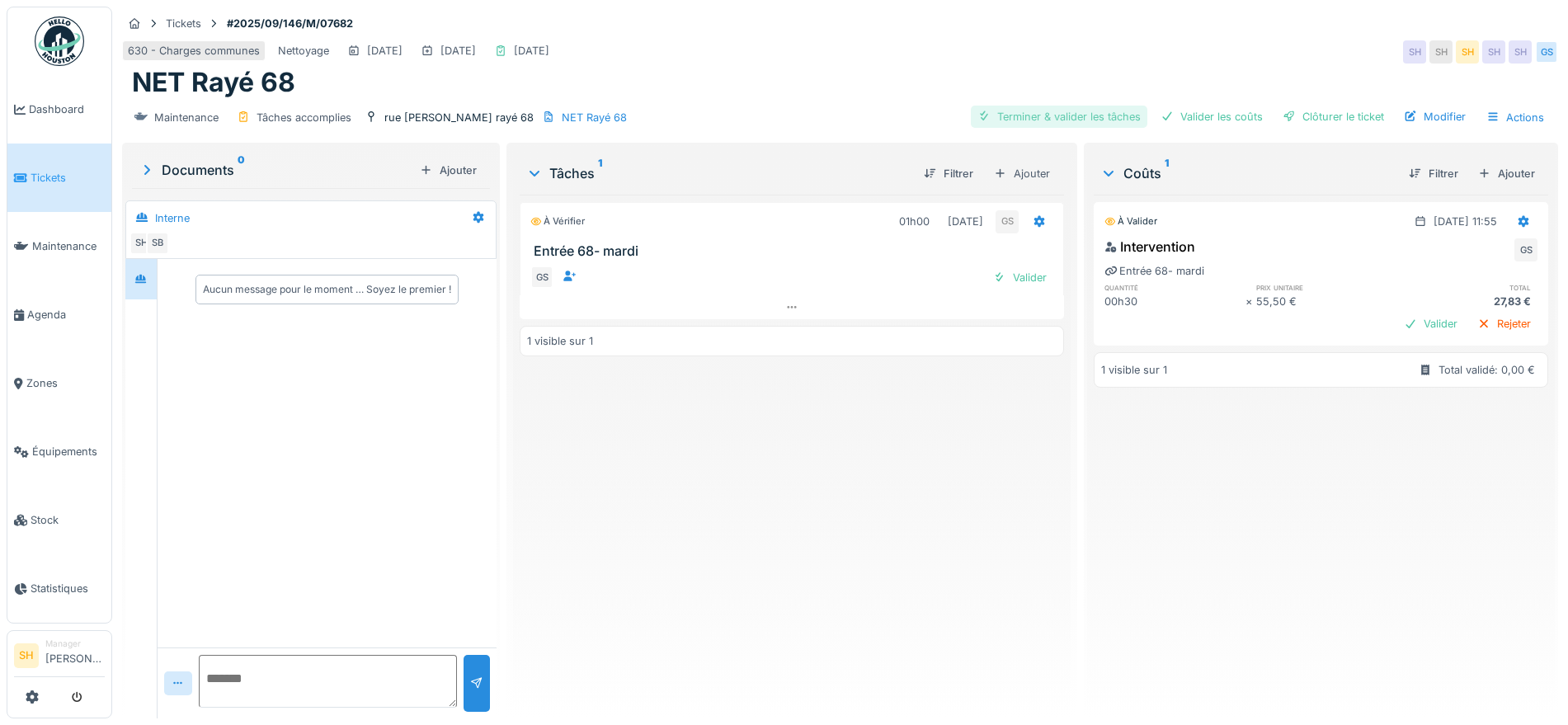
click at [1052, 111] on div "Terminer & valider les tâches" at bounding box center [1059, 117] width 177 height 23
click at [1181, 118] on div "Valider les coûts" at bounding box center [1212, 117] width 116 height 23
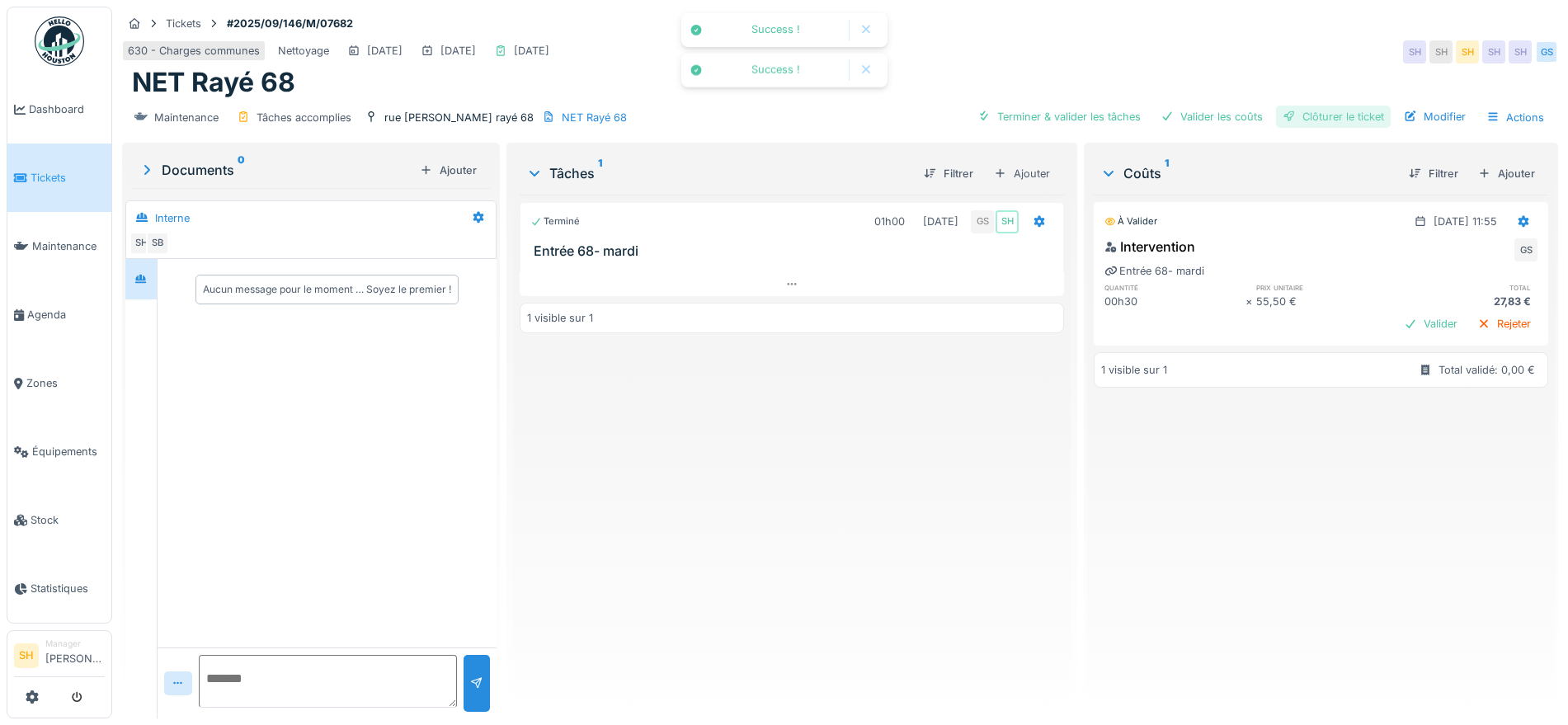
drag, startPoint x: 1335, startPoint y: 115, endPoint x: 1066, endPoint y: 174, distance: 275.4
click at [1336, 115] on div "Clôturer le ticket" at bounding box center [1334, 117] width 115 height 23
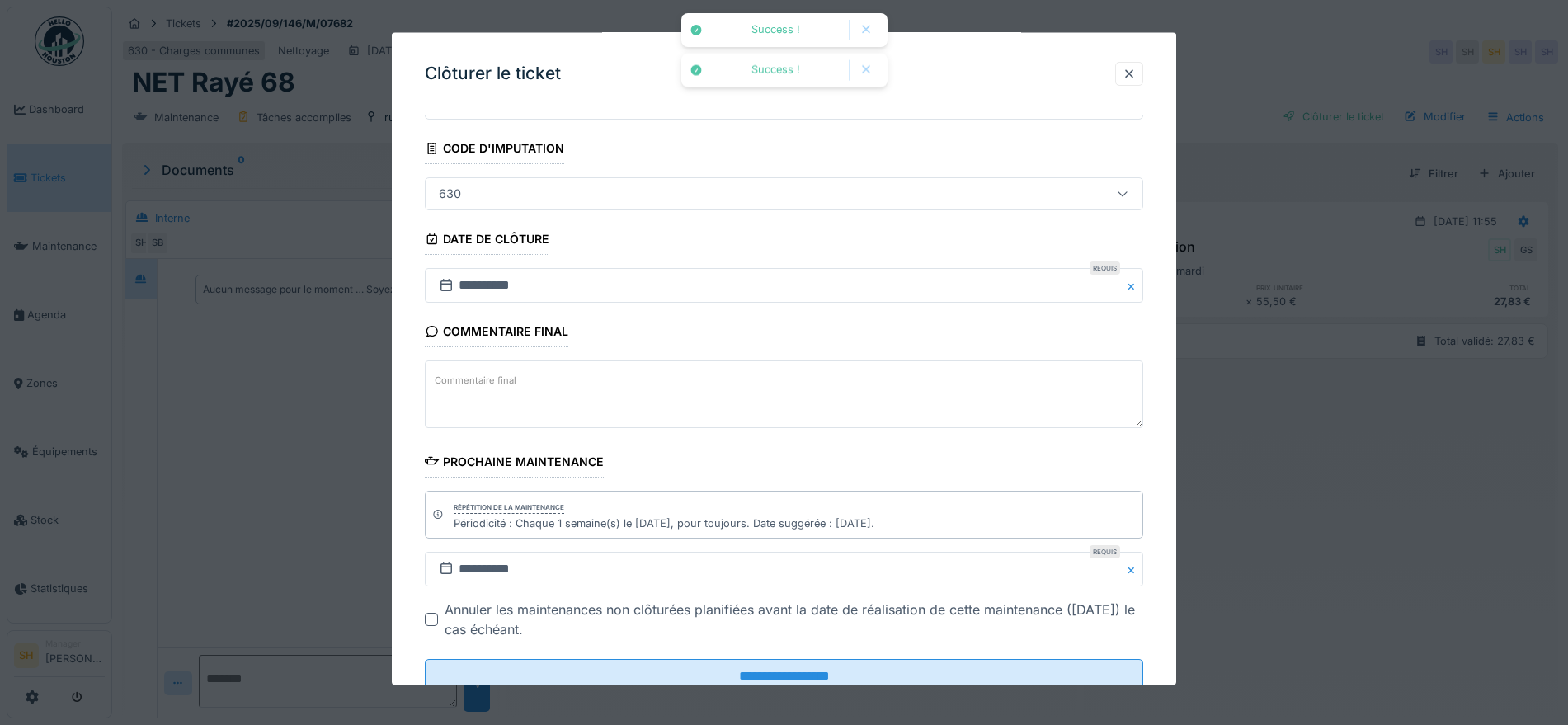
scroll to position [141, 0]
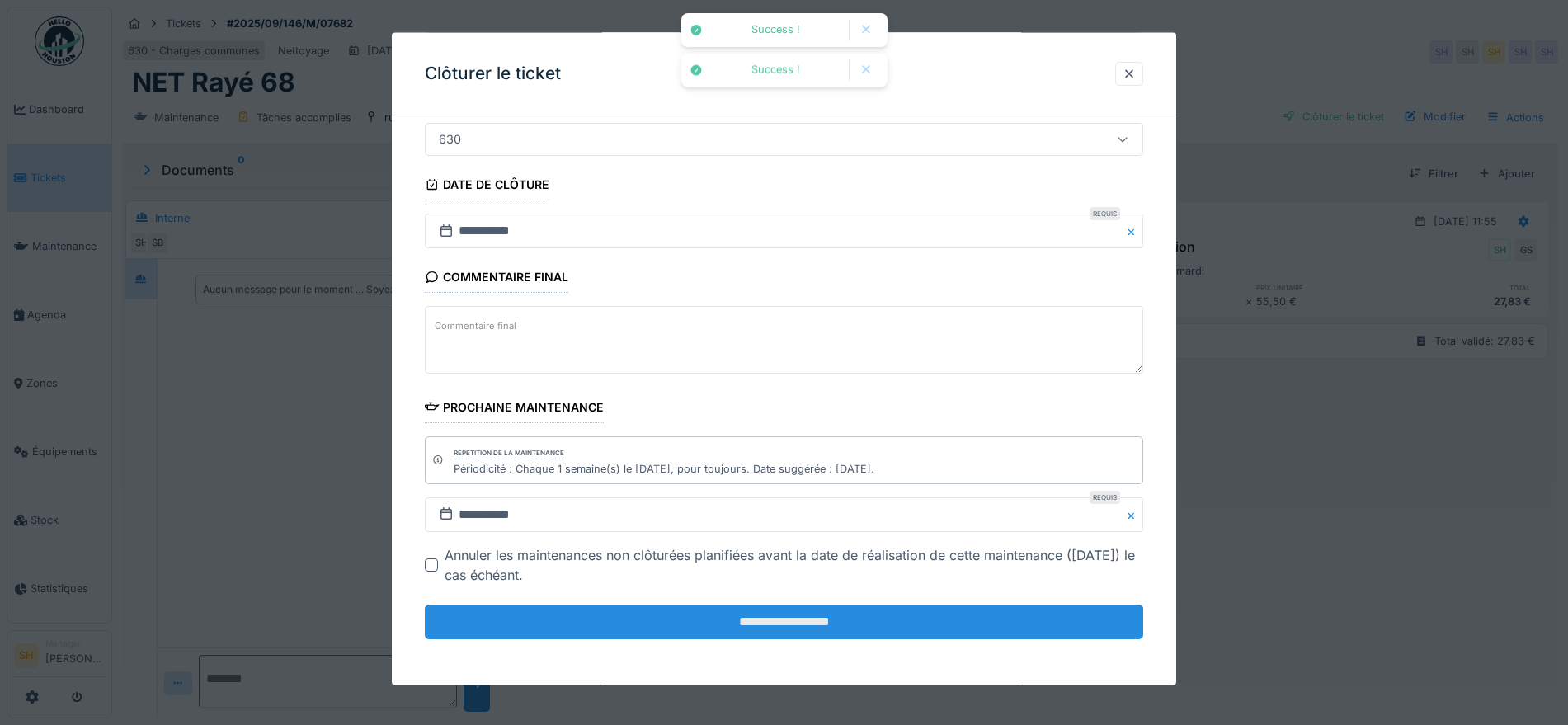
click at [847, 622] on input "**********" at bounding box center [784, 622] width 718 height 35
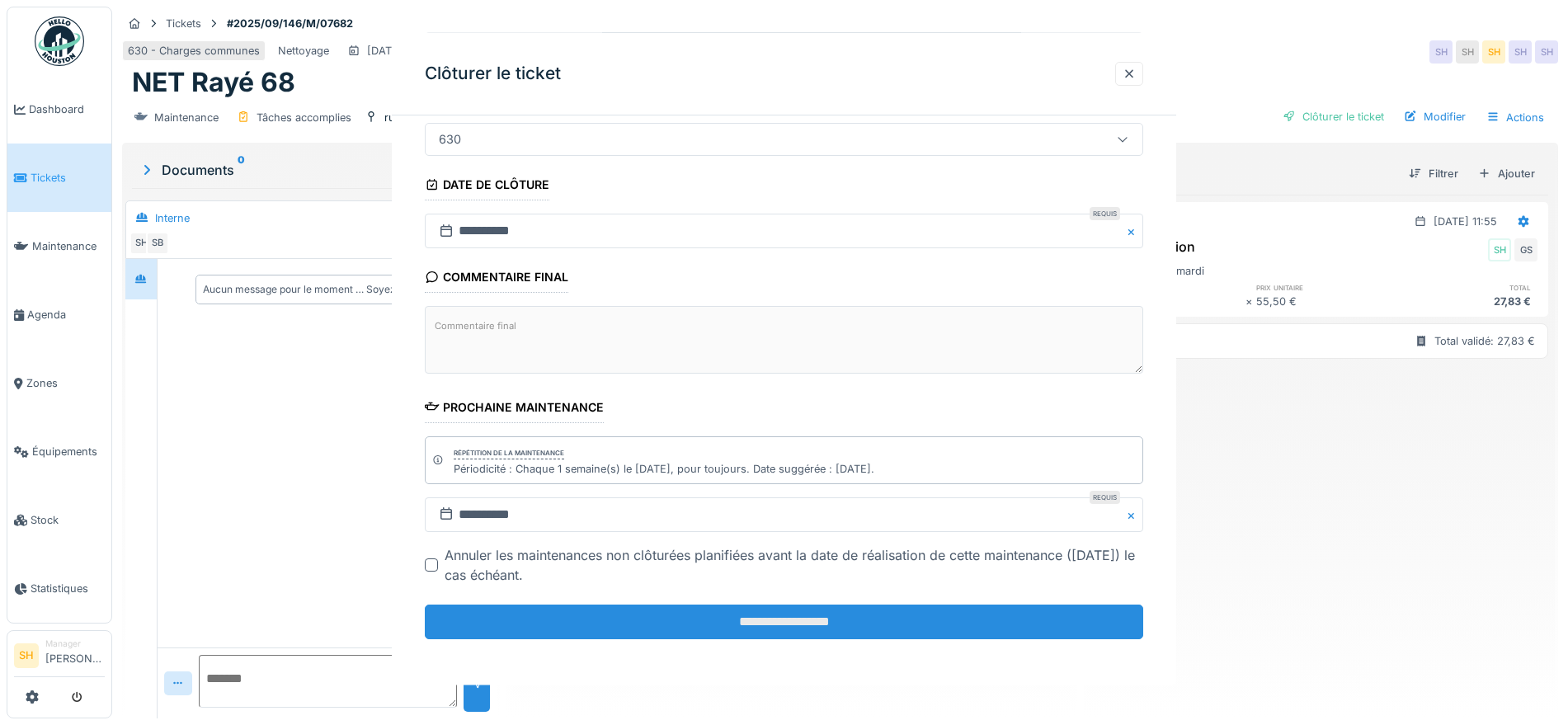
scroll to position [0, 0]
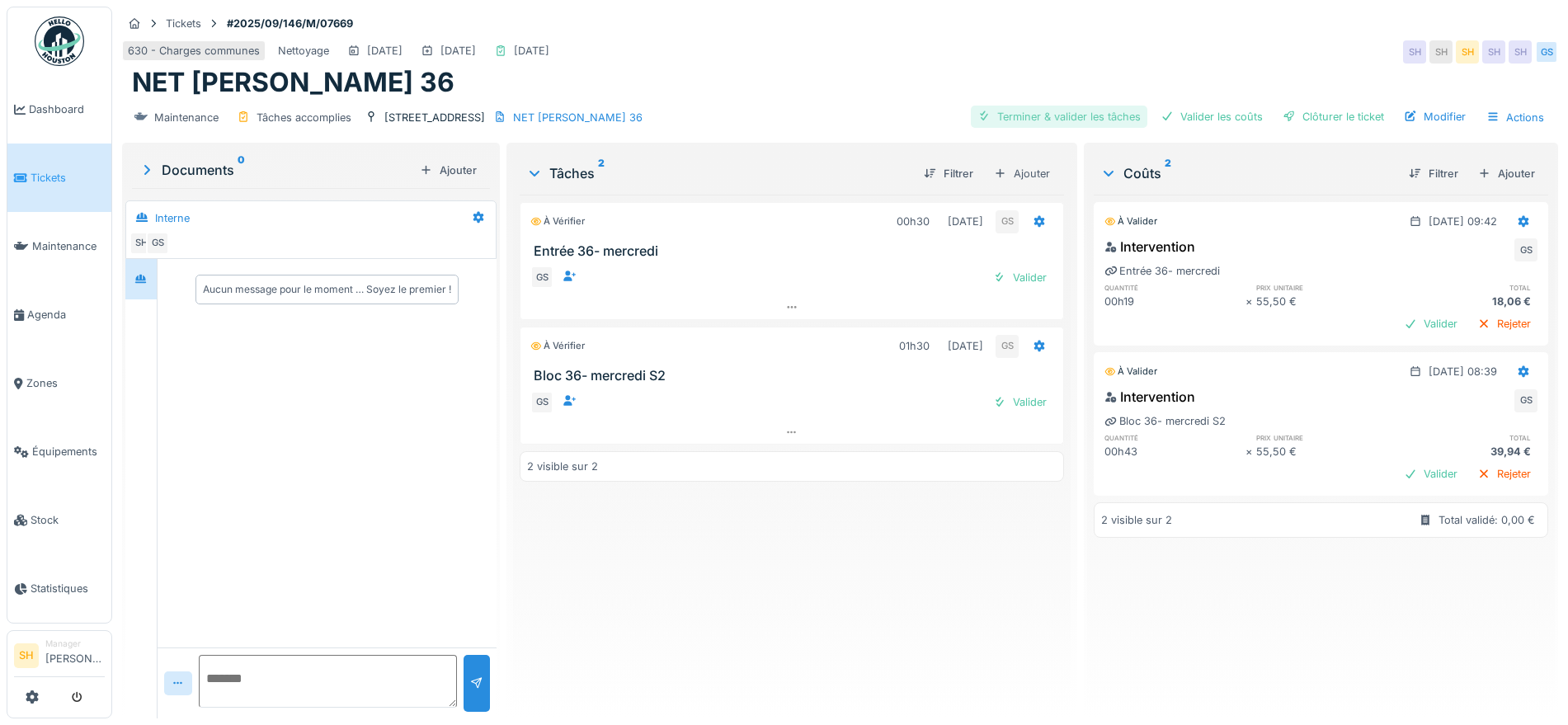
click at [1020, 115] on div "Terminer & valider les tâches" at bounding box center [1059, 117] width 177 height 23
drag, startPoint x: 1154, startPoint y: 112, endPoint x: 1267, endPoint y: 117, distance: 113.1
click at [1161, 112] on div at bounding box center [1167, 117] width 13 height 16
drag, startPoint x: 1306, startPoint y: 117, endPoint x: 904, endPoint y: 162, distance: 404.5
click at [1305, 119] on div "Clôturer le ticket" at bounding box center [1334, 117] width 115 height 23
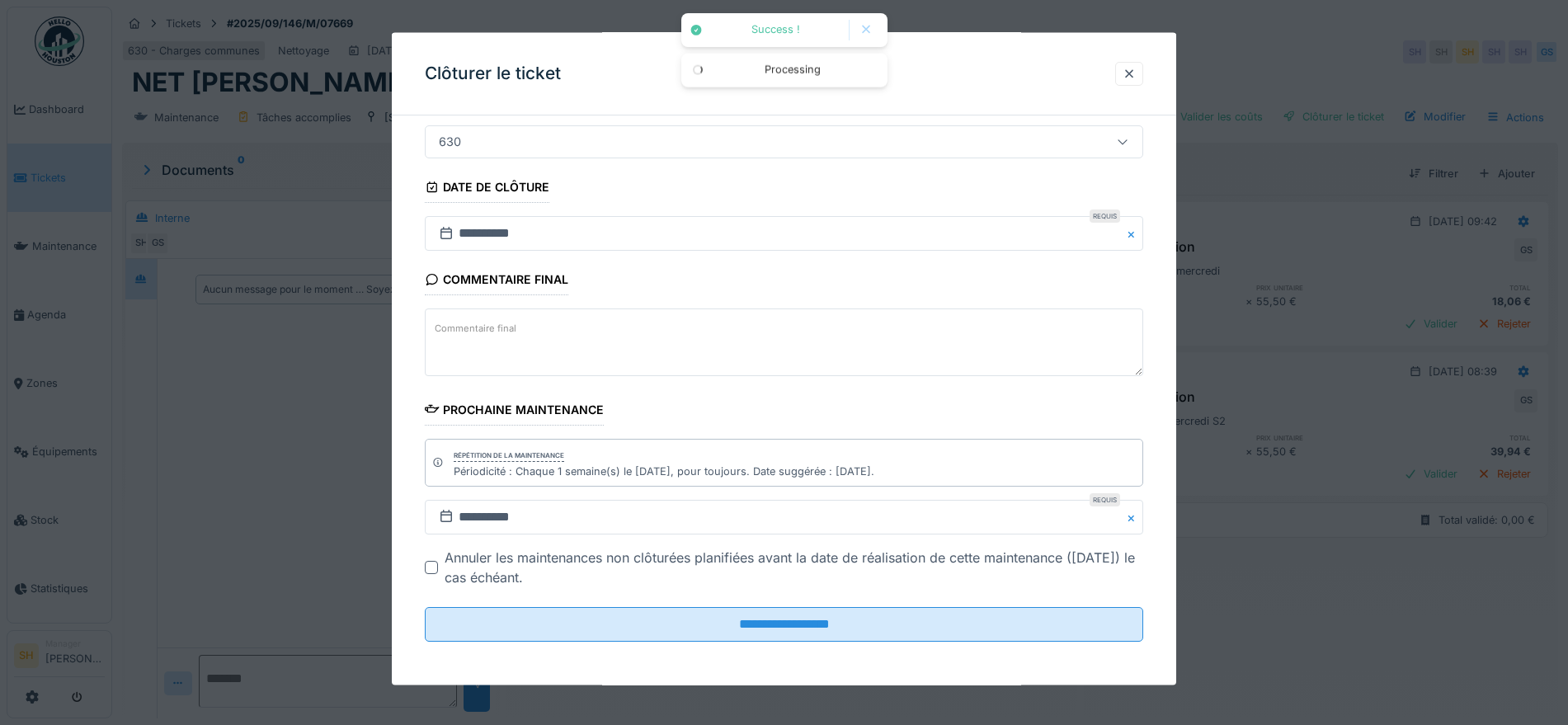
scroll to position [141, 0]
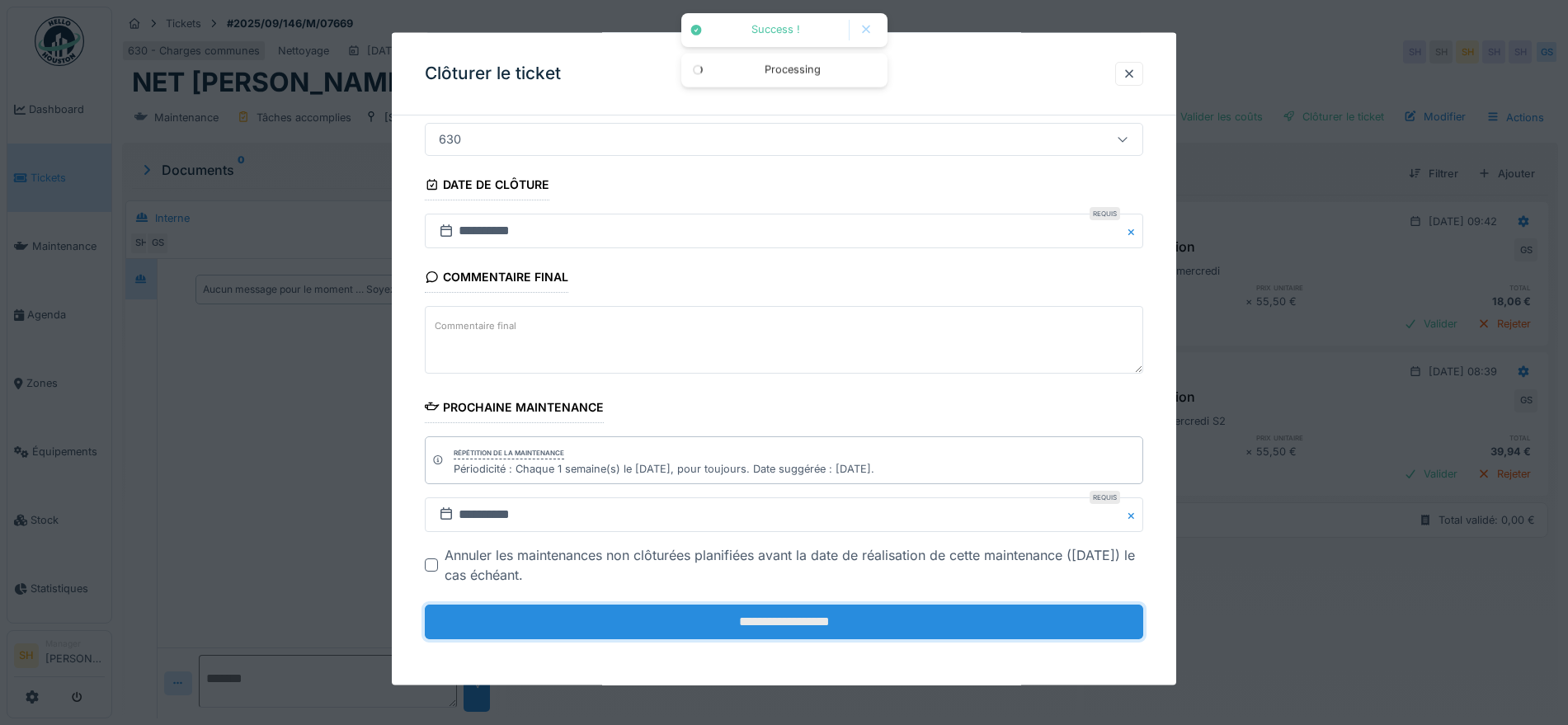
click at [771, 614] on input "**********" at bounding box center [784, 622] width 718 height 35
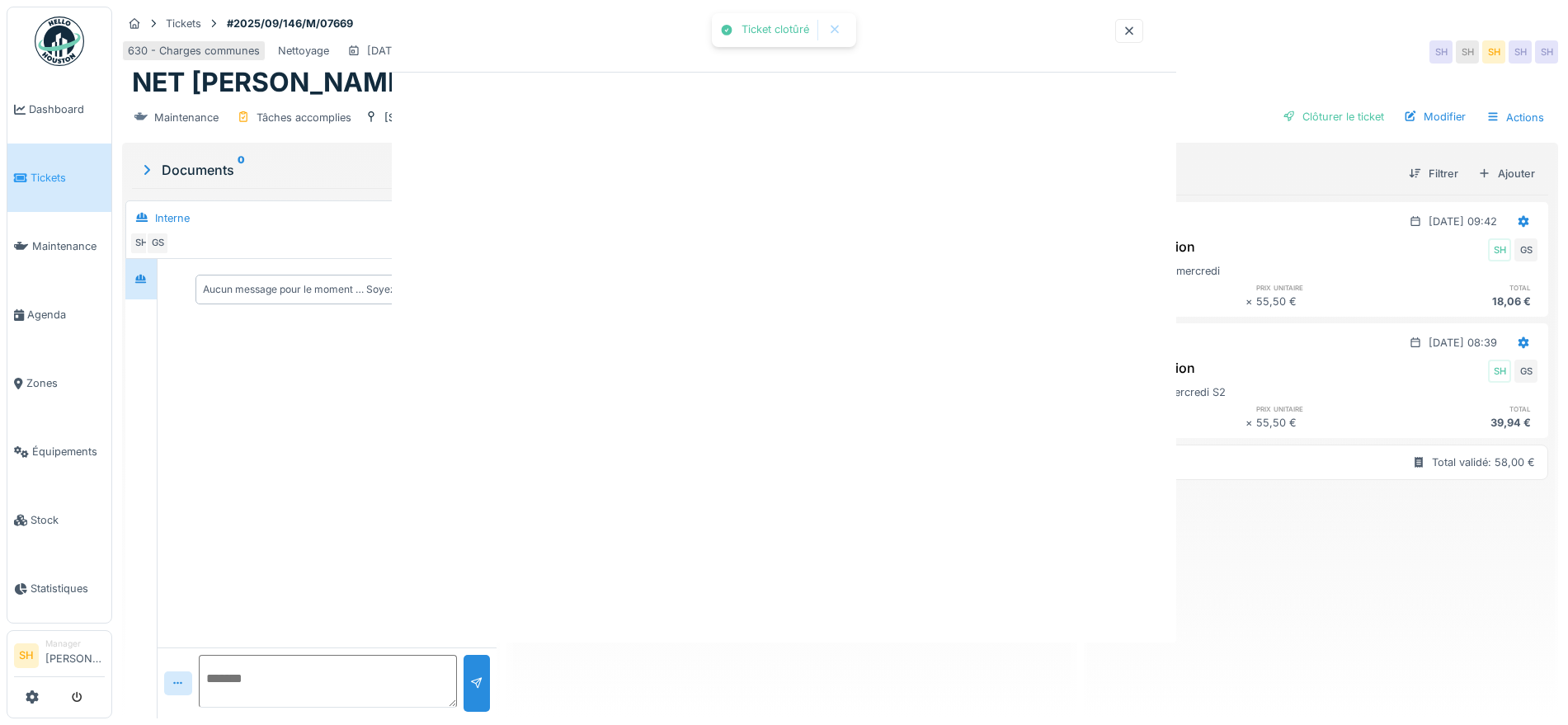
scroll to position [0, 0]
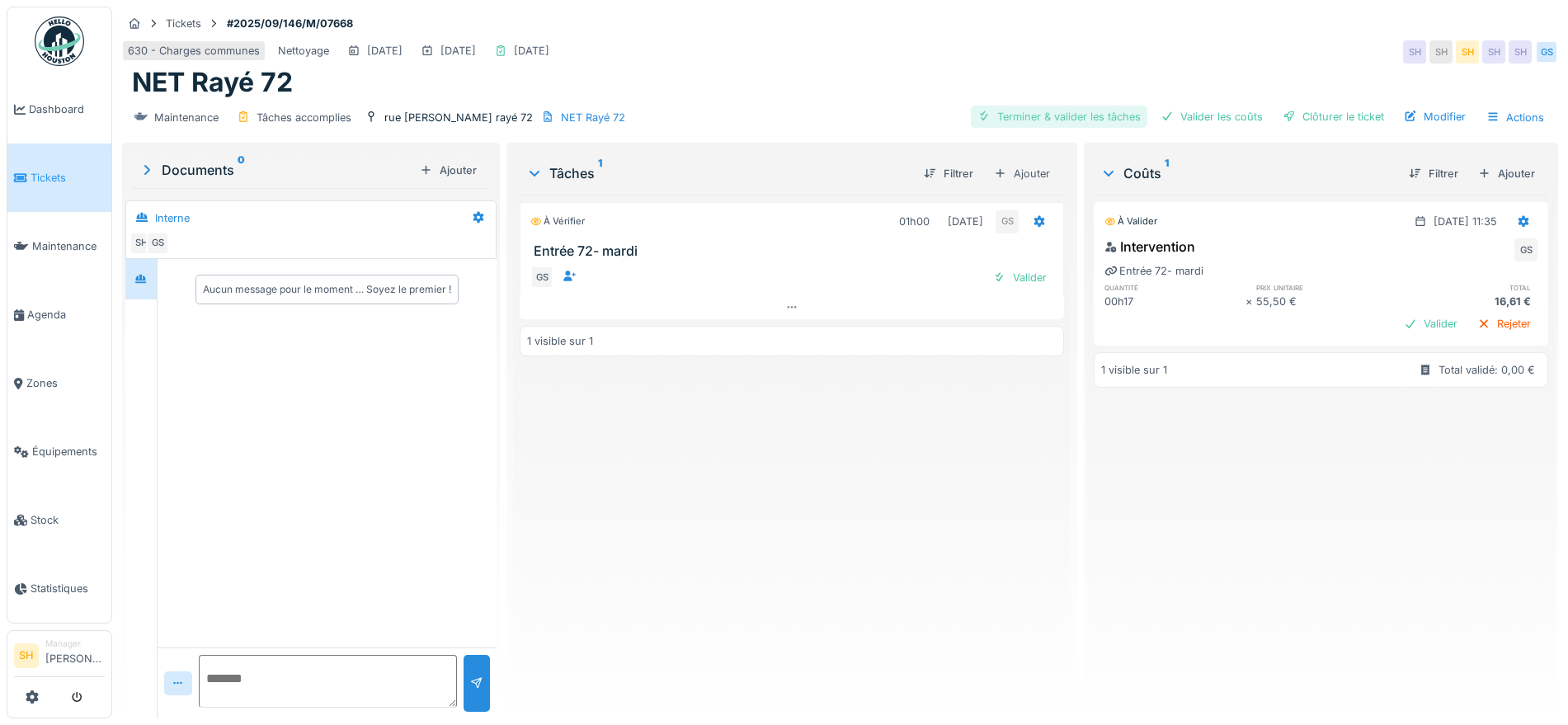
click at [1100, 116] on div "Terminer & valider les tâches" at bounding box center [1059, 117] width 177 height 23
drag, startPoint x: 1226, startPoint y: 105, endPoint x: 1261, endPoint y: 120, distance: 38.1
click at [1227, 108] on div "Valider les coûts" at bounding box center [1212, 117] width 116 height 23
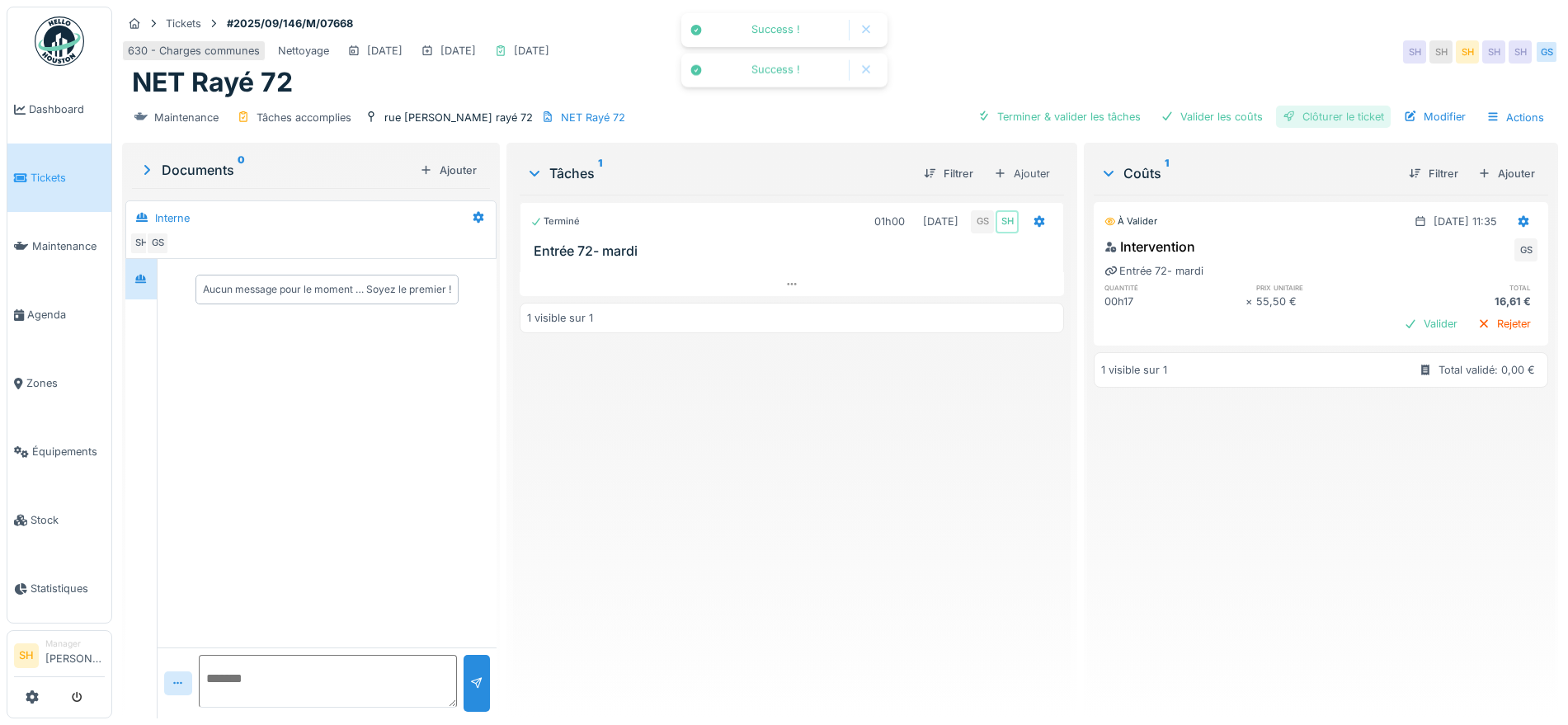
click at [1298, 116] on div "Clôturer le ticket" at bounding box center [1334, 117] width 115 height 23
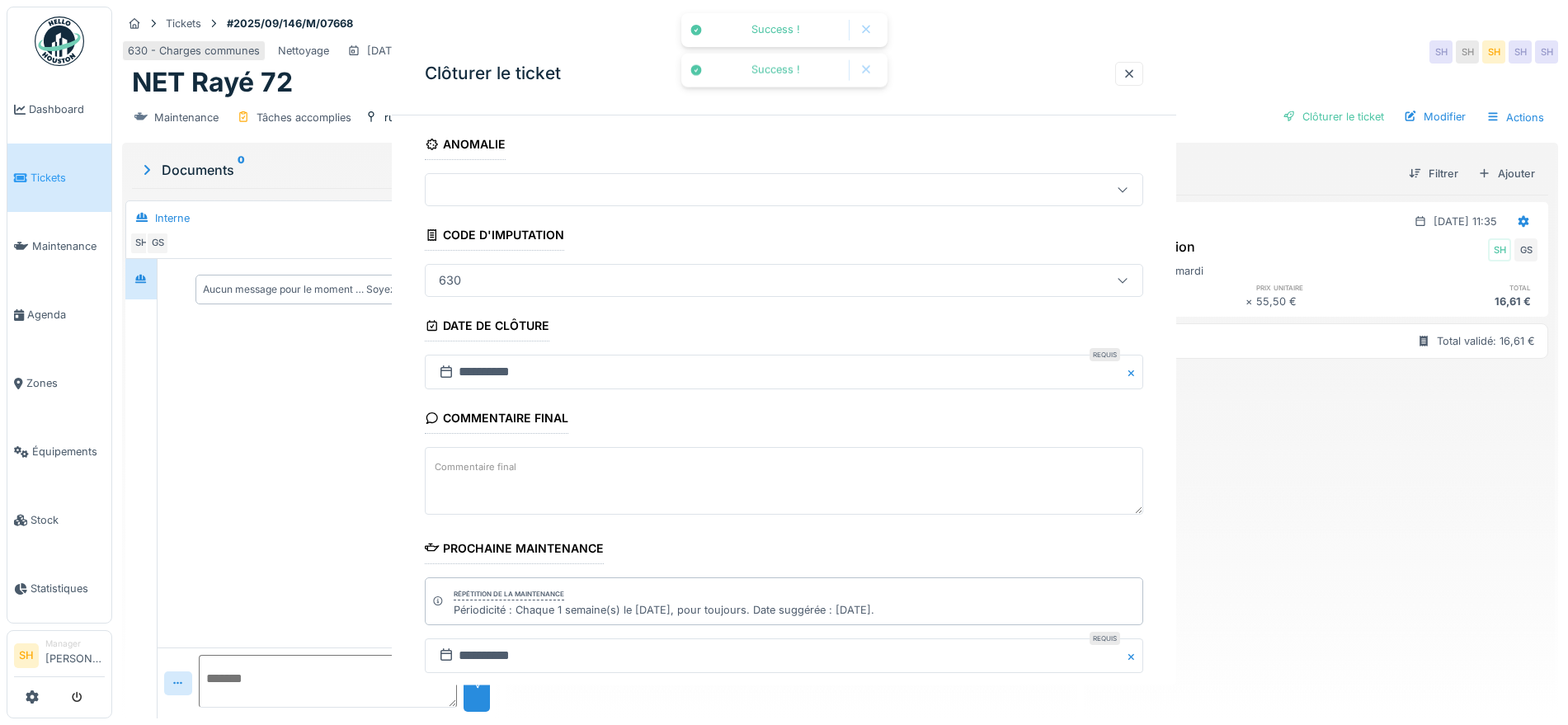
scroll to position [141, 0]
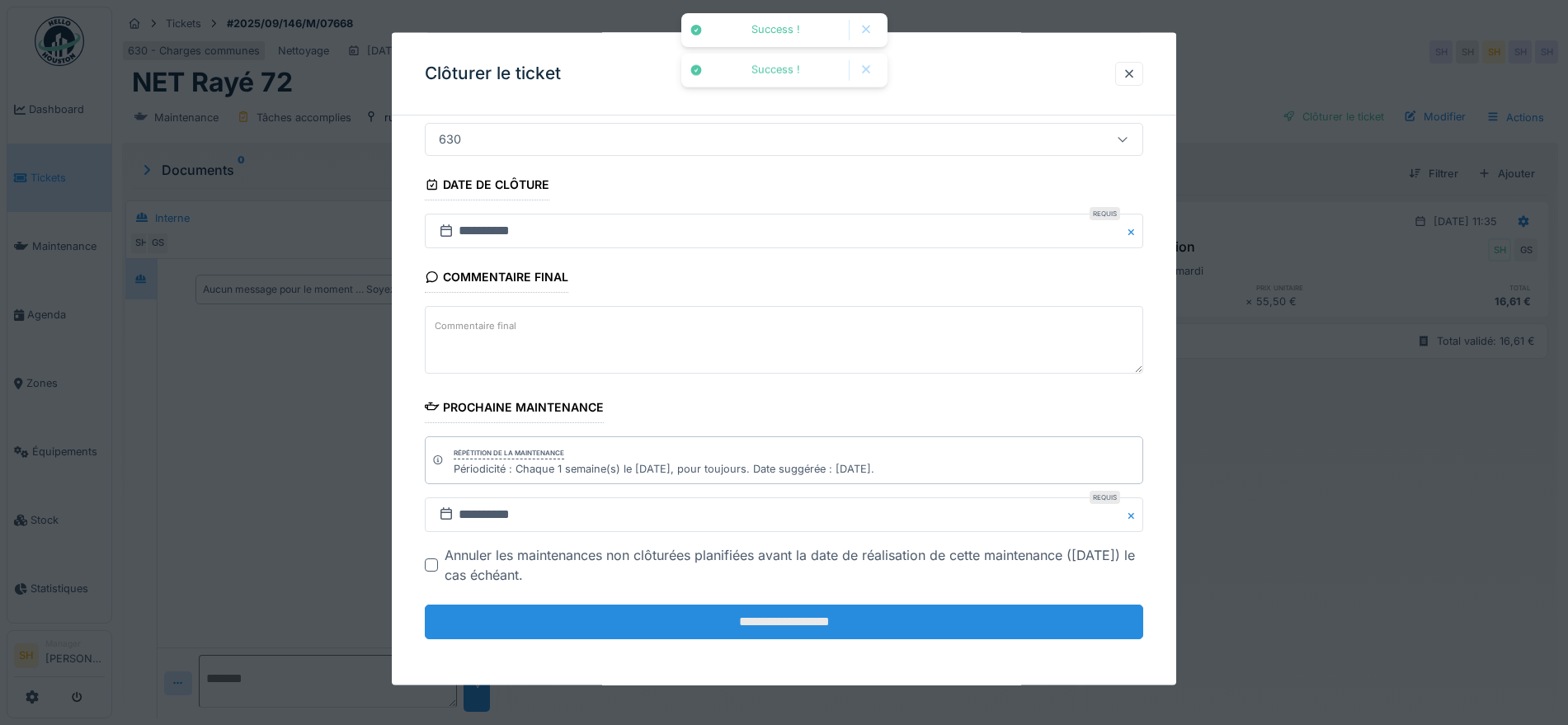
click at [726, 621] on input "**********" at bounding box center [784, 622] width 718 height 35
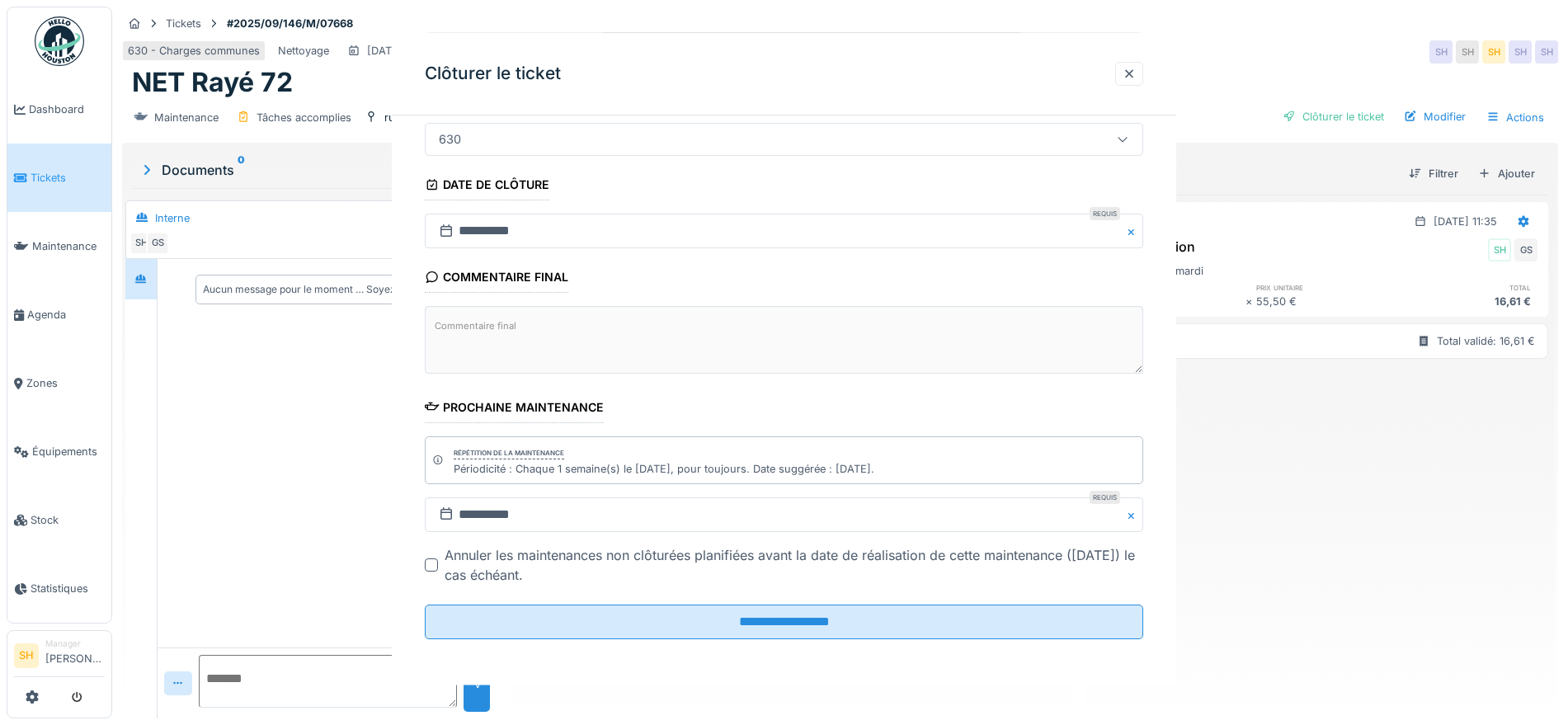
scroll to position [0, 0]
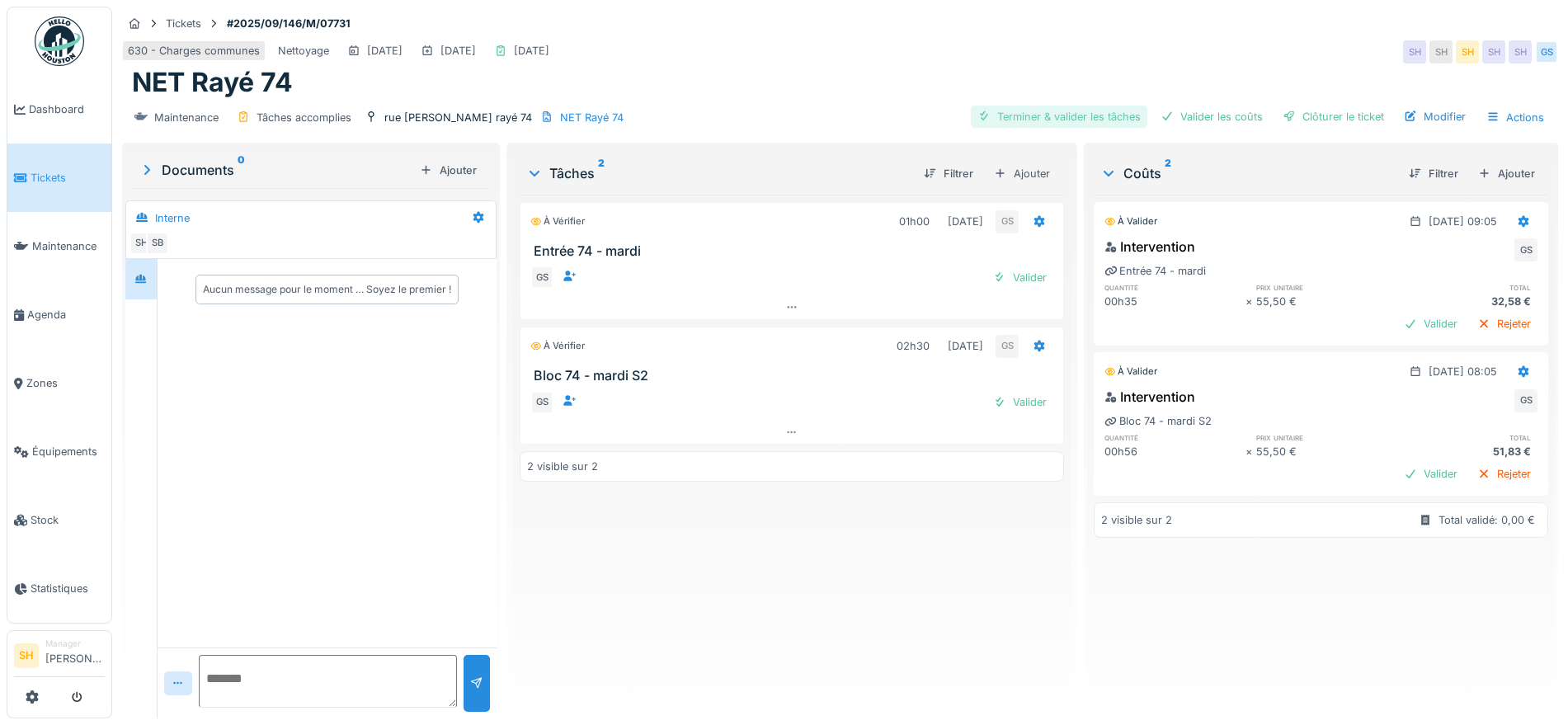
click at [1083, 106] on div "Terminer & valider les tâches" at bounding box center [1059, 117] width 177 height 23
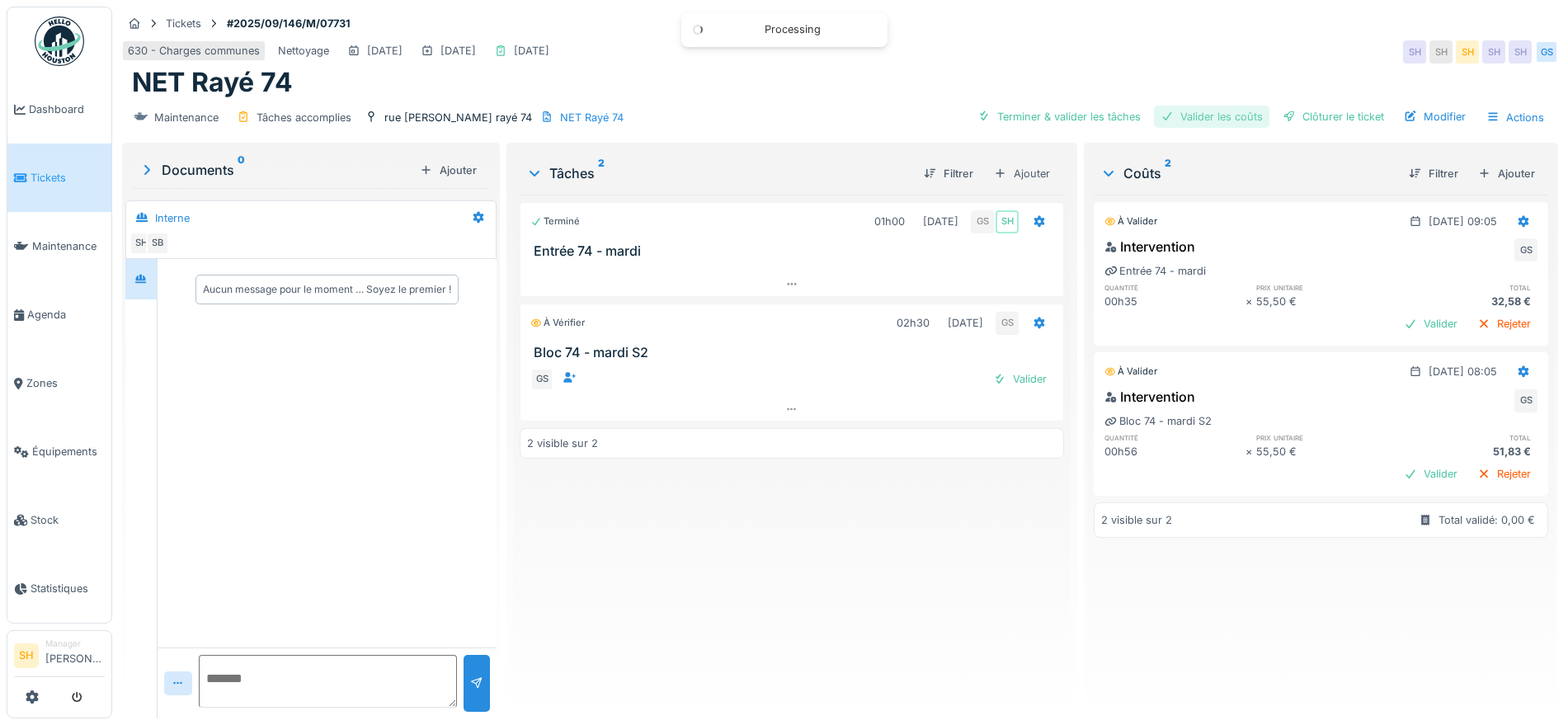
click at [1194, 112] on div "Valider les coûts" at bounding box center [1212, 117] width 116 height 23
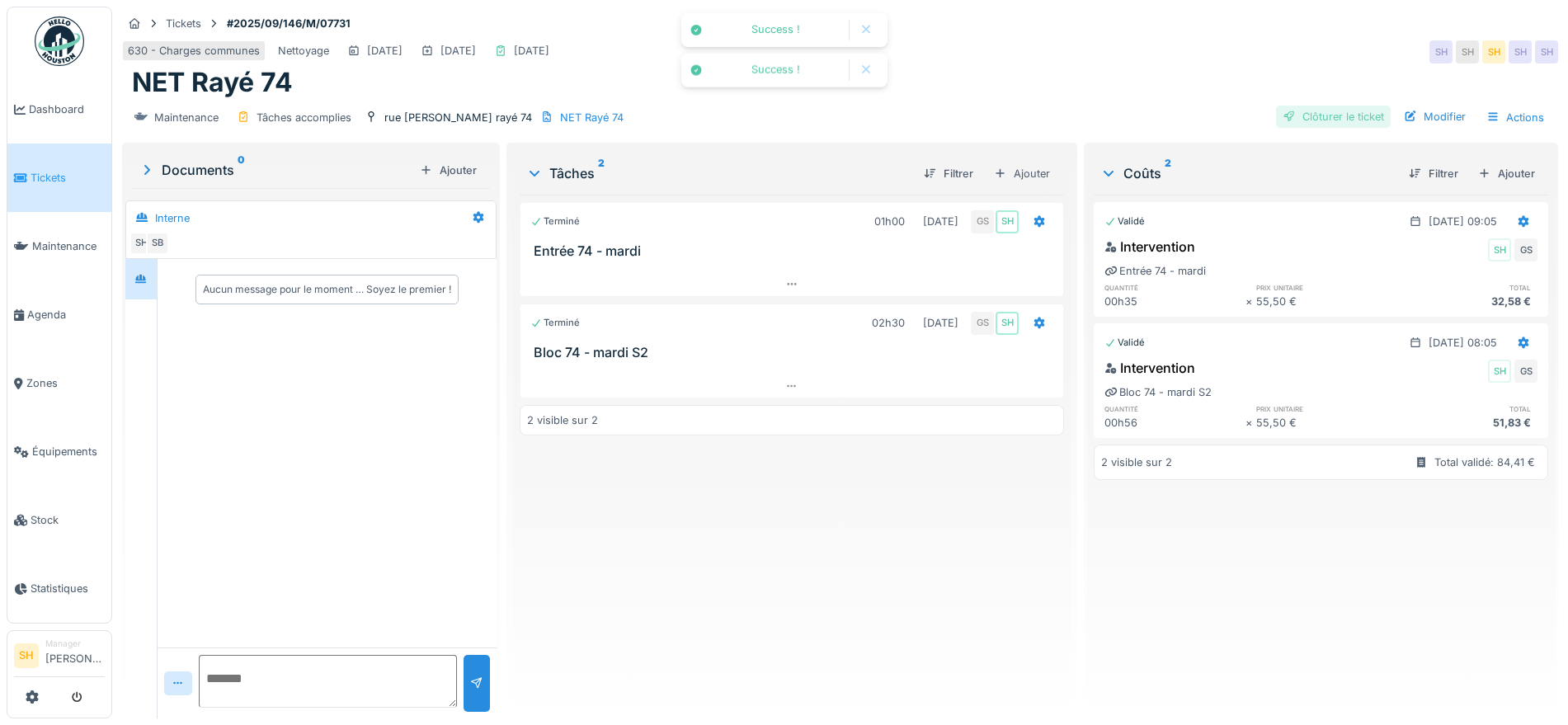
click at [1283, 115] on div at bounding box center [1289, 117] width 13 height 16
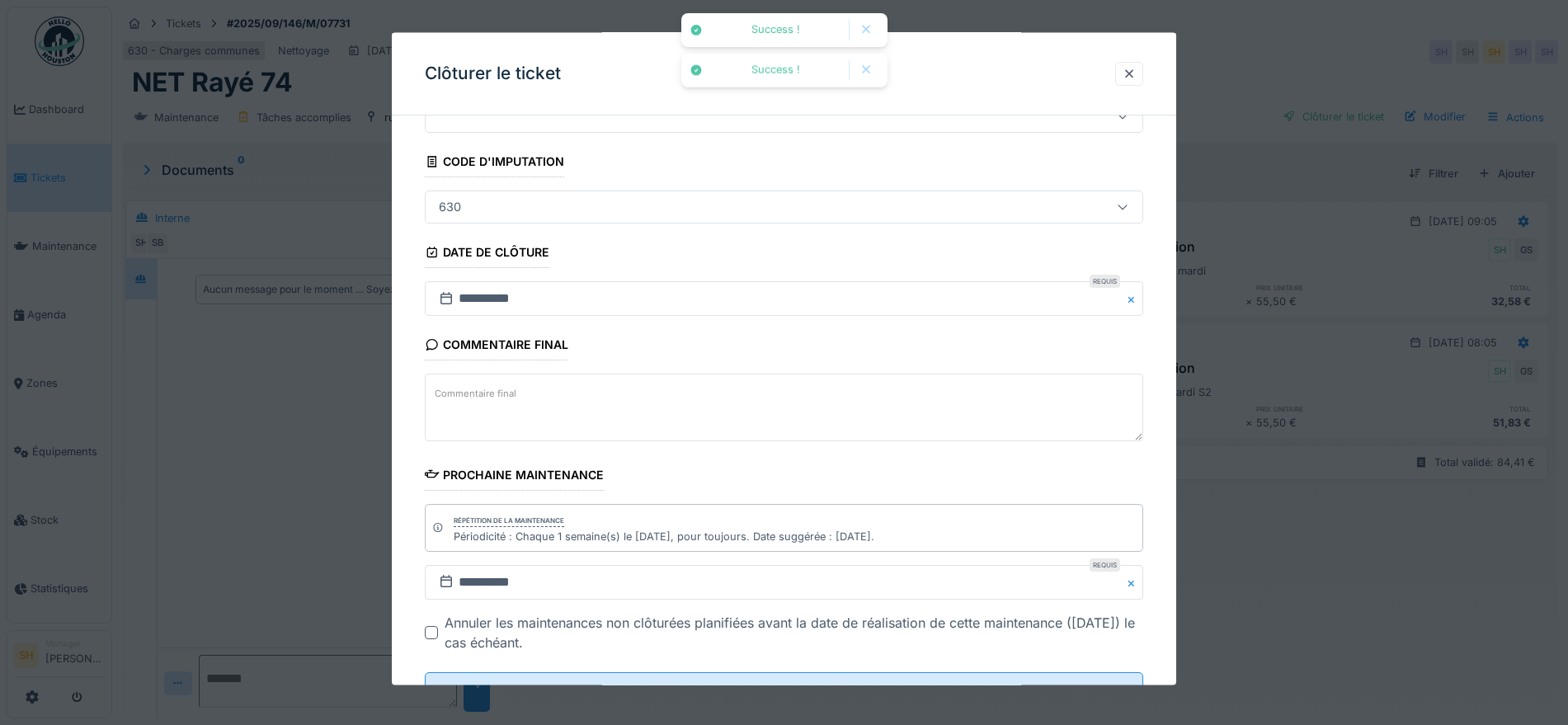
scroll to position [141, 0]
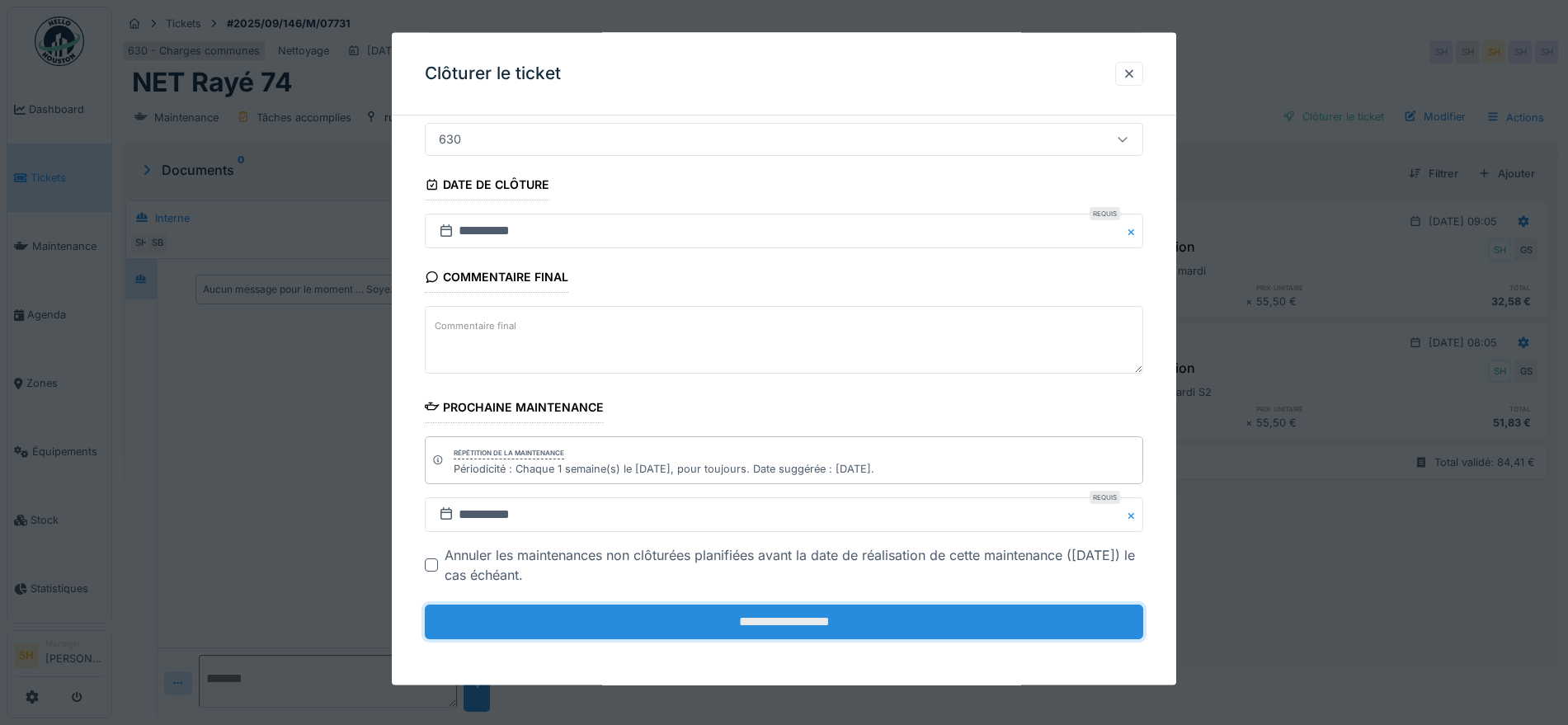
click at [852, 627] on input "**********" at bounding box center [784, 622] width 718 height 35
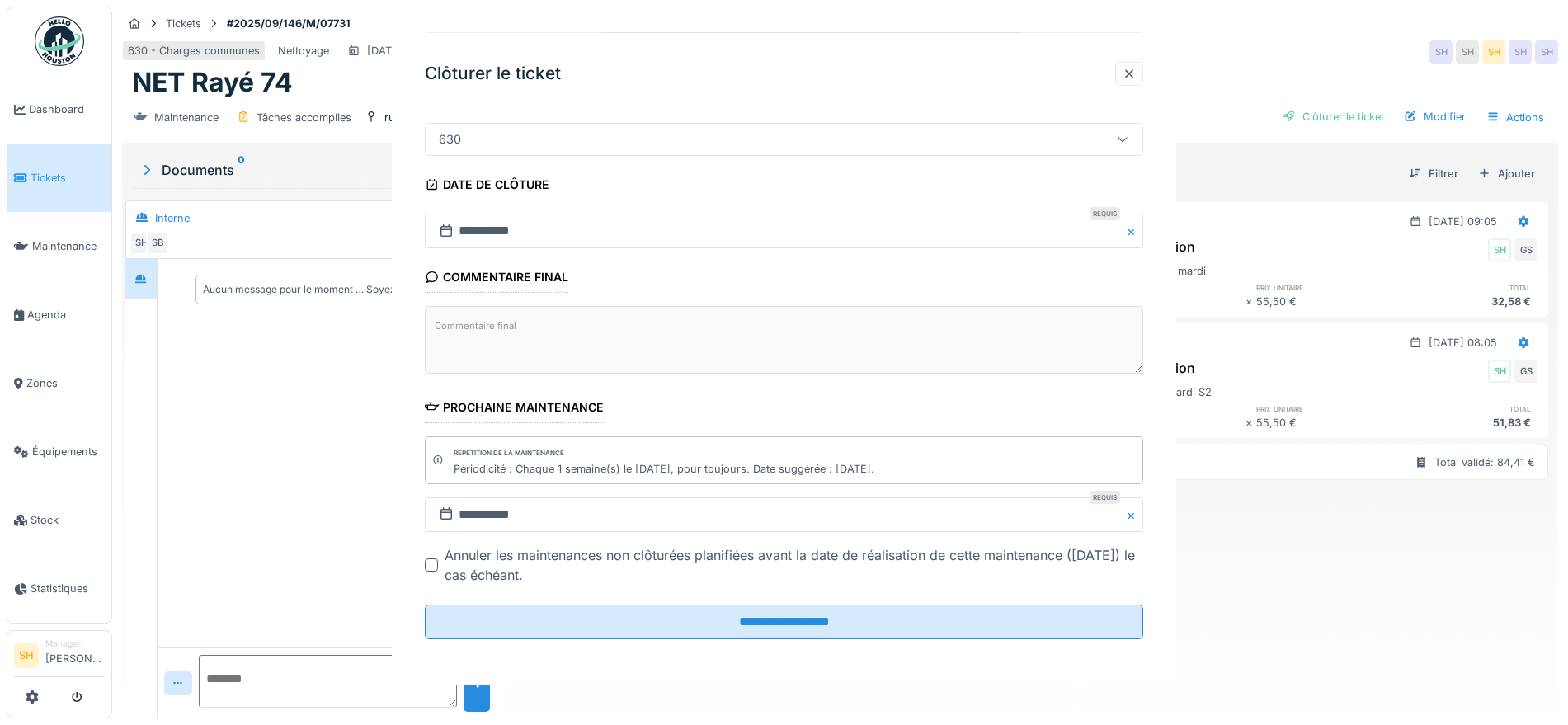
scroll to position [0, 0]
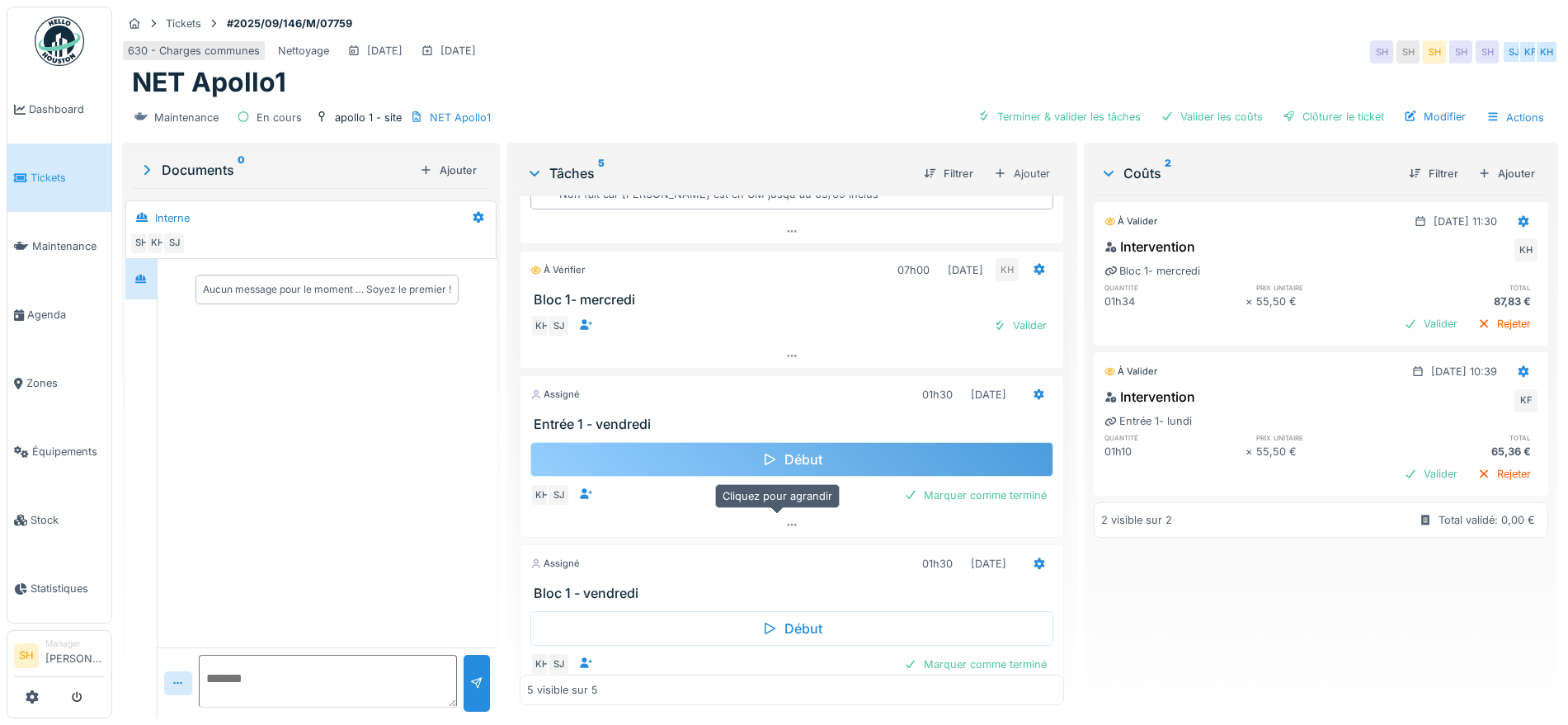
scroll to position [103, 0]
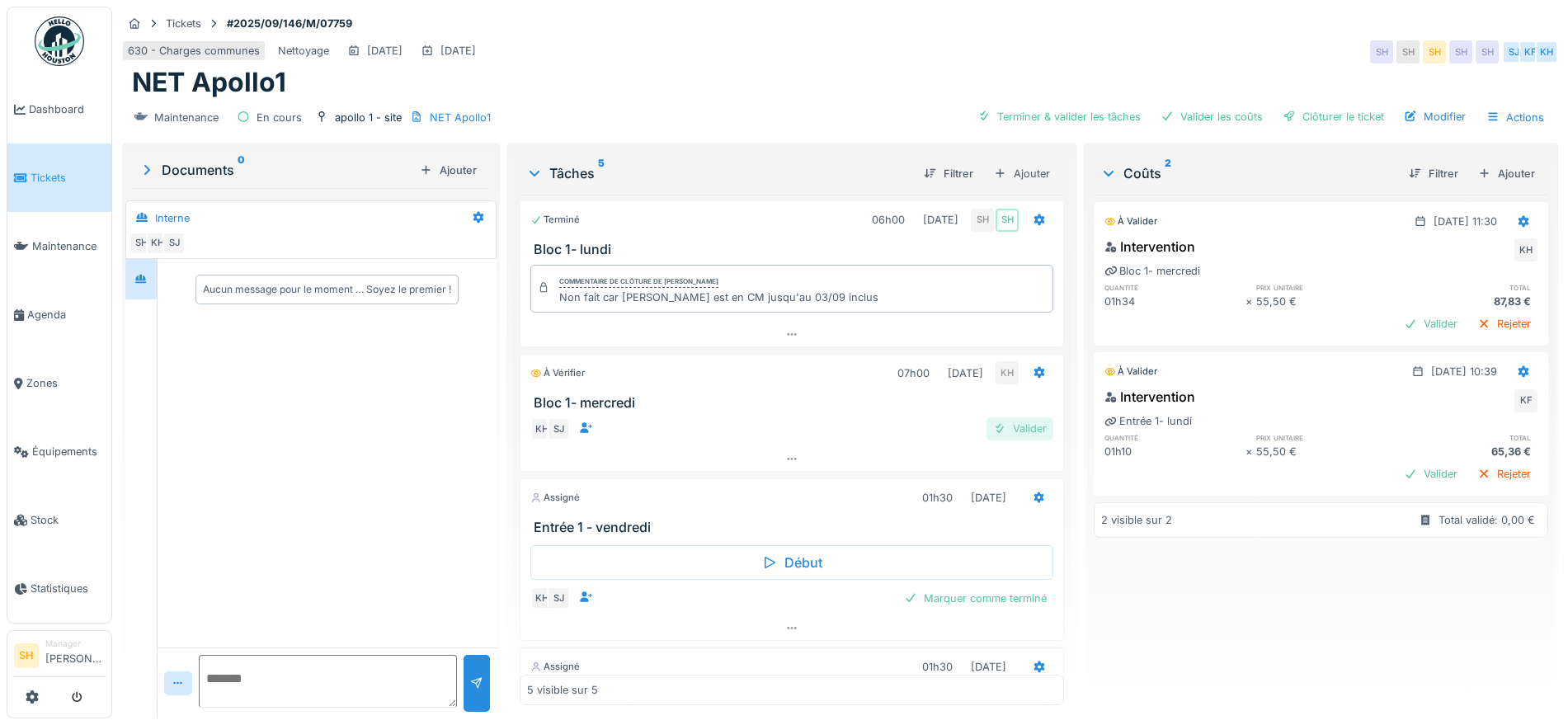
click at [1000, 425] on div "Valider" at bounding box center [1020, 428] width 67 height 23
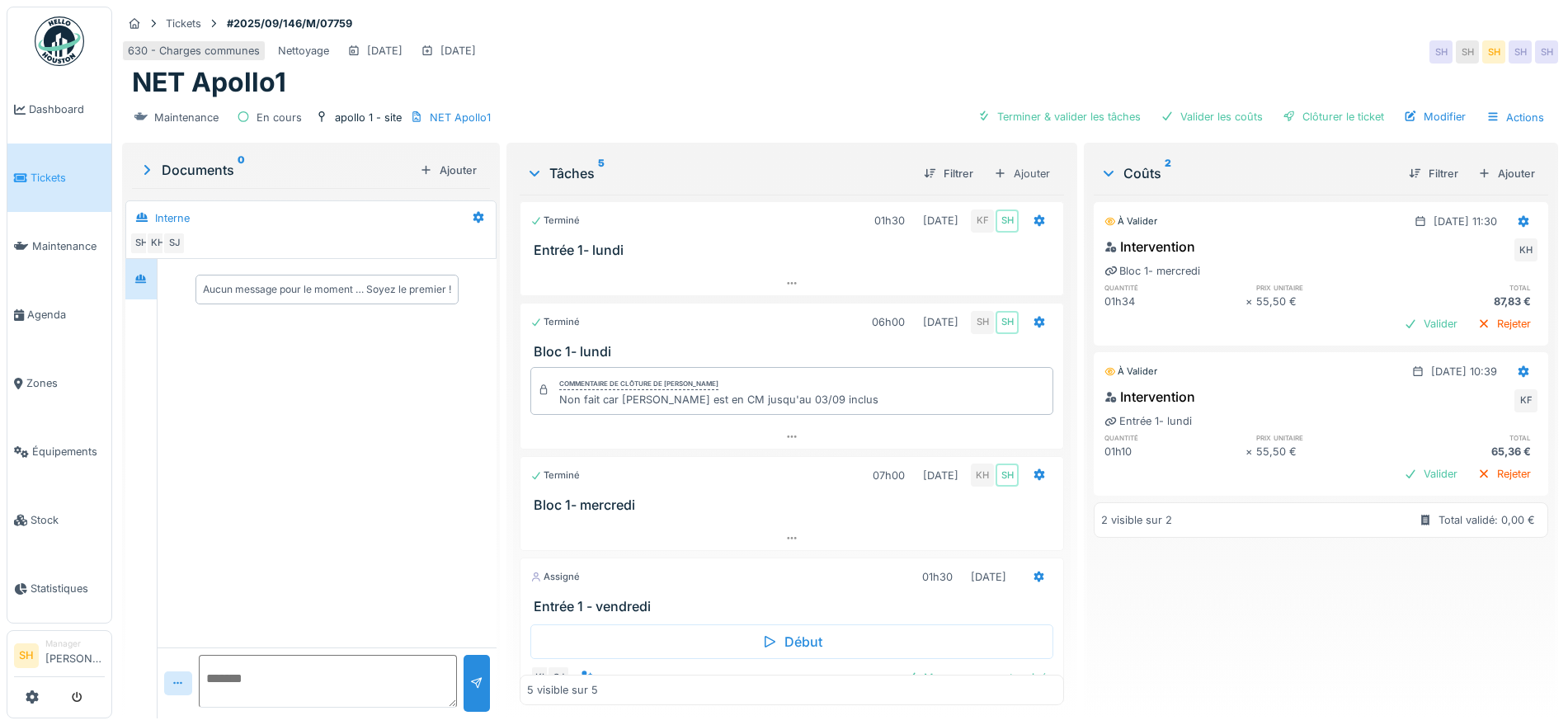
scroll to position [0, 0]
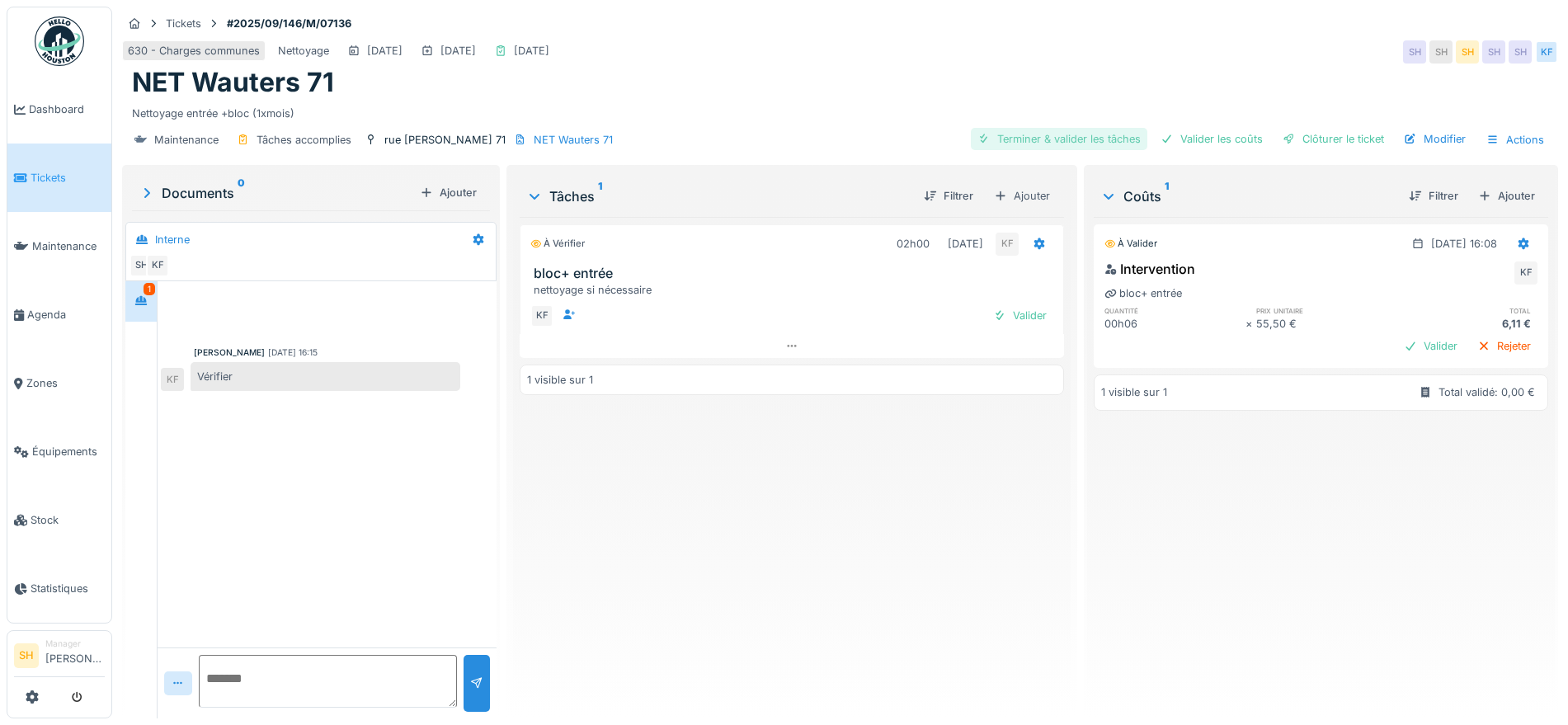
drag, startPoint x: 1073, startPoint y: 134, endPoint x: 1087, endPoint y: 134, distance: 14.0
click at [1077, 134] on div "Terminer & valider les tâches" at bounding box center [1059, 139] width 177 height 23
click at [1226, 139] on div "Valider les coûts" at bounding box center [1212, 139] width 116 height 23
click at [1322, 148] on div "Clôturer le ticket" at bounding box center [1334, 139] width 115 height 23
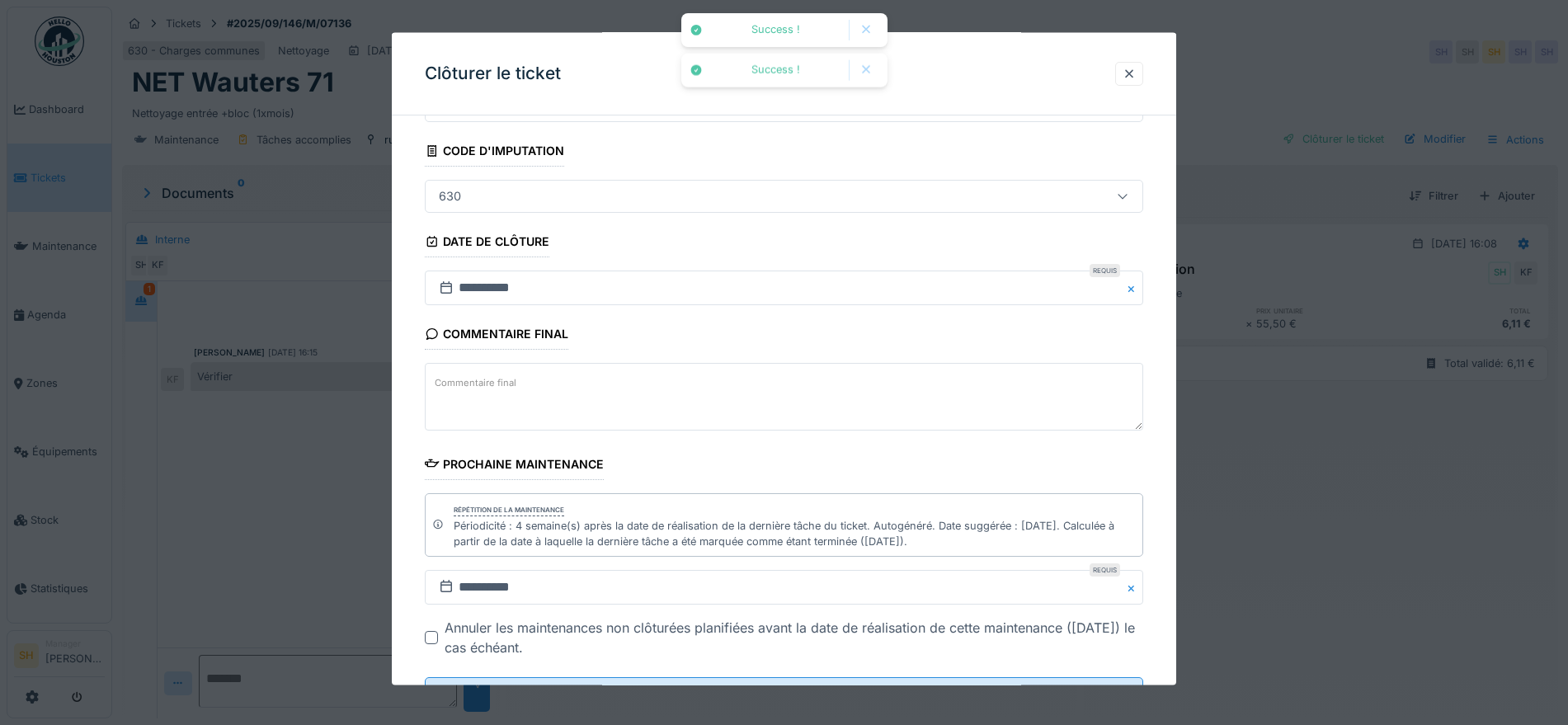
scroll to position [157, 0]
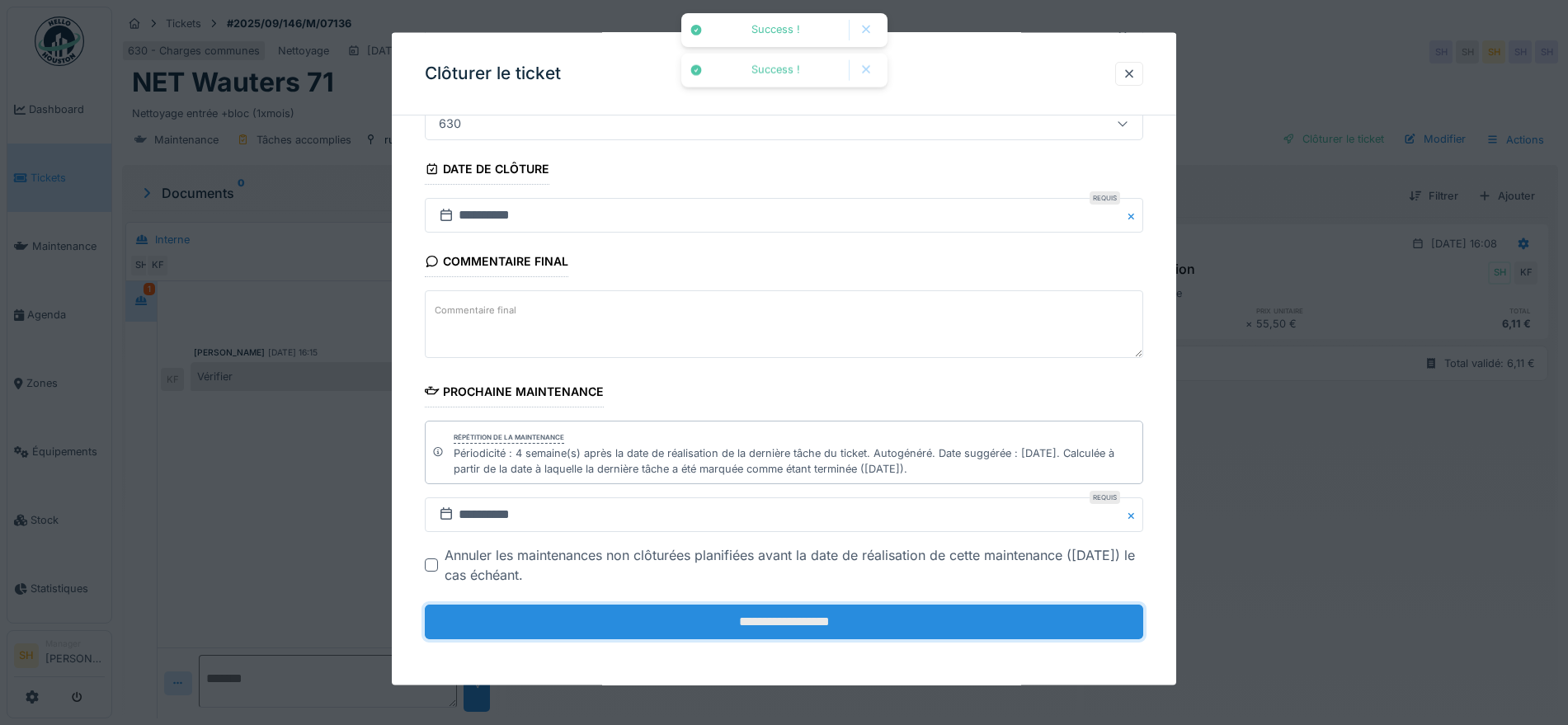
click at [868, 622] on input "**********" at bounding box center [784, 622] width 718 height 35
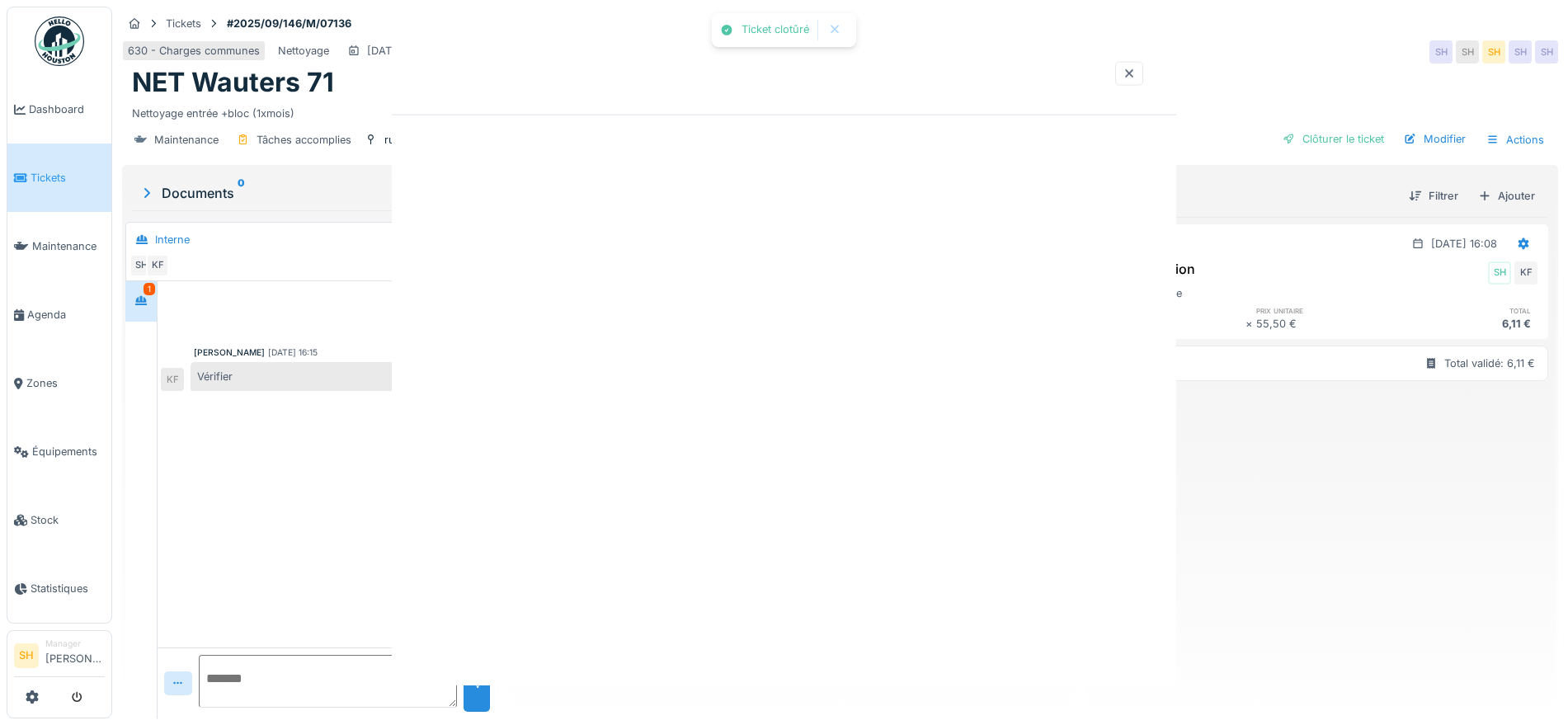
scroll to position [0, 0]
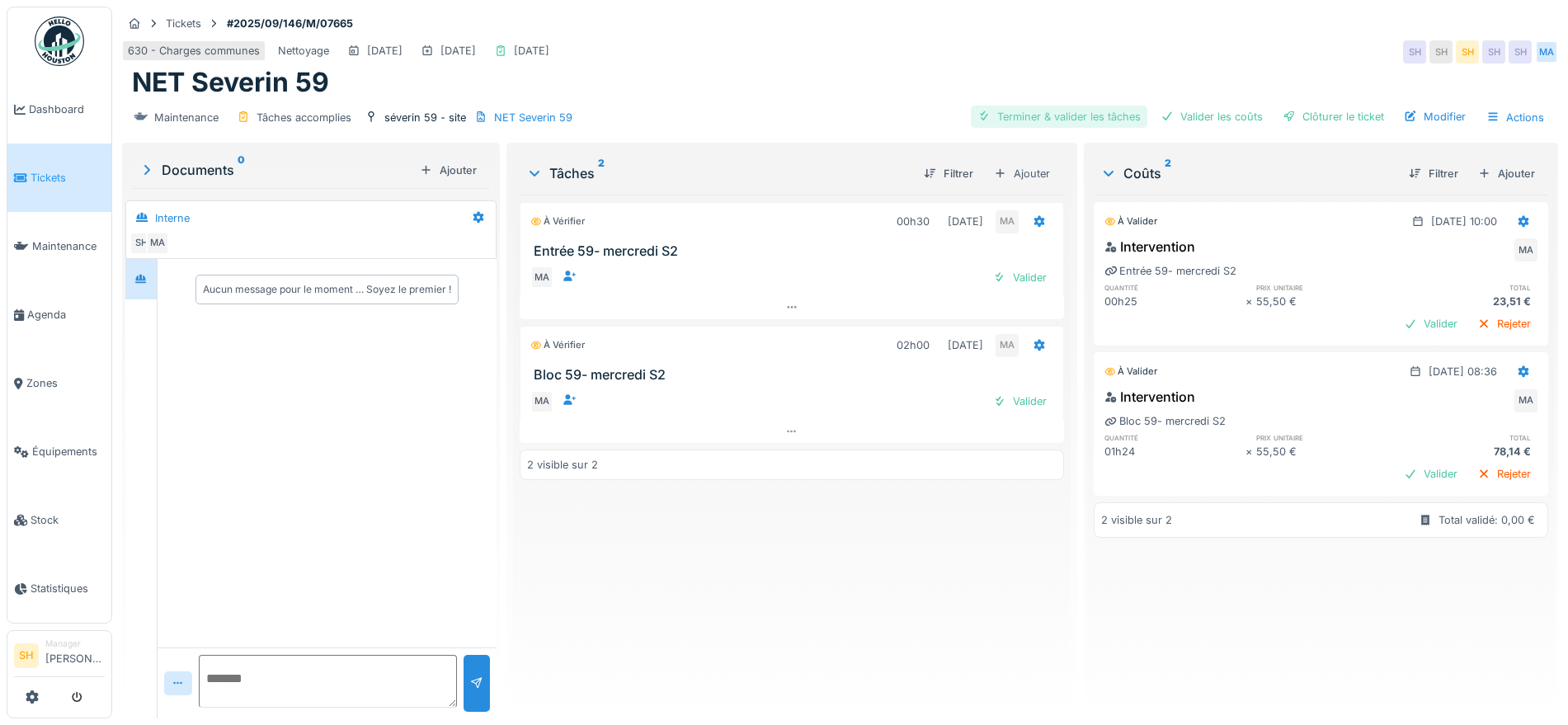
click at [1052, 115] on div "Terminer & valider les tâches" at bounding box center [1059, 117] width 177 height 23
click at [1194, 115] on div "Valider les coûts" at bounding box center [1212, 117] width 116 height 23
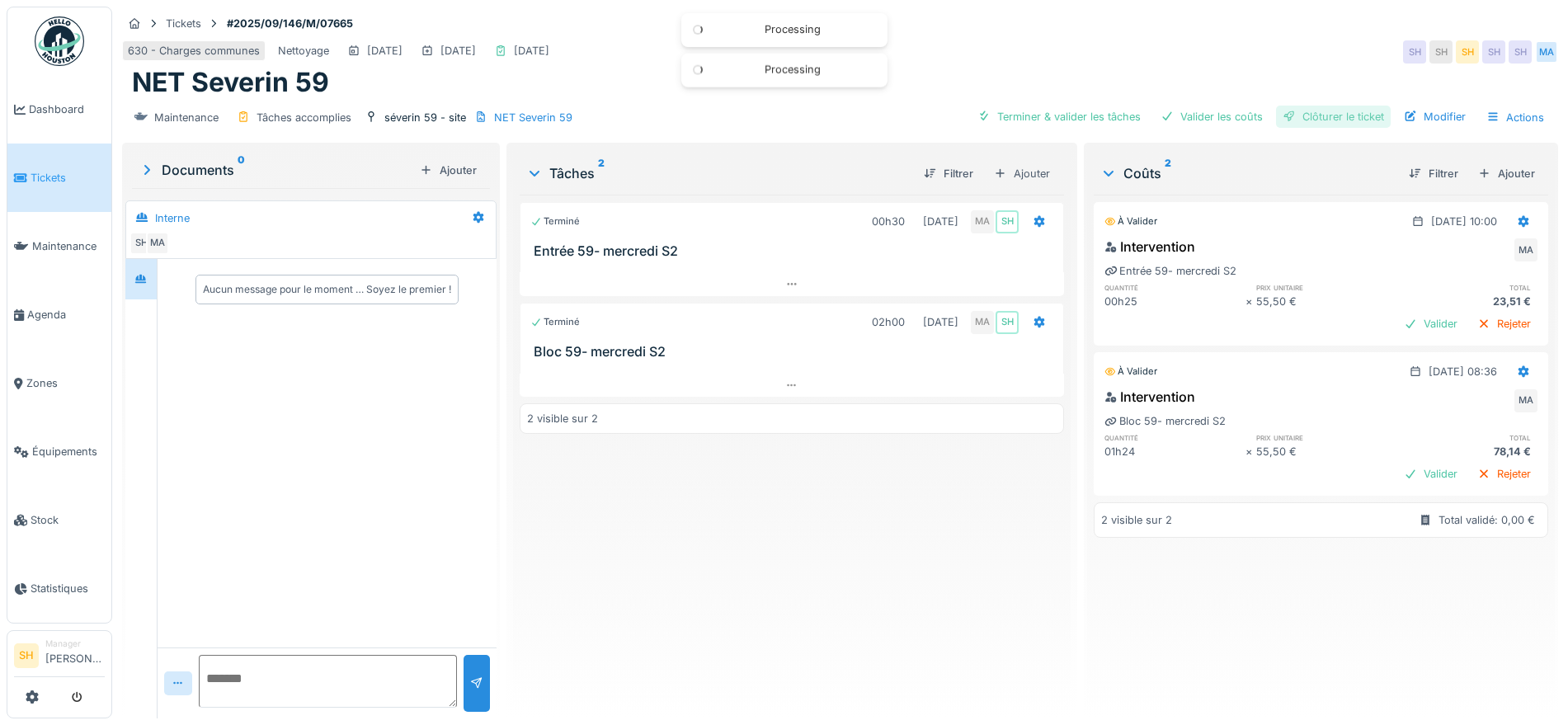
click at [1296, 115] on div "Clôturer le ticket" at bounding box center [1334, 117] width 115 height 23
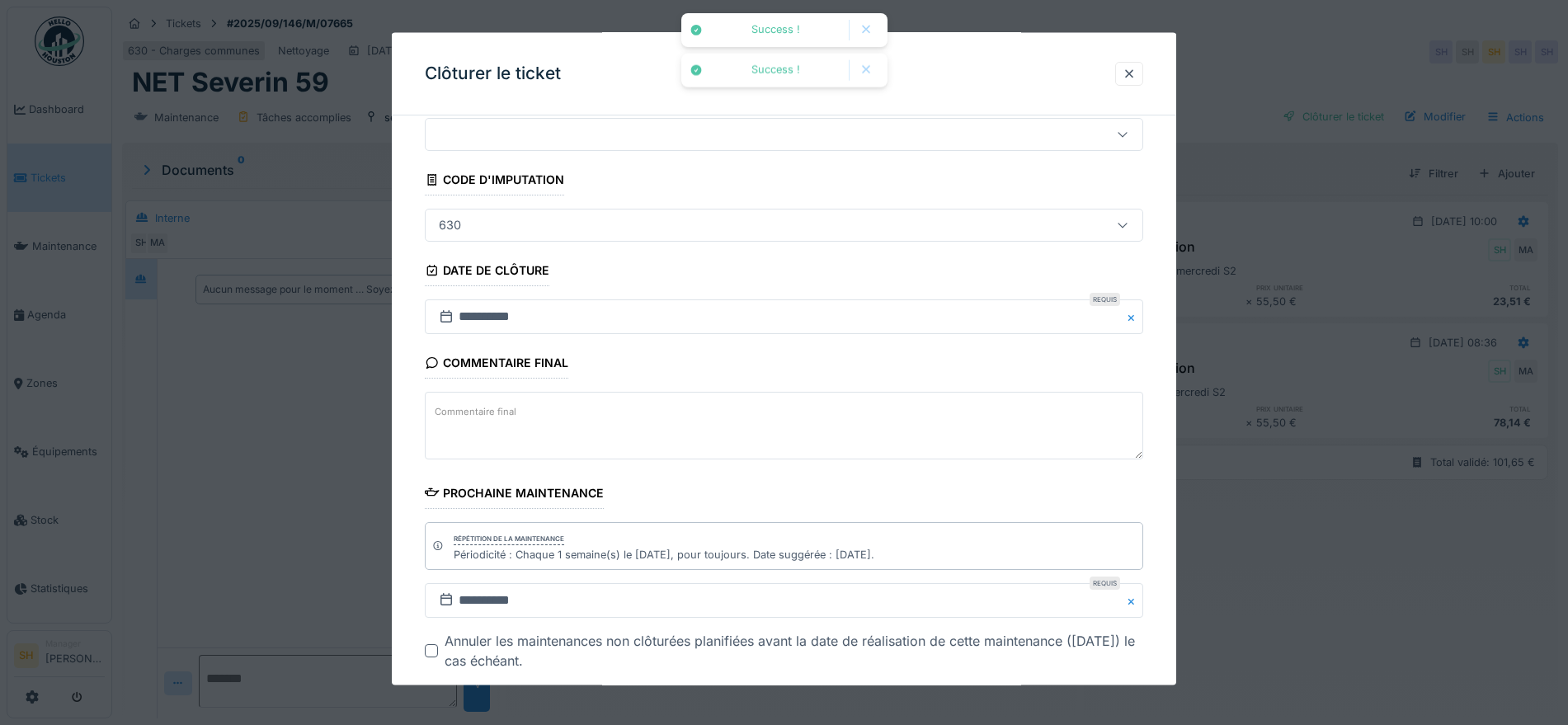
scroll to position [141, 0]
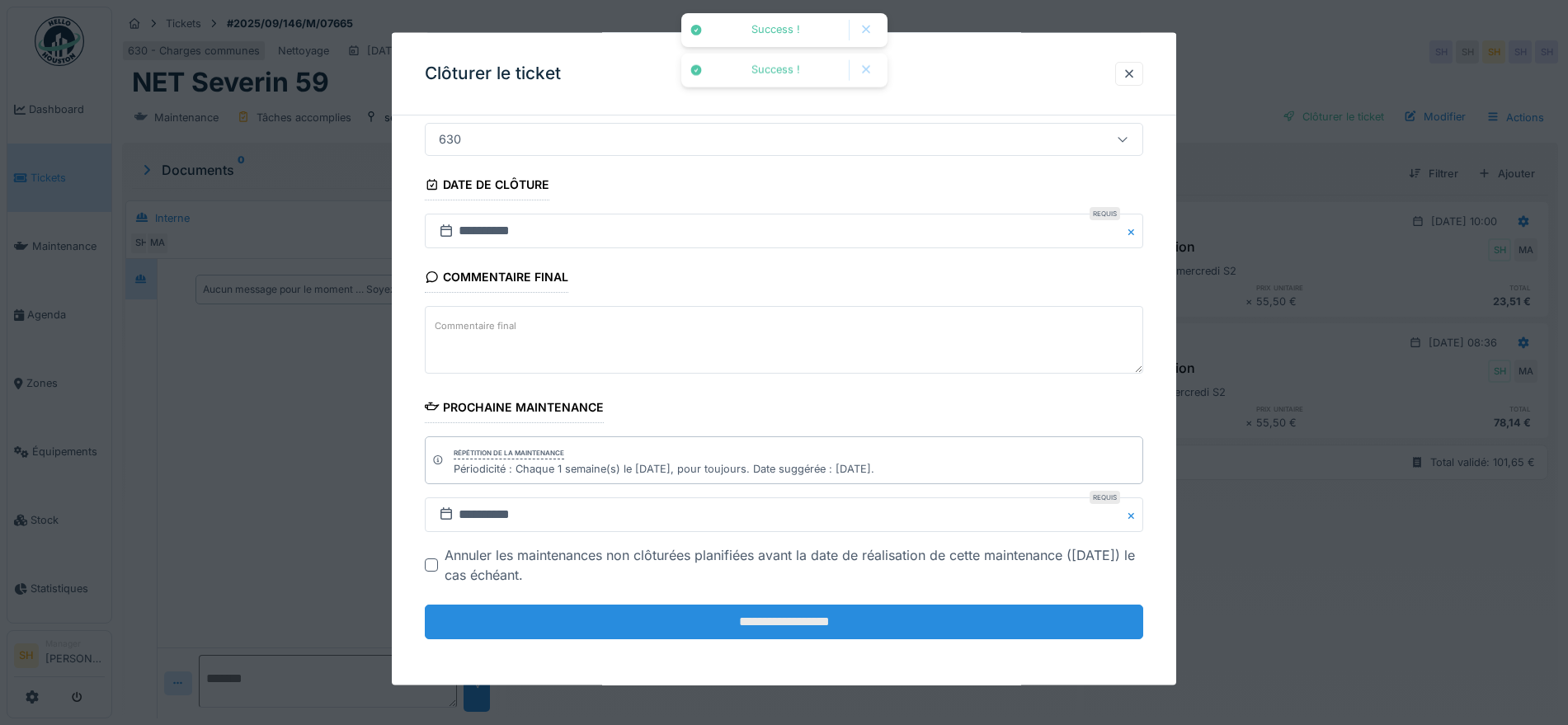
click at [958, 618] on input "**********" at bounding box center [784, 622] width 718 height 35
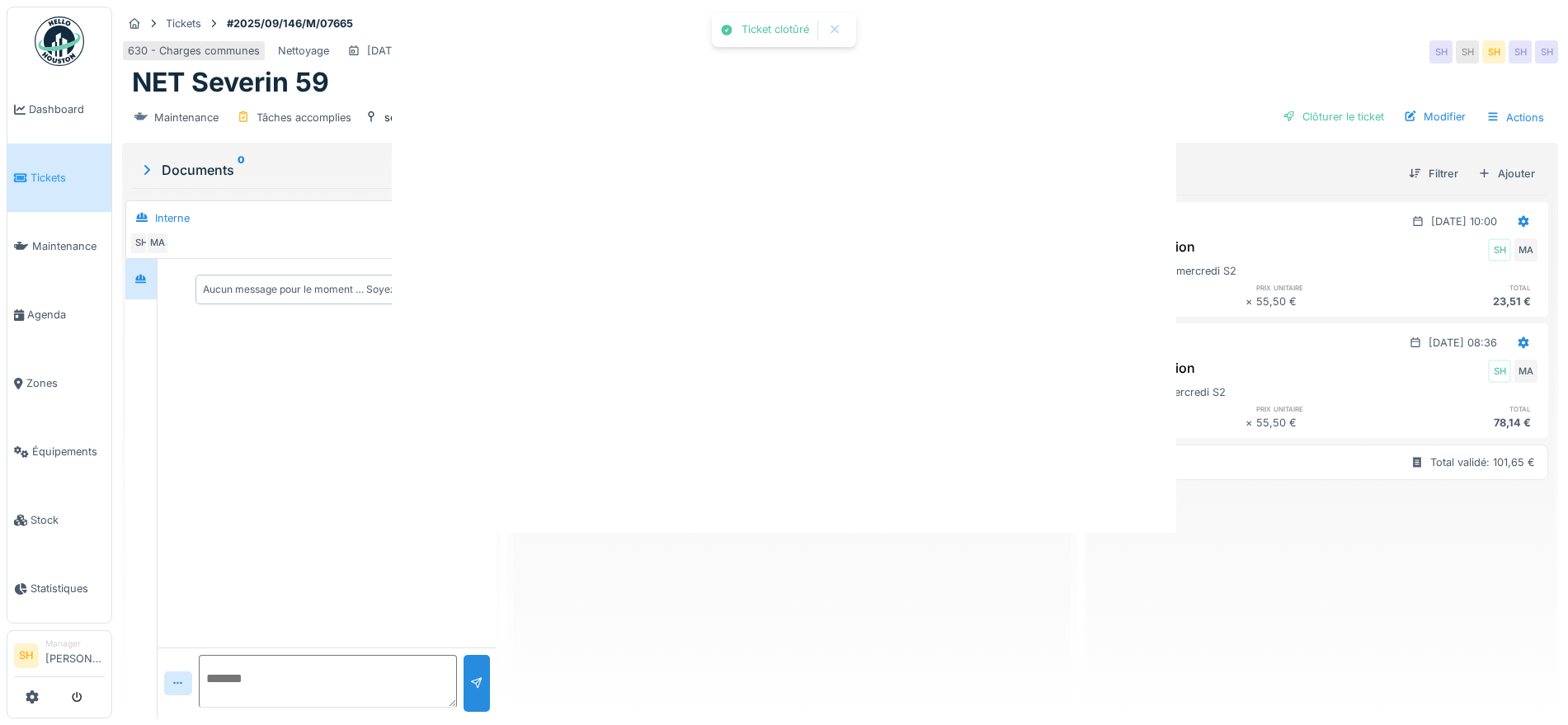
scroll to position [0, 0]
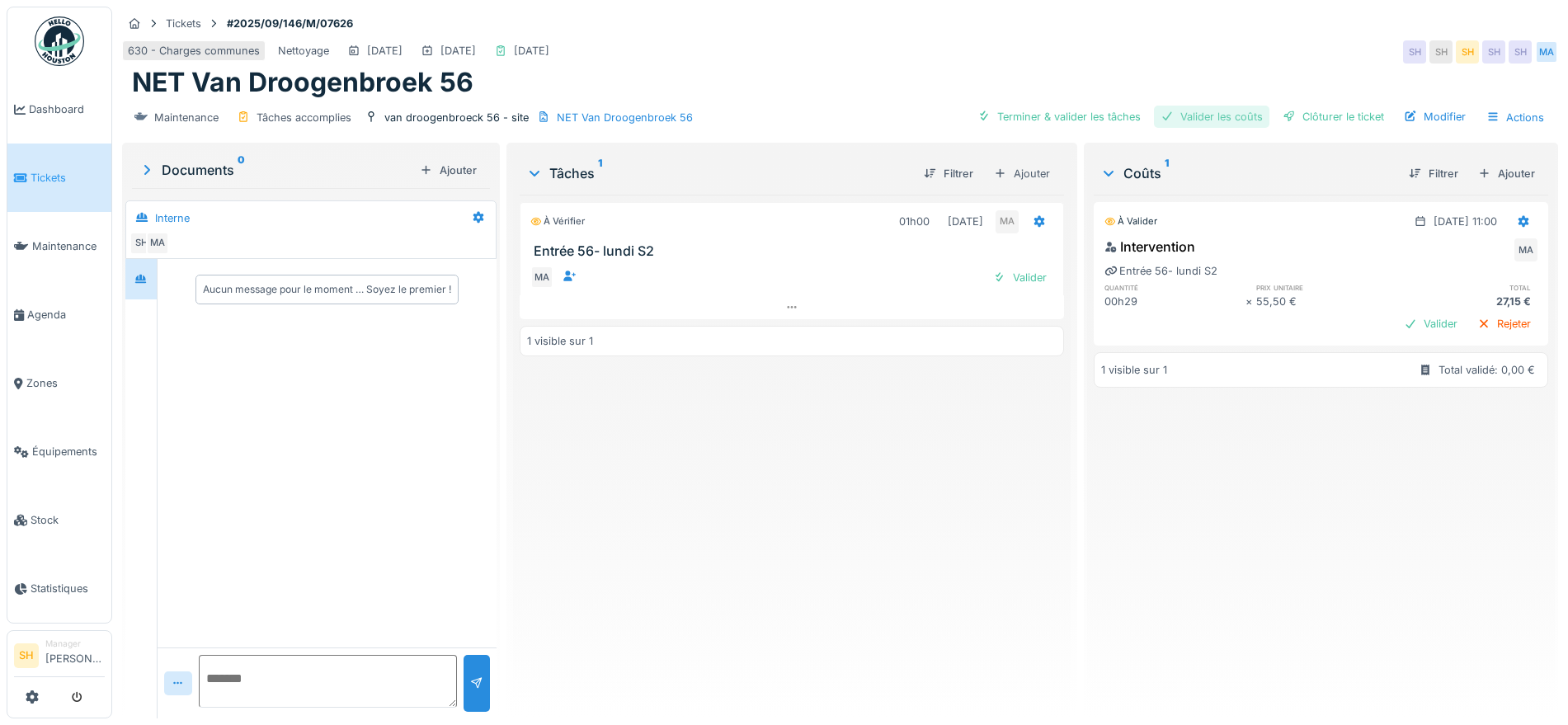
drag, startPoint x: 1050, startPoint y: 117, endPoint x: 1163, endPoint y: 104, distance: 113.7
click at [1055, 117] on div "Terminer & valider les tâches" at bounding box center [1059, 117] width 177 height 23
drag, startPoint x: 1174, startPoint y: 118, endPoint x: 1316, endPoint y: 124, distance: 142.1
click at [1180, 120] on div "Valider les coûts" at bounding box center [1212, 117] width 116 height 23
click at [1316, 124] on div "Clôturer le ticket" at bounding box center [1334, 117] width 115 height 23
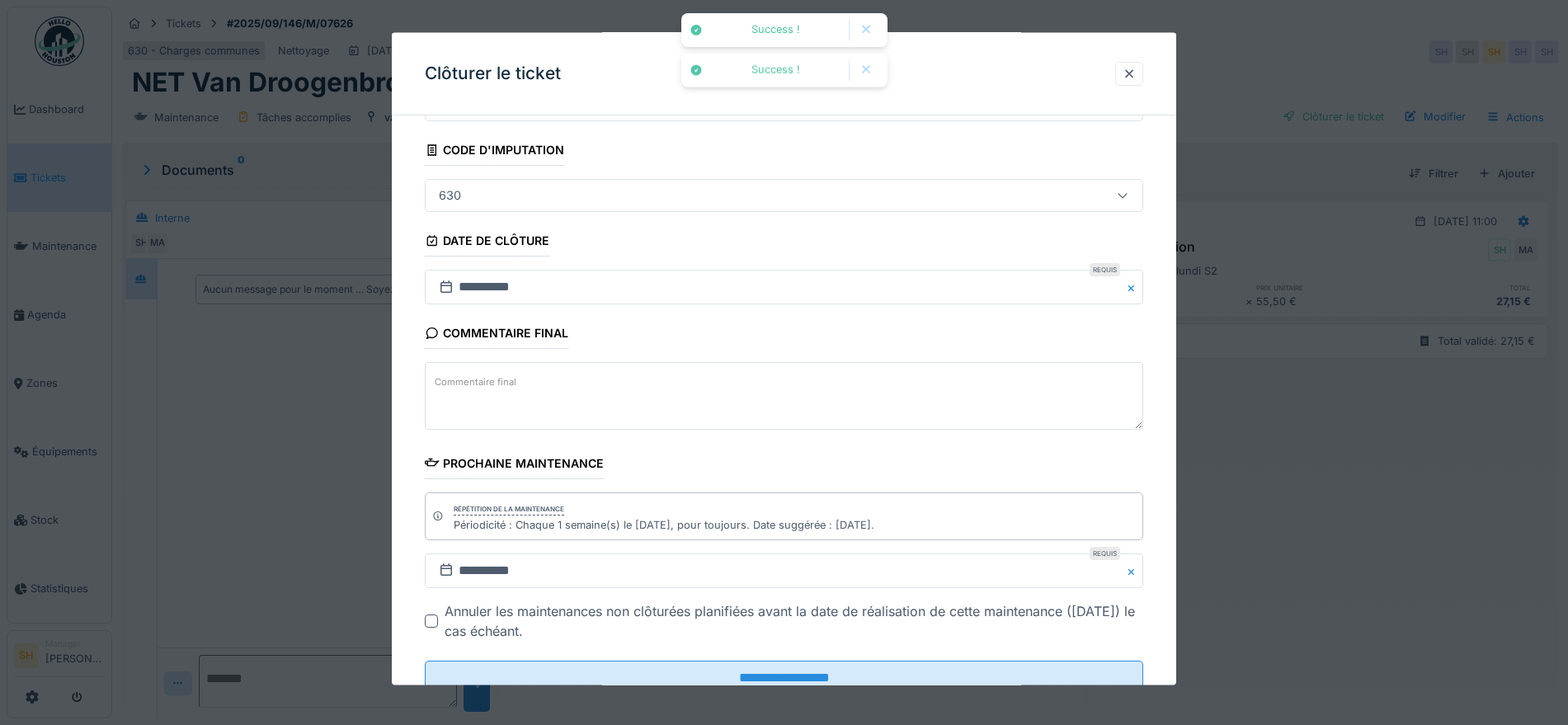
scroll to position [141, 0]
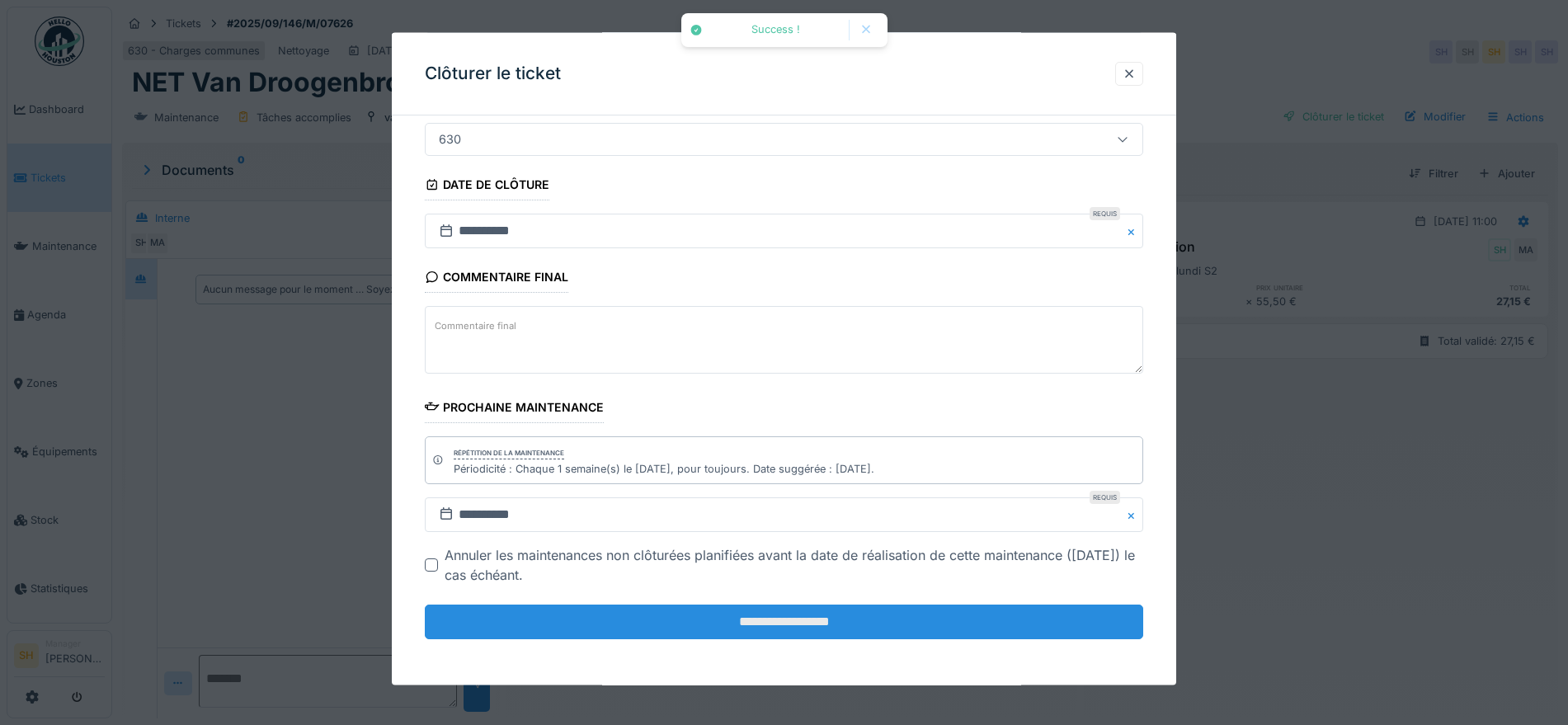
click at [901, 626] on input "**********" at bounding box center [784, 622] width 718 height 35
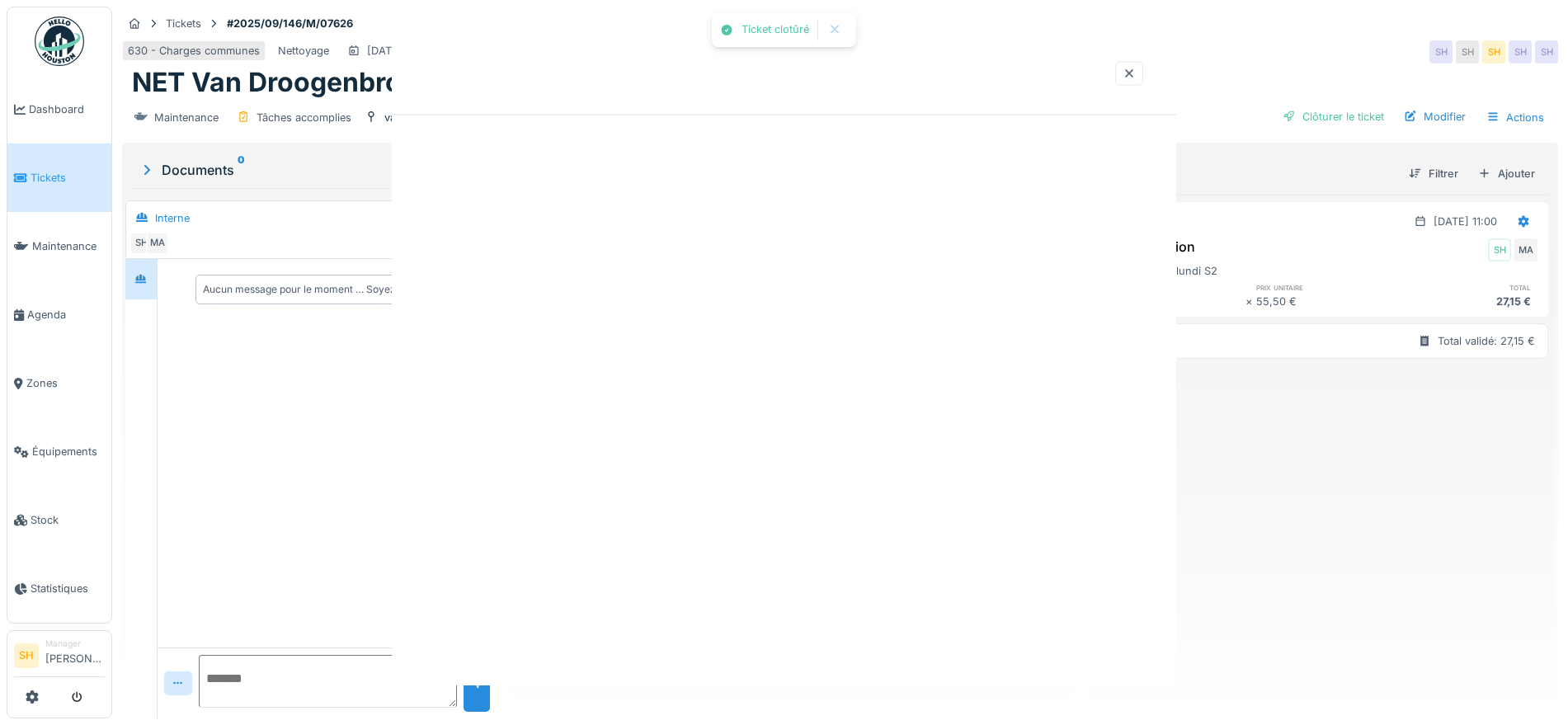
scroll to position [0, 0]
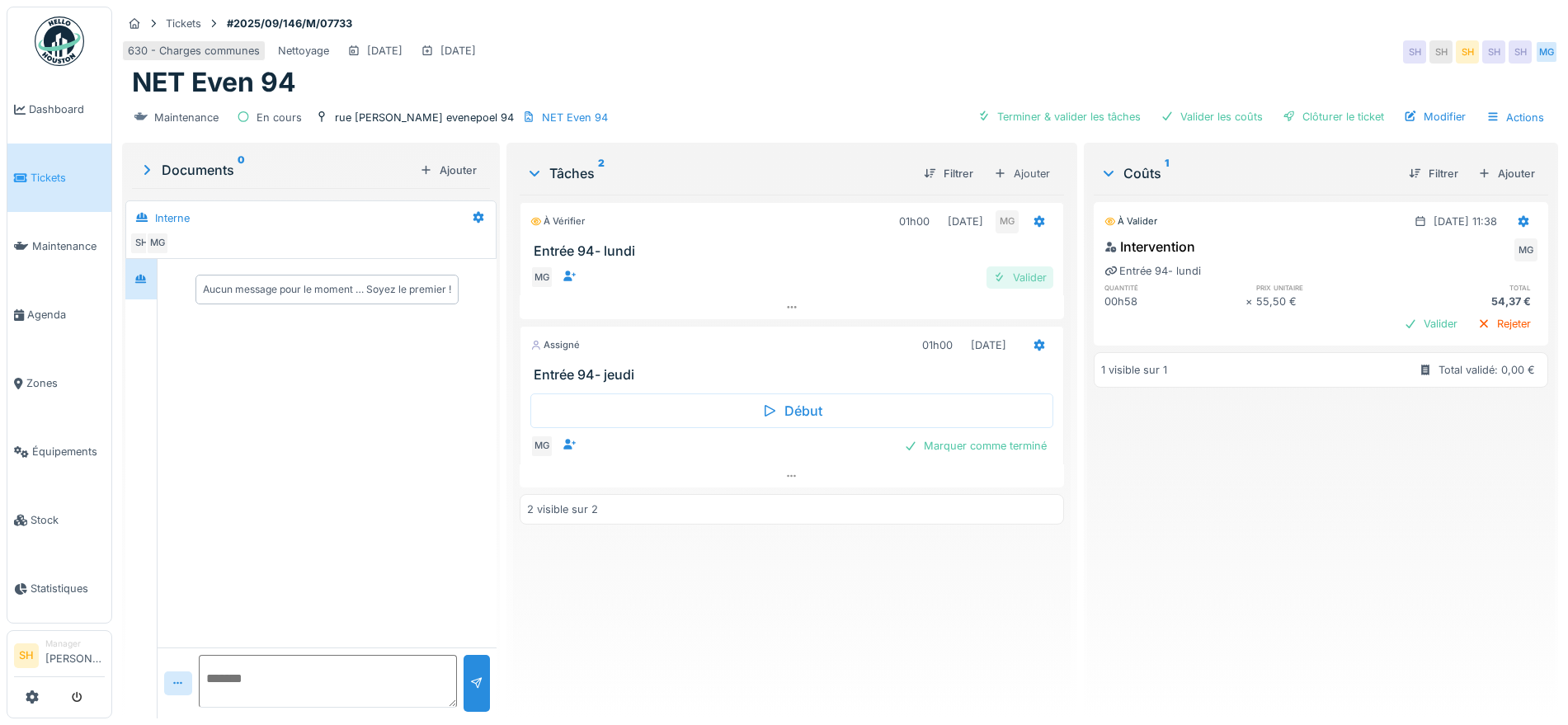
click at [1015, 271] on div "Valider" at bounding box center [1020, 278] width 67 height 23
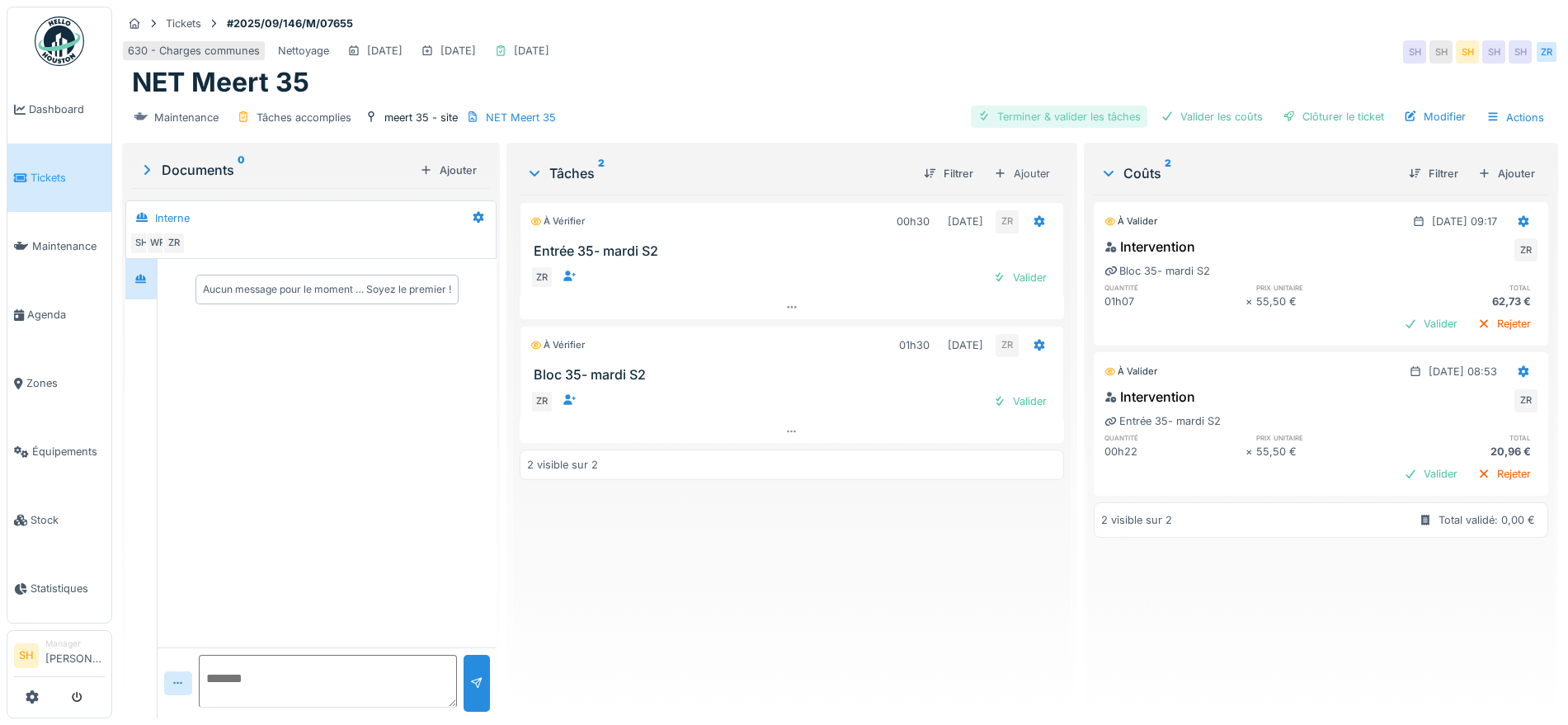
click at [1032, 115] on div "Terminer & valider les tâches" at bounding box center [1059, 117] width 177 height 23
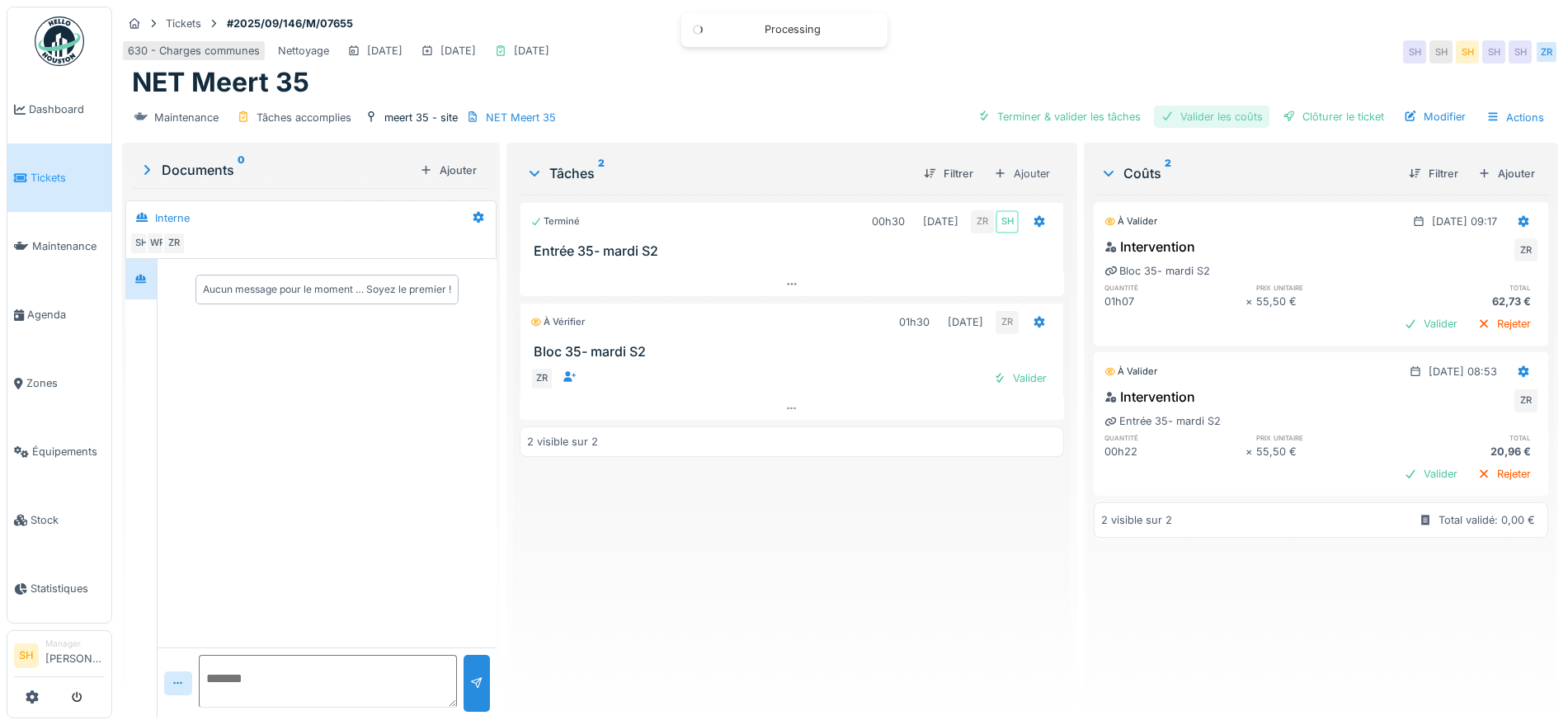
drag, startPoint x: 1175, startPoint y: 111, endPoint x: 1291, endPoint y: 104, distance: 116.2
click at [1179, 111] on div "Valider les coûts" at bounding box center [1212, 117] width 116 height 23
click at [1312, 105] on div "Terminer & valider les tâches Valider les coûts Clôturer le ticket Modifier Act…" at bounding box center [1261, 117] width 581 height 23
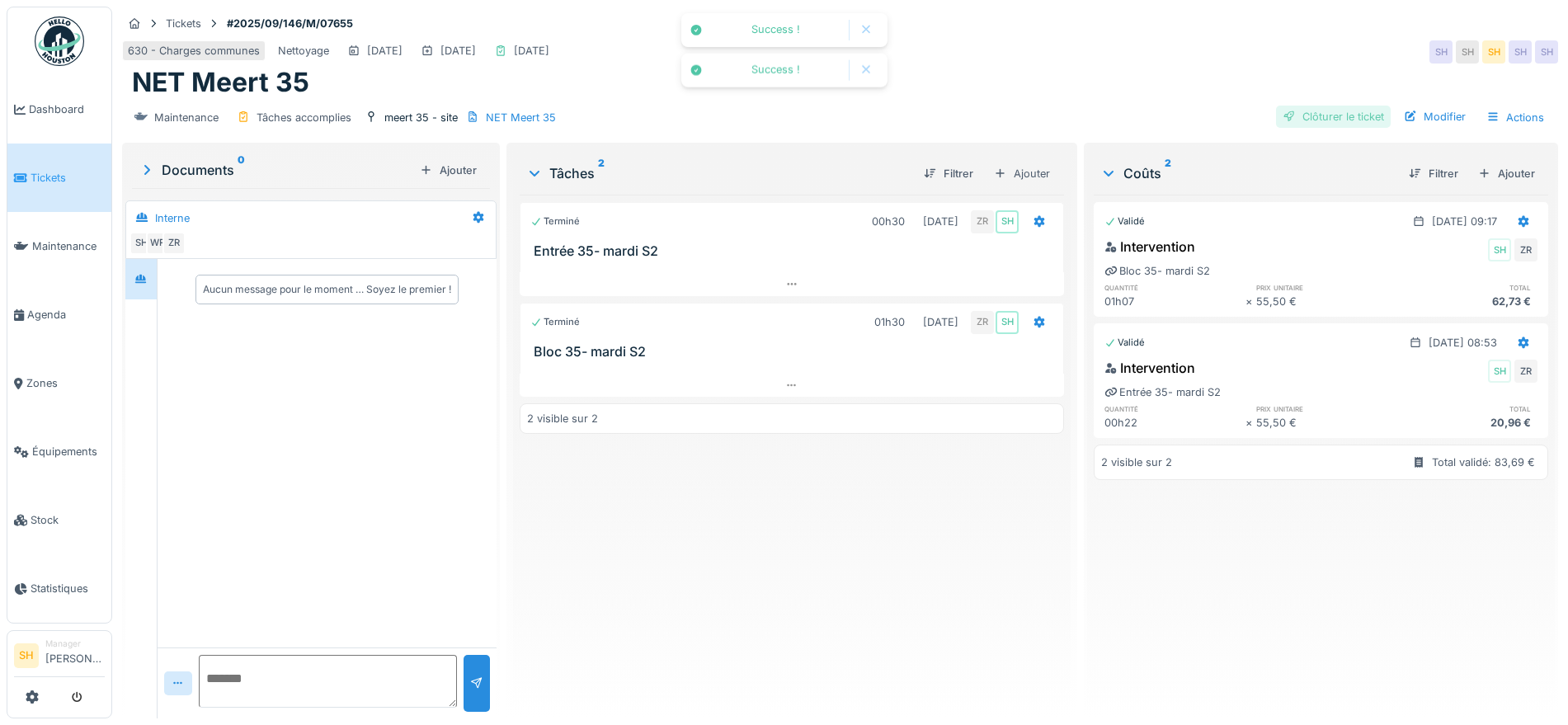
click at [1314, 114] on div "Clôturer le ticket" at bounding box center [1334, 117] width 115 height 23
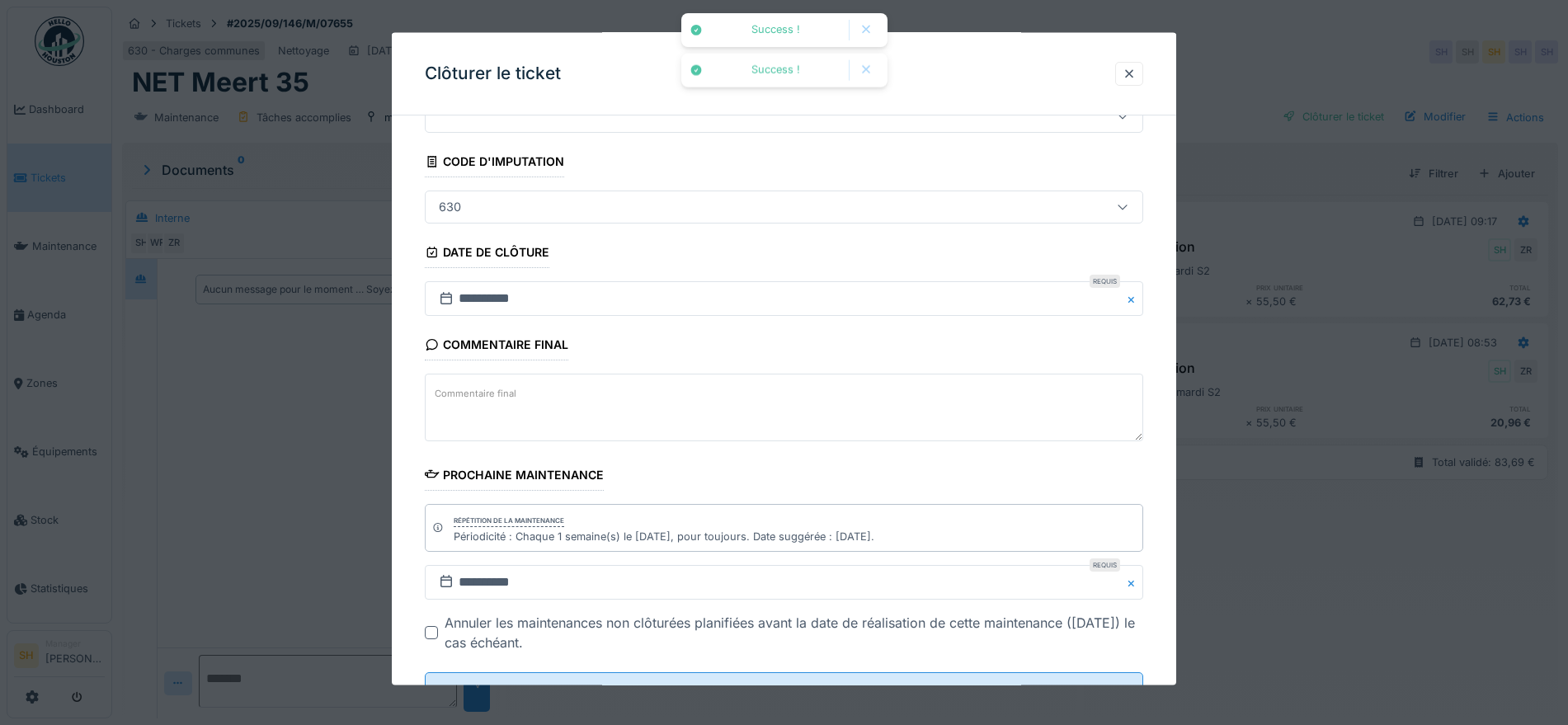
scroll to position [141, 0]
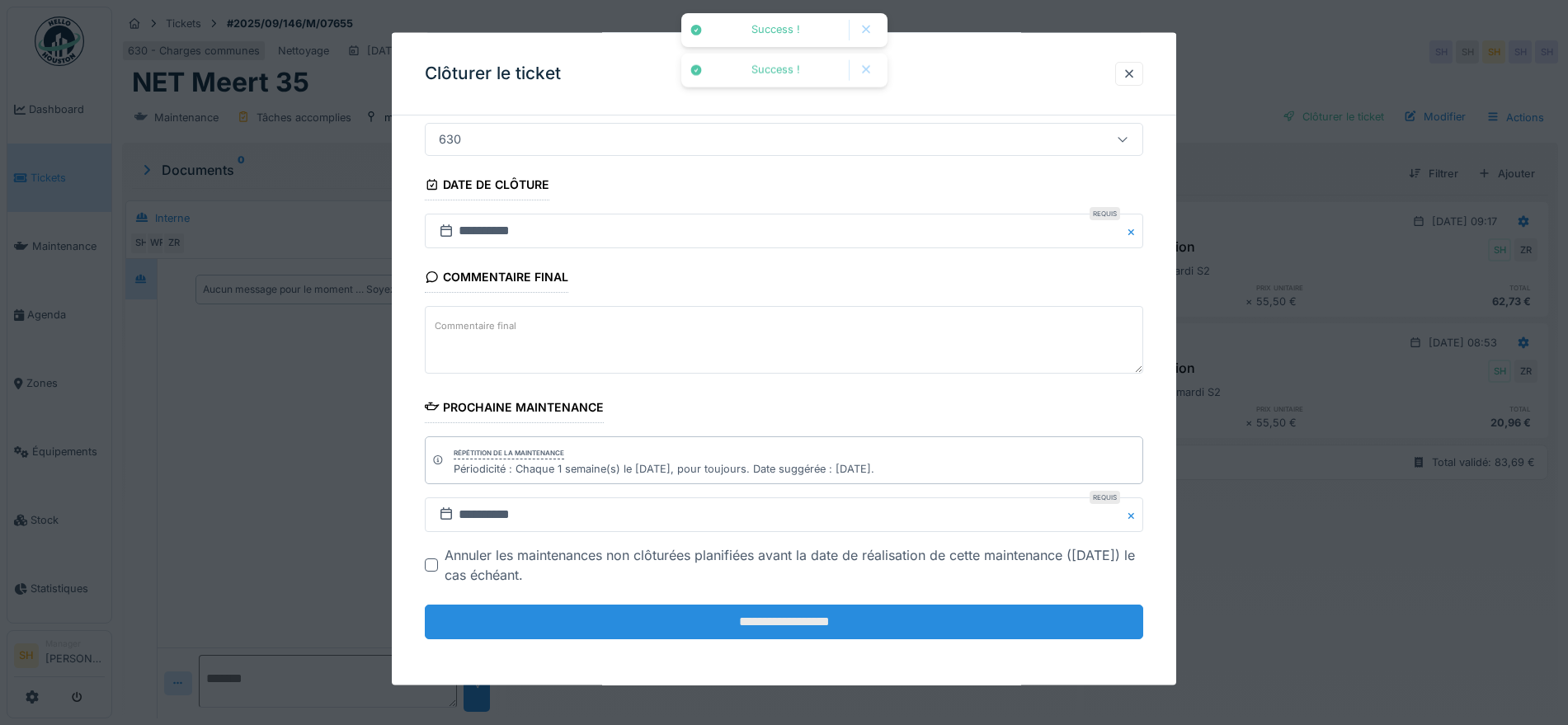
click at [804, 623] on input "**********" at bounding box center [784, 622] width 718 height 35
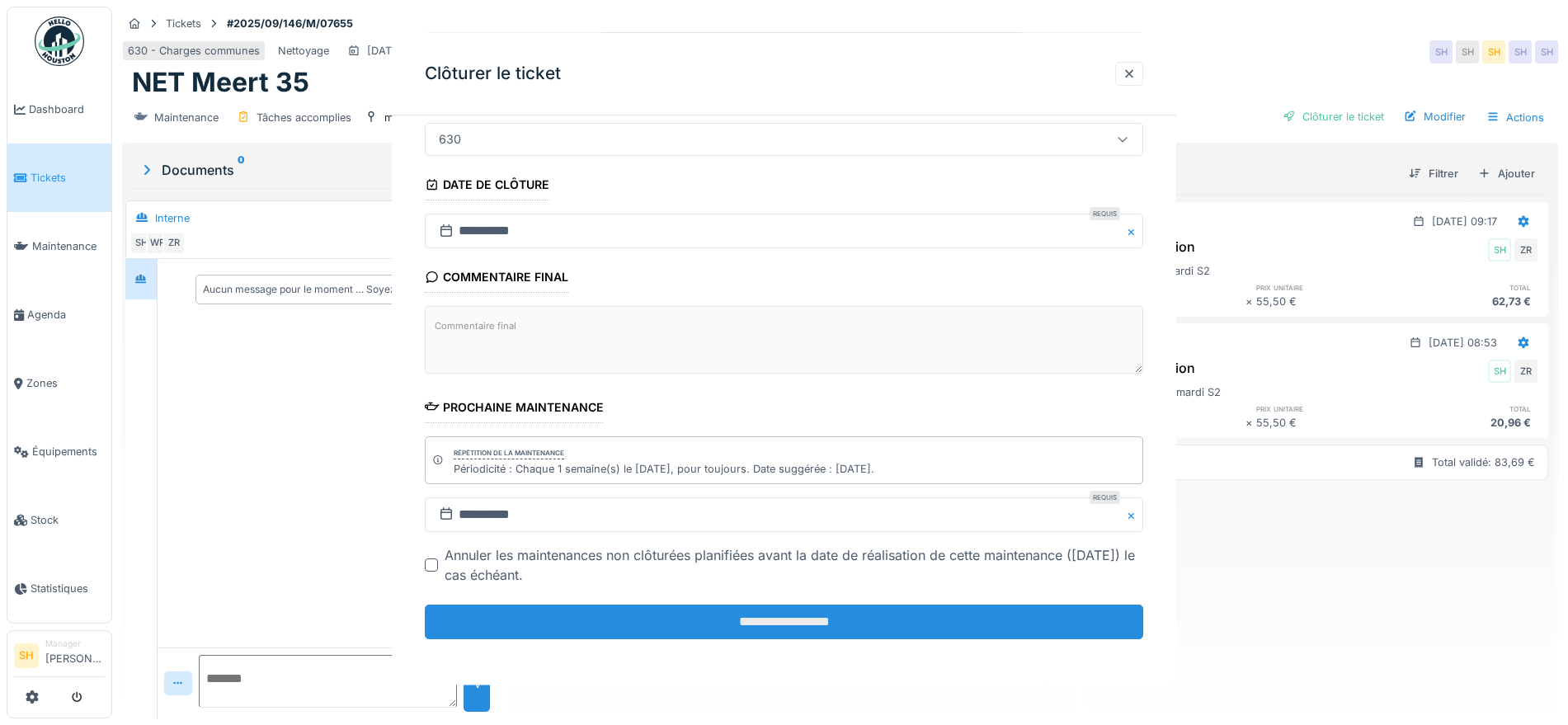
scroll to position [0, 0]
